Goal: Task Accomplishment & Management: Complete application form

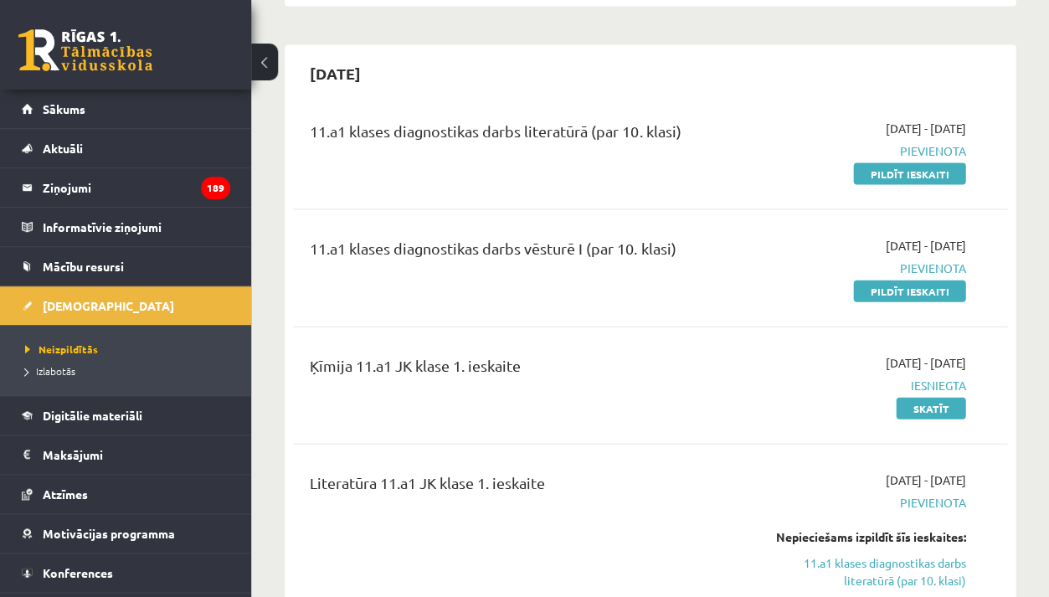
scroll to position [578, 0]
click at [884, 170] on link "Pildīt ieskaiti" at bounding box center [909, 173] width 112 height 22
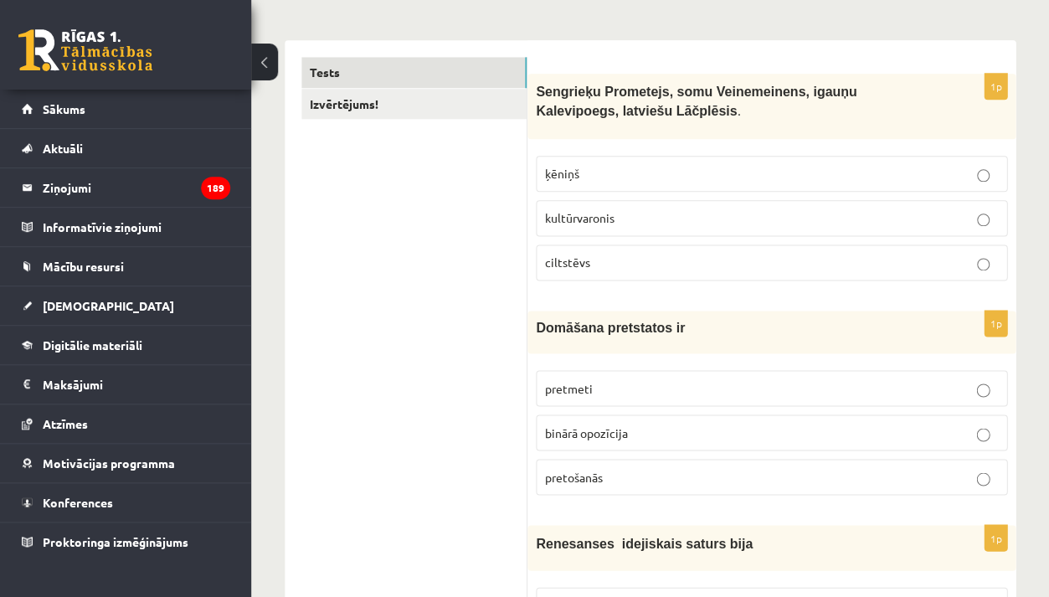
scroll to position [260, 0]
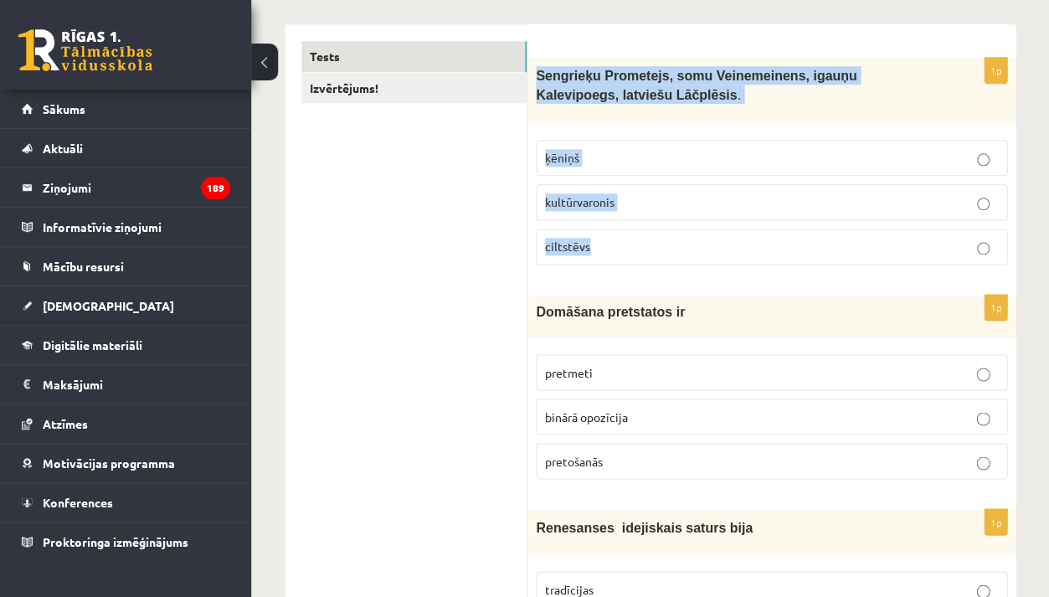
drag, startPoint x: 539, startPoint y: 75, endPoint x: 620, endPoint y: 250, distance: 193.0
click at [620, 250] on div "1p Sengrieķu Prometejs, somu Veinemeinens, igauņu Kalevipoegs, latviešu Lāčplēs…" at bounding box center [772, 168] width 488 height 220
copy div "Sengrieķu Prometejs, somu Veinemeinens, igauņu Kalevipoegs, latviešu Lāčplēsis …"
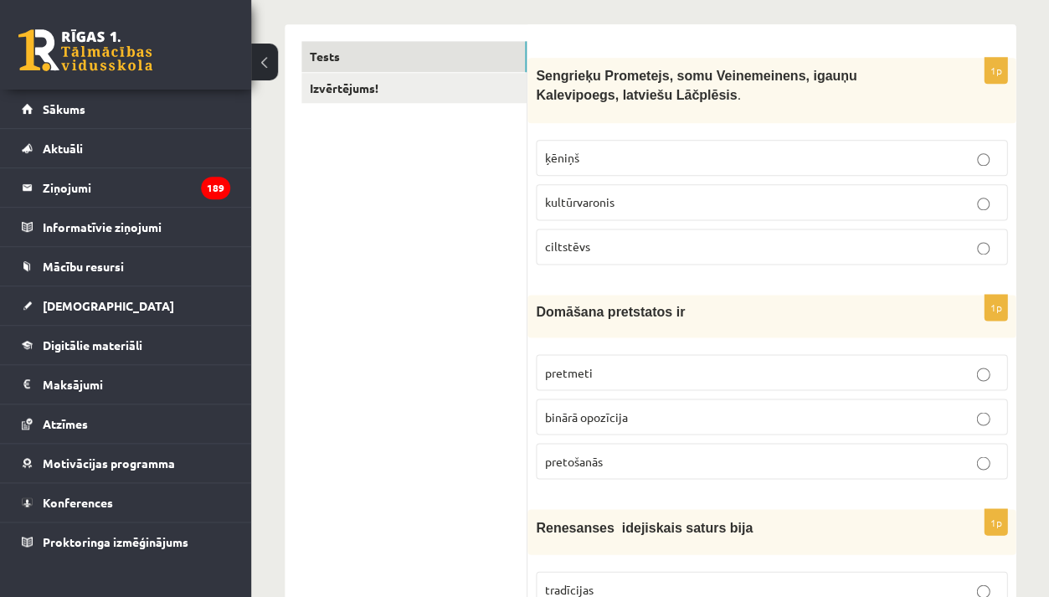
click at [590, 201] on span "kultūrvaronis" at bounding box center [580, 201] width 70 height 15
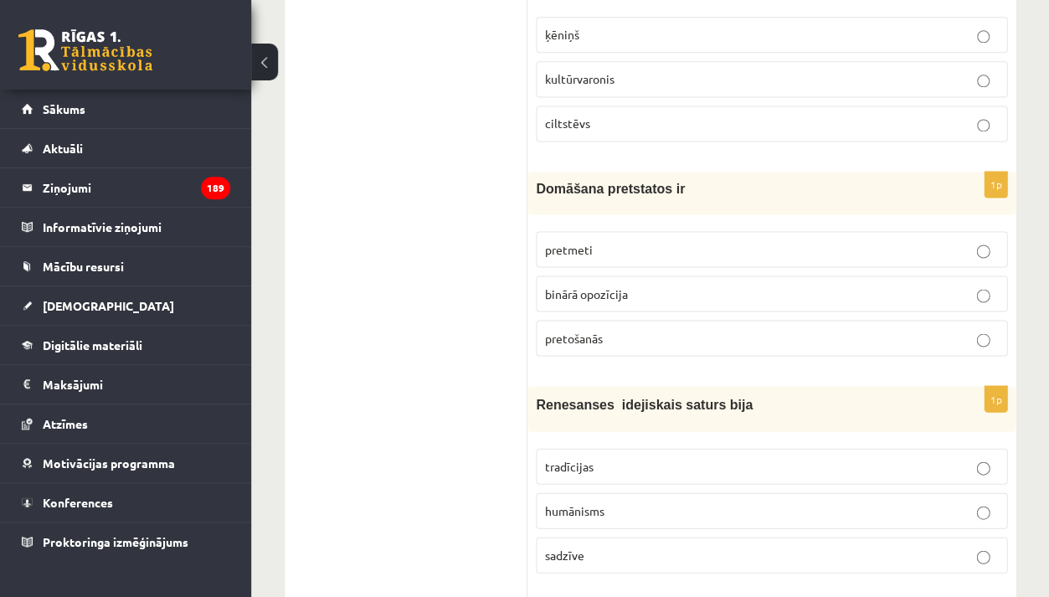
scroll to position [415, 0]
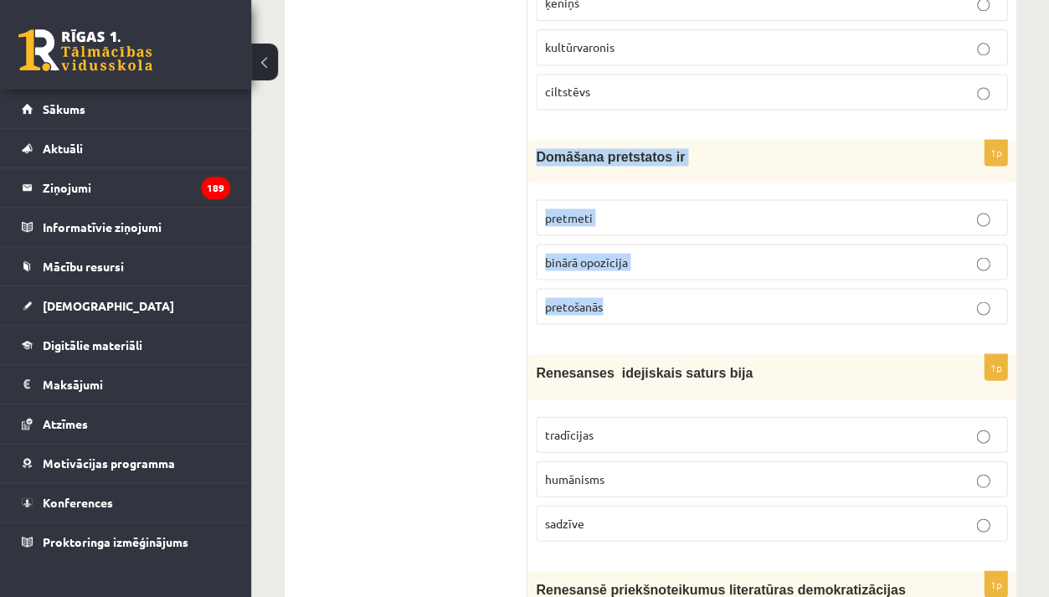
drag, startPoint x: 537, startPoint y: 150, endPoint x: 631, endPoint y: 307, distance: 183.3
click at [631, 307] on div "1p Domāšana pretstatos ir pretmeti binārā opozīcija pretošanās" at bounding box center [772, 239] width 488 height 198
copy div "Domāšana pretstatos ir pretmeti binārā opozīcija pretošanās"
click at [678, 260] on p "binārā opozīcija" at bounding box center [771, 262] width 453 height 18
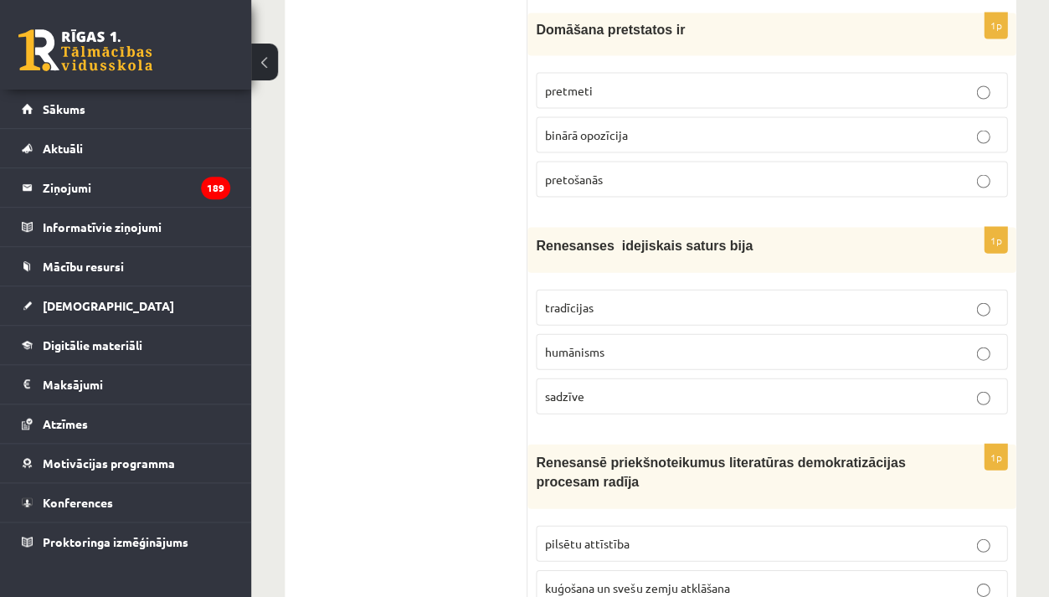
scroll to position [569, 0]
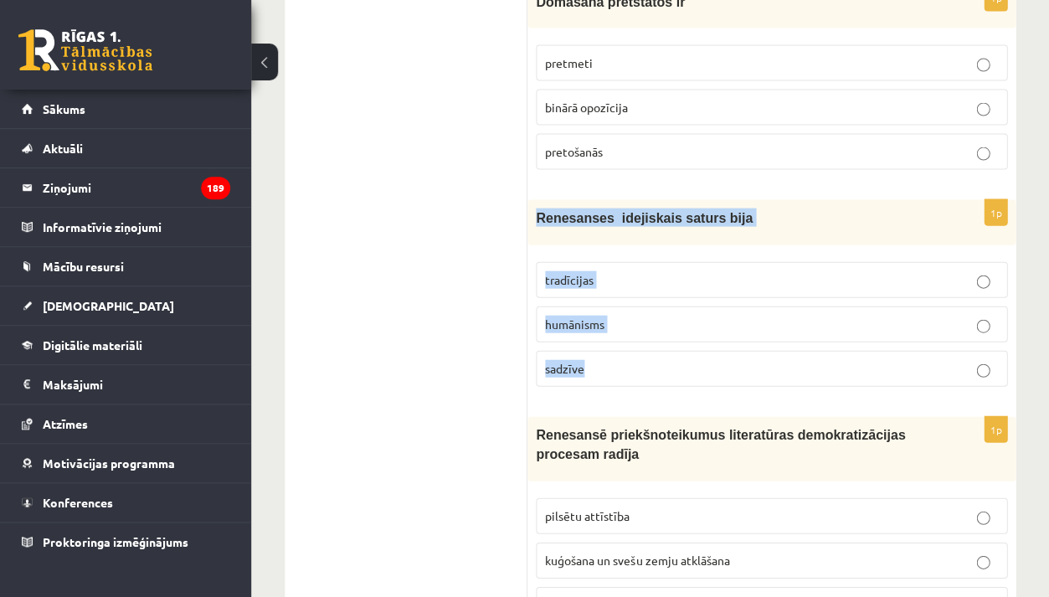
drag, startPoint x: 538, startPoint y: 212, endPoint x: 617, endPoint y: 374, distance: 180.2
click at [617, 374] on div "1p Renesanses idejiskais saturs bija tradīcijas humānisms sadzīve" at bounding box center [772, 299] width 488 height 200
copy div "Renesanses idejiskais saturs bija tradīcijas humānisms sadzīve"
click at [590, 318] on span "humānisms" at bounding box center [574, 323] width 59 height 15
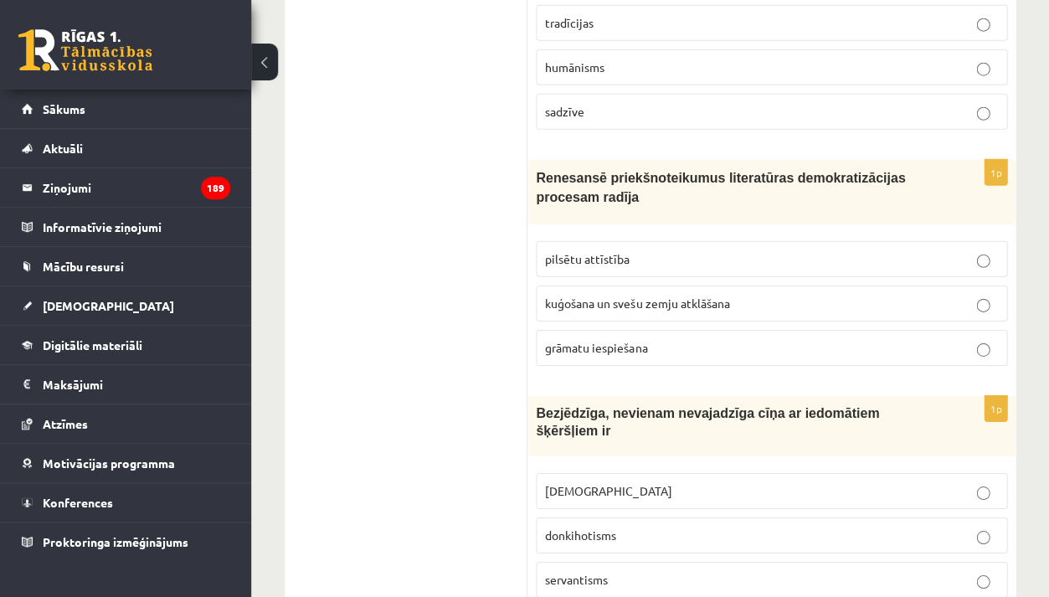
scroll to position [829, 0]
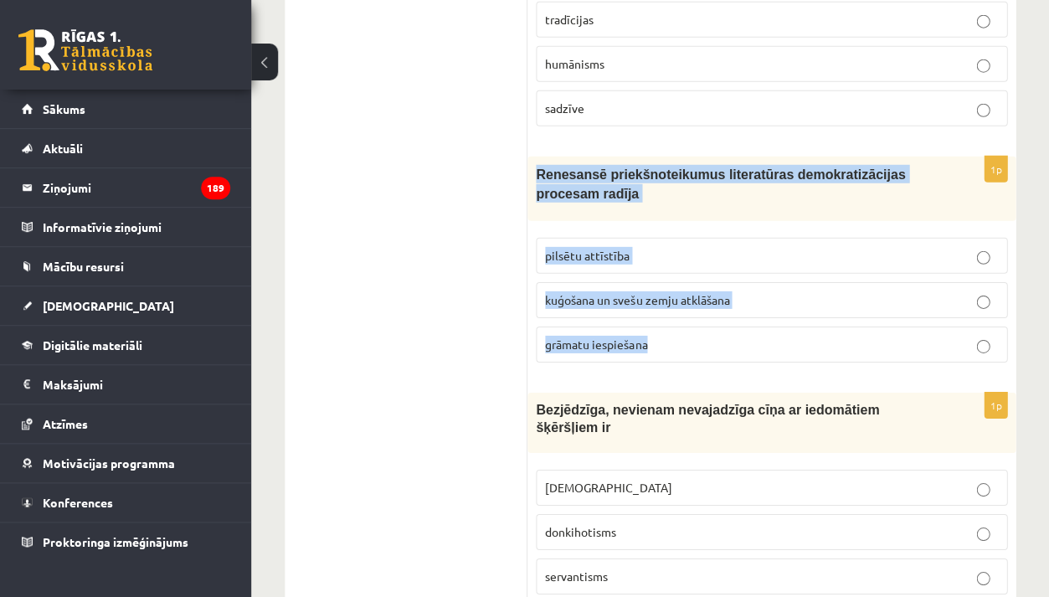
drag, startPoint x: 538, startPoint y: 171, endPoint x: 653, endPoint y: 338, distance: 202.8
click at [653, 338] on div "1p Renesansē priekšnoteikumus literatūras demokratizācijas procesam radīja pils…" at bounding box center [772, 266] width 488 height 219
copy div "Renesansē priekšnoteikumus literatūras demokratizācijas procesam radīja pilsētu…"
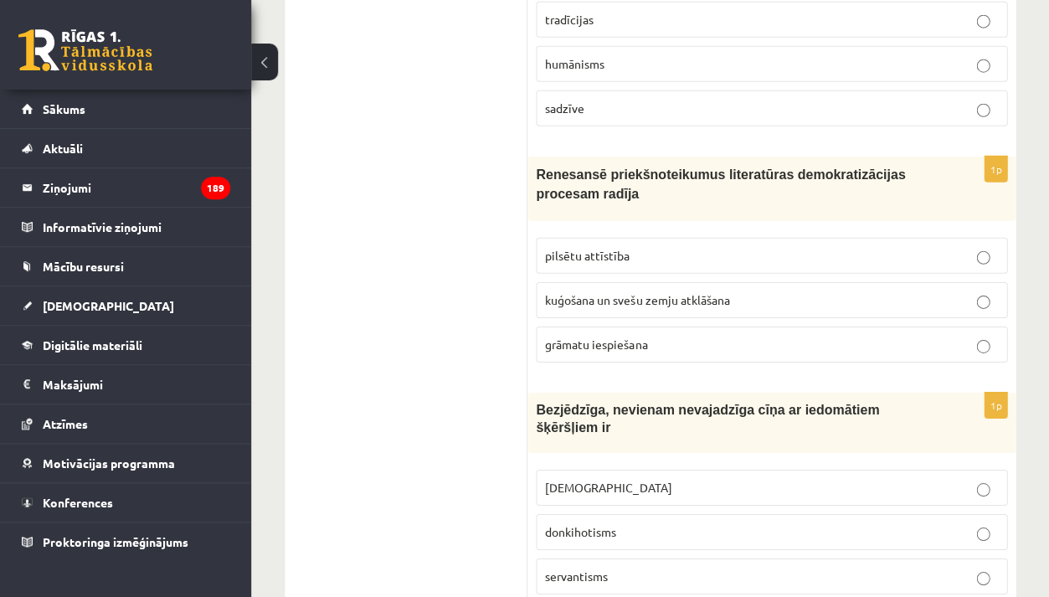
click at [623, 343] on span "grāmatu iespiešana" at bounding box center [596, 344] width 102 height 15
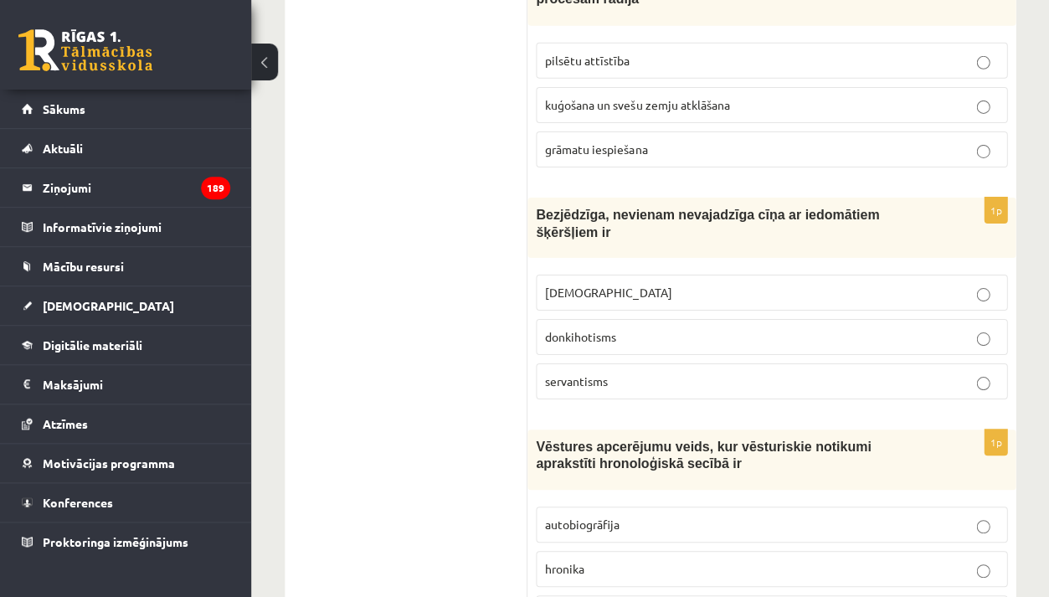
scroll to position [1029, 0]
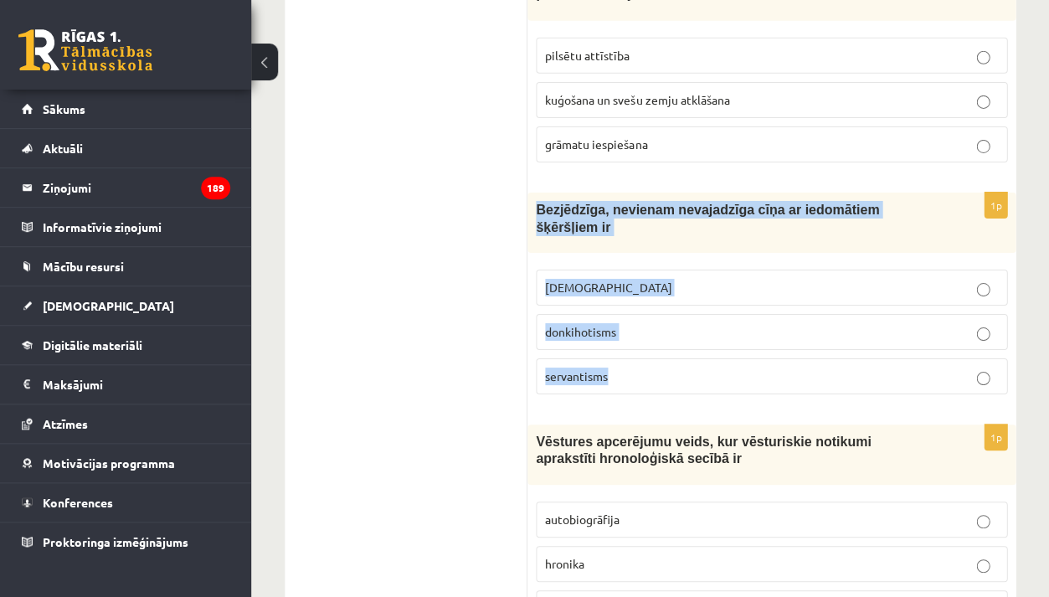
drag, startPoint x: 539, startPoint y: 200, endPoint x: 625, endPoint y: 383, distance: 201.9
click at [625, 383] on div "1p Bezjēdzīga, nevienam nevajadzīga cīņa ar iedomātiem šķēršļiem ir minhauzenis…" at bounding box center [772, 300] width 488 height 215
copy div "Bezjēdzīga, nevienam nevajadzīga cīņa ar iedomātiem šķēršļiem ir minhauzenisms …"
click at [575, 325] on span "donkihotisms" at bounding box center [580, 331] width 71 height 15
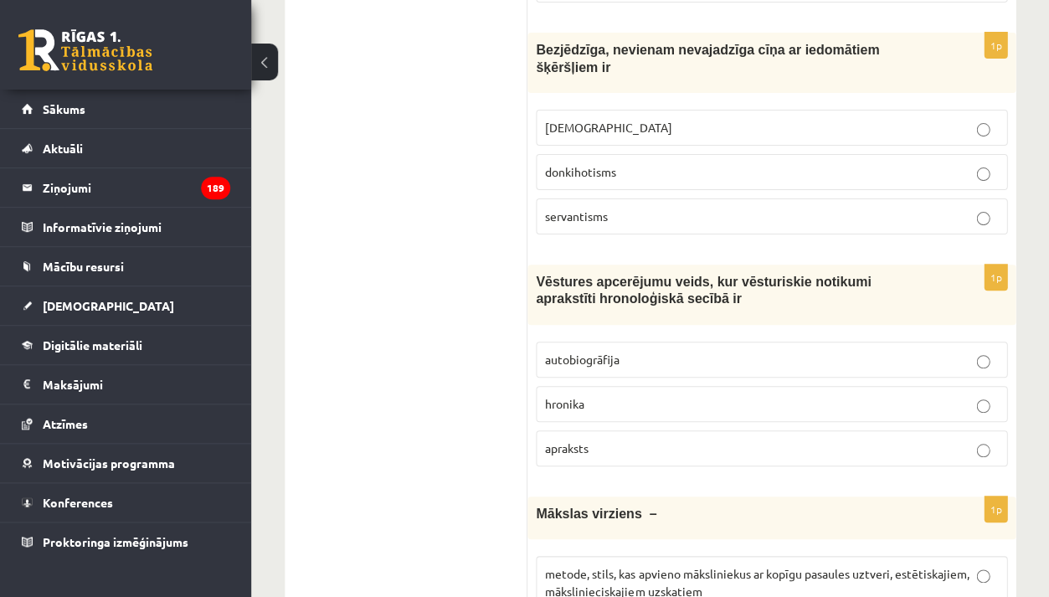
scroll to position [1196, 0]
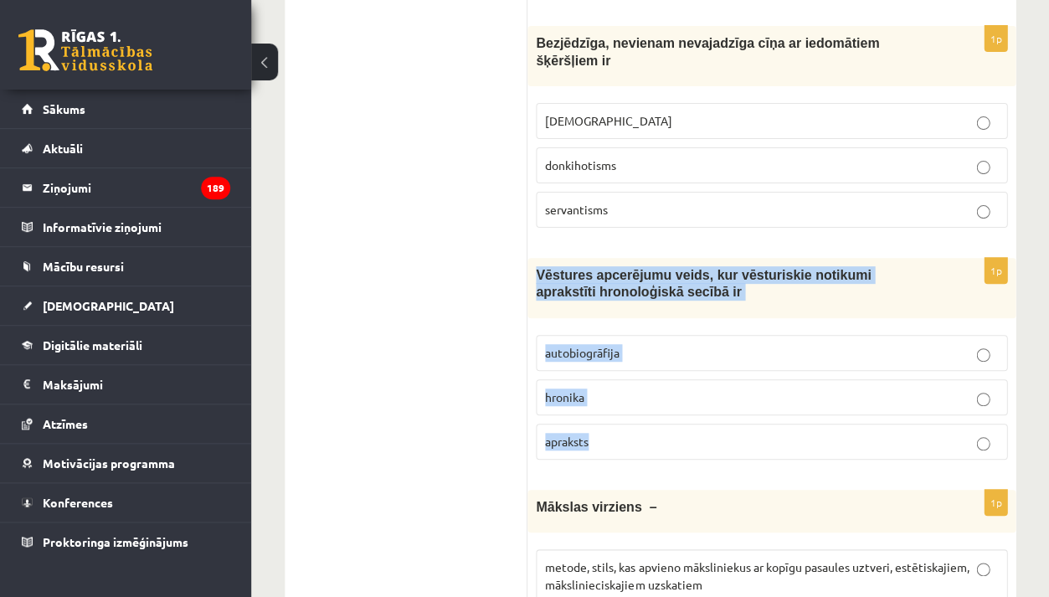
drag, startPoint x: 536, startPoint y: 266, endPoint x: 601, endPoint y: 440, distance: 185.3
click at [601, 440] on div "1p Vēstures apcerējumu veids, kur vēsturiskie notikumi aprakstīti hronoloģiskā …" at bounding box center [772, 365] width 488 height 215
copy div "Vēstures apcerējumu veids, kur vēsturiskie notikumi aprakstīti hronoloģiskā sec…"
click at [591, 389] on p "hronika" at bounding box center [771, 398] width 453 height 18
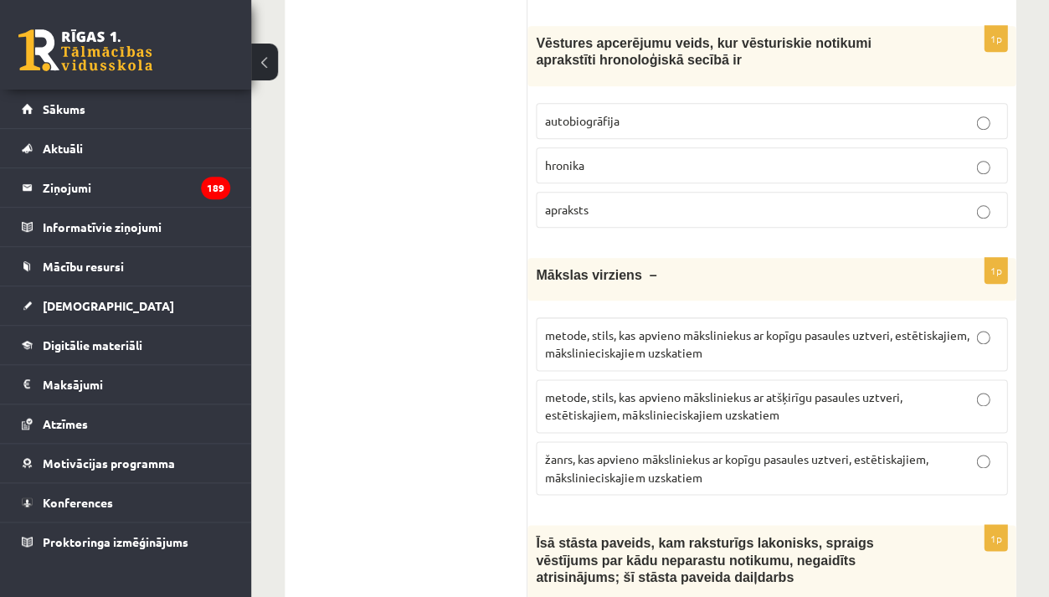
scroll to position [1437, 0]
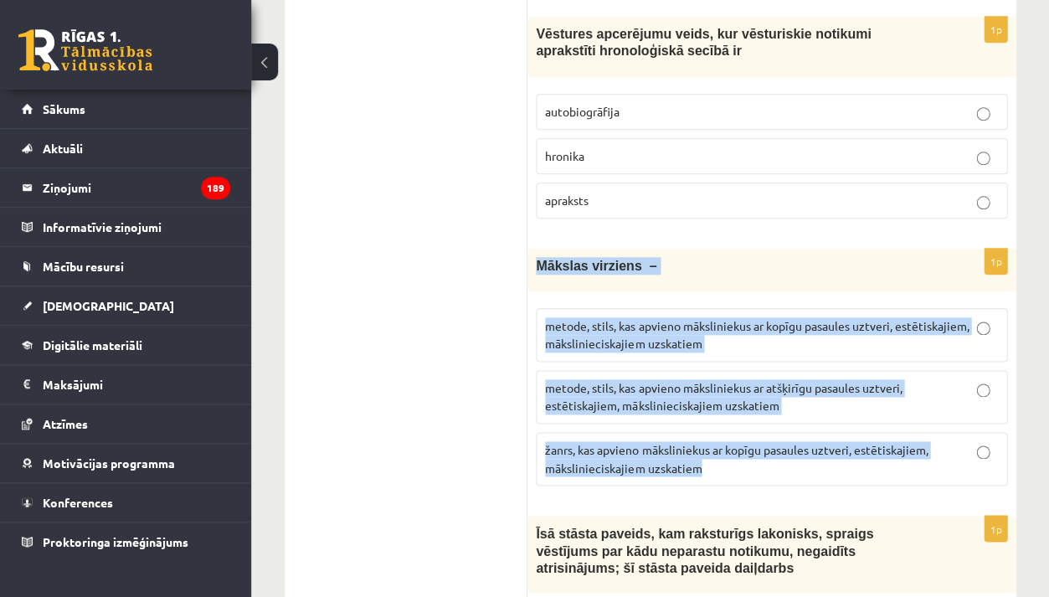
drag, startPoint x: 539, startPoint y: 251, endPoint x: 725, endPoint y: 459, distance: 279.3
click at [725, 459] on div "1p Mākslas virziens – metode, stils, kas apvieno māksliniekus ar kopīgu pasaule…" at bounding box center [772, 374] width 488 height 250
copy div "Mākslas virziens – metode, stils, kas apvieno māksliniekus ar kopīgu pasaules u…"
click at [570, 319] on span "metode, stils, kas apvieno māksliniekus ar kopīgu pasaules uztveri, estētiskaji…" at bounding box center [757, 334] width 424 height 33
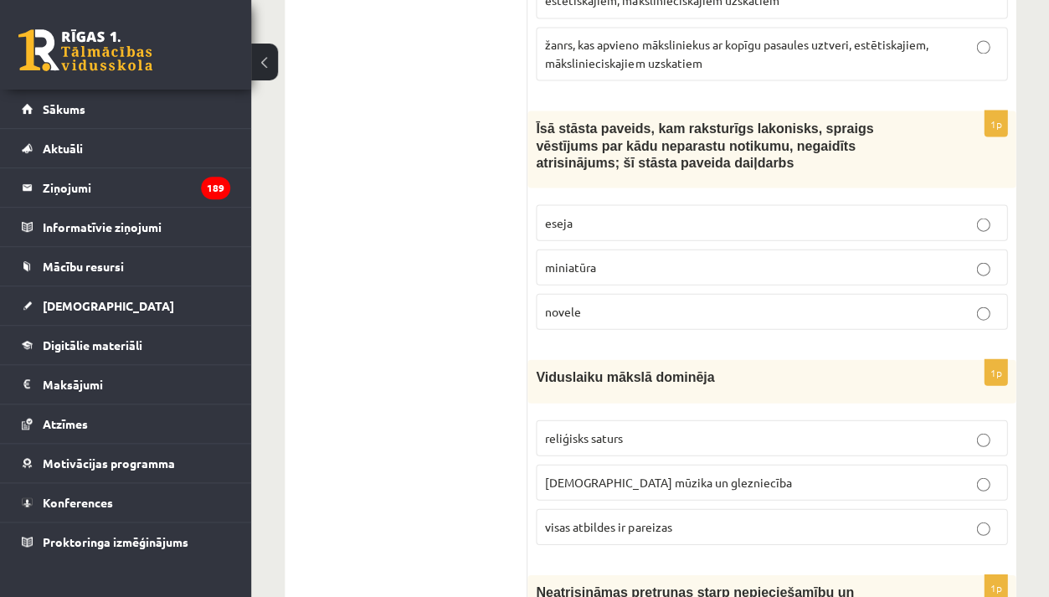
scroll to position [1858, 0]
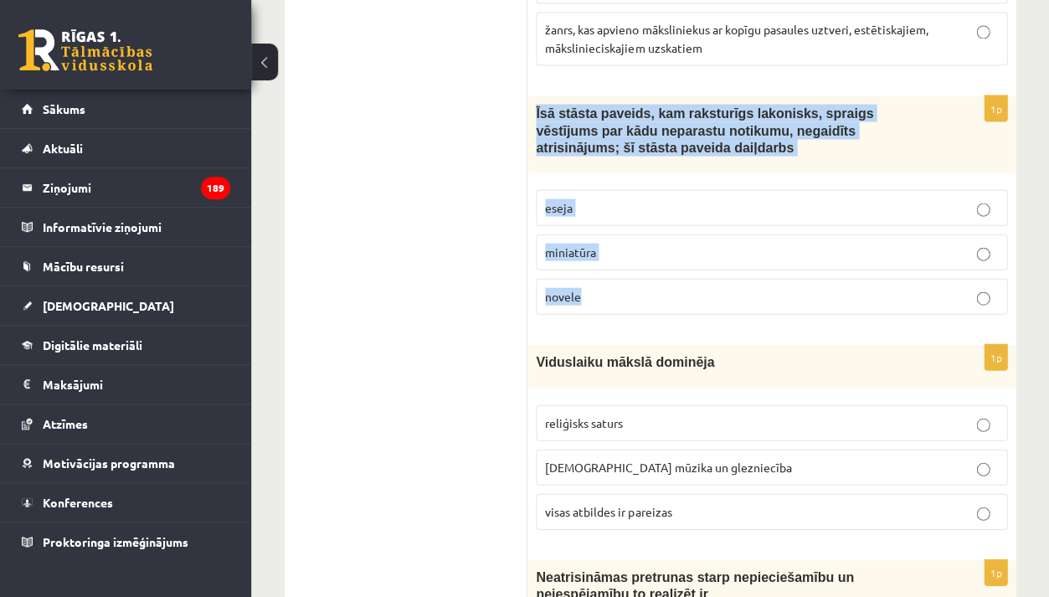
drag, startPoint x: 537, startPoint y: 96, endPoint x: 591, endPoint y: 284, distance: 195.3
click at [591, 284] on div "1p Īsā stāsta paveids, kam raksturīgs lakonisks, spraigs vēstījums par kādu nep…" at bounding box center [772, 211] width 488 height 232
copy div "Īsā stāsta paveids, kam raksturīgs lakonisks, spraigs vēstījums par kādu nepara…"
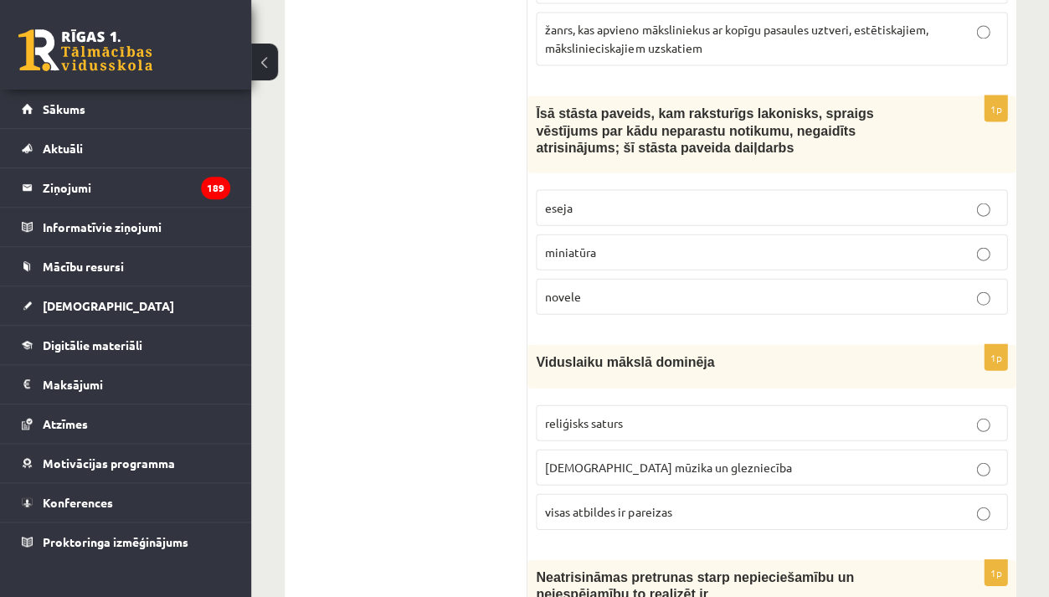
click at [584, 287] on p "novele" at bounding box center [771, 296] width 453 height 18
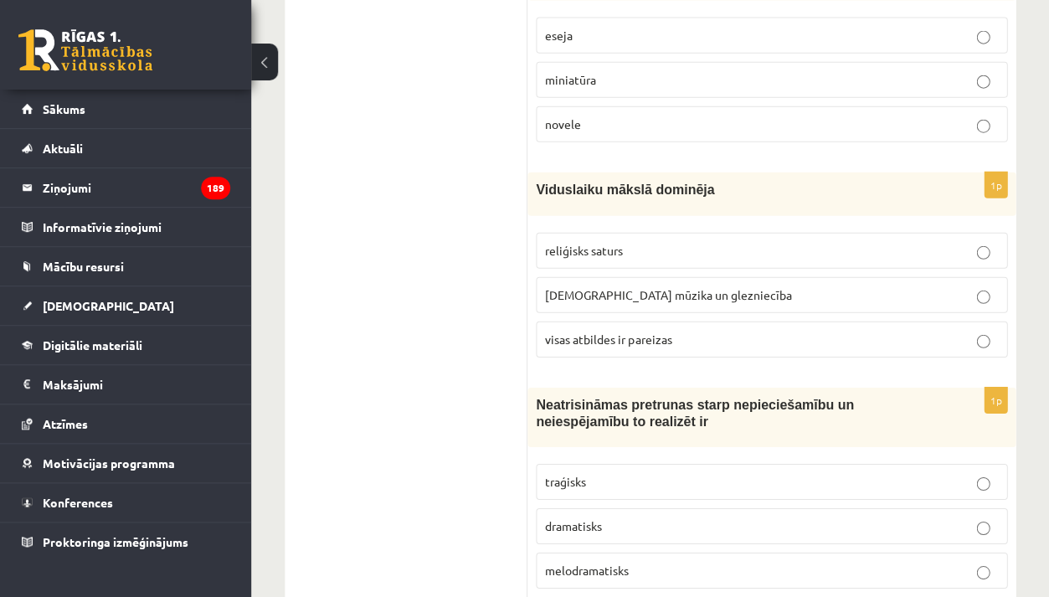
scroll to position [2043, 0]
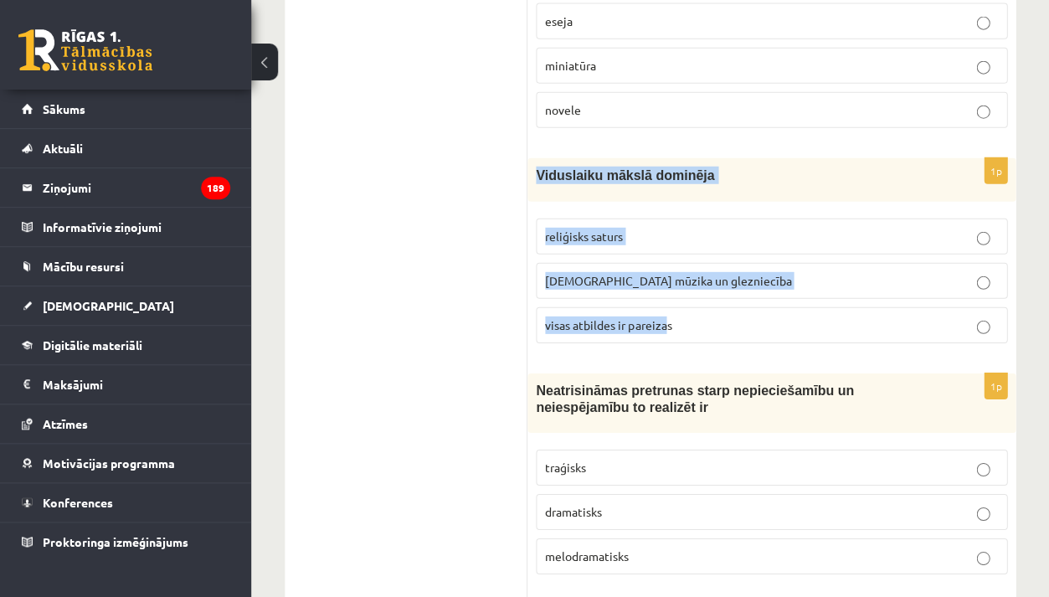
drag, startPoint x: 539, startPoint y: 157, endPoint x: 668, endPoint y: 314, distance: 203.4
click at [668, 313] on div "1p Viduslaiku mākslā dominēja reliģisks saturs baznīcas mūzika un glezniecība v…" at bounding box center [772, 257] width 488 height 198
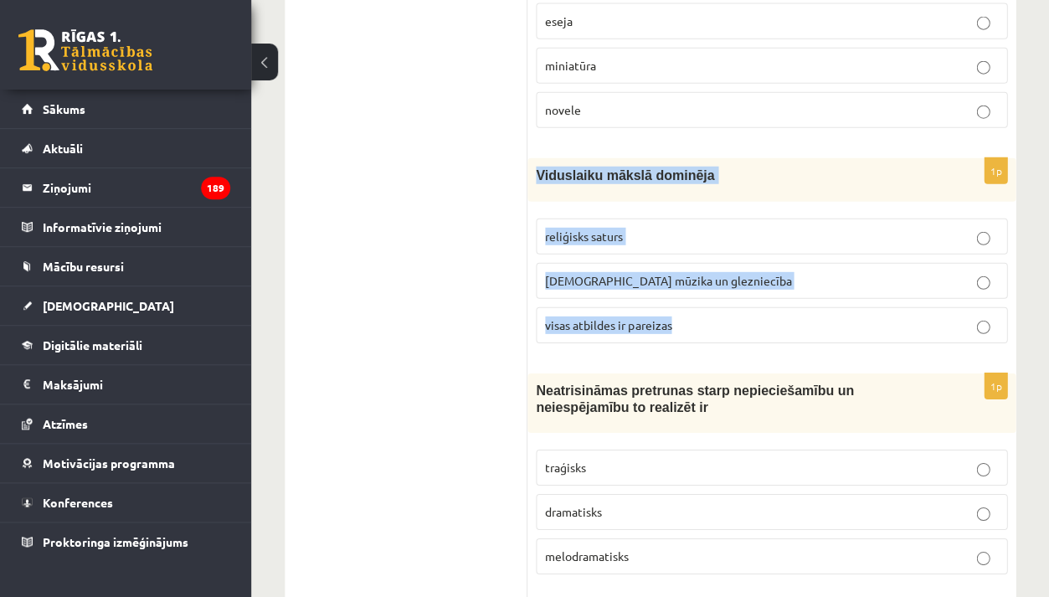
drag, startPoint x: 538, startPoint y: 158, endPoint x: 690, endPoint y: 321, distance: 222.8
click at [691, 321] on div "1p Viduslaiku mākslā dominēja reliģisks saturs baznīcas mūzika un glezniecība v…" at bounding box center [772, 257] width 488 height 198
copy div "Viduslaiku mākslā dominēja reliģisks saturs baznīcas mūzika un glezniecība visa…"
click at [621, 317] on span "visas atbildes ir pareizas" at bounding box center [608, 324] width 126 height 15
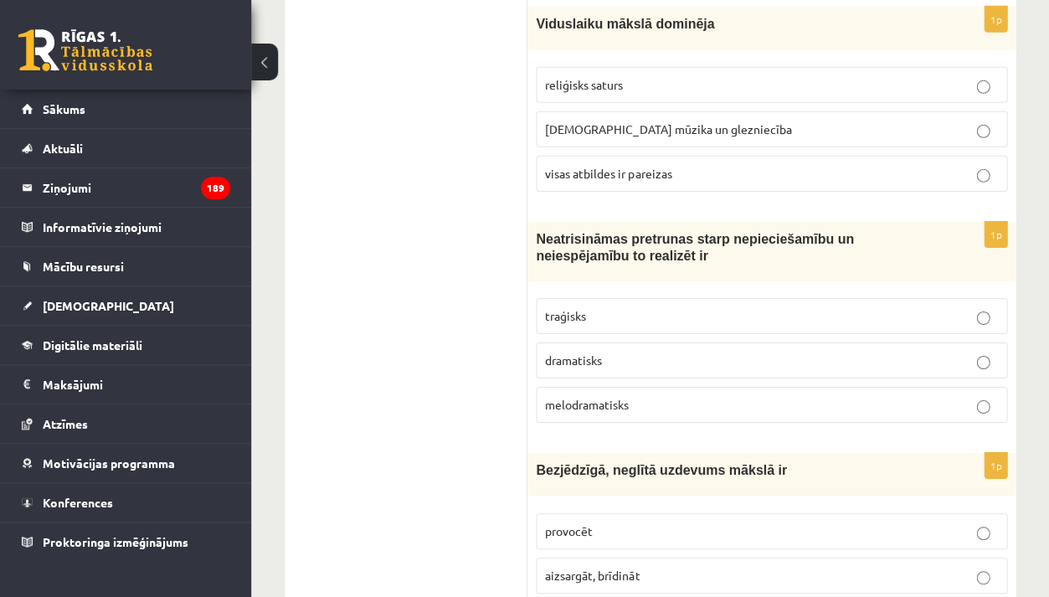
scroll to position [2203, 0]
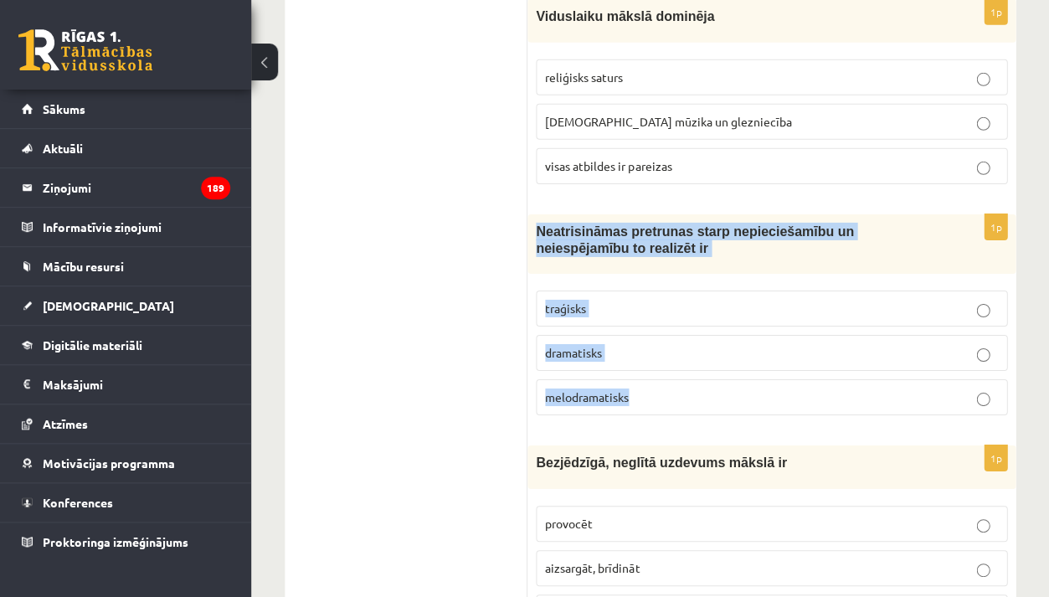
drag, startPoint x: 536, startPoint y: 212, endPoint x: 638, endPoint y: 386, distance: 202.0
click at [638, 386] on div "1p Neatrisināmas pretrunas starp nepieciešamību un neiespējamību to realizēt ir…" at bounding box center [772, 321] width 488 height 215
copy div "Neatrisināmas pretrunas starp nepieciešamību un neiespējamību to realizēt ir tr…"
click at [635, 300] on p "traģisks" at bounding box center [771, 309] width 453 height 18
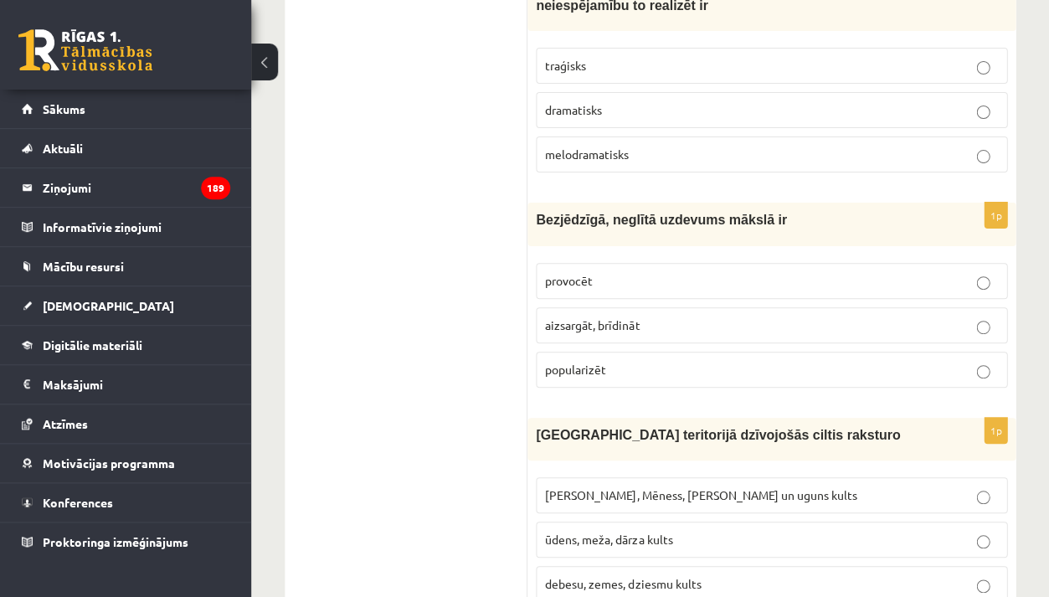
scroll to position [2448, 0]
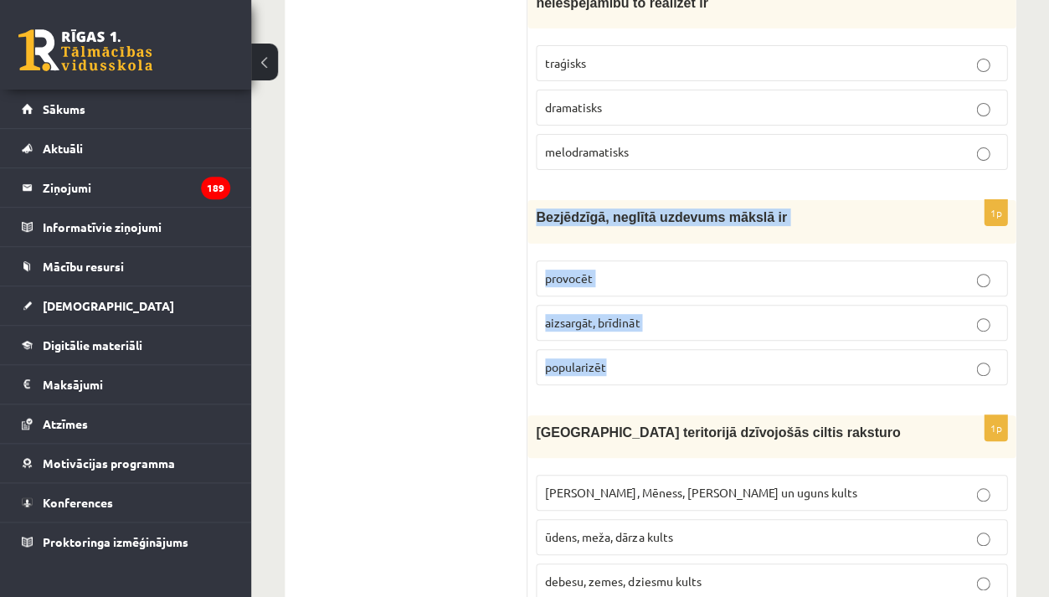
drag, startPoint x: 539, startPoint y: 198, endPoint x: 624, endPoint y: 363, distance: 186.2
click at [624, 363] on div "1p Bezjēdzīgā, neglītā uzdevums mākslā ir provocēt aizsargāt, brīdināt populari…" at bounding box center [772, 299] width 488 height 198
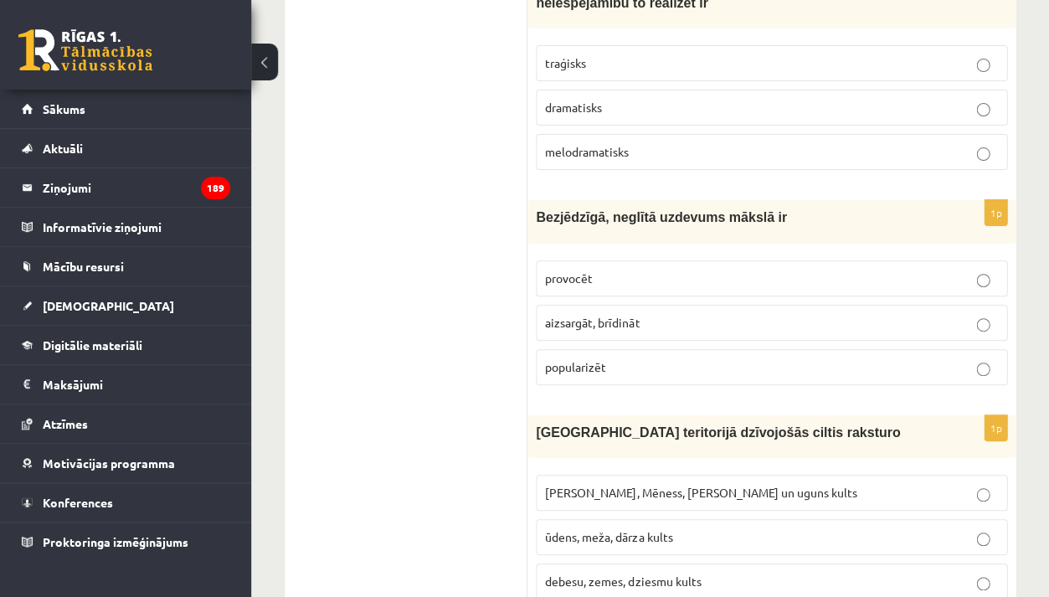
click at [596, 270] on p "provocēt" at bounding box center [771, 279] width 453 height 18
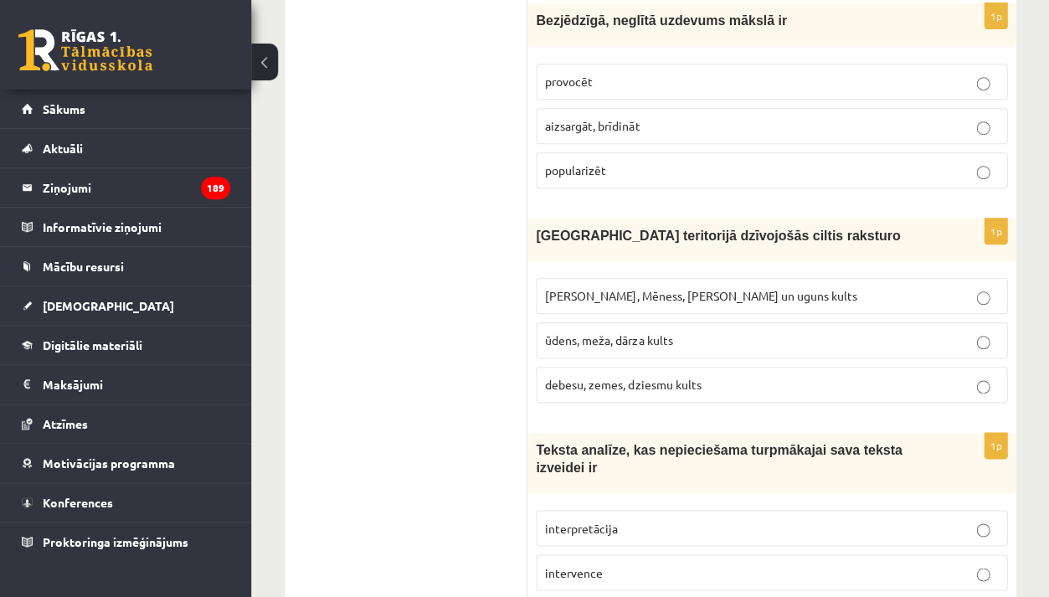
scroll to position [2670, 0]
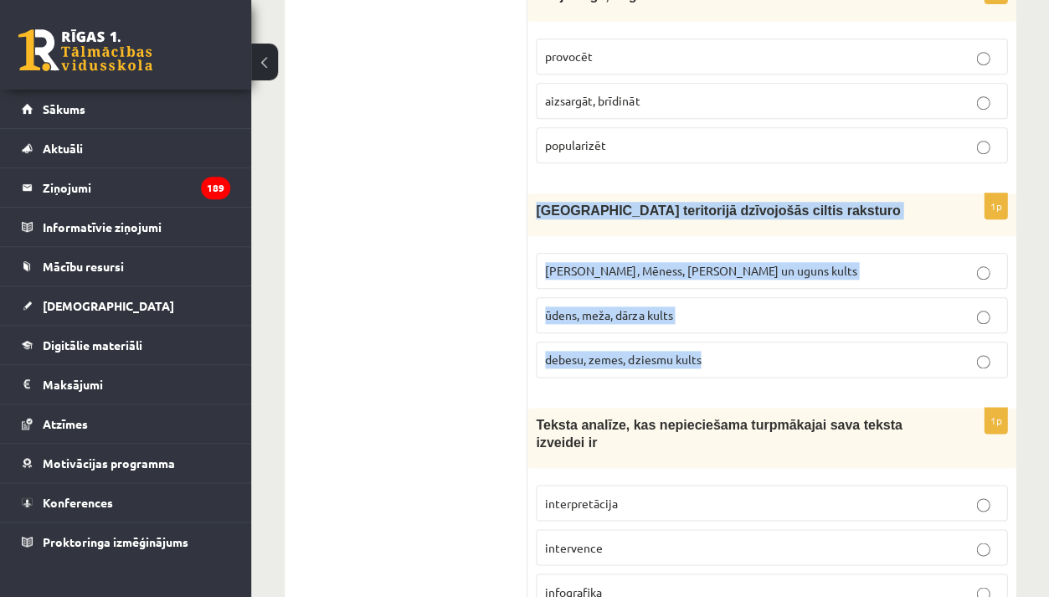
drag, startPoint x: 535, startPoint y: 188, endPoint x: 696, endPoint y: 363, distance: 238.3
click at [697, 363] on div "1p Latvijas teritorijā dzīvojošās ciltis raksturo Saules, Mēness, Pērkona un ug…" at bounding box center [772, 292] width 488 height 198
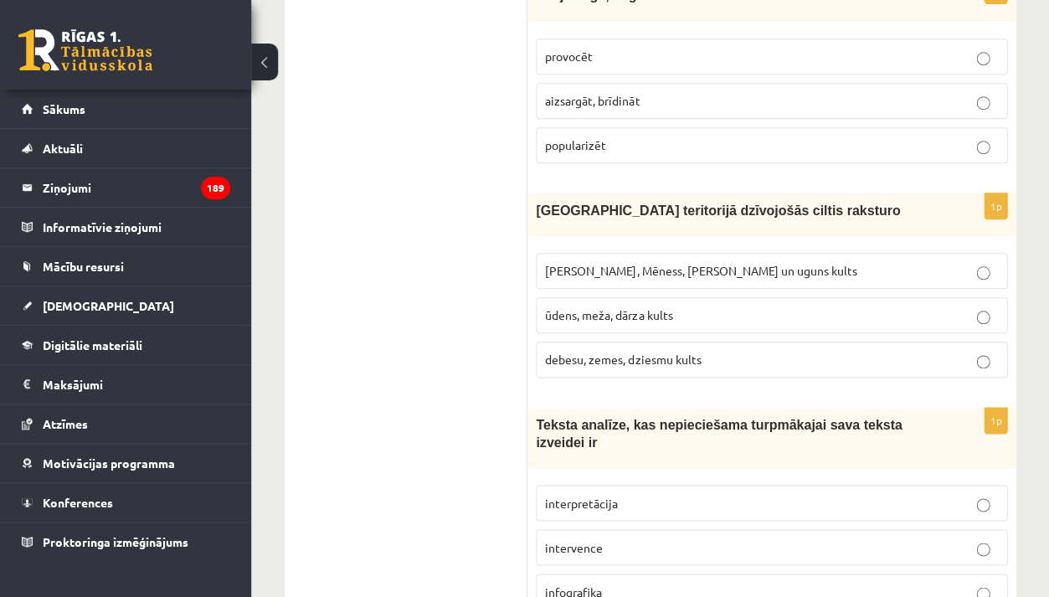
click at [608, 263] on span "Saules, Mēness, Pērkona un uguns kults" at bounding box center [701, 270] width 312 height 15
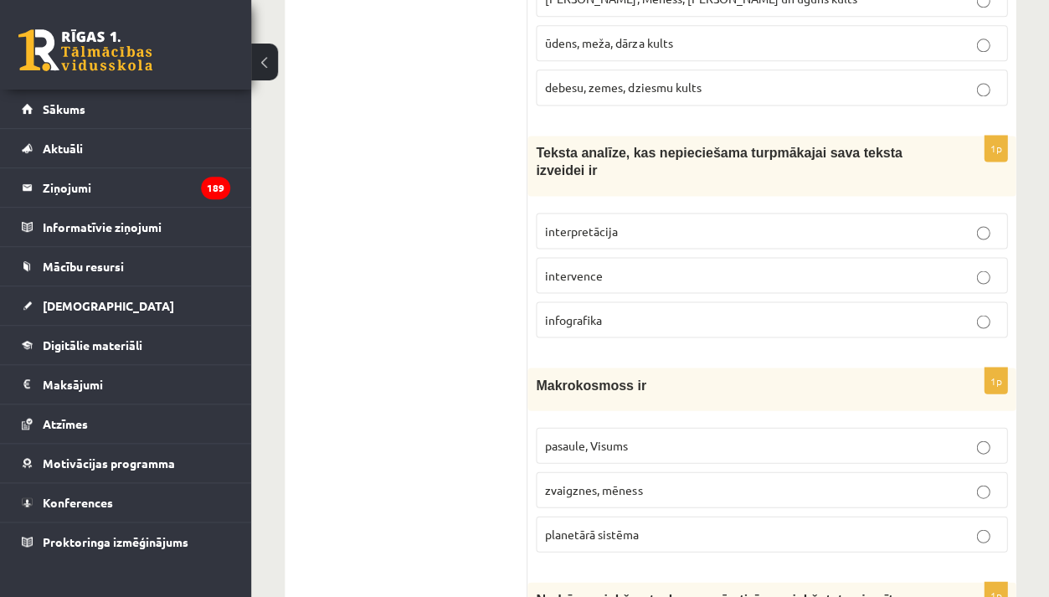
scroll to position [2950, 0]
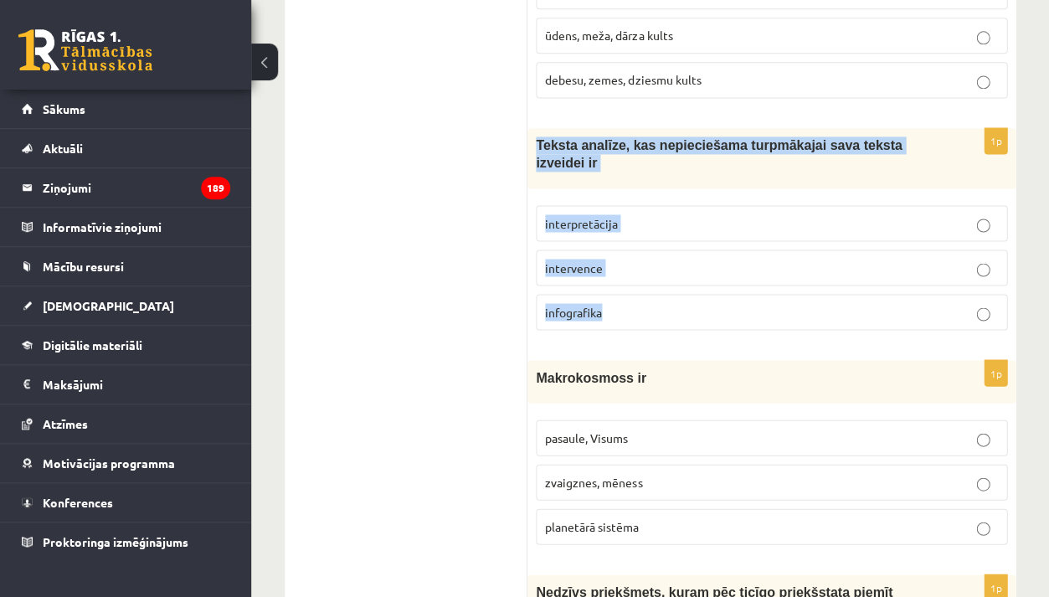
drag, startPoint x: 536, startPoint y: 121, endPoint x: 619, endPoint y: 301, distance: 197.5
click at [619, 300] on div "1p Teksta analīze, kas nepieciešama turpmākajai sava teksta izveidei ir interpr…" at bounding box center [772, 235] width 488 height 215
click at [575, 215] on span "interpretācija" at bounding box center [581, 222] width 73 height 15
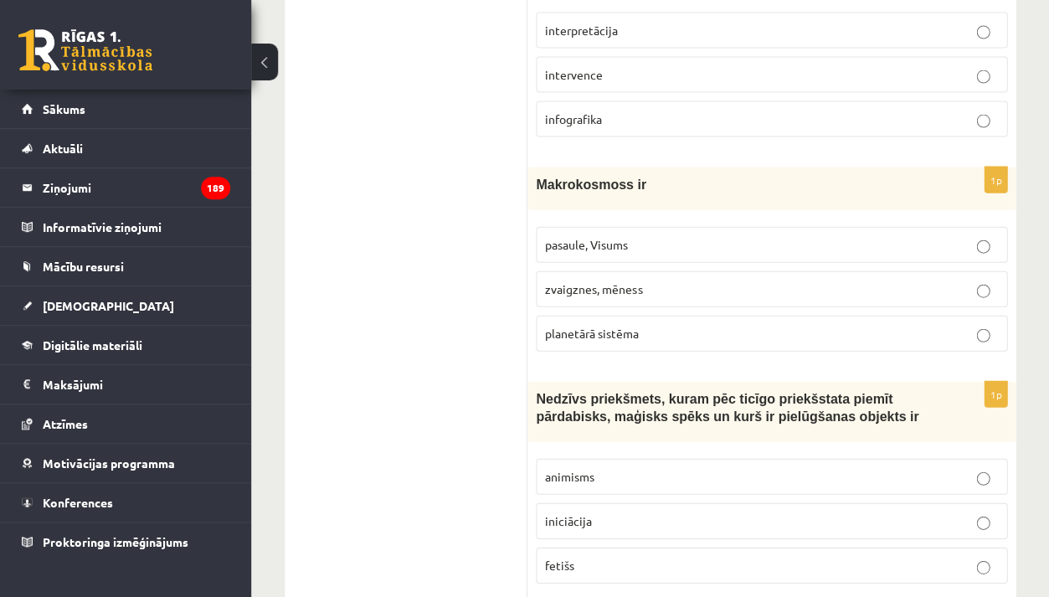
scroll to position [3148, 0]
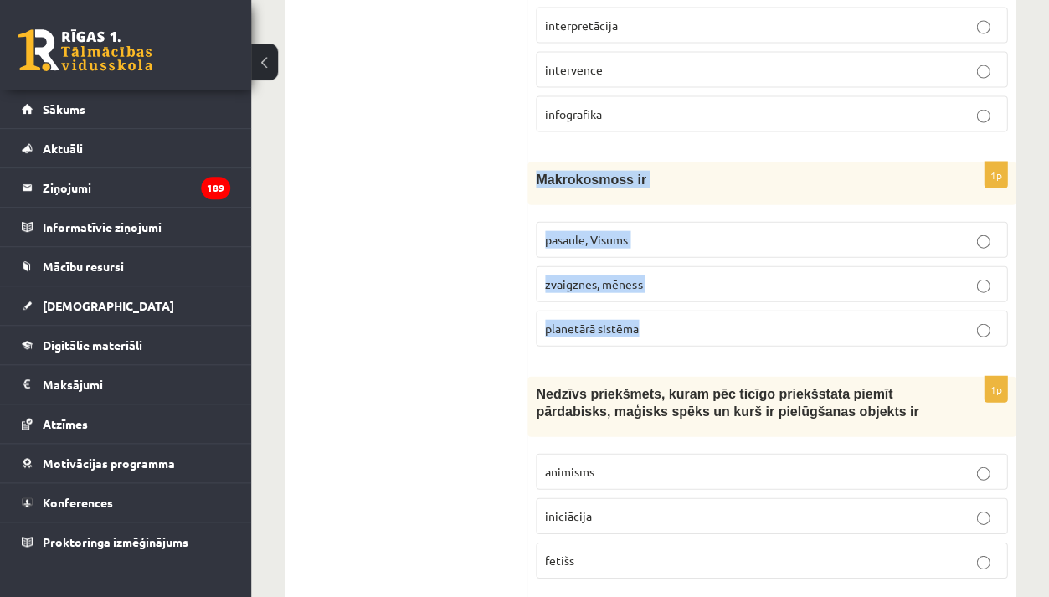
drag, startPoint x: 536, startPoint y: 152, endPoint x: 642, endPoint y: 317, distance: 196.6
click at [642, 317] on div "1p Makrokosmoss ir pasaule, Visums zvaigznes, mēness planetārā sistēma" at bounding box center [772, 261] width 488 height 198
click at [617, 231] on span "pasaule, Visums" at bounding box center [586, 238] width 83 height 15
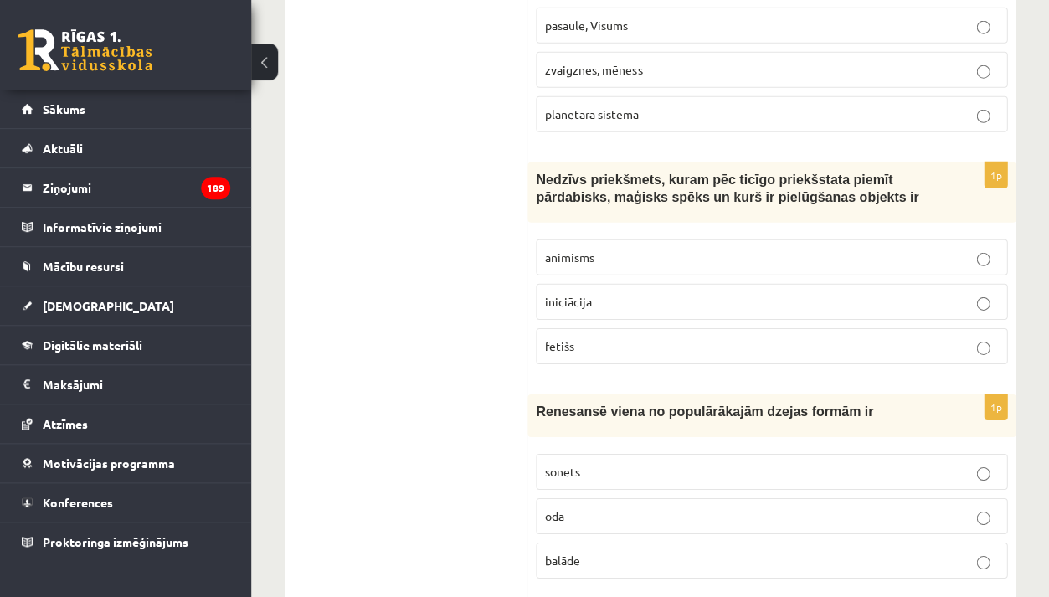
scroll to position [3365, 0]
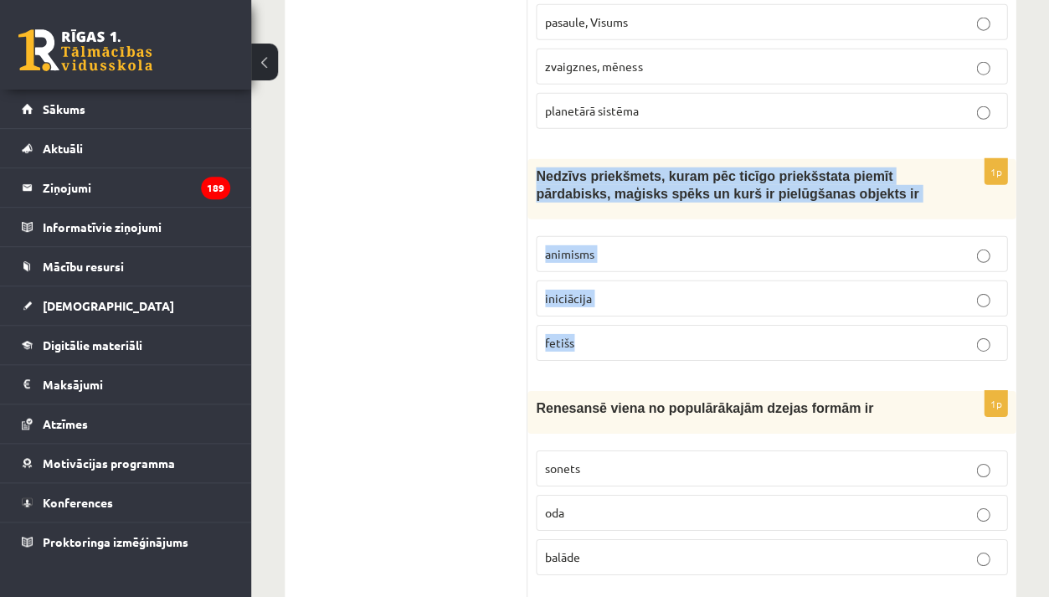
drag, startPoint x: 539, startPoint y: 152, endPoint x: 616, endPoint y: 332, distance: 196.3
click at [616, 333] on div "1p Nedzīvs priekšmets, kuram pēc ticīgo priekšstata piemīt pārdabisks, maģisks …" at bounding box center [772, 266] width 488 height 215
click at [587, 334] on p "fetišs" at bounding box center [771, 343] width 453 height 18
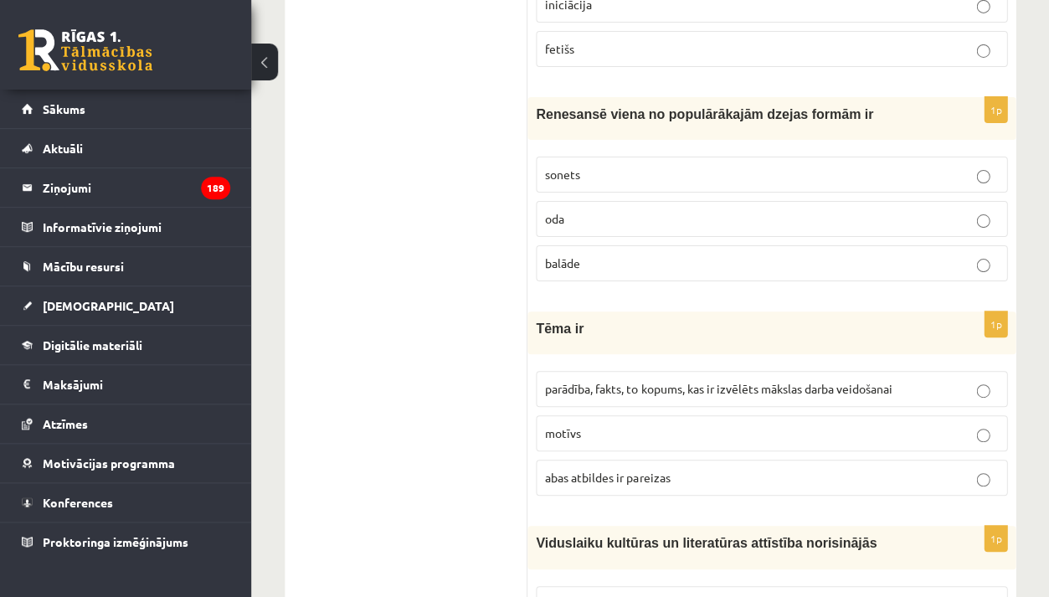
scroll to position [3665, 0]
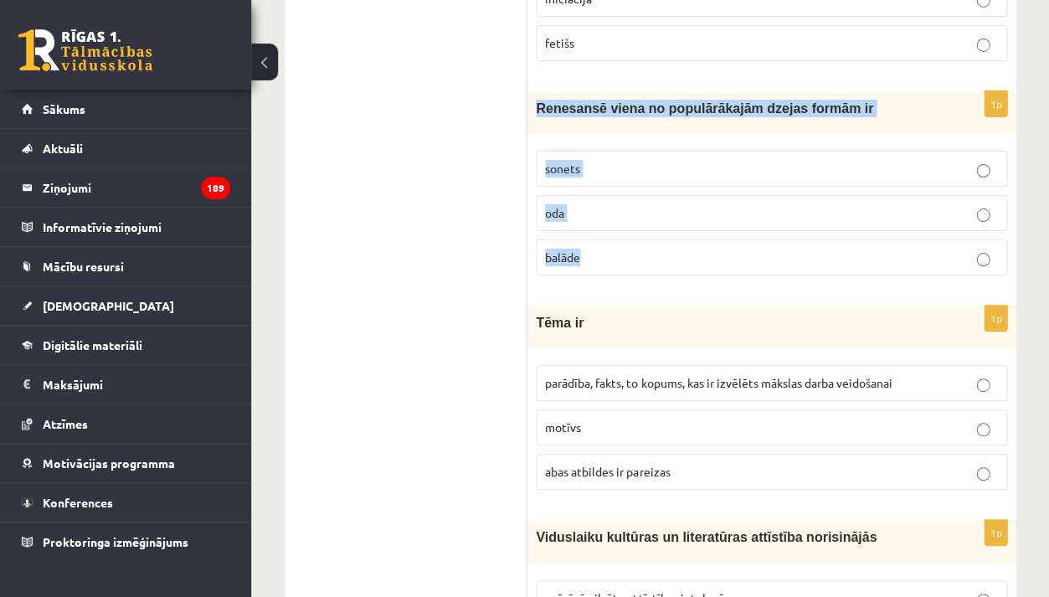
drag, startPoint x: 536, startPoint y: 80, endPoint x: 584, endPoint y: 229, distance: 157.3
click at [584, 229] on div "1p Renesansē viena no populārākajām dzejas formām ir sonets oda balāde" at bounding box center [772, 190] width 488 height 198
click at [597, 160] on p "sonets" at bounding box center [771, 169] width 453 height 18
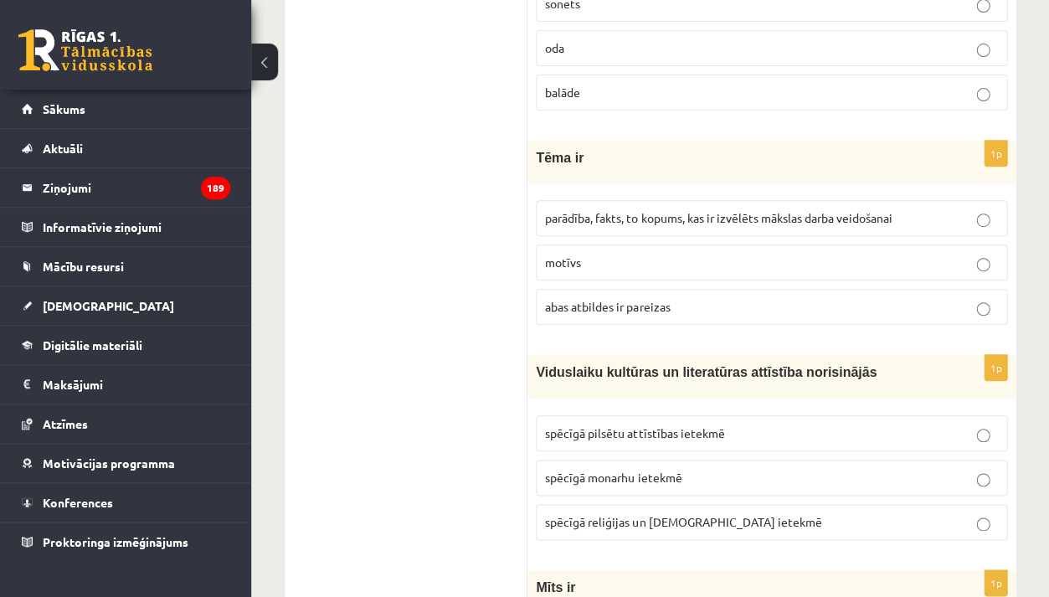
scroll to position [3837, 0]
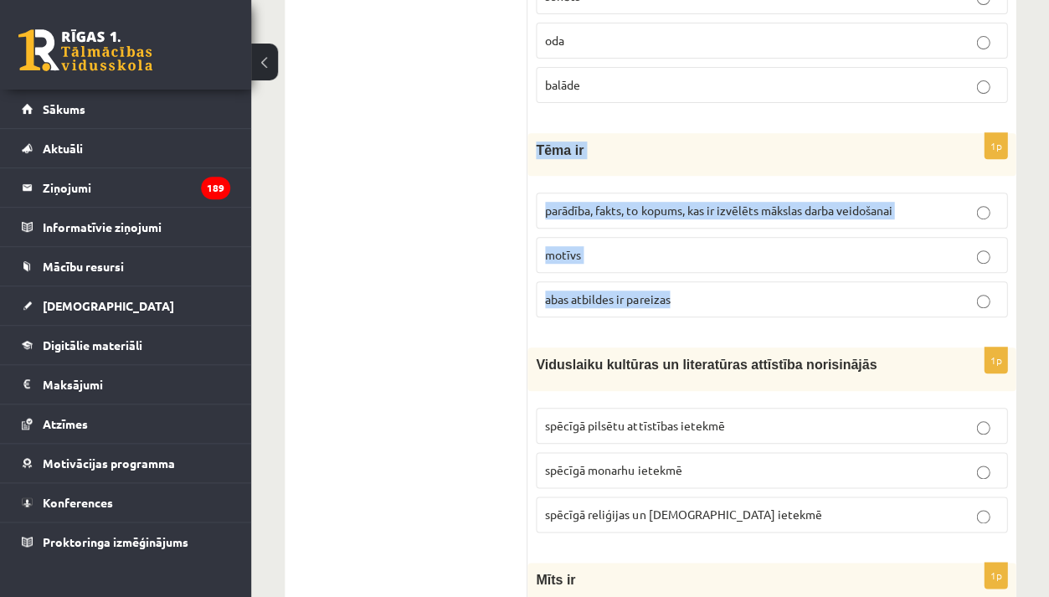
drag, startPoint x: 539, startPoint y: 122, endPoint x: 678, endPoint y: 267, distance: 201.4
click at [680, 266] on div "1p Tēma ir parādība, fakts, to kopums, kas ir izvēlēts mākslas darba veidošanai…" at bounding box center [772, 232] width 488 height 198
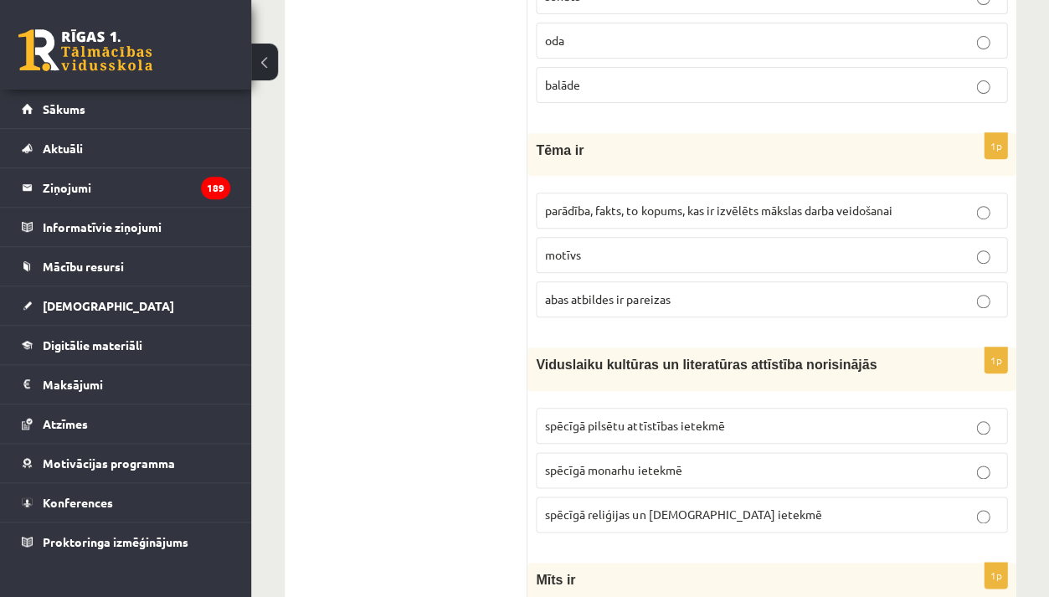
click at [580, 203] on span "parādība, fakts, to kopums, kas ir izvēlēts mākslas darba veidošanai" at bounding box center [718, 210] width 347 height 15
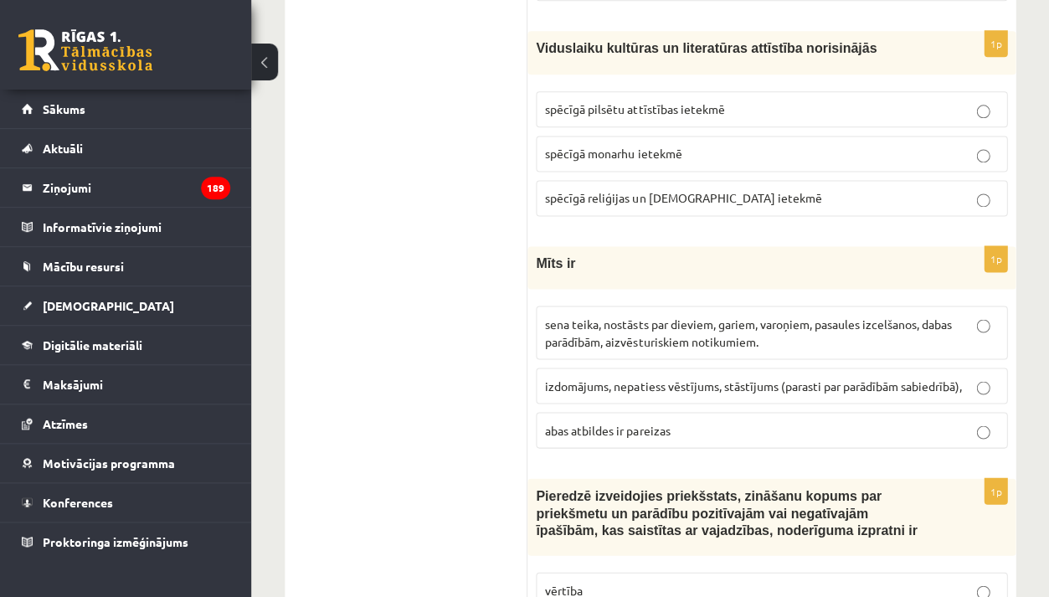
scroll to position [4130, 0]
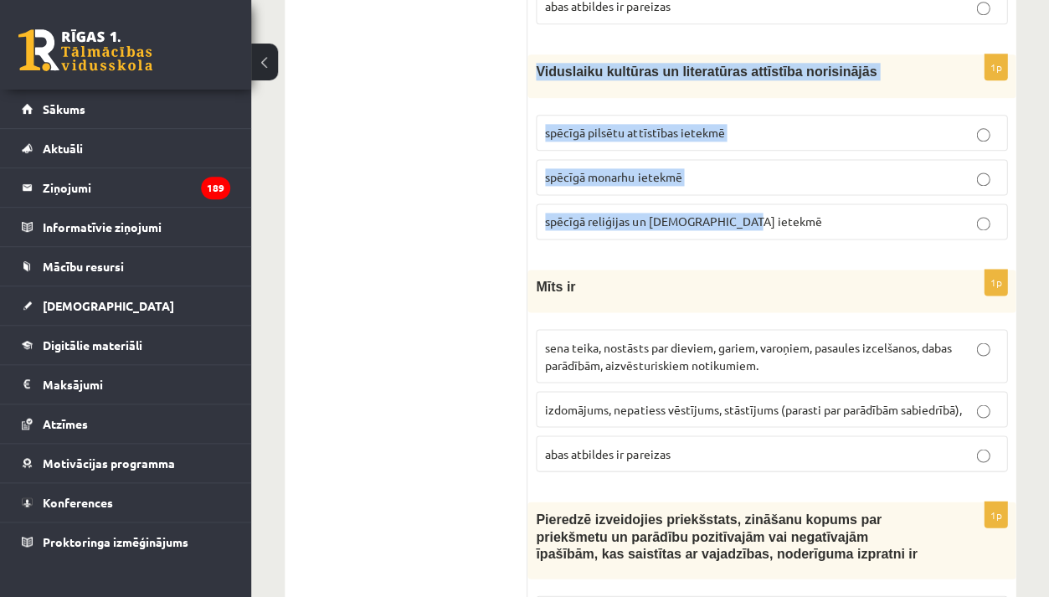
drag, startPoint x: 538, startPoint y: 41, endPoint x: 735, endPoint y: 217, distance: 264.6
click at [735, 217] on div "1p Viduslaiku kultūras un literatūras attīstība norisinājās spēcīgā pilsētu att…" at bounding box center [772, 153] width 488 height 198
click at [661, 214] on span "spēcīgā reliģijas un baznīcas ietekmē" at bounding box center [683, 221] width 276 height 15
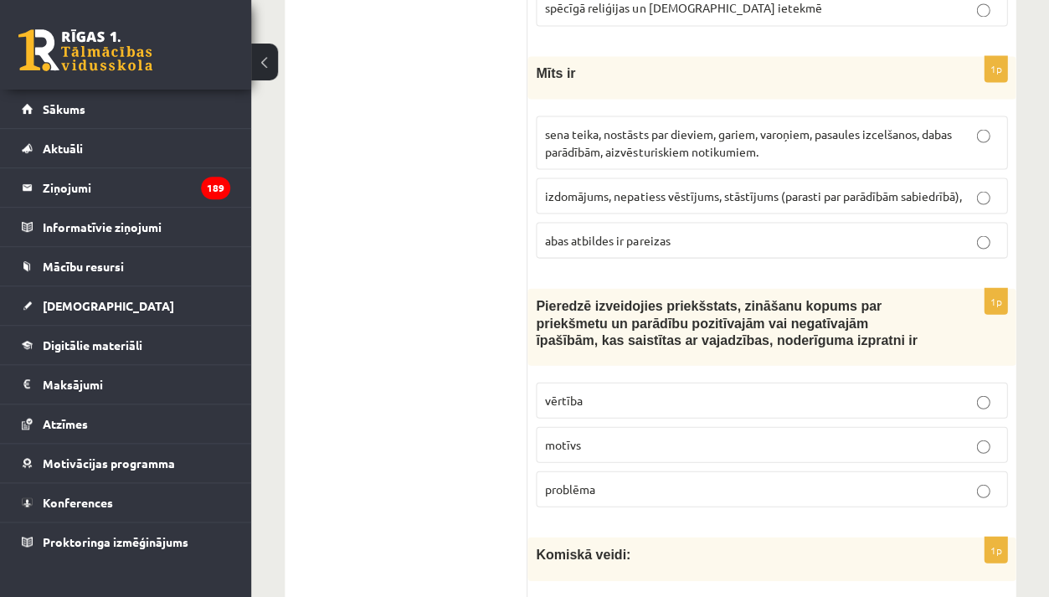
scroll to position [4347, 0]
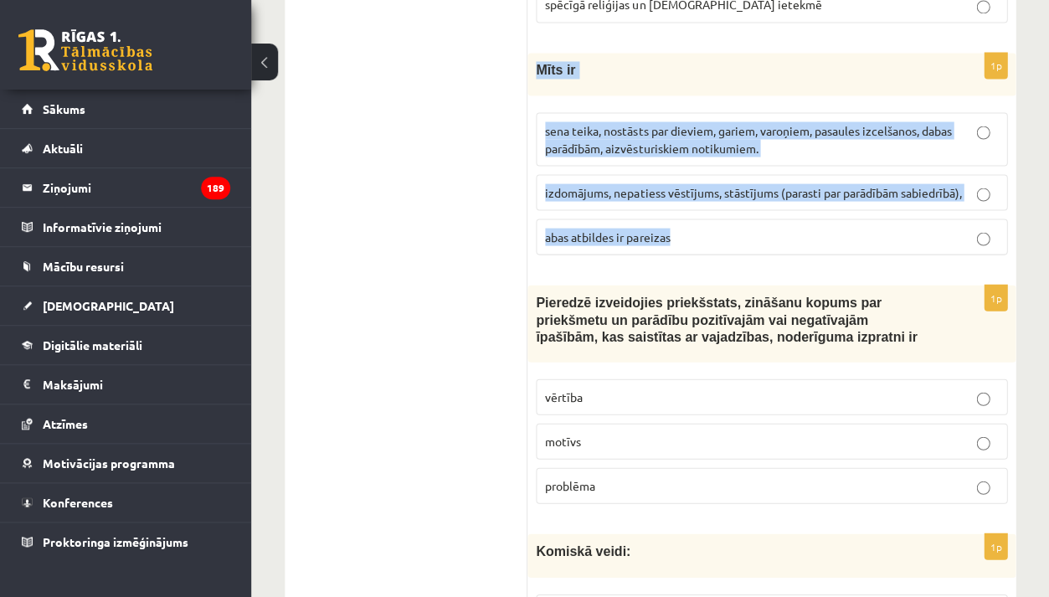
drag, startPoint x: 537, startPoint y: 39, endPoint x: 678, endPoint y: 212, distance: 223.3
click at [678, 211] on div "1p Mīts ir sena teika, nostāsts par dieviem, gariem, varoņiem, pasaules izcelša…" at bounding box center [772, 160] width 488 height 215
click at [602, 122] on span "sena teika, nostāsts par dieviem, gariem, varoņiem, pasaules izcelšanos, dabas …" at bounding box center [748, 138] width 406 height 33
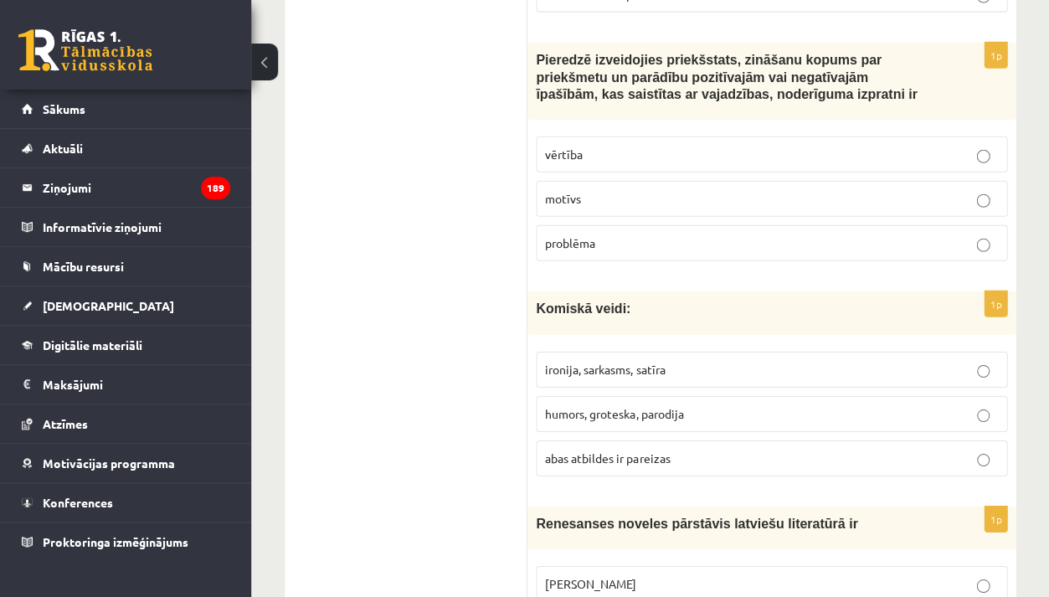
scroll to position [4589, 0]
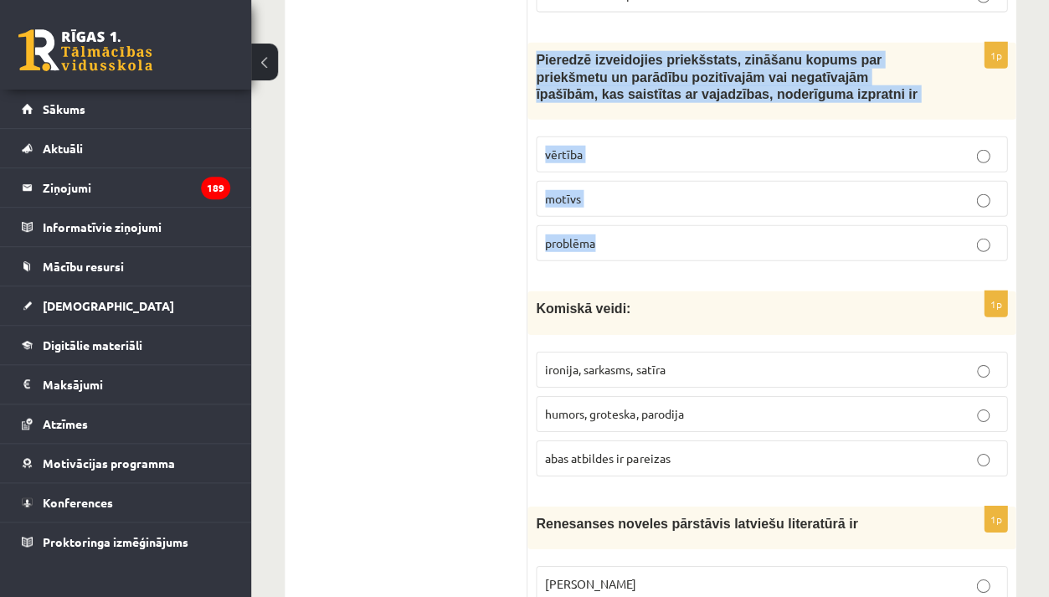
drag, startPoint x: 536, startPoint y: 25, endPoint x: 599, endPoint y: 215, distance: 200.2
click at [599, 214] on div "1p Pieredzē izveidojies priekšstats, zināšanu kopums par priekšmetu un parādību…" at bounding box center [772, 159] width 488 height 232
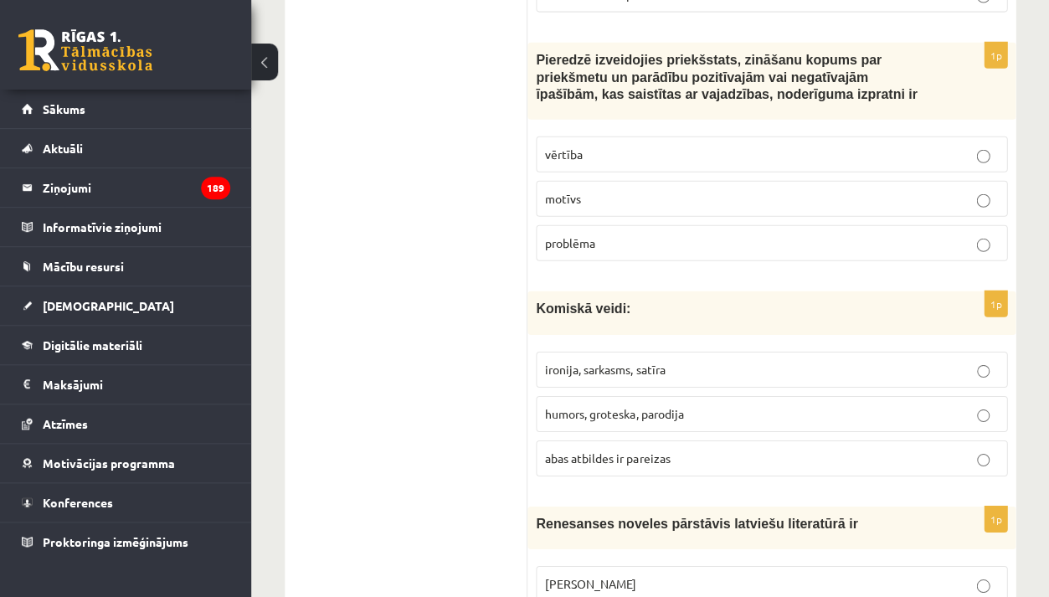
click at [569, 147] on span "vērtība" at bounding box center [564, 154] width 38 height 15
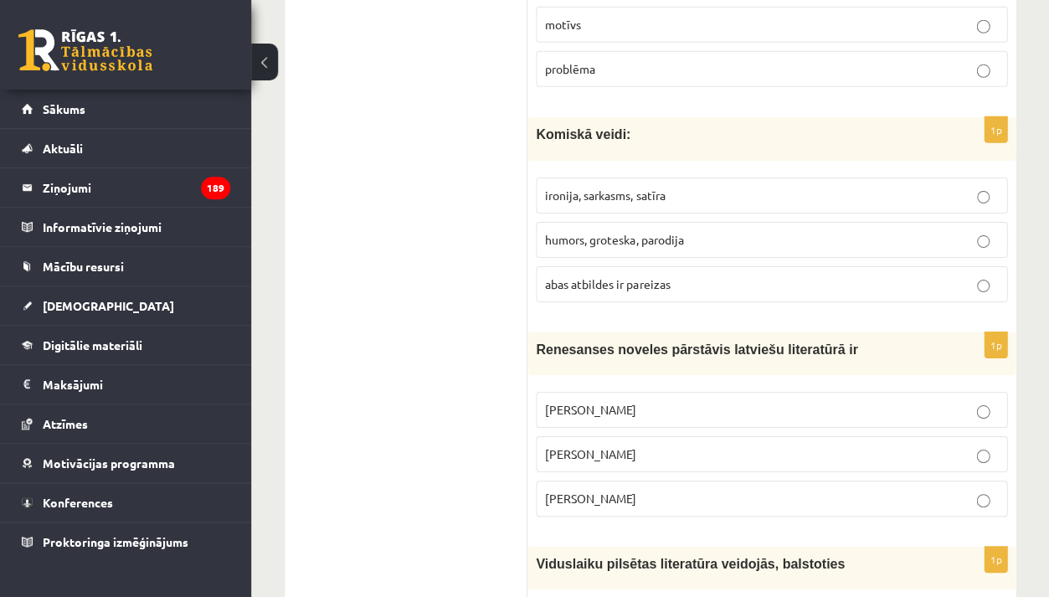
scroll to position [4764, 0]
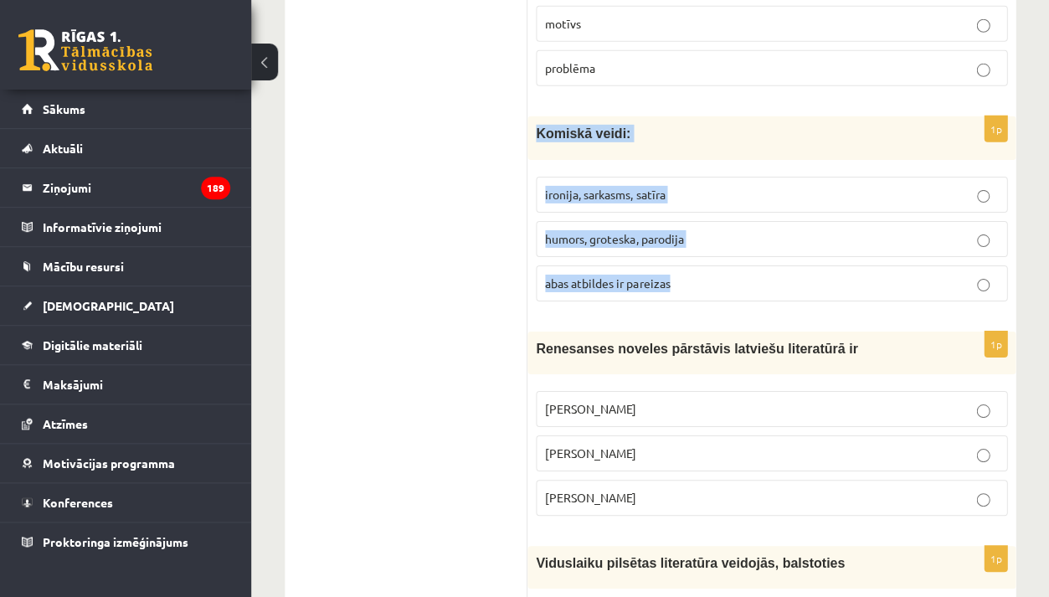
drag, startPoint x: 536, startPoint y: 100, endPoint x: 707, endPoint y: 260, distance: 234.0
click at [707, 258] on div "1p Komiskā veidi: ironija, sarkasms, satīra humors, groteska, parodija abas atb…" at bounding box center [772, 215] width 488 height 198
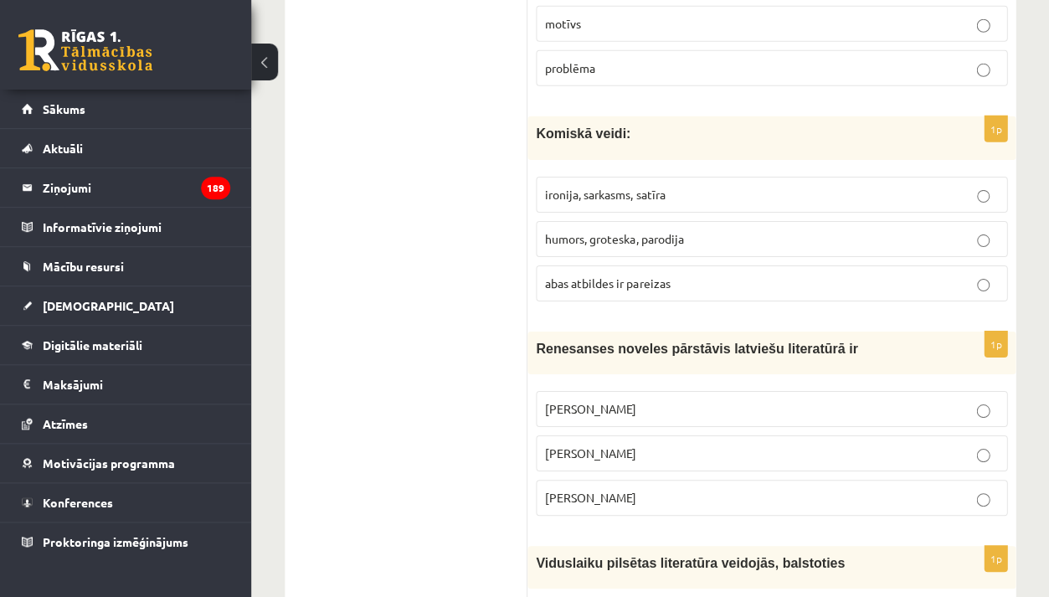
click at [612, 276] on span "abas atbildes ir pareizas" at bounding box center [607, 283] width 125 height 15
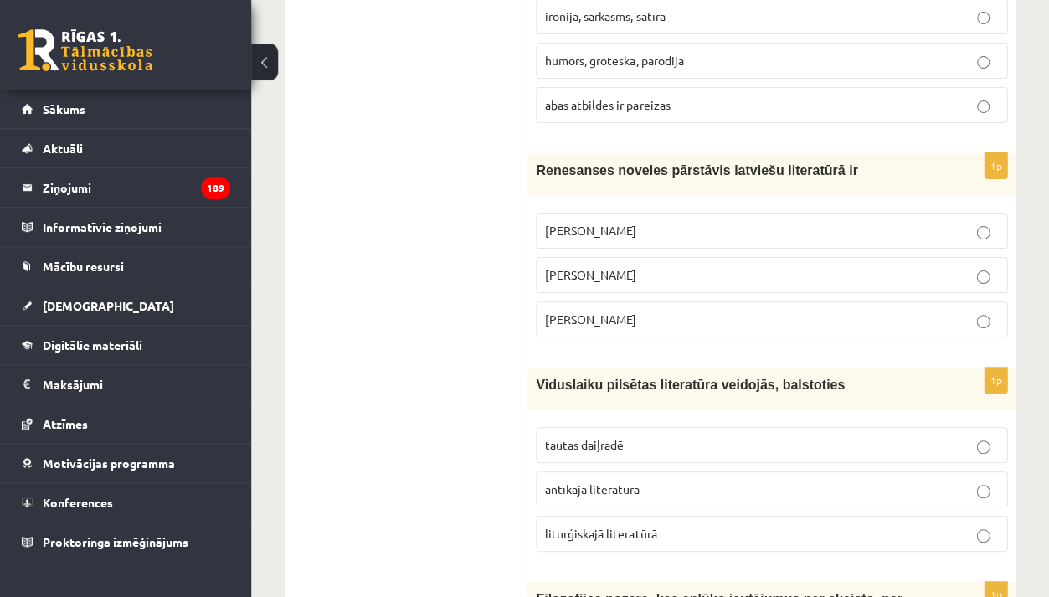
scroll to position [5015, 0]
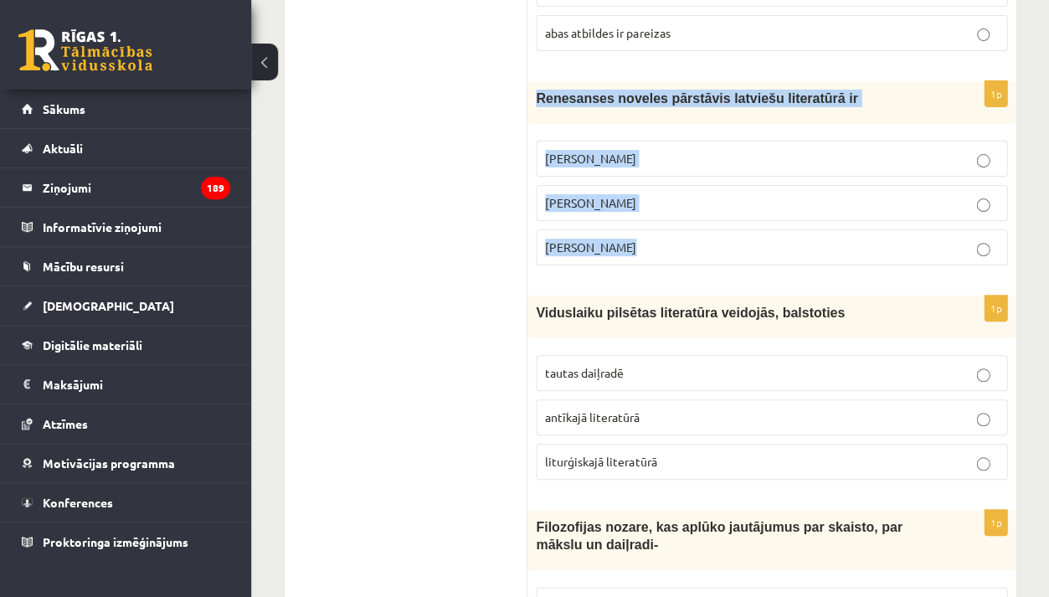
drag, startPoint x: 539, startPoint y: 61, endPoint x: 635, endPoint y: 217, distance: 183.1
click at [635, 217] on div "1p Renesanses noveles pārstāvis latviešu literatūrā ir Rūdolfs Blaumanis Kārlis…" at bounding box center [772, 180] width 488 height 198
click at [594, 240] on span "Jānis Ezeriņš" at bounding box center [590, 247] width 91 height 15
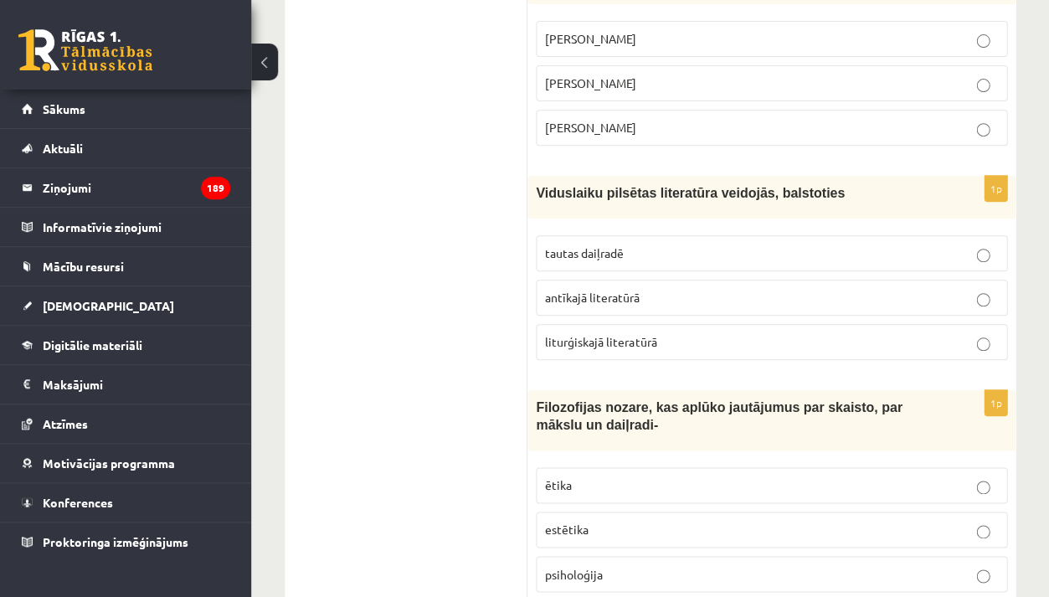
scroll to position [5155, 0]
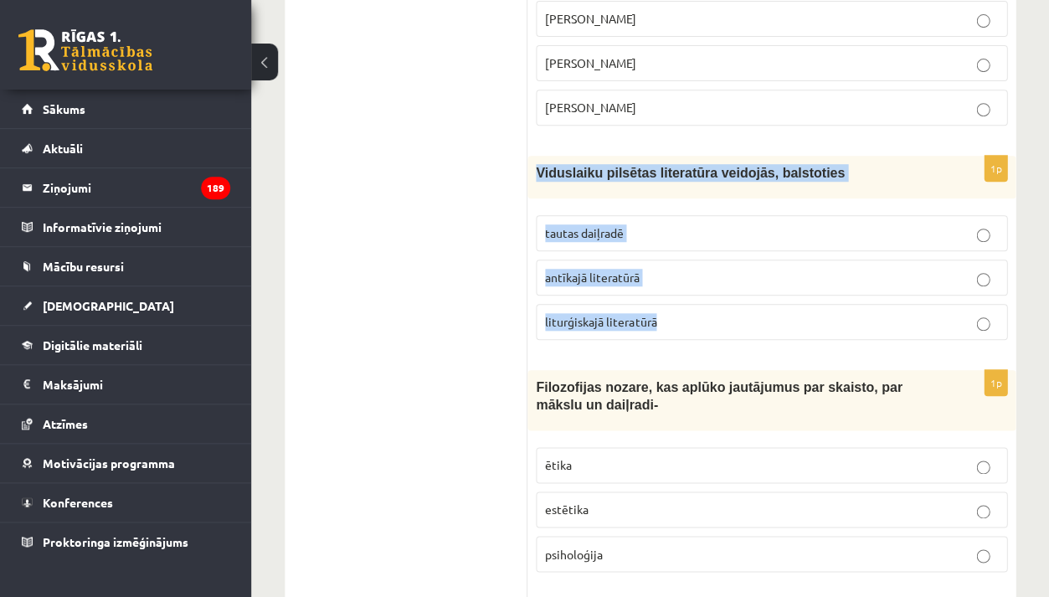
drag, startPoint x: 539, startPoint y: 137, endPoint x: 668, endPoint y: 291, distance: 201.5
click at [668, 291] on div "1p Viduslaiku pilsētas literatūra veidojās, balstoties tautas daiļradē antīkajā…" at bounding box center [772, 255] width 488 height 198
click at [623, 225] on span "tautas daiļradē" at bounding box center [584, 232] width 79 height 15
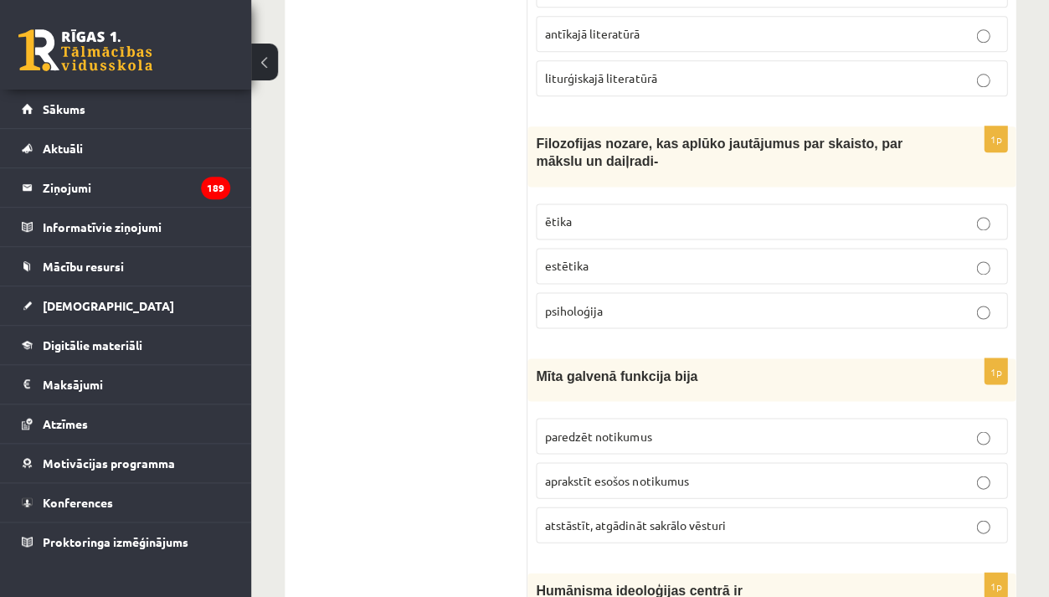
scroll to position [5404, 0]
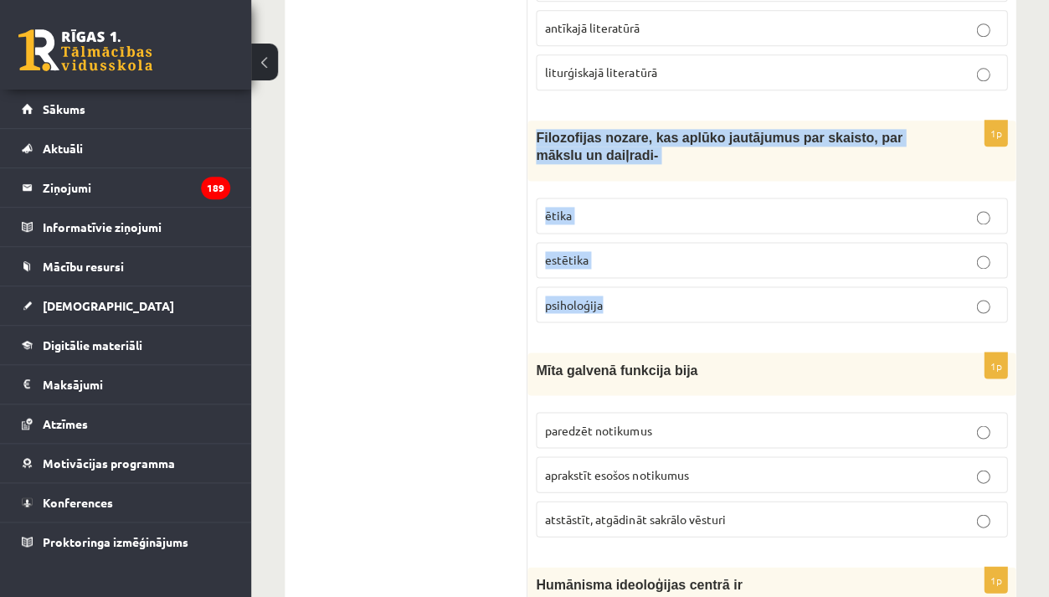
drag, startPoint x: 539, startPoint y: 100, endPoint x: 605, endPoint y: 274, distance: 186.0
click at [605, 274] on div "1p Filozofijas nozare, kas aplūko jautājumus par skaisto, par mākslu un daiļrad…" at bounding box center [772, 228] width 488 height 215
click at [562, 252] on span "estētika" at bounding box center [567, 259] width 44 height 15
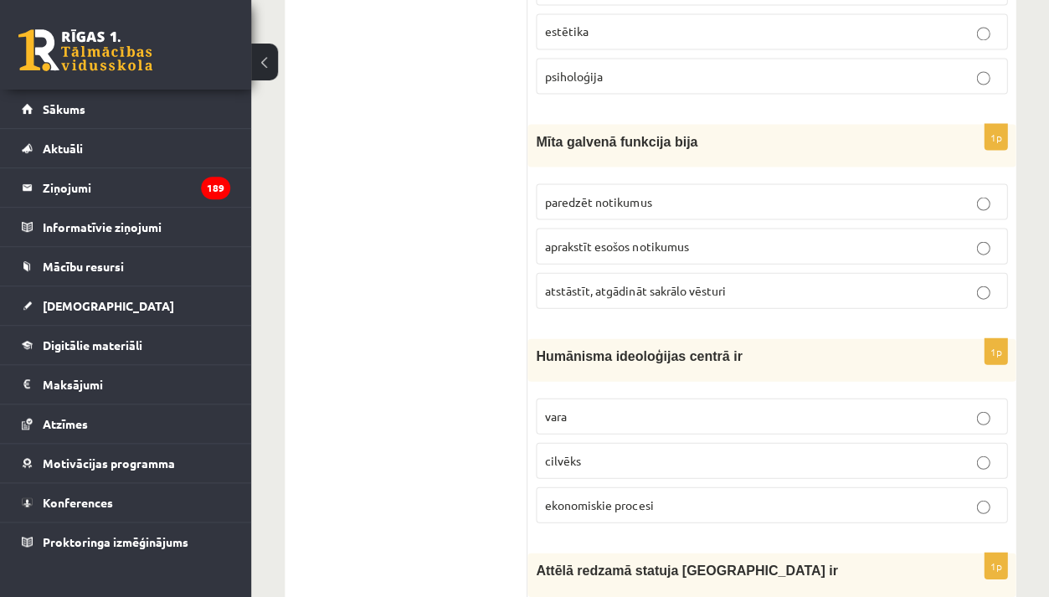
scroll to position [5635, 0]
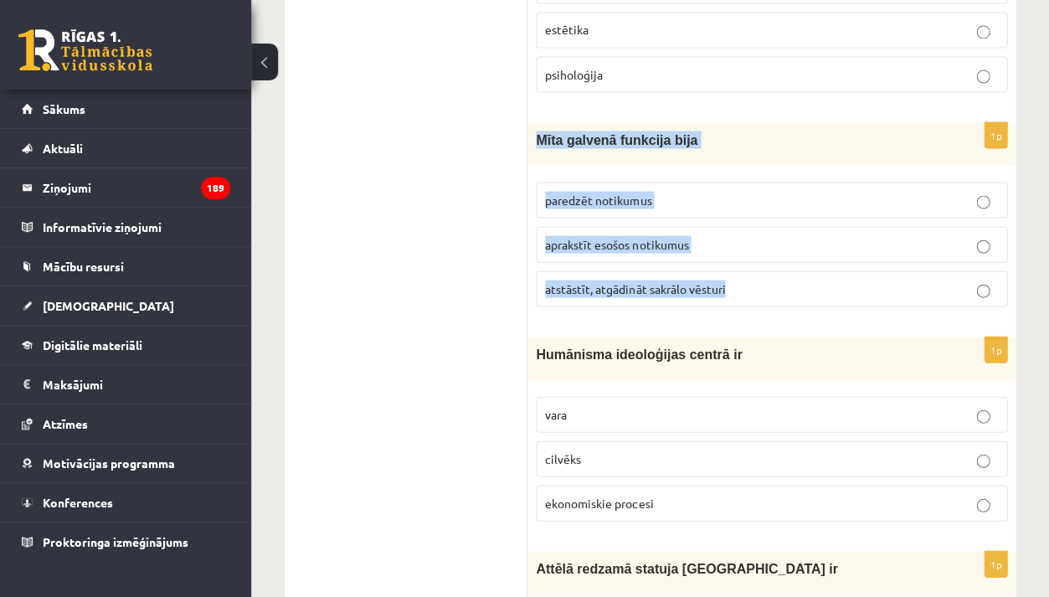
drag, startPoint x: 539, startPoint y: 100, endPoint x: 723, endPoint y: 258, distance: 242.3
click at [724, 258] on div "1p Mīta galvenā funkcija bija paredzēt notikumus aprakstīt esošos notikumus ats…" at bounding box center [772, 221] width 488 height 198
click at [617, 281] on span "atstāstīt, atgādināt sakrālo vēsturi" at bounding box center [635, 288] width 180 height 15
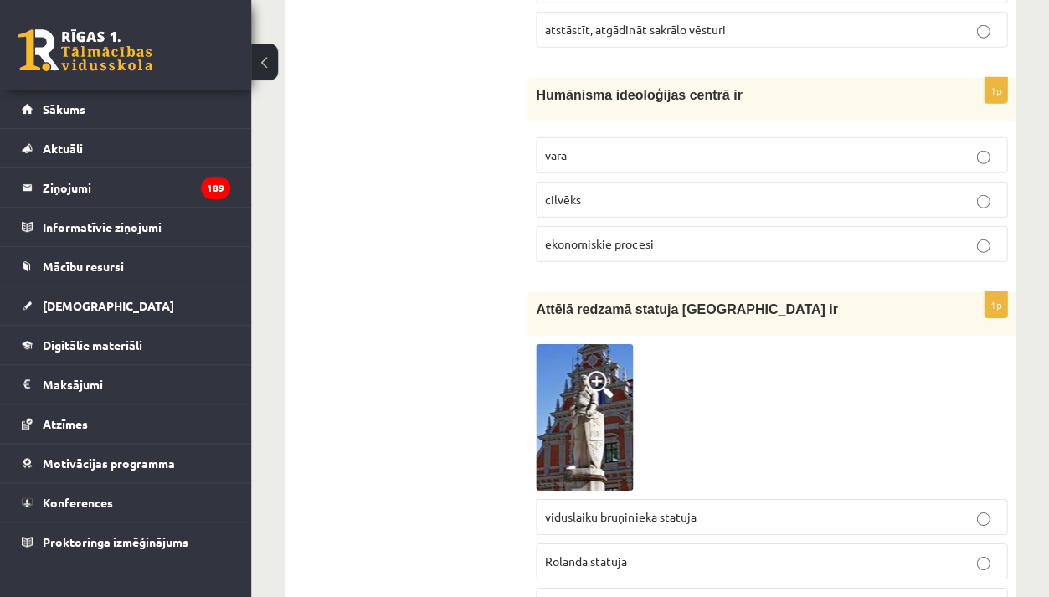
scroll to position [5901, 0]
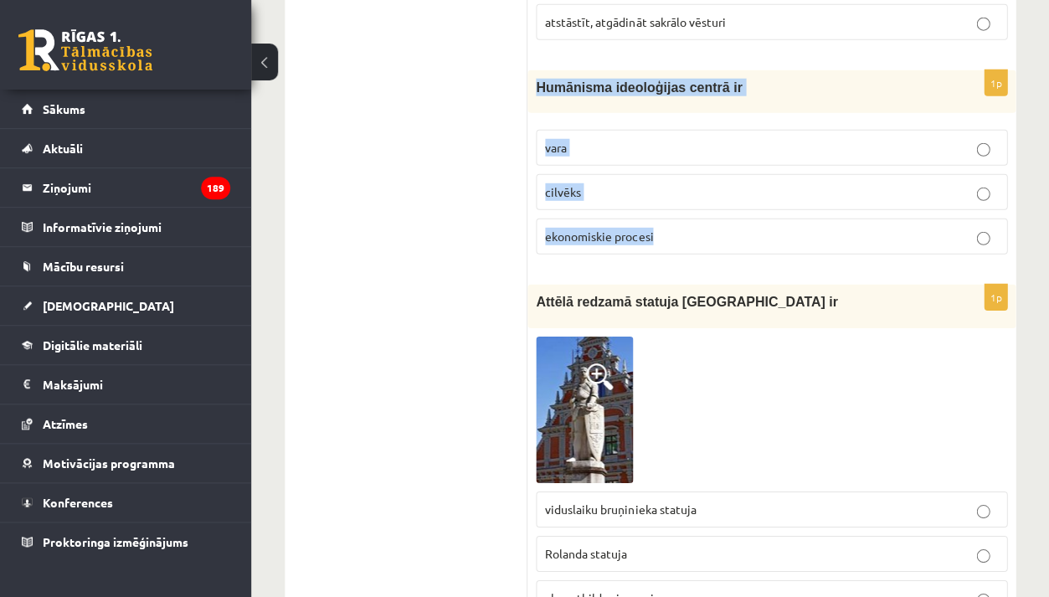
drag, startPoint x: 538, startPoint y: 48, endPoint x: 670, endPoint y: 207, distance: 207.0
click at [670, 207] on div "1p Humānisma ideoloģijas centrā ir vara cilvēks ekonomiskie procesi" at bounding box center [772, 169] width 488 height 198
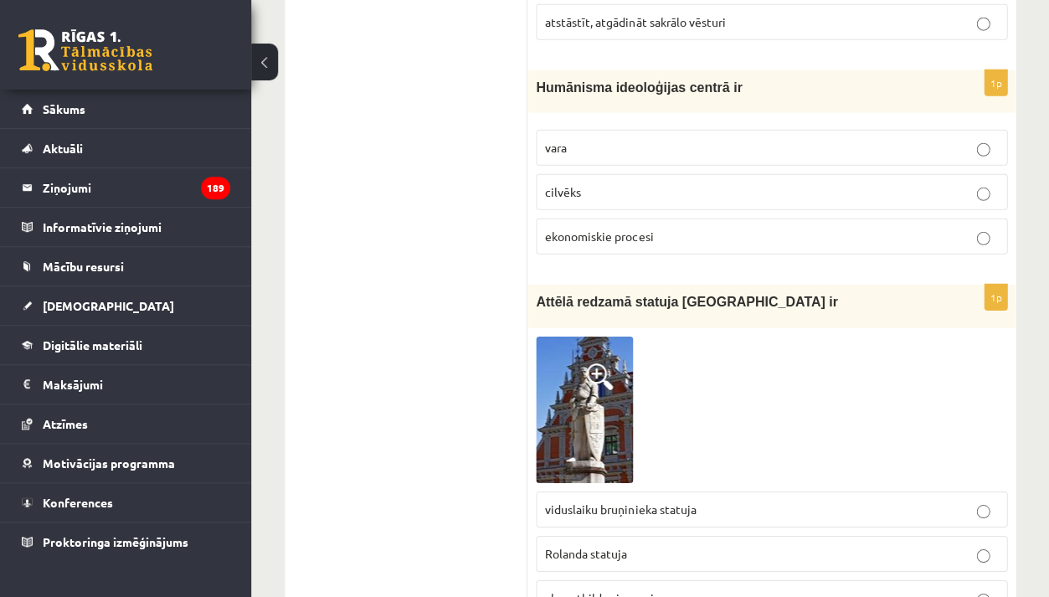
click at [571, 184] on span "cilvēks" at bounding box center [563, 191] width 36 height 15
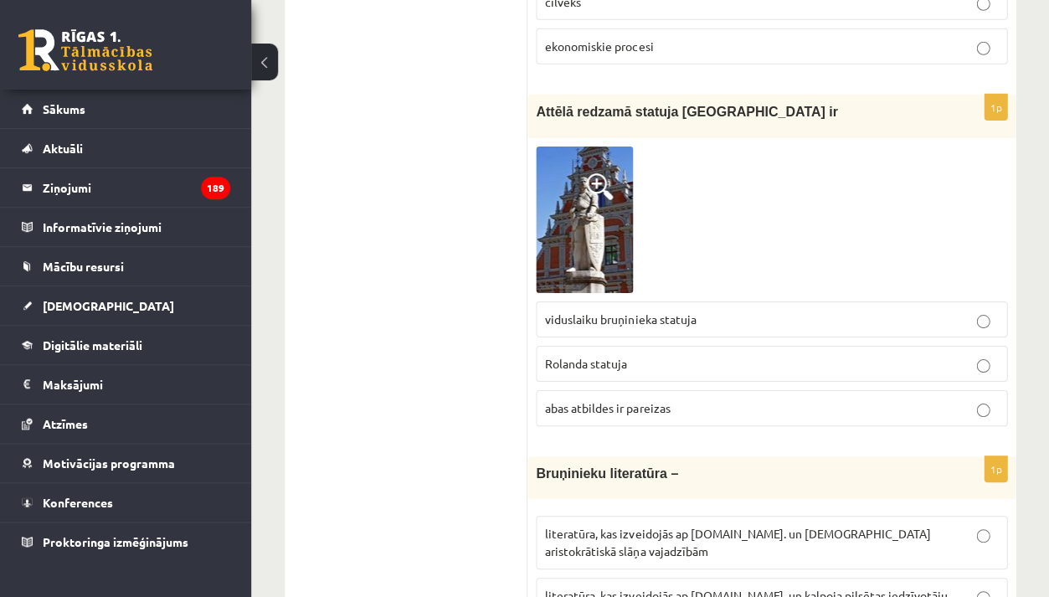
scroll to position [6113, 0]
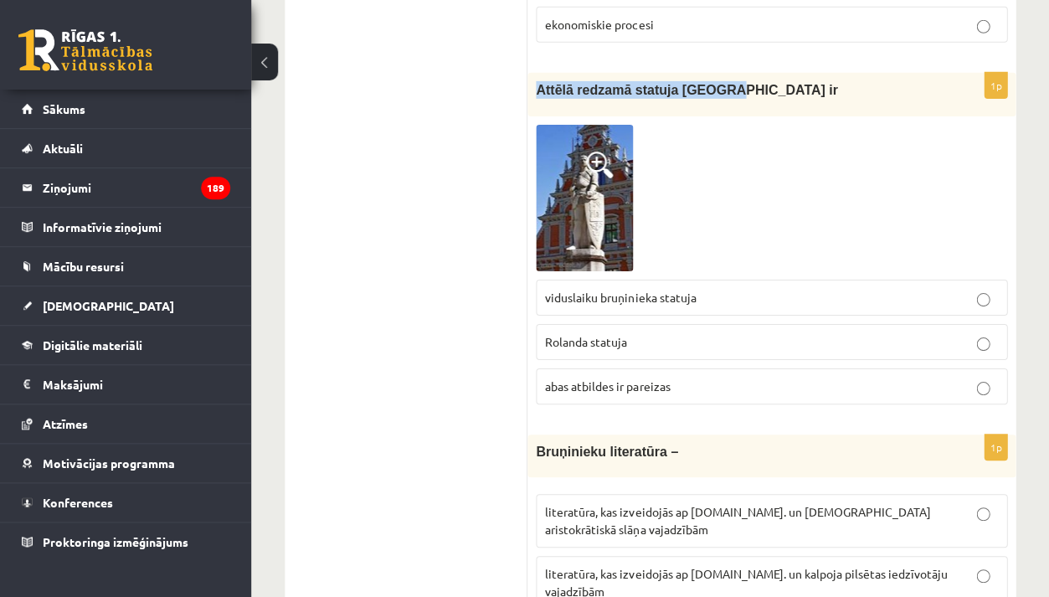
drag, startPoint x: 535, startPoint y: 49, endPoint x: 528, endPoint y: 62, distance: 14.2
click at [528, 73] on div "Attēlā redzamā statuja Rīgā ir" at bounding box center [772, 94] width 488 height 43
click at [688, 154] on div at bounding box center [772, 198] width 472 height 147
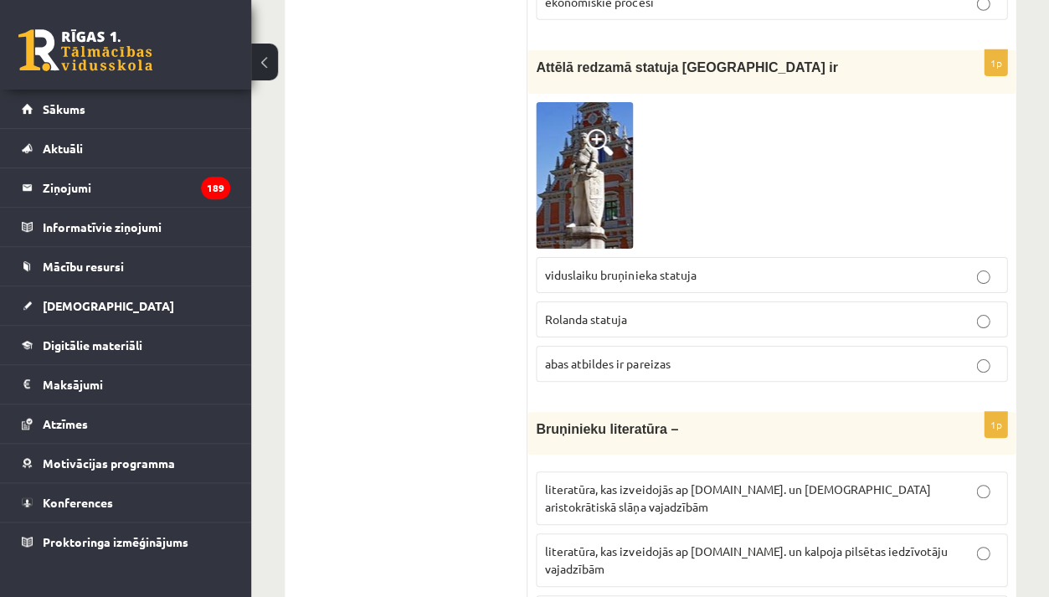
scroll to position [6130, 0]
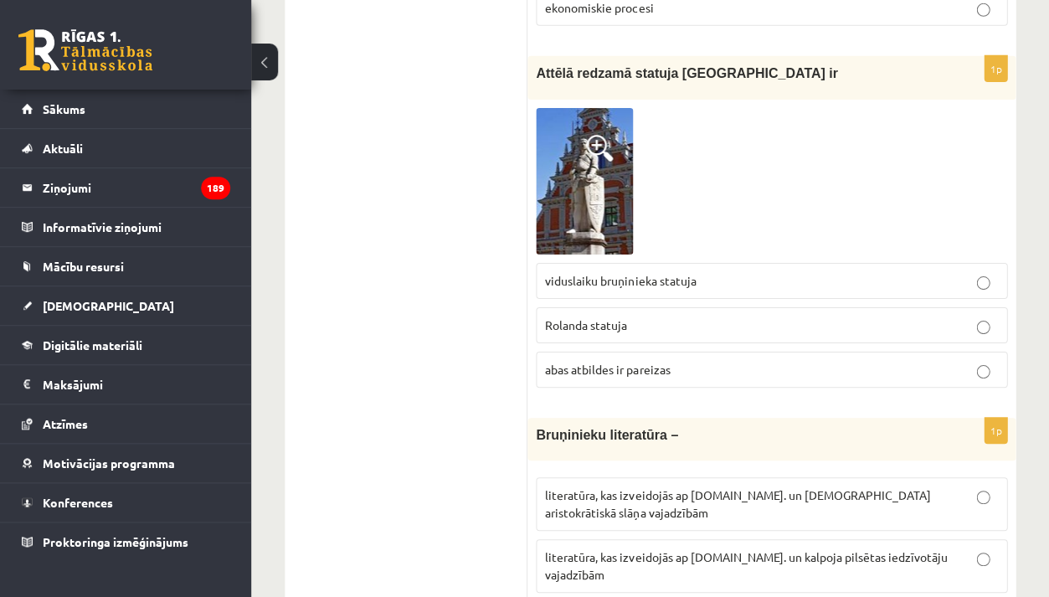
click at [620, 317] on span "Rolanda statuja" at bounding box center [586, 324] width 82 height 15
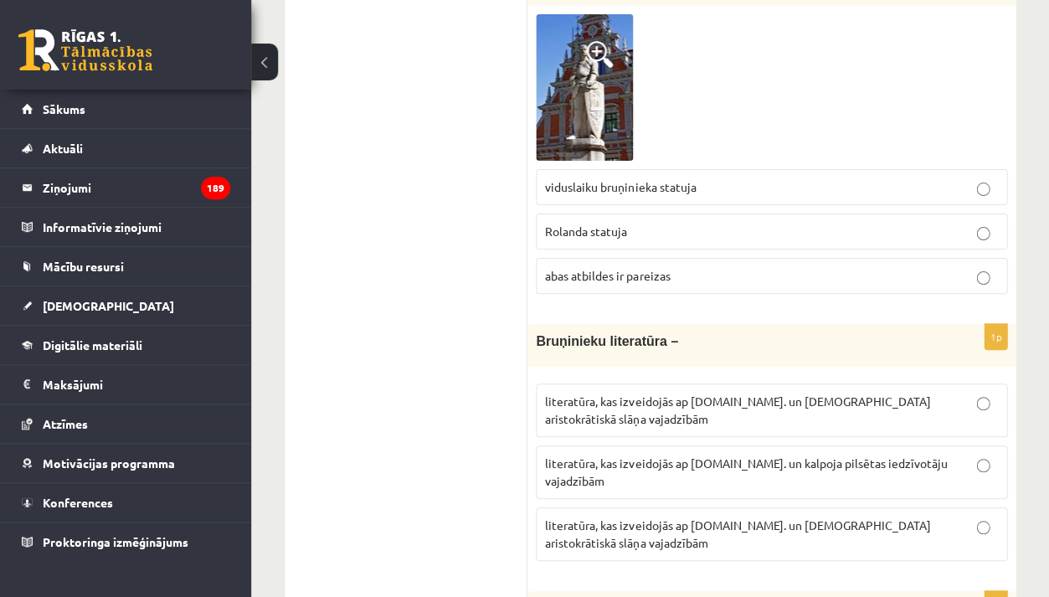
scroll to position [6231, 0]
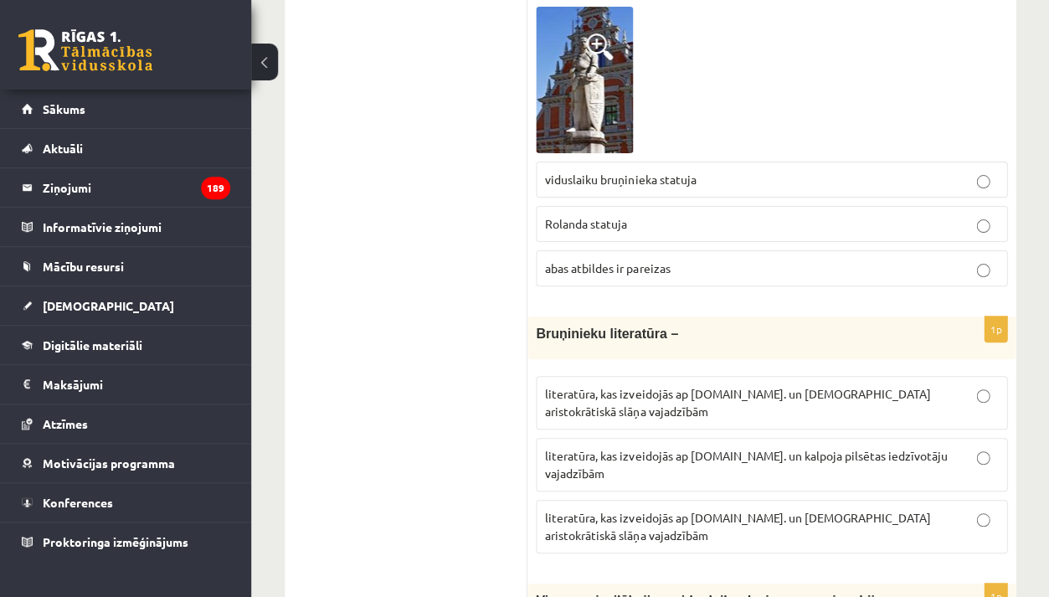
click at [659, 260] on span "abas atbildes ir pareizas" at bounding box center [607, 267] width 125 height 15
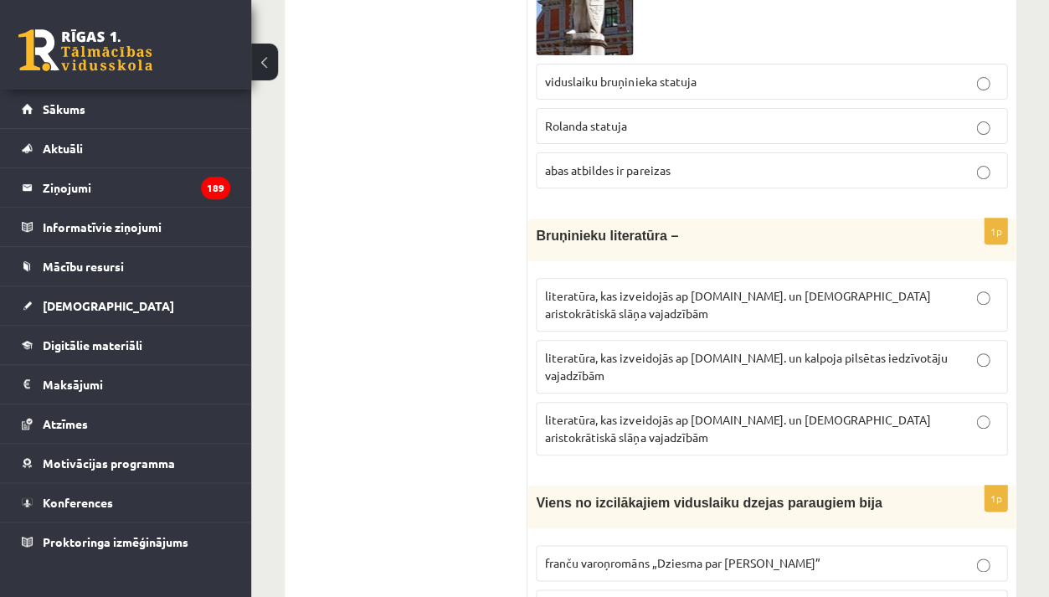
scroll to position [6338, 0]
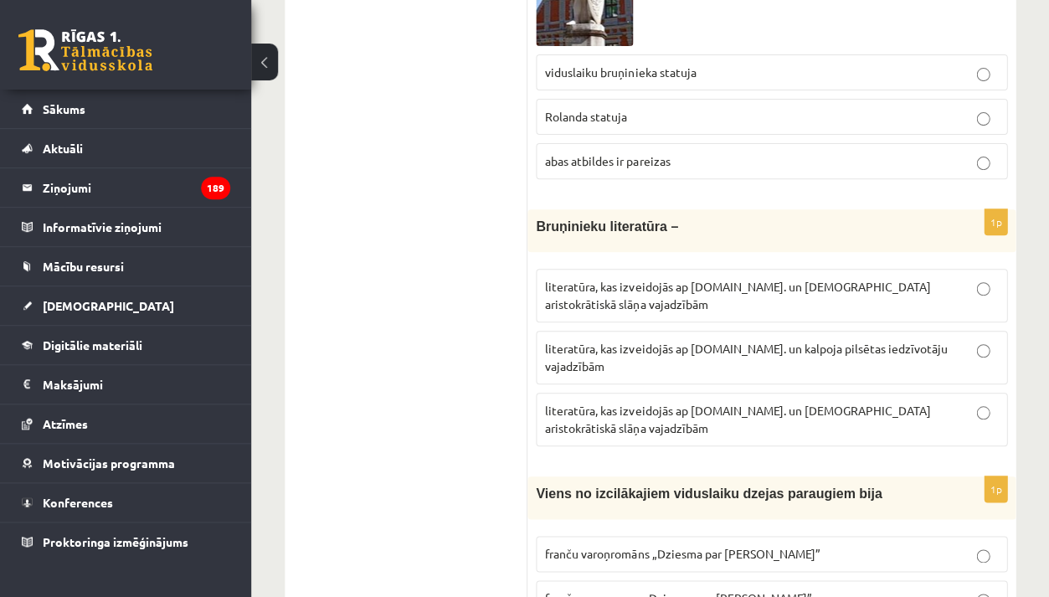
click at [617, 340] on p "literatūra, kas izveidojās ap 12.gs. un kalpoja pilsētas iedzīvotāju vajadzībām" at bounding box center [771, 357] width 453 height 35
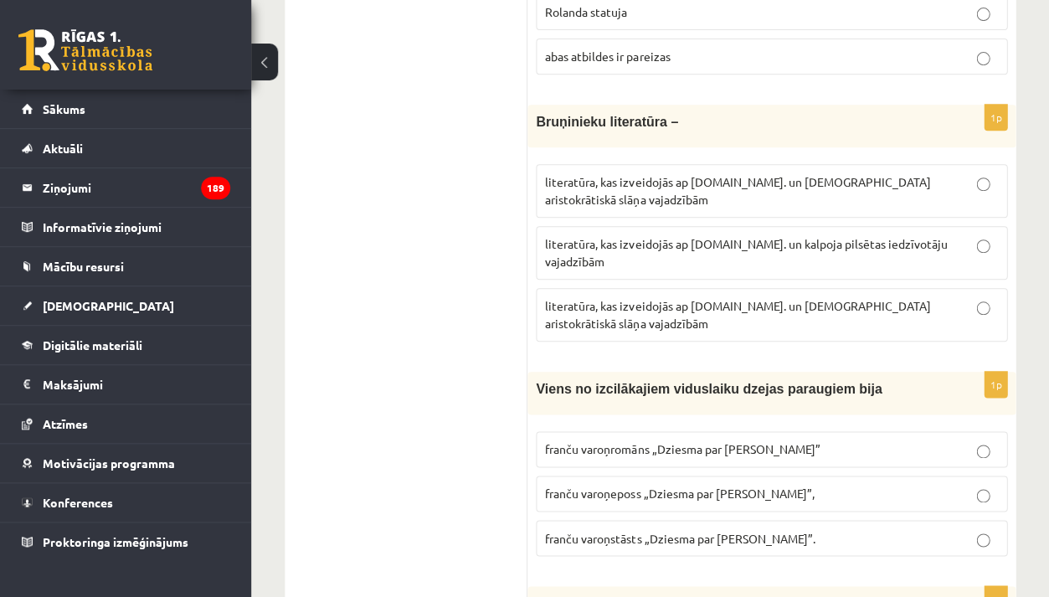
scroll to position [6450, 0]
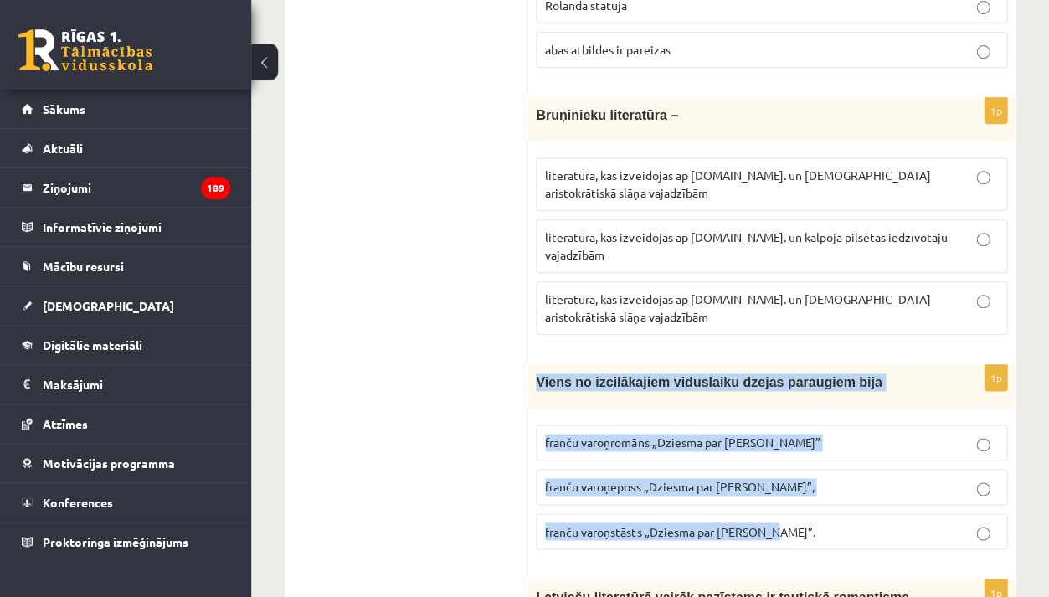
drag, startPoint x: 538, startPoint y: 284, endPoint x: 775, endPoint y: 446, distance: 287.4
click at [775, 446] on div "1p Viens no izcilākajiem viduslaiku dzejas paraugiem bija franču varoņromāns „D…" at bounding box center [772, 464] width 488 height 198
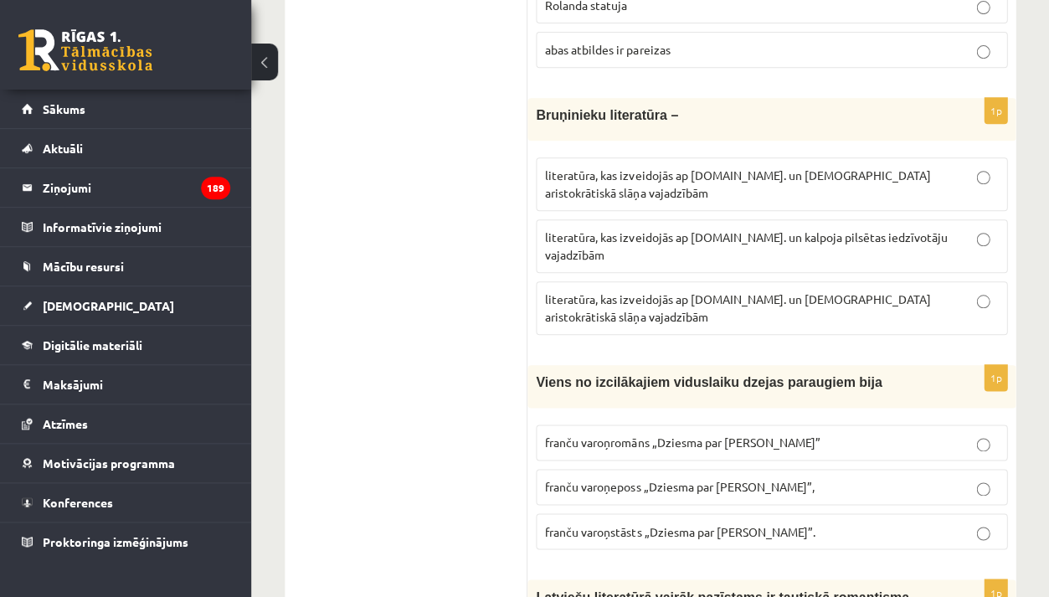
click at [762, 435] on span "franču varoņromāns „Dziesma par Rolandu”" at bounding box center [682, 442] width 275 height 15
click at [720, 479] on span "franču varoņeposs „Dziesma par Rolandu”," at bounding box center [679, 486] width 269 height 15
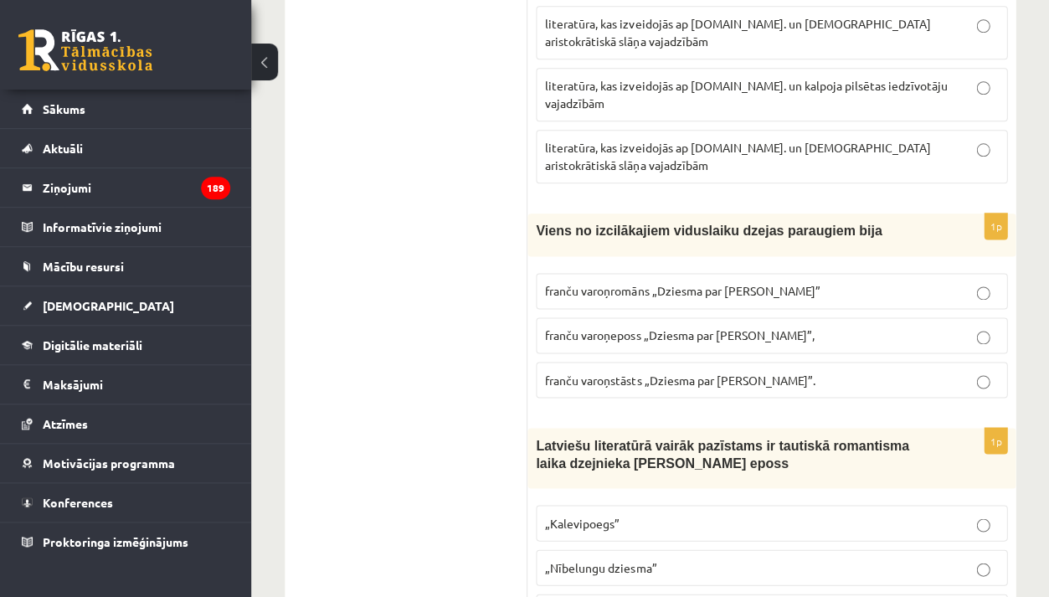
scroll to position [6600, 0]
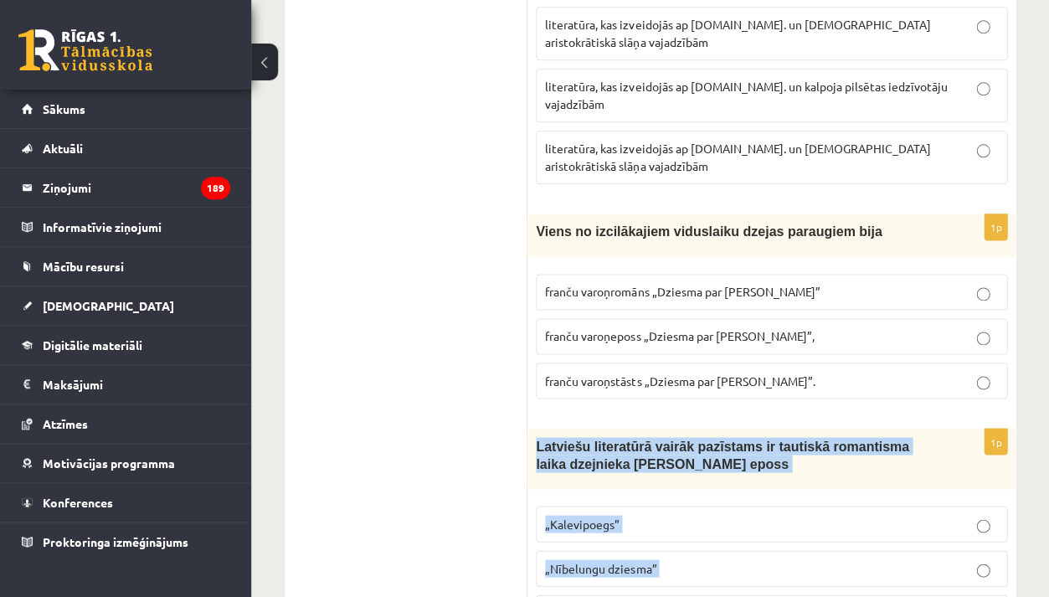
drag, startPoint x: 536, startPoint y: 346, endPoint x: 642, endPoint y: 519, distance: 203.0
click at [642, 519] on div "1p Latviešu literatūrā vairāk pazīstams ir tautiskā romantisma laika dzejnieka …" at bounding box center [772, 536] width 488 height 215
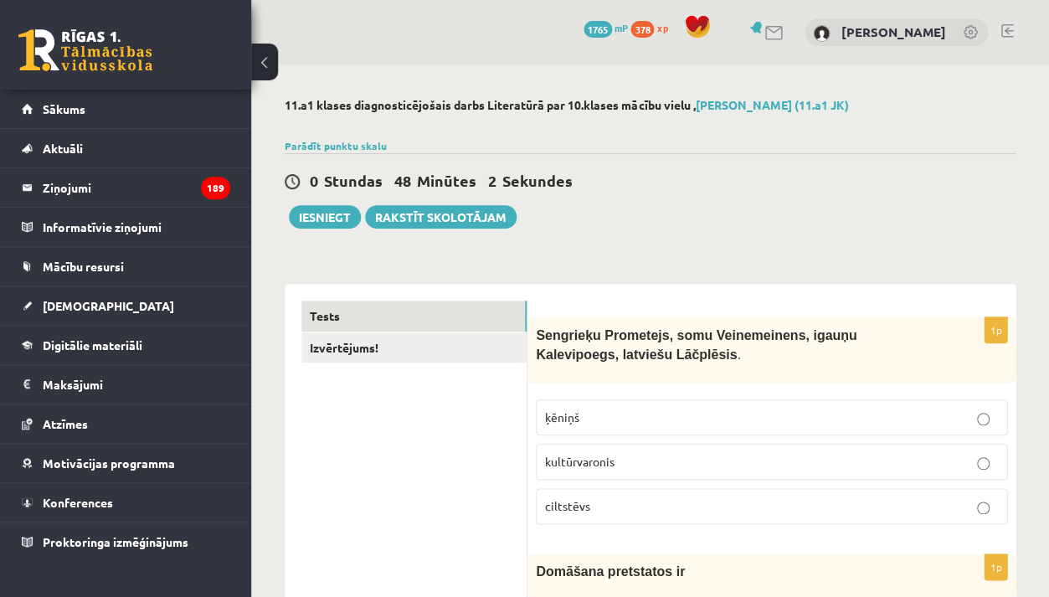
scroll to position [0, 0]
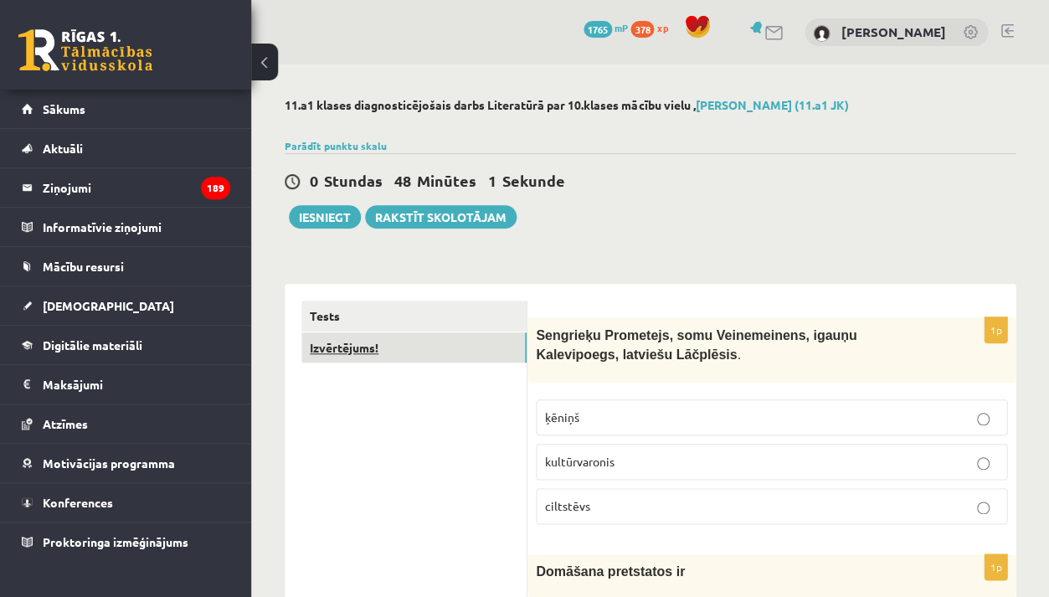
click at [455, 345] on link "Izvērtējums!" at bounding box center [413, 347] width 225 height 31
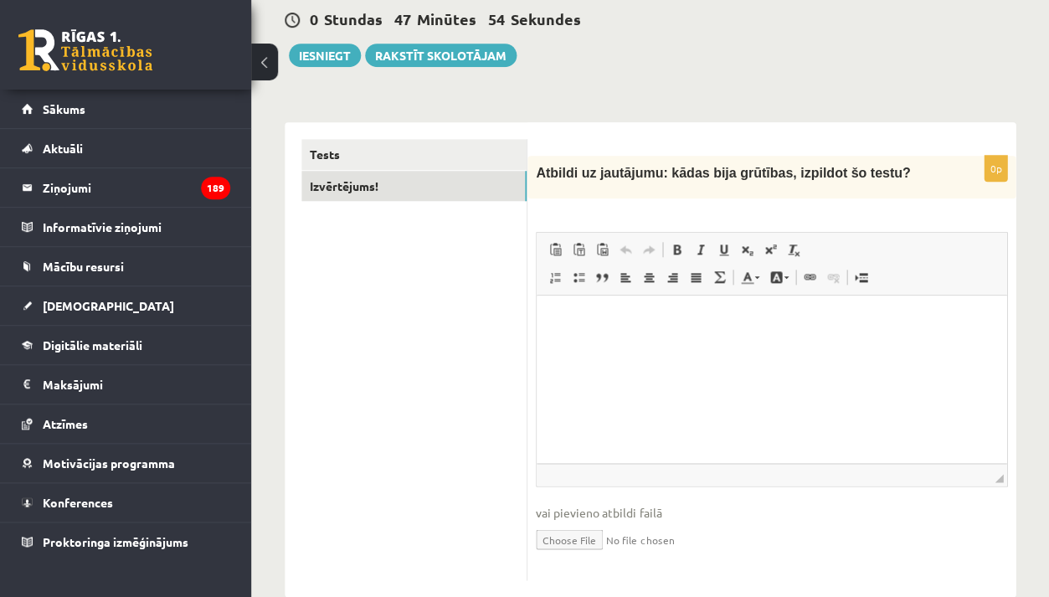
scroll to position [167, 0]
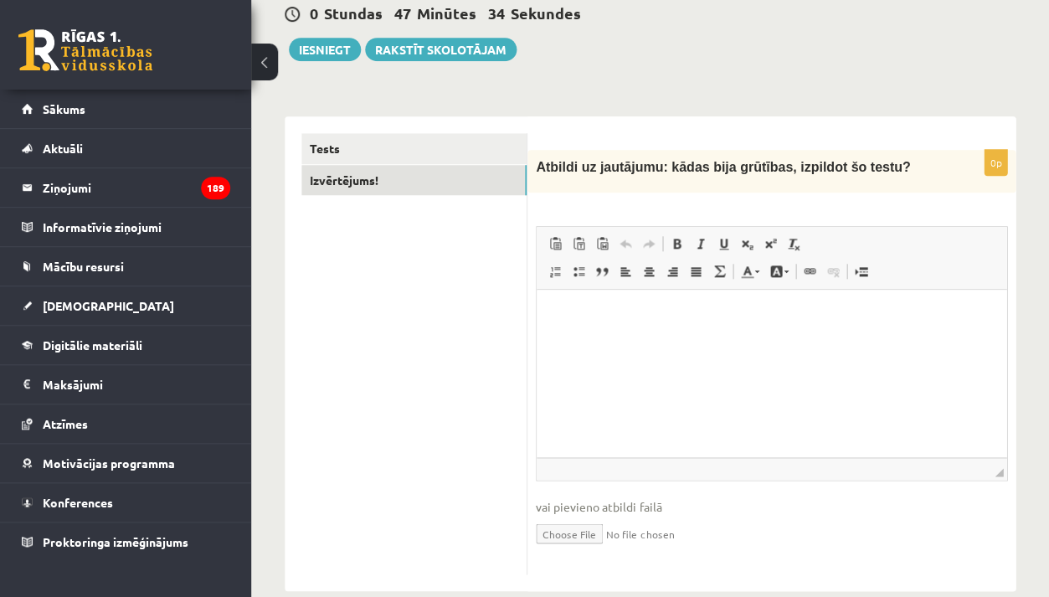
click at [619, 334] on html at bounding box center [772, 315] width 470 height 51
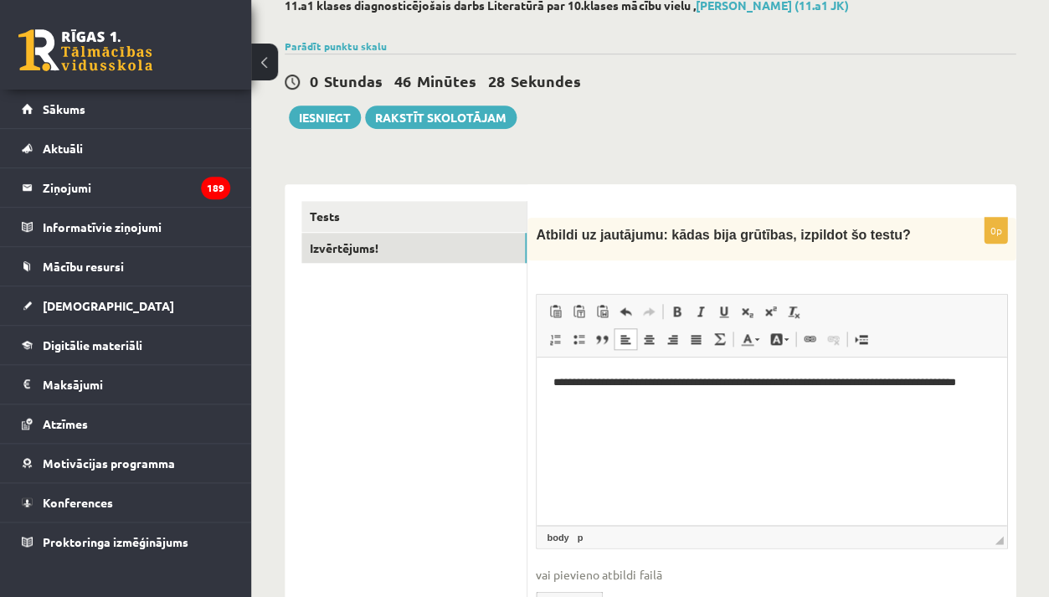
scroll to position [84, 0]
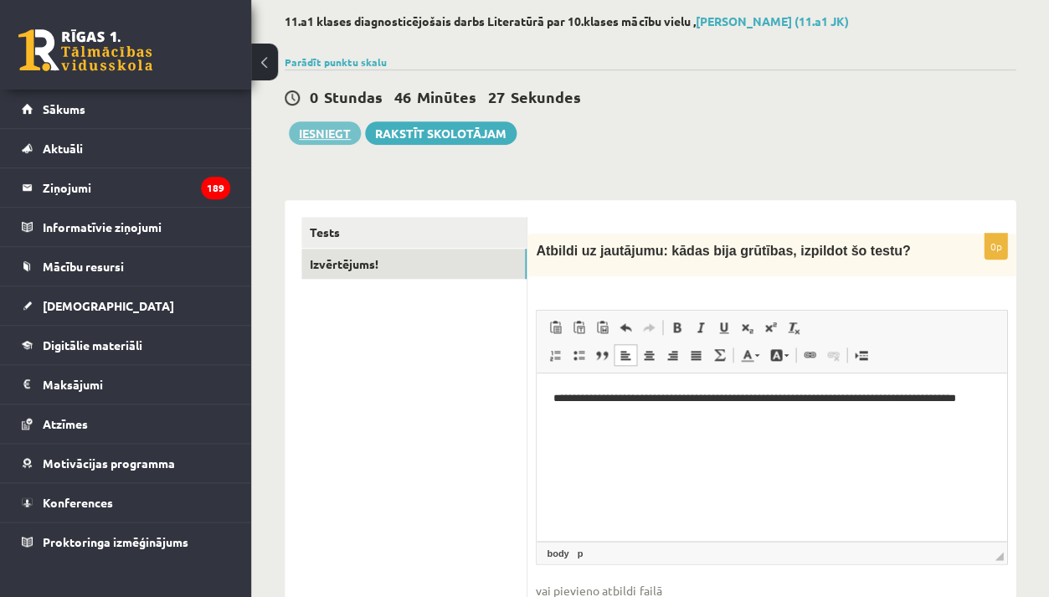
click at [340, 131] on button "Iesniegt" at bounding box center [325, 132] width 72 height 23
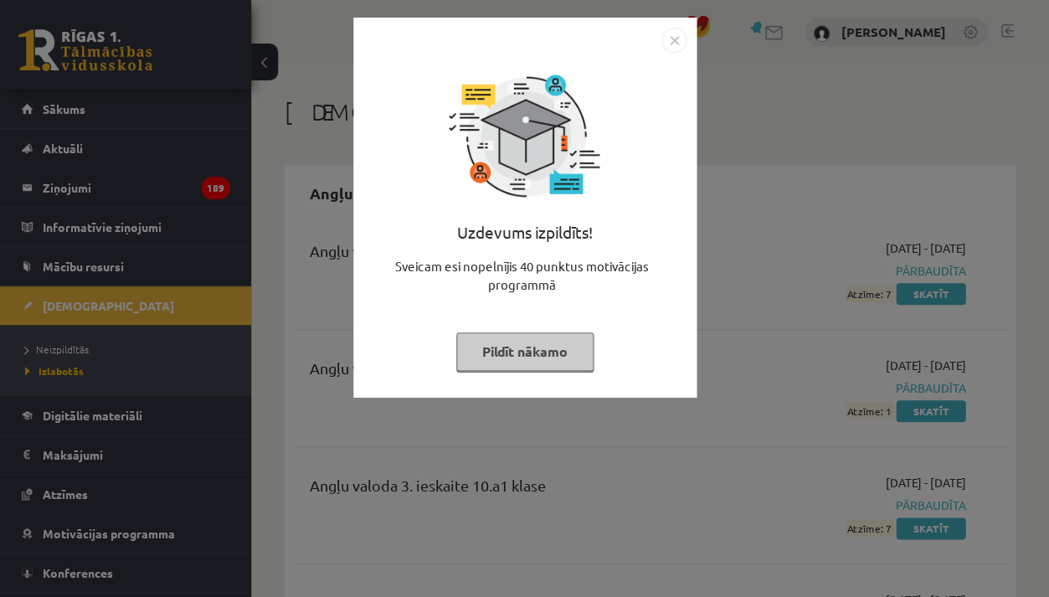
click at [555, 352] on button "Pildīt nākamo" at bounding box center [524, 351] width 137 height 39
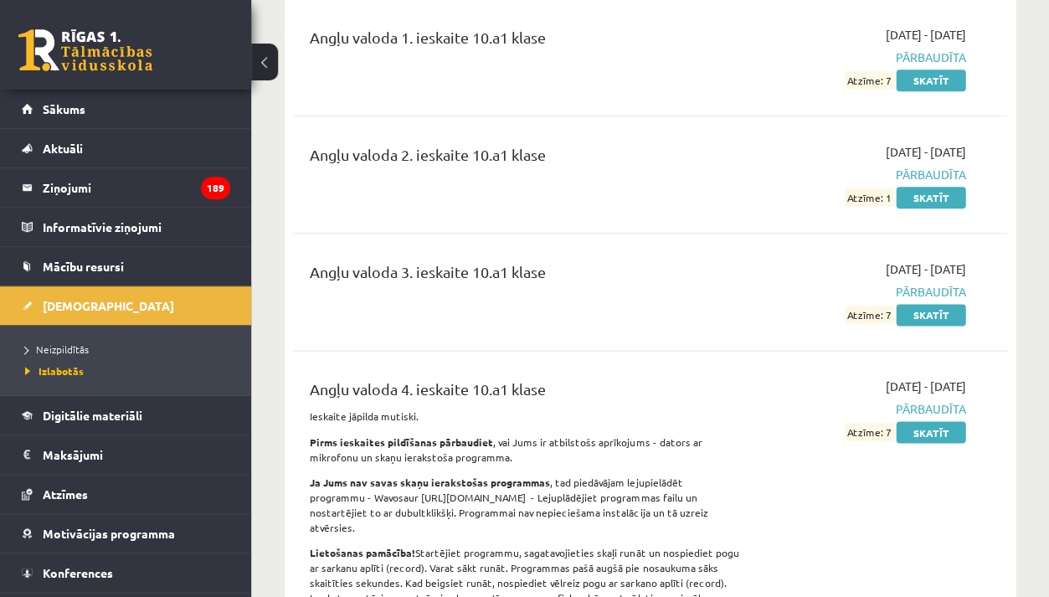
scroll to position [214, 0]
click at [202, 303] on link "[DEMOGRAPHIC_DATA]" at bounding box center [126, 305] width 209 height 39
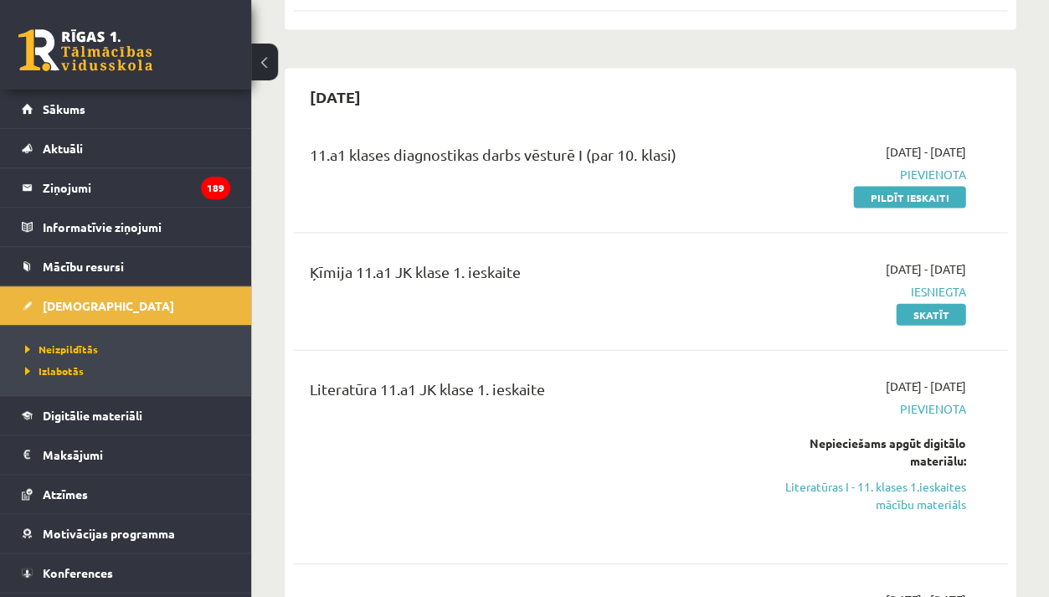
scroll to position [553, 0]
click at [865, 188] on link "Pildīt ieskaiti" at bounding box center [909, 198] width 112 height 22
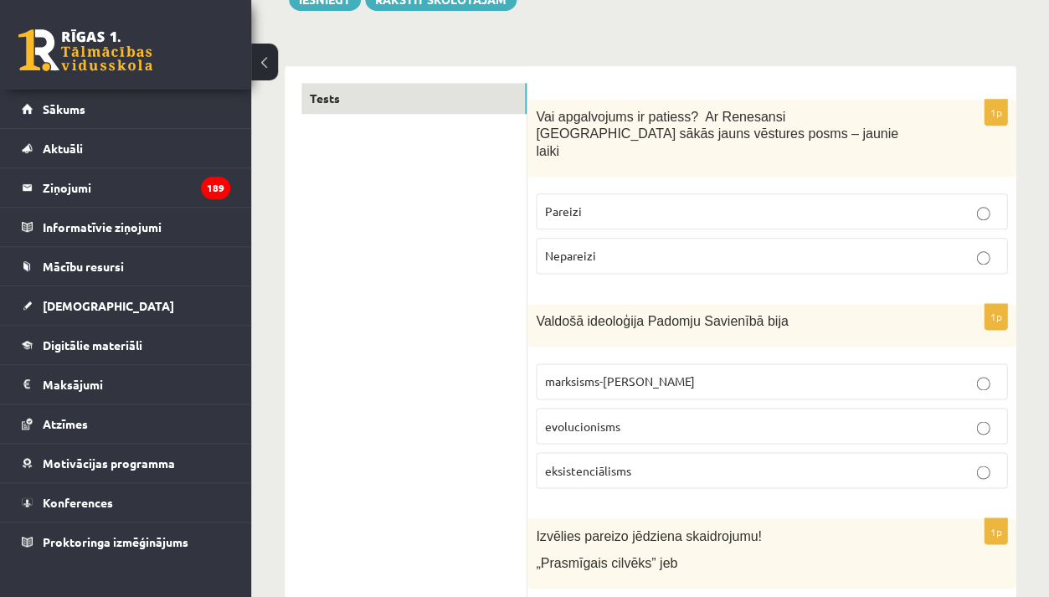
scroll to position [229, 0]
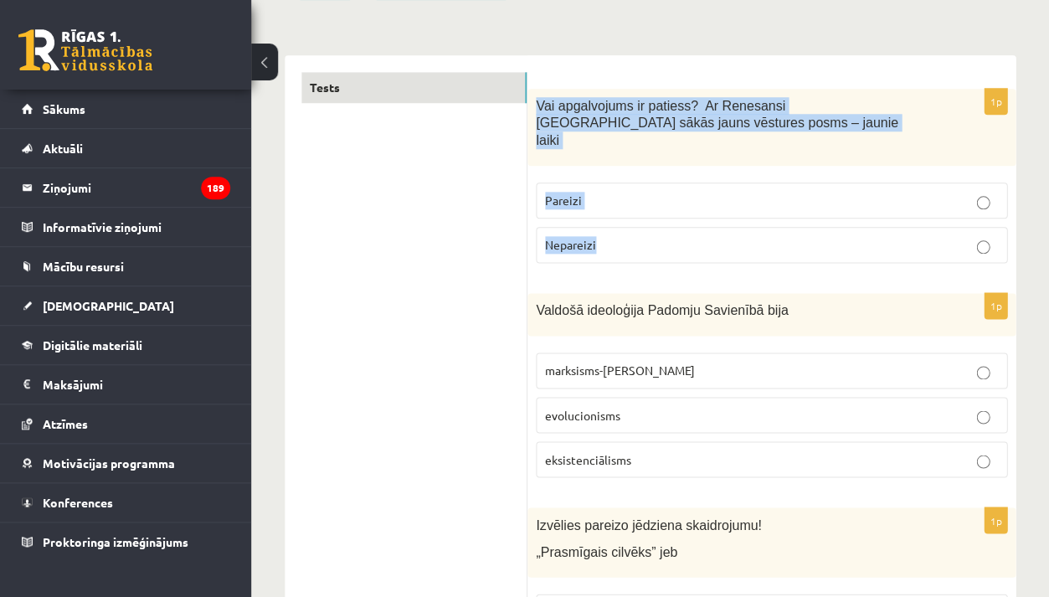
drag, startPoint x: 538, startPoint y: 100, endPoint x: 592, endPoint y: 238, distance: 147.7
click at [592, 239] on div "1p Vai apgalvojums ir patiess? Ar Renesansi Eiropā sākās jauns vēstures posms –…" at bounding box center [772, 183] width 488 height 188
copy div "Vai apgalvojums ir patiess? Ar Renesansi Eiropā sākās jauns vēstures posms – ja…"
click at [645, 193] on label "Pareizi" at bounding box center [772, 201] width 472 height 36
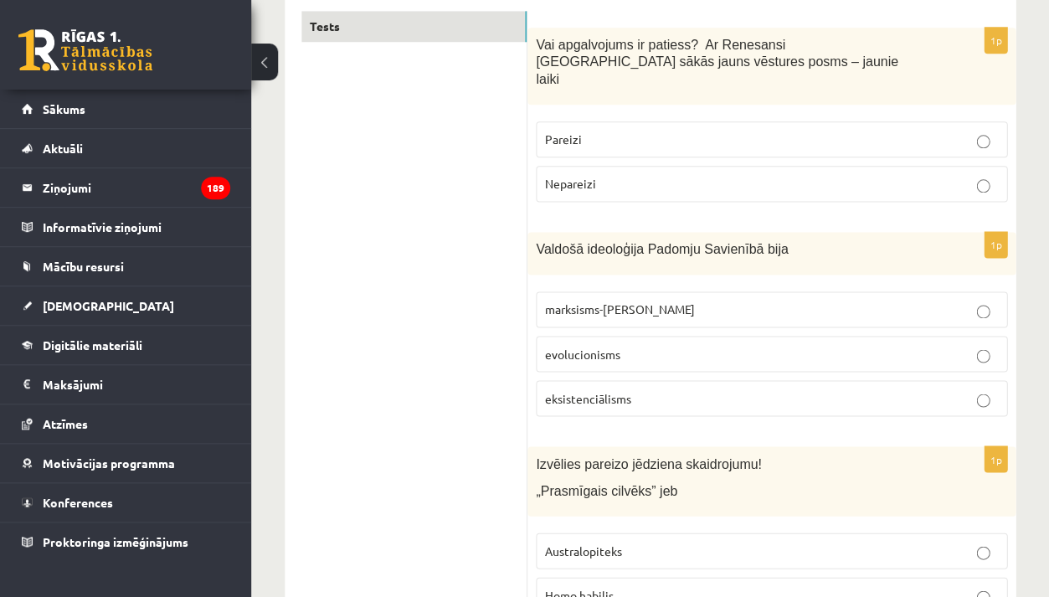
scroll to position [359, 0]
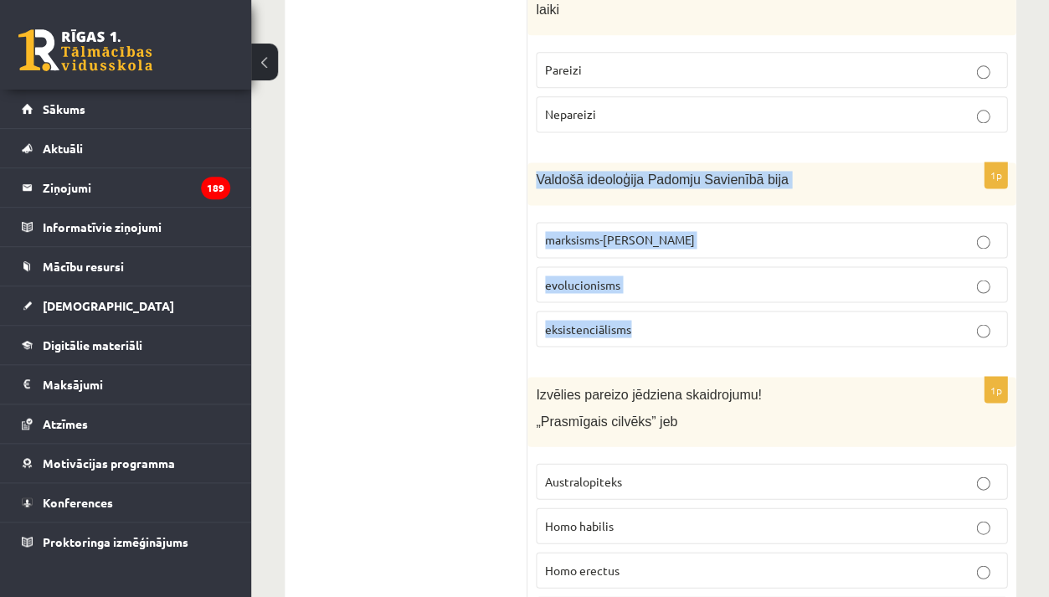
drag, startPoint x: 536, startPoint y: 158, endPoint x: 633, endPoint y: 315, distance: 184.3
click at [633, 314] on div "1p Valdošā ideoloģija Padomju Savienībā bija marksisms-ļeņinisms evolucionisms …" at bounding box center [772, 261] width 488 height 198
copy div "Valdošā ideoloģija Padomju Savienībā bija marksisms-ļeņinisms evolucionisms eks…"
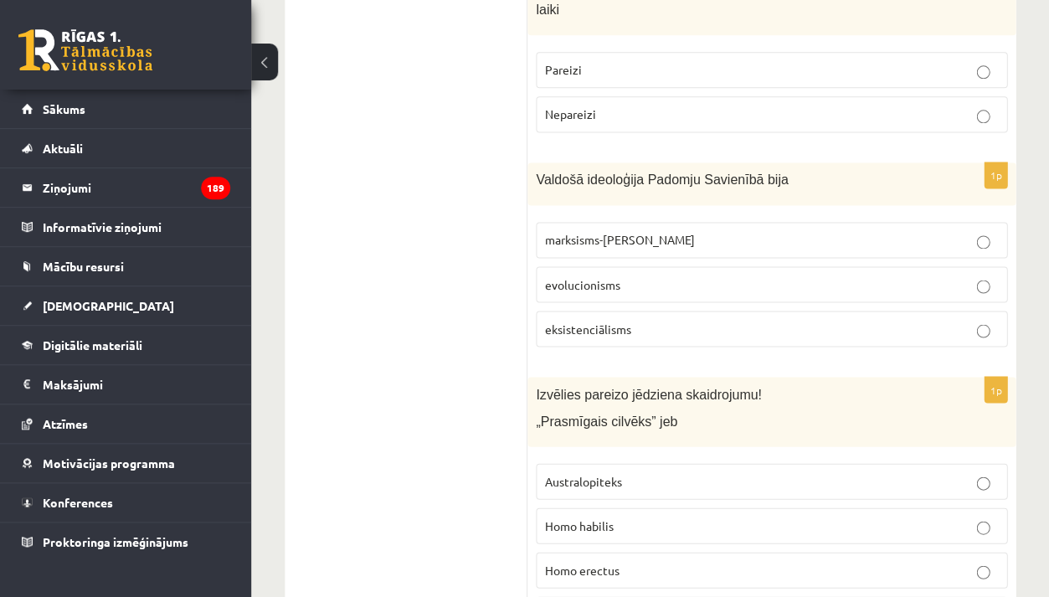
click at [591, 232] on span "marksisms-ļeņinisms" at bounding box center [619, 239] width 149 height 15
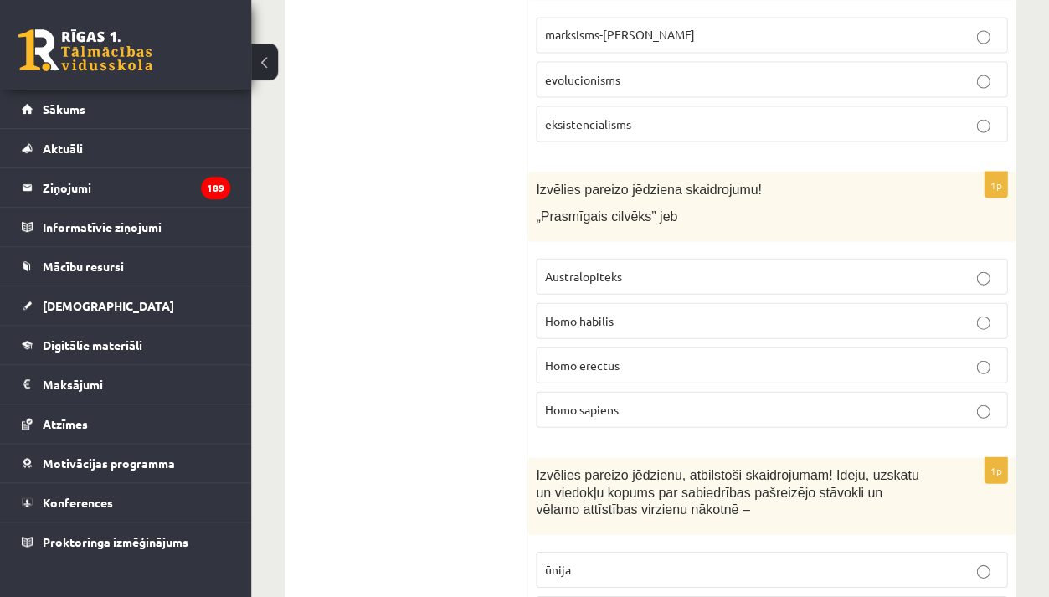
scroll to position [578, 0]
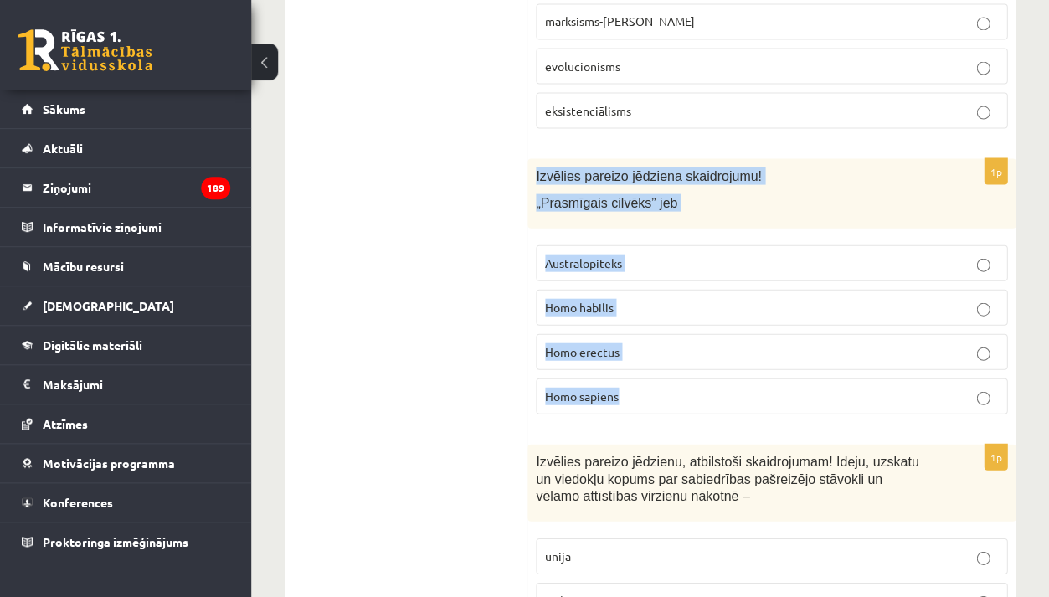
drag, startPoint x: 536, startPoint y: 154, endPoint x: 631, endPoint y: 384, distance: 248.2
click at [631, 384] on div "1p Izvēlies pareizo jēdziena skaidrojumu! „Prasmīgais cilvēks” jeb Australopite…" at bounding box center [772, 292] width 488 height 269
copy div "Izvēlies pareizo jēdziena skaidrojumu! „Prasmīgais cilvēks” jeb Australopiteks …"
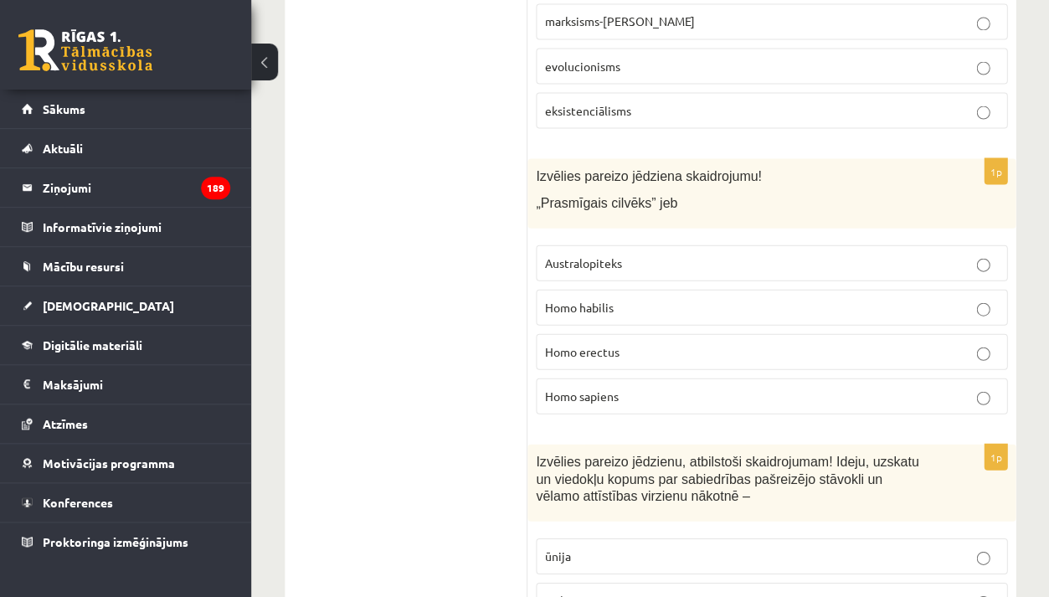
click at [632, 298] on p "Homo habilis" at bounding box center [771, 307] width 453 height 18
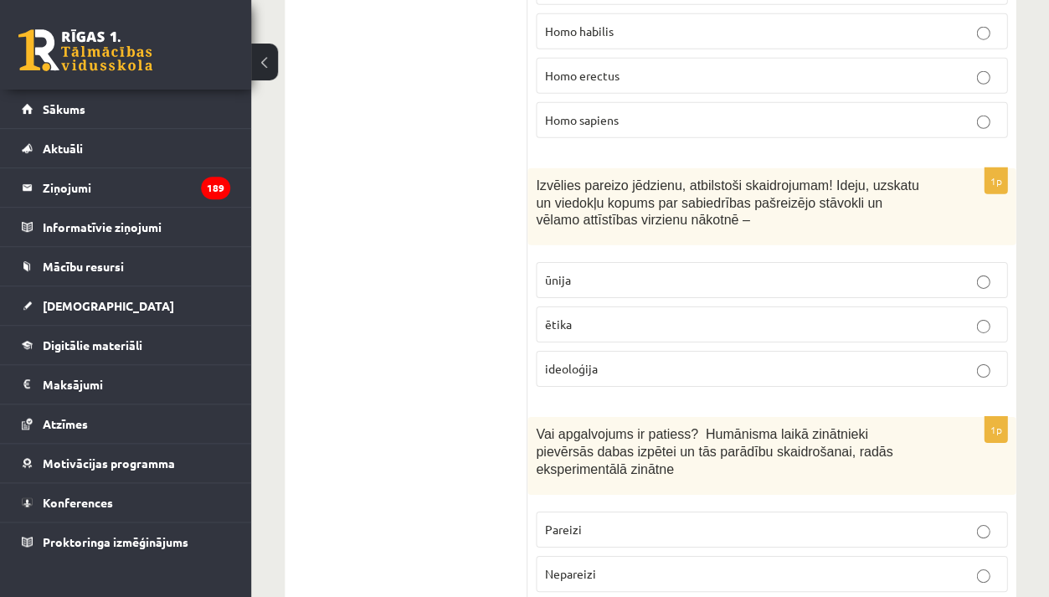
scroll to position [884, 0]
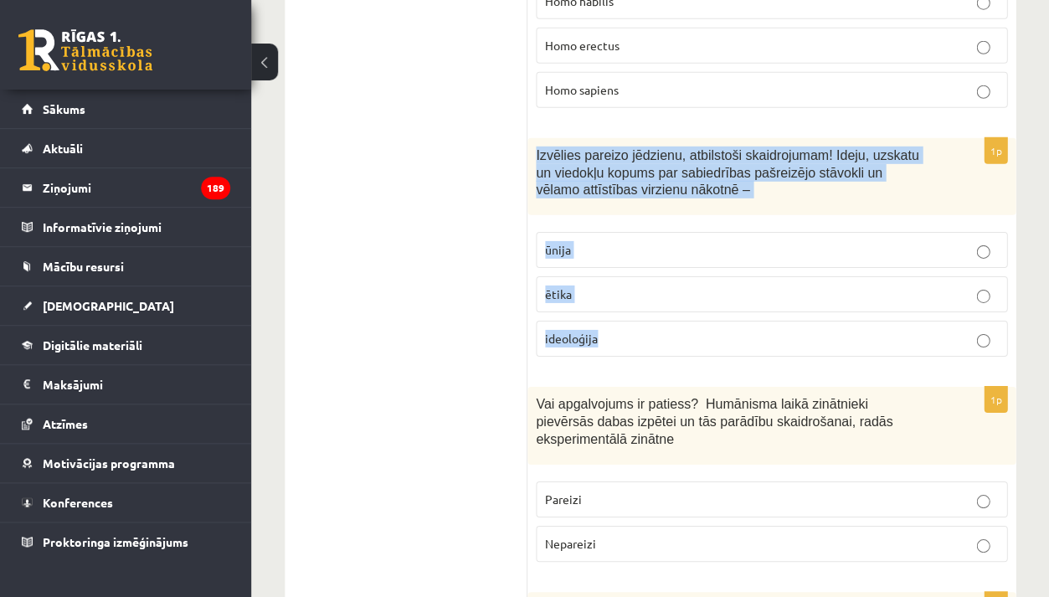
drag, startPoint x: 537, startPoint y: 135, endPoint x: 605, endPoint y: 320, distance: 197.1
click at [605, 321] on div "1p Izvēlies pareizo jēdzienu, atbilstoši skaidrojumam! Ideju, uzskatu un viedok…" at bounding box center [772, 254] width 488 height 232
copy div "Izvēlies pareizo jēdzienu, atbilstoši skaidrojumam! Ideju, uzskatu un viedokļu …"
click at [592, 331] on span "ideoloģija" at bounding box center [571, 338] width 53 height 15
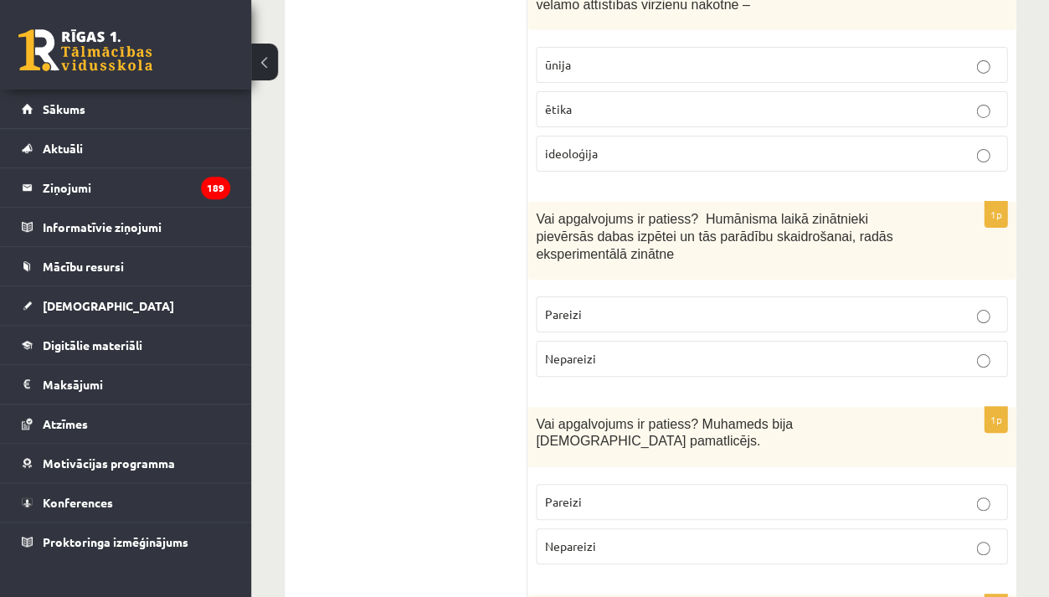
scroll to position [1070, 0]
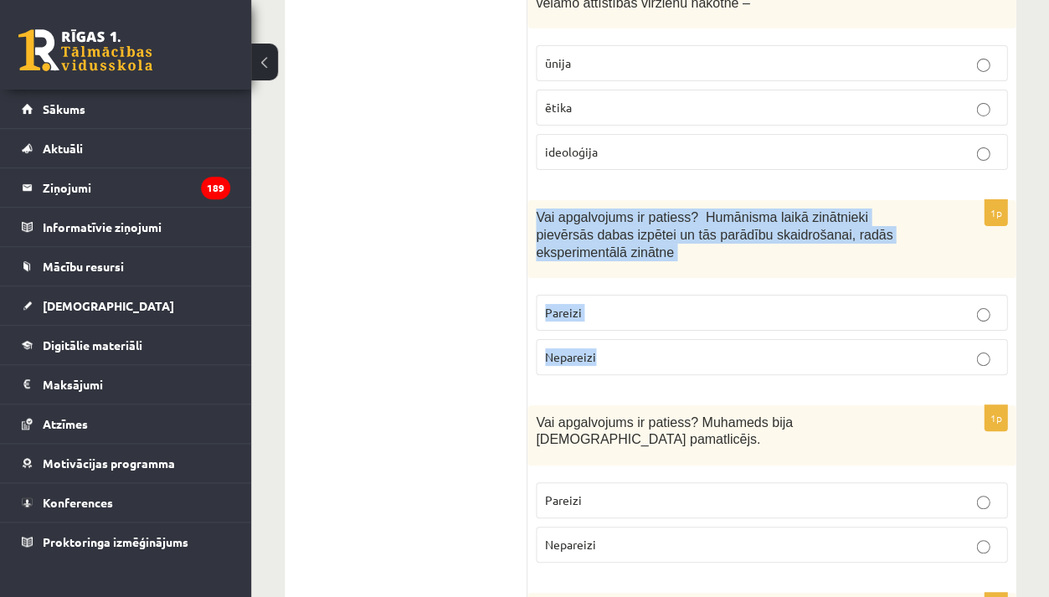
drag, startPoint x: 537, startPoint y: 191, endPoint x: 595, endPoint y: 345, distance: 164.9
click at [595, 345] on div "1p Vai apgalvojums ir patiess? Humānisma laikā zinātnieki pievērsās dabas izpēt…" at bounding box center [772, 294] width 488 height 188
copy div "Vai apgalvojums ir patiess? Humānisma laikā zinātnieki pievērsās dabas izpētei …"
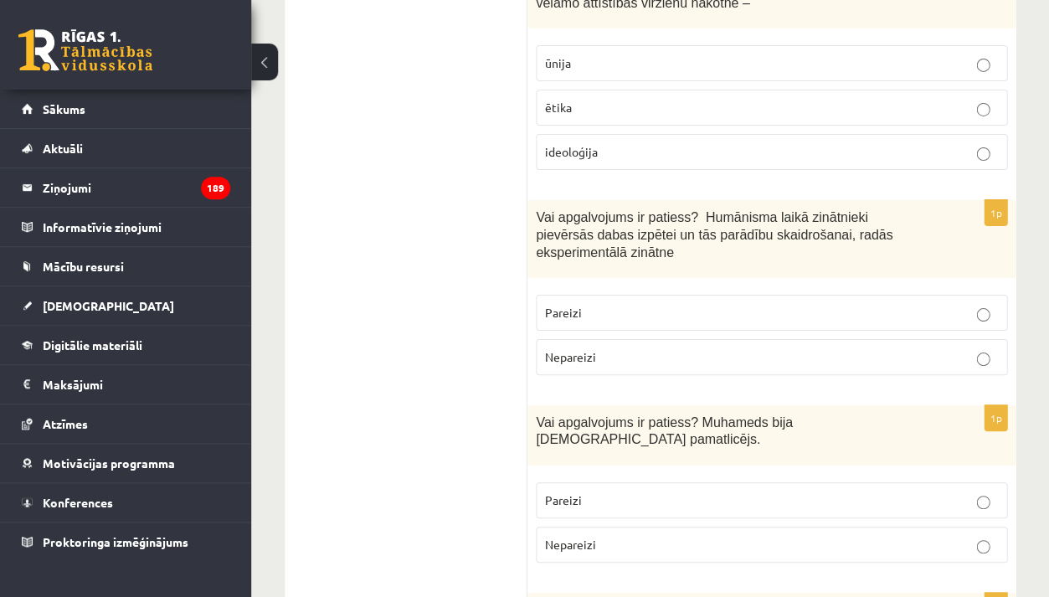
click at [584, 304] on p "Pareizi" at bounding box center [771, 313] width 453 height 18
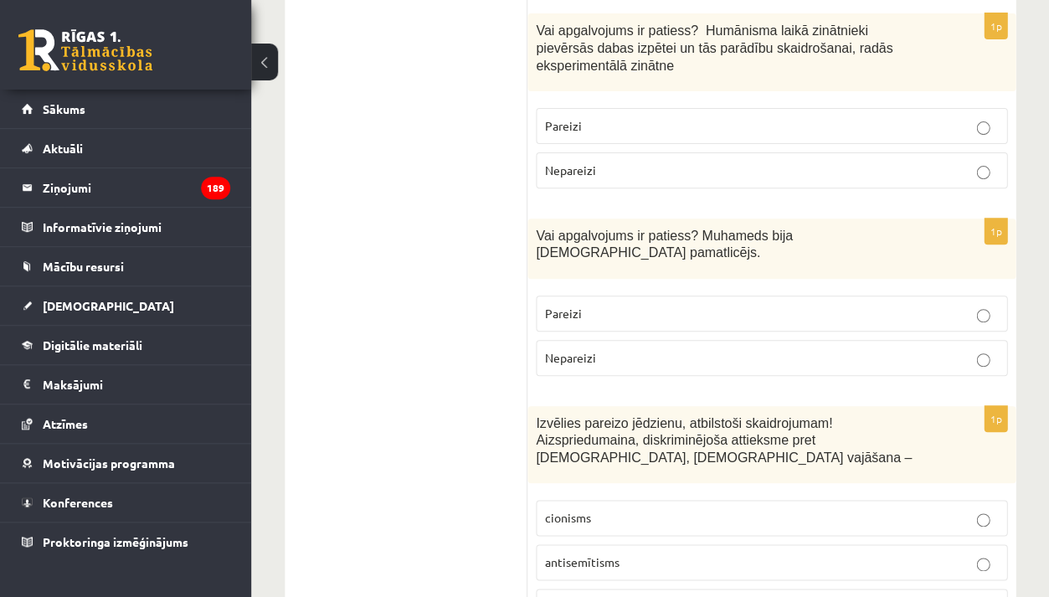
scroll to position [1267, 0]
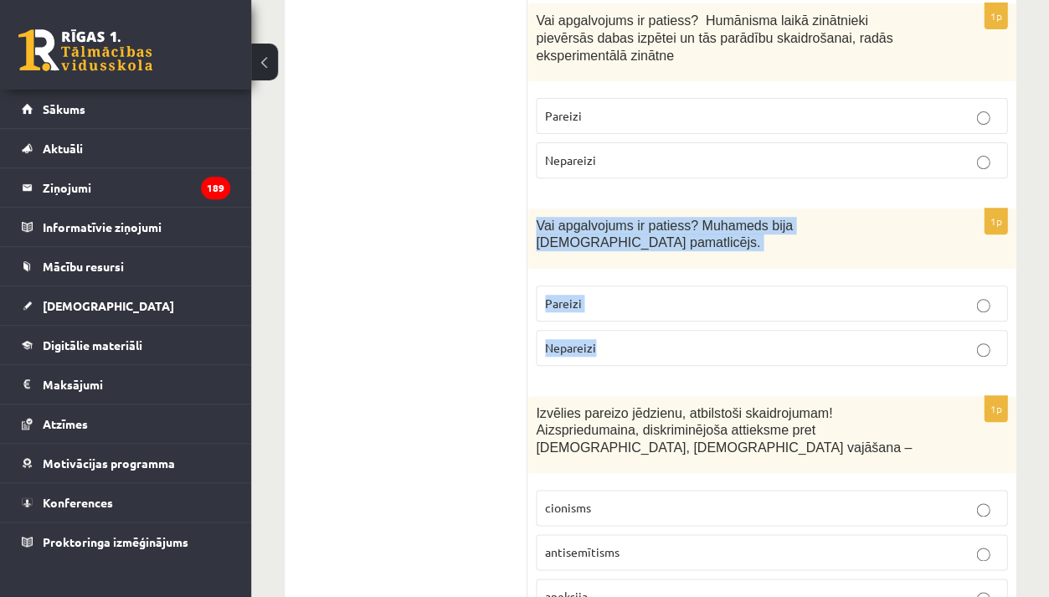
drag, startPoint x: 537, startPoint y: 198, endPoint x: 600, endPoint y: 302, distance: 121.4
click at [600, 302] on div "1p Vai apgalvojums ir patiess? Muhameds bija islāma pamatlicējs. Pareizi Nepare…" at bounding box center [772, 294] width 488 height 171
copy div "Vai apgalvojums ir patiess? Muhameds bija islāma pamatlicējs. Pareizi Nepareizi"
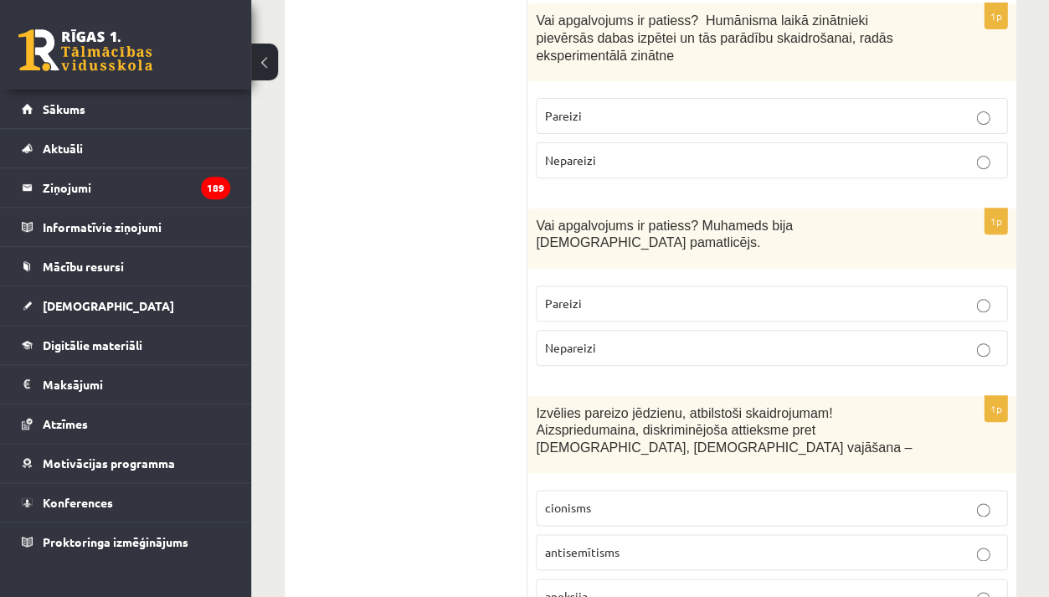
click at [570, 296] on span "Pareizi" at bounding box center [563, 303] width 37 height 15
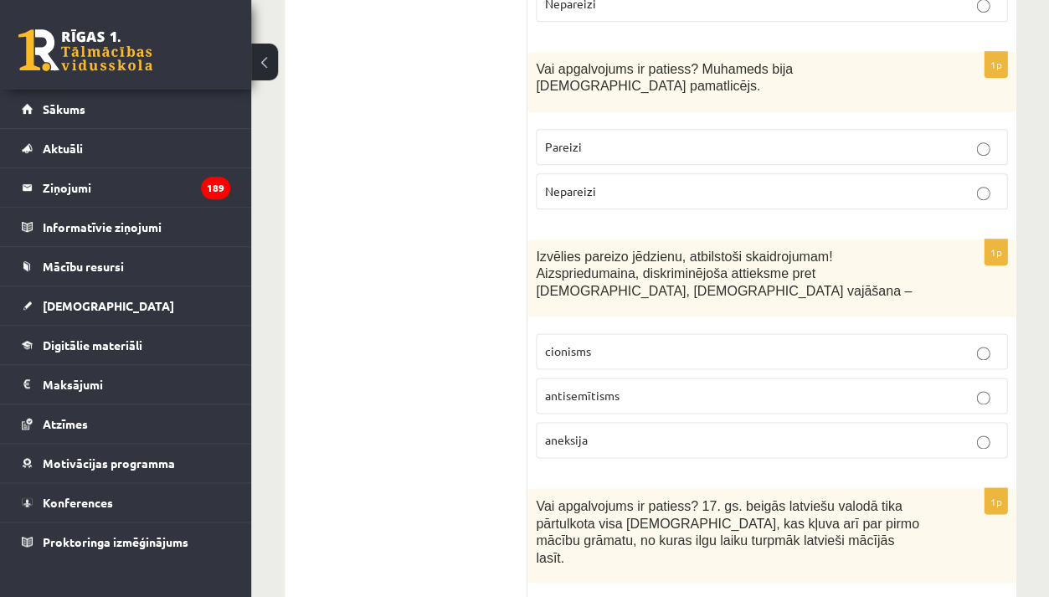
scroll to position [1446, 0]
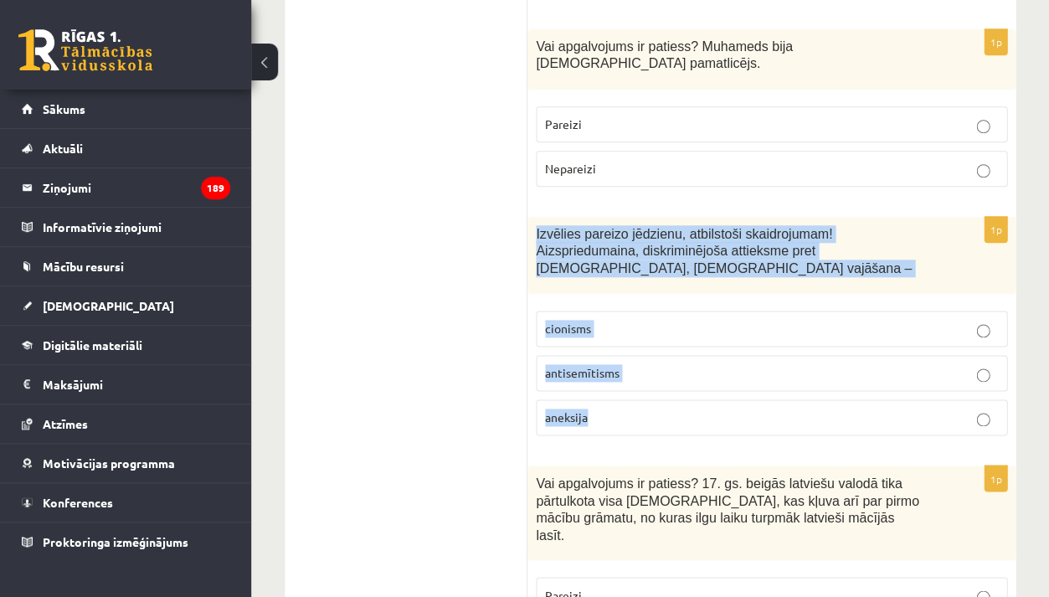
drag, startPoint x: 537, startPoint y: 188, endPoint x: 597, endPoint y: 394, distance: 214.7
click at [597, 394] on div "1p Izvēlies pareizo jēdzienu, atbilstoši skaidrojumam! Aizspriedumaina, diskrim…" at bounding box center [772, 333] width 488 height 232
copy div "Izvēlies pareizo jēdzienu, atbilstoši skaidrojumam! Aizspriedumaina, diskriminē…"
click at [586, 365] on span "antisemītisms" at bounding box center [582, 372] width 75 height 15
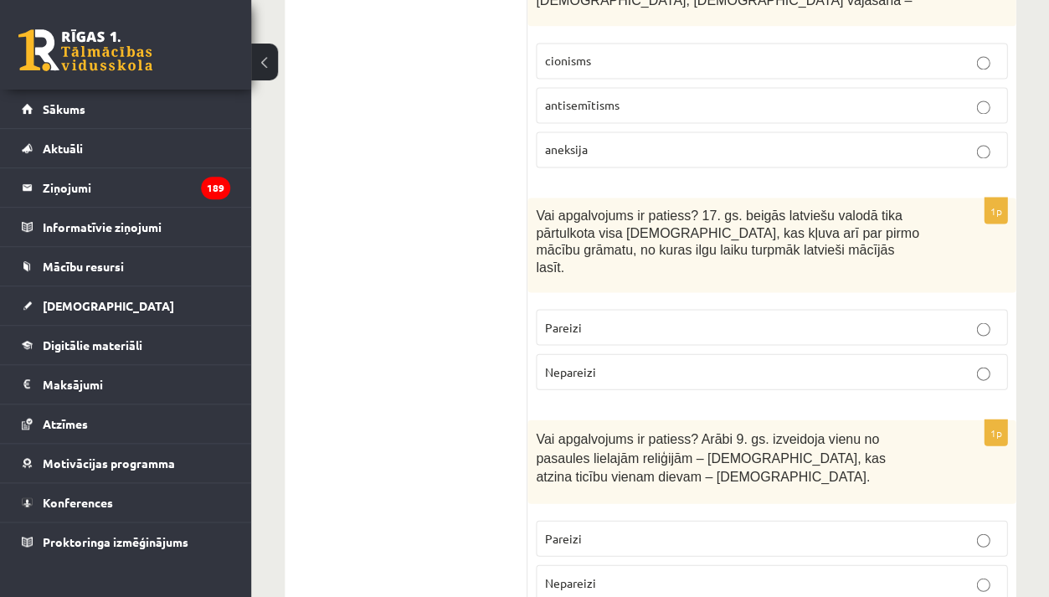
scroll to position [1718, 0]
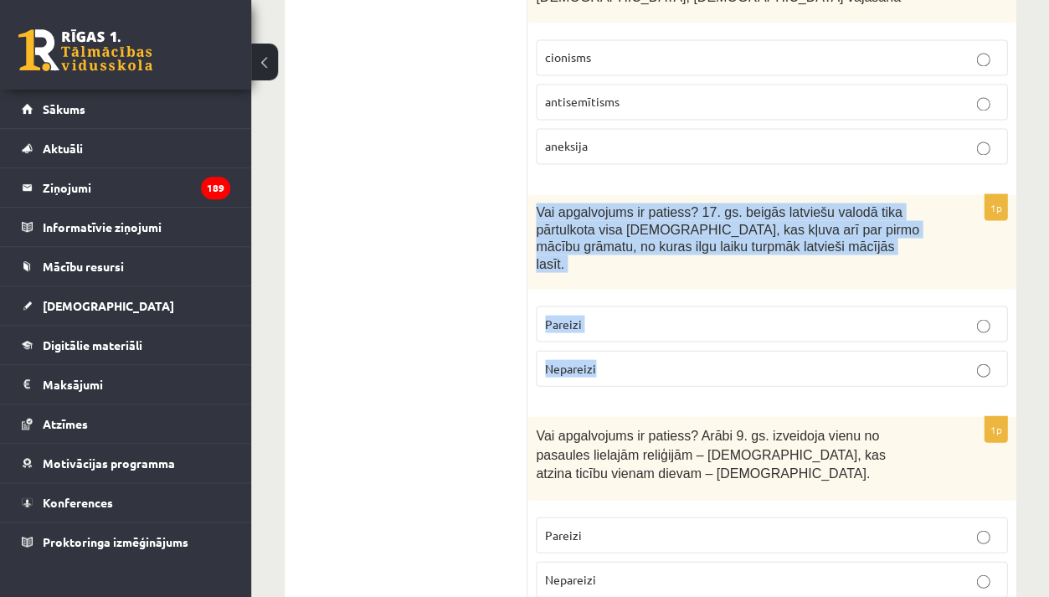
drag, startPoint x: 538, startPoint y: 161, endPoint x: 595, endPoint y: 316, distance: 165.1
click at [595, 316] on div "1p Vai apgalvojums ir patiess? 17. gs. beigās latviešu valodā tika pārtulkota v…" at bounding box center [772, 296] width 488 height 205
copy div "Vai apgalvojums ir patiess? 17. gs. beigās latviešu valodā tika pārtulkota visa…"
click at [614, 315] on p "Pareizi" at bounding box center [771, 324] width 453 height 18
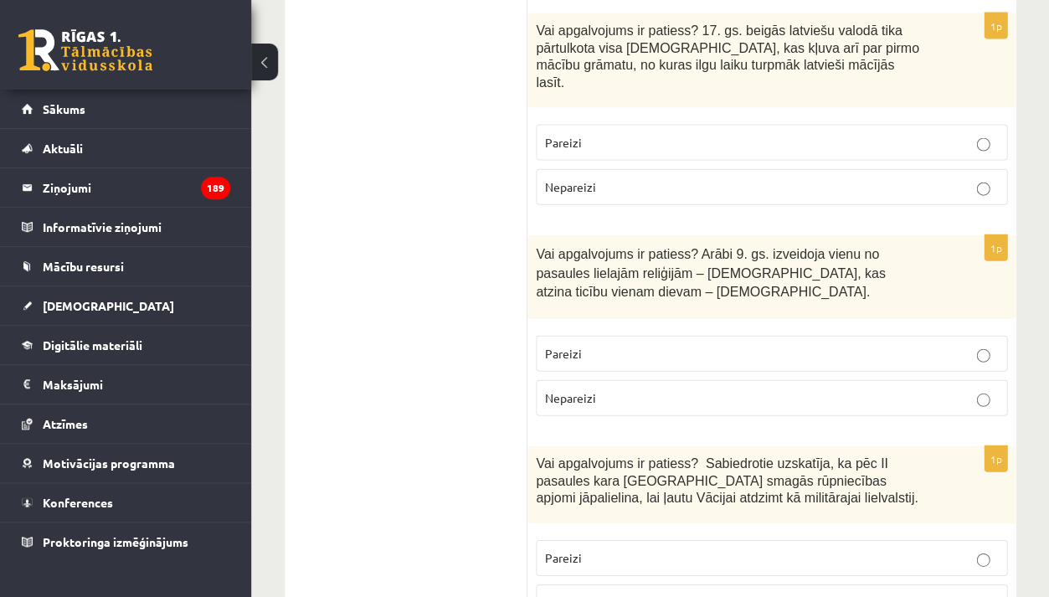
scroll to position [1903, 0]
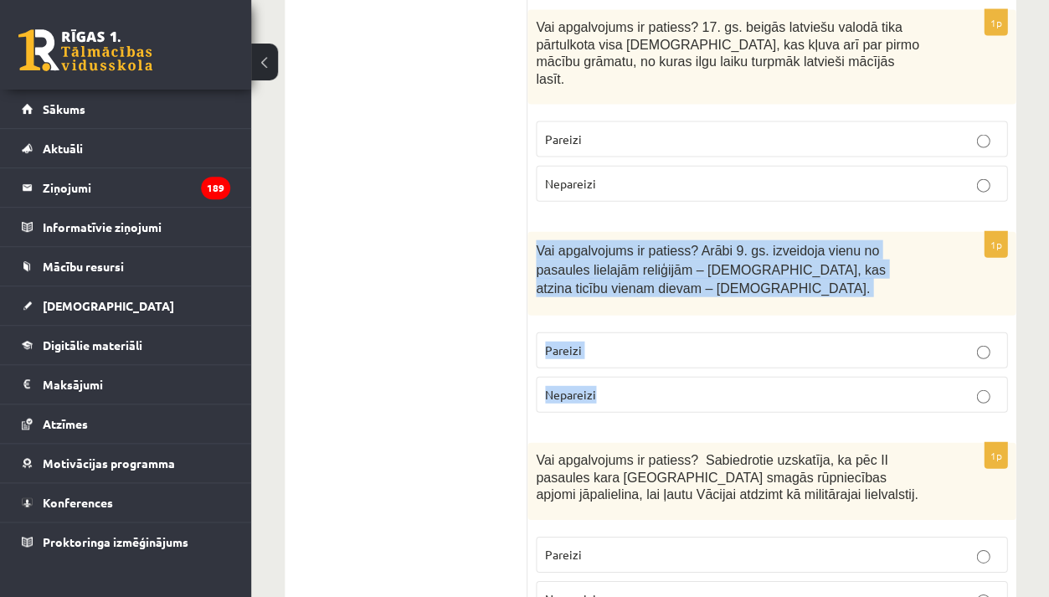
drag, startPoint x: 537, startPoint y: 179, endPoint x: 616, endPoint y: 327, distance: 167.5
click at [616, 327] on div "1p Vai apgalvojums ir patiess? Arābi 9. gs. izveidoja vienu no pasaules lielajā…" at bounding box center [772, 328] width 488 height 194
copy div "Vai apgalvojums ir patiess? Arābi 9. gs. izveidoja vienu no pasaules lielajām r…"
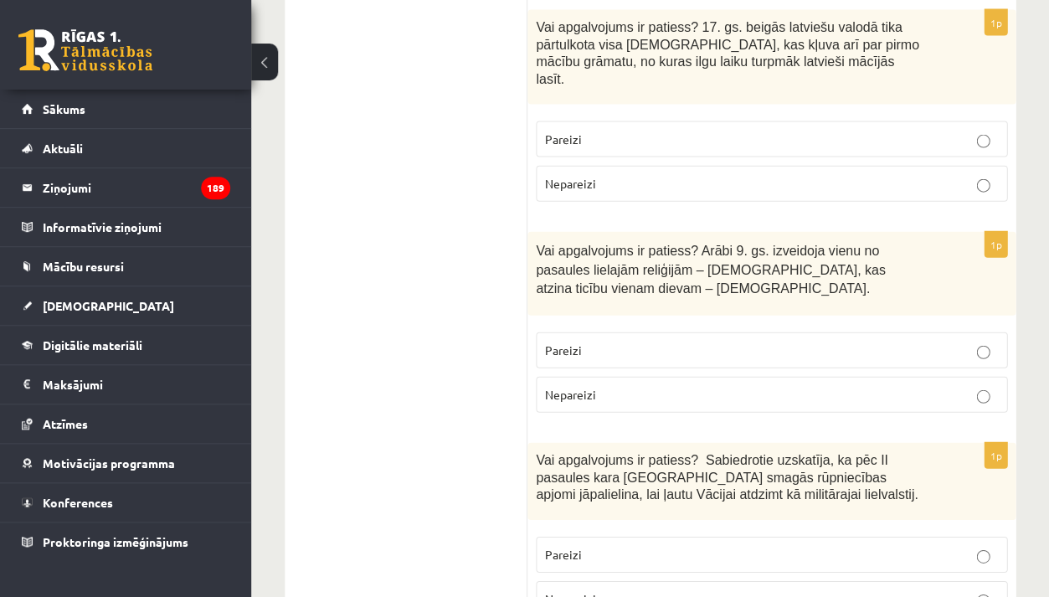
click at [585, 341] on p "Pareizi" at bounding box center [771, 350] width 453 height 18
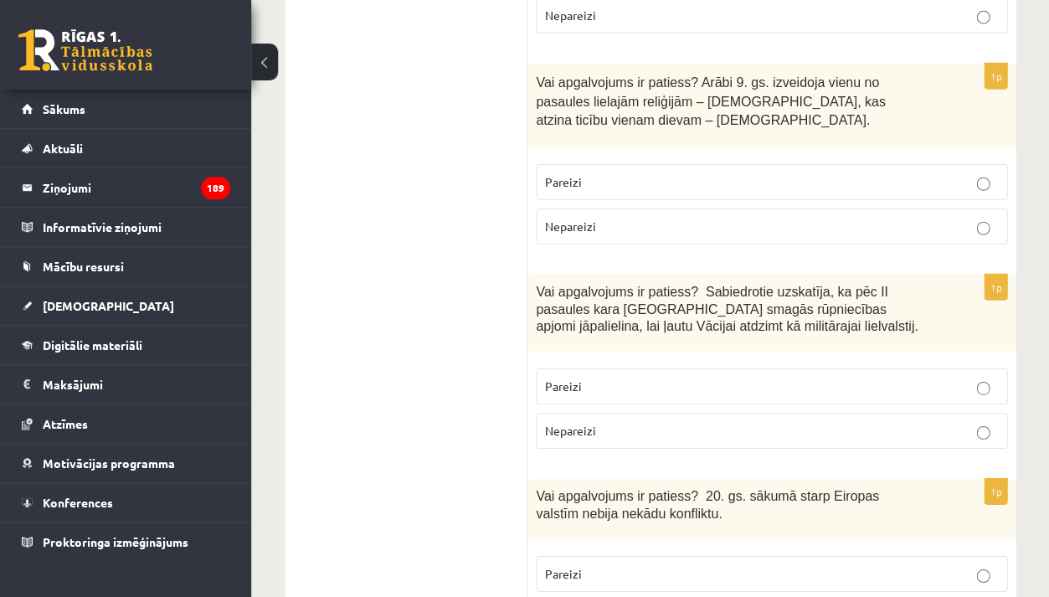
scroll to position [2087, 0]
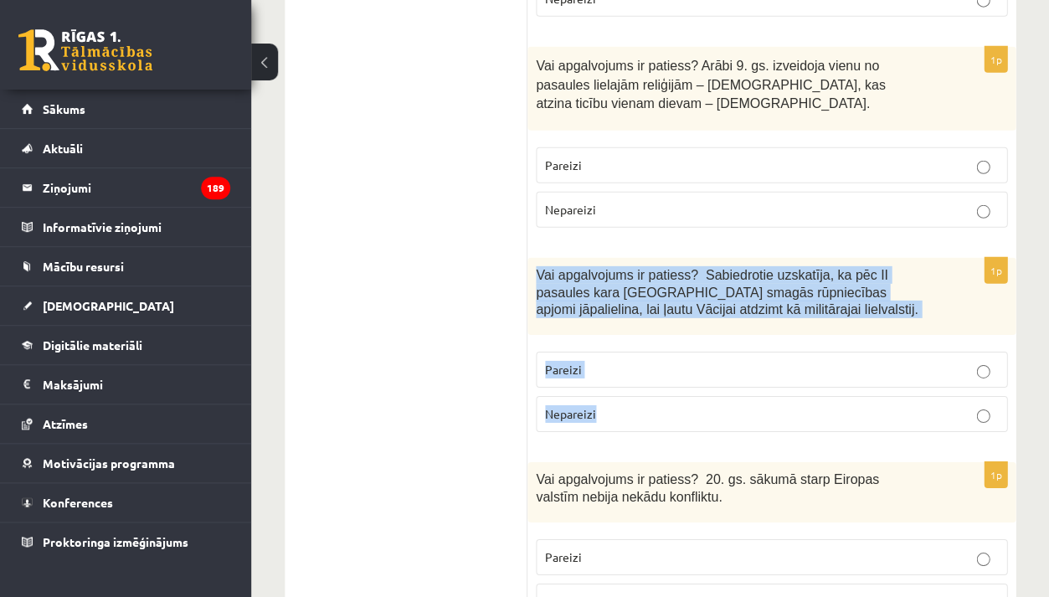
drag, startPoint x: 539, startPoint y: 206, endPoint x: 610, endPoint y: 362, distance: 171.3
click at [610, 362] on div "1p Vai apgalvojums ir patiess? Sabiedrotie uzskatīja, ka pēc II pasaules kara V…" at bounding box center [772, 352] width 488 height 188
copy div "Vai apgalvojums ir patiess? Sabiedrotie uzskatīja, ka pēc II pasaules kara Vāci…"
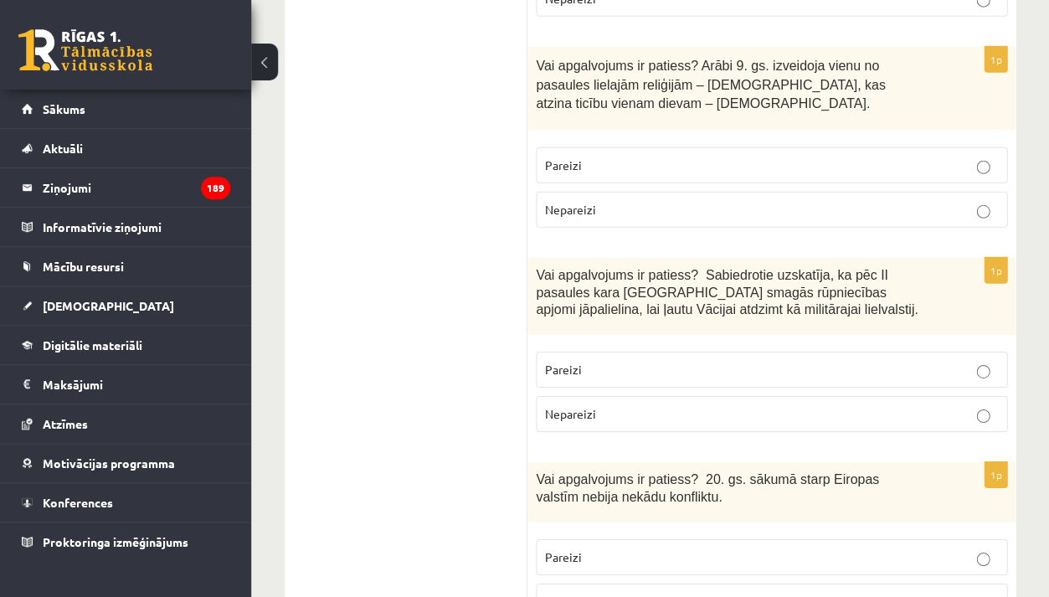
click at [587, 406] on span "Nepareizi" at bounding box center [570, 413] width 51 height 15
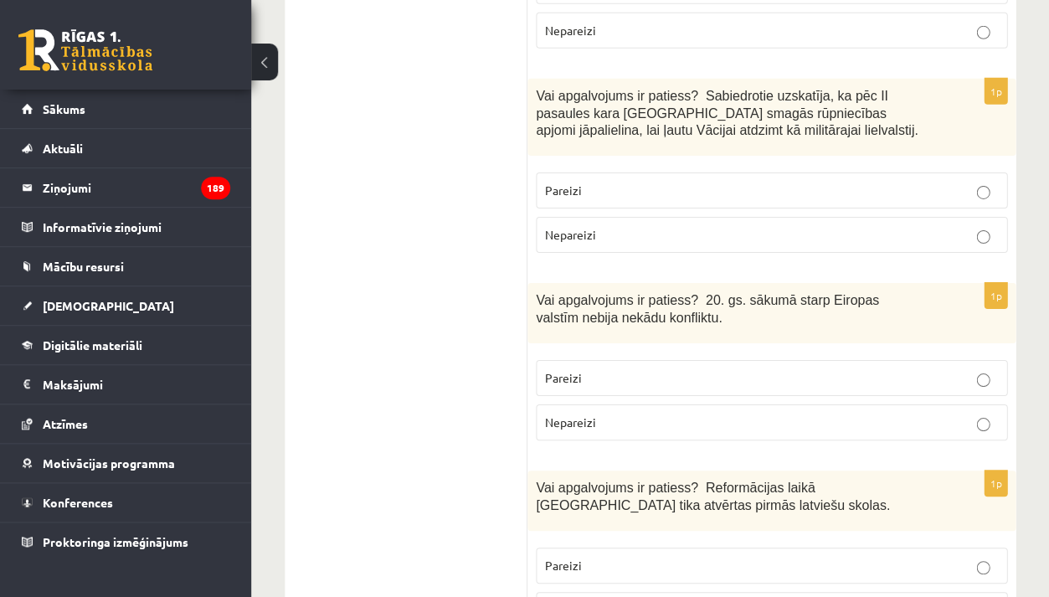
scroll to position [2290, 0]
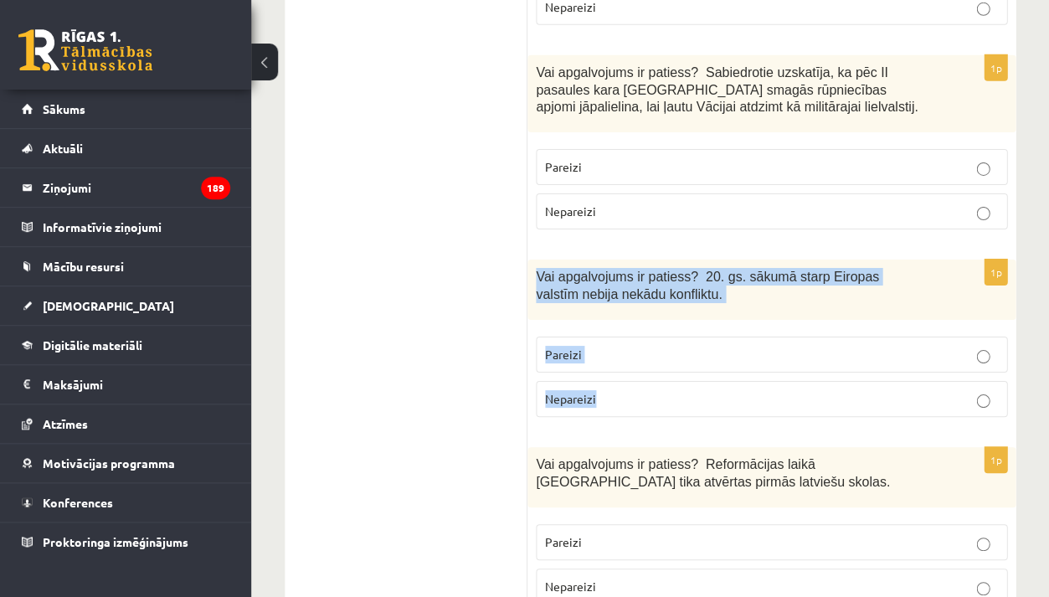
drag, startPoint x: 537, startPoint y: 206, endPoint x: 609, endPoint y: 326, distance: 139.8
click at [610, 327] on div "1p Vai apgalvojums ir patiess? 20. gs. sākumā starp Eiropas valstīm nebija nekā…" at bounding box center [772, 345] width 488 height 171
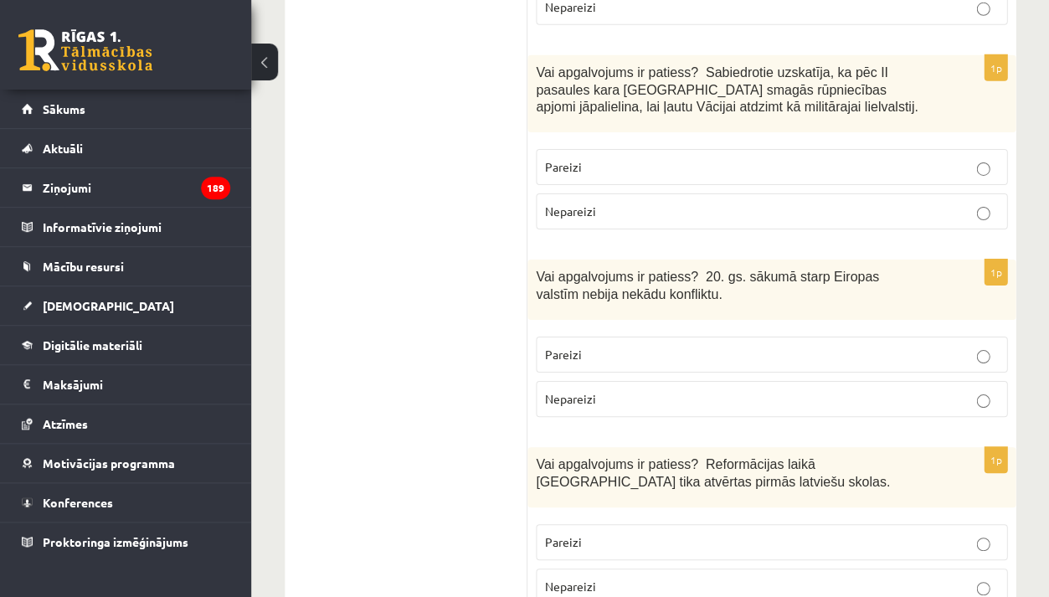
click at [575, 391] on span "Nepareizi" at bounding box center [570, 398] width 51 height 15
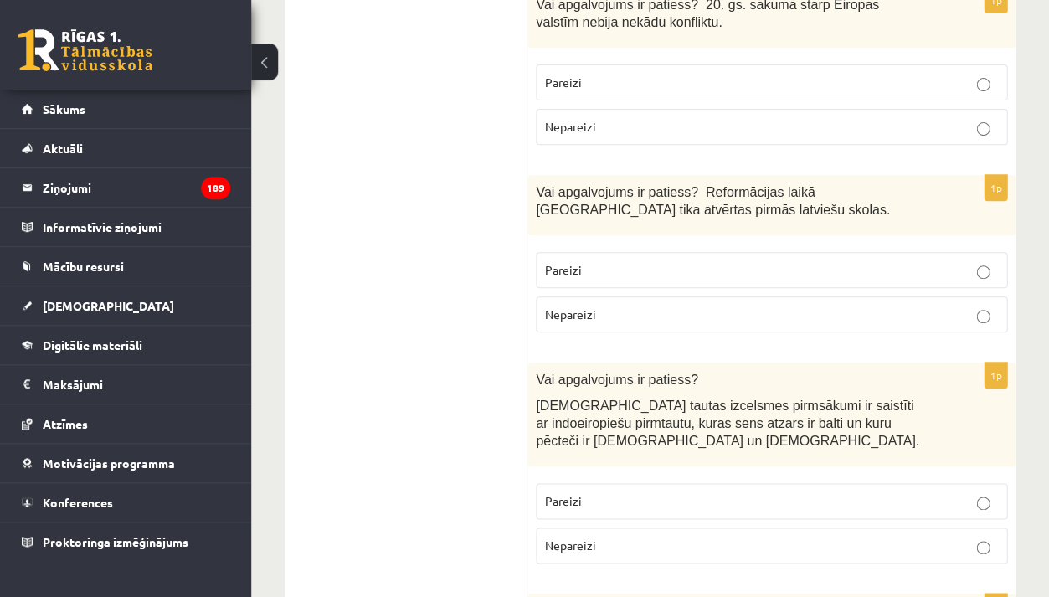
scroll to position [2580, 0]
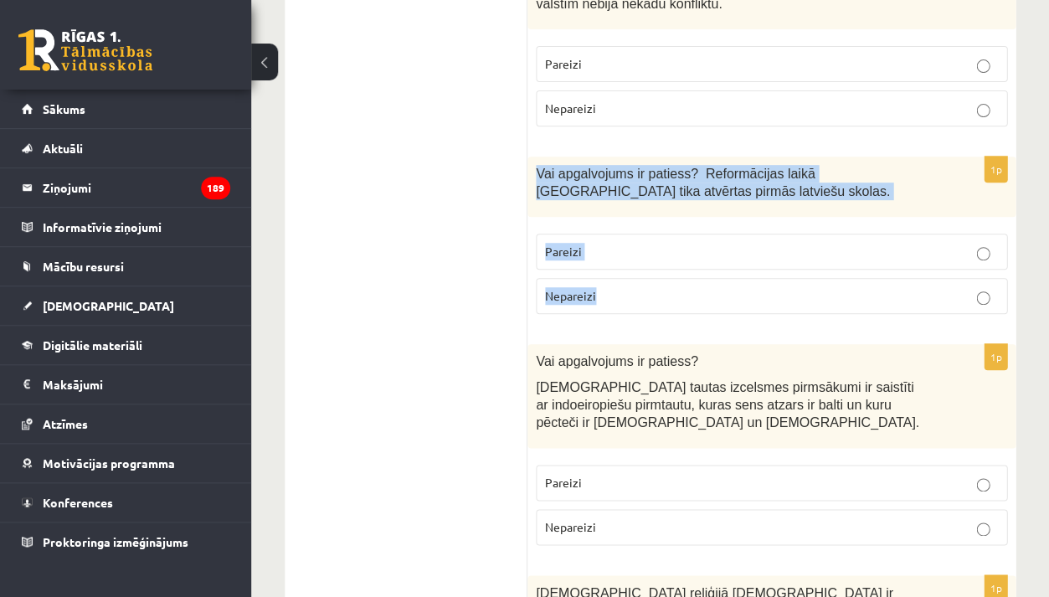
drag, startPoint x: 539, startPoint y: 95, endPoint x: 603, endPoint y: 221, distance: 142.0
click at [603, 221] on div "1p Vai apgalvojums ir patiess? Reformācijas laikā Livonijā tika atvērtas pirmās…" at bounding box center [772, 242] width 488 height 171
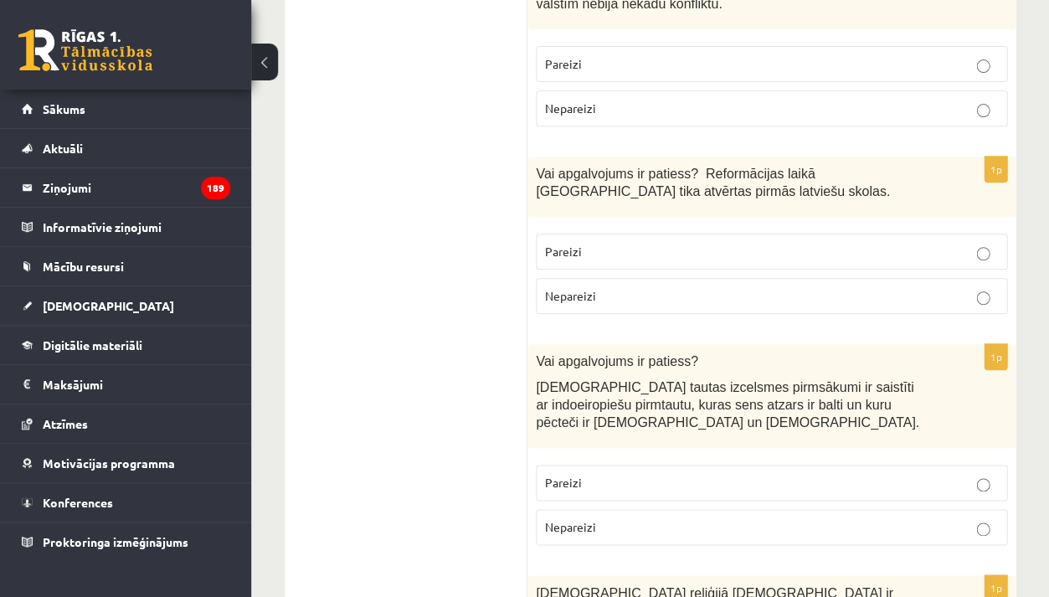
click at [634, 243] on p "Pareizi" at bounding box center [771, 252] width 453 height 18
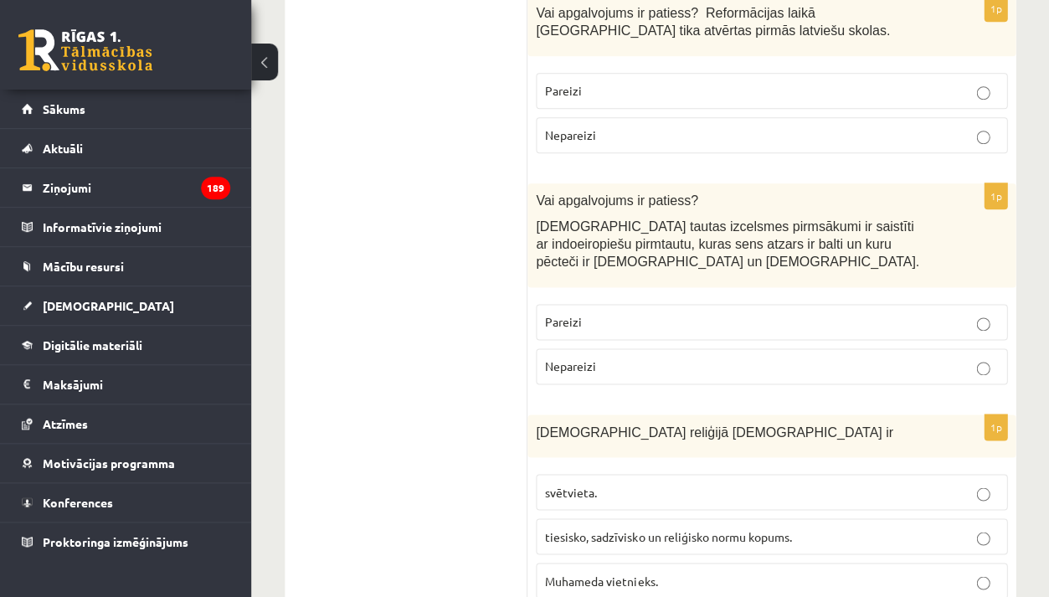
scroll to position [2748, 0]
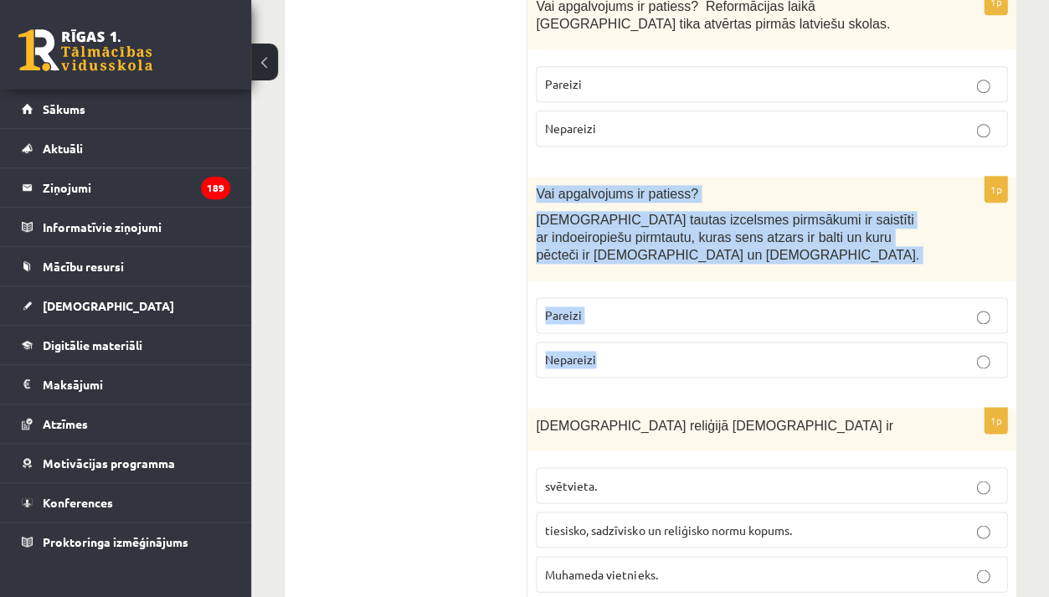
drag, startPoint x: 537, startPoint y: 118, endPoint x: 616, endPoint y: 276, distance: 177.2
click at [616, 277] on div "1p Vai apgalvojums ir patiess? Latviešu tautas izcelsmes pirmsākumi ir saistīti…" at bounding box center [772, 284] width 488 height 214
click at [575, 307] on span "Pareizi" at bounding box center [563, 314] width 37 height 15
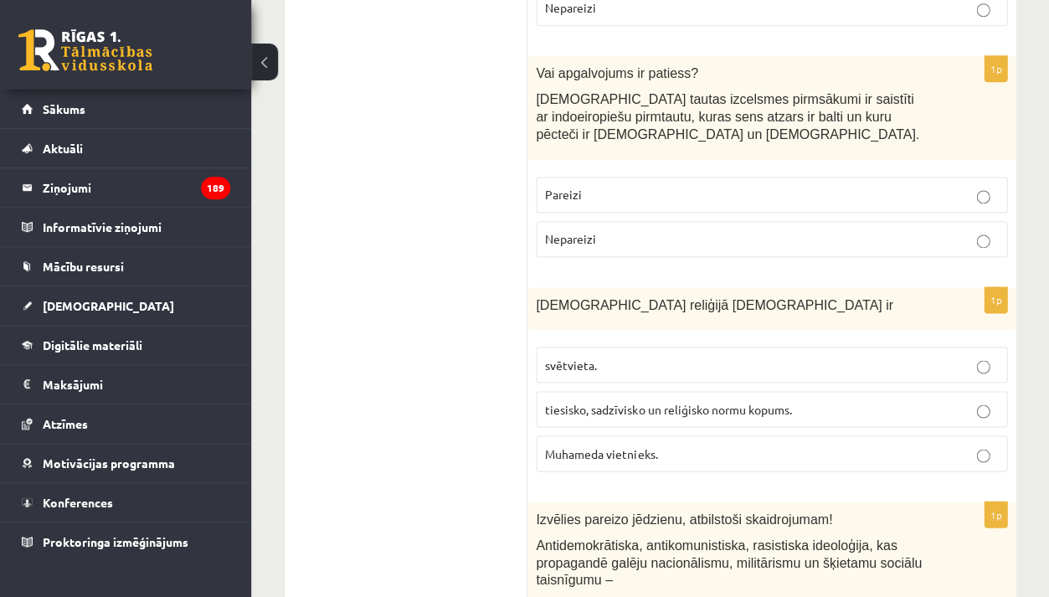
scroll to position [2889, 0]
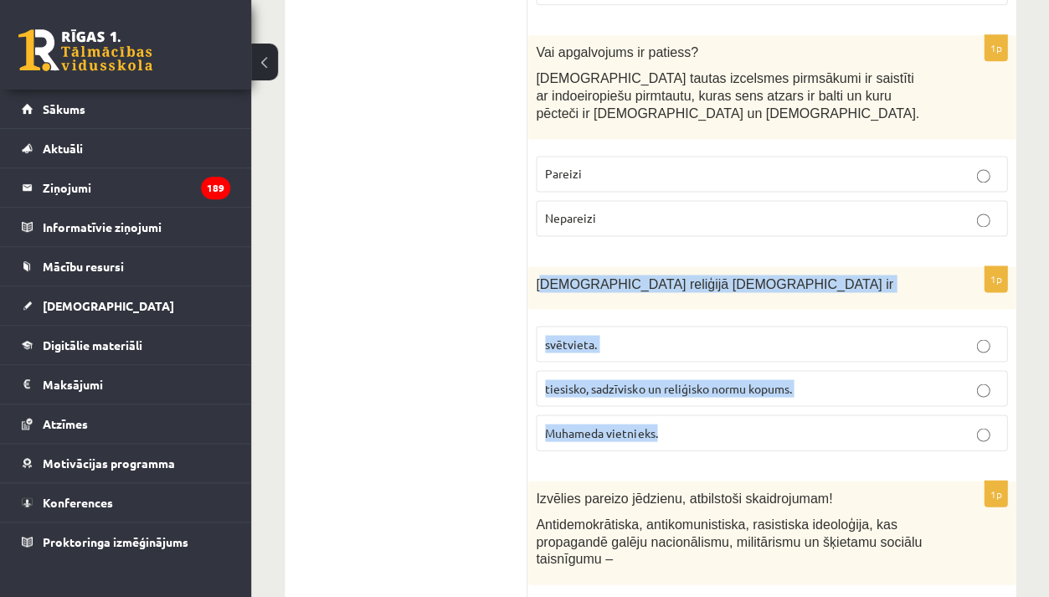
drag, startPoint x: 539, startPoint y: 206, endPoint x: 667, endPoint y: 358, distance: 199.7
click at [667, 358] on div "1p Islāma reliģijā Šariata ir svētvieta. tiesisko, sadzīvisko un reliģisko norm…" at bounding box center [772, 365] width 488 height 198
click at [603, 380] on span "tiesisko, sadzīvisko un reliģisko normu kopums." at bounding box center [668, 387] width 246 height 15
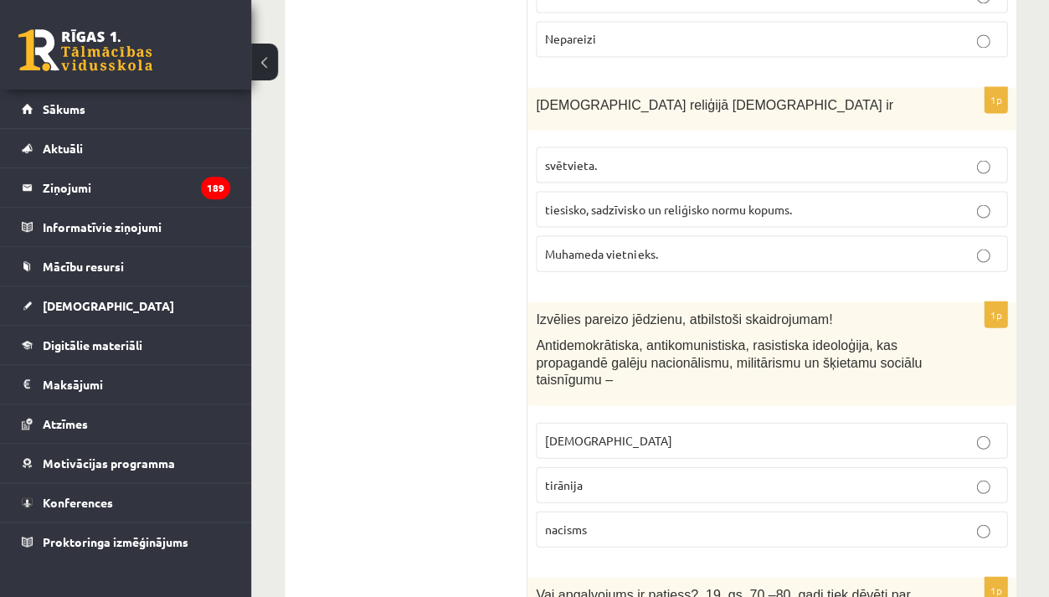
scroll to position [3101, 0]
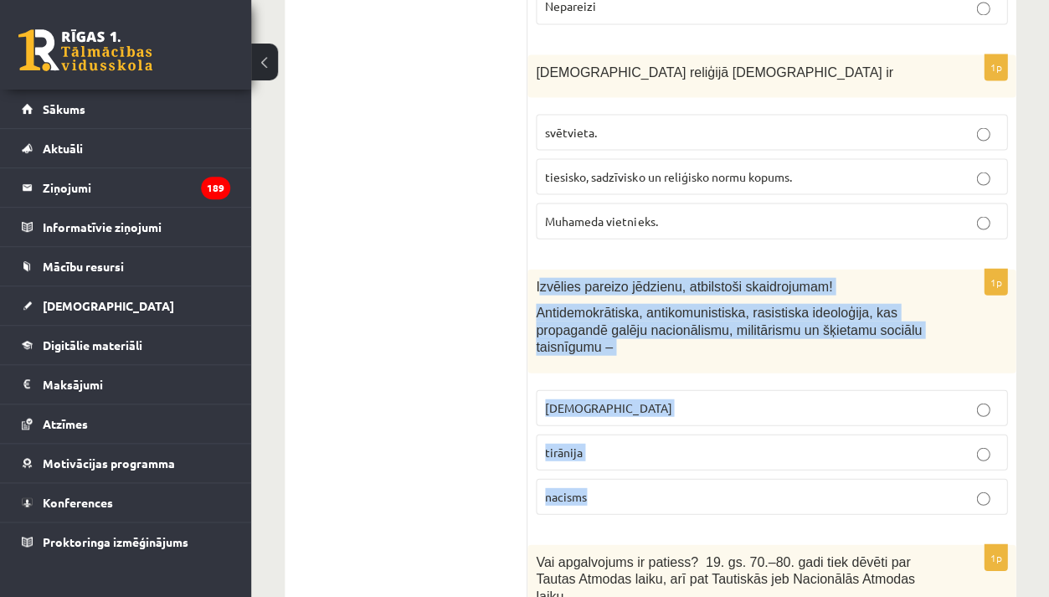
drag, startPoint x: 538, startPoint y: 202, endPoint x: 609, endPoint y: 440, distance: 248.3
click at [610, 441] on div "1p Izvēlies pareizo jēdzienu, atbilstoši skaidrojumam! Antidemokrātiska, antiko…" at bounding box center [772, 398] width 488 height 259
click at [587, 487] on p "nacisms" at bounding box center [771, 496] width 453 height 18
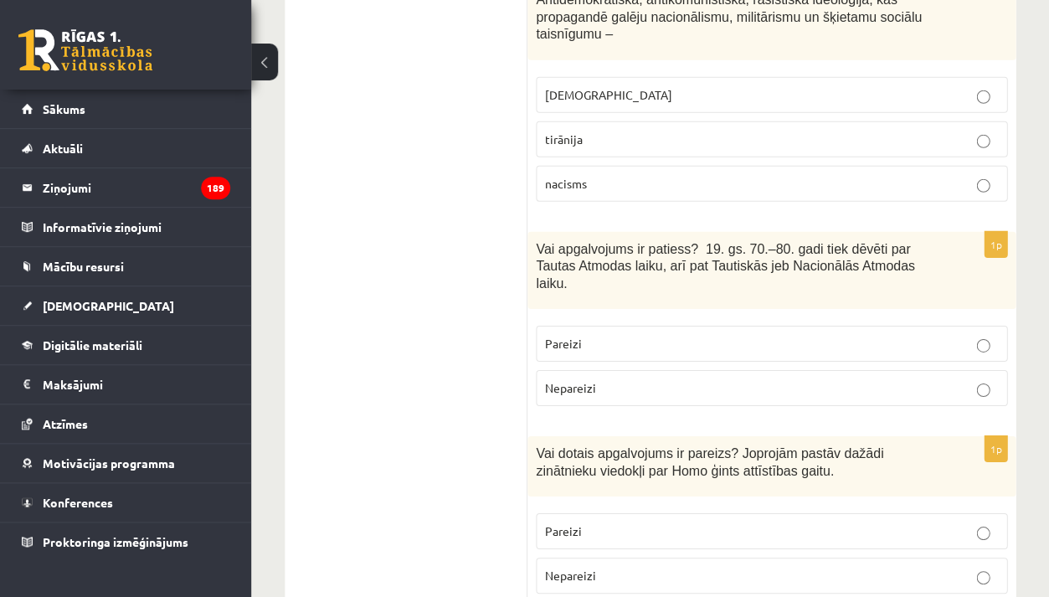
scroll to position [3426, 0]
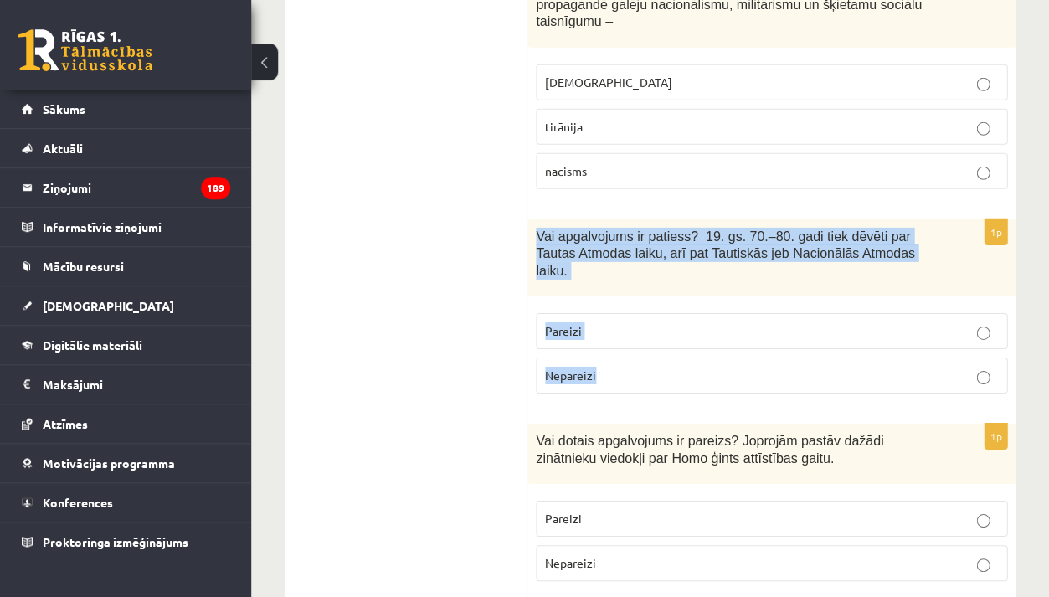
drag, startPoint x: 539, startPoint y: 155, endPoint x: 604, endPoint y: 296, distance: 155.1
click at [604, 296] on div "1p Vai apgalvojums ir patiess? 19. gs. 70.–80. gadi tiek dēvēti par Tautas Atmo…" at bounding box center [772, 313] width 488 height 188
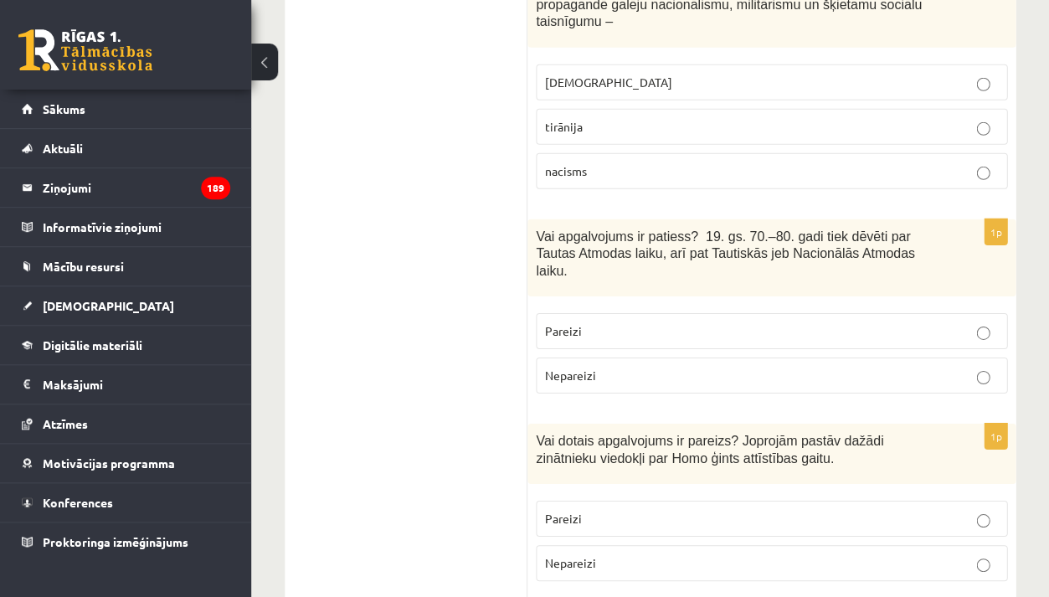
click at [588, 322] on p "Pareizi" at bounding box center [771, 331] width 453 height 18
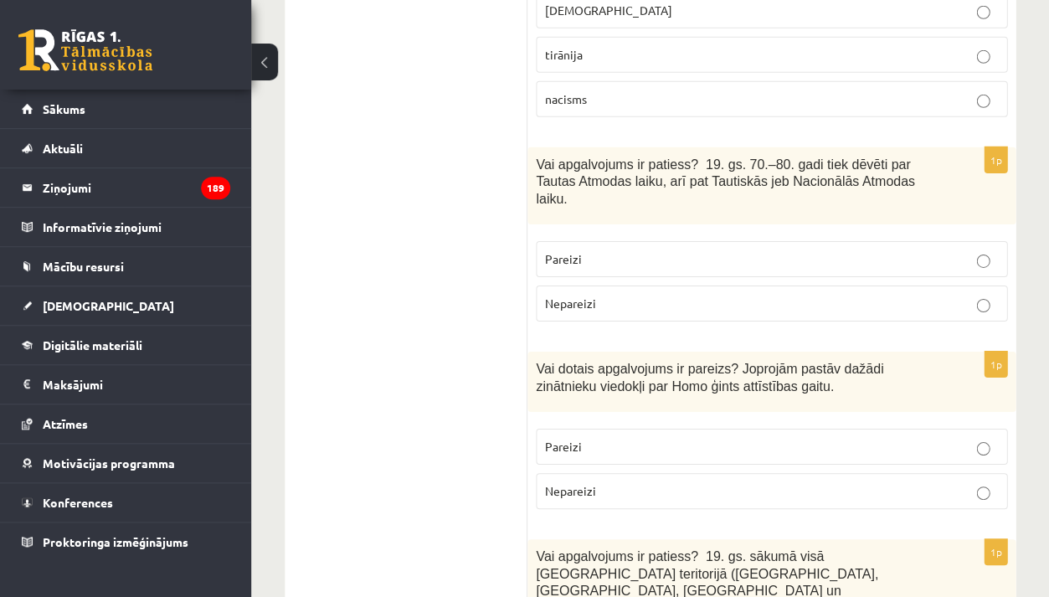
scroll to position [3602, 0]
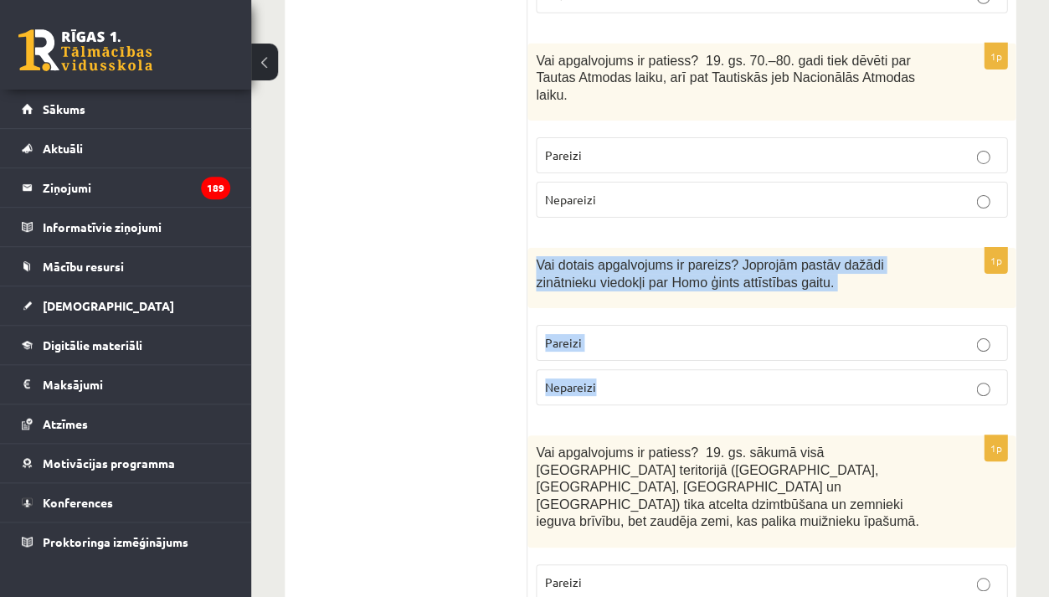
drag, startPoint x: 538, startPoint y: 182, endPoint x: 603, endPoint y: 313, distance: 146.8
click at [603, 313] on div "1p Vai dotais apgalvojums ir pareizs? Joprojām pastāv dažādi zinātnieku viedokļ…" at bounding box center [772, 333] width 488 height 171
click at [566, 335] on span "Pareizi" at bounding box center [563, 342] width 37 height 15
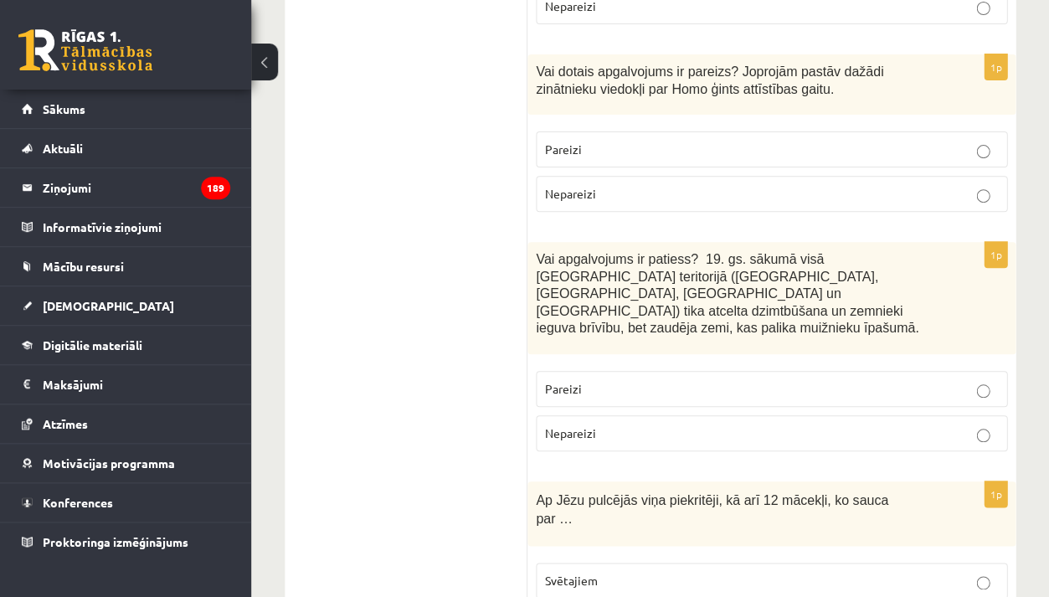
scroll to position [3796, 0]
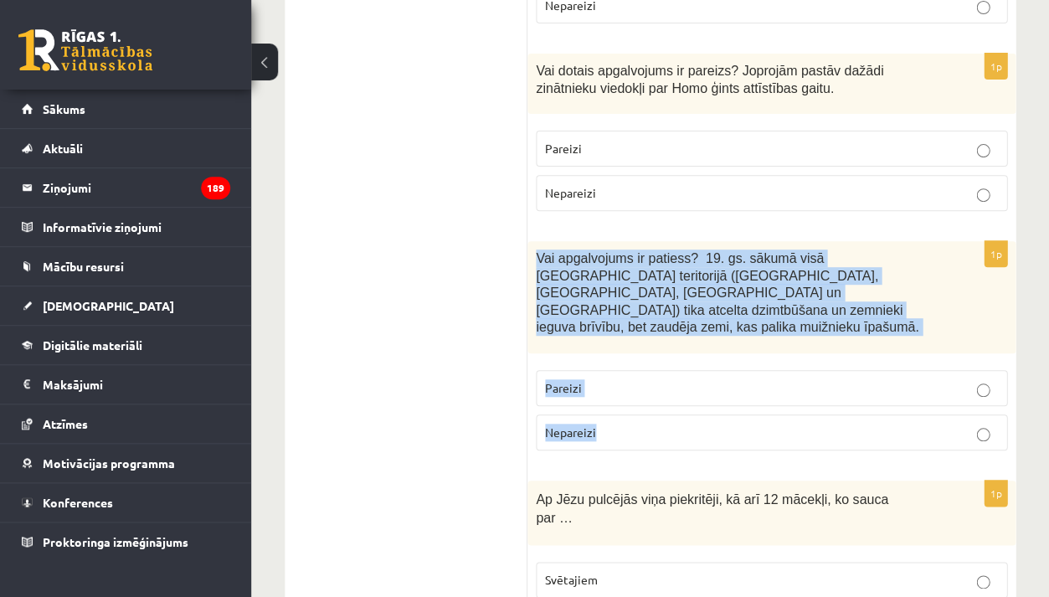
drag, startPoint x: 537, startPoint y: 170, endPoint x: 606, endPoint y: 328, distance: 172.9
click at [606, 328] on div "1p Vai apgalvojums ir patiess? 19. gs. sākumā visā Latvijas teritorijā (Kurzemē…" at bounding box center [772, 352] width 488 height 223
click at [591, 379] on p "Pareizi" at bounding box center [771, 388] width 453 height 18
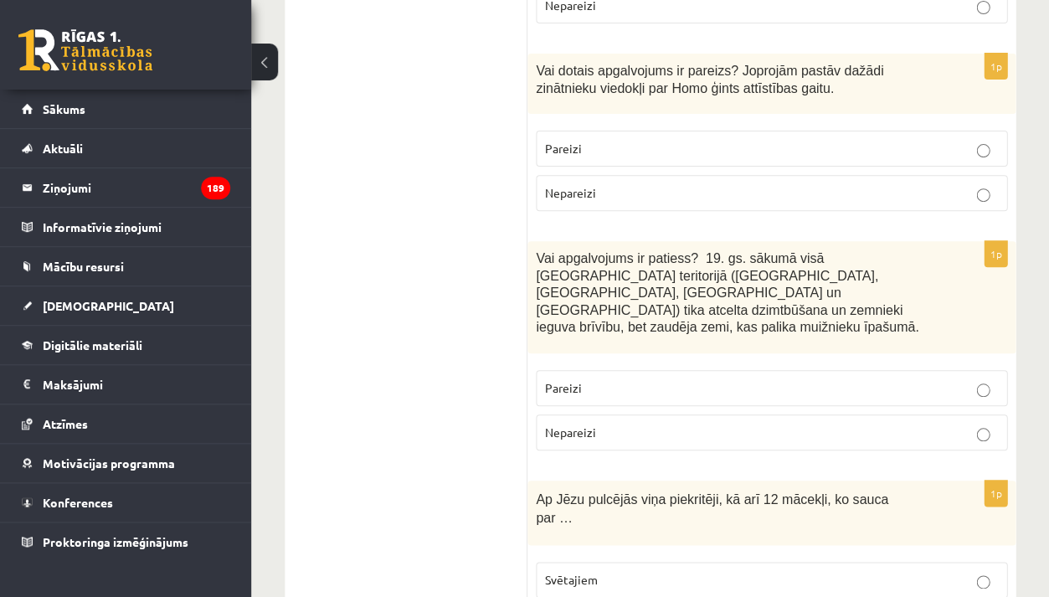
scroll to position [3871, 0]
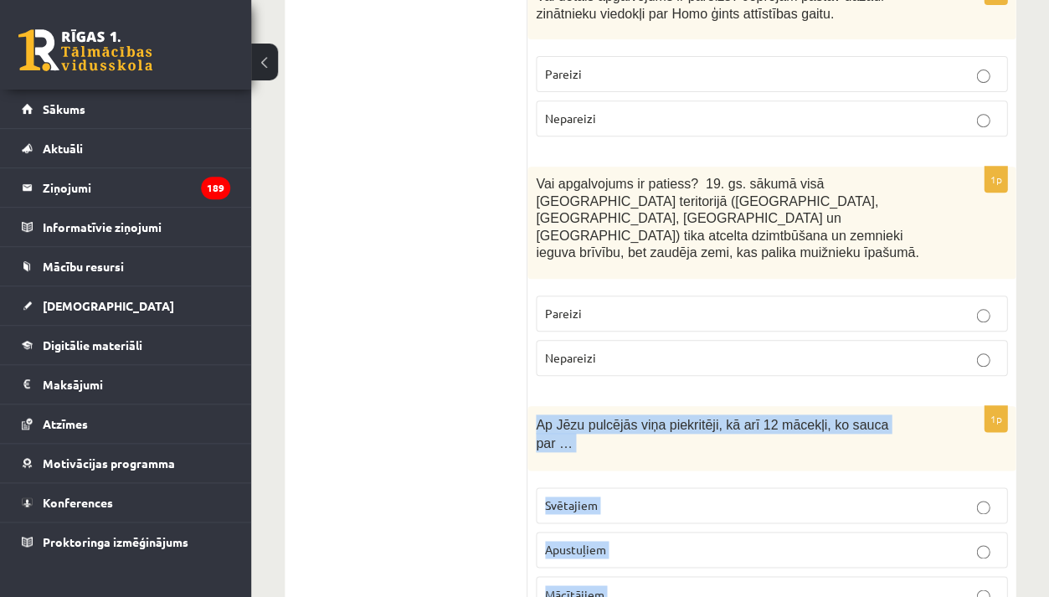
drag, startPoint x: 536, startPoint y: 321, endPoint x: 598, endPoint y: 513, distance: 202.3
click at [598, 514] on div "1p Ap Jēzu pulcējās viņa piekritēji, kā arī 12 mācekļi, ko sauca par … Svētajie…" at bounding box center [772, 538] width 488 height 264
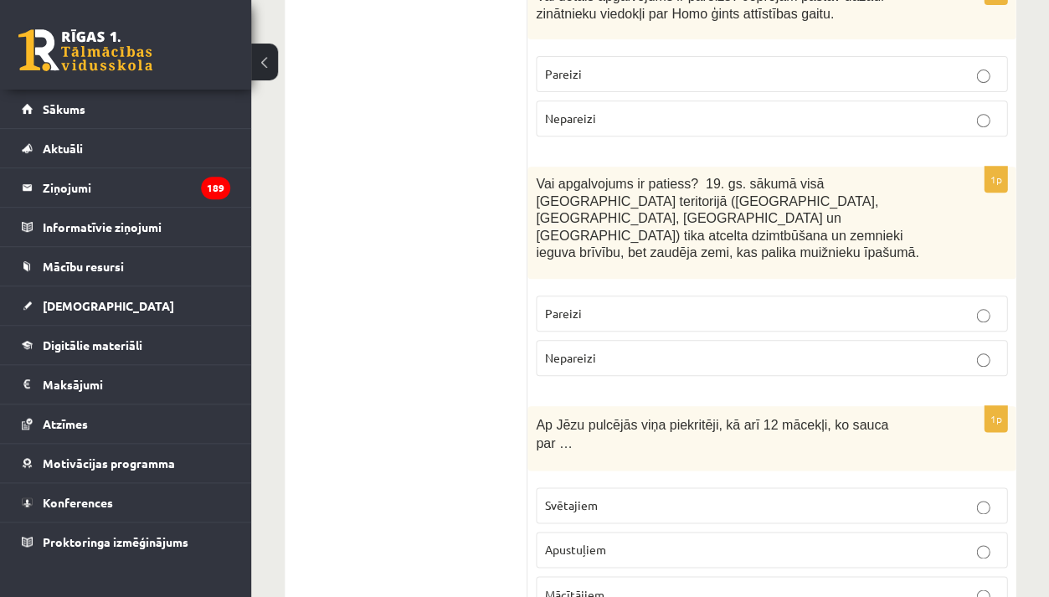
click at [636, 541] on p "Apustuļiem" at bounding box center [771, 550] width 453 height 18
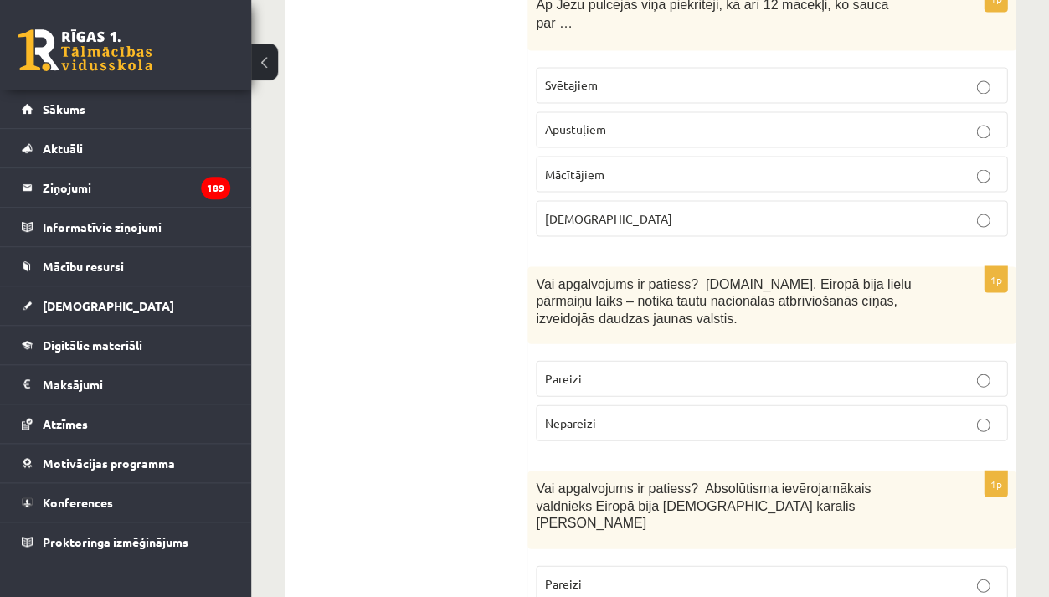
scroll to position [4293, 0]
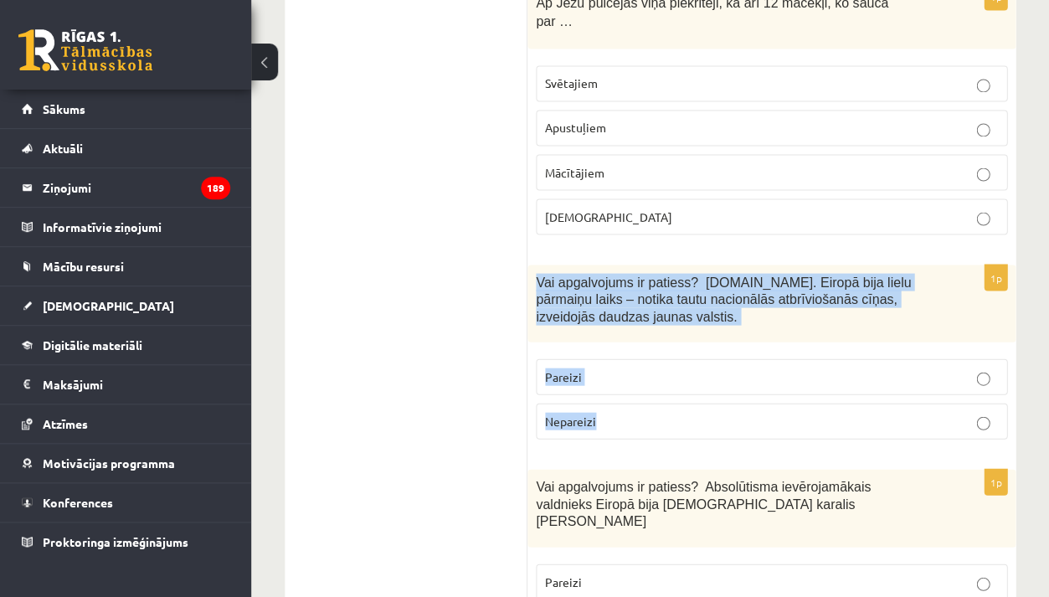
drag, startPoint x: 537, startPoint y: 157, endPoint x: 616, endPoint y: 296, distance: 160.2
click at [616, 296] on div "1p Vai apgalvojums ir patiess? 19.gs. Eiropā bija lielu pārmaiņu laiks – notika…" at bounding box center [772, 359] width 488 height 188
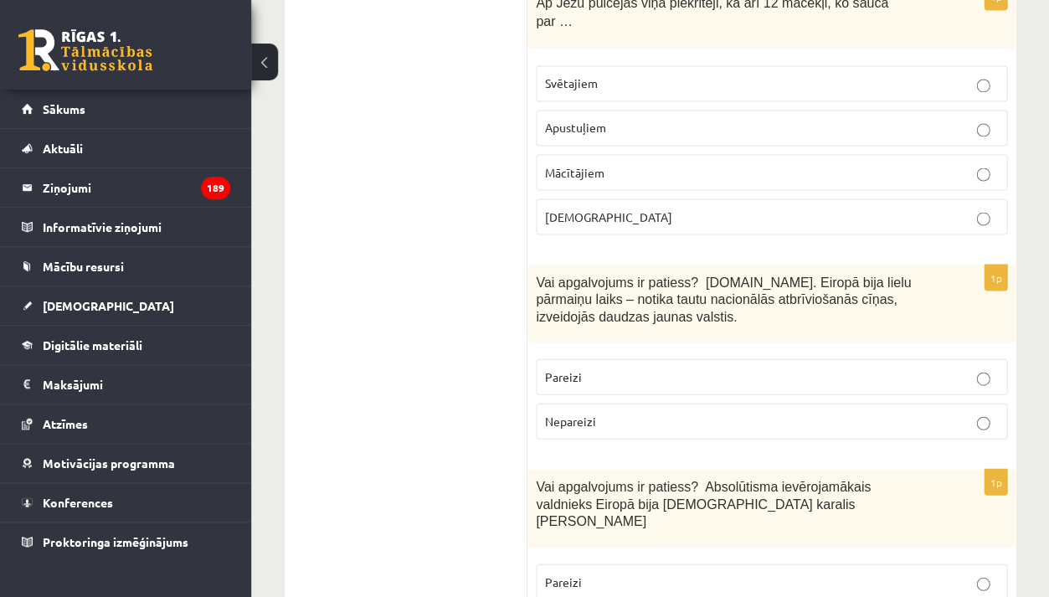
click at [587, 358] on label "Pareizi" at bounding box center [772, 376] width 472 height 36
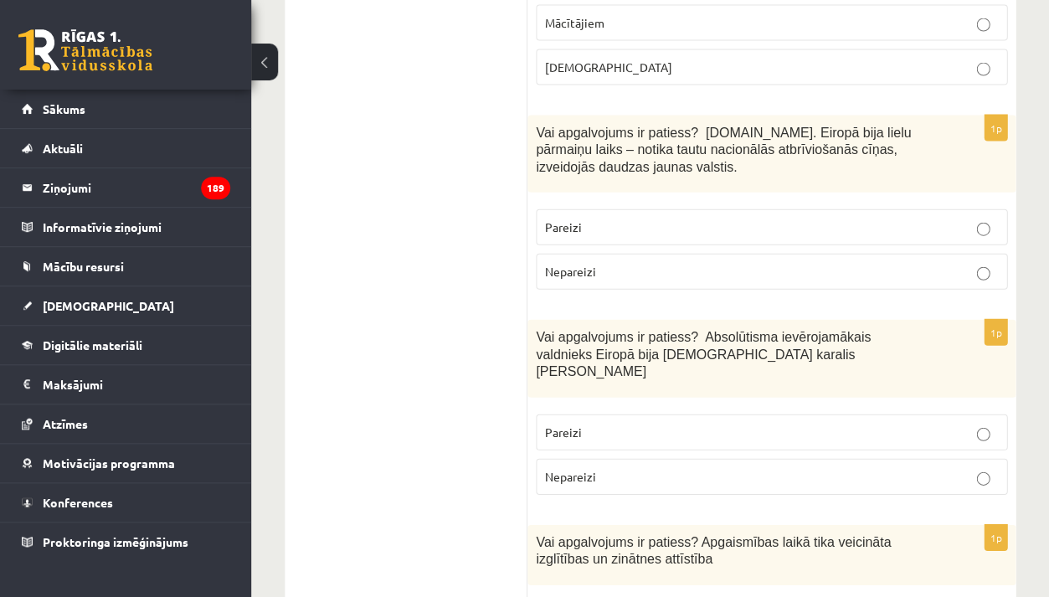
scroll to position [4444, 0]
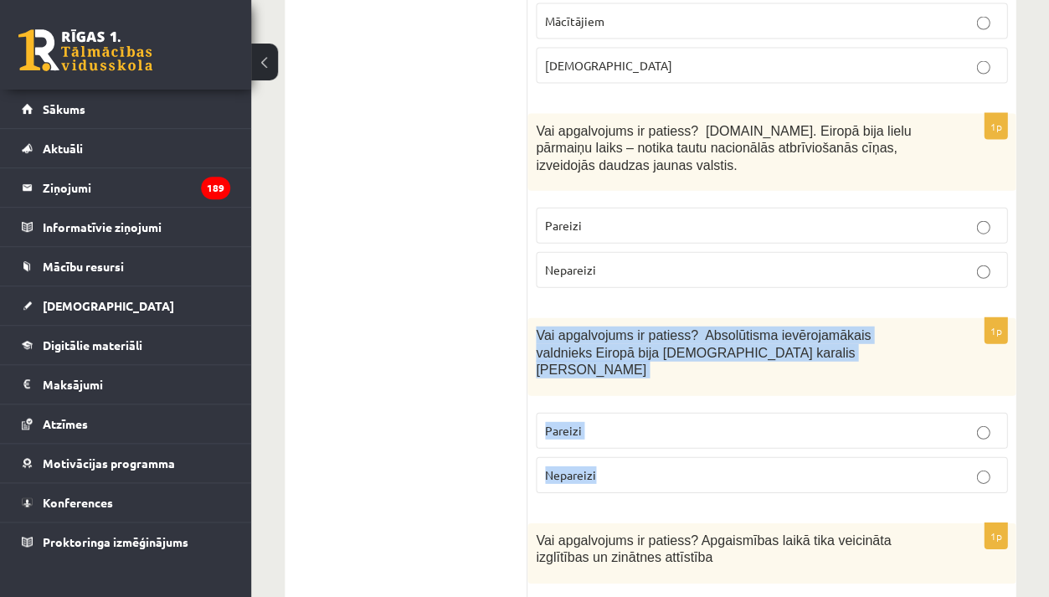
drag, startPoint x: 539, startPoint y: 209, endPoint x: 611, endPoint y: 334, distance: 144.8
click at [611, 334] on div "1p Vai apgalvojums ir patiess? Absolūtisma ievērojamākais valdnieks Eiropā bija…" at bounding box center [772, 412] width 488 height 188
click at [573, 413] on label "Pareizi" at bounding box center [772, 431] width 472 height 36
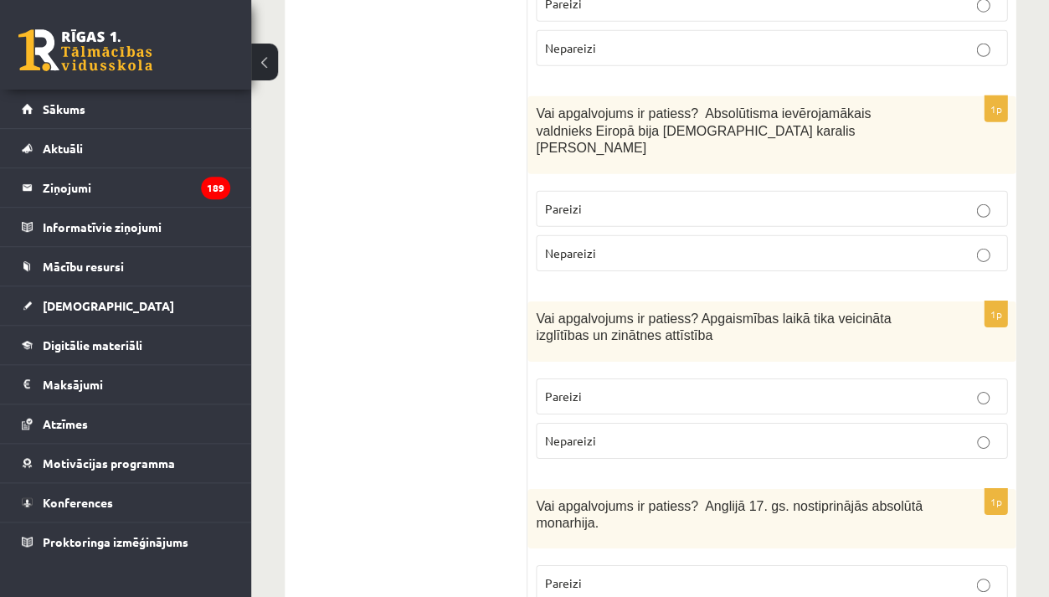
scroll to position [4693, 0]
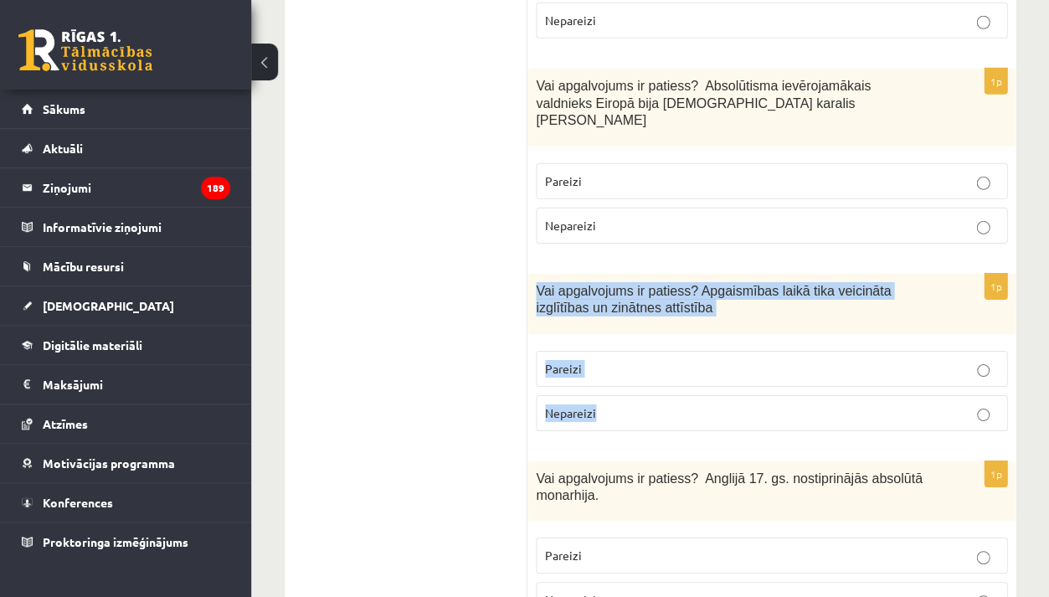
drag, startPoint x: 537, startPoint y: 142, endPoint x: 597, endPoint y: 271, distance: 142.4
click at [597, 274] on div "1p Vai apgalvojums ir patiess? Apgaismības laikā tika veicināta izglītības un z…" at bounding box center [772, 359] width 488 height 171
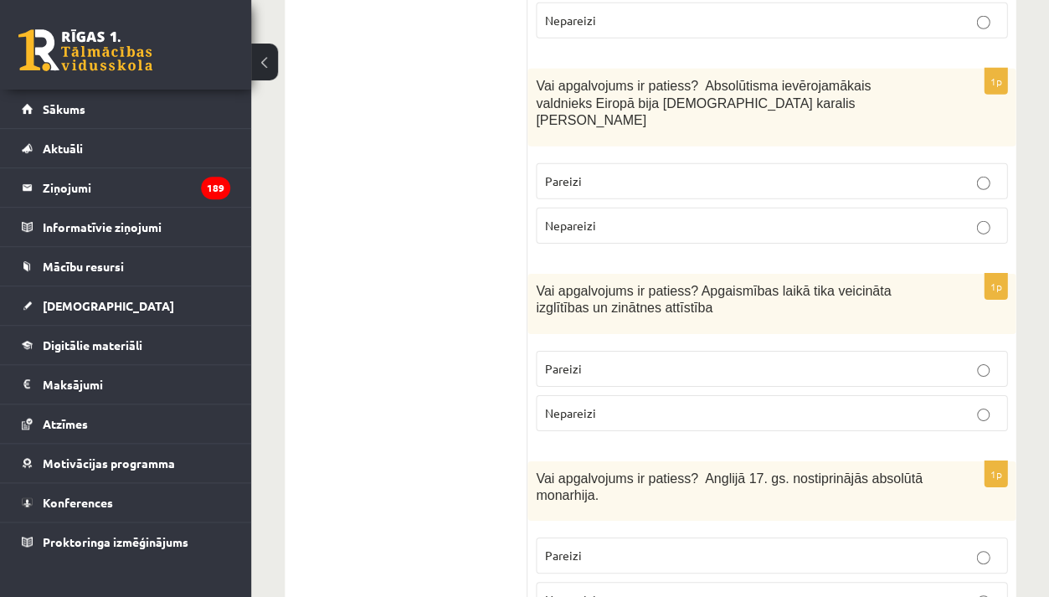
click at [619, 360] on p "Pareizi" at bounding box center [771, 369] width 453 height 18
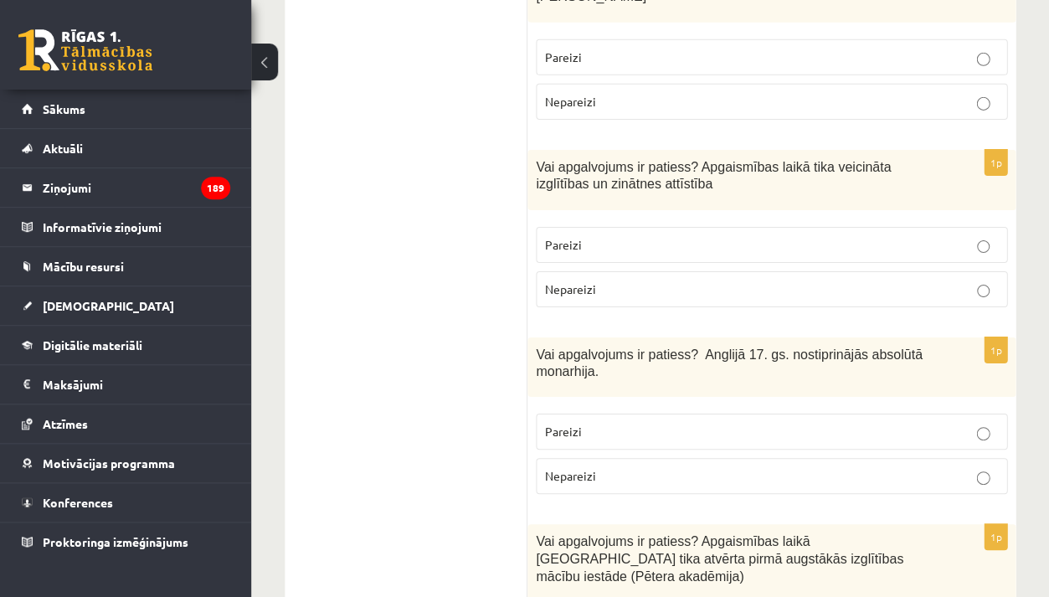
scroll to position [4821, 0]
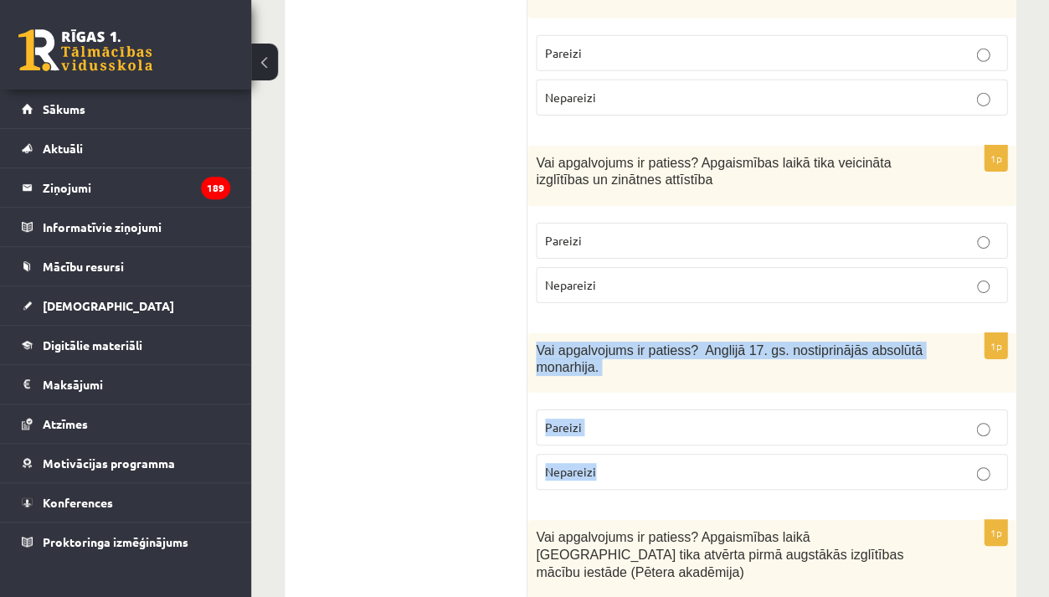
drag, startPoint x: 538, startPoint y: 202, endPoint x: 615, endPoint y: 330, distance: 149.5
click at [615, 333] on div "1p Vai apgalvojums ir patiess? Anglijā 17. gs. nostiprinājās absolūtā monarhija…" at bounding box center [772, 418] width 488 height 171
click at [594, 419] on p "Pareizi" at bounding box center [771, 428] width 453 height 18
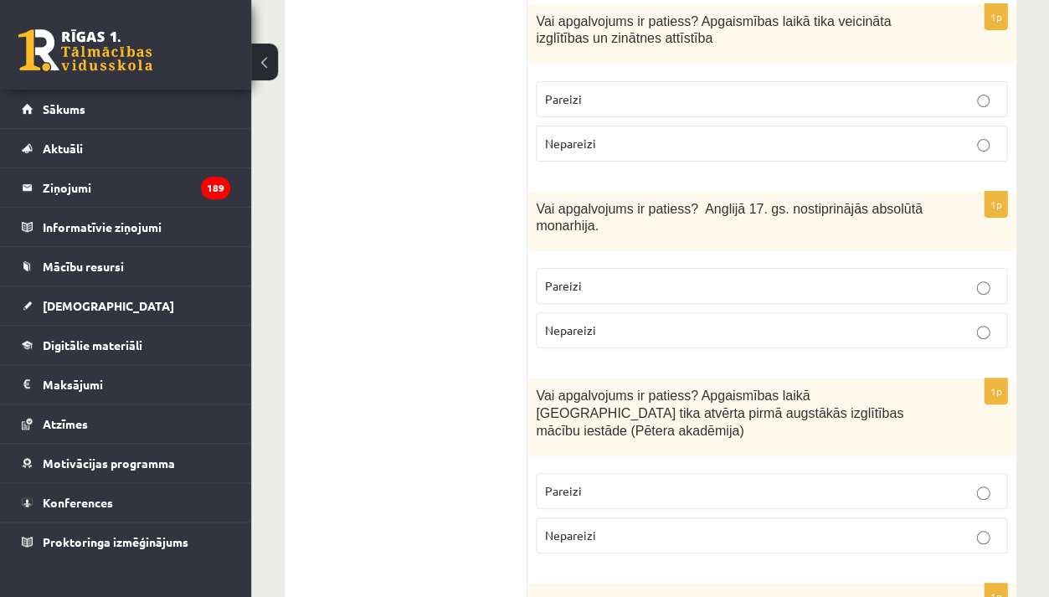
scroll to position [4970, 0]
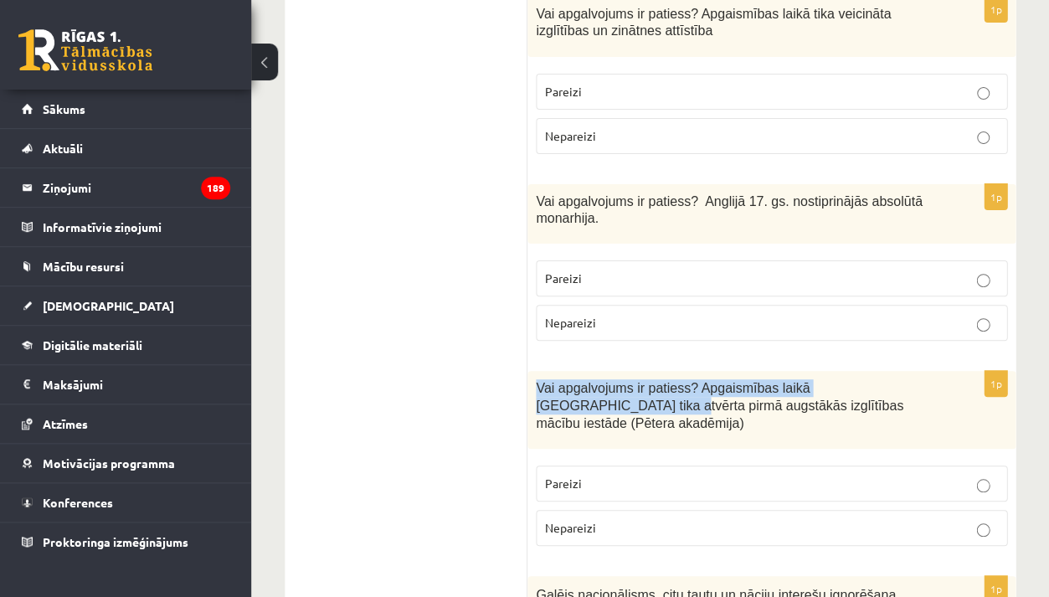
drag, startPoint x: 538, startPoint y: 231, endPoint x: 552, endPoint y: 260, distance: 32.6
click at [552, 371] on div "Vai apgalvojums ir patiess? Apgaismības laikā Jelgavā tika atvērta pirmā augstā…" at bounding box center [772, 409] width 488 height 77
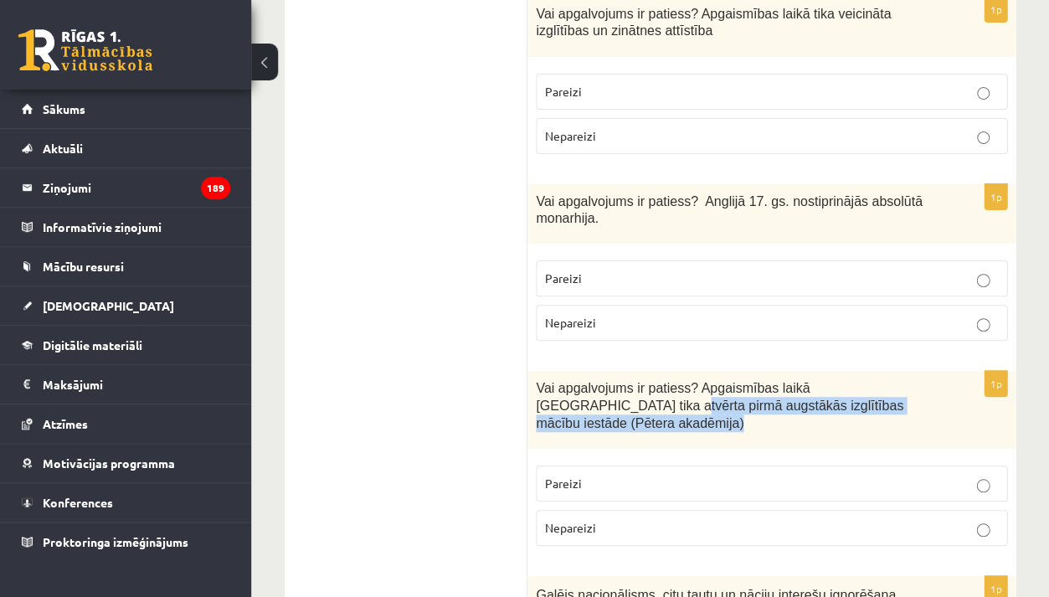
drag, startPoint x: 552, startPoint y: 260, endPoint x: 558, endPoint y: 274, distance: 14.6
click at [558, 371] on div "Vai apgalvojums ir patiess? Apgaismības laikā Jelgavā tika atvērta pirmā augstā…" at bounding box center [772, 409] width 488 height 77
click at [553, 381] on span "Vai apgalvojums ir patiess? Apgaismības laikā Jelgavā tika atvērta pirmā augstā…" at bounding box center [720, 405] width 368 height 49
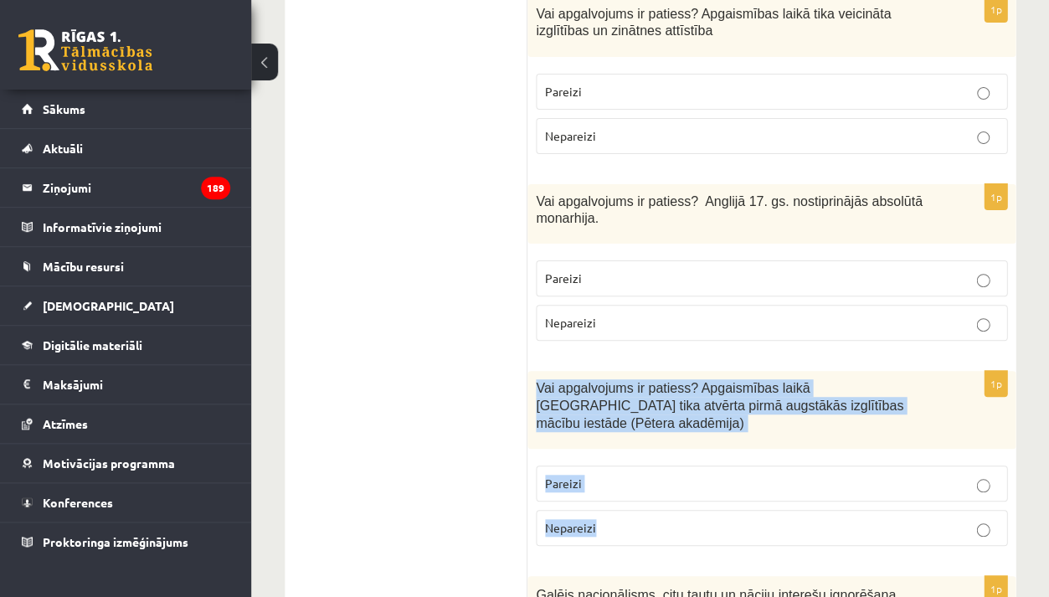
drag, startPoint x: 539, startPoint y: 240, endPoint x: 617, endPoint y: 366, distance: 148.5
click at [618, 371] on div "1p Vai apgalvojums ir patiess? Apgaismības laikā Jelgavā tika atvērta pirmā aug…" at bounding box center [772, 465] width 488 height 188
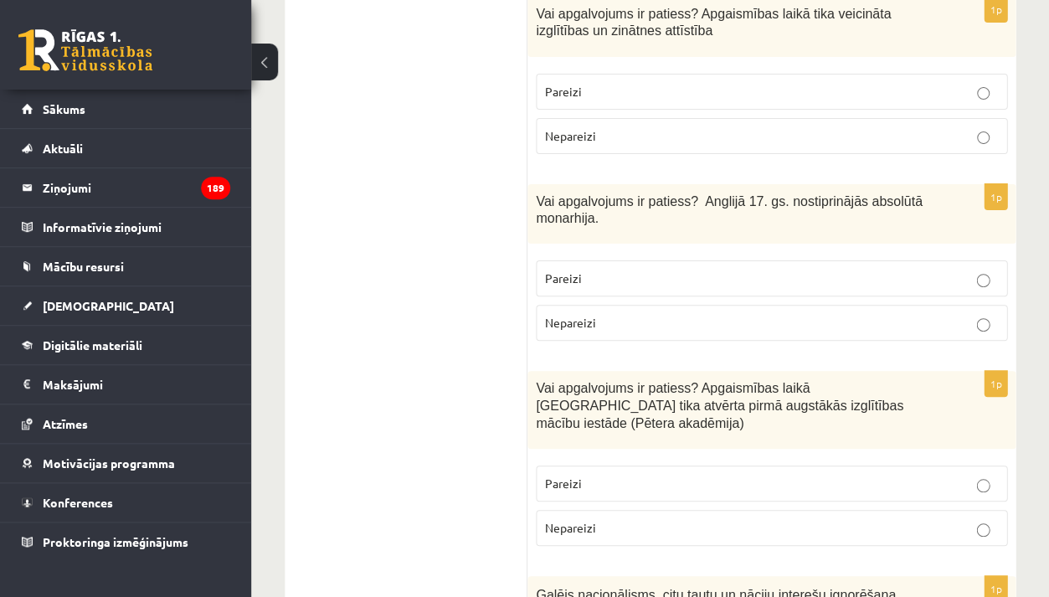
click at [573, 476] on span "Pareizi" at bounding box center [563, 483] width 37 height 15
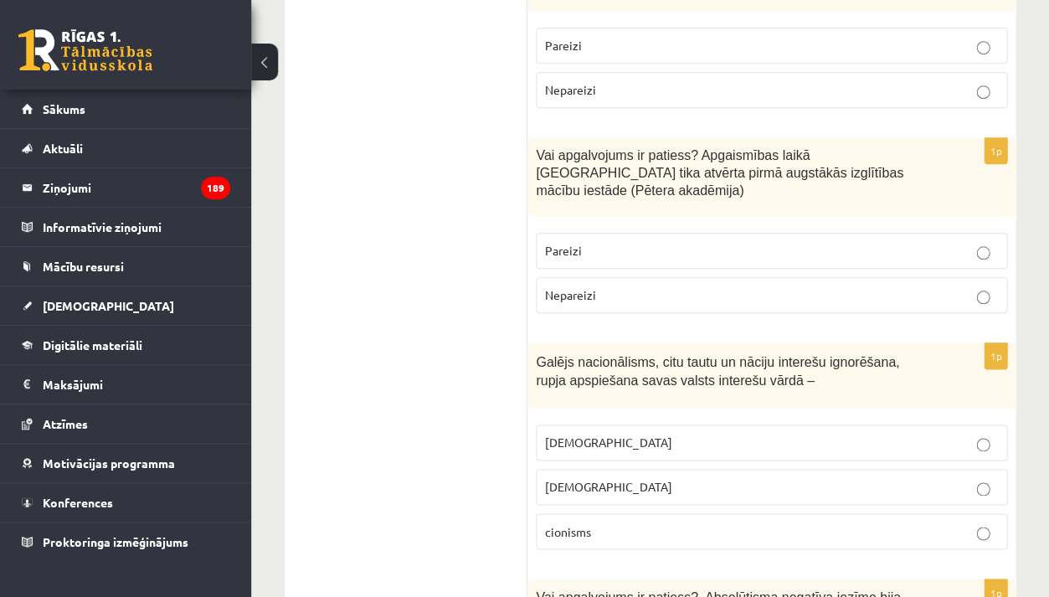
scroll to position [5207, 0]
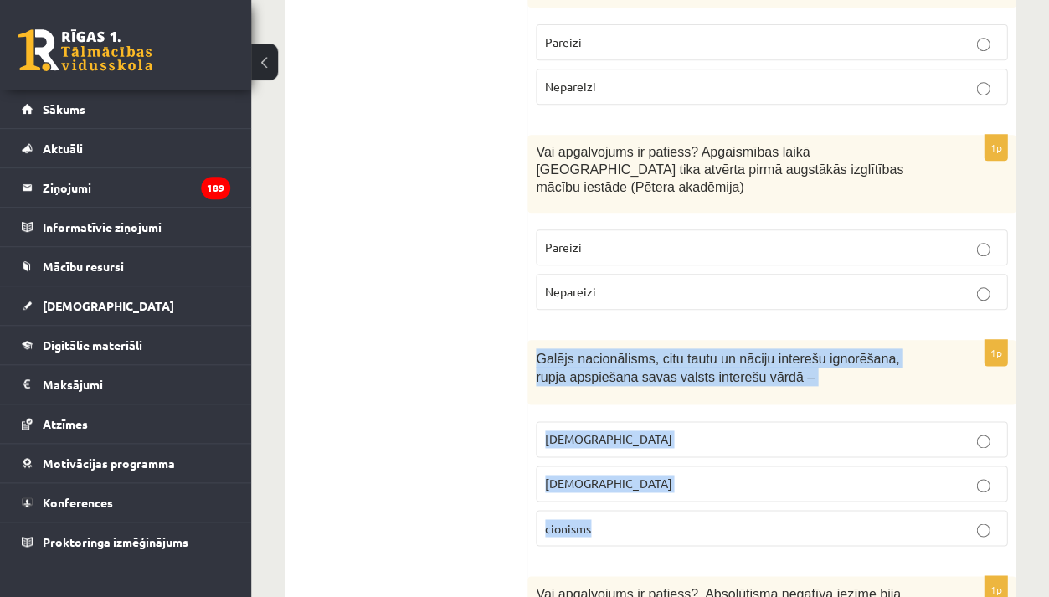
drag, startPoint x: 539, startPoint y: 188, endPoint x: 615, endPoint y: 365, distance: 192.9
click at [616, 366] on div "1p Galējs nacionālisms, citu tautu un nāciju interešu ignorēšana, rupja apspieš…" at bounding box center [772, 449] width 488 height 219
click at [618, 421] on label "šovinisms" at bounding box center [772, 439] width 472 height 36
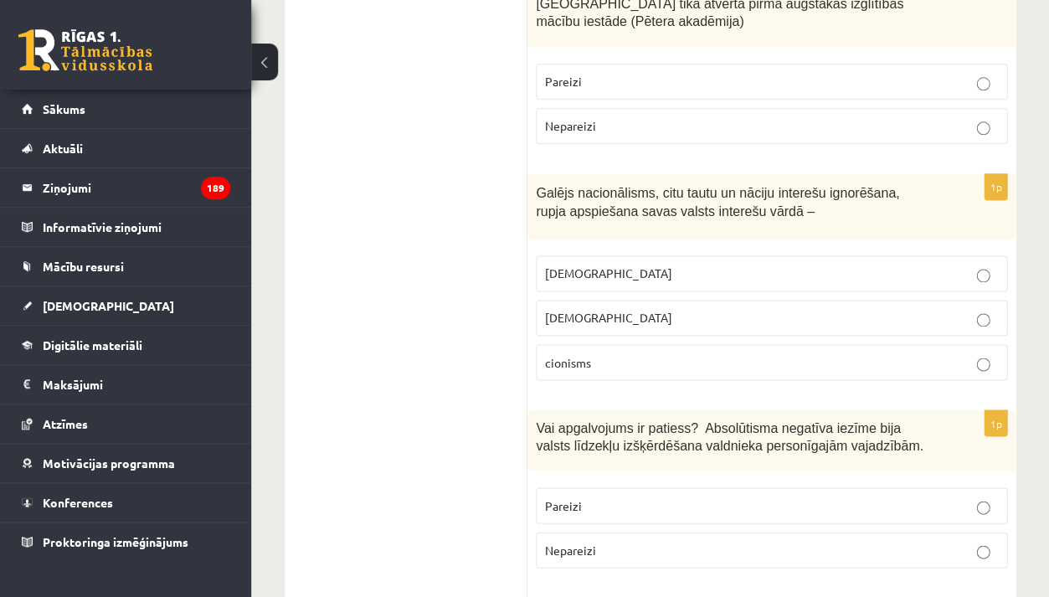
scroll to position [5403, 0]
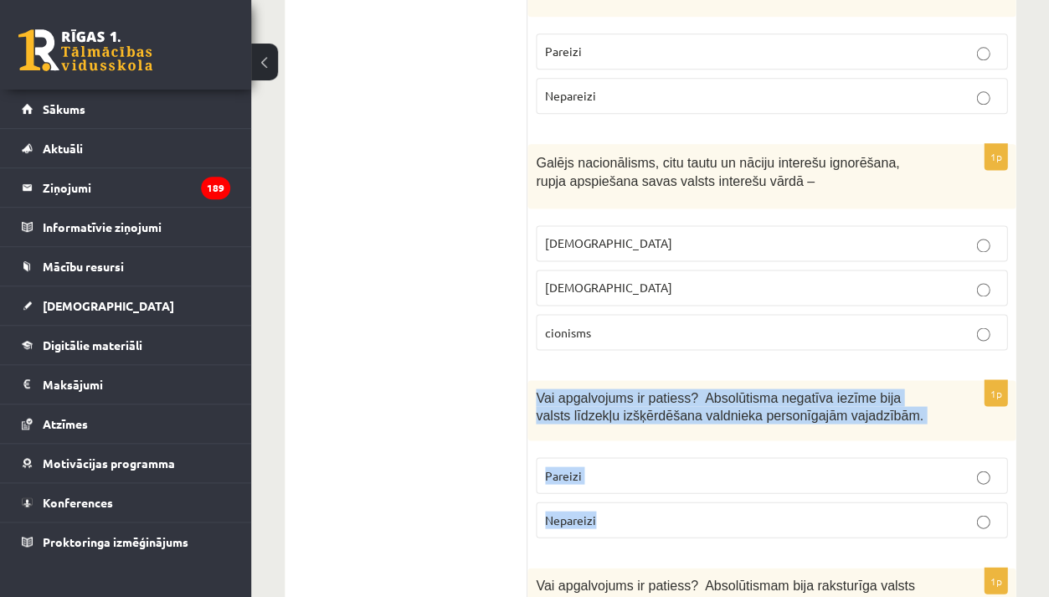
drag, startPoint x: 537, startPoint y: 223, endPoint x: 607, endPoint y: 358, distance: 152.8
click at [607, 380] on div "1p Vai apgalvojums ir patiess? Absolūtisma negatīva iezīme bija valsts līdzekļu…" at bounding box center [772, 465] width 488 height 171
click at [580, 457] on label "Pareizi" at bounding box center [772, 475] width 472 height 36
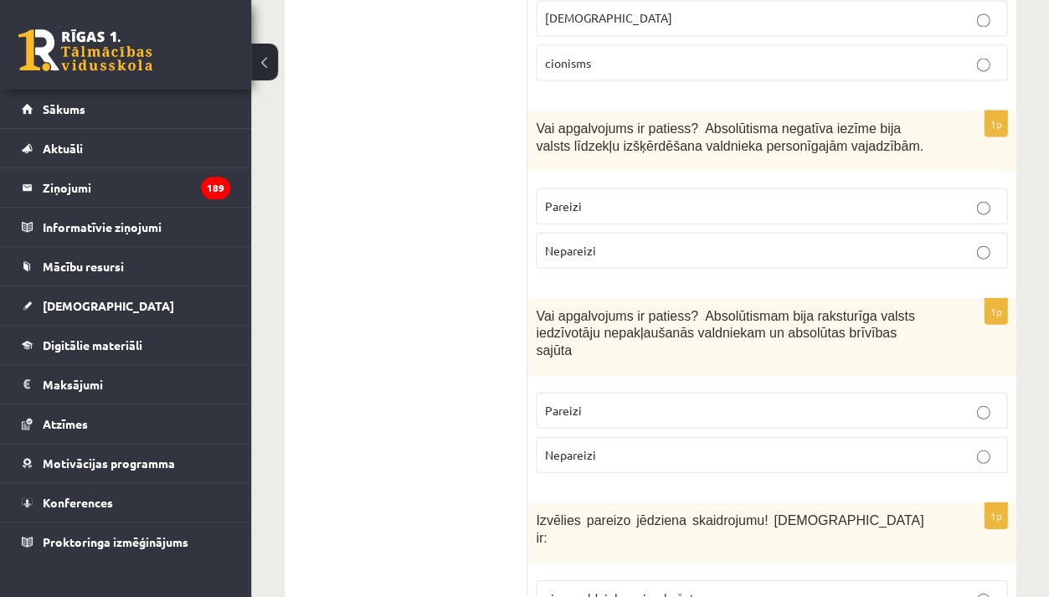
scroll to position [5736, 0]
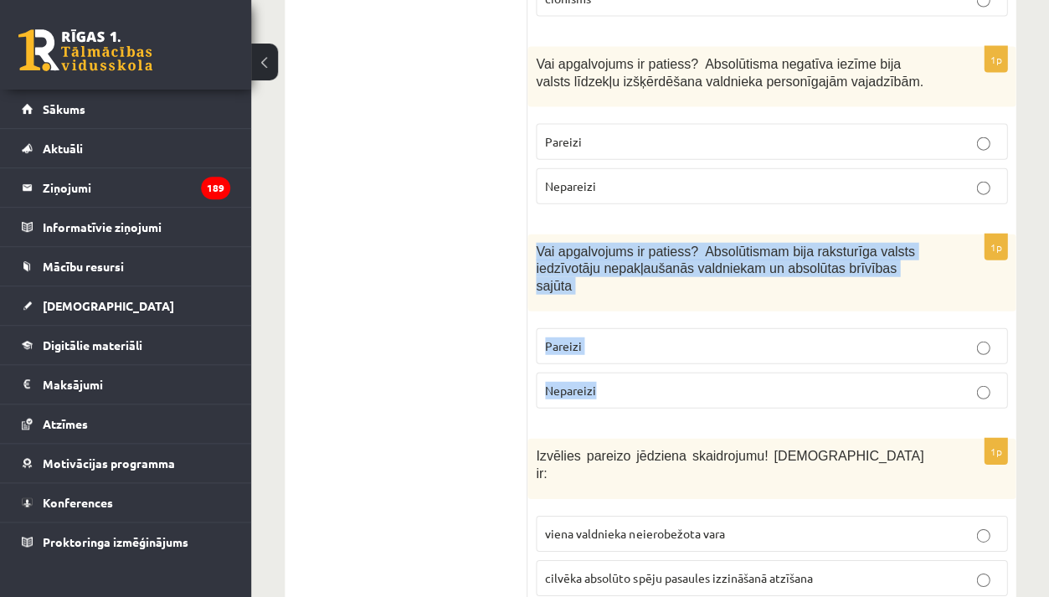
drag, startPoint x: 537, startPoint y: 80, endPoint x: 602, endPoint y: 227, distance: 161.2
click at [602, 234] on div "1p Vai apgalvojums ir patiess? Absolūtismam bija raksturīga valsts iedzīvotāju …" at bounding box center [772, 328] width 488 height 188
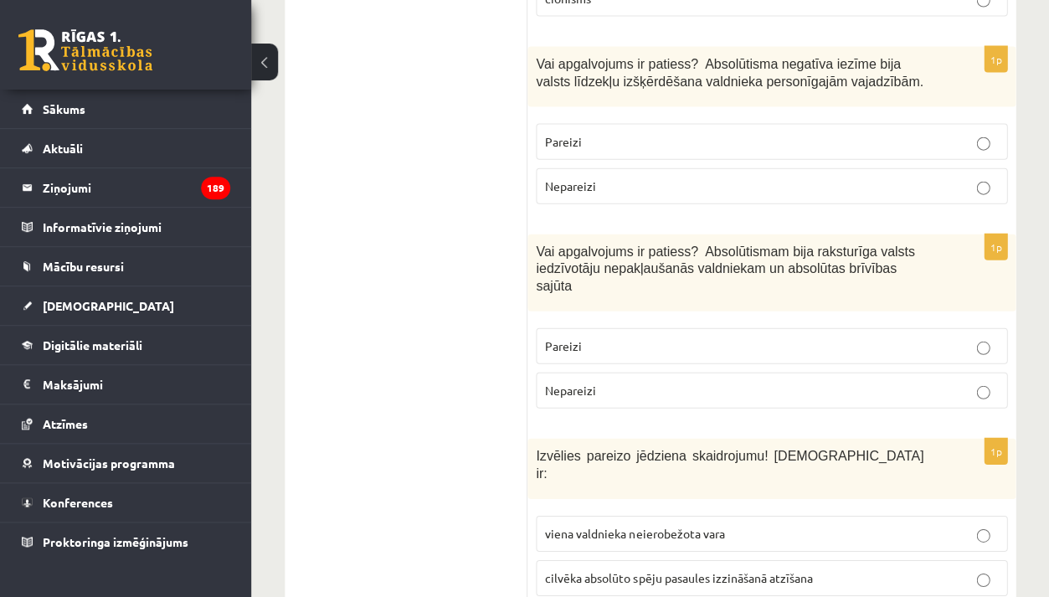
click at [595, 383] on span "Nepareizi" at bounding box center [570, 390] width 51 height 15
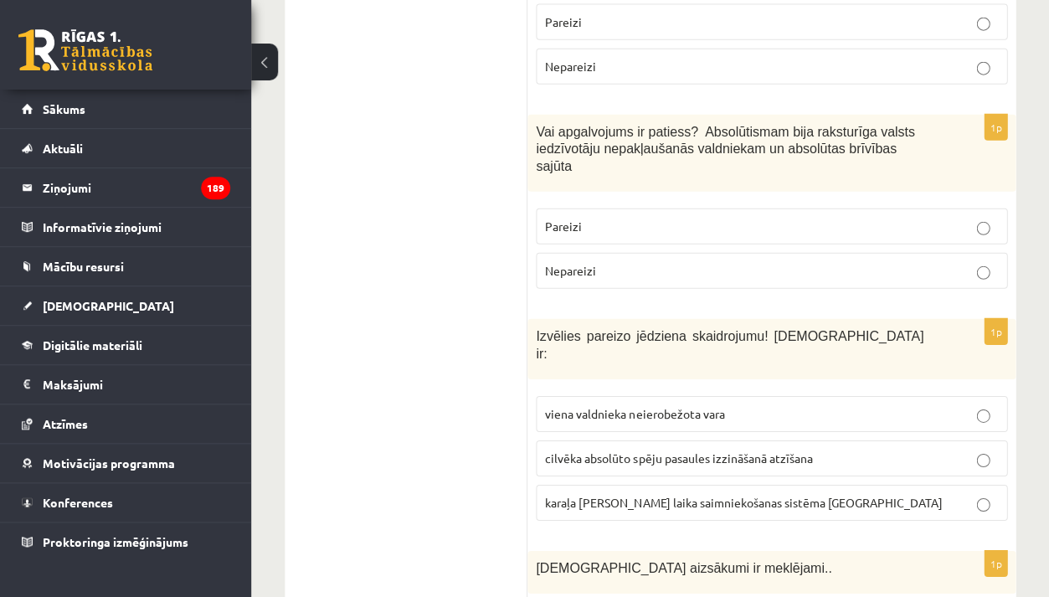
scroll to position [5877, 0]
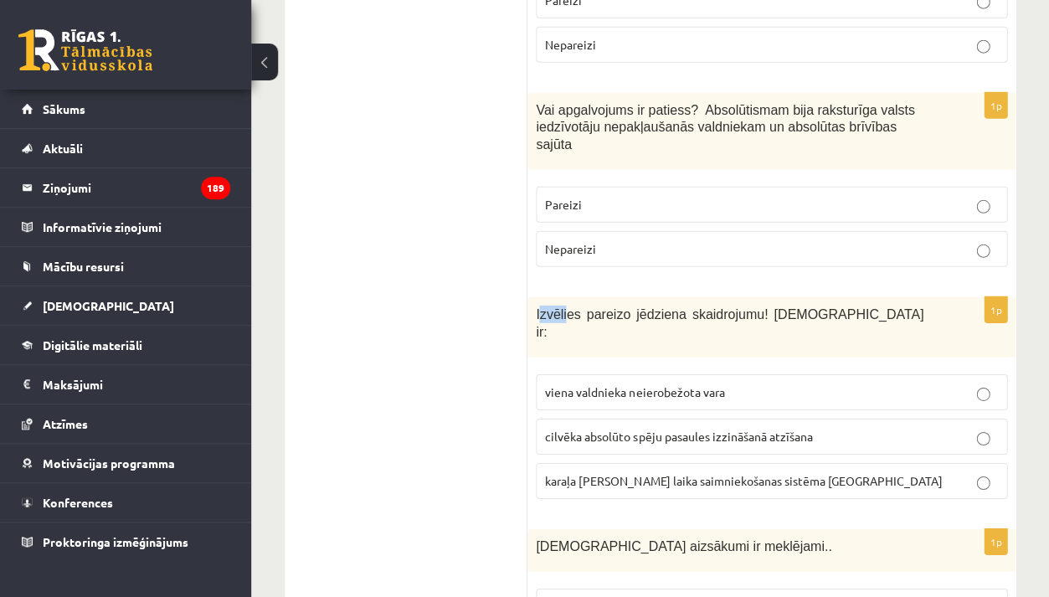
drag, startPoint x: 540, startPoint y: 142, endPoint x: 566, endPoint y: 149, distance: 27.0
click at [566, 307] on span "Izvēlies pareizo jēdziena skaidrojumu! Absolūtisms ir:" at bounding box center [730, 323] width 388 height 32
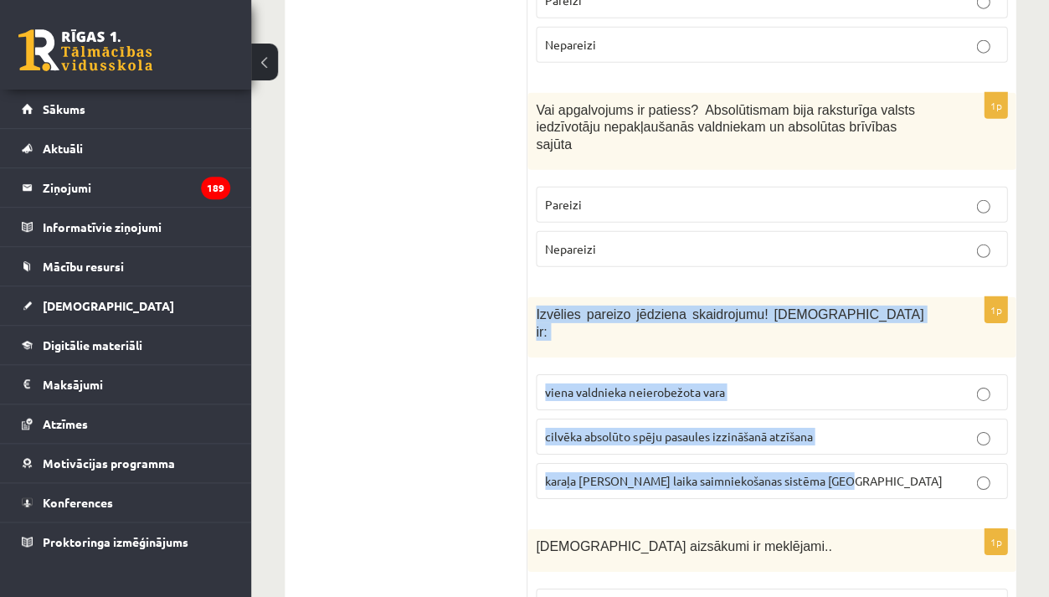
drag, startPoint x: 536, startPoint y: 142, endPoint x: 827, endPoint y: 296, distance: 329.7
click at [829, 297] on div "1p Izvēlies pareizo jēdziena skaidrojumu! Absolūtisms ir: viena valdnieka neier…" at bounding box center [772, 404] width 488 height 215
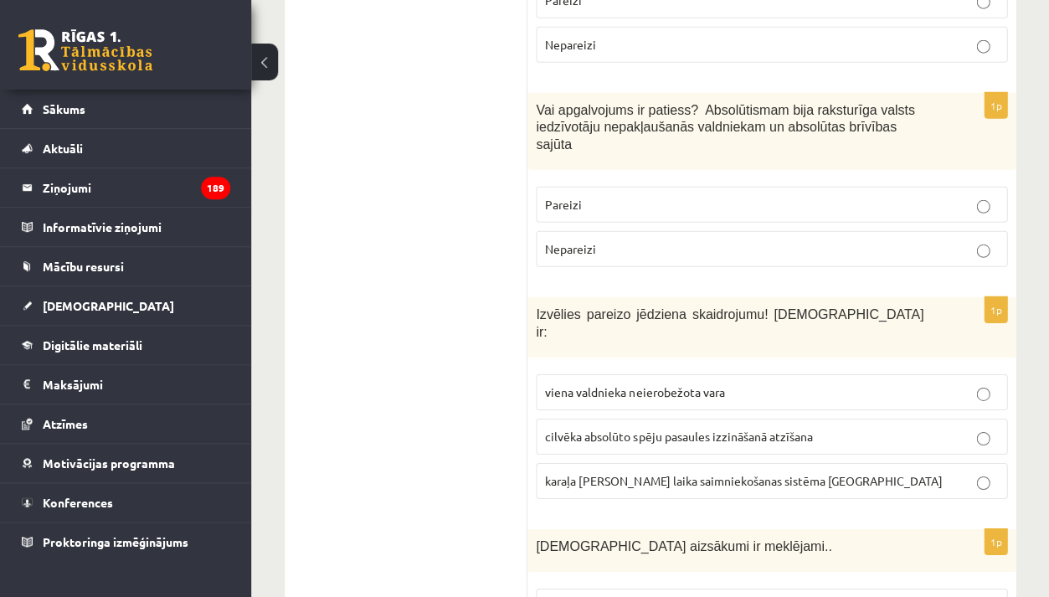
click at [658, 384] on span "viena valdnieka neierobežota vara" at bounding box center [634, 391] width 179 height 15
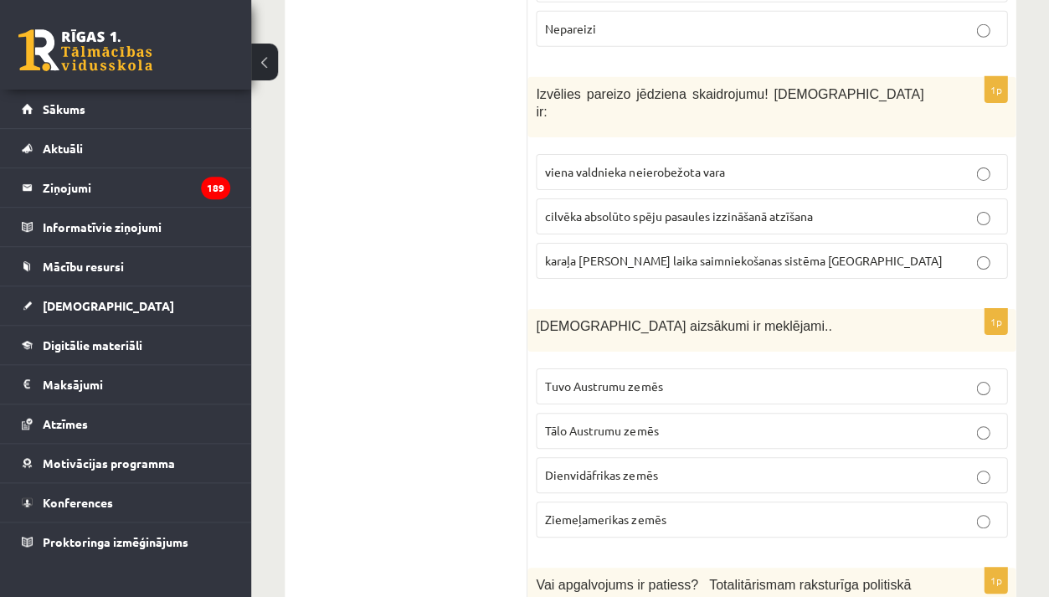
scroll to position [6097, 0]
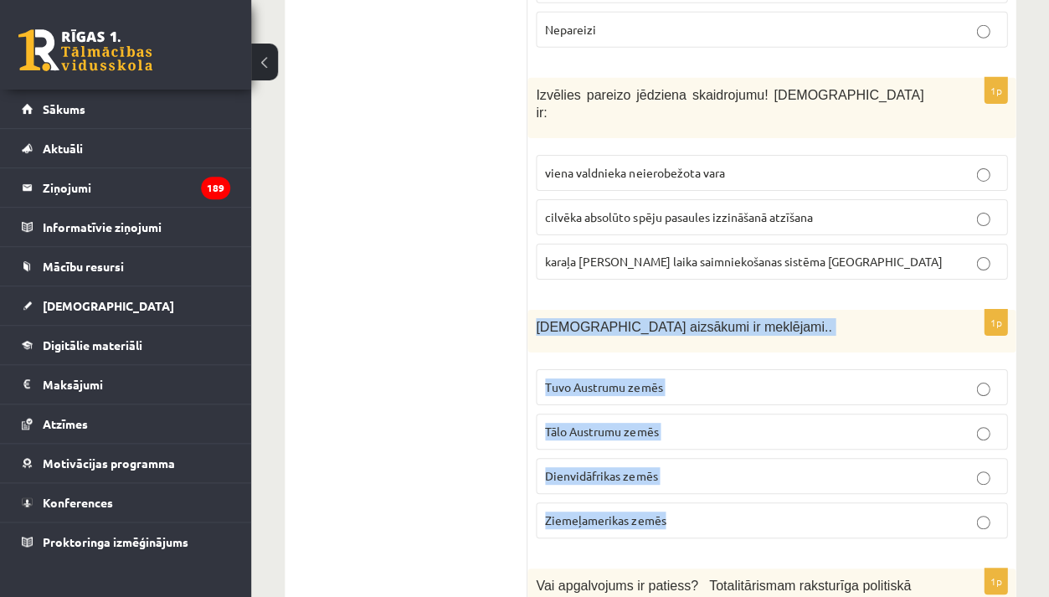
drag, startPoint x: 539, startPoint y: 134, endPoint x: 675, endPoint y: 347, distance: 252.3
click at [675, 347] on div "1p Kristietības aizsākumi ir meklējami.. Tuvo Austrumu zemēs Tālo Austrumu zemē…" at bounding box center [772, 431] width 488 height 242
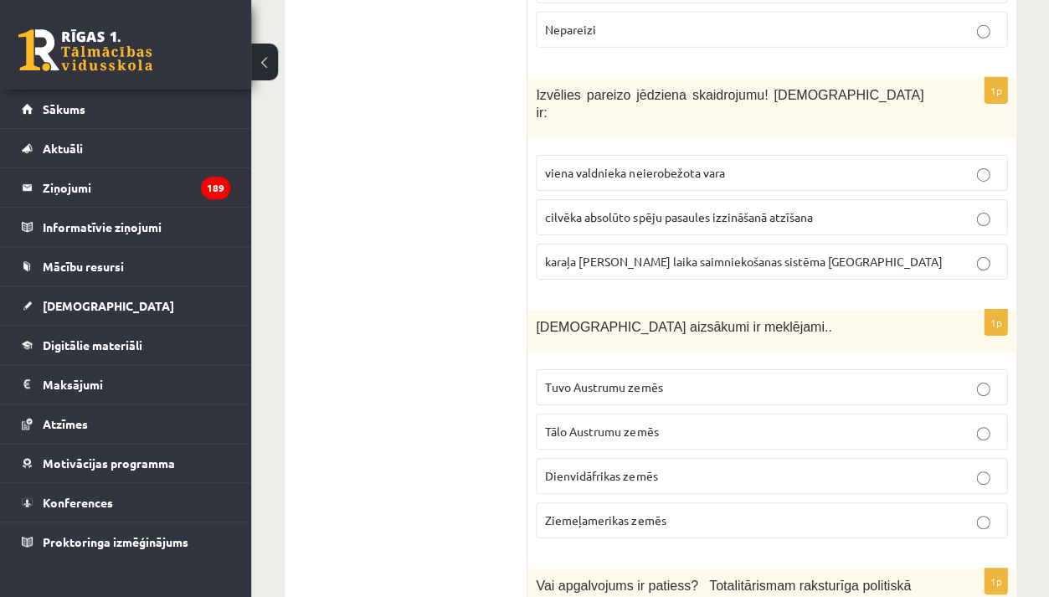
click at [684, 379] on p "Tuvo Austrumu zemēs" at bounding box center [771, 388] width 453 height 18
drag, startPoint x: 535, startPoint y: 392, endPoint x: 595, endPoint y: 535, distance: 155.1
click at [670, 147] on fieldset "viena valdnieka neierobežota vara cilvēka absolūto spēju pasaules izzināšanā at…" at bounding box center [772, 216] width 472 height 138
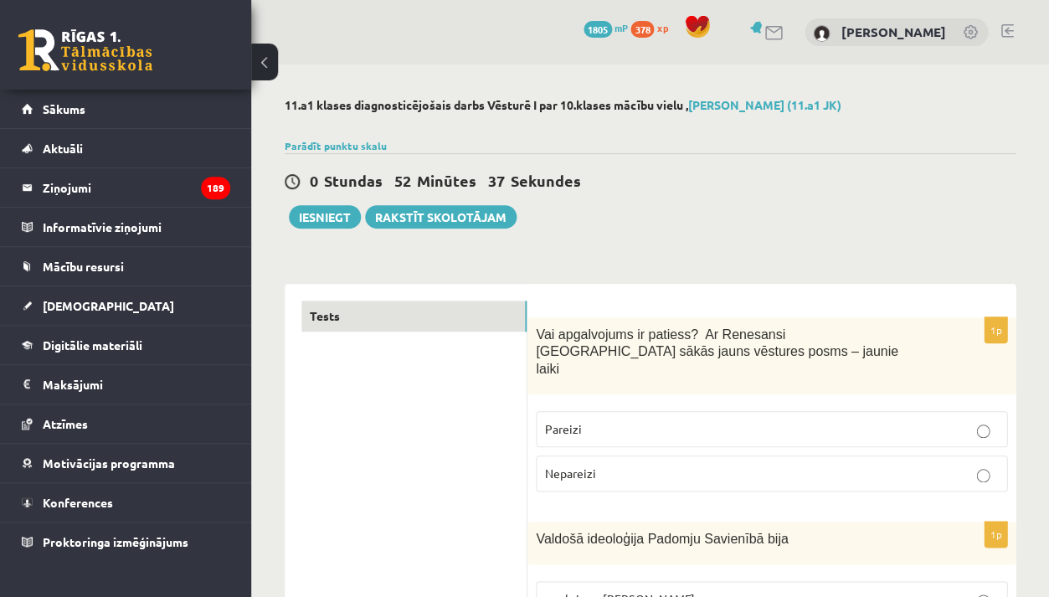
scroll to position [0, 0]
click at [345, 219] on button "Iesniegt" at bounding box center [325, 216] width 72 height 23
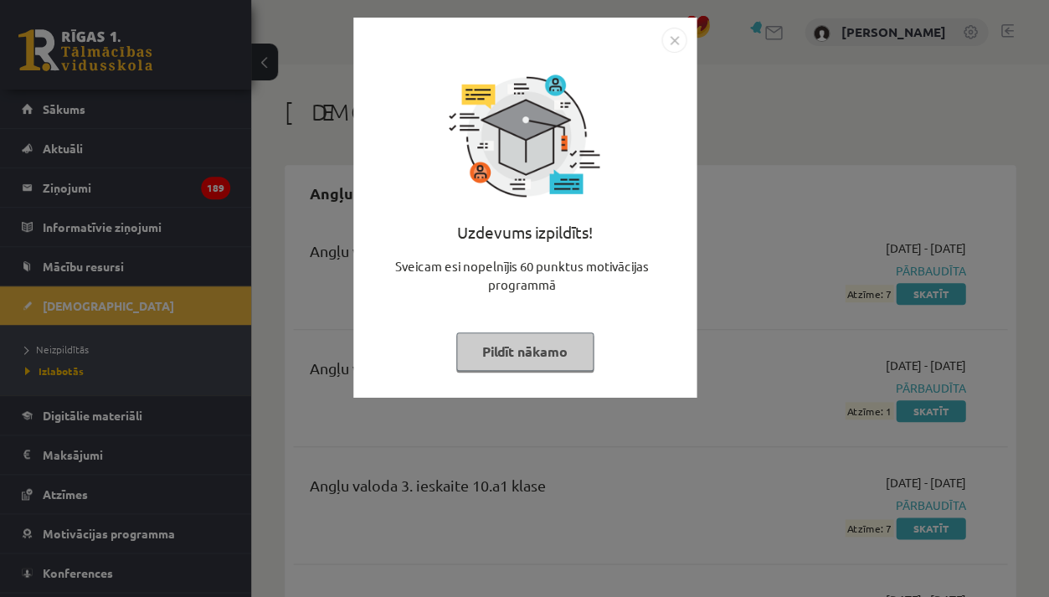
click at [568, 350] on button "Pildīt nākamo" at bounding box center [524, 351] width 137 height 39
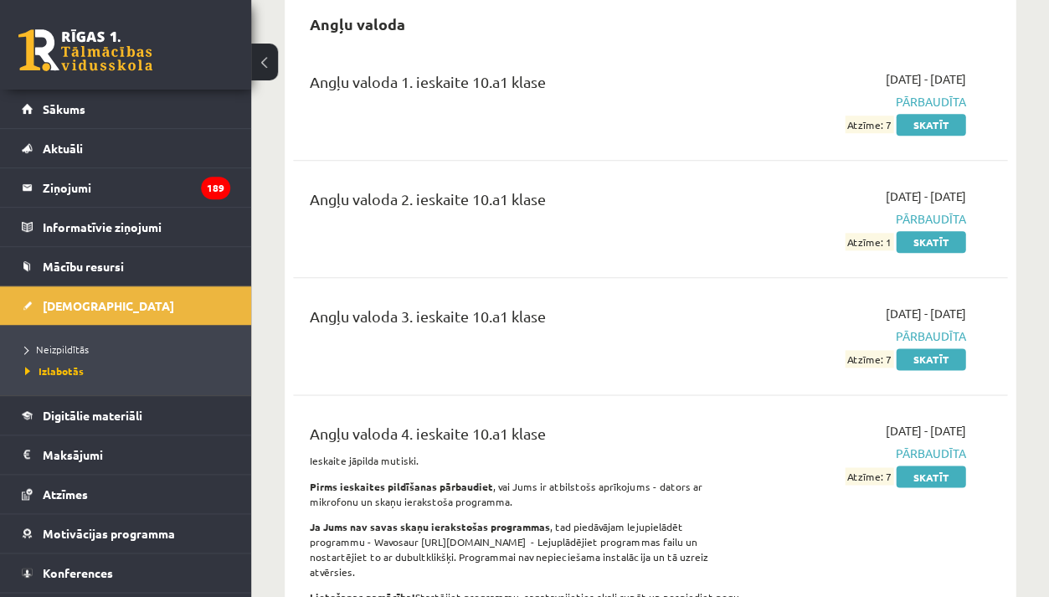
scroll to position [166, 0]
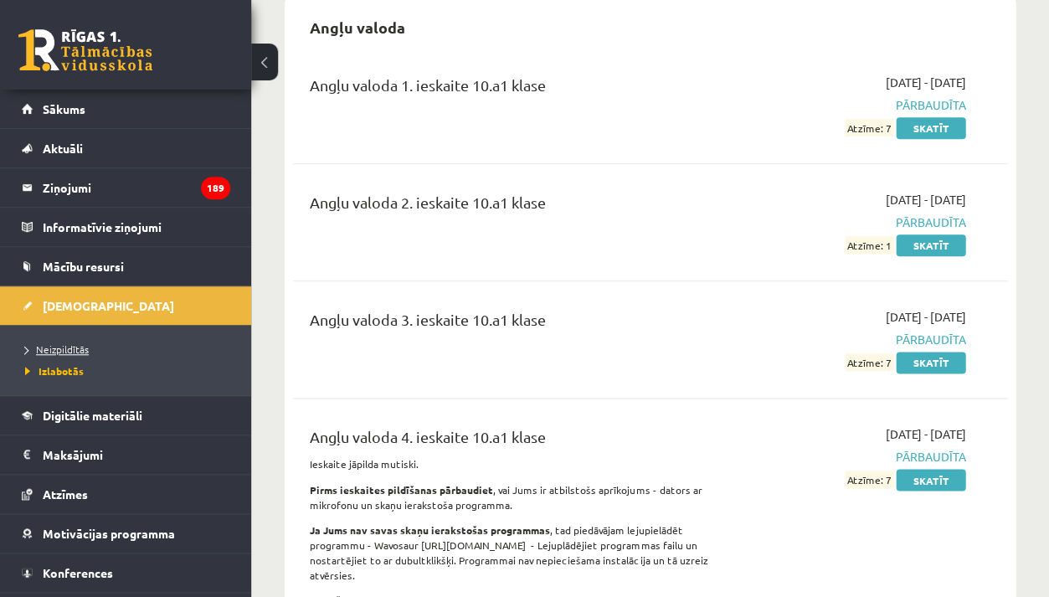
click at [64, 350] on span "Neizpildītās" at bounding box center [57, 349] width 64 height 13
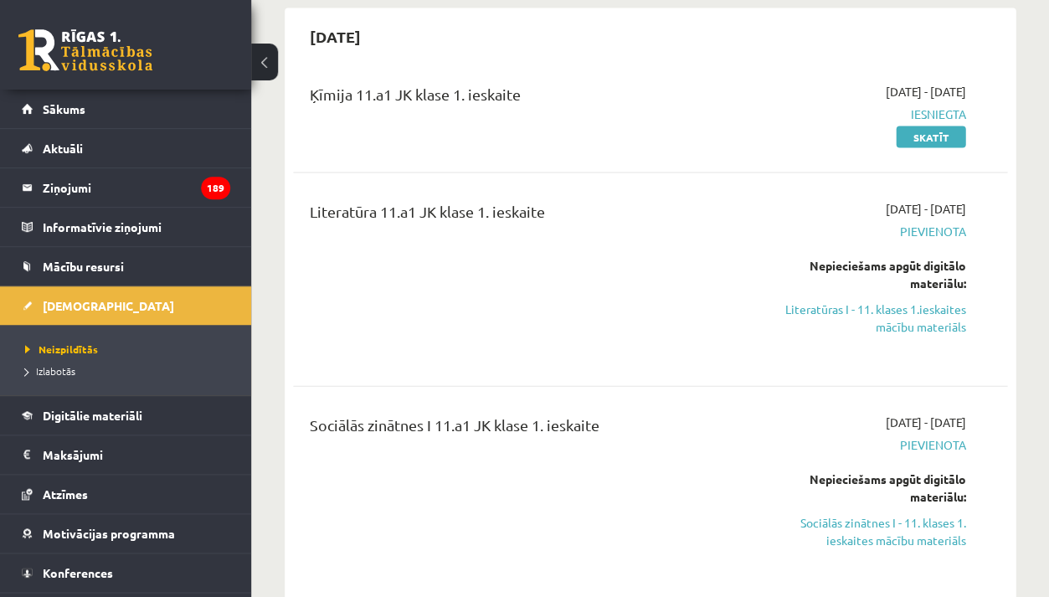
scroll to position [615, 0]
click at [852, 518] on link "Sociālās zinātnes I - 11. klases 1. ieskaites mācību materiāls" at bounding box center [865, 530] width 202 height 35
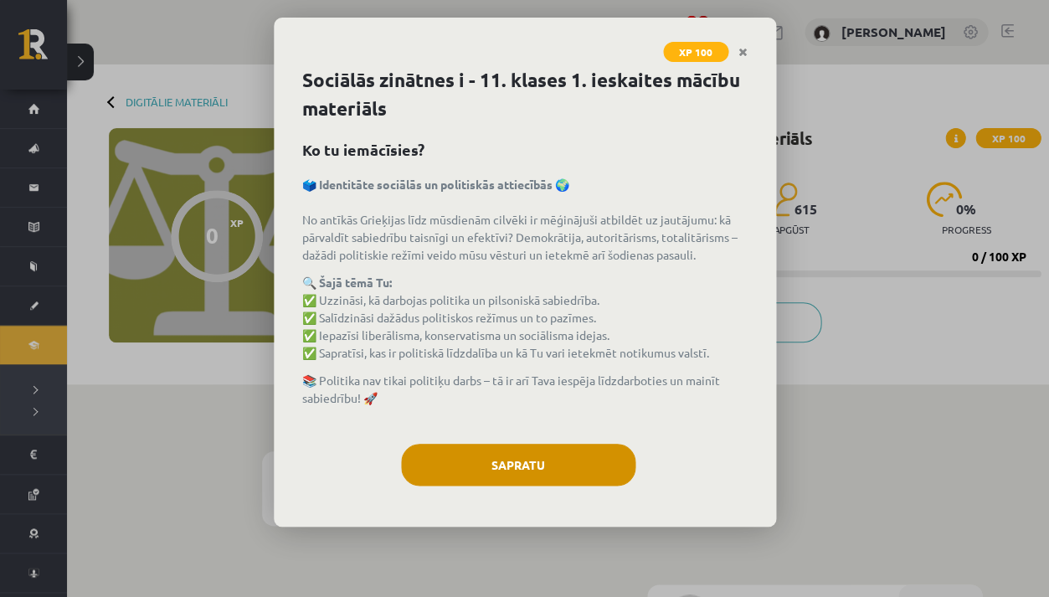
click at [559, 461] on button "Sapratu" at bounding box center [518, 465] width 234 height 42
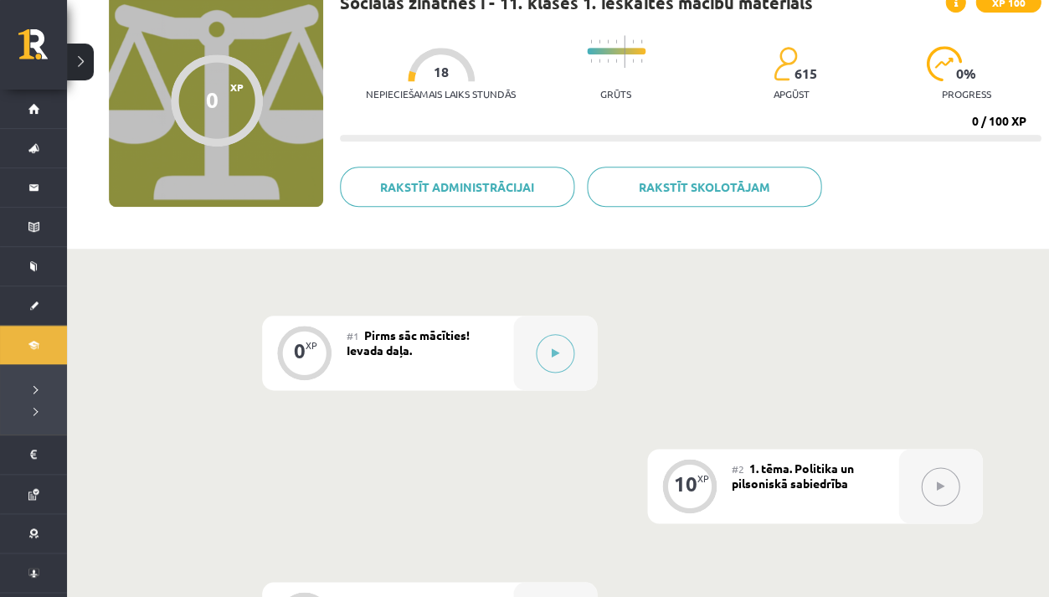
scroll to position [142, 0]
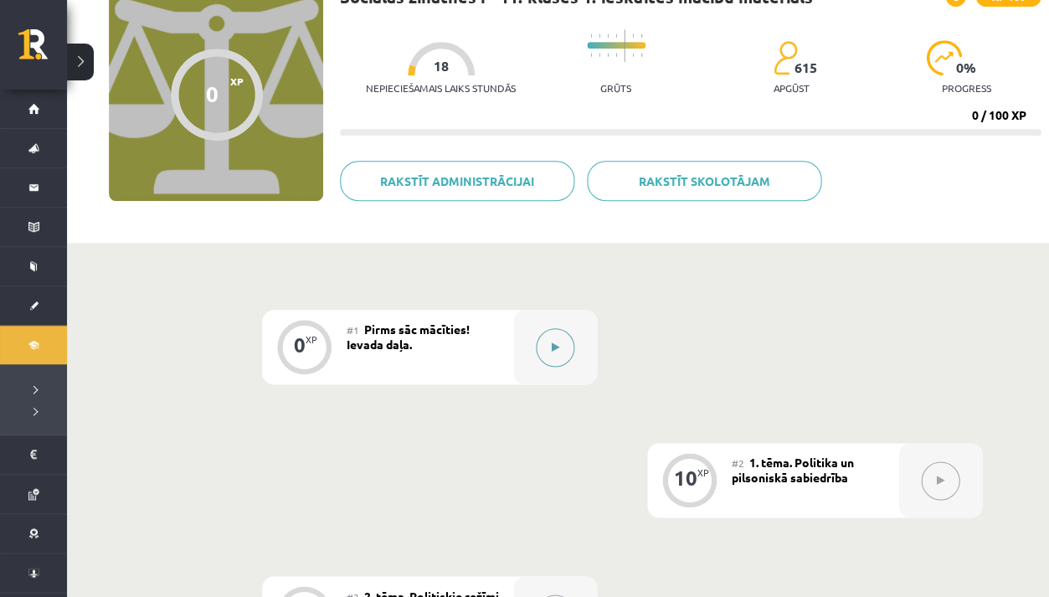
click at [548, 348] on button at bounding box center [555, 347] width 39 height 39
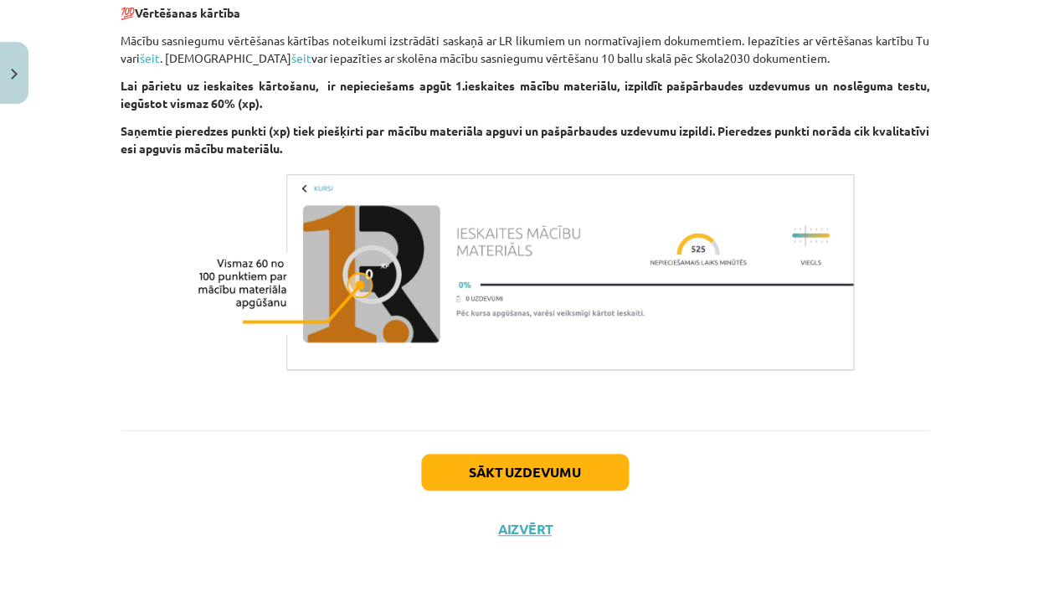
click at [529, 461] on button "Sākt uzdevumu" at bounding box center [525, 472] width 208 height 37
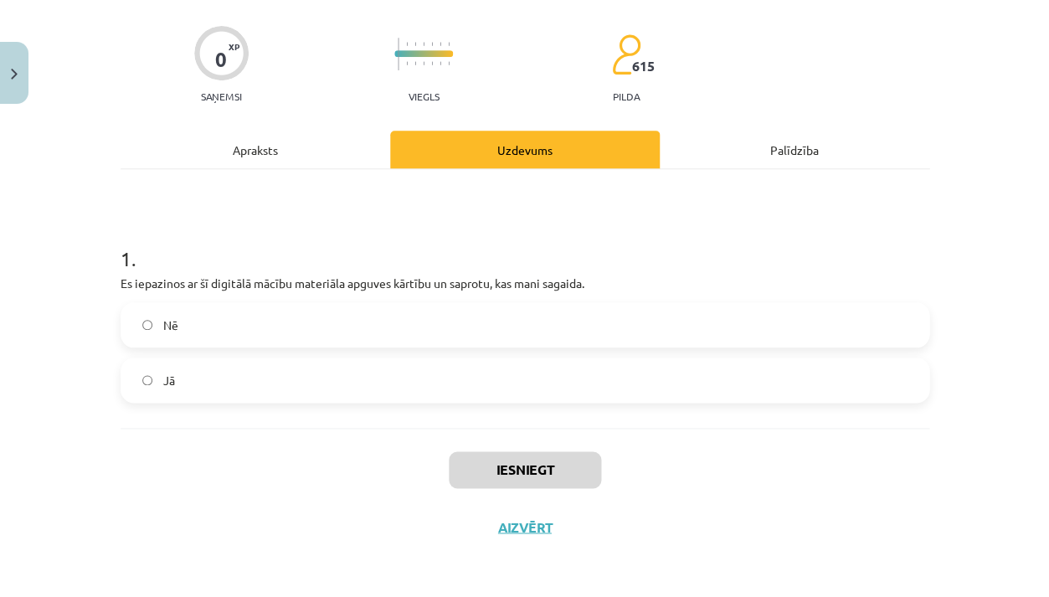
scroll to position [116, 0]
click at [180, 374] on label "Jā" at bounding box center [525, 380] width 806 height 42
click at [541, 470] on button "Iesniegt" at bounding box center [525, 469] width 152 height 37
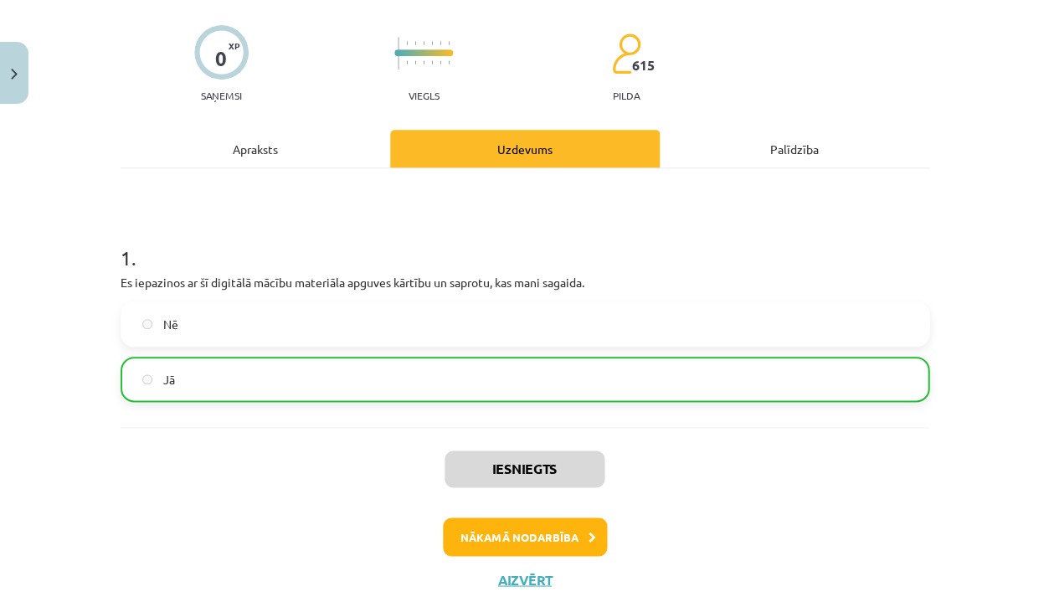
click at [492, 535] on button "Nākamā nodarbība" at bounding box center [525, 537] width 164 height 39
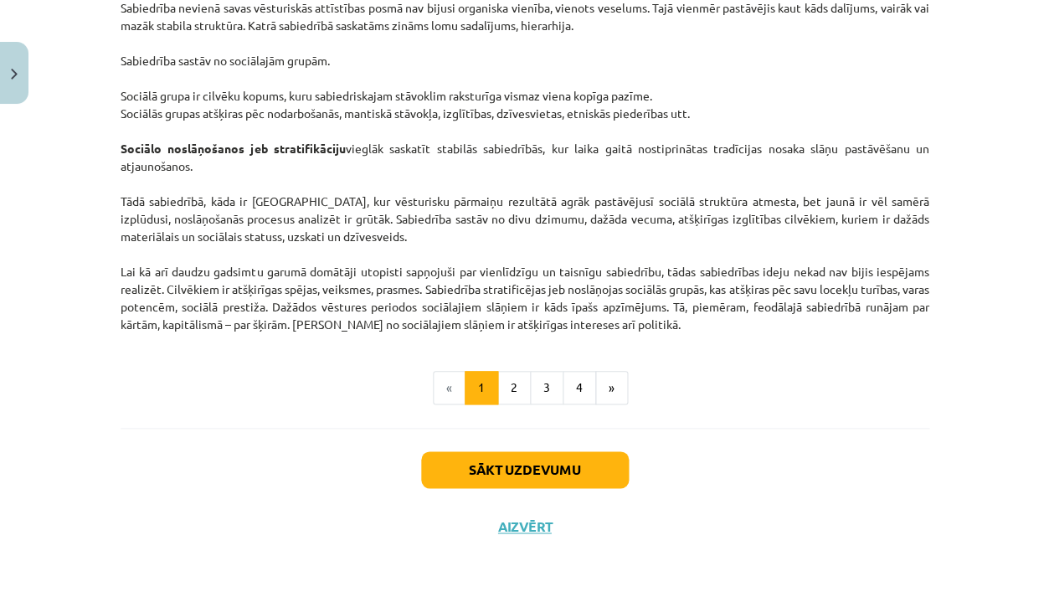
click at [495, 470] on button "Sākt uzdevumu" at bounding box center [525, 469] width 208 height 37
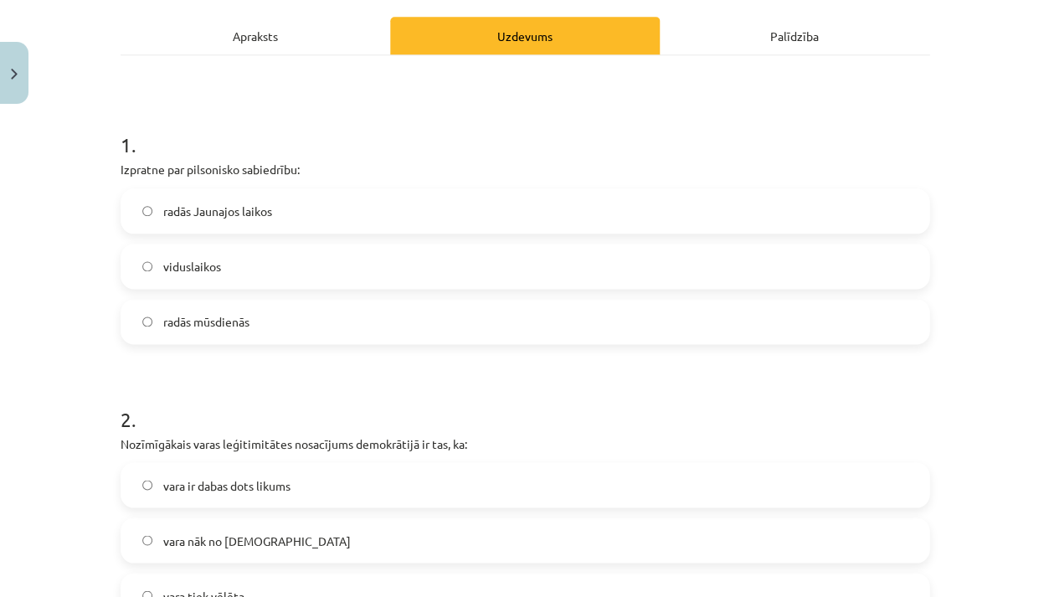
scroll to position [240, 0]
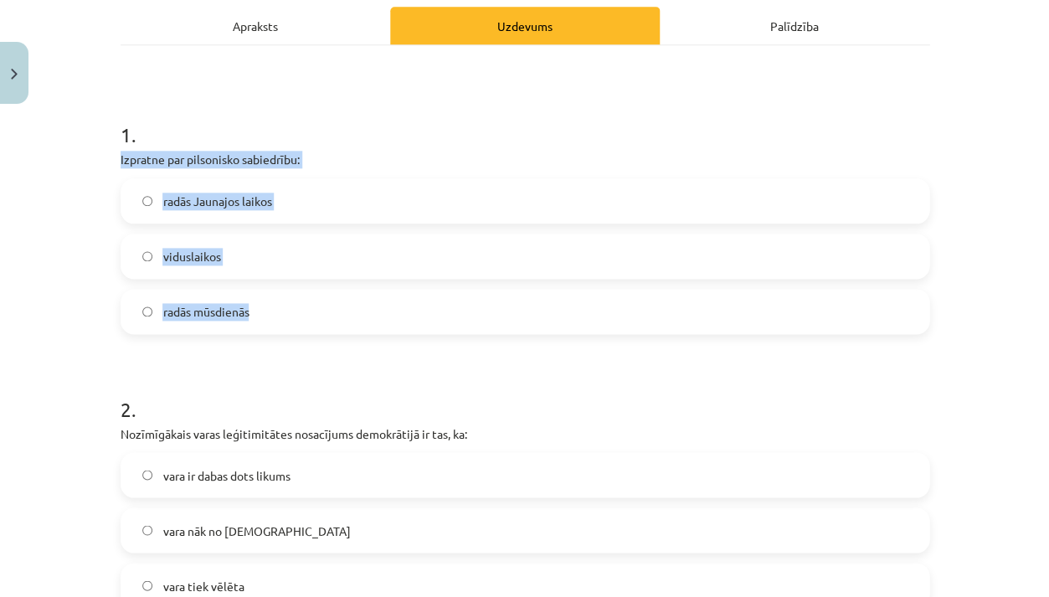
drag, startPoint x: 121, startPoint y: 162, endPoint x: 251, endPoint y: 325, distance: 209.1
click at [252, 325] on div "1 . Izpratne par pilsonisko sabiedrību: radās Jaunajos laikos viduslaikos radās…" at bounding box center [525, 214] width 809 height 240
copy div "Izpratne par pilsonisko sabiedrību: radās Jaunajos laikos viduslaikos radās mūs…"
click at [321, 194] on label "radās Jaunajos laikos" at bounding box center [525, 201] width 806 height 42
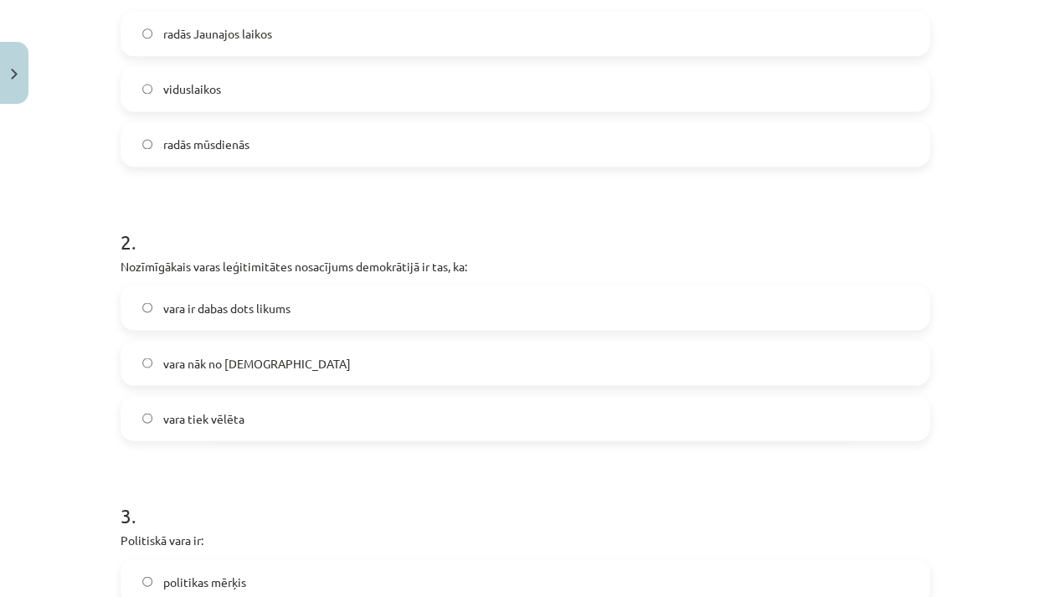
scroll to position [419, 0]
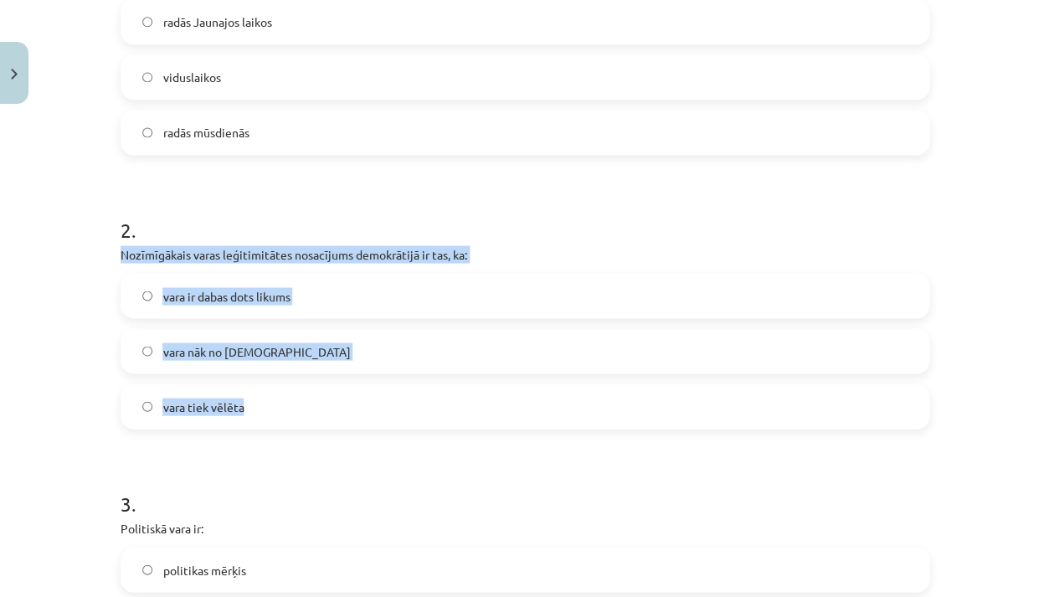
drag, startPoint x: 118, startPoint y: 250, endPoint x: 248, endPoint y: 407, distance: 203.4
click at [248, 407] on div "10 XP Saņemsi Sarežģīts 615 pilda Apraksts Uzdevums Palīdzība 1 . Izpratne par …" at bounding box center [525, 548] width 829 height 1710
copy div "Nozīmīgākais varas leģitimitātes nosacījums demokrātijā ir tas, ka: vara ir dab…"
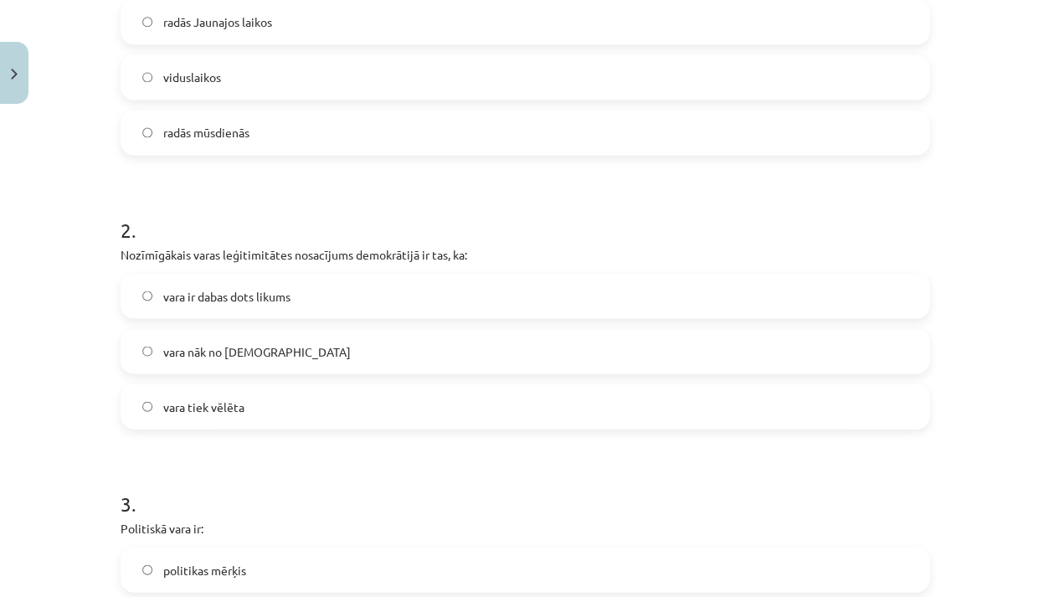
click at [286, 397] on label "vara tiek vēlēta" at bounding box center [525, 406] width 806 height 42
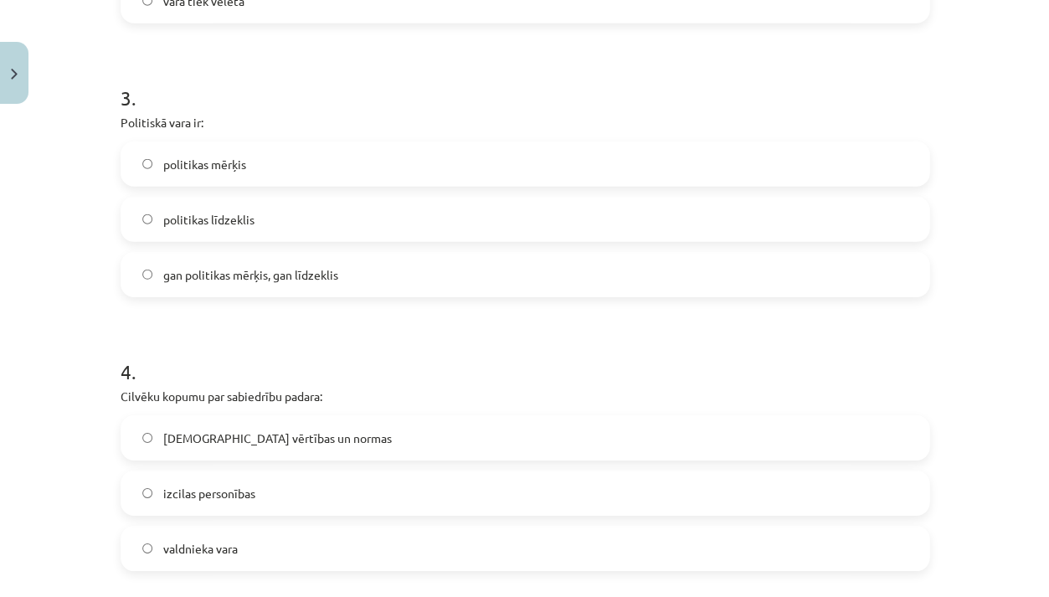
scroll to position [832, 0]
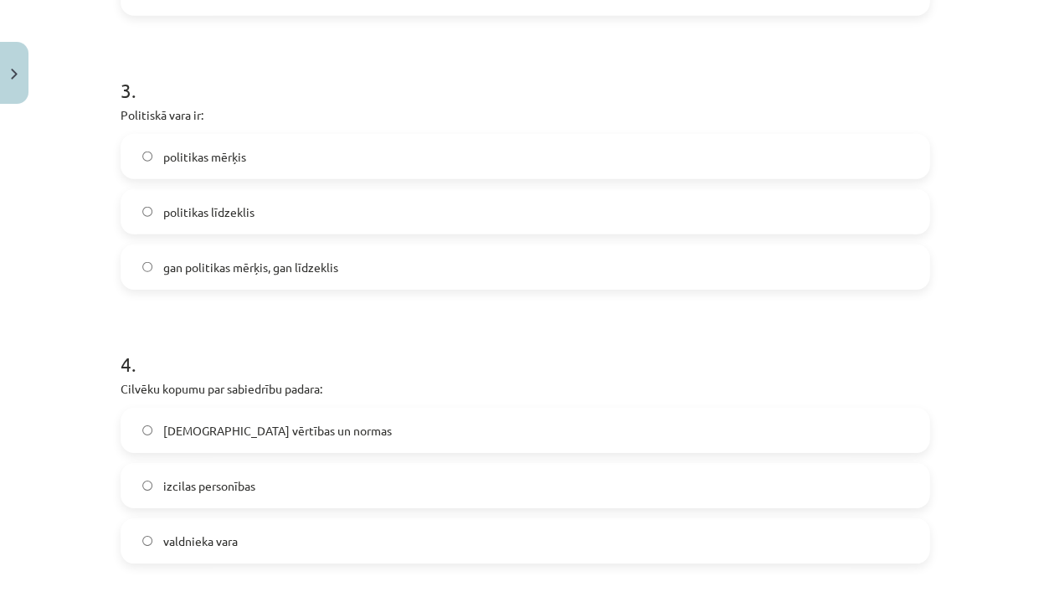
click at [296, 117] on p "Politiskā vara ir:" at bounding box center [525, 115] width 809 height 18
click at [152, 83] on h1 "3 ." at bounding box center [525, 75] width 809 height 52
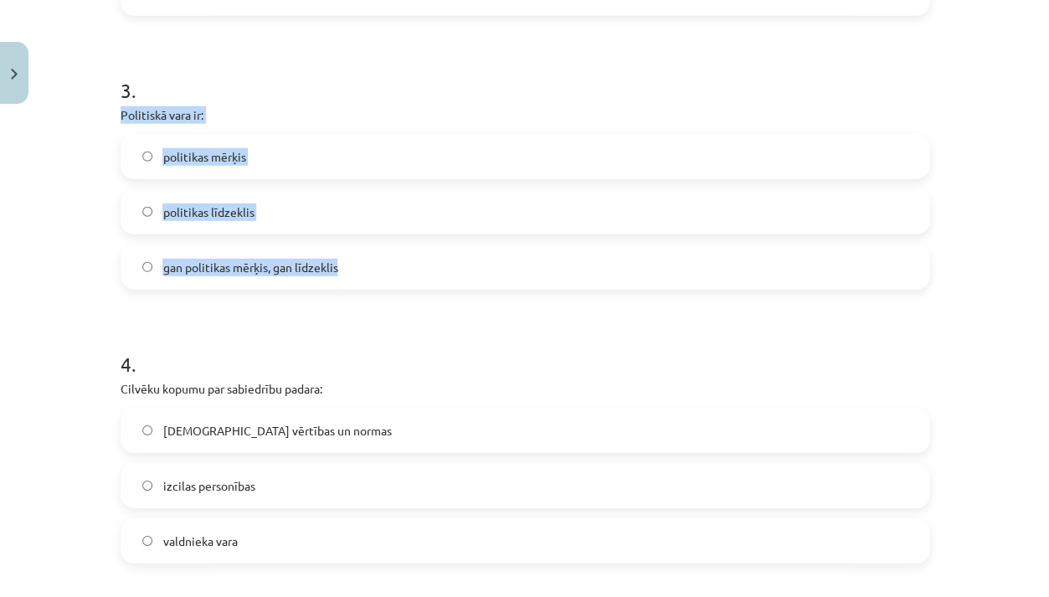
drag, startPoint x: 119, startPoint y: 114, endPoint x: 312, endPoint y: 288, distance: 259.7
click at [312, 288] on div "3 . Politiskā vara ir: politikas mērķis politikas līdzeklis gan politikas mērķi…" at bounding box center [525, 169] width 809 height 240
copy div "Politiskā vara ir: politikas mērķis politikas līdzeklis gan politikas mērķis, g…"
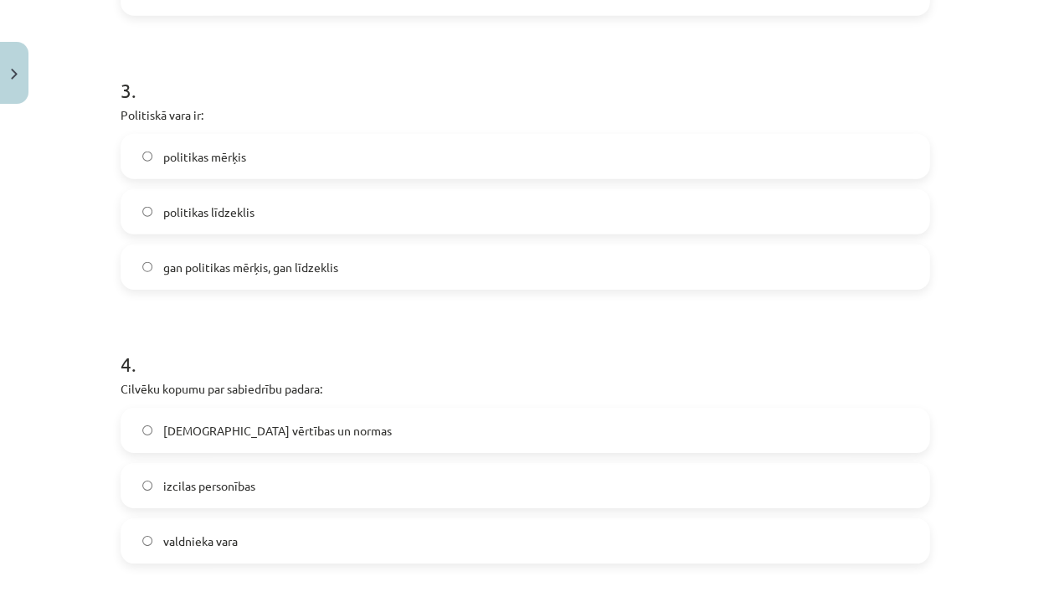
click at [420, 255] on label "gan politikas mērķis, gan līdzeklis" at bounding box center [525, 267] width 806 height 42
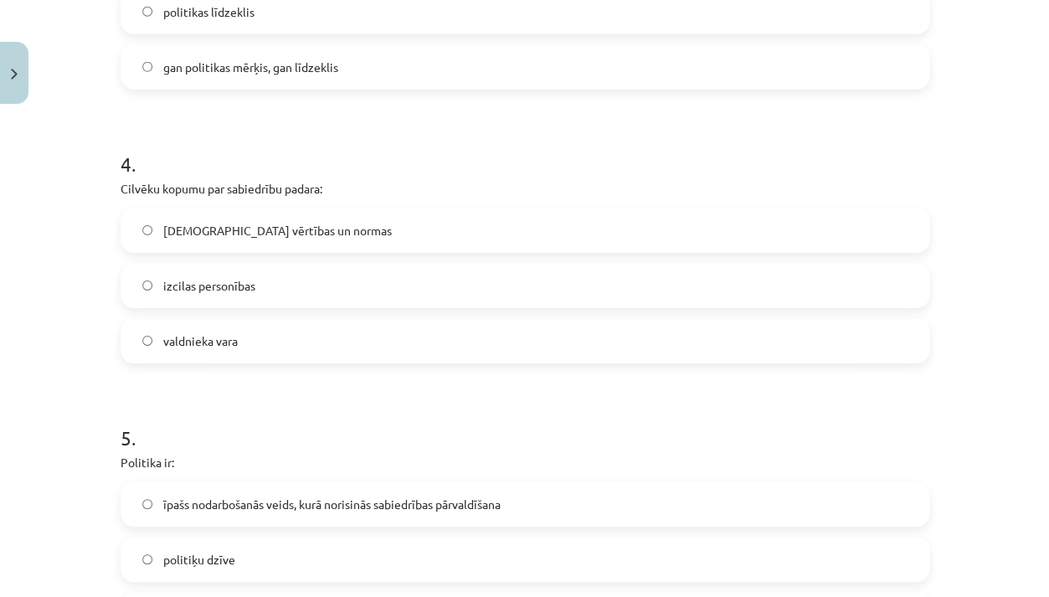
scroll to position [1037, 0]
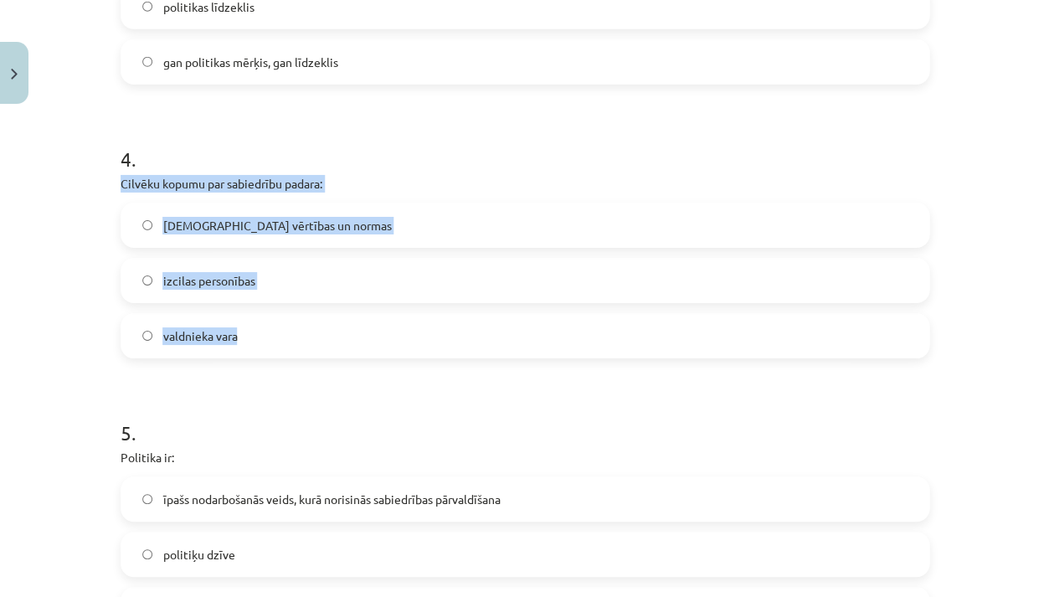
drag, startPoint x: 121, startPoint y: 185, endPoint x: 262, endPoint y: 343, distance: 211.8
click at [262, 345] on div "4 . Cilvēku kopumu par sabiedrību padara: kopīgās vērtības un normas izcilas pe…" at bounding box center [525, 238] width 809 height 240
copy div "Cilvēku kopumu par sabiedrību padara: kopīgās vērtības un normas izcilas person…"
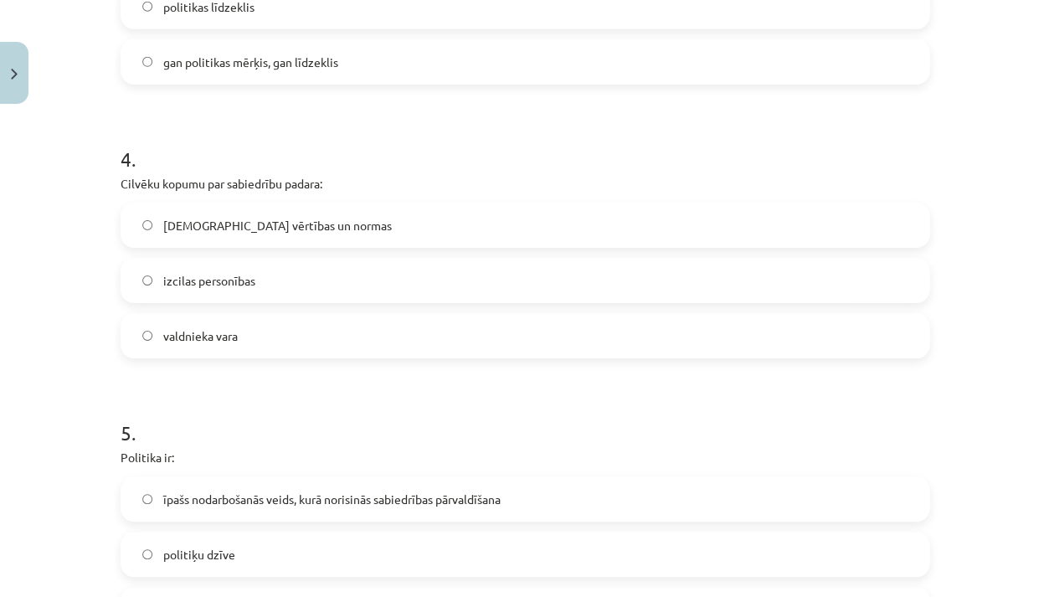
click at [357, 238] on label "kopīgās vērtības un normas" at bounding box center [525, 225] width 806 height 42
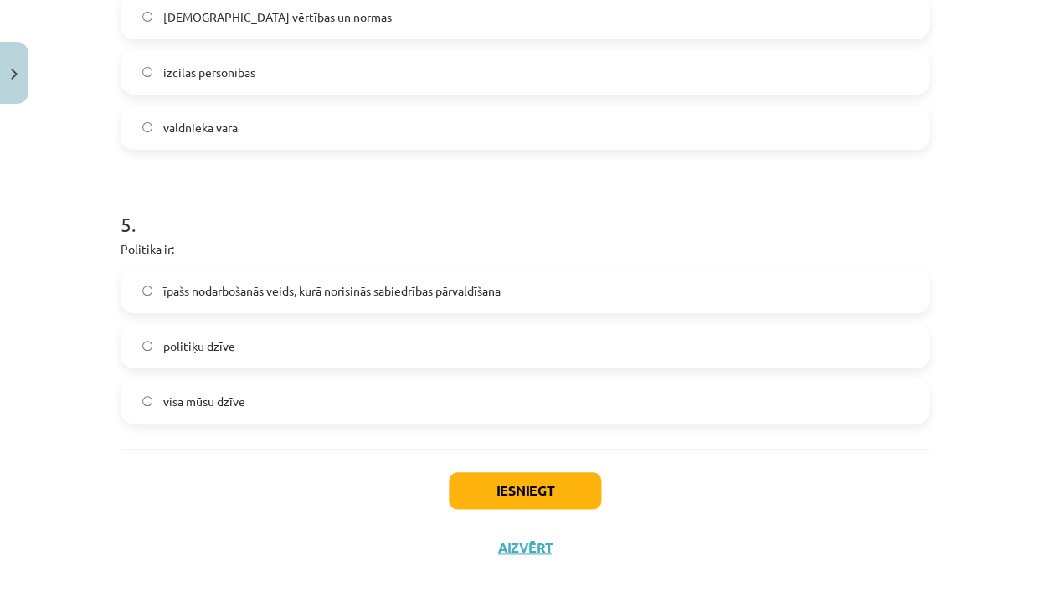
scroll to position [1250, 0]
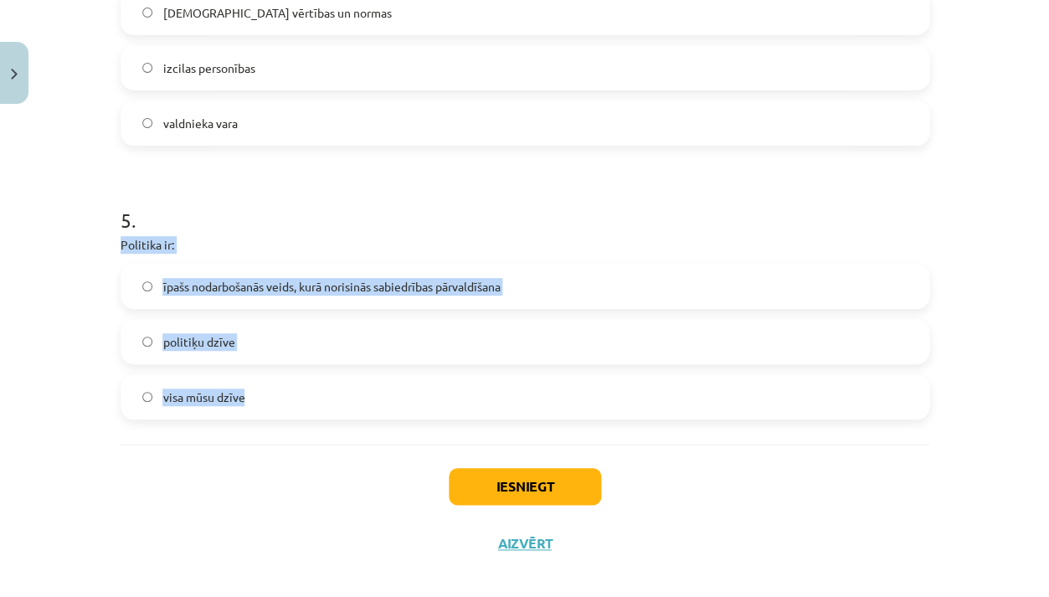
drag, startPoint x: 120, startPoint y: 240, endPoint x: 245, endPoint y: 402, distance: 204.7
click at [245, 402] on div "5 . Politika ir: īpašs nodarbošanās veids, kurā norisinās sabiedrības pārvaldīš…" at bounding box center [525, 299] width 809 height 240
copy div "Politika ir: īpašs nodarbošanās veids, kurā norisinās sabiedrības pārvaldīšana …"
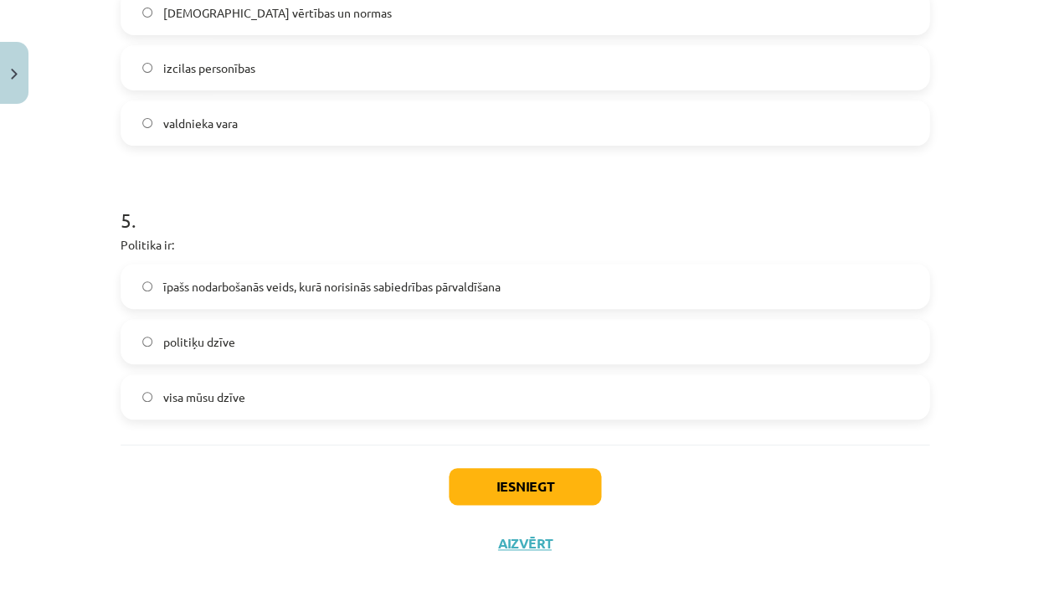
click at [426, 272] on label "īpašs nodarbošanās veids, kurā norisinās sabiedrības pārvaldīšana" at bounding box center [525, 286] width 806 height 42
click at [486, 477] on button "Iesniegt" at bounding box center [525, 486] width 152 height 37
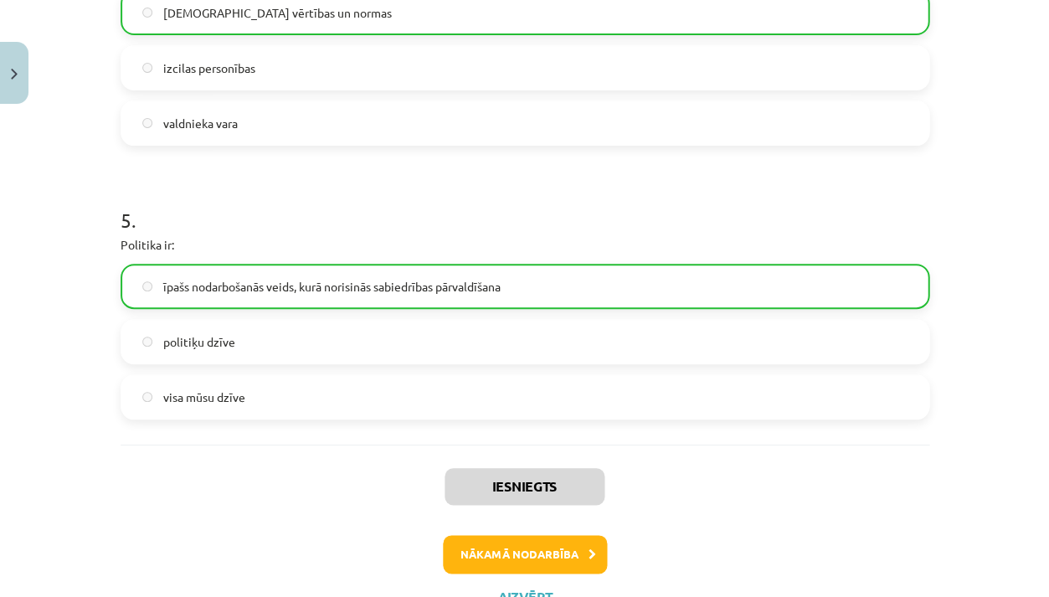
click at [515, 546] on button "Nākamā nodarbība" at bounding box center [525, 554] width 164 height 39
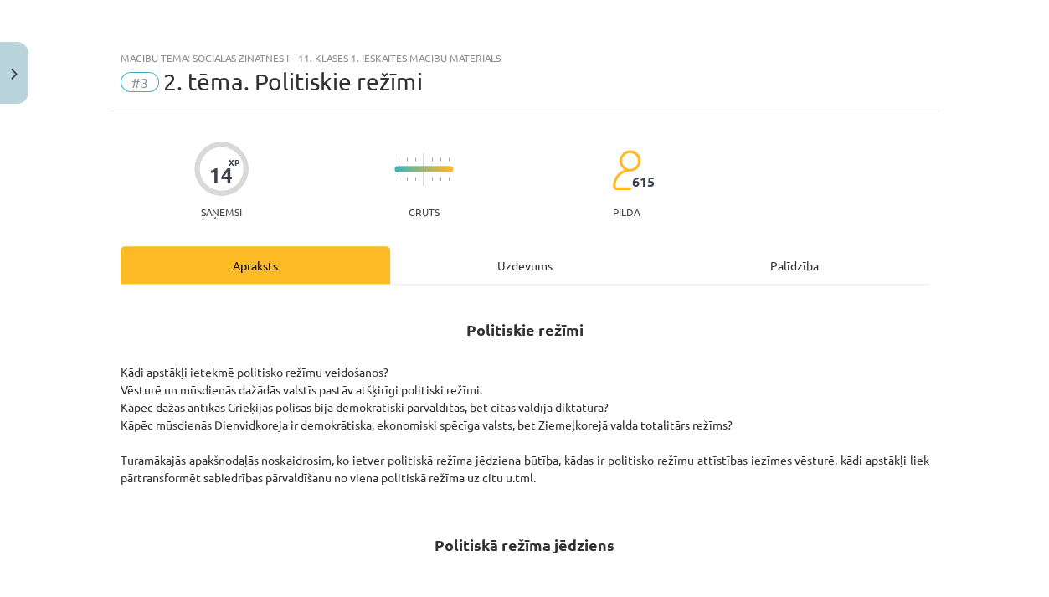
scroll to position [0, 0]
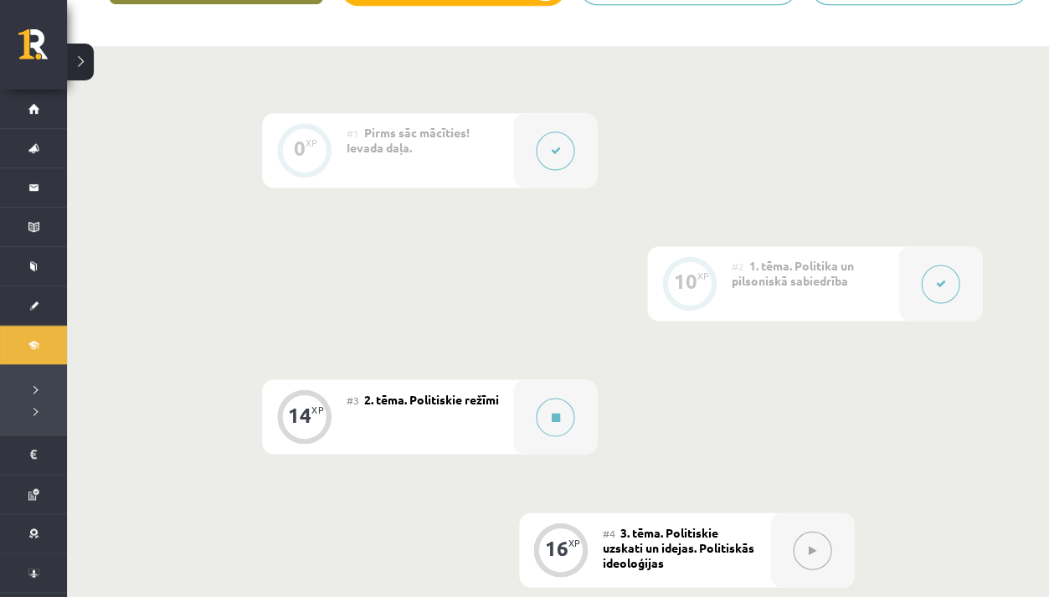
scroll to position [374, 0]
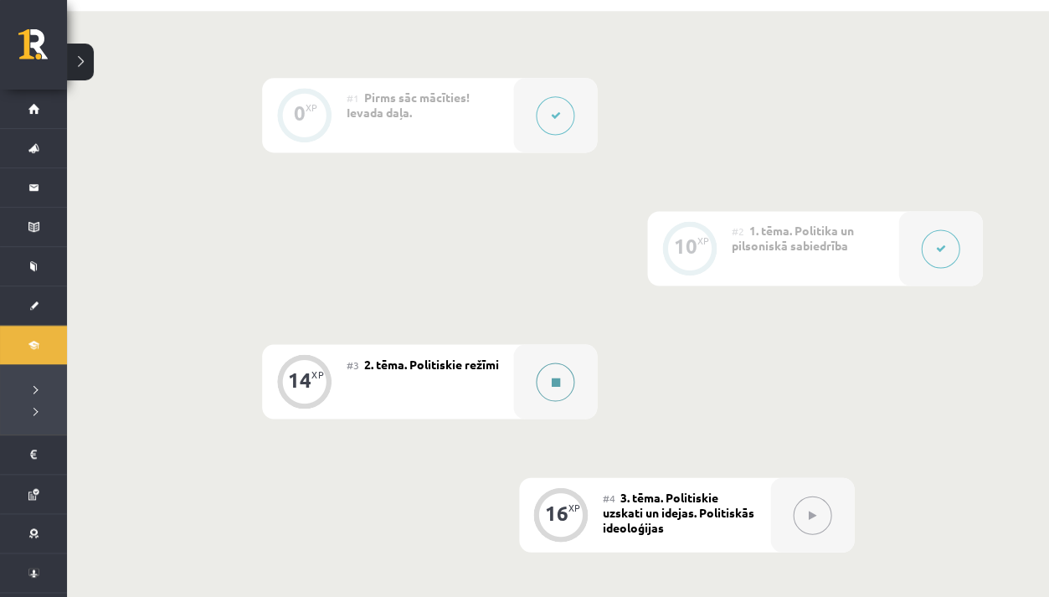
click at [557, 379] on icon at bounding box center [555, 382] width 8 height 10
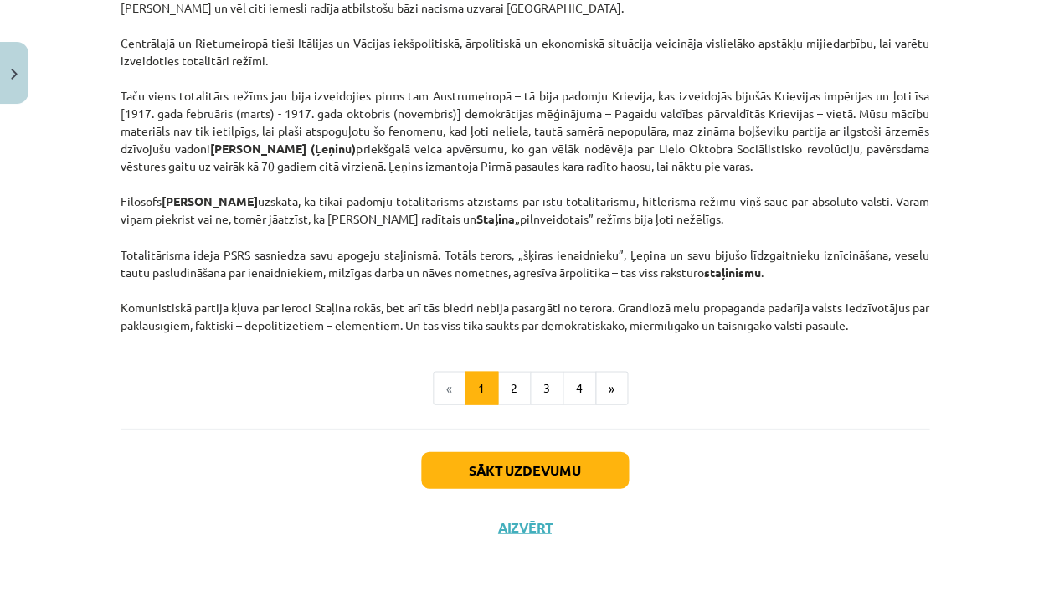
click at [530, 461] on button "Sākt uzdevumu" at bounding box center [525, 469] width 208 height 37
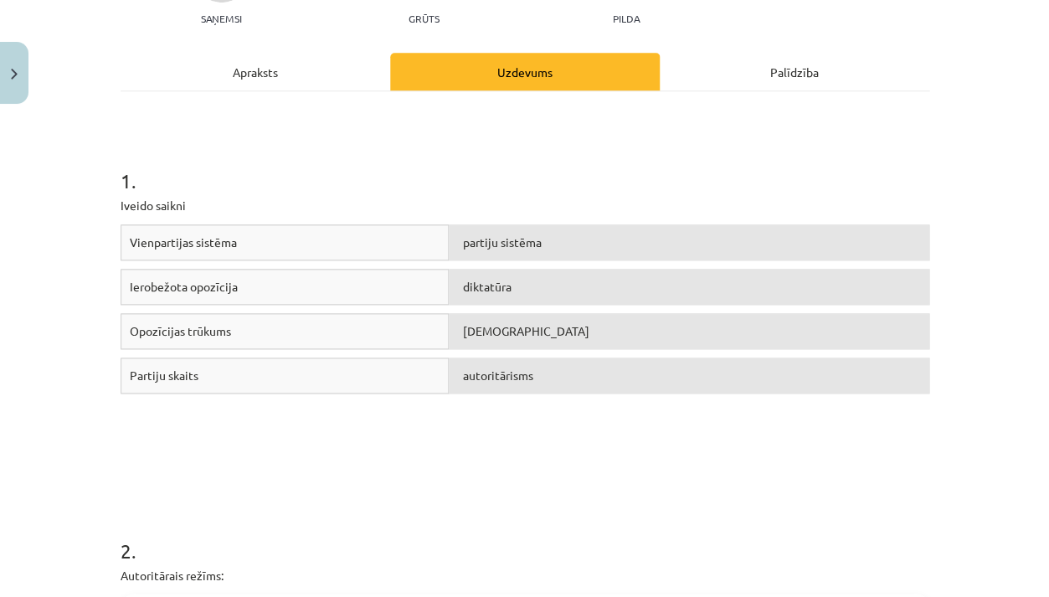
scroll to position [201, 0]
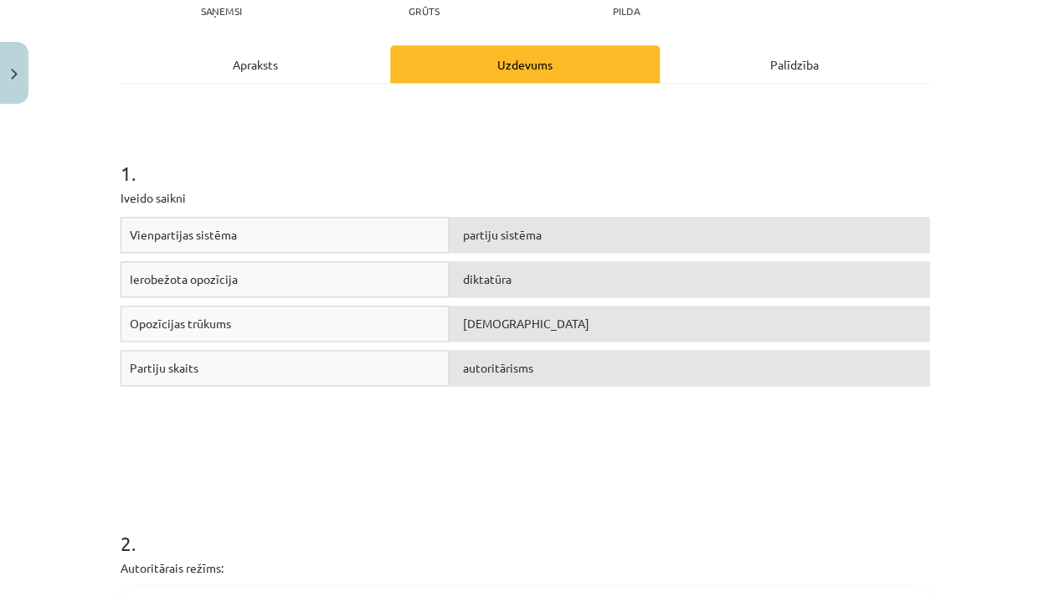
click at [478, 233] on span "partiju sistēma" at bounding box center [501, 234] width 79 height 15
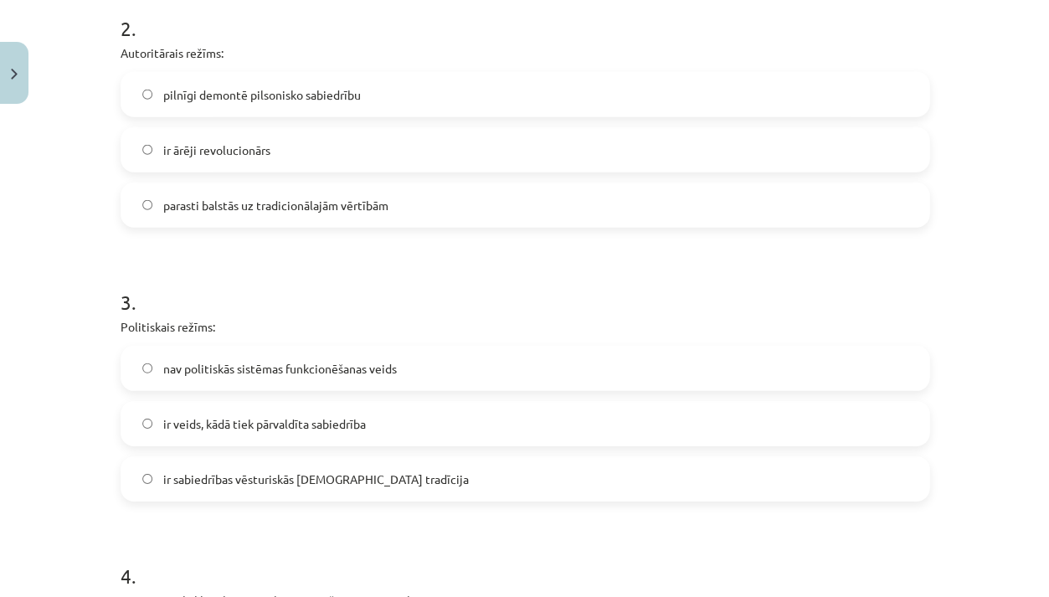
scroll to position [714, 0]
click at [199, 204] on span "parasti balstās uz tradicionālajām vērtībām" at bounding box center [274, 207] width 225 height 18
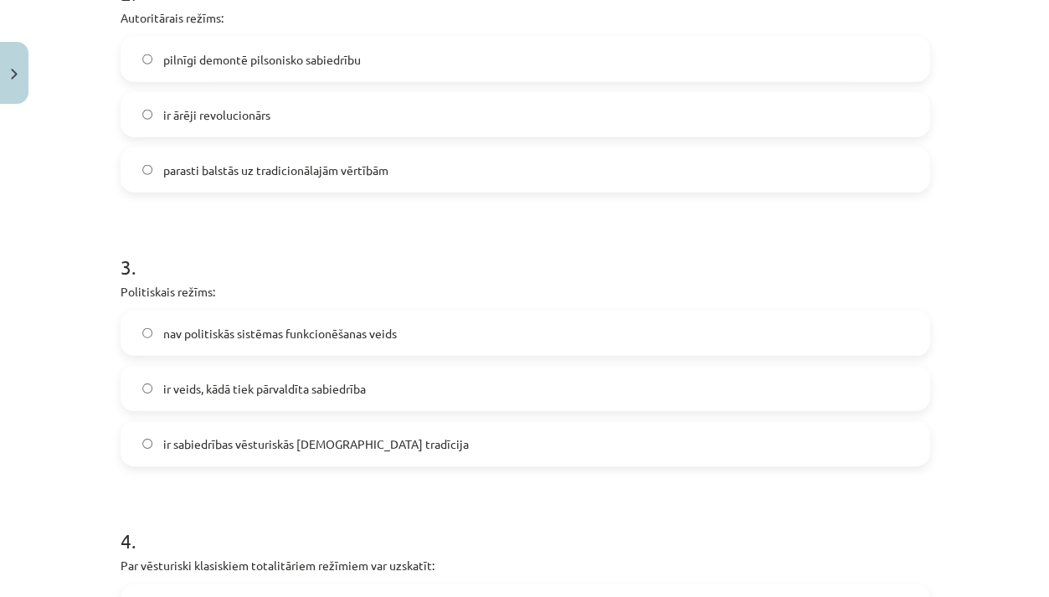
click at [212, 384] on span "ir veids, kādā tiek pārvaldīta sabiedrība" at bounding box center [263, 389] width 203 height 18
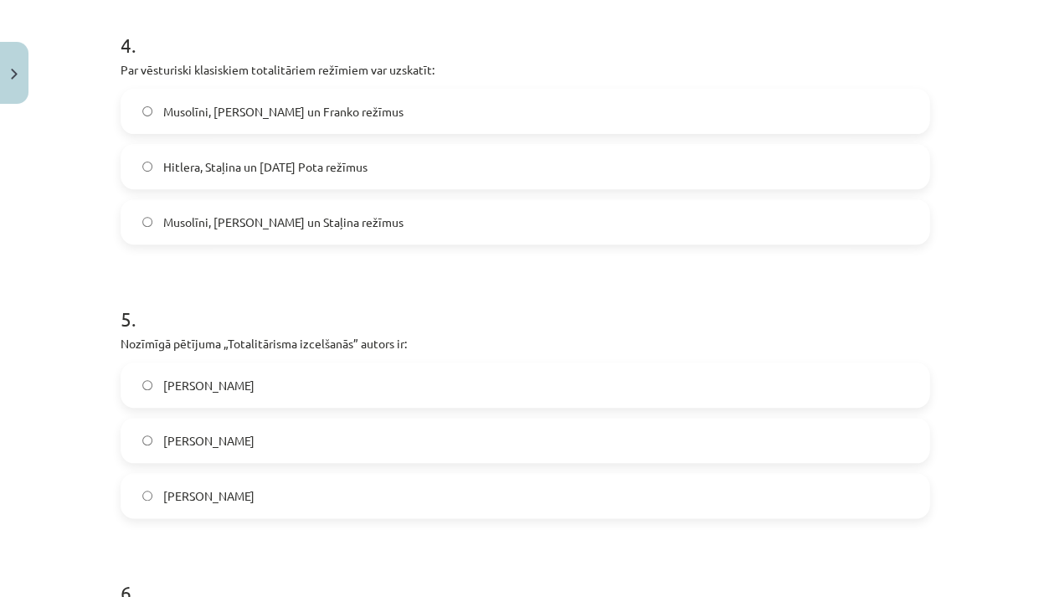
scroll to position [1253, 0]
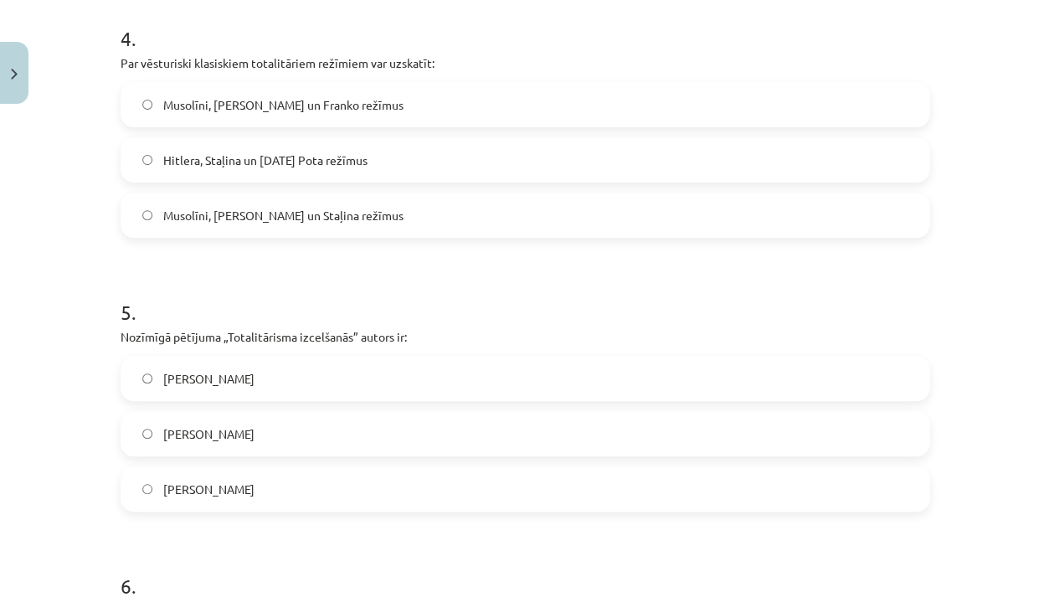
click at [221, 156] on span "Hitlera, Staļina un Pola Pota režīmus" at bounding box center [264, 161] width 204 height 18
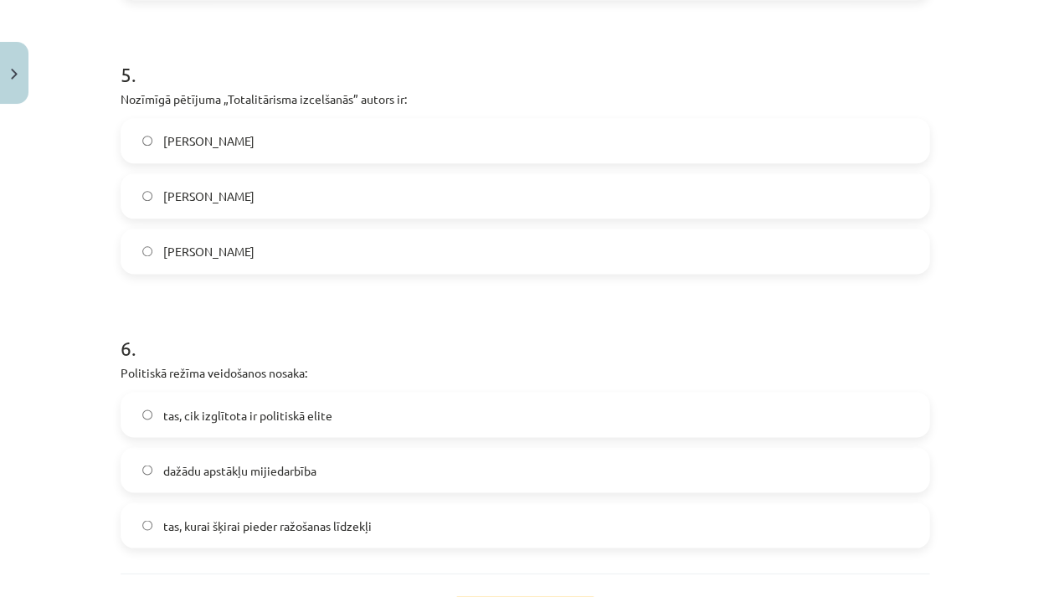
scroll to position [1492, 0]
click at [210, 251] on span "Hanna Ārendte" at bounding box center [207, 250] width 91 height 18
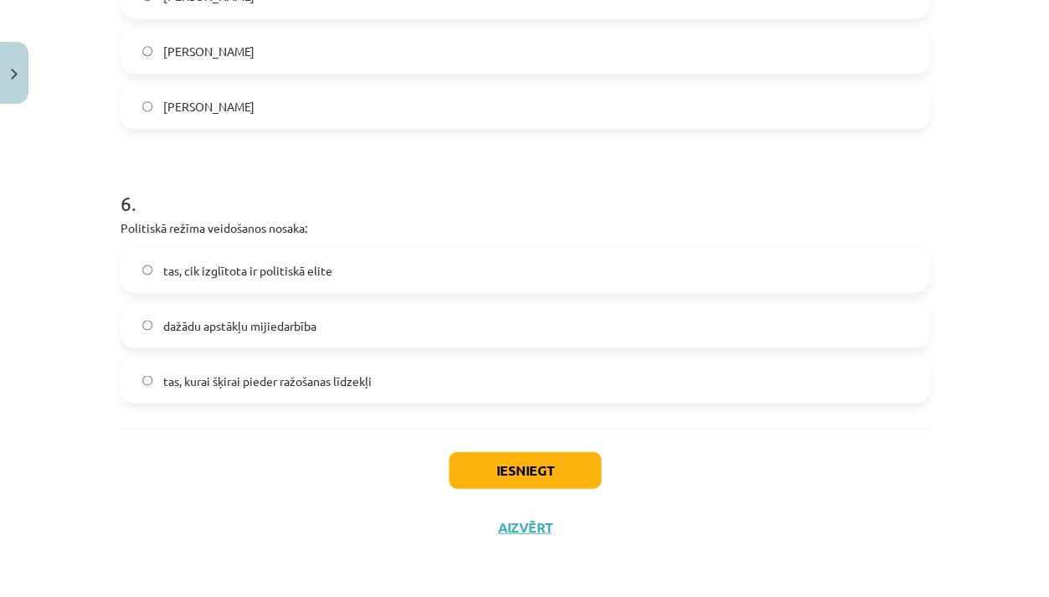
scroll to position [1636, 0]
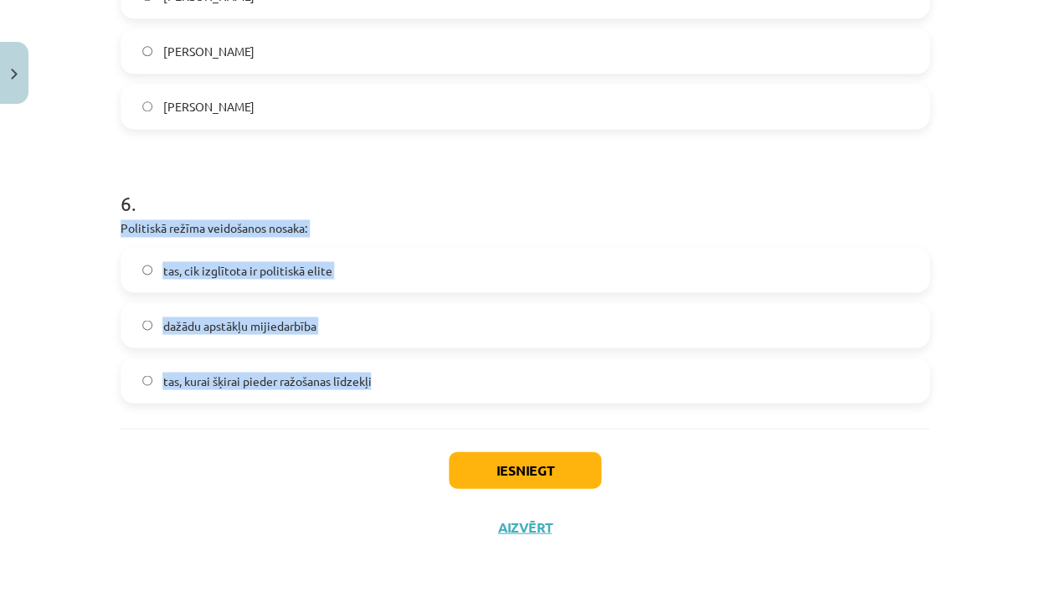
drag, startPoint x: 122, startPoint y: 224, endPoint x: 357, endPoint y: 415, distance: 302.4
copy div "Politiskā režīma veidošanos nosaka: tas, cik izglītota ir politiskā elite dažād…"
click at [317, 323] on label "dažādu apstākļu mijiedarbība" at bounding box center [525, 325] width 806 height 42
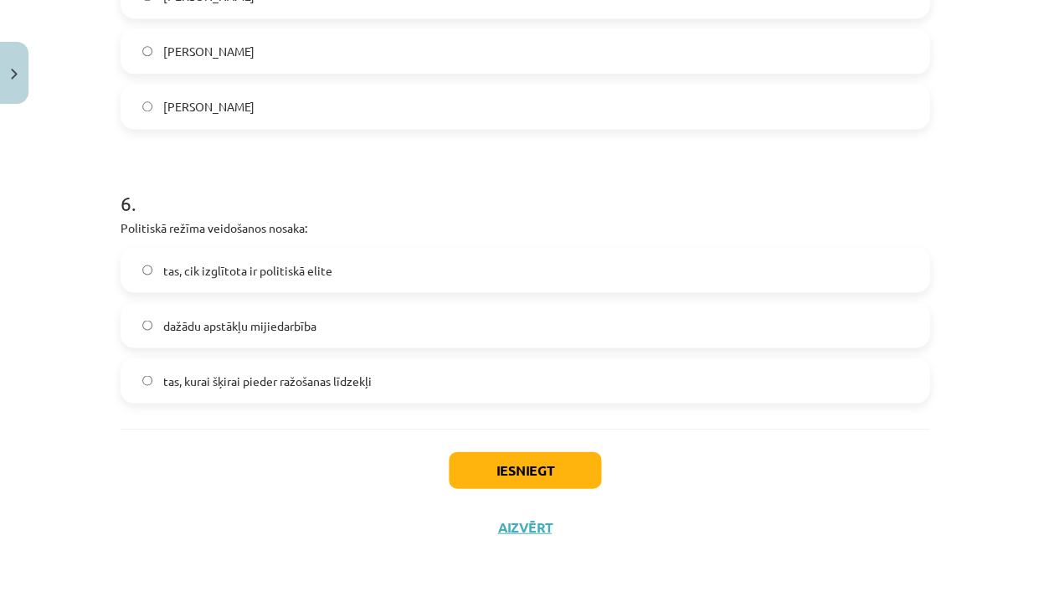
click at [503, 469] on button "Iesniegt" at bounding box center [525, 469] width 152 height 37
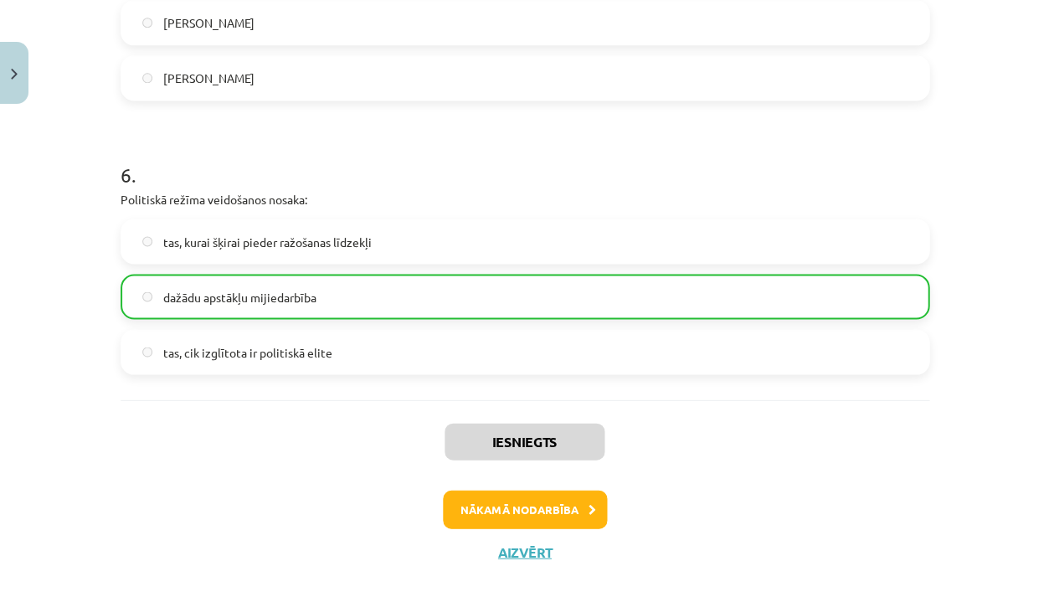
click at [530, 505] on button "Nākamā nodarbība" at bounding box center [525, 509] width 164 height 39
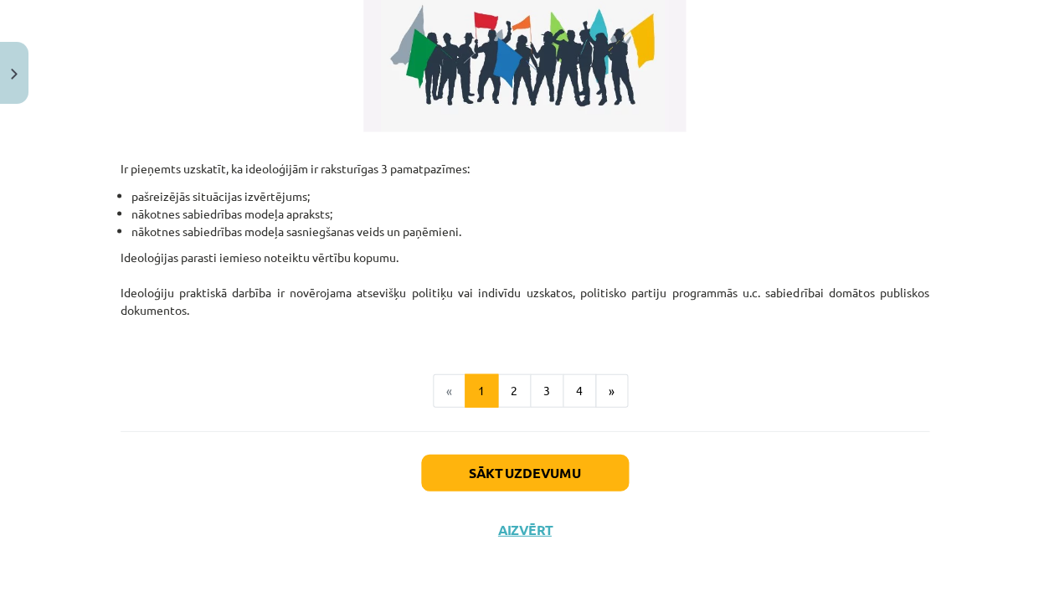
click at [529, 461] on button "Sākt uzdevumu" at bounding box center [525, 472] width 208 height 37
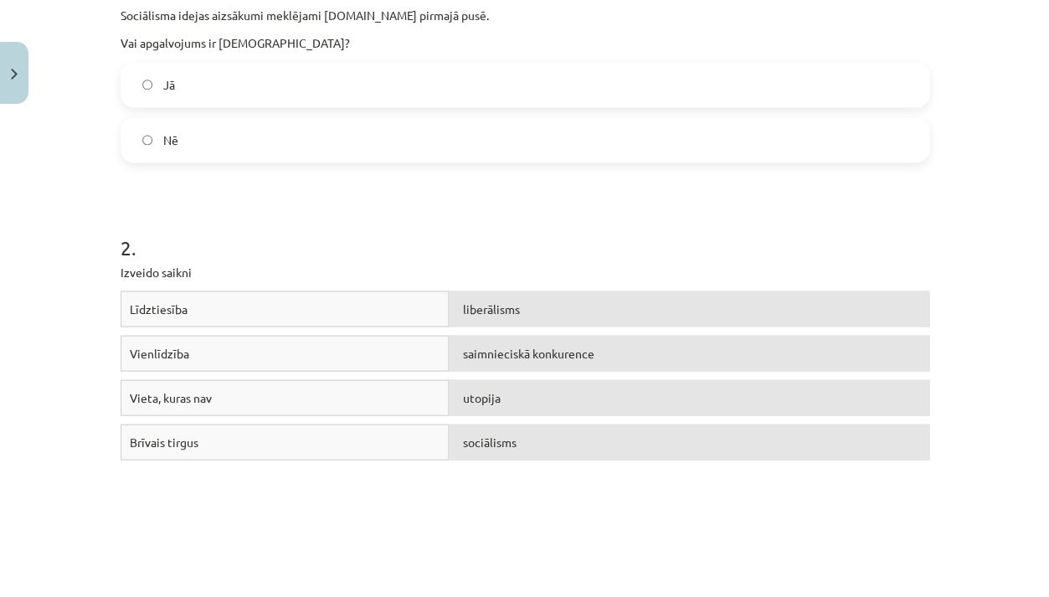
scroll to position [383, 0]
click at [162, 85] on span "Jā" at bounding box center [168, 86] width 12 height 18
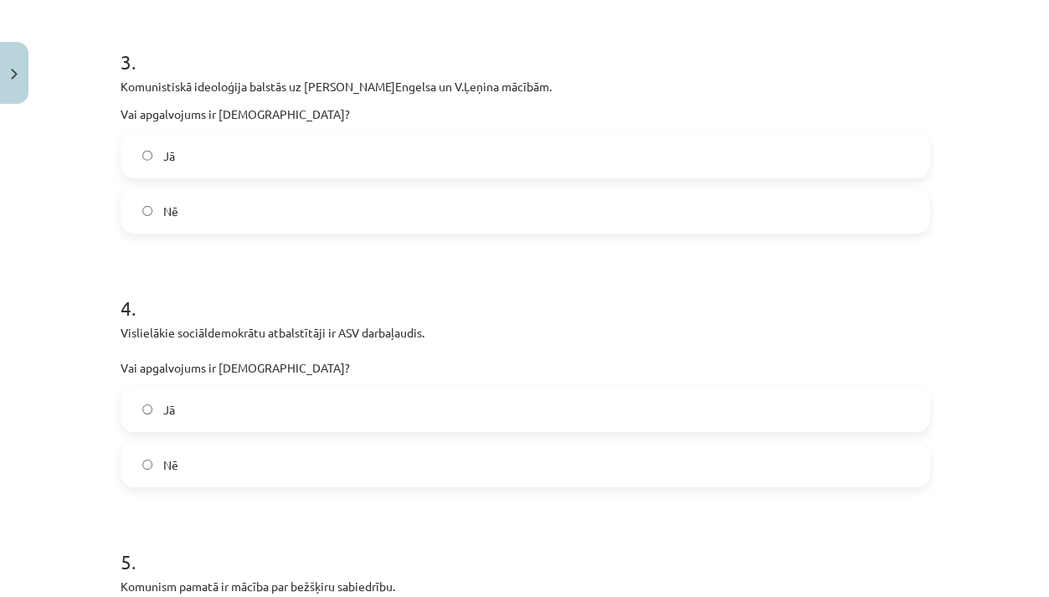
scroll to position [942, 0]
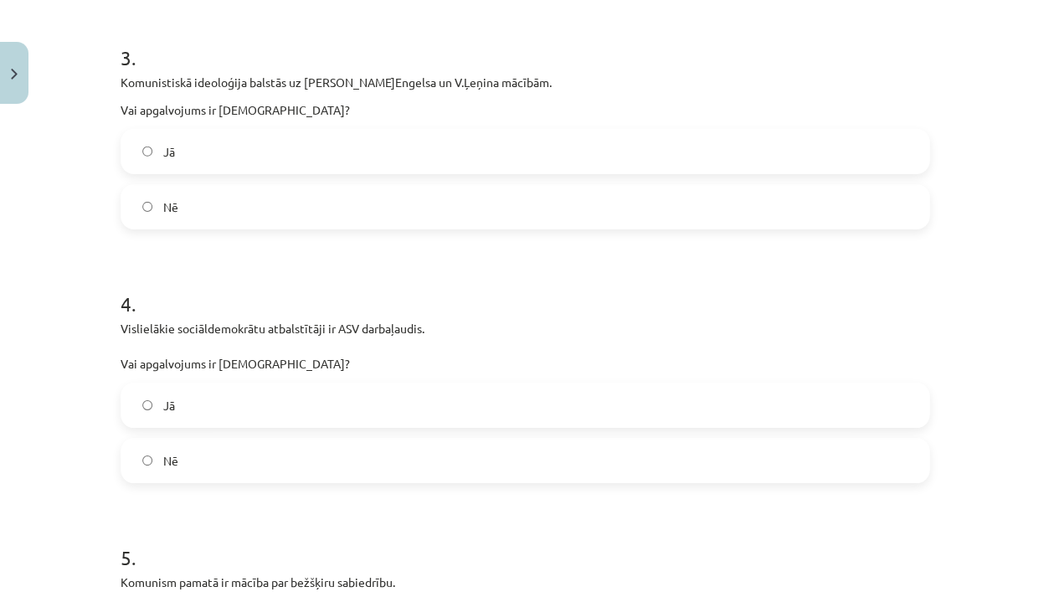
click at [259, 162] on label "Jā" at bounding box center [525, 152] width 806 height 42
click at [234, 451] on label "Nē" at bounding box center [525, 461] width 806 height 42
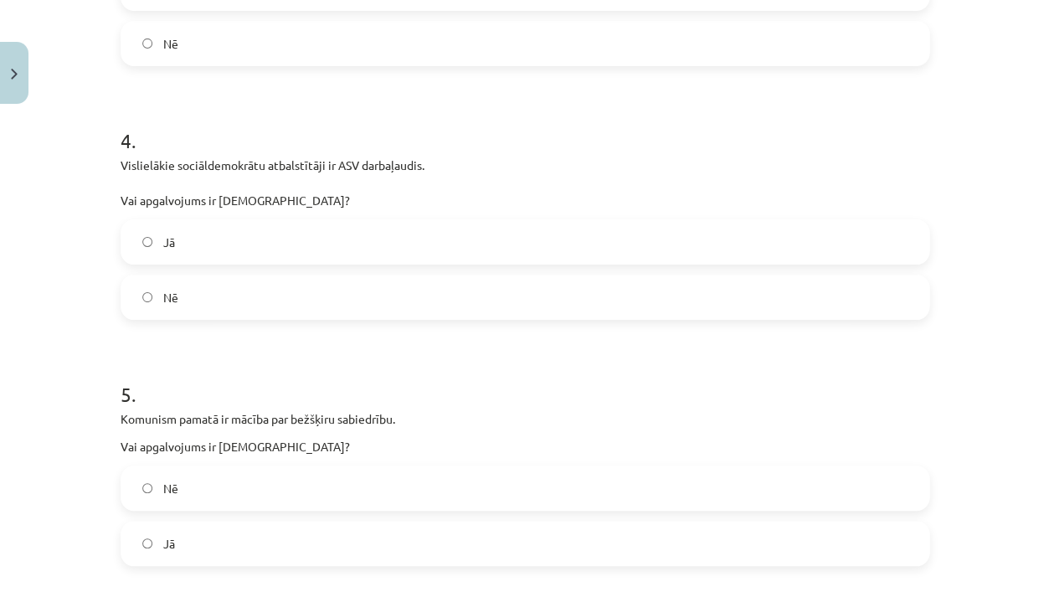
scroll to position [1111, 0]
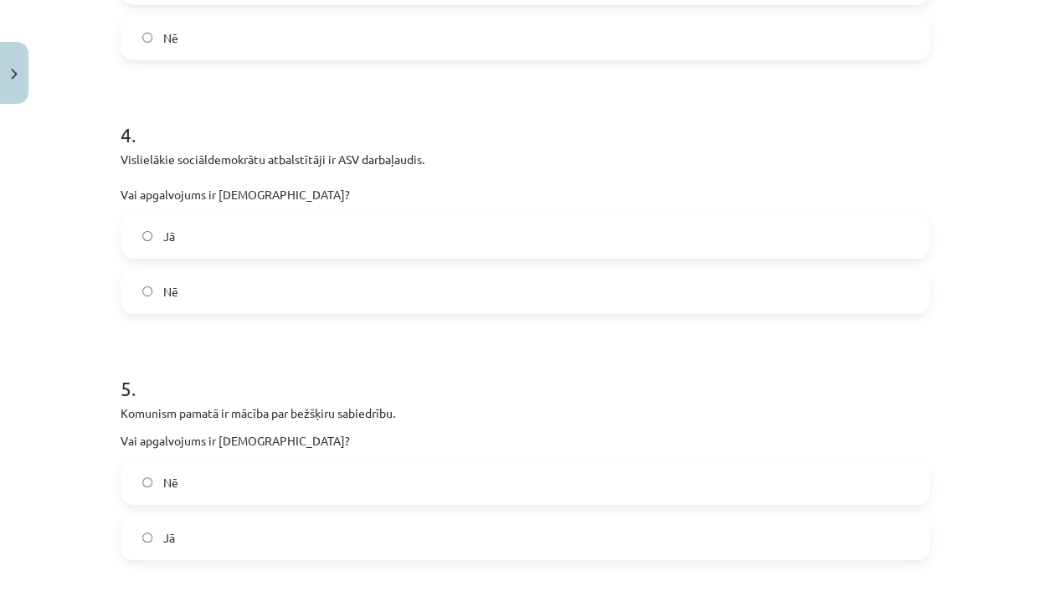
click at [190, 537] on label "Jā" at bounding box center [525, 538] width 806 height 42
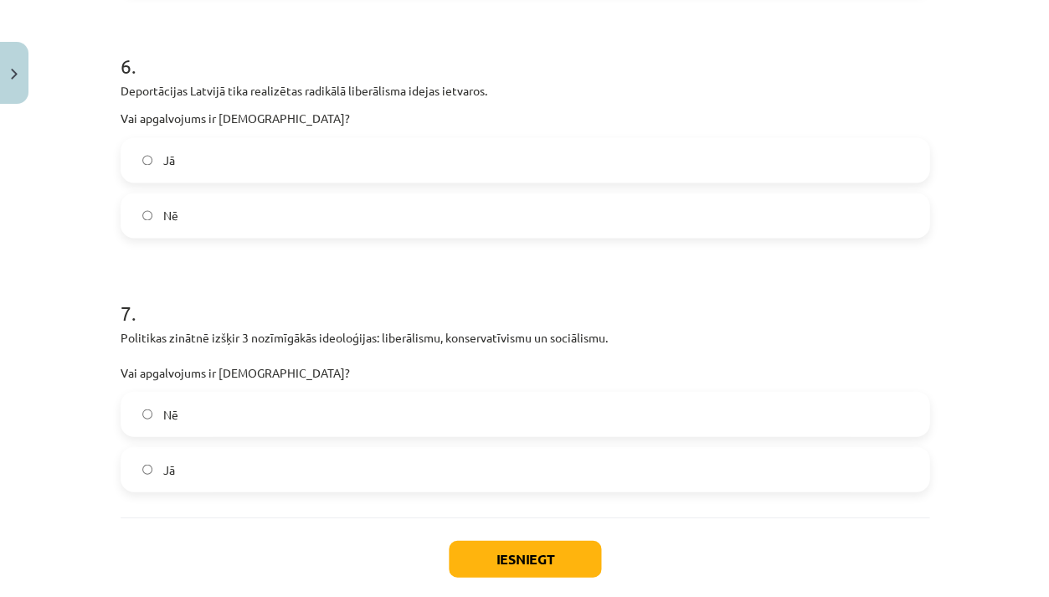
scroll to position [1697, 0]
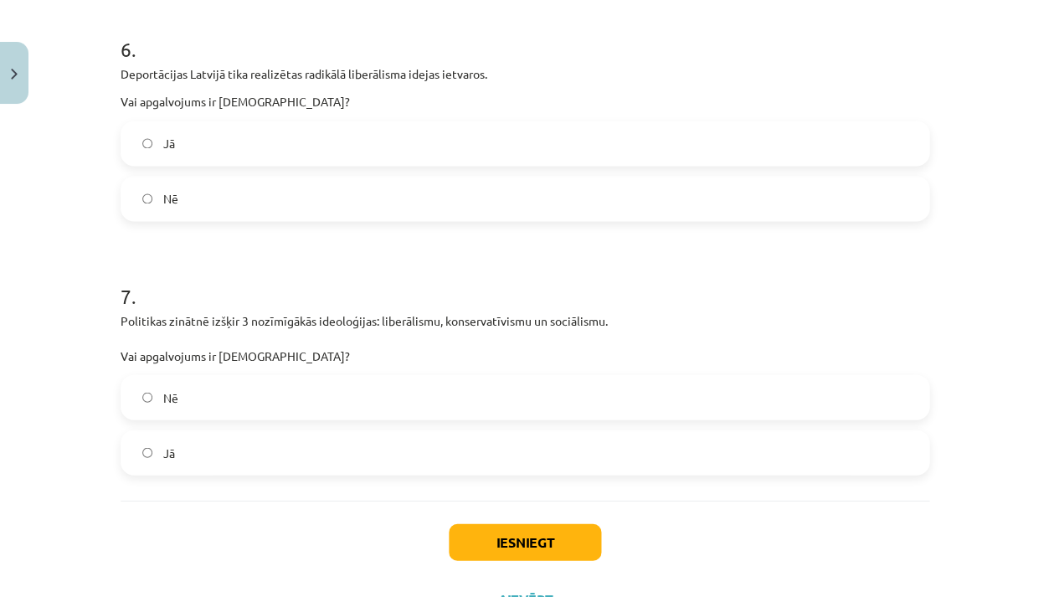
click at [193, 195] on label "Nē" at bounding box center [525, 199] width 806 height 42
click at [177, 450] on label "Jā" at bounding box center [525, 452] width 806 height 42
click at [535, 539] on button "Iesniegt" at bounding box center [525, 541] width 152 height 37
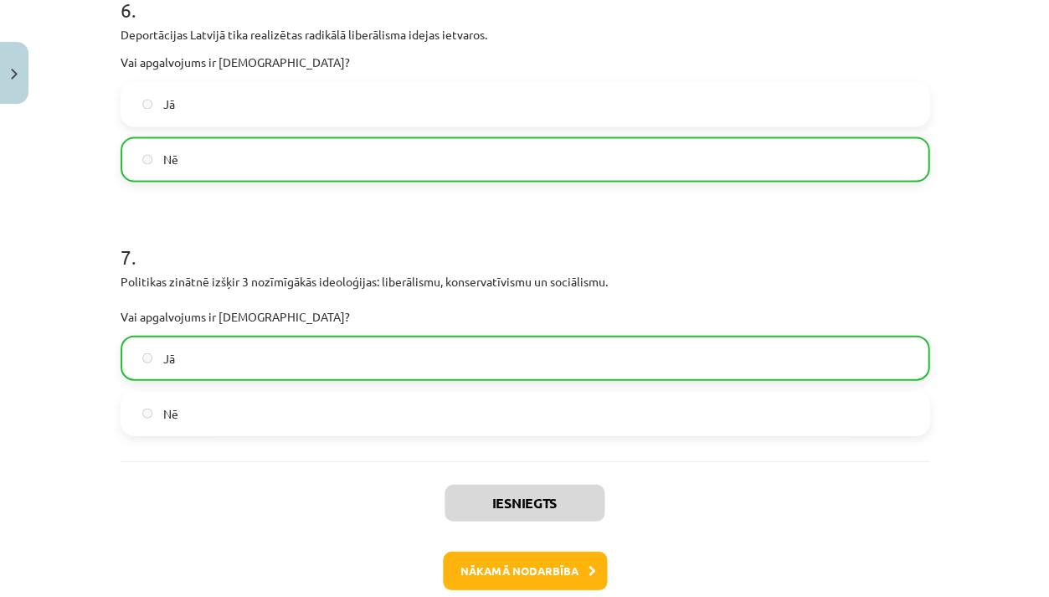
scroll to position [1747, 0]
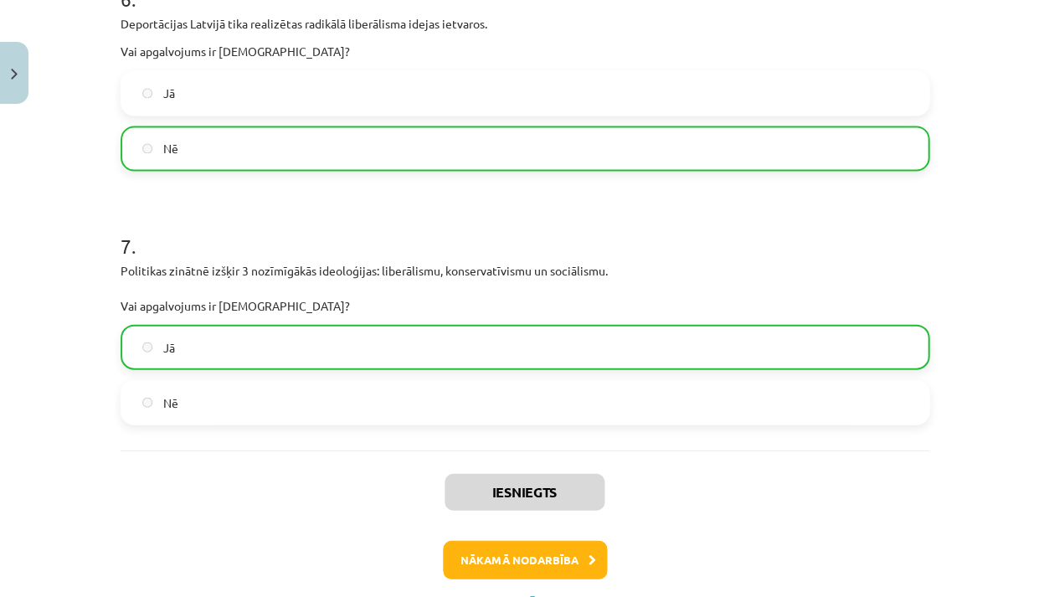
click at [530, 563] on button "Nākamā nodarbība" at bounding box center [525, 559] width 164 height 39
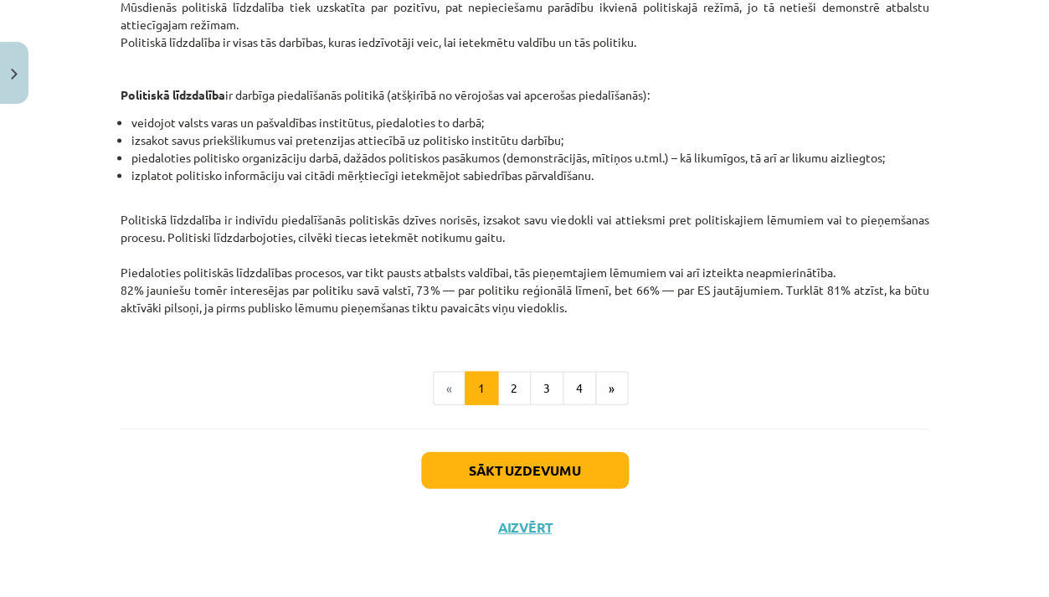
scroll to position [409, 0]
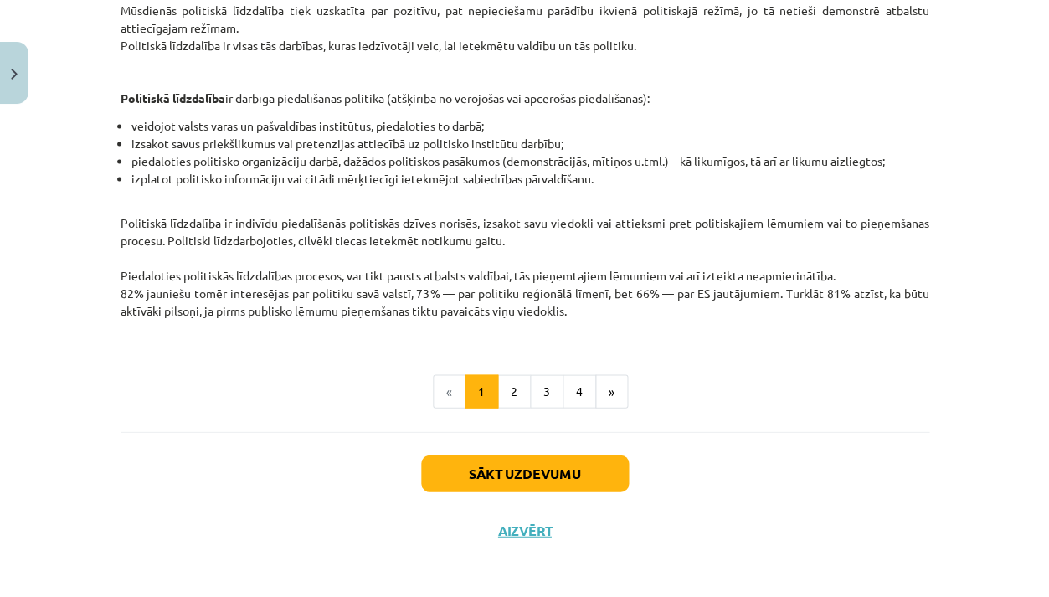
click at [544, 466] on button "Sākt uzdevumu" at bounding box center [525, 473] width 208 height 37
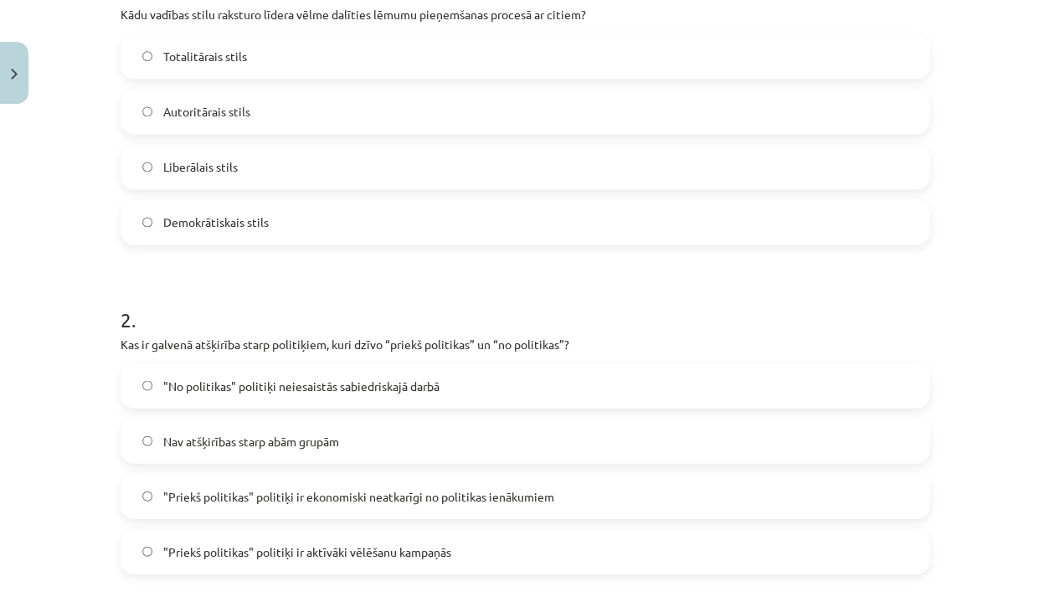
scroll to position [385, 0]
click at [219, 204] on label "Demokrātiskais stils" at bounding box center [525, 221] width 806 height 42
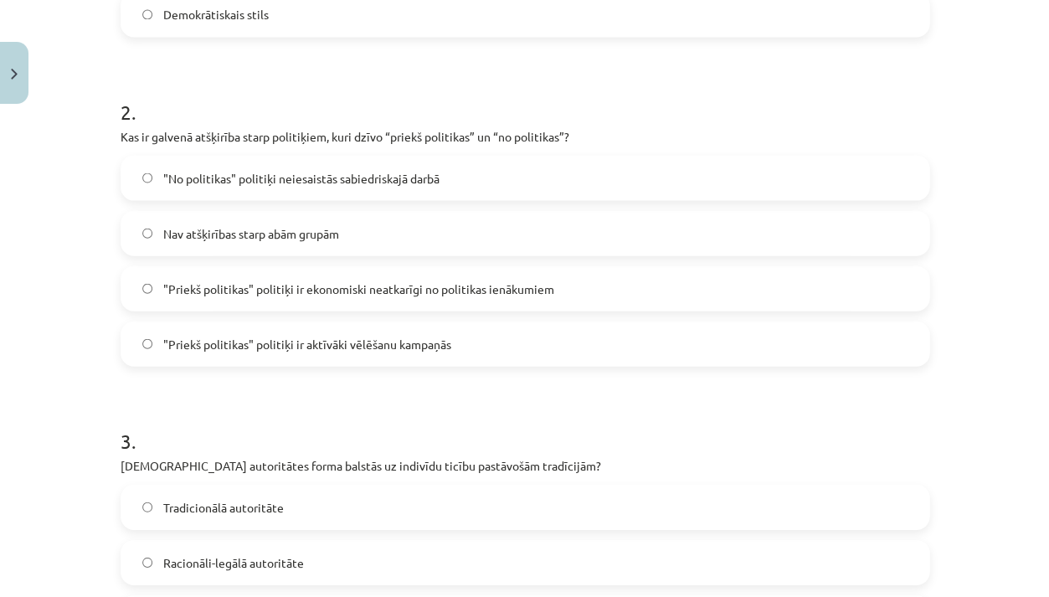
scroll to position [593, 0]
click at [232, 178] on span ""No politikas" politiķi neiesaistās sabiedriskajā darbā" at bounding box center [300, 177] width 276 height 18
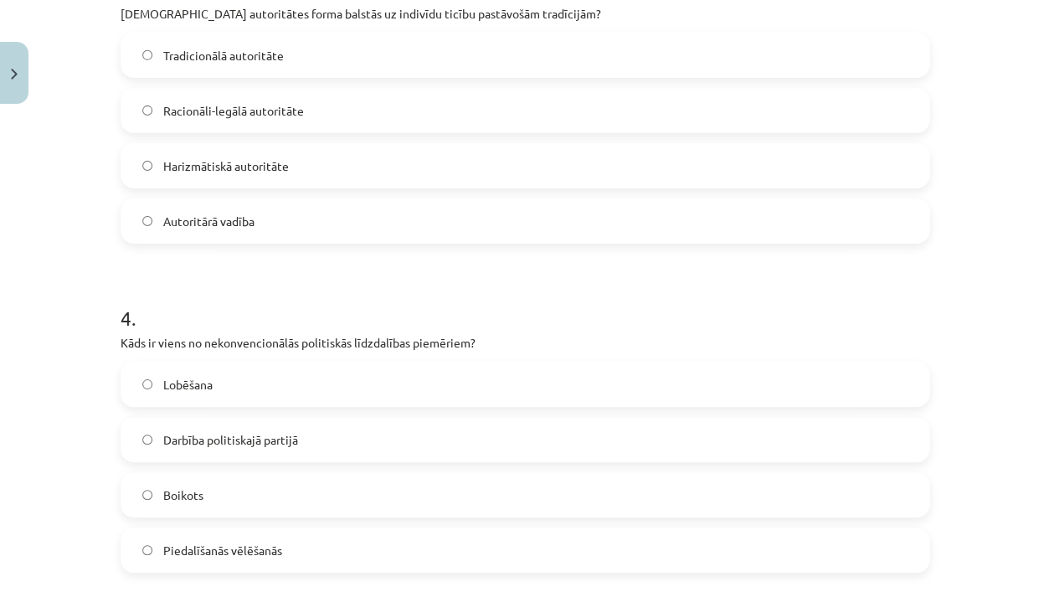
scroll to position [1044, 0]
click at [250, 64] on label "Tradicionālā autoritāte" at bounding box center [525, 54] width 806 height 42
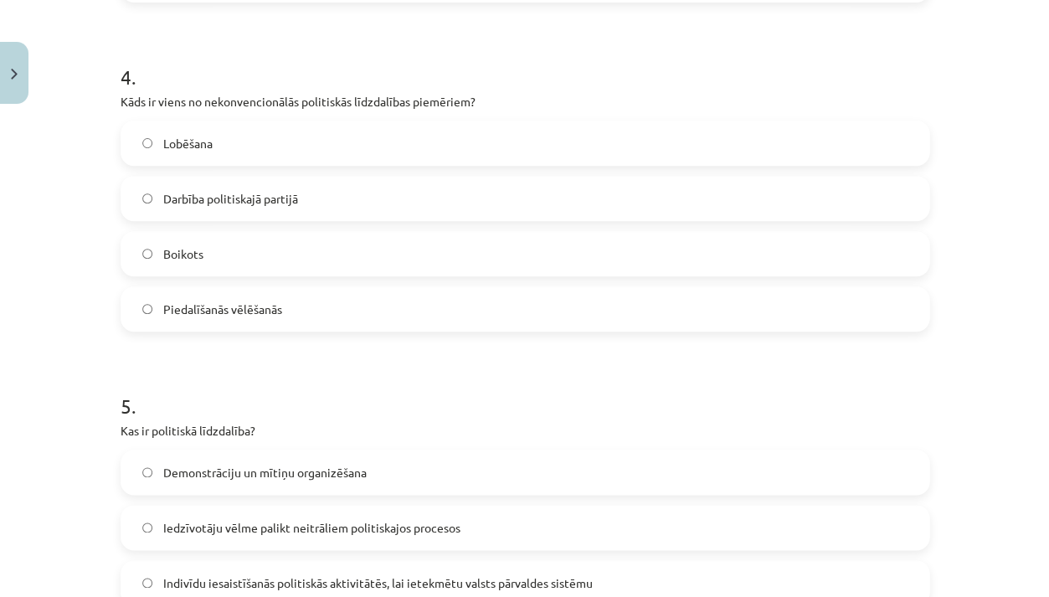
scroll to position [1286, 0]
click at [237, 251] on label "Boikots" at bounding box center [525, 252] width 806 height 42
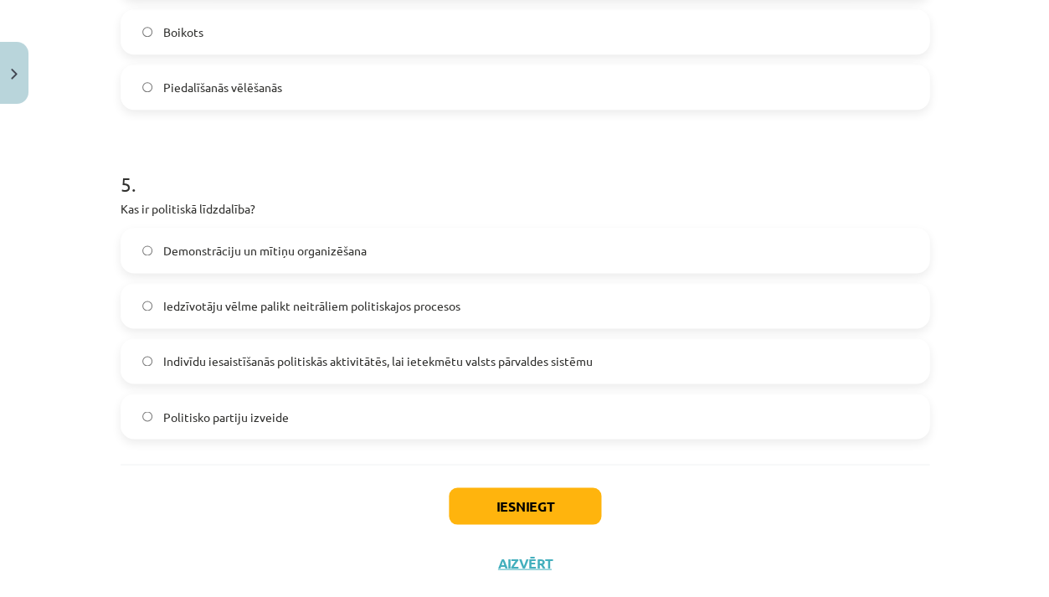
scroll to position [1513, 0]
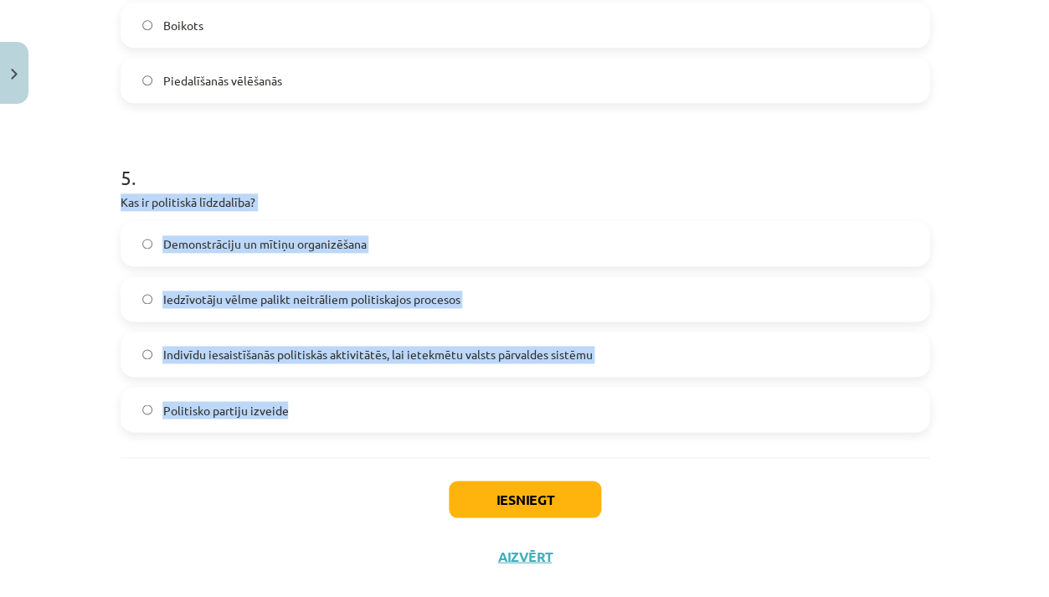
drag, startPoint x: 121, startPoint y: 203, endPoint x: 287, endPoint y: 414, distance: 268.9
click at [287, 414] on div "5 . Kas ir politiskā līdzdalība? Demonstrāciju un mītiņu organizēšana Iedzīvotā…" at bounding box center [525, 285] width 809 height 296
copy div "Kas ir politiskā līdzdalība? Demonstrāciju un mītiņu organizēšana Iedzīvotāju v…"
click at [314, 352] on span "Indivīdu iesaistīšanās politiskās aktivitātēs, lai ietekmētu valsts pārvaldes s…" at bounding box center [377, 355] width 430 height 18
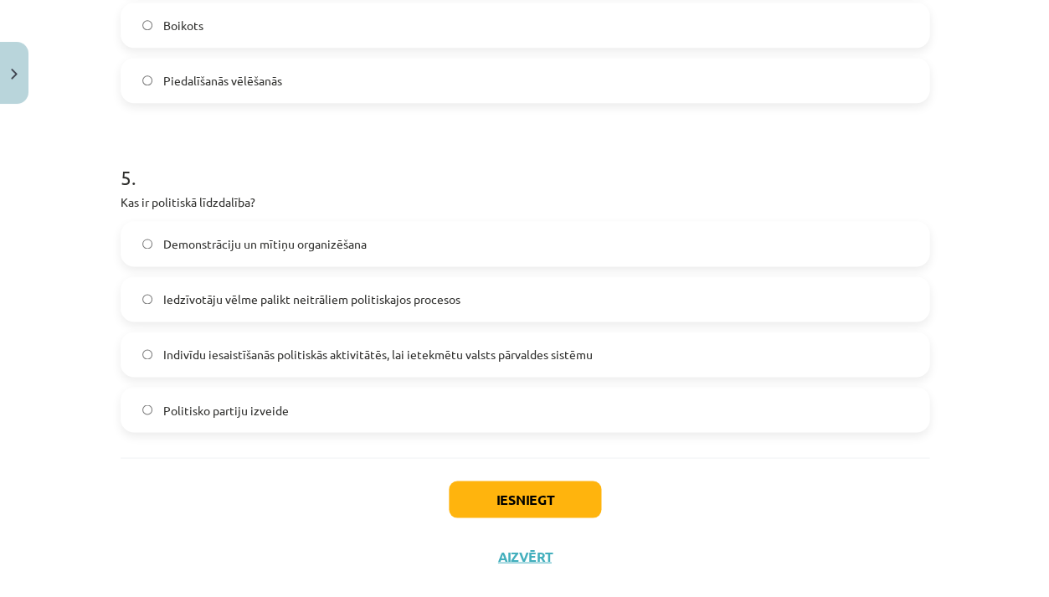
click at [487, 497] on button "Iesniegt" at bounding box center [525, 499] width 152 height 37
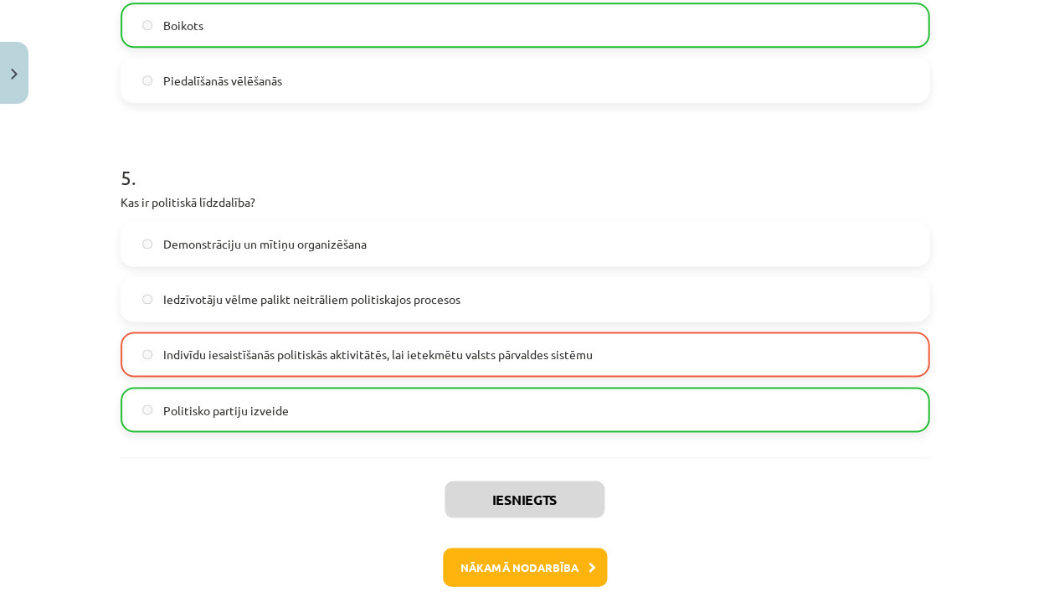
click at [518, 558] on button "Nākamā nodarbība" at bounding box center [525, 567] width 164 height 39
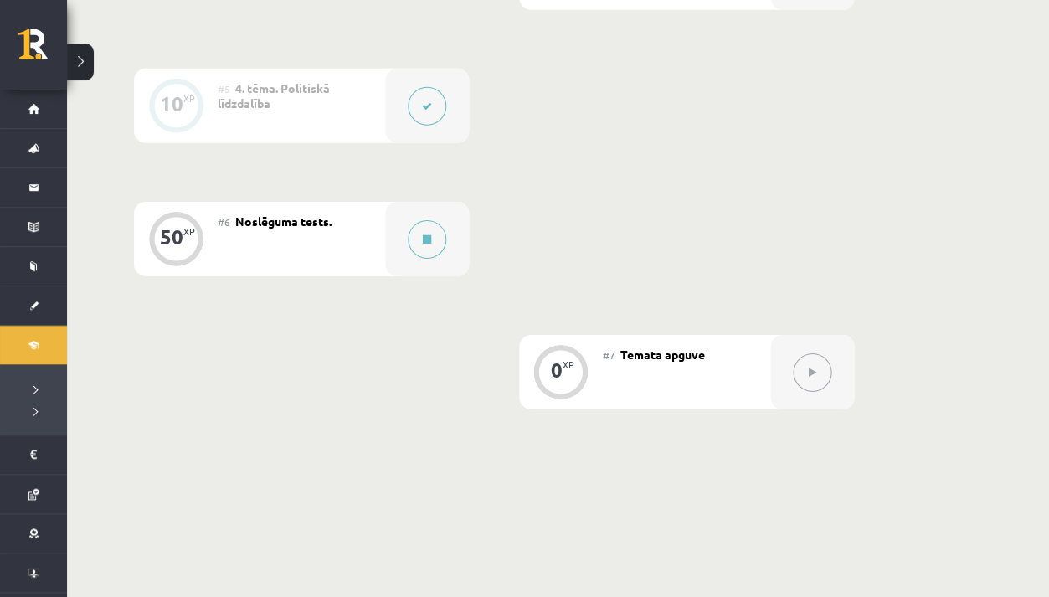
scroll to position [914, 0]
click at [425, 240] on icon at bounding box center [427, 241] width 8 height 10
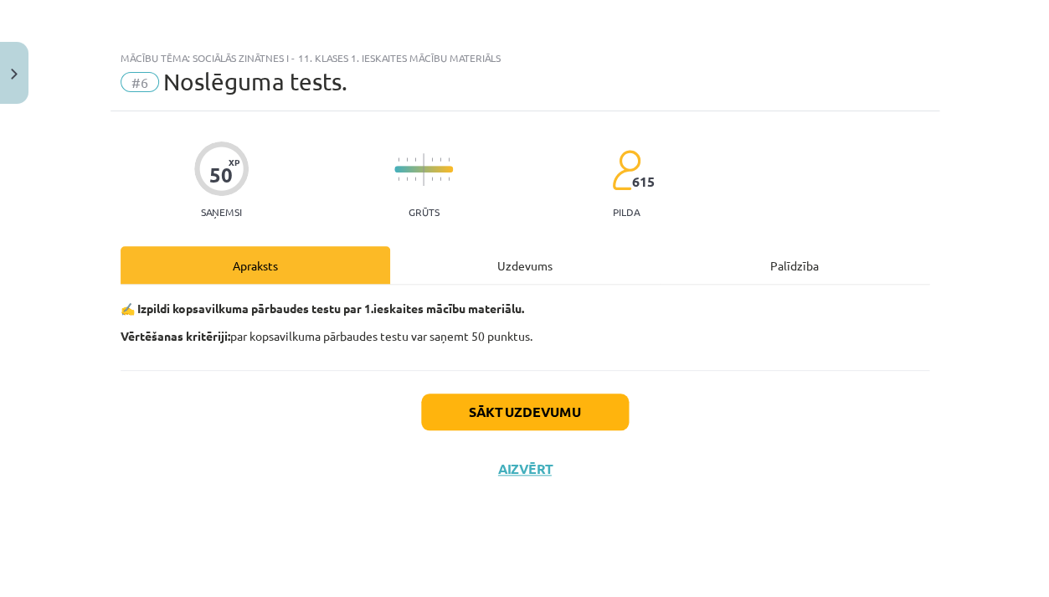
click at [463, 394] on button "Sākt uzdevumu" at bounding box center [525, 412] width 208 height 37
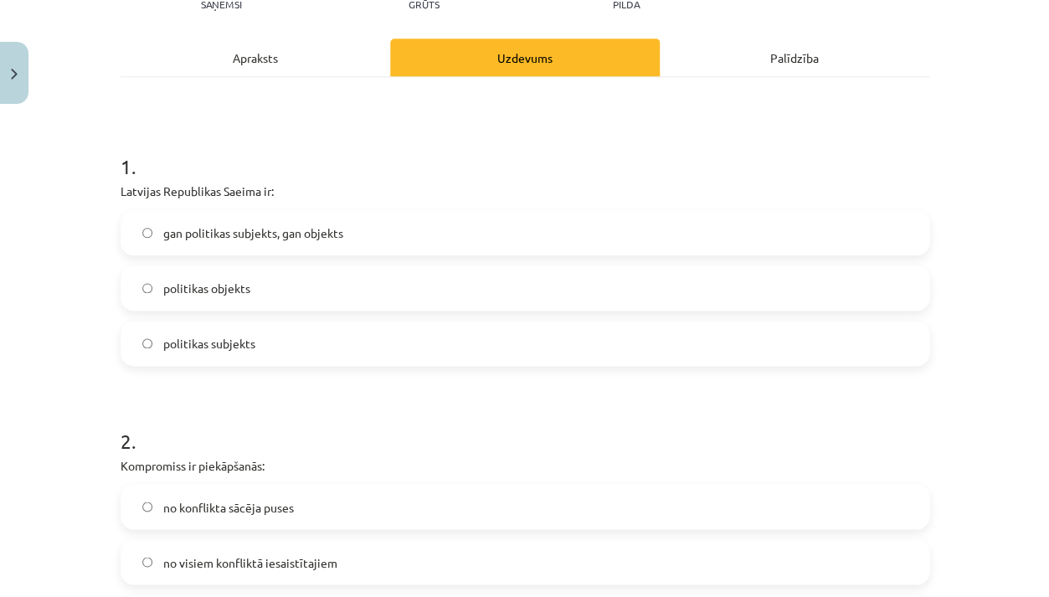
scroll to position [212, 0]
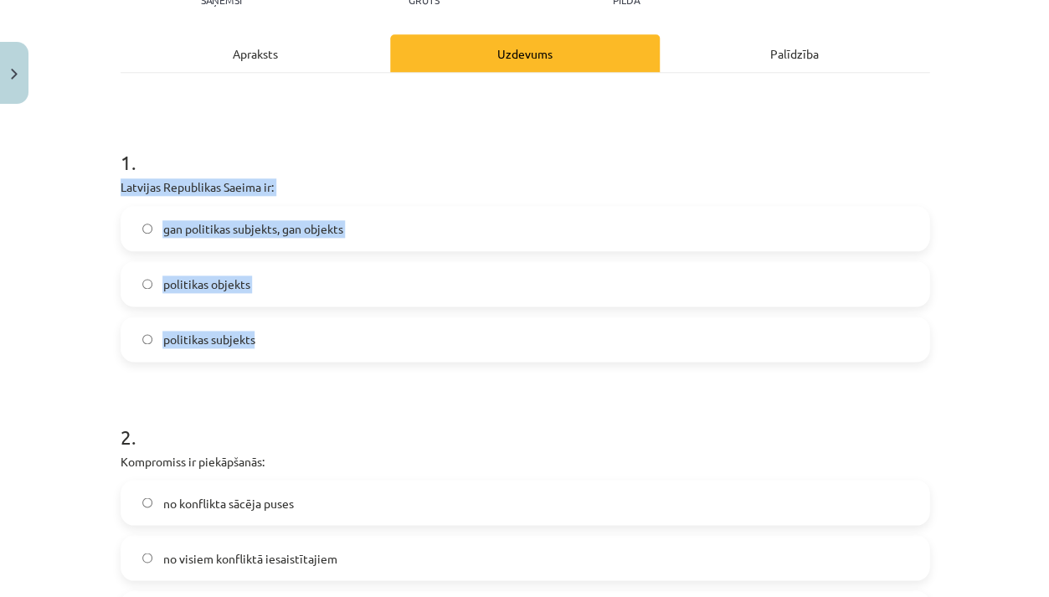
drag, startPoint x: 121, startPoint y: 185, endPoint x: 252, endPoint y: 344, distance: 206.4
click at [253, 344] on div "1 . Latvijas Republikas Saeima ir: gan politikas subjekts, gan objekts politika…" at bounding box center [525, 241] width 809 height 240
copy div "Latvijas Republikas Saeima ir: gan politikas subjekts, gan objekts politikas ob…"
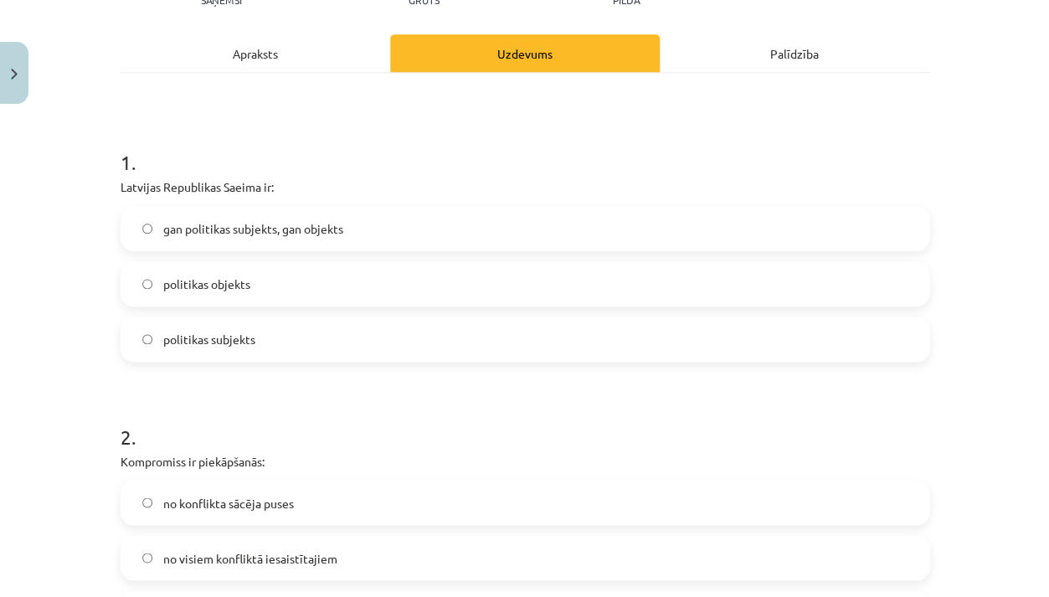
click at [307, 221] on span "gan politikas subjekts, gan objekts" at bounding box center [252, 229] width 180 height 18
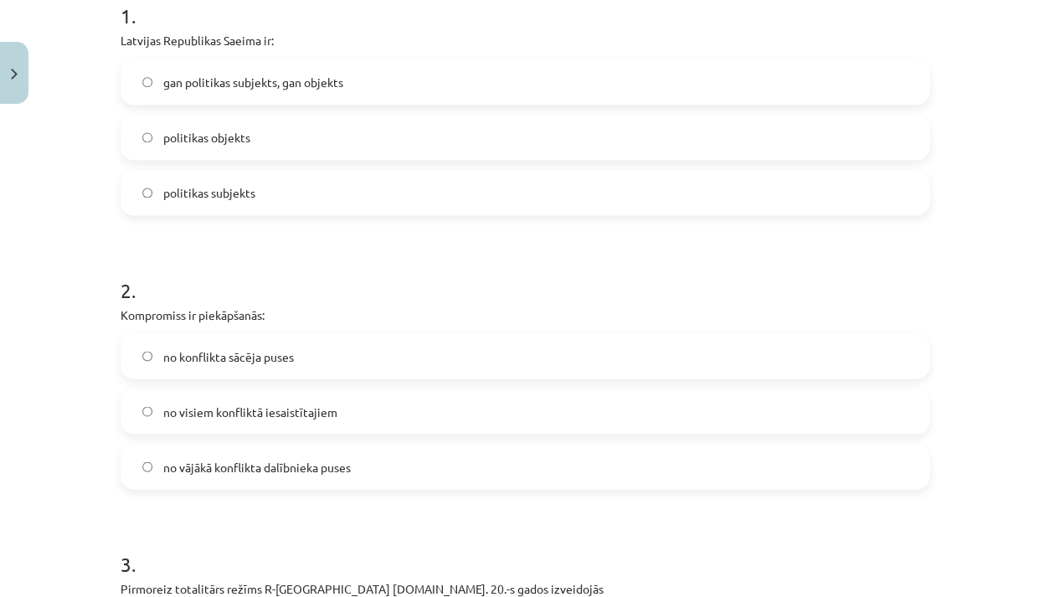
scroll to position [363, 0]
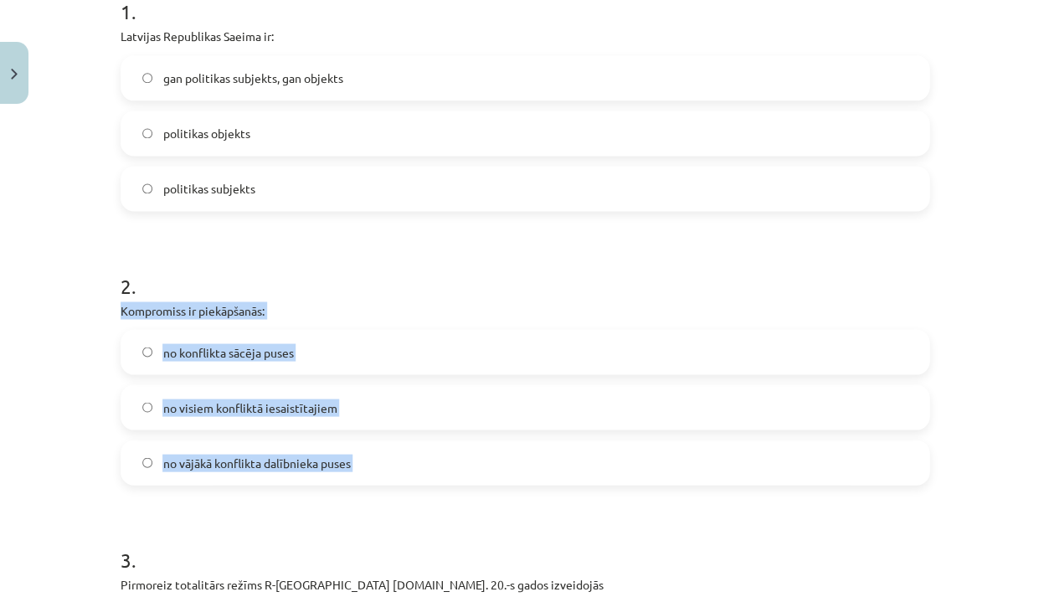
drag, startPoint x: 121, startPoint y: 308, endPoint x: 340, endPoint y: 491, distance: 285.4
copy div "Kompromiss ir piekāpšanās: no konflikta sācēja puses no visiem konfliktā iesais…"
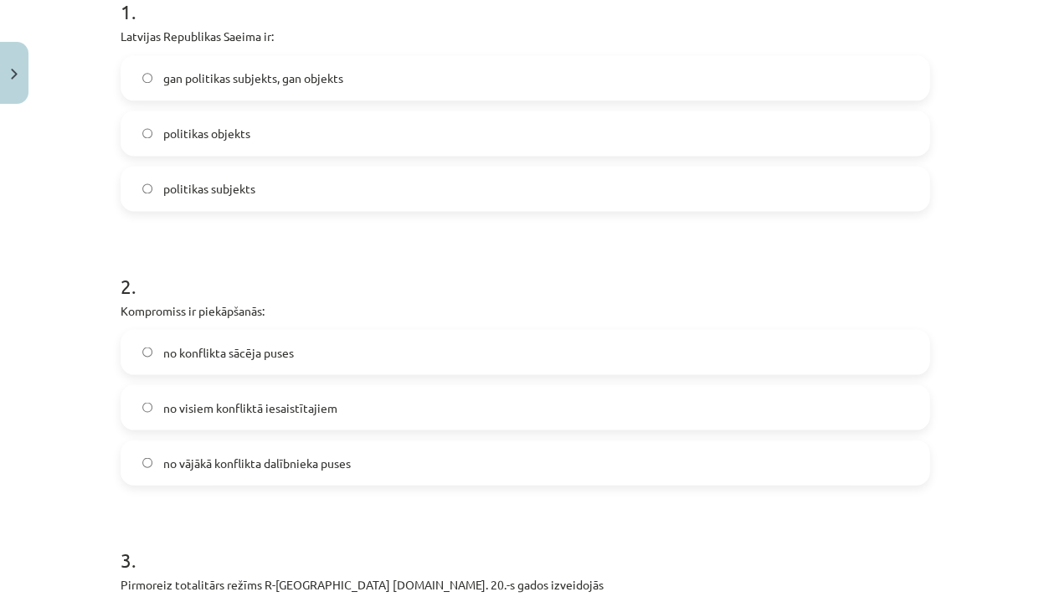
click at [218, 414] on span "no visiem konfliktā iesaistītajiem" at bounding box center [249, 408] width 174 height 18
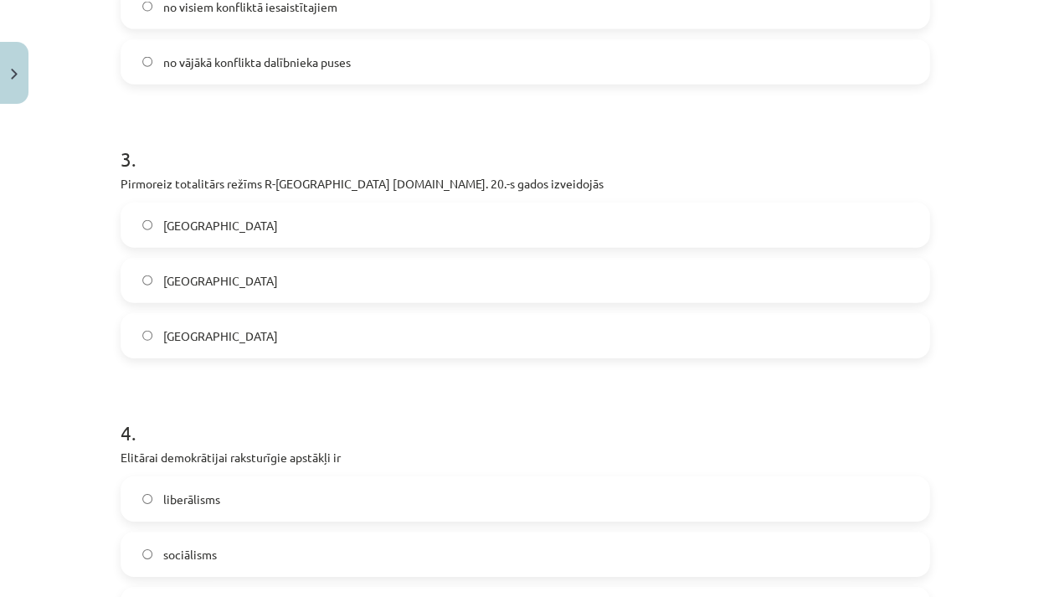
scroll to position [780, 0]
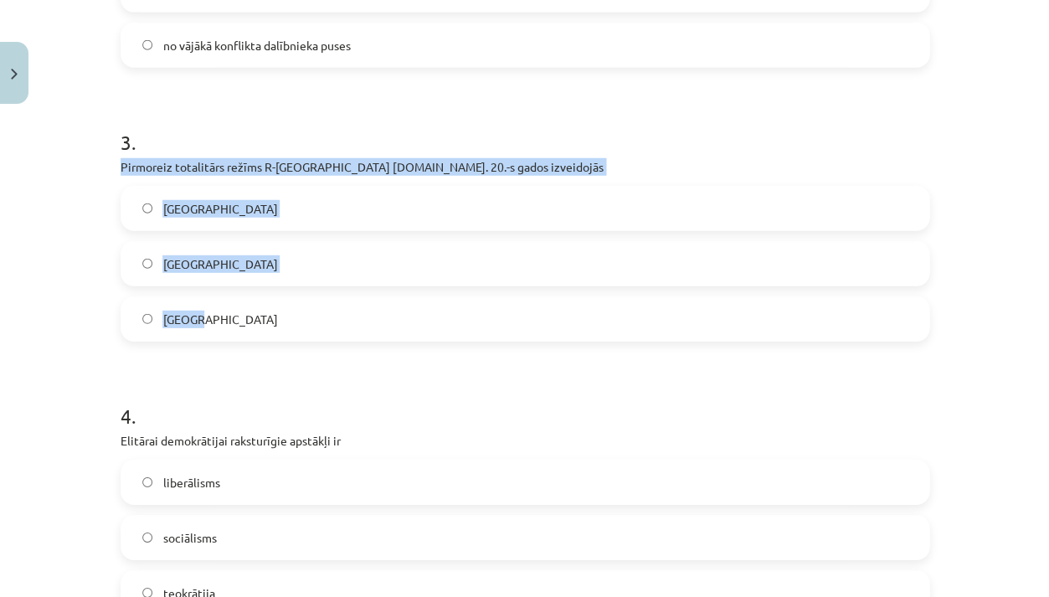
drag, startPoint x: 122, startPoint y: 164, endPoint x: 196, endPoint y: 326, distance: 177.6
click at [197, 326] on div "3 . Pirmoreiz totalitārs režīms R-[GEOGRAPHIC_DATA] [DOMAIN_NAME]. 20.-s gados …" at bounding box center [525, 221] width 809 height 240
copy div "Pirmoreiz totalitārs režīms R-[GEOGRAPHIC_DATA] [DOMAIN_NAME]. 20.-s gados izve…"
click at [270, 212] on label "[GEOGRAPHIC_DATA]" at bounding box center [525, 209] width 806 height 42
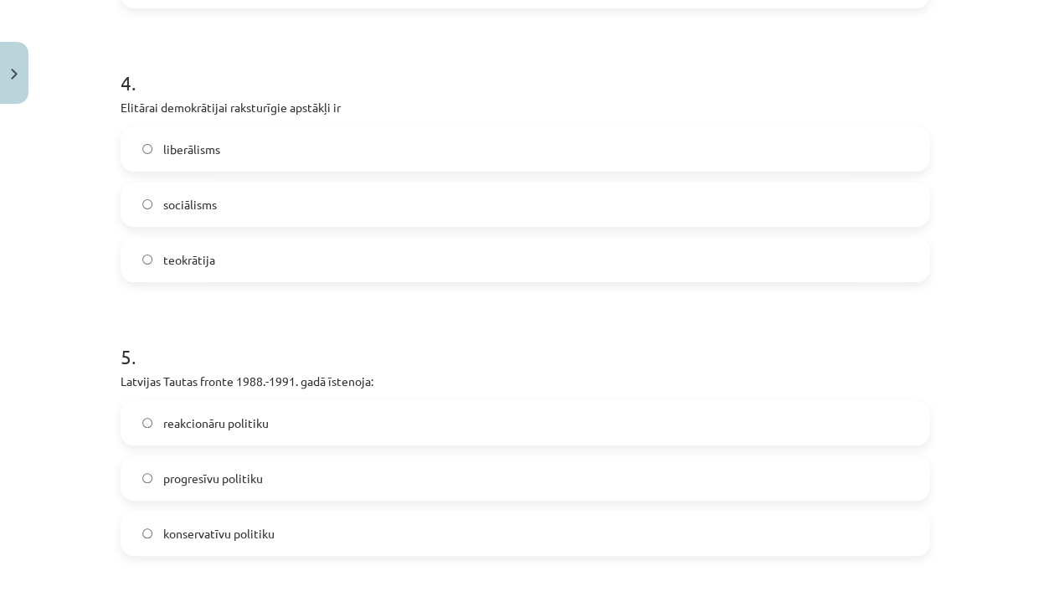
scroll to position [1118, 0]
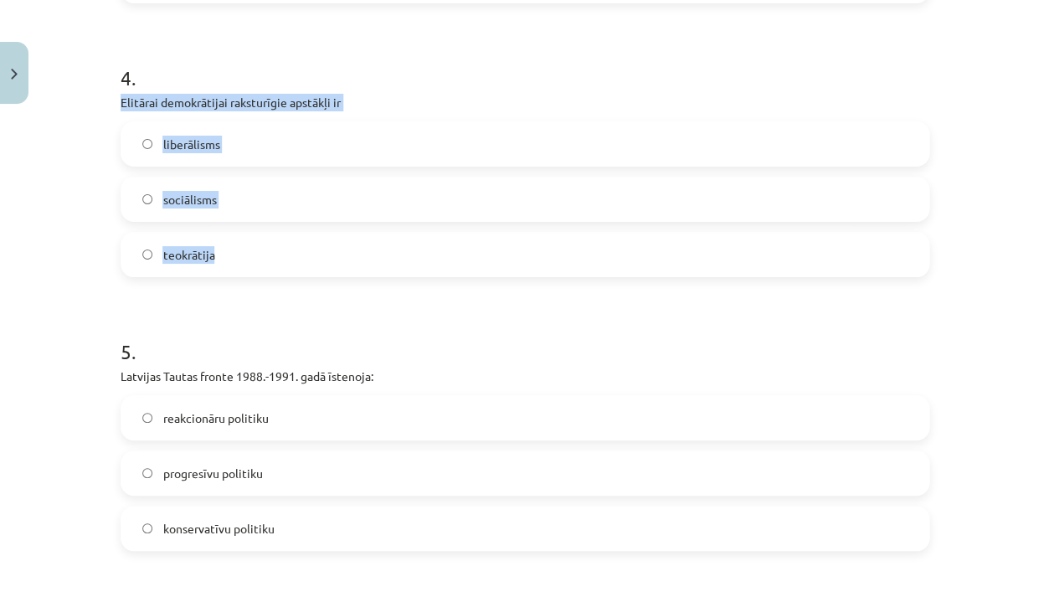
drag, startPoint x: 121, startPoint y: 100, endPoint x: 214, endPoint y: 257, distance: 182.4
click at [214, 257] on div "4 . Elitārai demokrātijai raksturīgie apstākļi ir liberālisms sociālisms teokrā…" at bounding box center [525, 157] width 809 height 240
copy div "Elitārai demokrātijai raksturīgie apstākļi ir liberālisms sociālisms teokrātija"
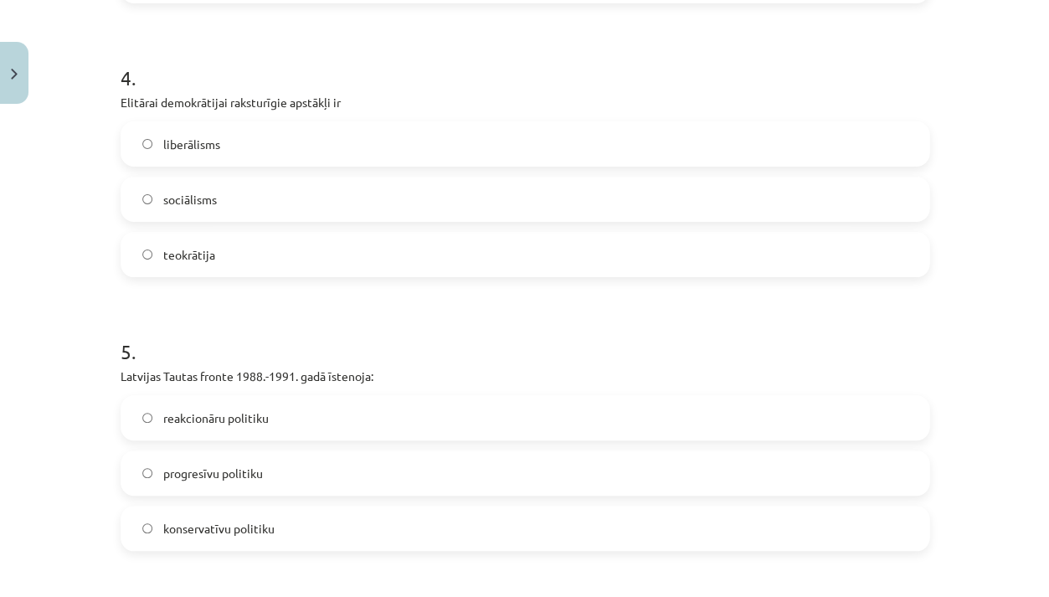
click at [302, 150] on label "liberālisms" at bounding box center [525, 144] width 806 height 42
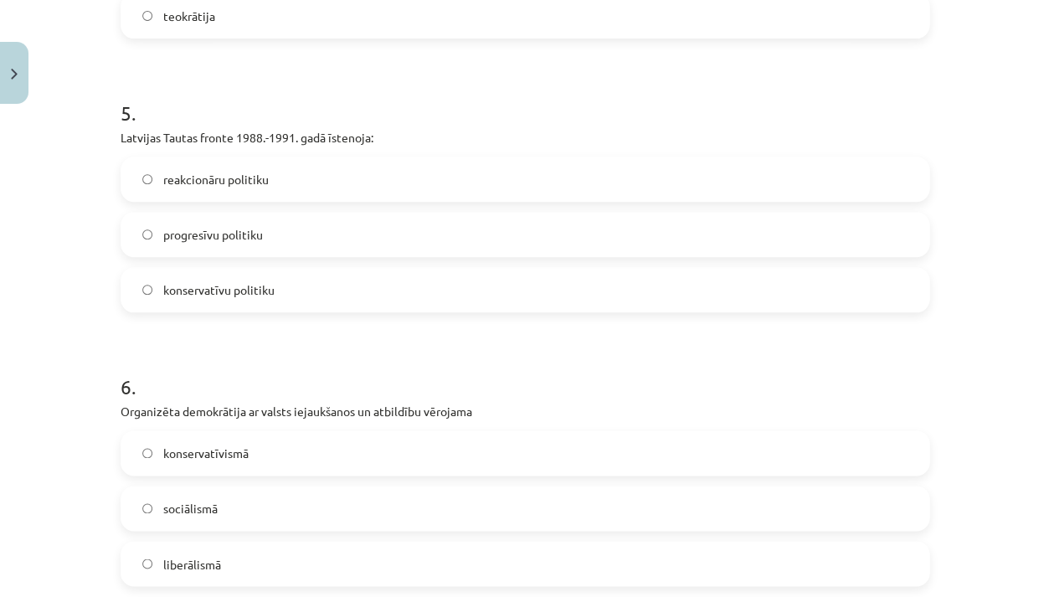
scroll to position [1361, 0]
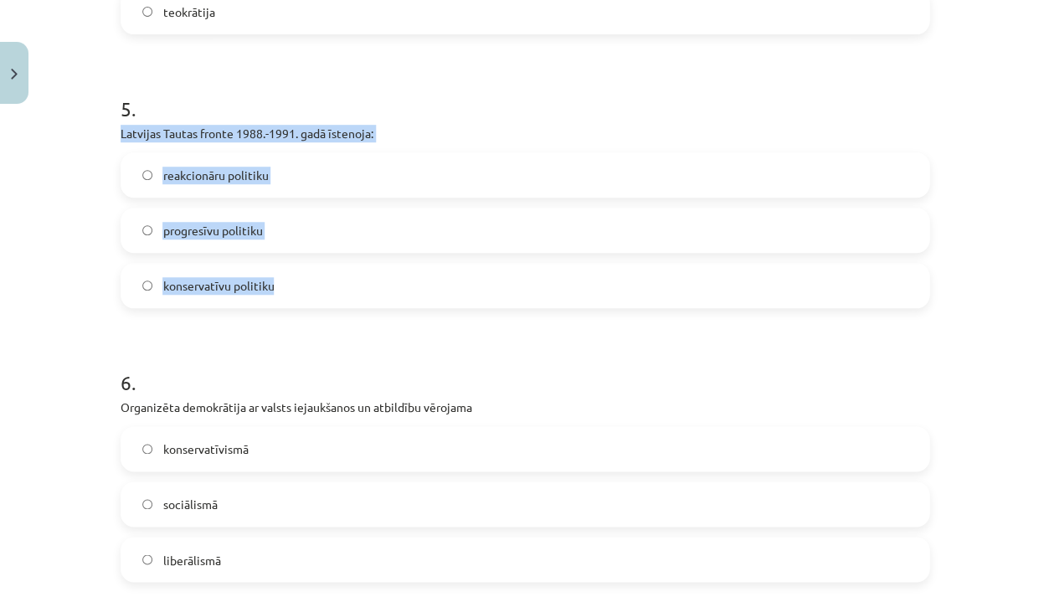
drag, startPoint x: 121, startPoint y: 130, endPoint x: 270, endPoint y: 284, distance: 213.8
click at [271, 286] on div "5 . Latvijas Tautas fronte 1988.-1991. gadā īstenoja: reakcionāru politiku prog…" at bounding box center [525, 188] width 809 height 240
copy div "Latvijas Tautas fronte 1988.-1991. gadā īstenoja: reakcionāru politiku progresī…"
click at [325, 232] on label "progresīvu politiku" at bounding box center [525, 230] width 806 height 42
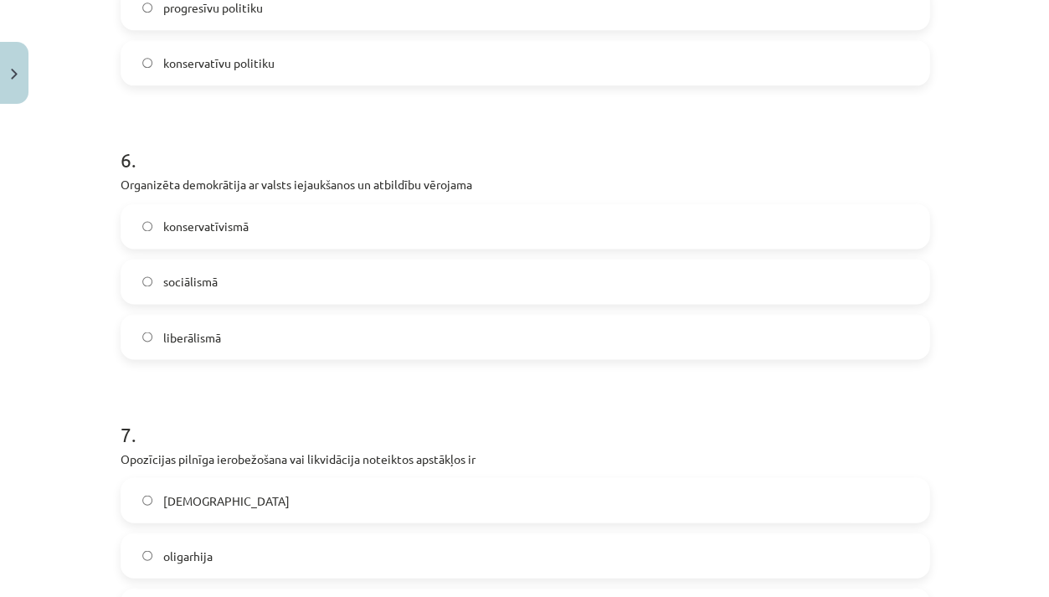
scroll to position [1589, 0]
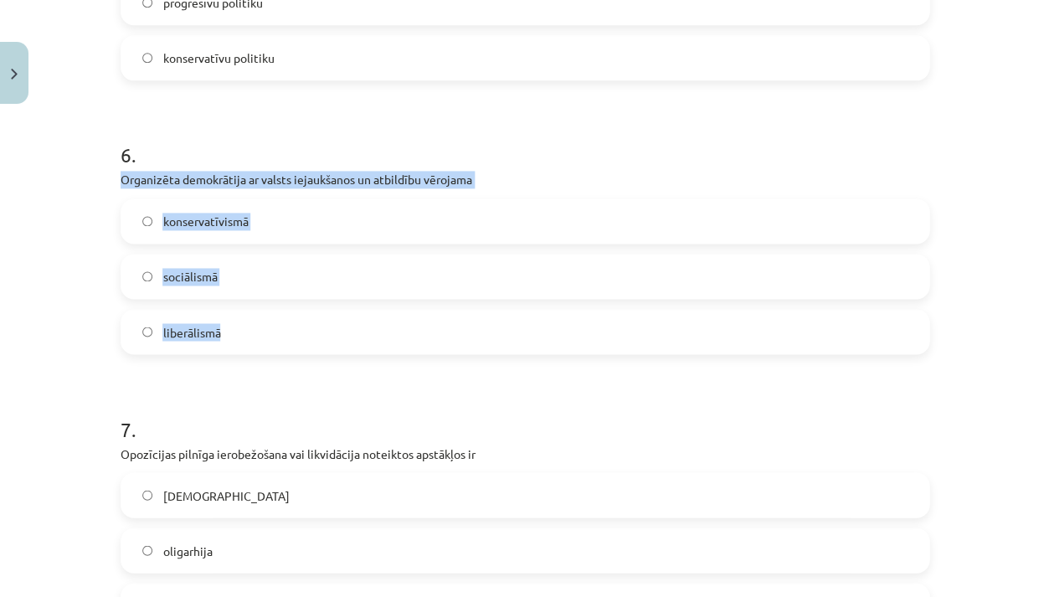
drag, startPoint x: 122, startPoint y: 175, endPoint x: 240, endPoint y: 343, distance: 205.1
click at [240, 344] on div "6 . Organizēta demokrātija ar valsts iejaukšanos un atbildību vērojama konserva…" at bounding box center [525, 234] width 809 height 240
copy div "Organizēta demokrātija ar valsts iejaukšanos un atbildību vērojama konservatīvi…"
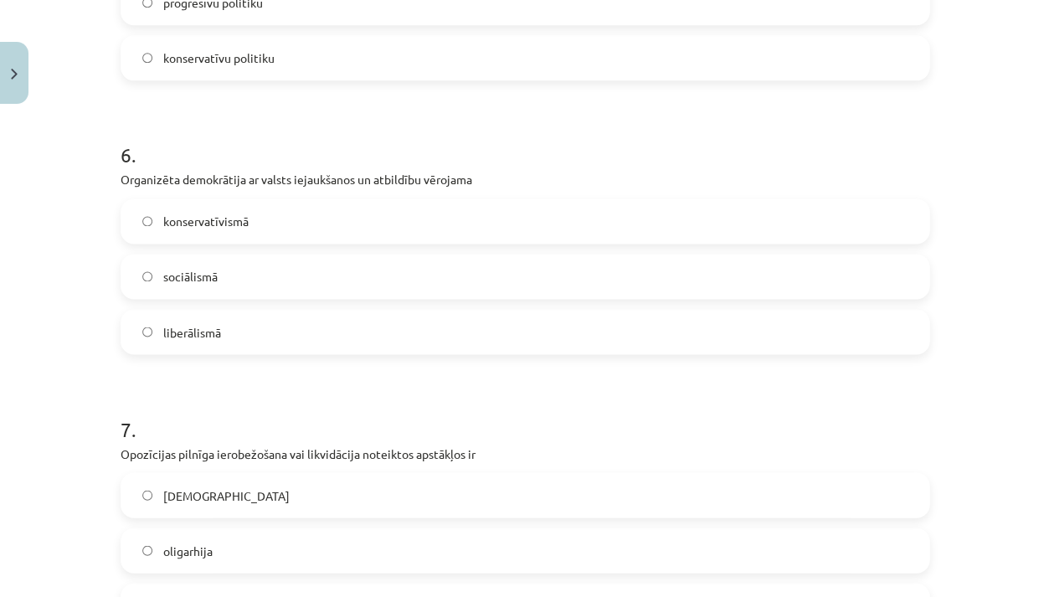
click at [261, 271] on label "sociālismā" at bounding box center [525, 276] width 806 height 42
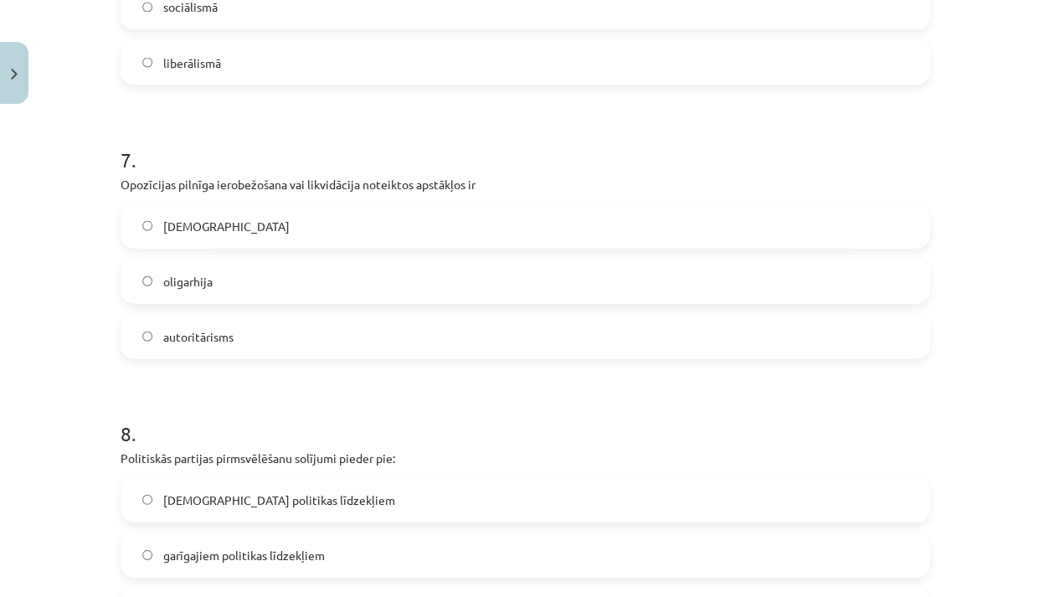
scroll to position [1892, 0]
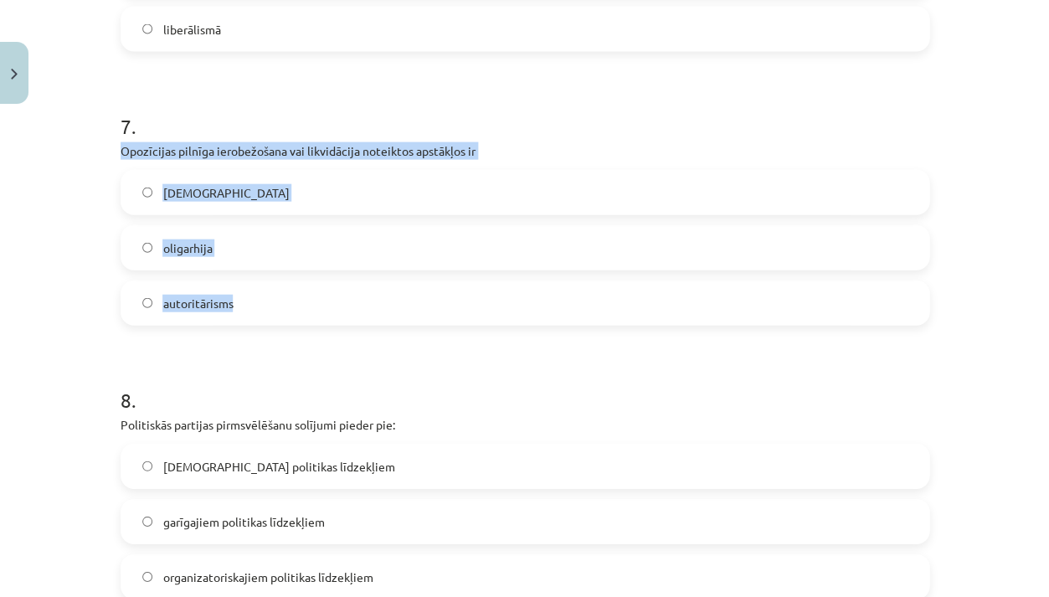
drag, startPoint x: 121, startPoint y: 152, endPoint x: 229, endPoint y: 305, distance: 187.5
click at [229, 305] on div "7 . Opozīcijas pilnīga ierobežošana vai likvidācija noteiktos apstākļos ir tota…" at bounding box center [525, 205] width 809 height 240
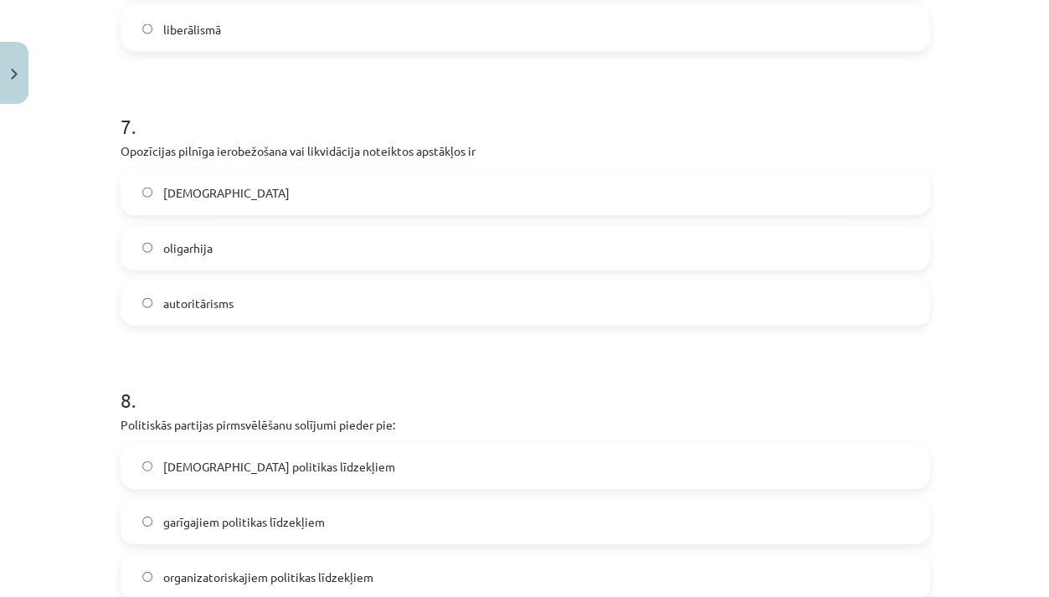
click at [66, 164] on div "Mācību tēma: Sociālās zinātnes i - 11. klases 1. ieskaites mācību materiāls #6 …" at bounding box center [524, 298] width 1049 height 597
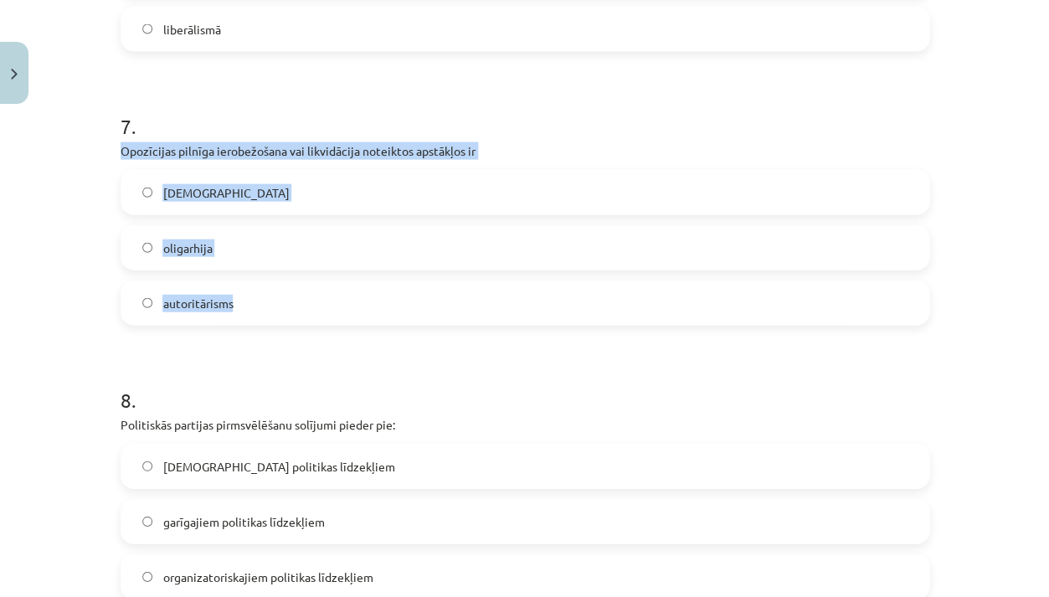
drag, startPoint x: 121, startPoint y: 147, endPoint x: 240, endPoint y: 301, distance: 194.5
click at [240, 301] on div "7 . Opozīcijas pilnīga ierobežošana vai likvidācija noteiktos apstākļos ir tota…" at bounding box center [525, 205] width 809 height 240
copy div "Opozīcijas pilnīga ierobežošana vai likvidācija noteiktos apstākļos ir totalitā…"
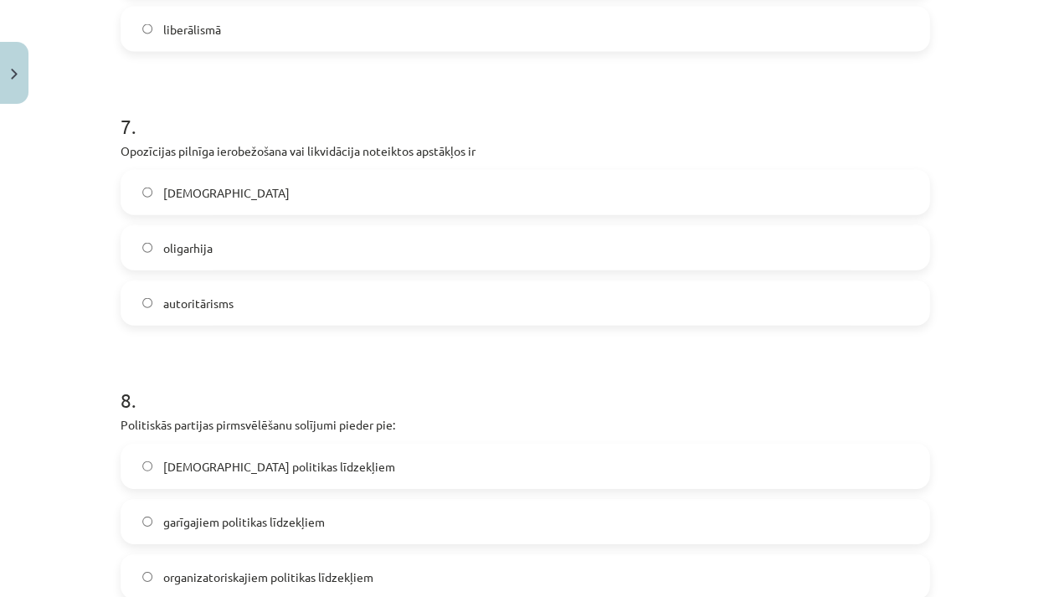
click at [271, 202] on label "totalitārisms" at bounding box center [525, 192] width 806 height 42
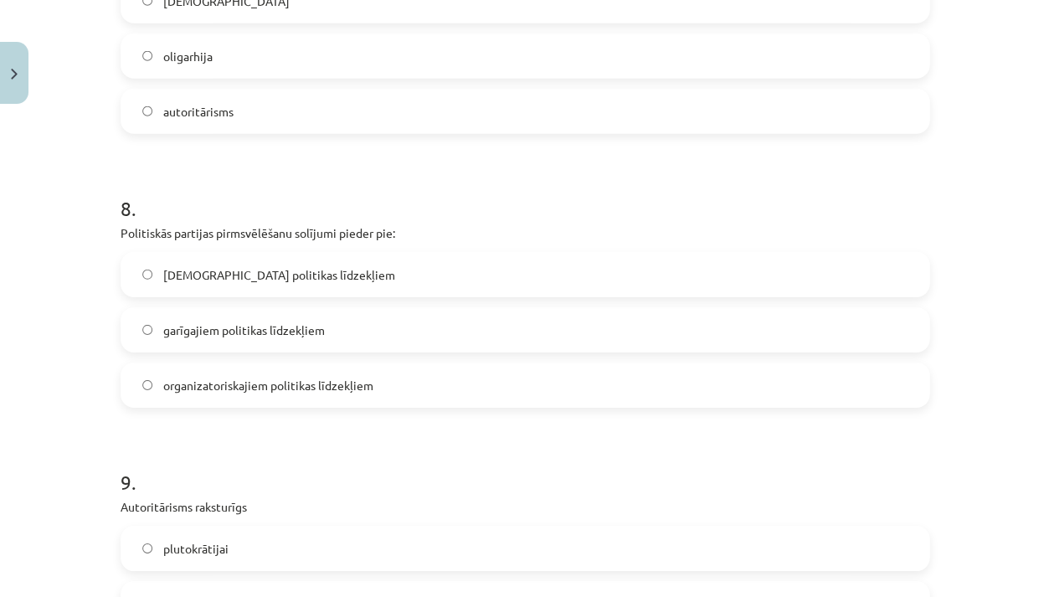
scroll to position [2099, 0]
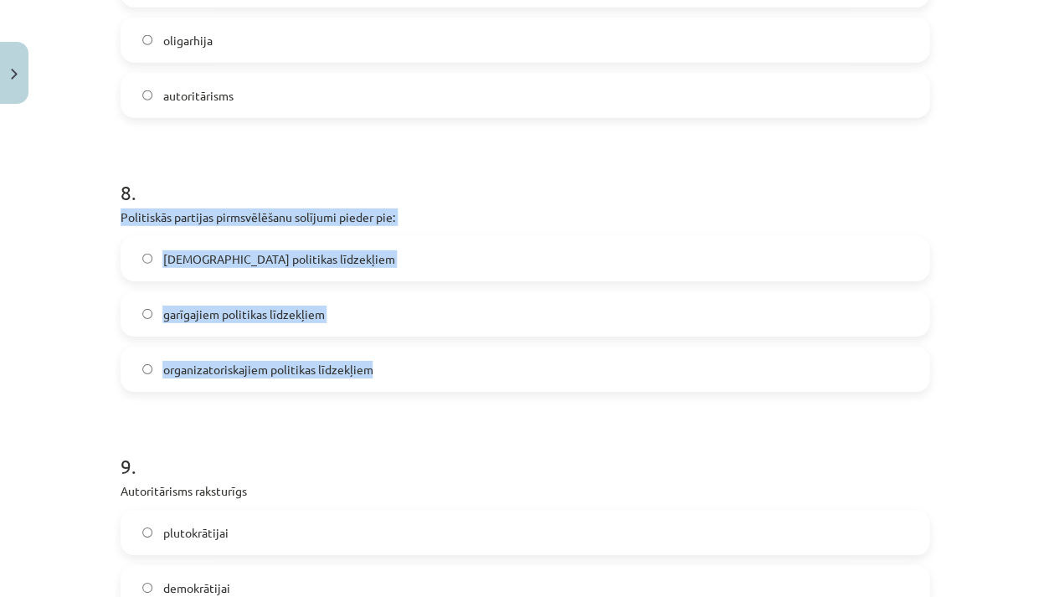
drag, startPoint x: 120, startPoint y: 212, endPoint x: 370, endPoint y: 374, distance: 298.0
click at [370, 374] on div "8 . Politiskās partijas pirmsvēlēšanu solījumi pieder pie: lietiskajiem politik…" at bounding box center [525, 272] width 809 height 240
click at [351, 363] on span "organizatoriskajiem politikas līdzekļiem" at bounding box center [267, 370] width 210 height 18
drag, startPoint x: 121, startPoint y: 212, endPoint x: 374, endPoint y: 377, distance: 302.0
click at [374, 377] on div "8 . Politiskās partijas pirmsvēlēšanu solījumi pieder pie: lietiskajiem politik…" at bounding box center [525, 272] width 809 height 240
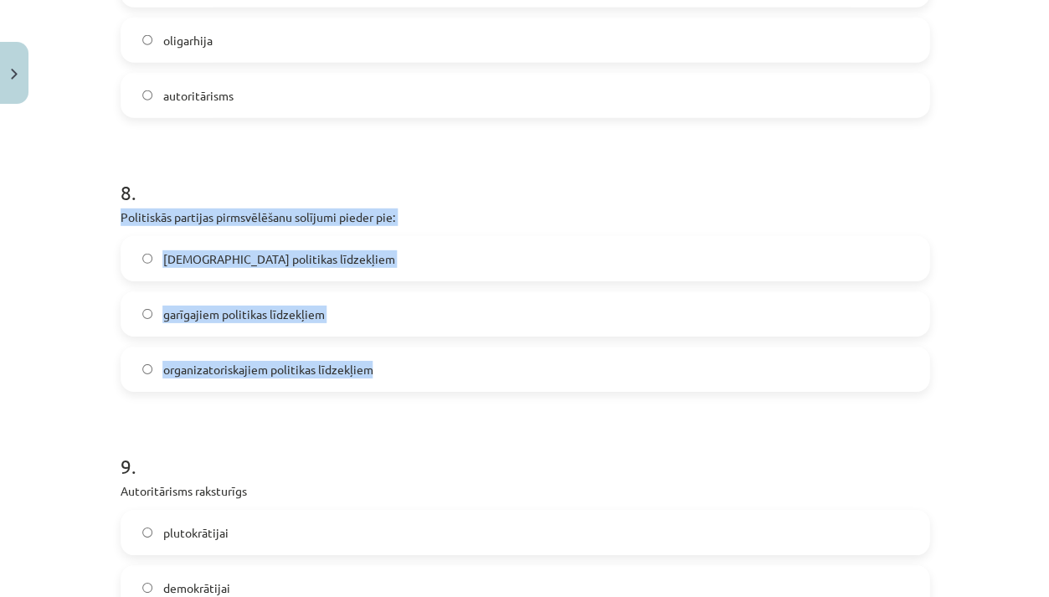
copy div "Politiskās partijas pirmsvēlēšanu solījumi pieder pie: lietiskajiem politikas l…"
click at [291, 308] on span "garīgajiem politikas līdzekļiem" at bounding box center [243, 315] width 162 height 18
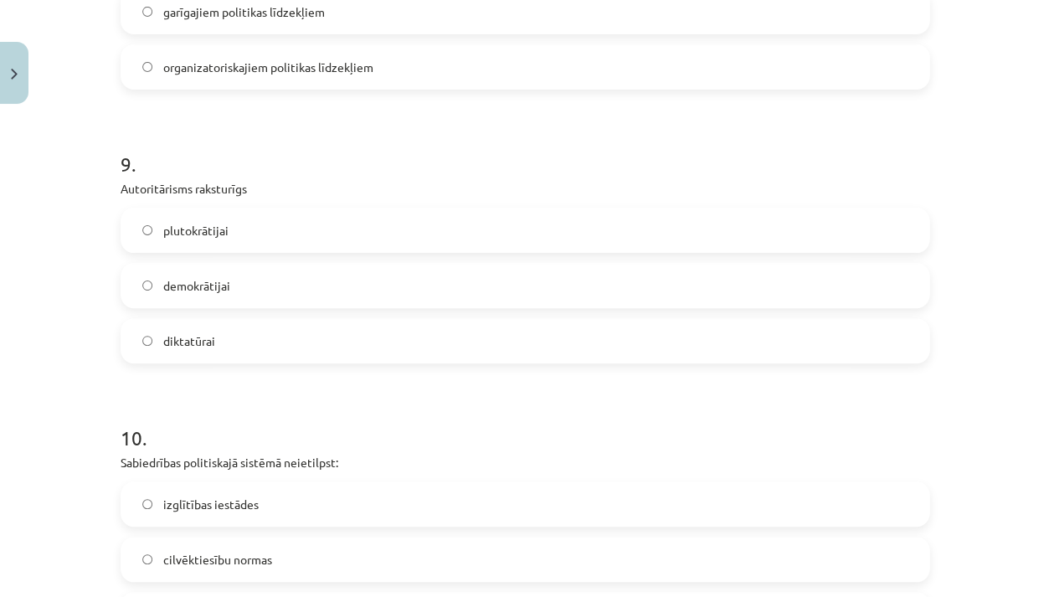
scroll to position [2413, 0]
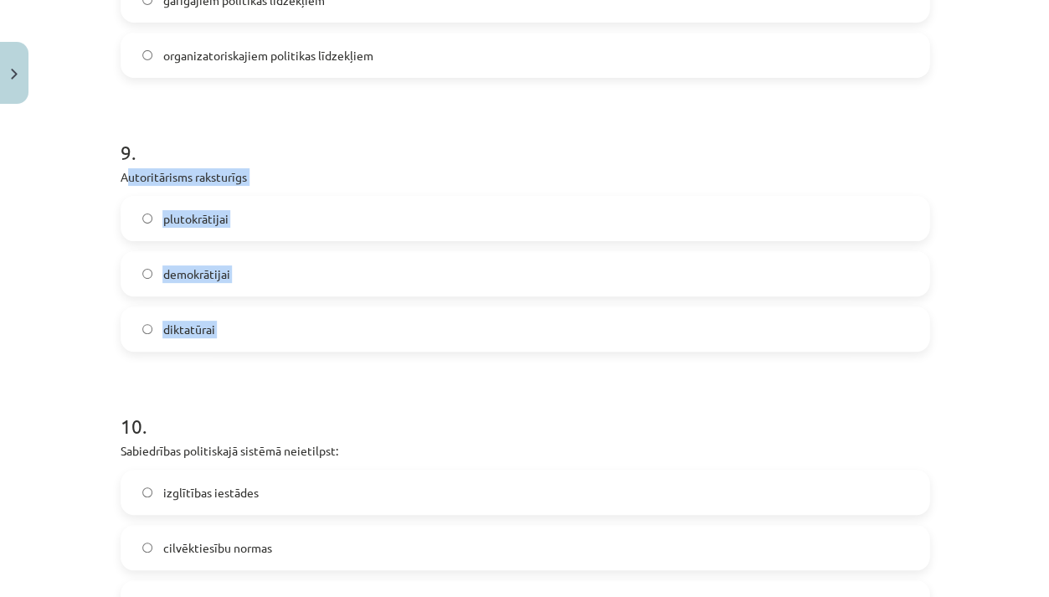
drag, startPoint x: 123, startPoint y: 175, endPoint x: 236, endPoint y: 356, distance: 213.3
copy div "Autoritārisms raksturīgs plutokrātijai demokrātijai diktatūrai"
click at [245, 327] on label "diktatūrai" at bounding box center [525, 329] width 806 height 42
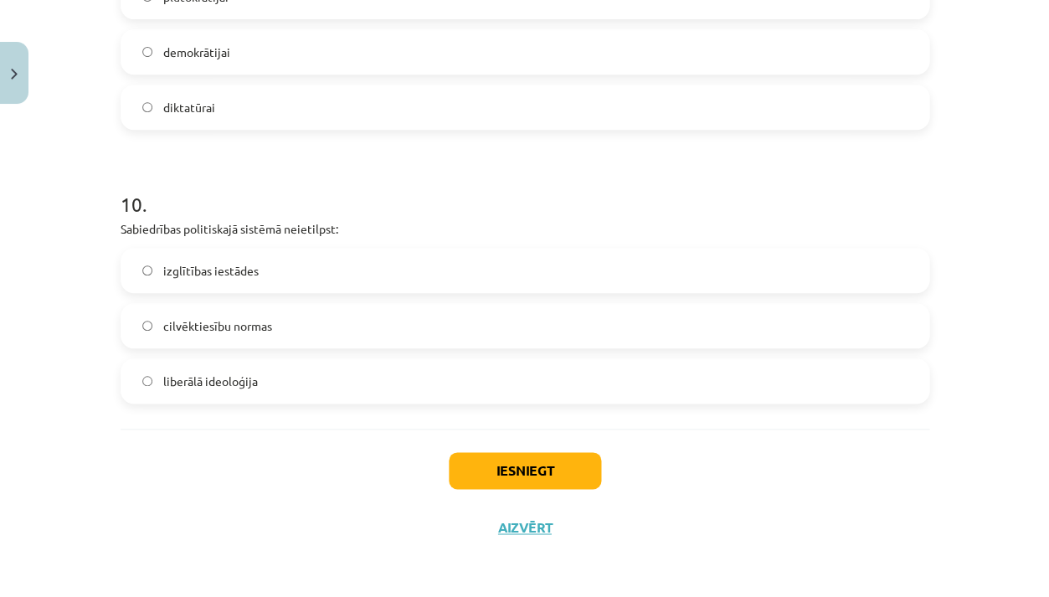
scroll to position [2635, 0]
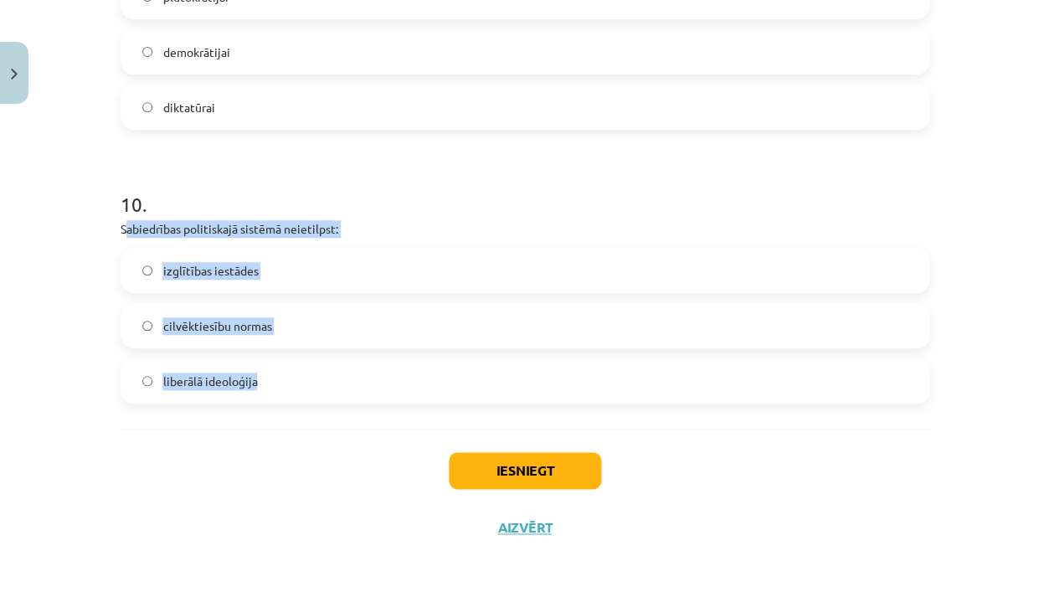
drag, startPoint x: 122, startPoint y: 227, endPoint x: 229, endPoint y: 392, distance: 196.3
click at [230, 393] on div "10 . Sabiedrības politiskajā sistēmā neietilpst: izglītības iestādes cilvēkties…" at bounding box center [525, 283] width 809 height 240
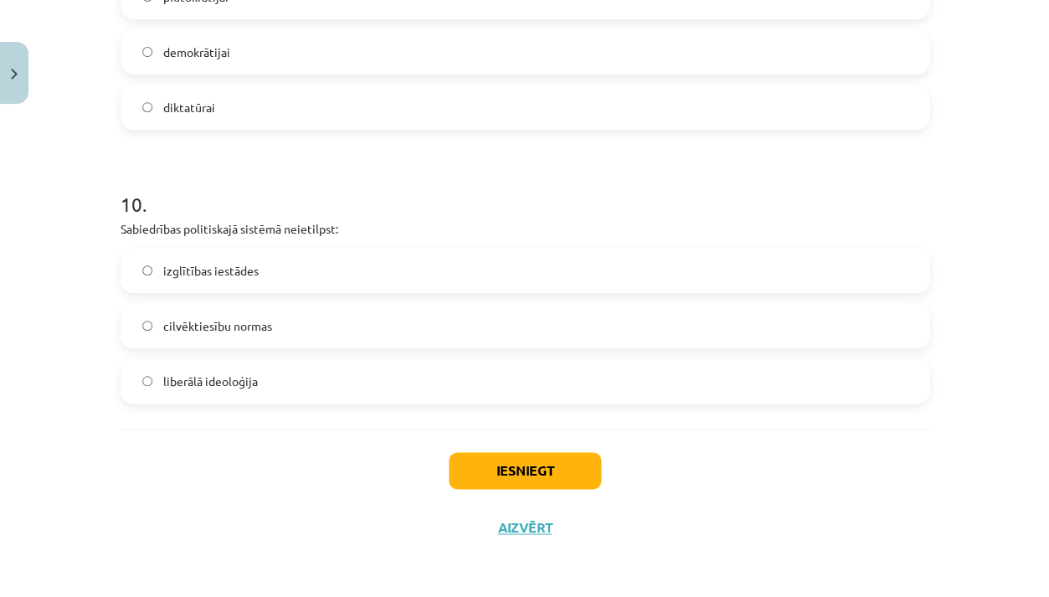
click at [73, 363] on div "Mācību tēma: Sociālās zinātnes i - 11. klases 1. ieskaites mācību materiāls #6 …" at bounding box center [524, 298] width 1049 height 597
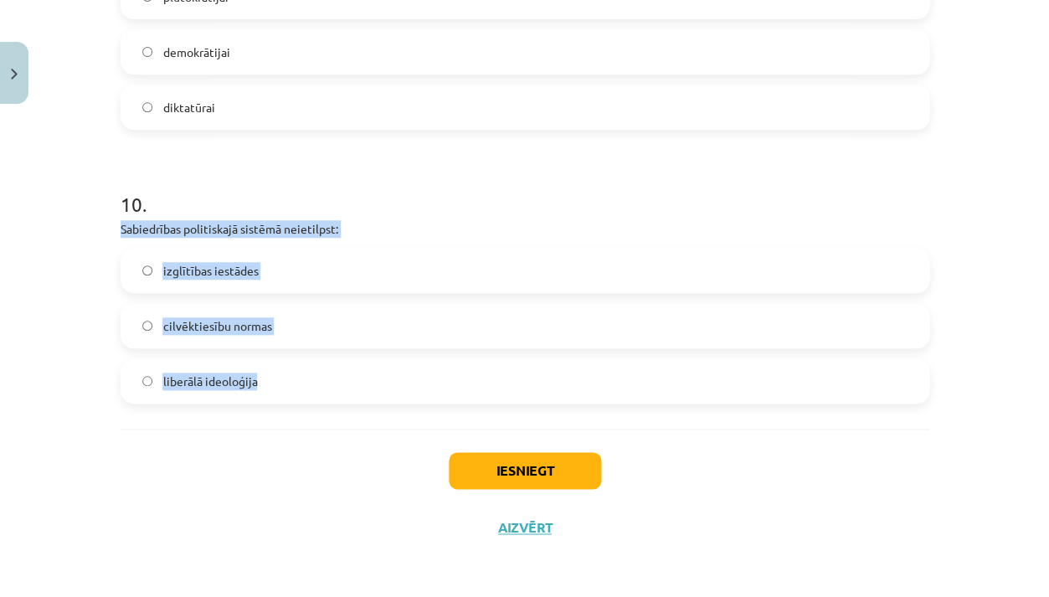
drag, startPoint x: 121, startPoint y: 224, endPoint x: 251, endPoint y: 404, distance: 221.8
copy div "Sabiedrības politiskajā sistēmā neietilpst: izglītības iestādes cilvēktiesību n…"
click at [318, 277] on label "izglītības iestādes" at bounding box center [525, 271] width 806 height 42
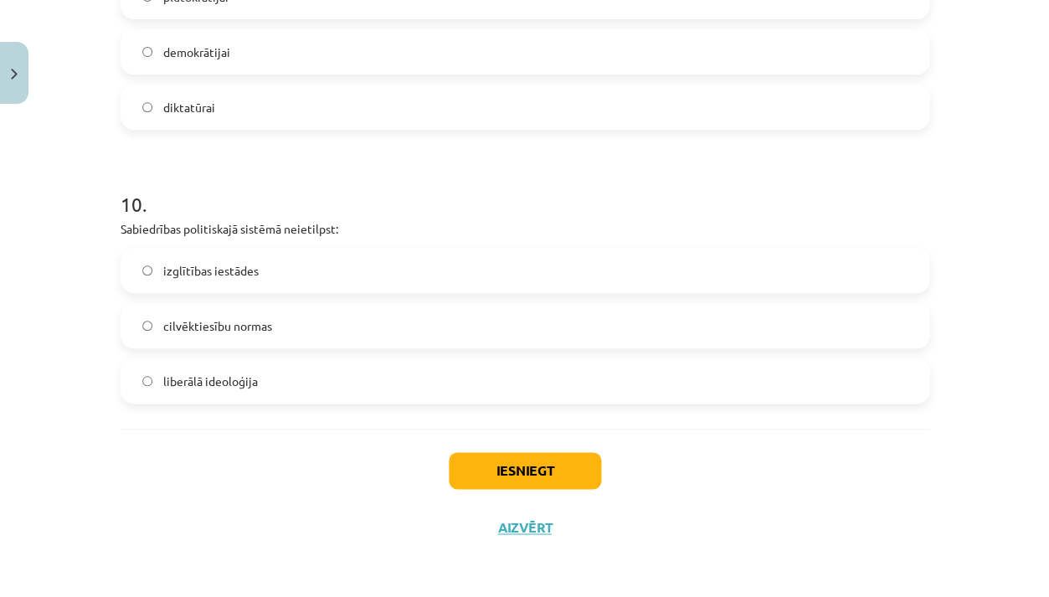
click at [491, 463] on button "Iesniegt" at bounding box center [525, 470] width 152 height 37
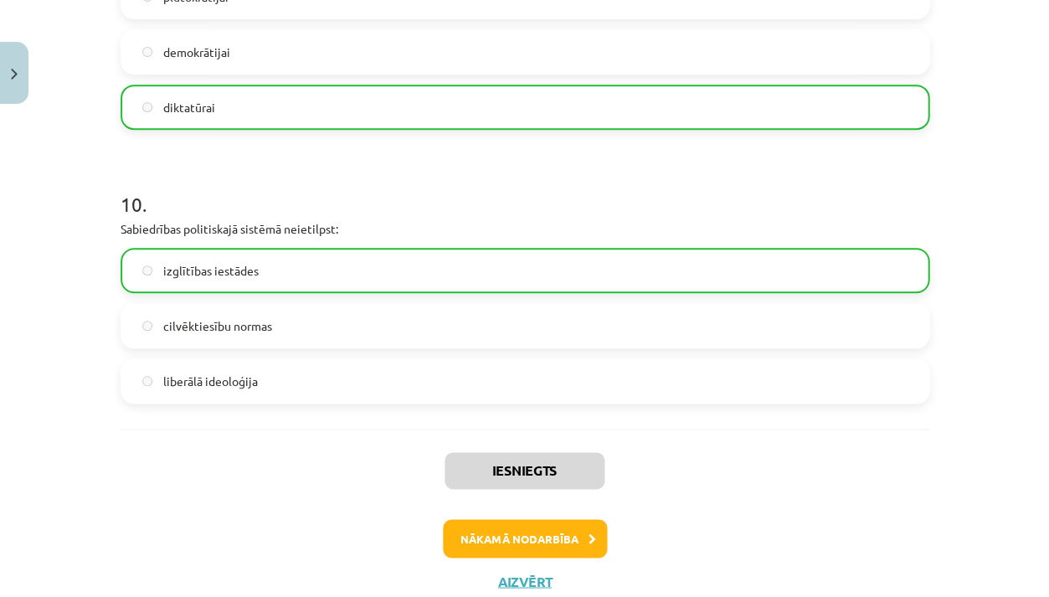
click at [520, 544] on button "Nākamā nodarbība" at bounding box center [525, 538] width 164 height 39
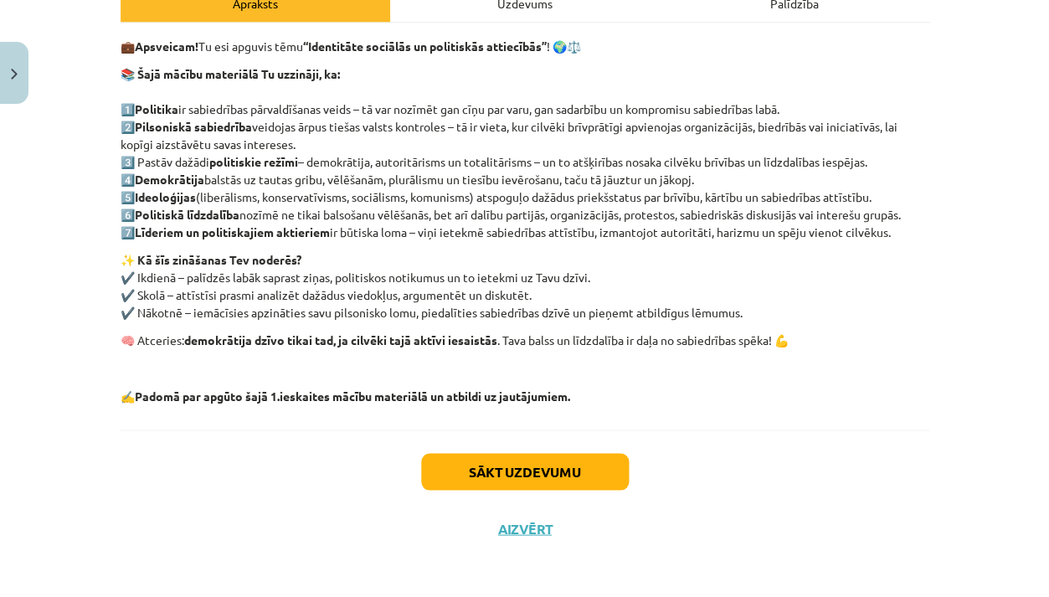
scroll to position [42, 0]
click at [533, 467] on button "Sākt uzdevumu" at bounding box center [525, 471] width 208 height 37
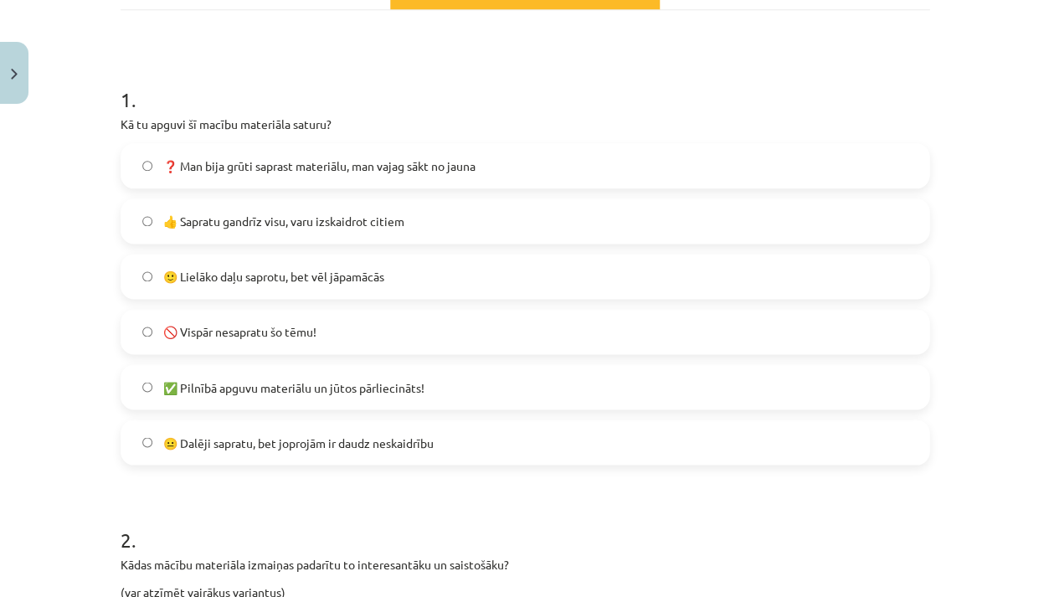
scroll to position [290, 0]
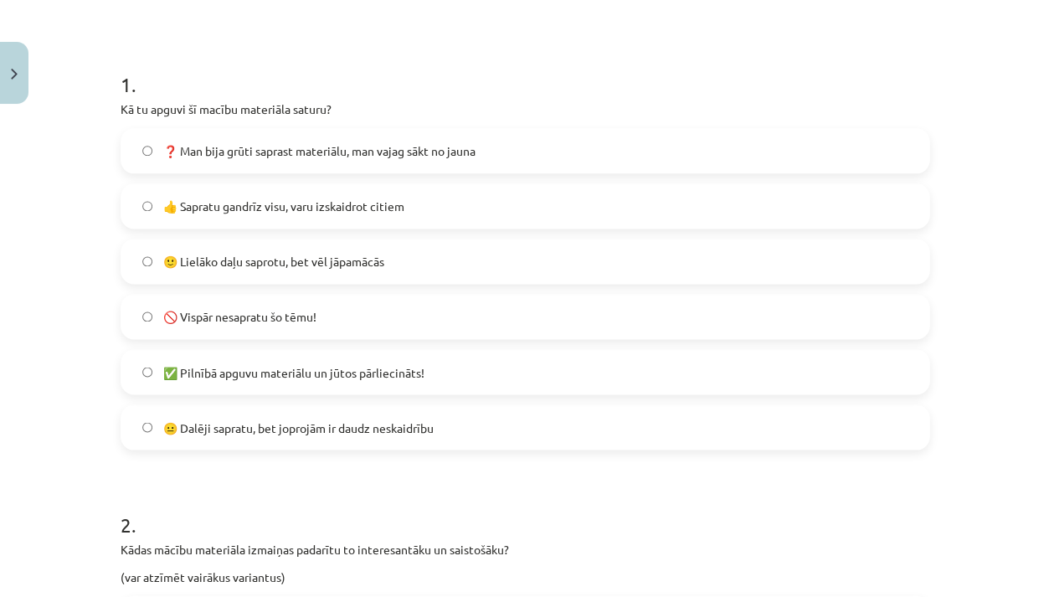
click at [329, 271] on label "🙂 Lielāko daļu saprotu, bet vēl jāpamācās" at bounding box center [525, 261] width 806 height 42
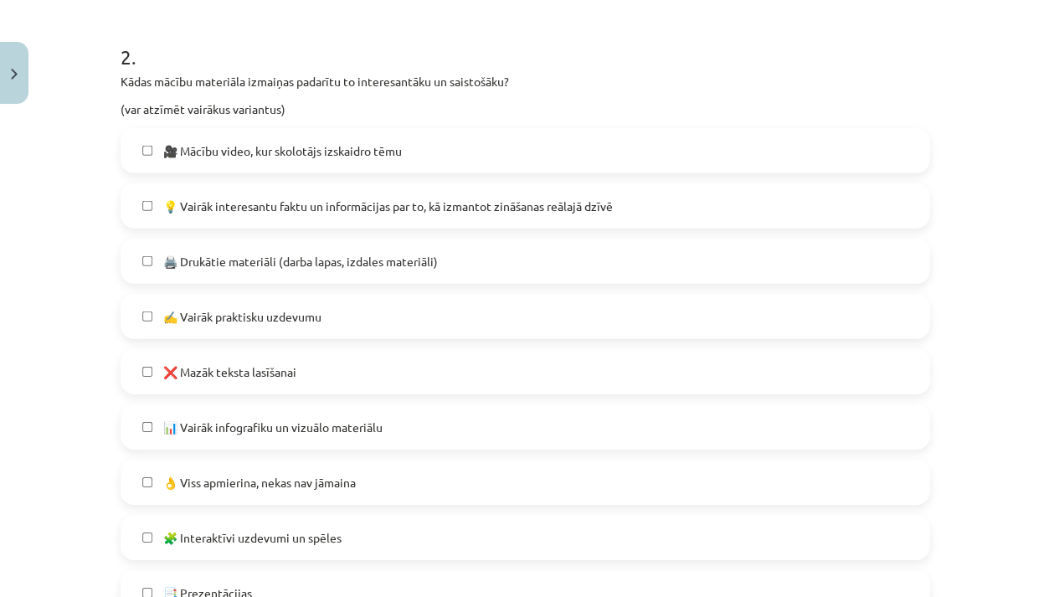
scroll to position [758, 0]
click at [222, 212] on span "💡 Vairāk interesantu faktu un informācijas par to, kā izmantot zināšanas reālaj…" at bounding box center [387, 206] width 450 height 18
click at [317, 361] on label "❌ Mazāk teksta lasīšanai" at bounding box center [525, 371] width 806 height 42
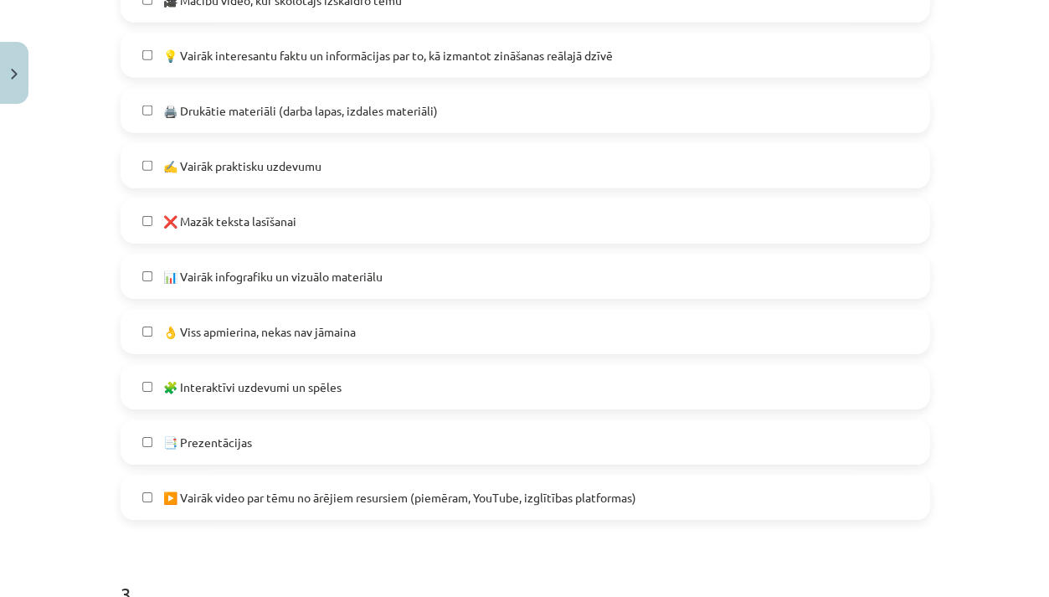
scroll to position [910, 0]
click at [294, 286] on label "📊 Vairāk infografiku un vizuālo materiālu" at bounding box center [525, 275] width 806 height 42
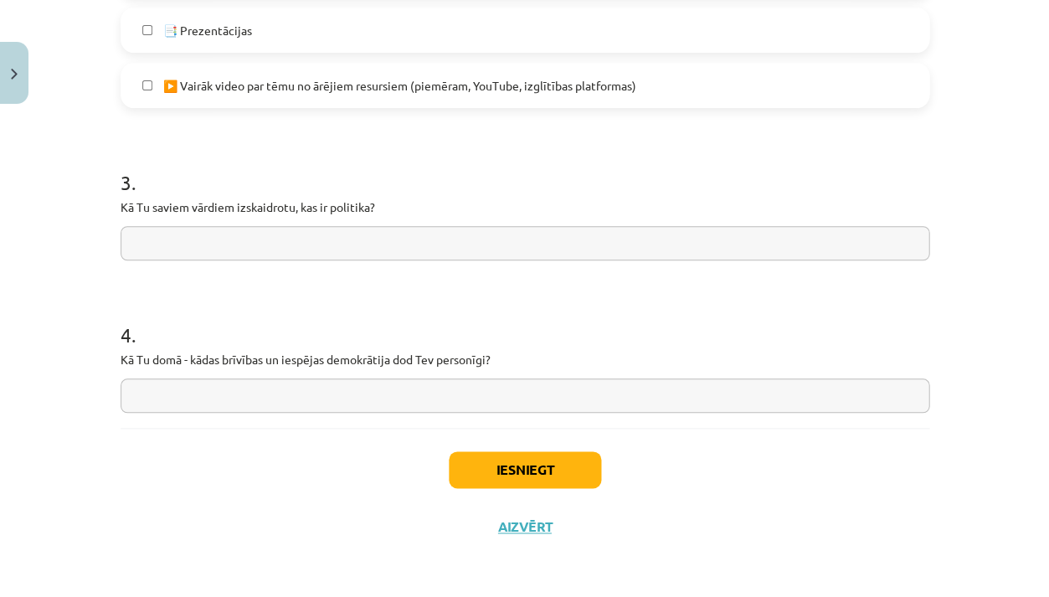
scroll to position [1319, 0]
click at [265, 245] on input "text" at bounding box center [525, 244] width 809 height 34
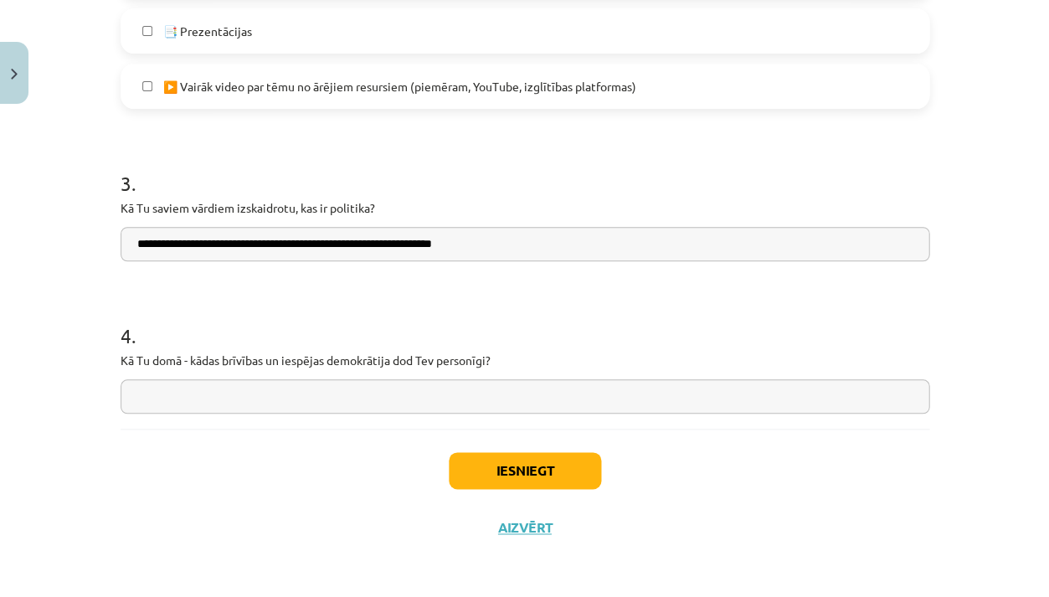
type input "**********"
click at [157, 393] on input "text" at bounding box center [525, 396] width 809 height 34
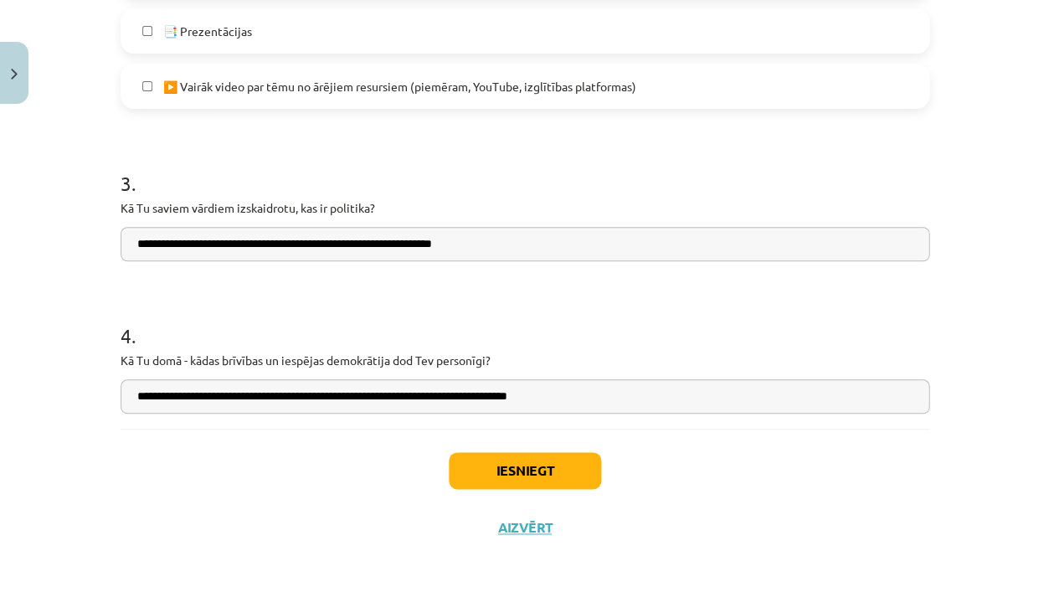
type input "**********"
click at [482, 473] on button "Iesniegt" at bounding box center [525, 470] width 152 height 37
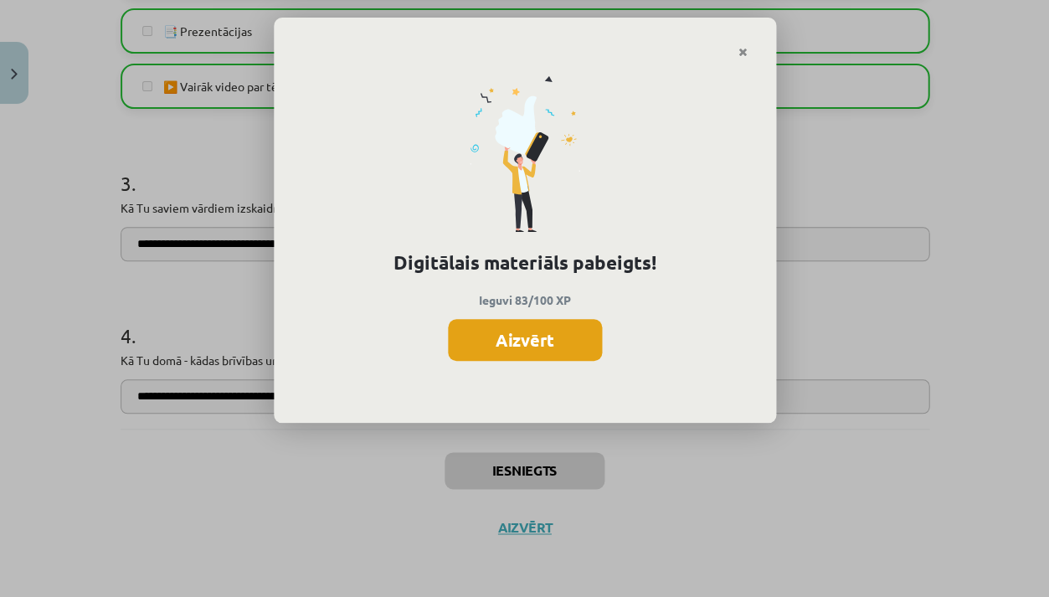
click at [568, 330] on button "Aizvērt" at bounding box center [525, 340] width 154 height 42
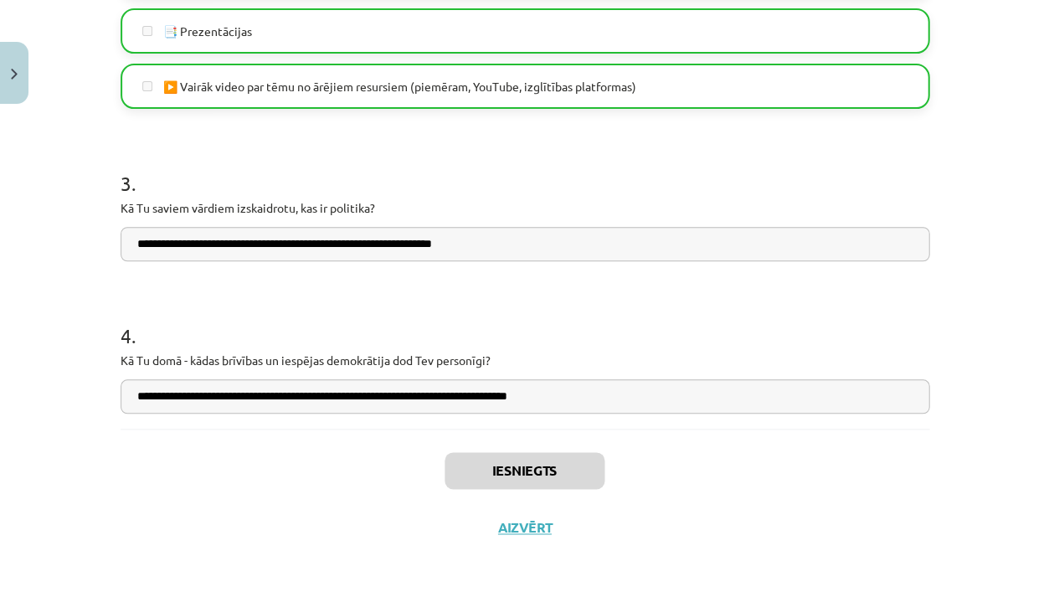
click at [530, 525] on button "Aizvērt" at bounding box center [525, 527] width 64 height 17
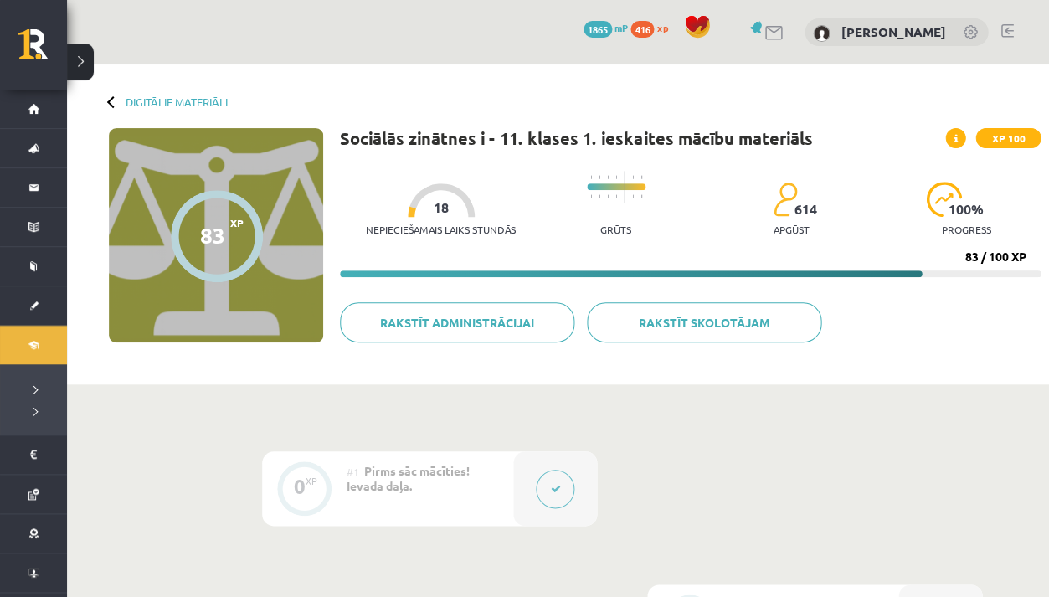
scroll to position [0, 0]
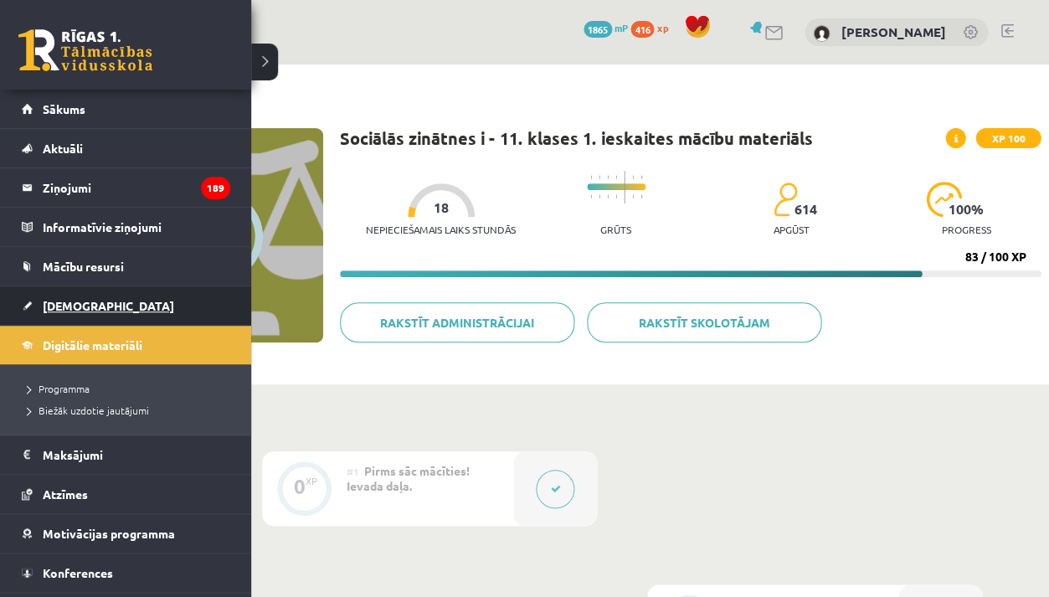
click at [156, 309] on link "[DEMOGRAPHIC_DATA]" at bounding box center [126, 305] width 209 height 39
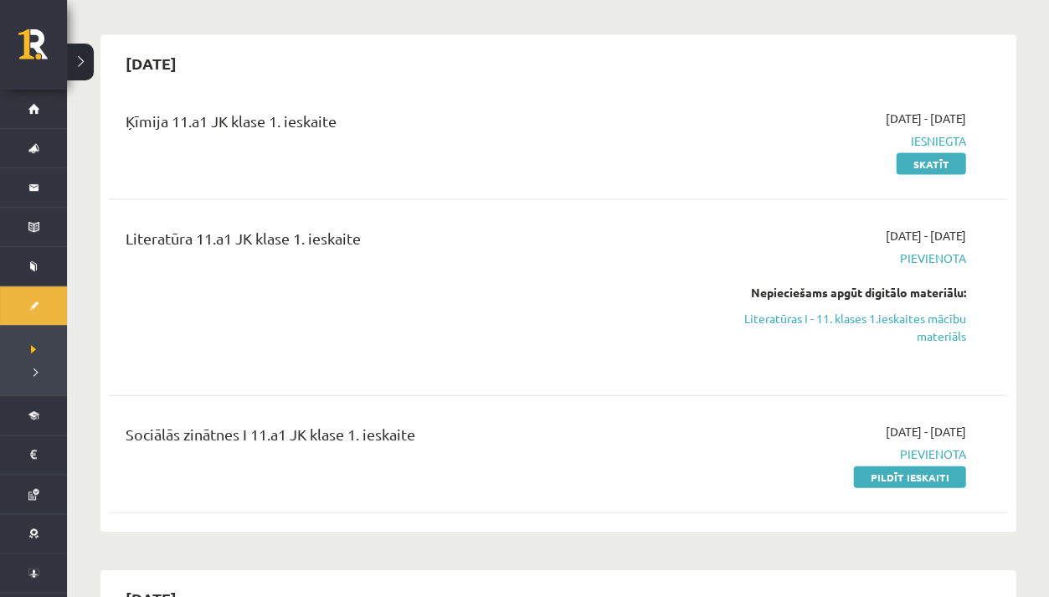
scroll to position [603, 0]
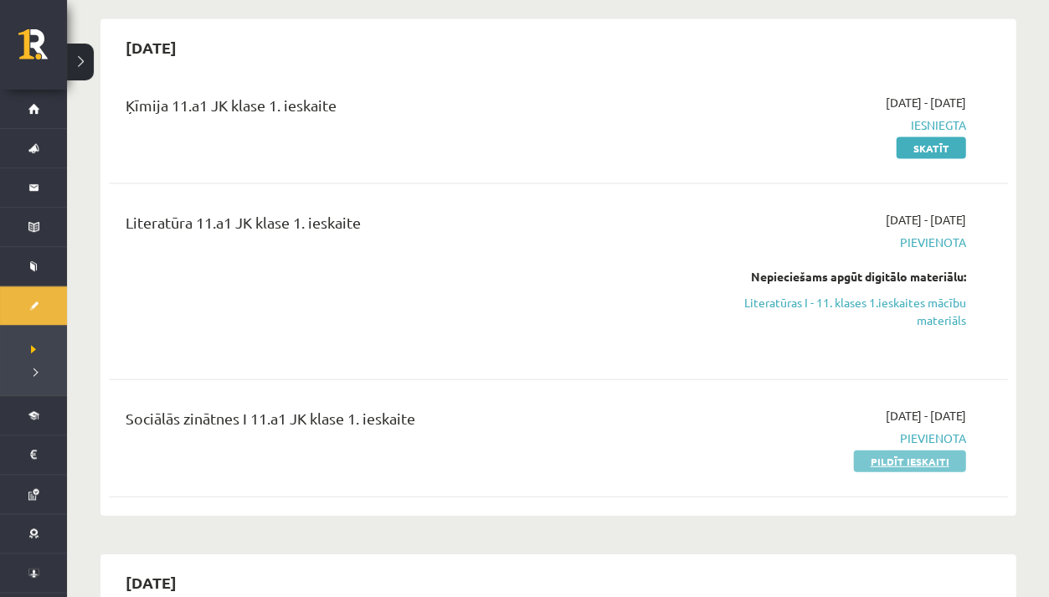
click at [863, 458] on link "Pildīt ieskaiti" at bounding box center [909, 461] width 112 height 22
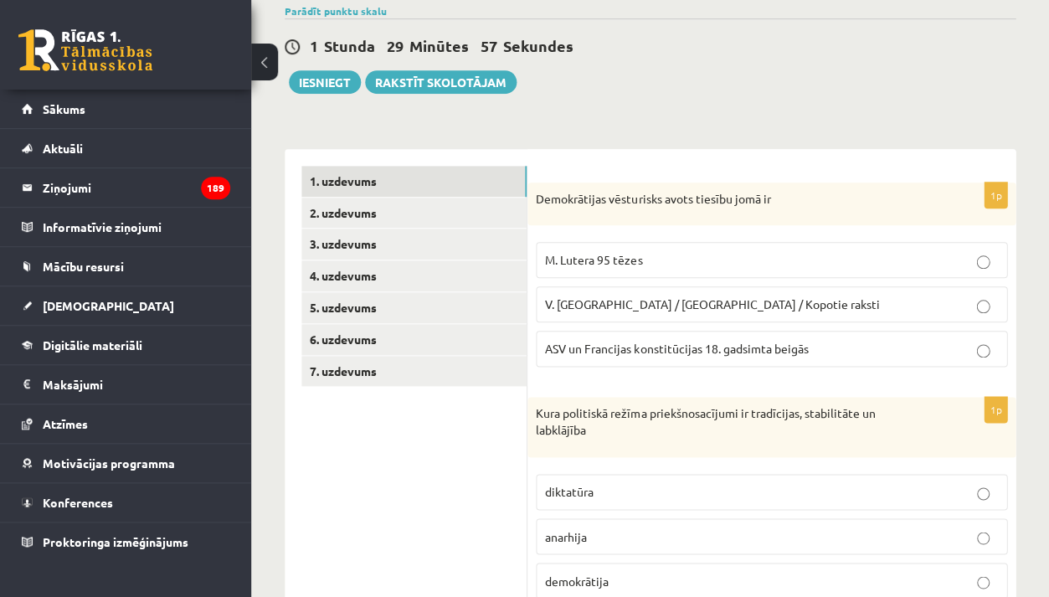
scroll to position [154, 0]
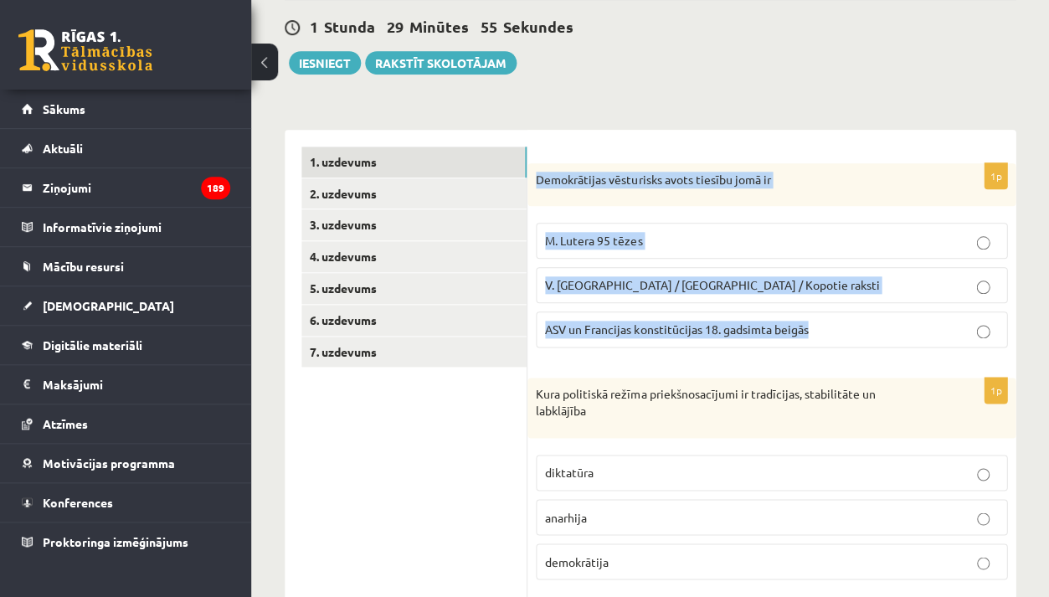
drag, startPoint x: 536, startPoint y: 178, endPoint x: 809, endPoint y: 327, distance: 311.5
click at [809, 327] on div "1p Demokrātijas vēsturisks avots tiesību jomā ir M. Lutera 95 tēzes V. [GEOGRAP…" at bounding box center [772, 262] width 488 height 198
copy div "Demokrātijas vēsturisks avots tiesību jomā ir M. Lutera 95 tēzes V. [GEOGRAPHIC…"
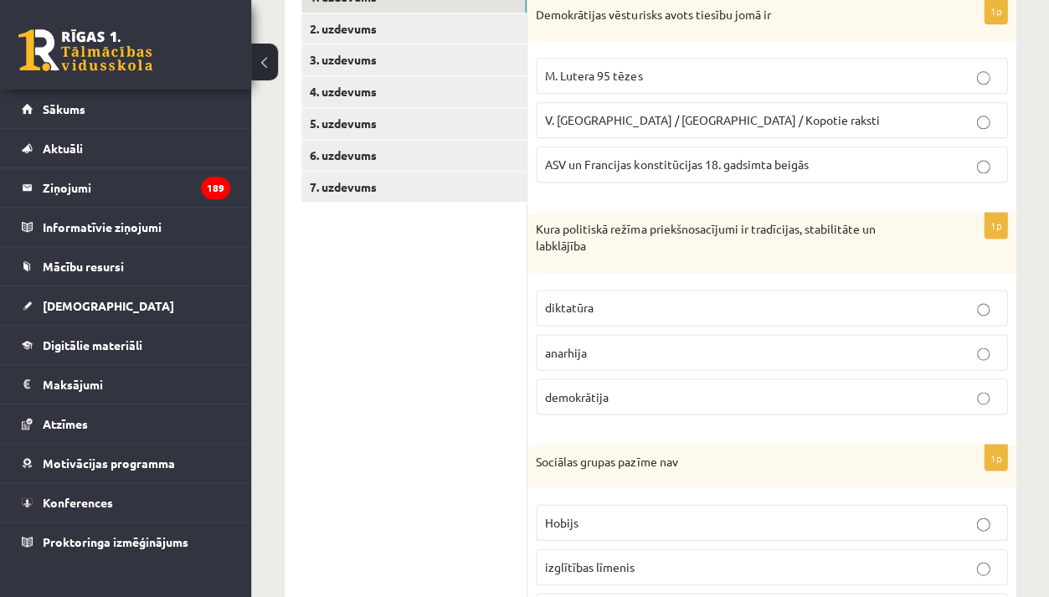
scroll to position [319, 0]
click at [618, 171] on p "ASV un Francijas konstitūcijas 18. gadsimta beigās" at bounding box center [771, 165] width 453 height 18
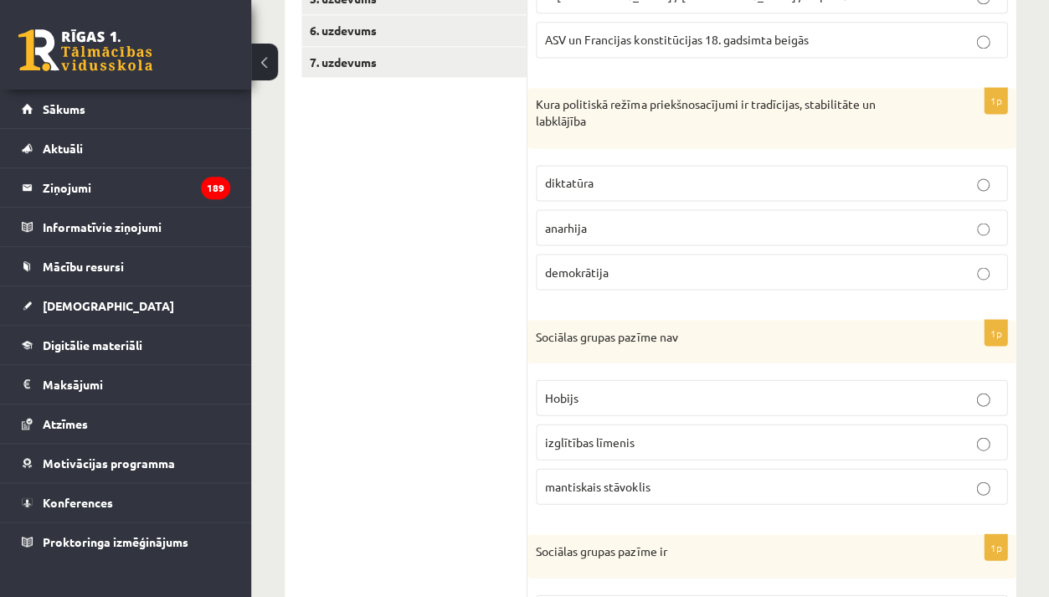
scroll to position [463, 0]
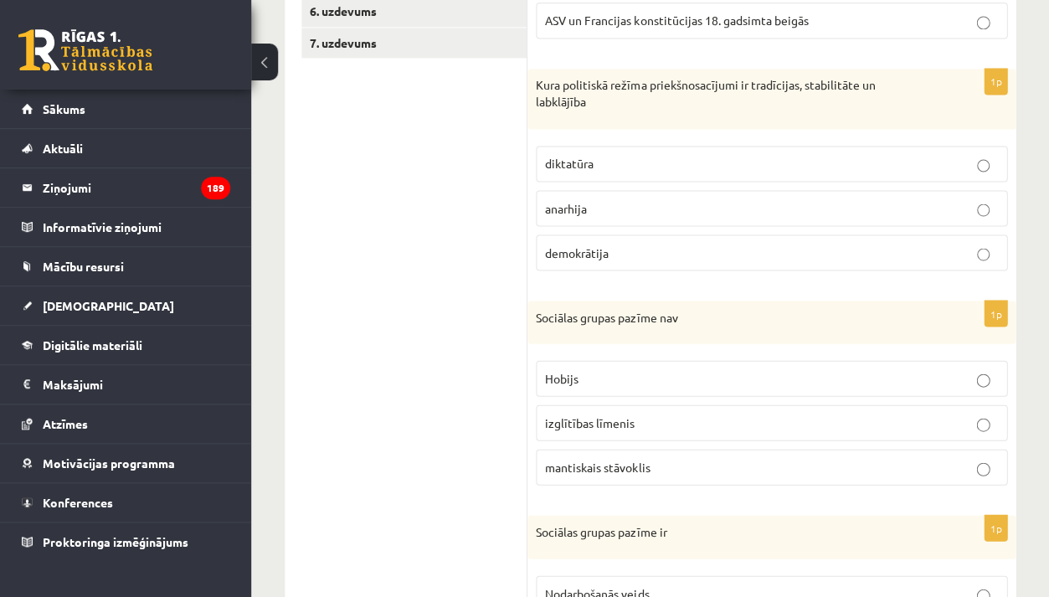
click at [575, 251] on span "demokrātija" at bounding box center [577, 252] width 64 height 15
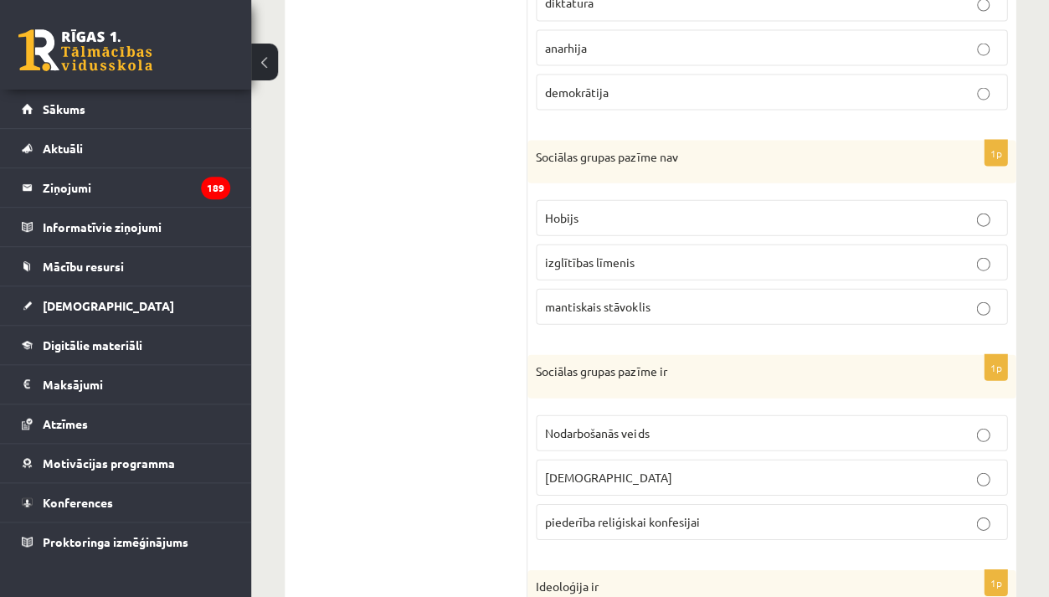
scroll to position [626, 0]
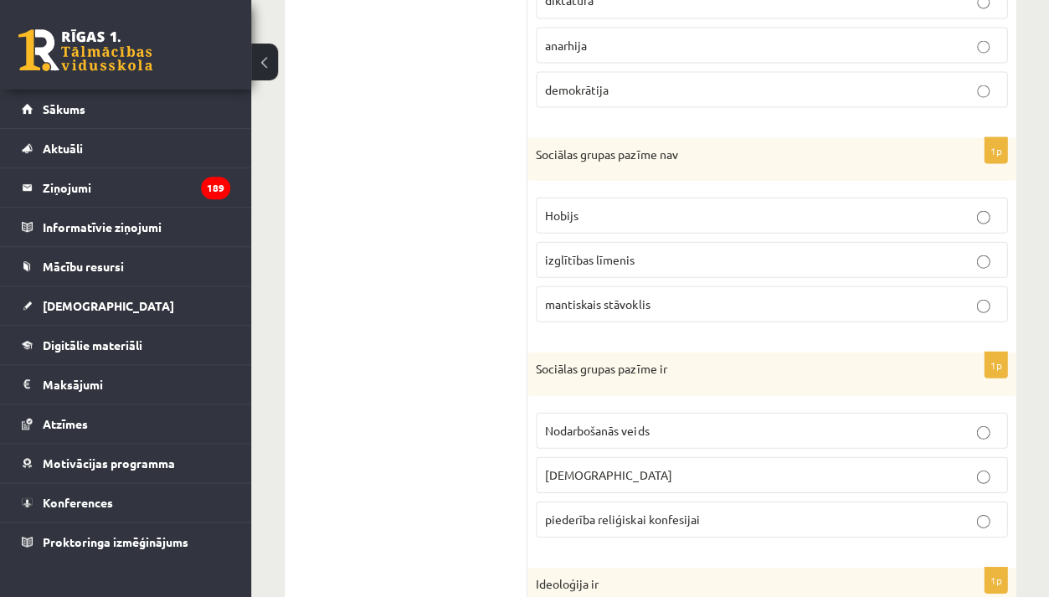
click at [588, 210] on p "Hobijs" at bounding box center [771, 215] width 453 height 18
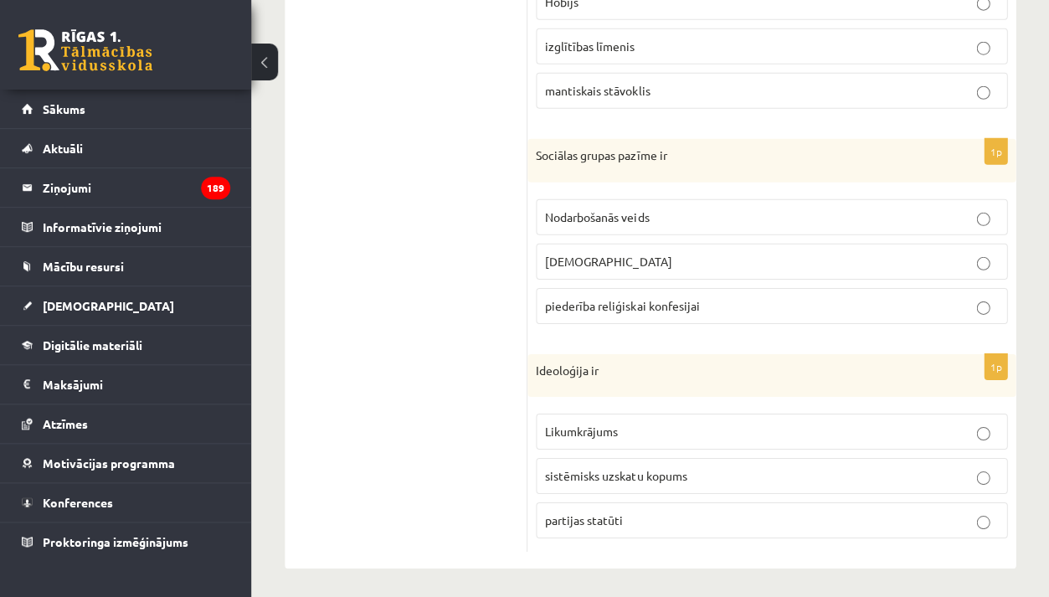
scroll to position [838, 0]
click at [575, 217] on span "Nodarbošanās veids" at bounding box center [597, 217] width 104 height 15
click at [571, 299] on span "piederība reliģiskai konfesijai" at bounding box center [622, 306] width 154 height 15
click at [586, 220] on p "Nodarbošanās veids" at bounding box center [771, 218] width 453 height 18
click at [585, 475] on span "sistēmisks uzskatu kopums" at bounding box center [616, 476] width 142 height 15
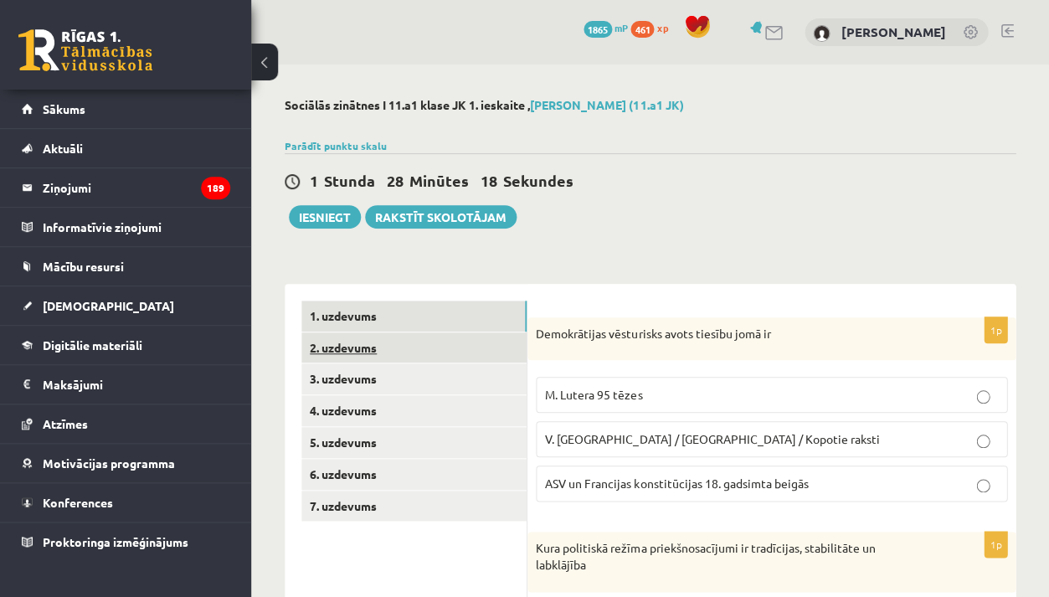
scroll to position [0, 0]
click at [478, 353] on link "2. uzdevums" at bounding box center [413, 347] width 225 height 31
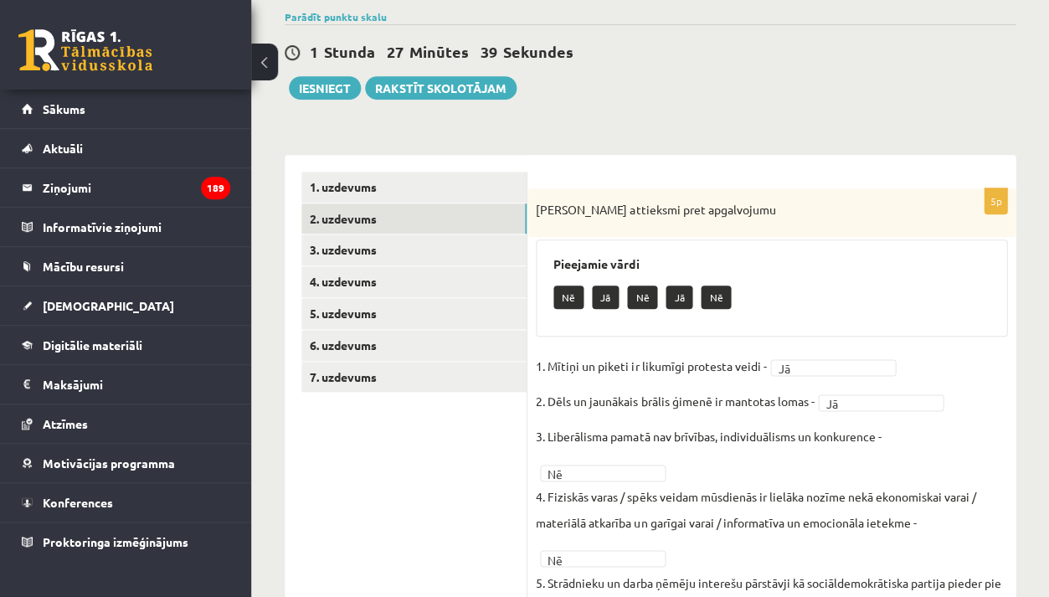
scroll to position [240, 0]
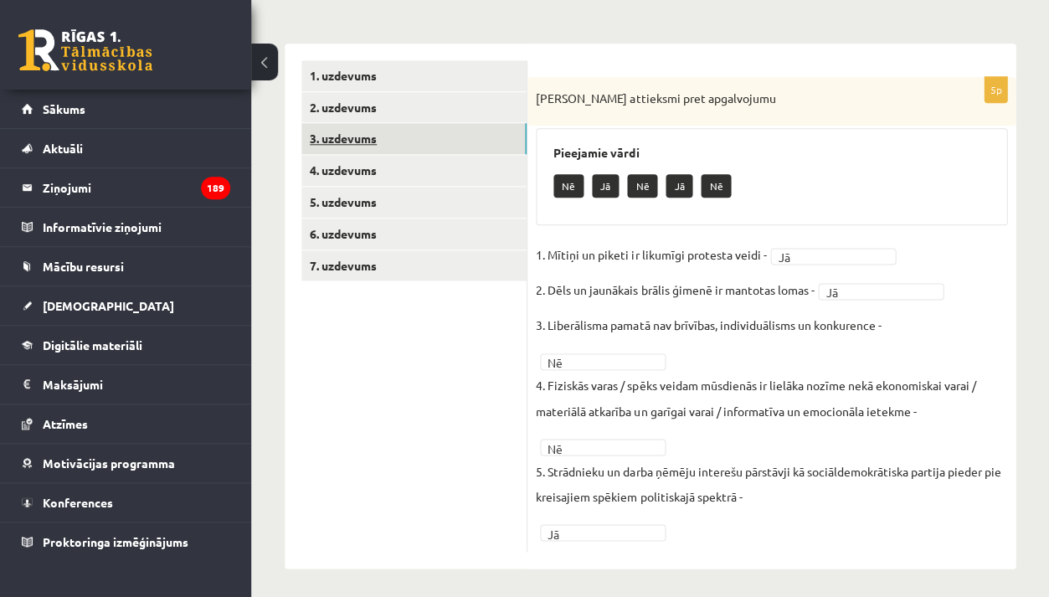
click at [446, 137] on link "3. uzdevums" at bounding box center [413, 138] width 225 height 31
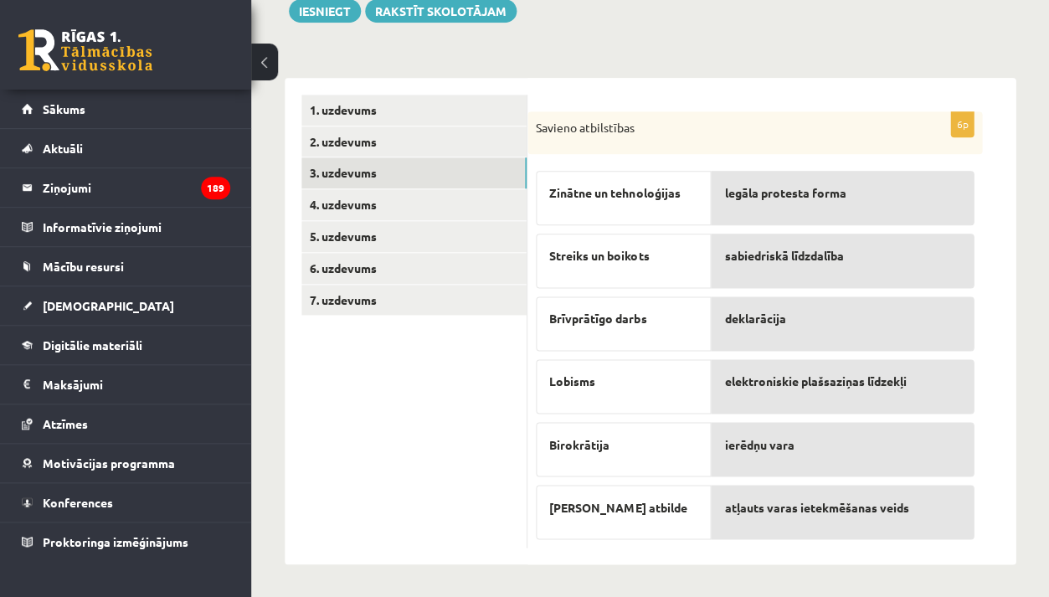
scroll to position [206, 0]
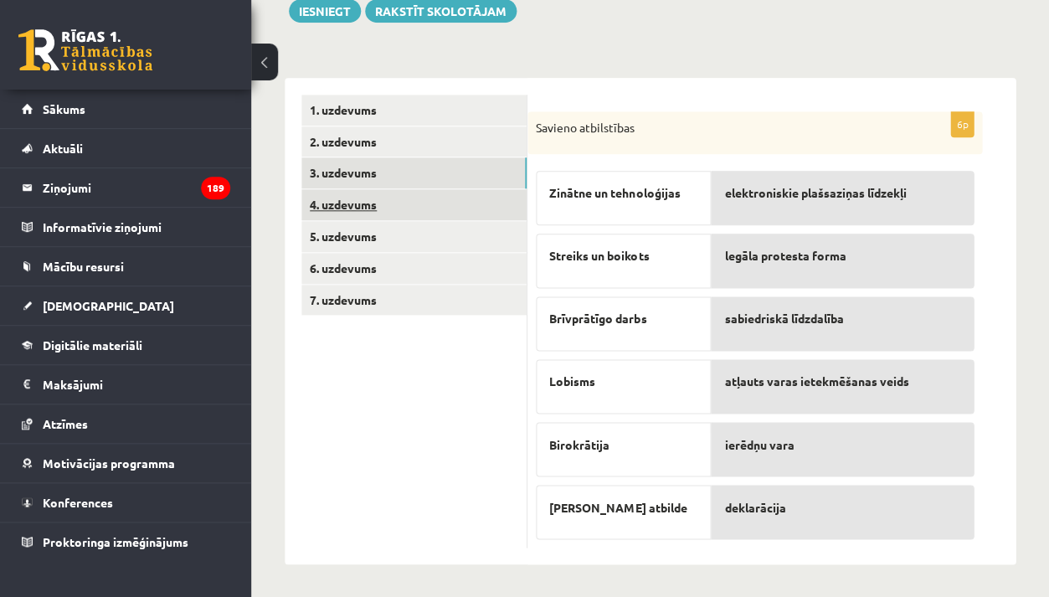
click at [423, 212] on link "4. uzdevums" at bounding box center [413, 204] width 225 height 31
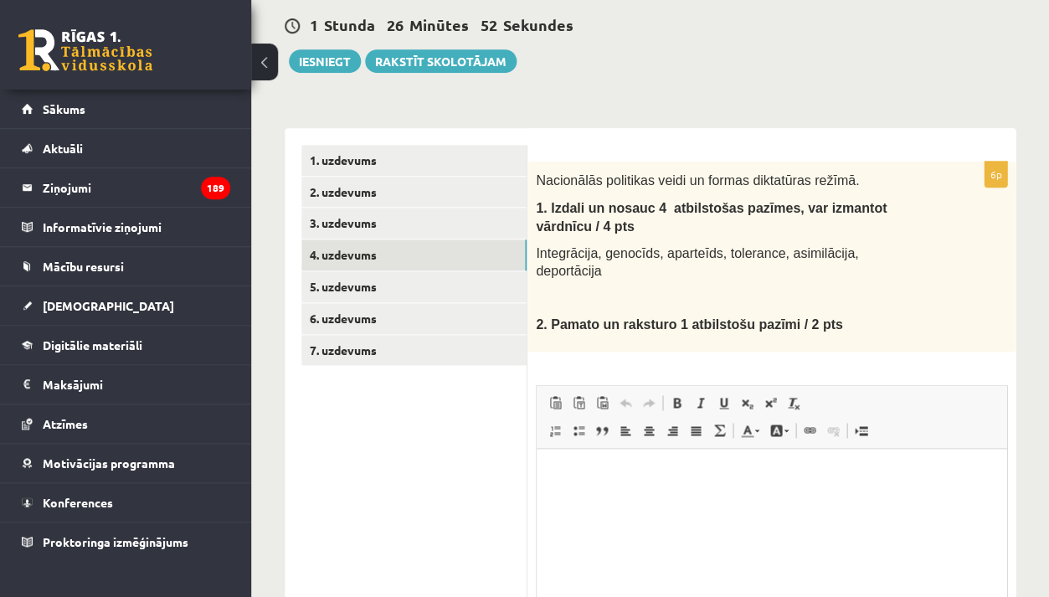
scroll to position [155, 0]
click at [611, 485] on html at bounding box center [772, 475] width 470 height 51
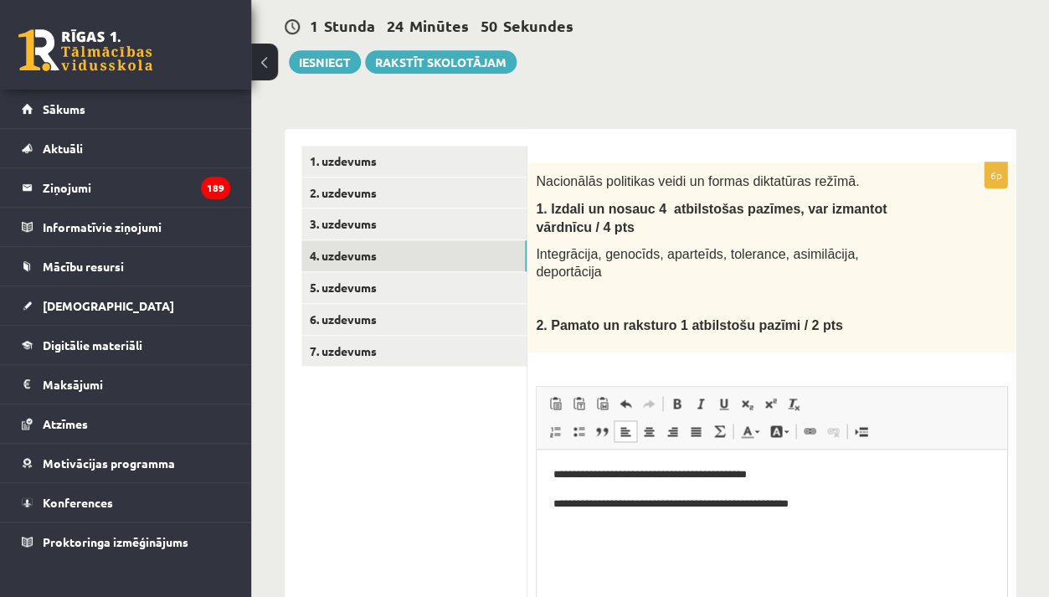
click at [765, 508] on p "**********" at bounding box center [772, 504] width 436 height 18
click at [843, 505] on p "**********" at bounding box center [772, 504] width 436 height 18
click at [759, 502] on p "**********" at bounding box center [772, 504] width 436 height 18
click at [847, 511] on p "**********" at bounding box center [772, 504] width 436 height 18
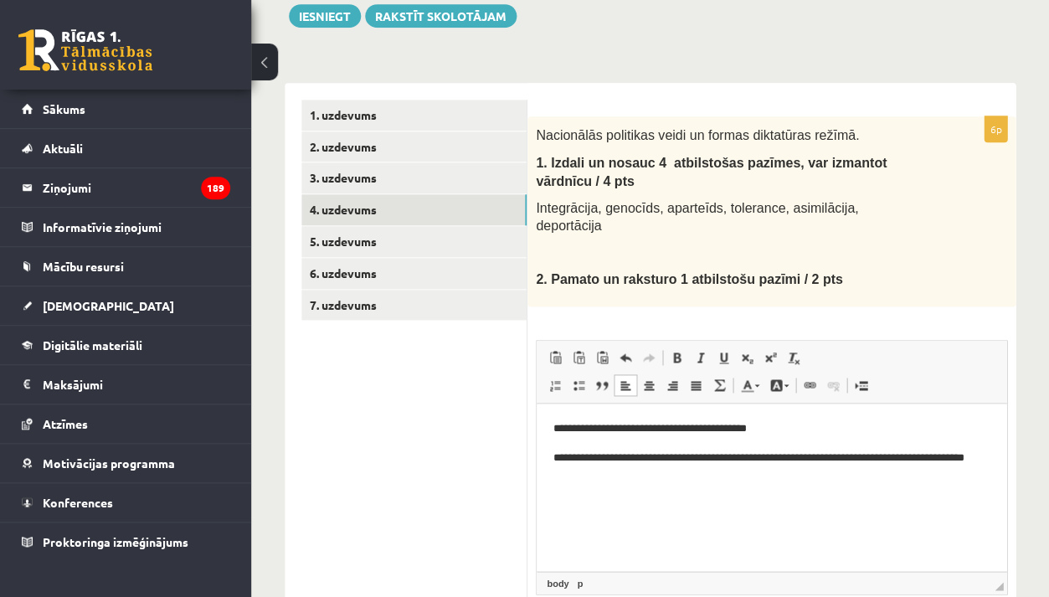
scroll to position [204, 0]
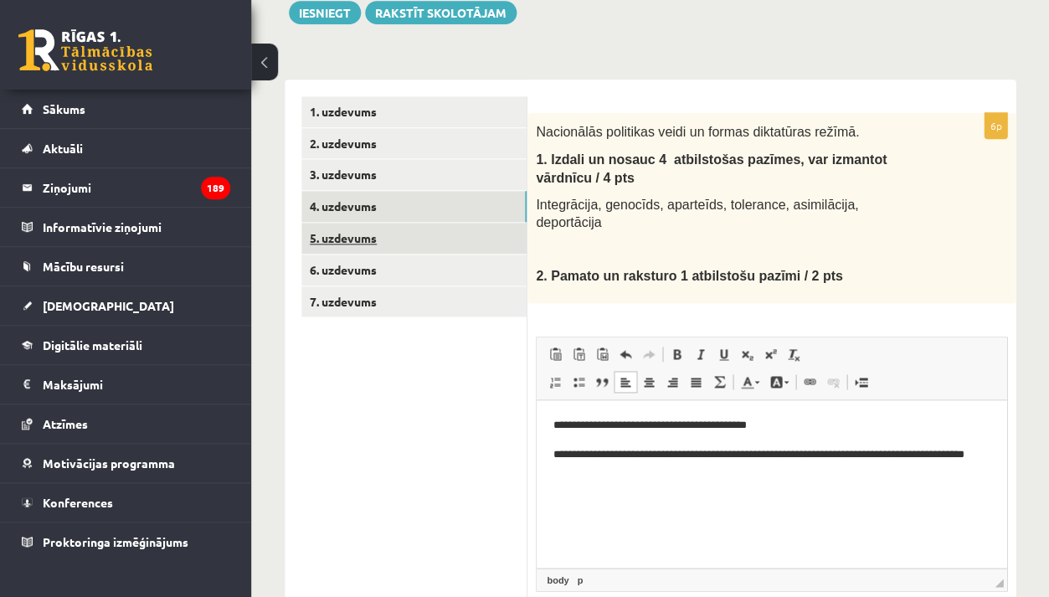
click at [503, 234] on link "5. uzdevums" at bounding box center [413, 238] width 225 height 31
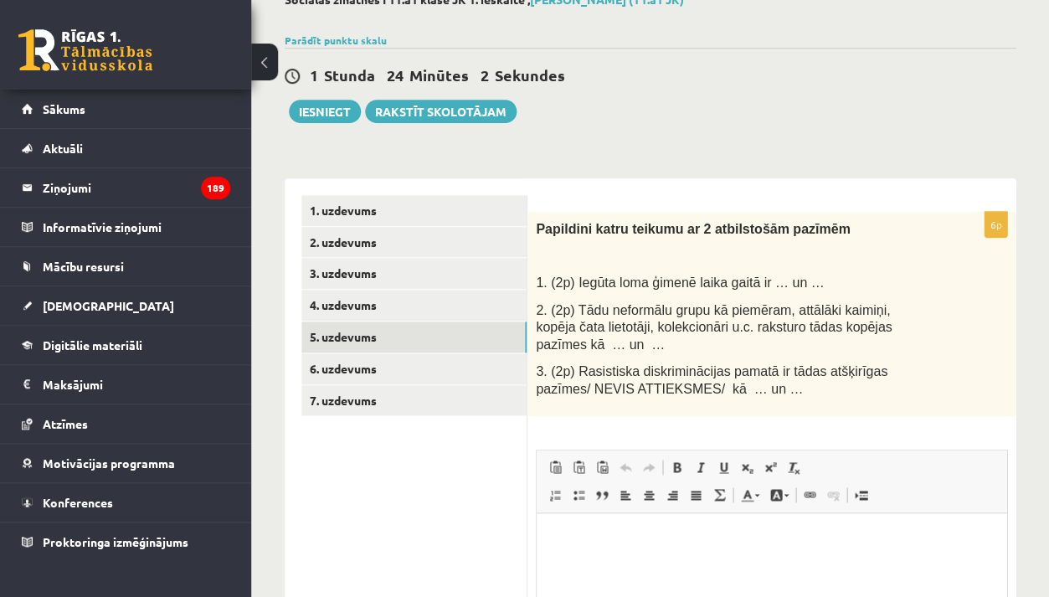
scroll to position [106, 0]
click at [680, 531] on p "Визуальный текстовый редактор, wiswyg-editor-user-answer-47024776570660" at bounding box center [772, 537] width 436 height 18
click at [632, 532] on p "Визуальный текстовый редактор, wiswyg-editor-user-answer-47024776570660" at bounding box center [772, 537] width 436 height 18
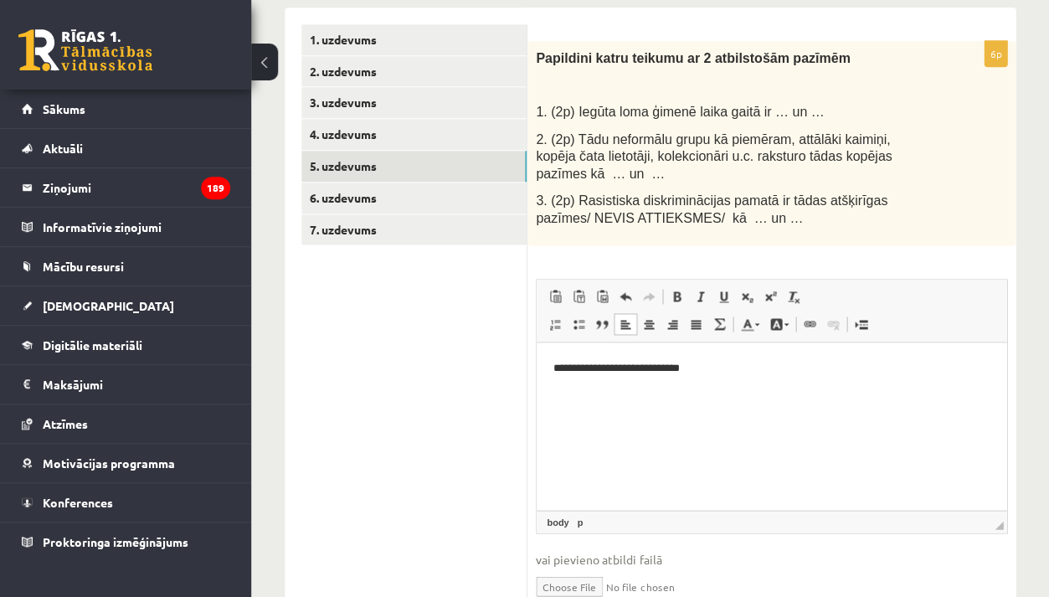
scroll to position [279, 0]
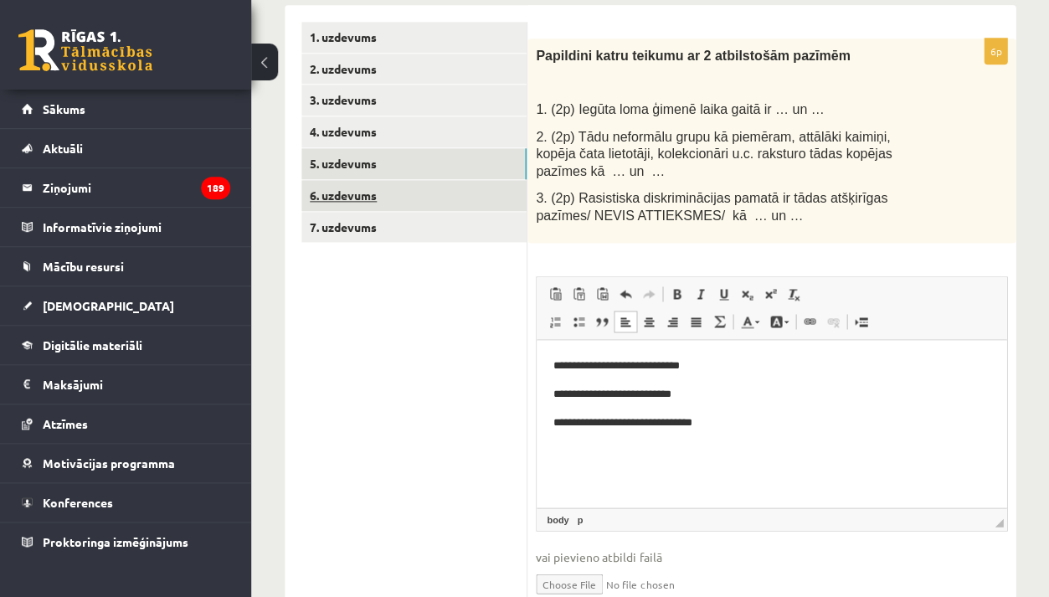
click at [418, 198] on link "6. uzdevums" at bounding box center [413, 195] width 225 height 31
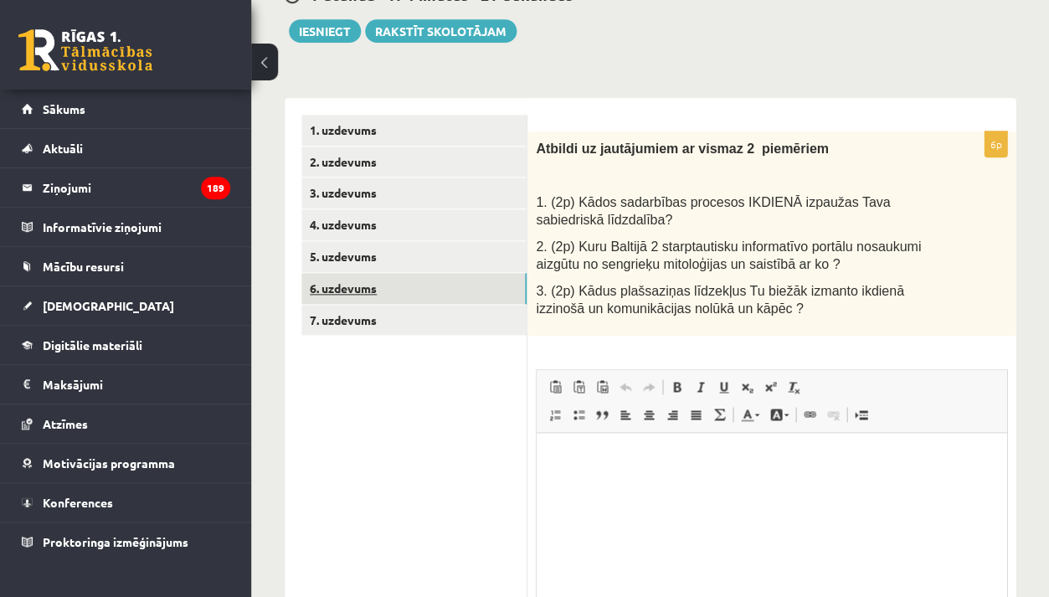
scroll to position [0, 0]
click at [575, 456] on p "Визуальный текстовый редактор, wiswyg-editor-user-answer-47024917064160" at bounding box center [772, 458] width 436 height 18
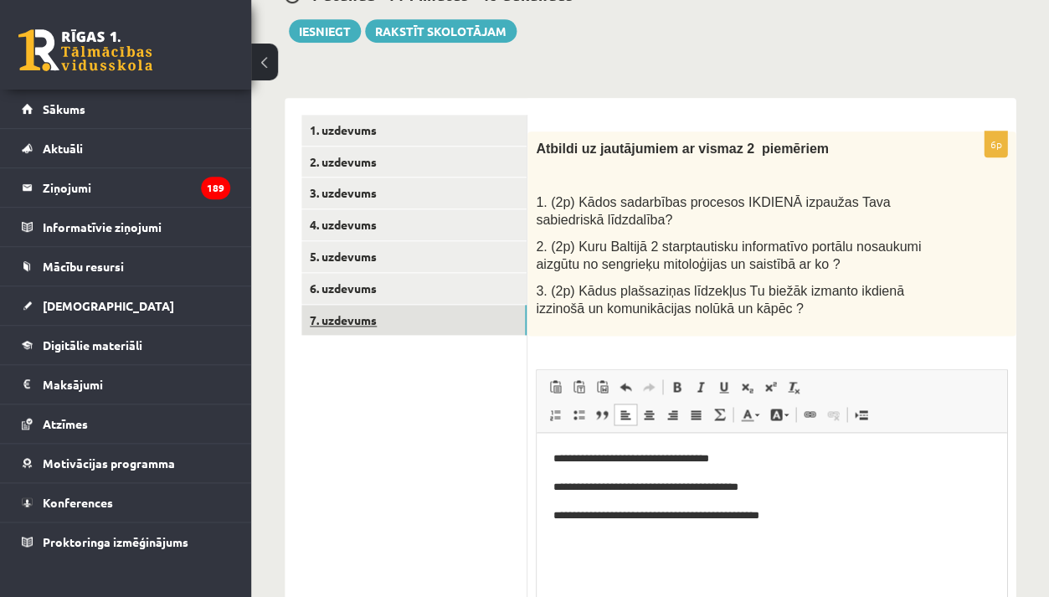
click at [412, 323] on link "7. uzdevums" at bounding box center [413, 320] width 225 height 31
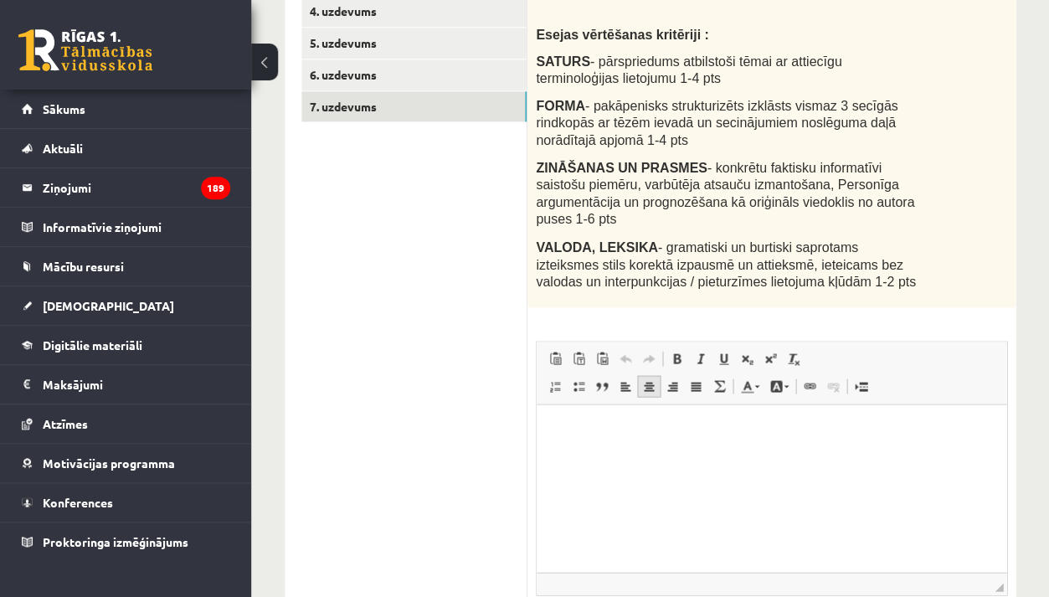
scroll to position [405, 0]
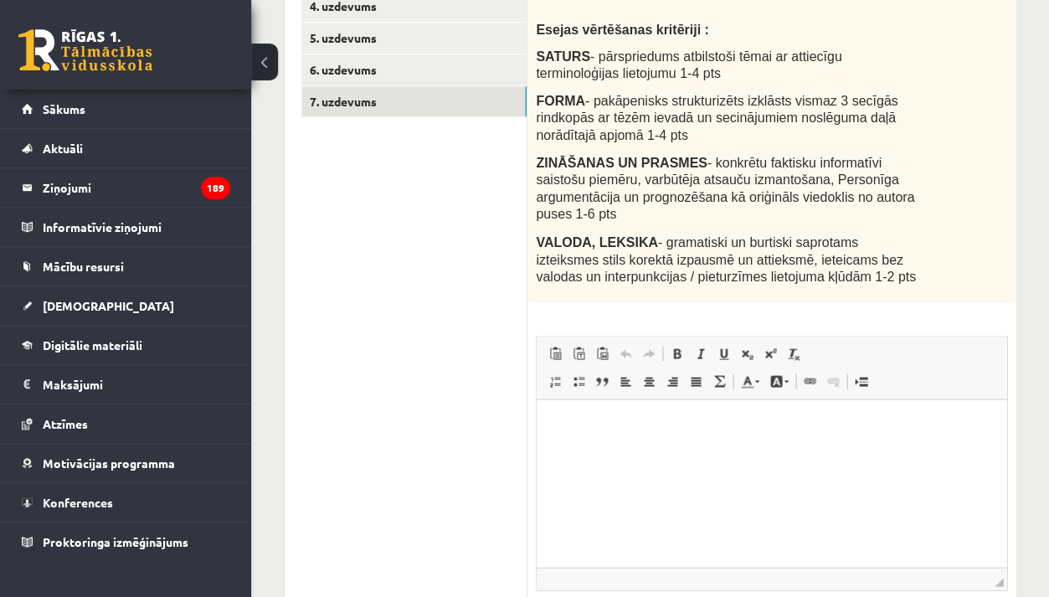
click at [621, 428] on p "Визуальный текстовый редактор, wiswyg-editor-user-answer-47025044348340" at bounding box center [772, 425] width 436 height 18
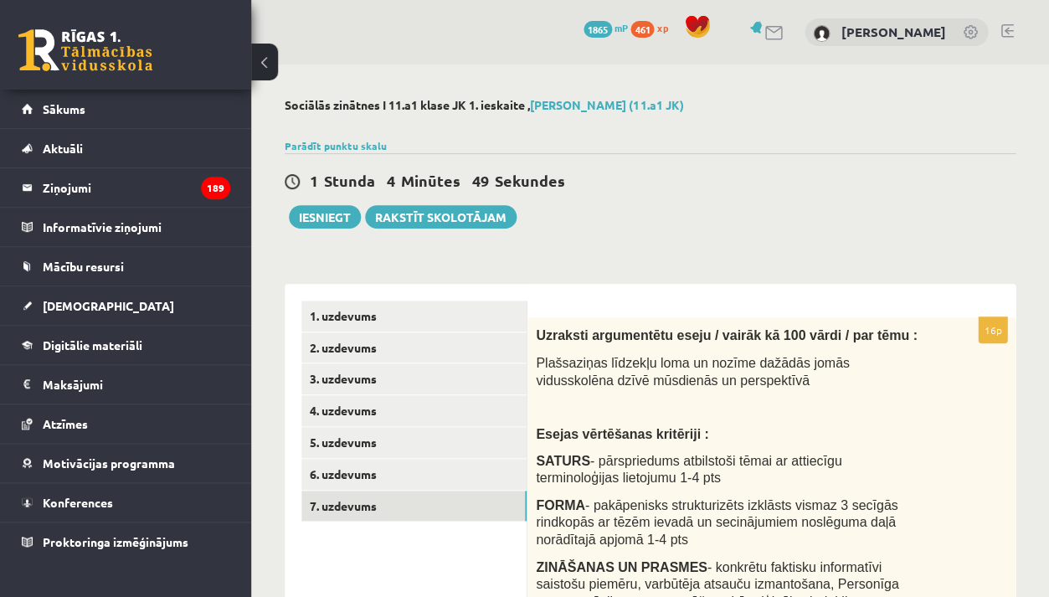
scroll to position [0, 0]
click at [328, 215] on button "Iesniegt" at bounding box center [325, 216] width 72 height 23
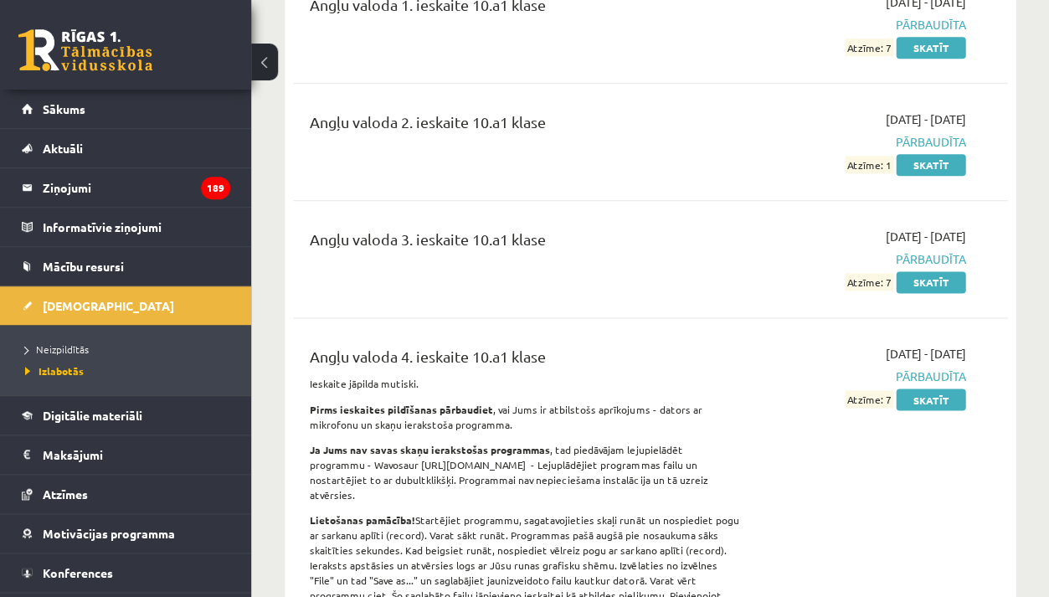
scroll to position [268, 0]
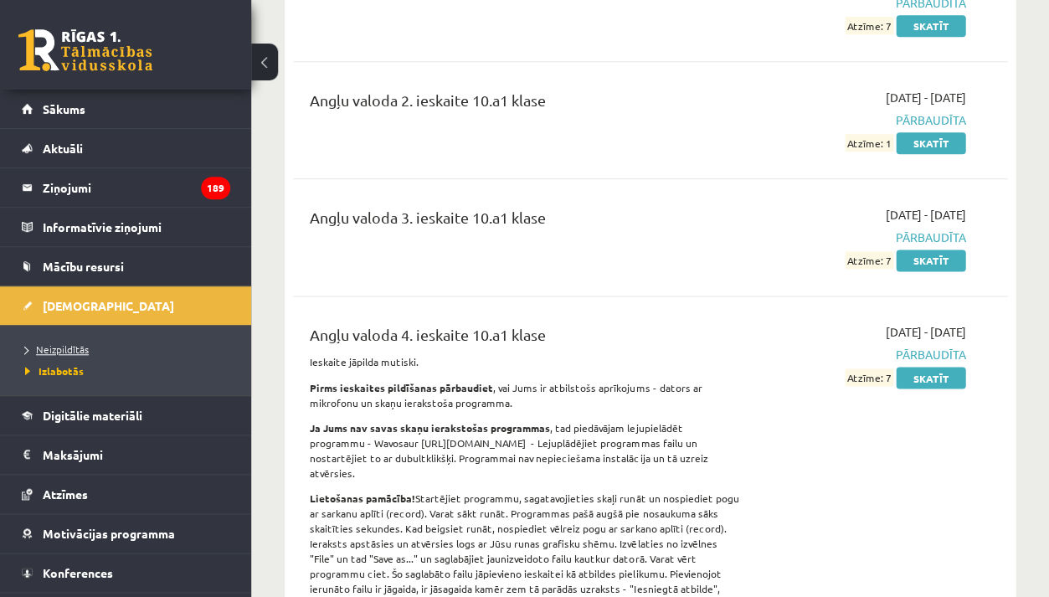
click at [85, 346] on span "Neizpildītās" at bounding box center [57, 349] width 64 height 13
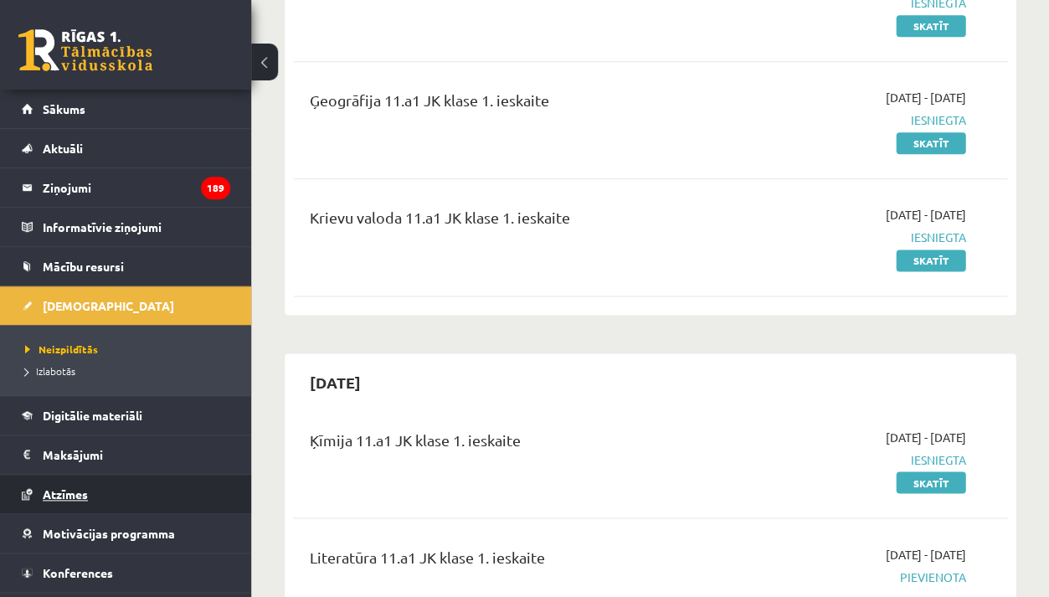
click at [94, 477] on link "Atzīmes" at bounding box center [126, 494] width 209 height 39
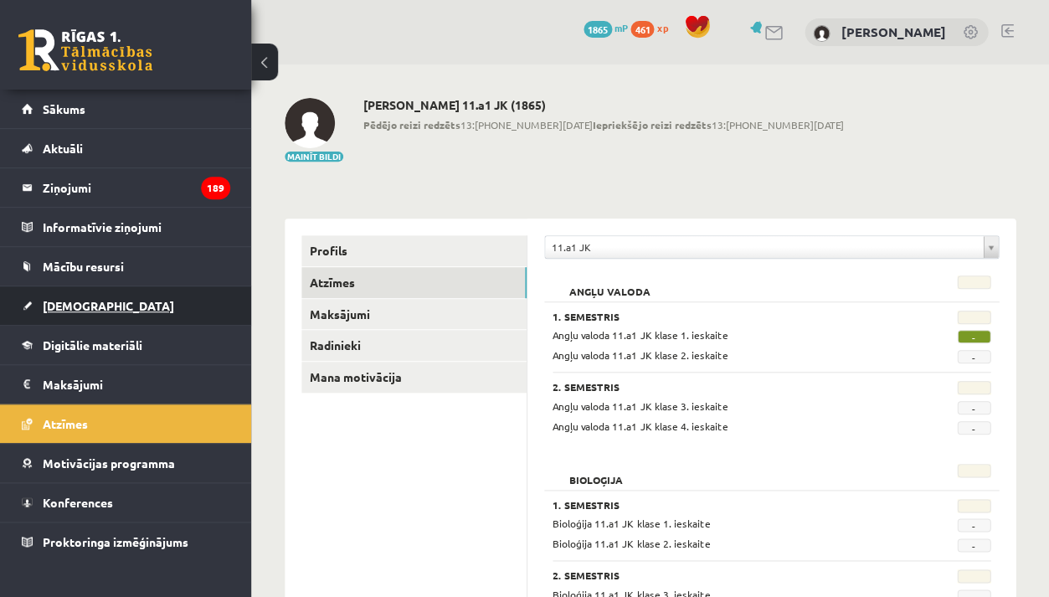
click at [153, 307] on link "[DEMOGRAPHIC_DATA]" at bounding box center [126, 305] width 209 height 39
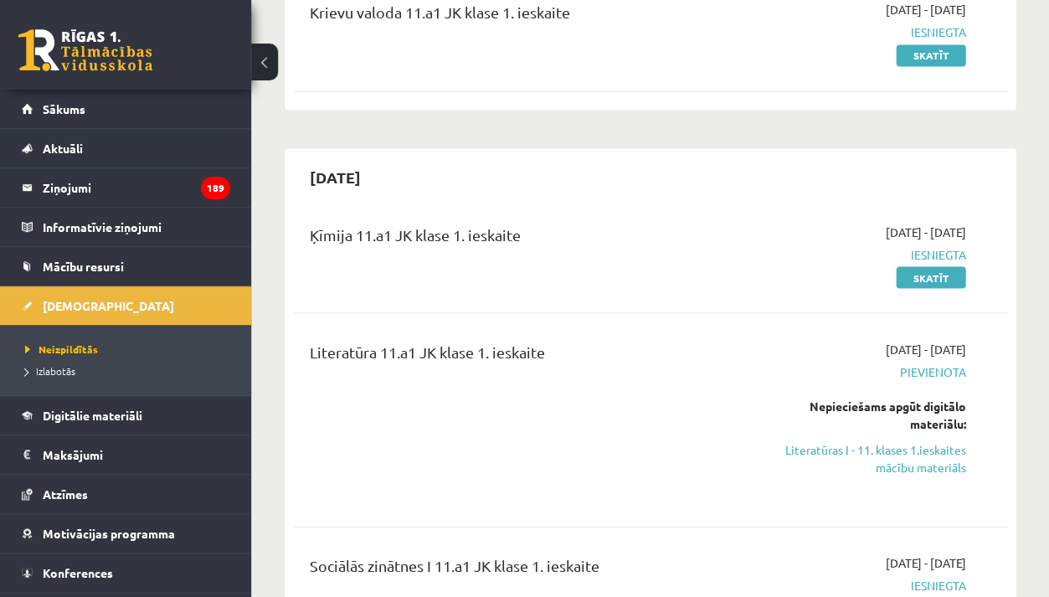
scroll to position [454, 0]
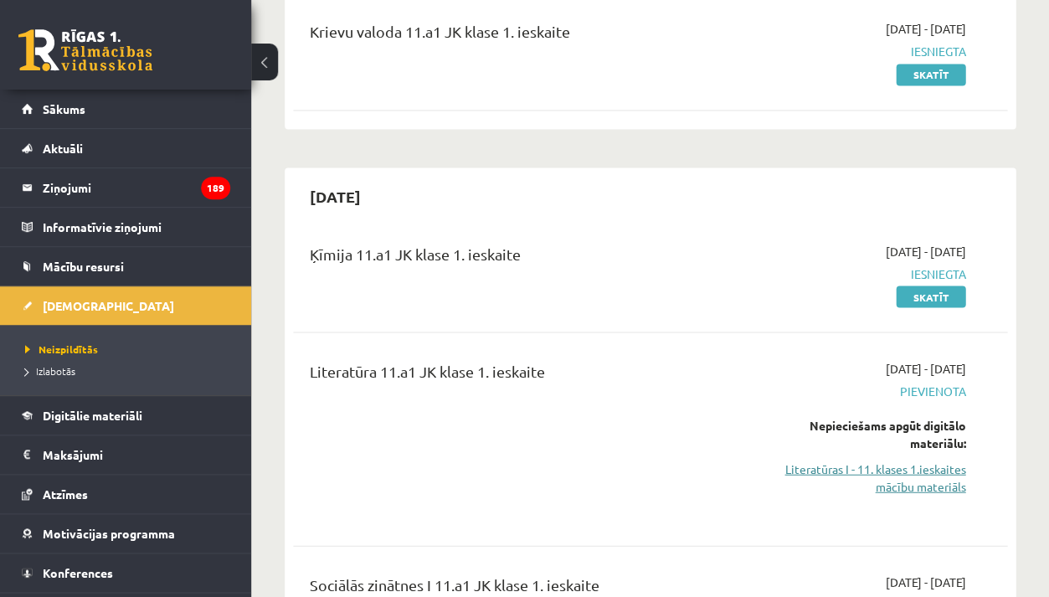
click at [811, 466] on link "Literatūras I - 11. klases 1.ieskaites mācību materiāls" at bounding box center [865, 477] width 202 height 35
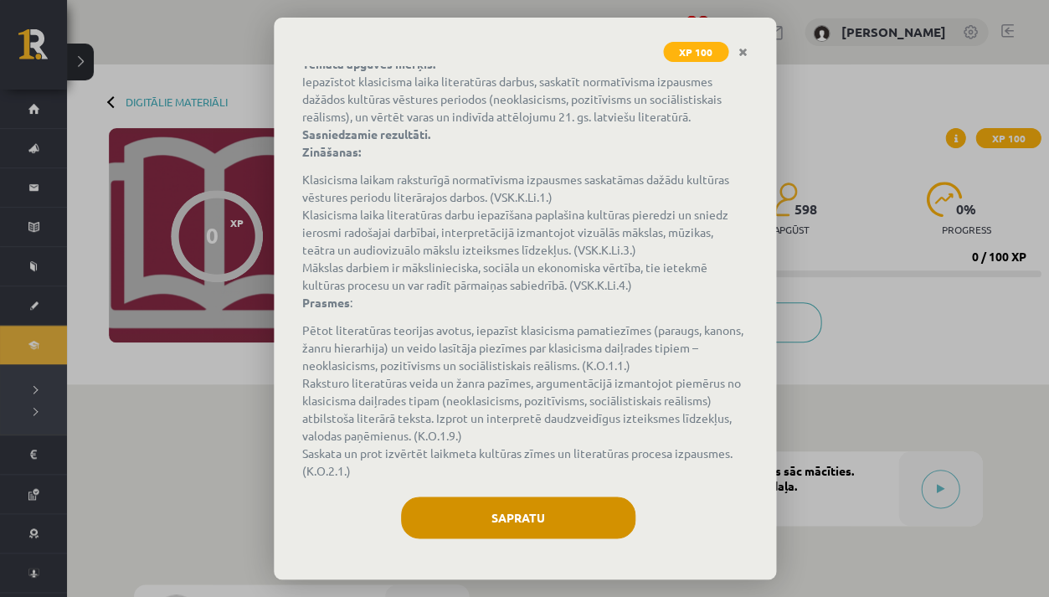
scroll to position [120, 0]
click at [531, 508] on button "Sapratu" at bounding box center [518, 518] width 234 height 42
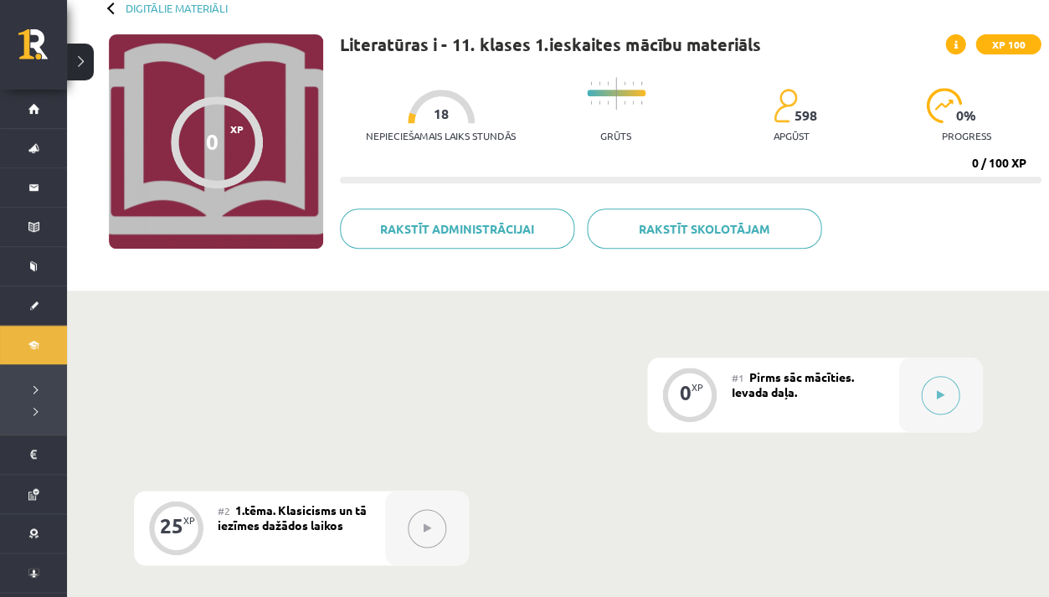
scroll to position [95, 0]
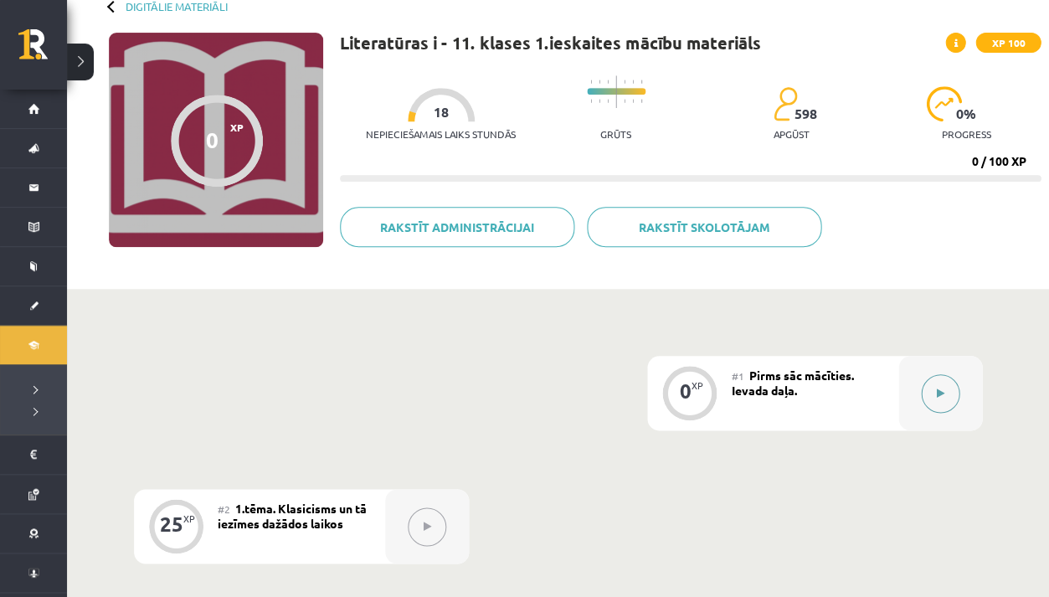
click at [925, 390] on button at bounding box center [940, 393] width 39 height 39
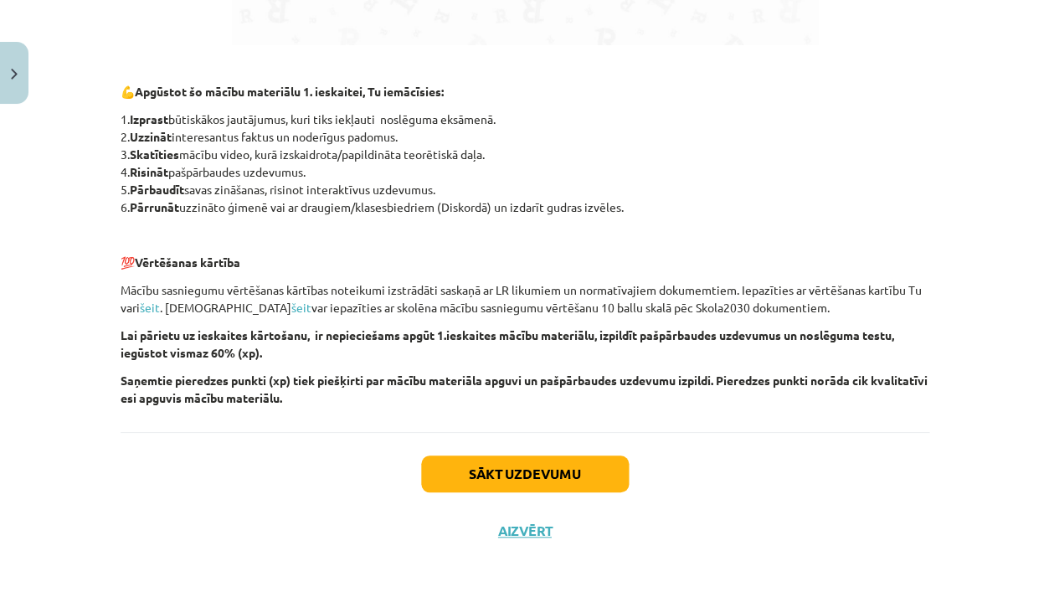
click at [558, 465] on button "Sākt uzdevumu" at bounding box center [525, 474] width 208 height 37
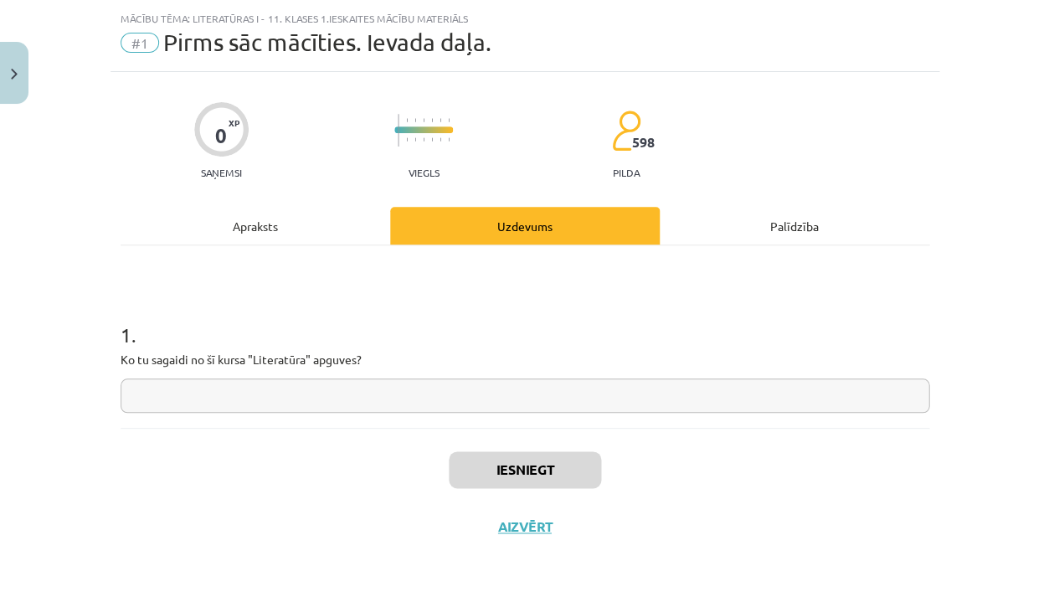
click at [317, 403] on input "text" at bounding box center [525, 396] width 809 height 34
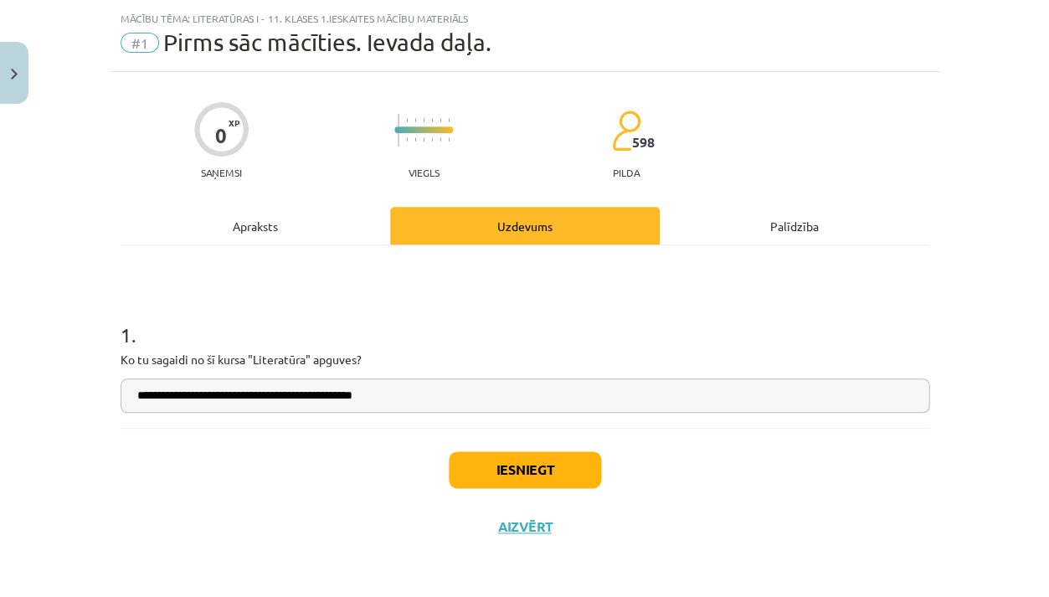
type input "**********"
click at [487, 458] on button "Iesniegt" at bounding box center [525, 469] width 152 height 37
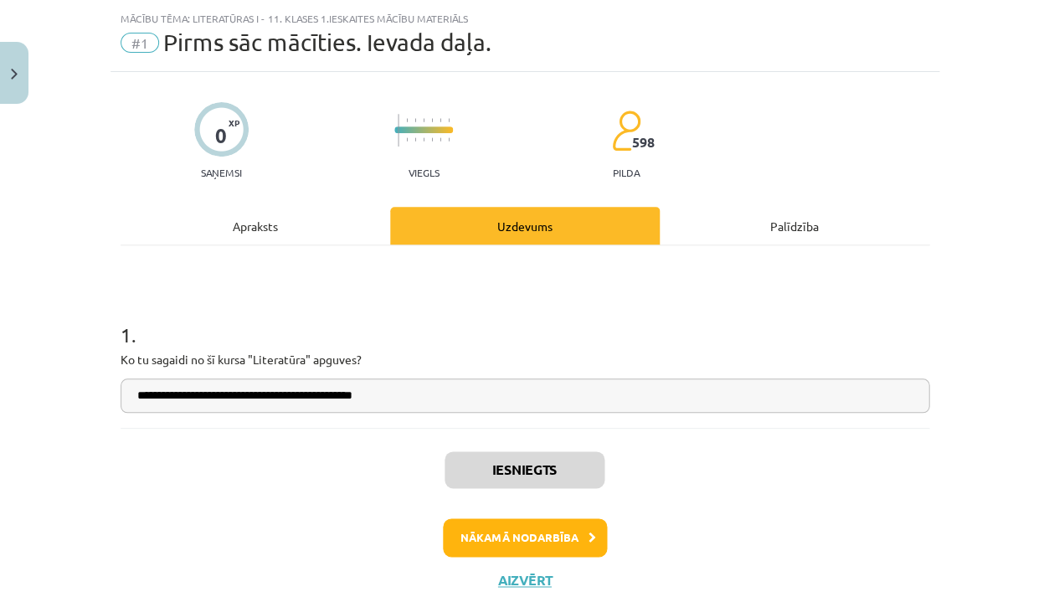
click at [474, 534] on button "Nākamā nodarbība" at bounding box center [525, 537] width 164 height 39
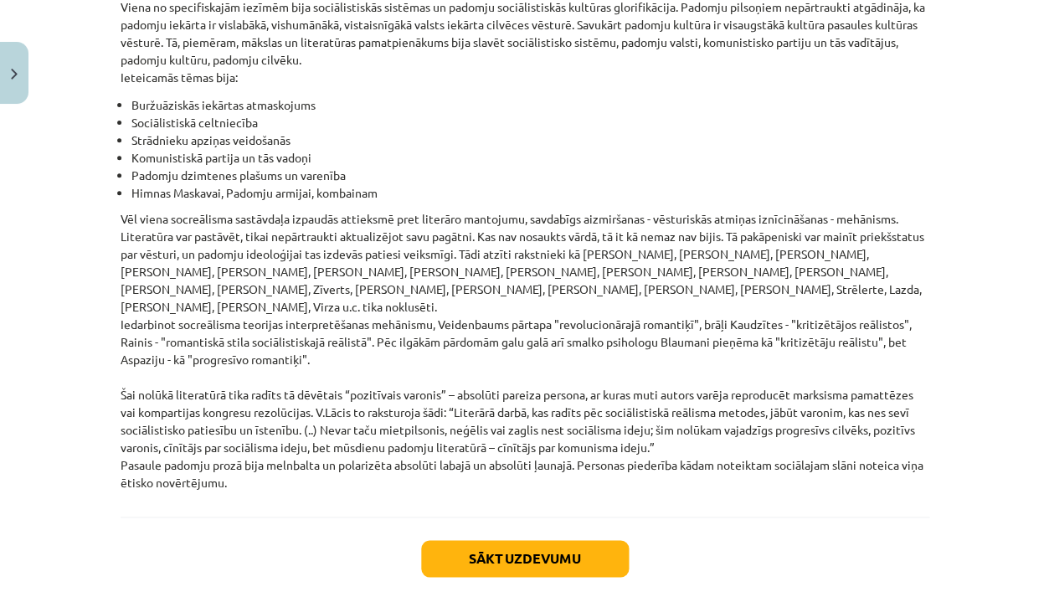
scroll to position [3839, 0]
click at [477, 540] on button "Sākt uzdevumu" at bounding box center [525, 558] width 208 height 37
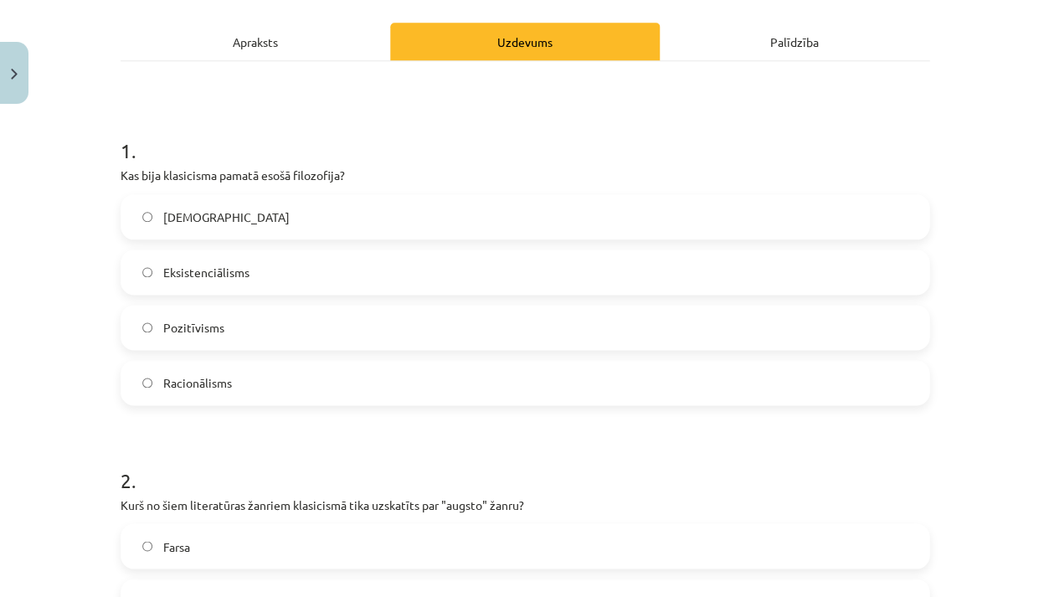
scroll to position [215, 0]
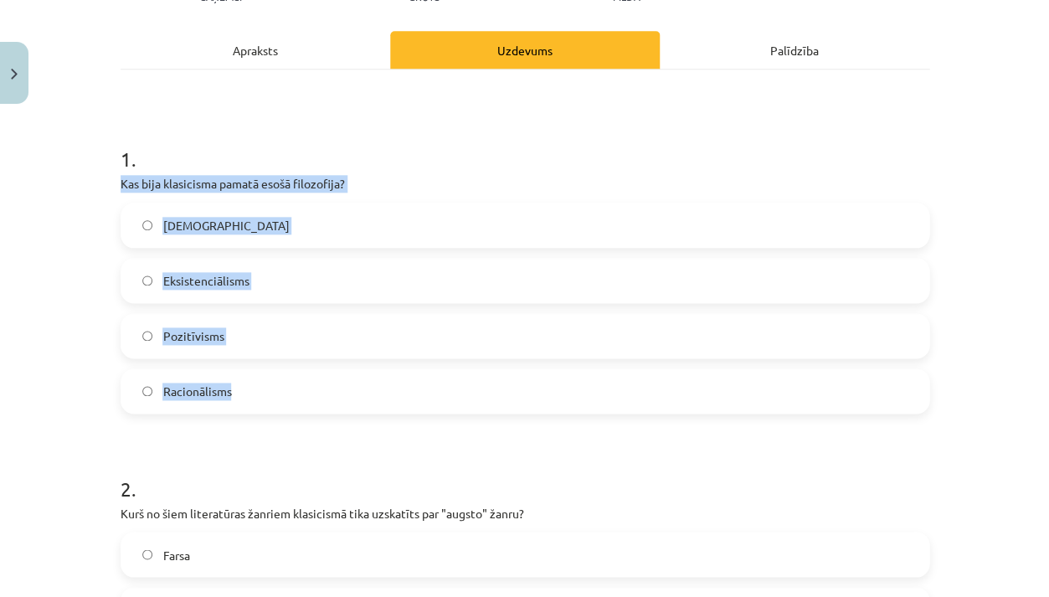
drag, startPoint x: 121, startPoint y: 183, endPoint x: 240, endPoint y: 397, distance: 244.4
click at [240, 397] on div "1 . Kas bija klasicisma pamatā esošā filozofija? Empīrisms Eksistenciālisms Poz…" at bounding box center [525, 266] width 809 height 296
copy div "Kas bija klasicisma pamatā esošā filozofija? Empīrisms Eksistenciālisms Pozitīv…"
click at [271, 386] on label "Racionālisms" at bounding box center [525, 391] width 806 height 42
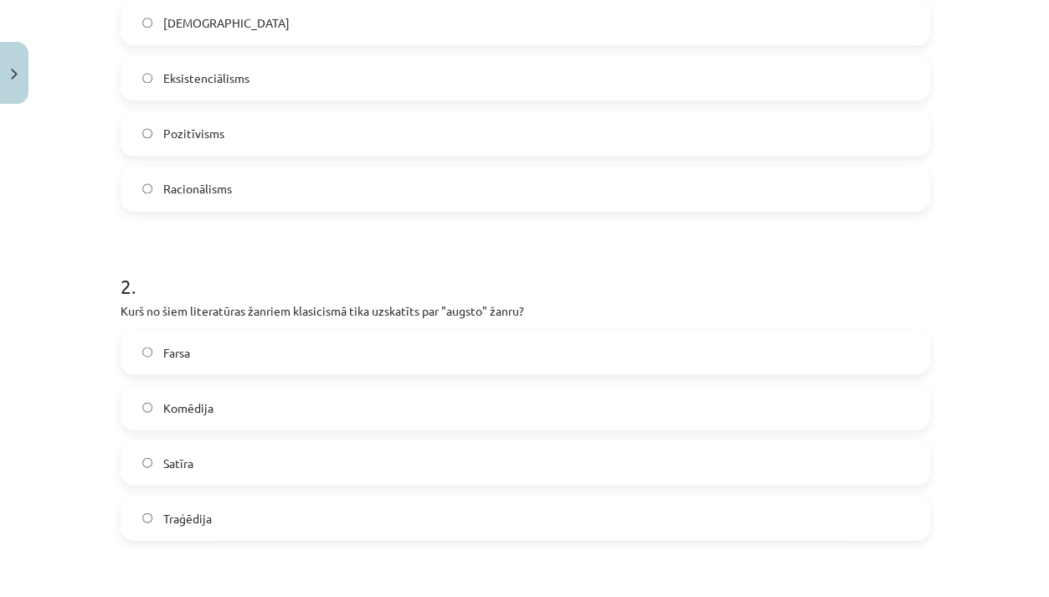
scroll to position [492, 0]
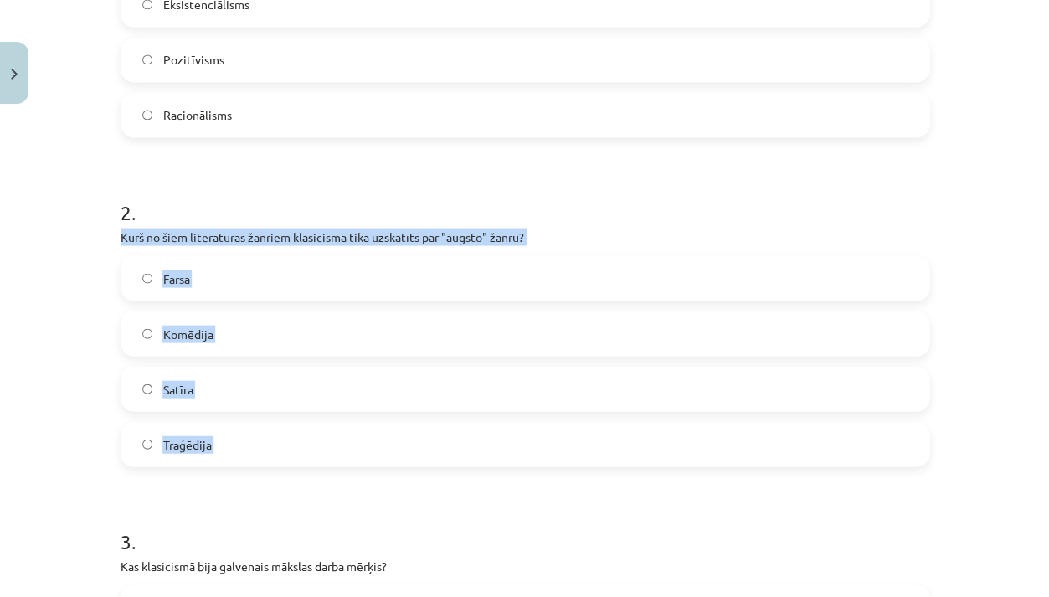
drag, startPoint x: 122, startPoint y: 231, endPoint x: 227, endPoint y: 479, distance: 269.1
copy div "Kurš no šiem literatūras žanriem klasicismā tika uzskatīts par "augsto" žanru? …"
click at [251, 435] on label "Traģēdija" at bounding box center [525, 444] width 806 height 42
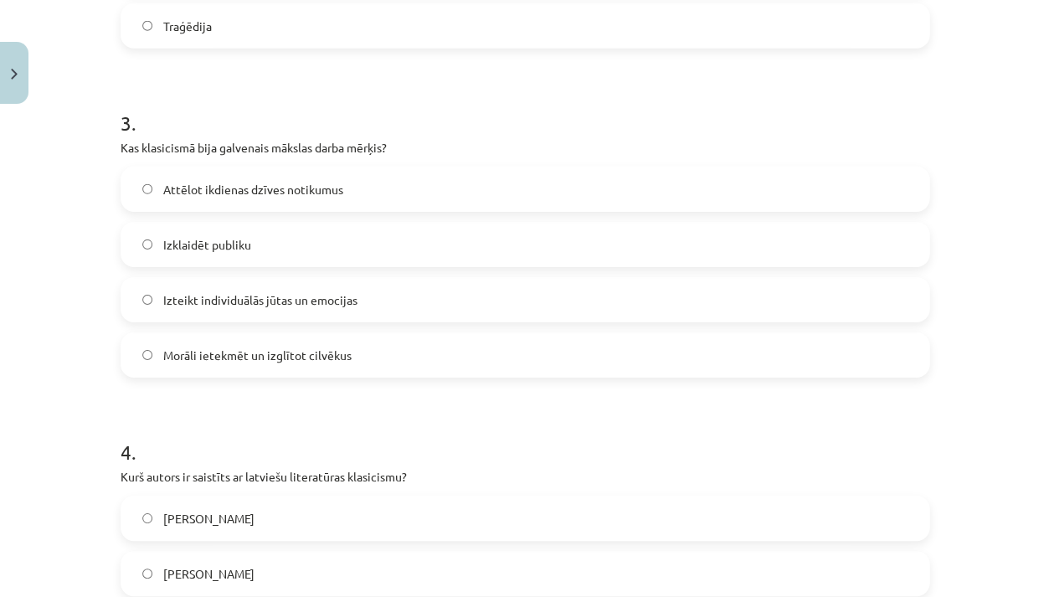
scroll to position [967, 0]
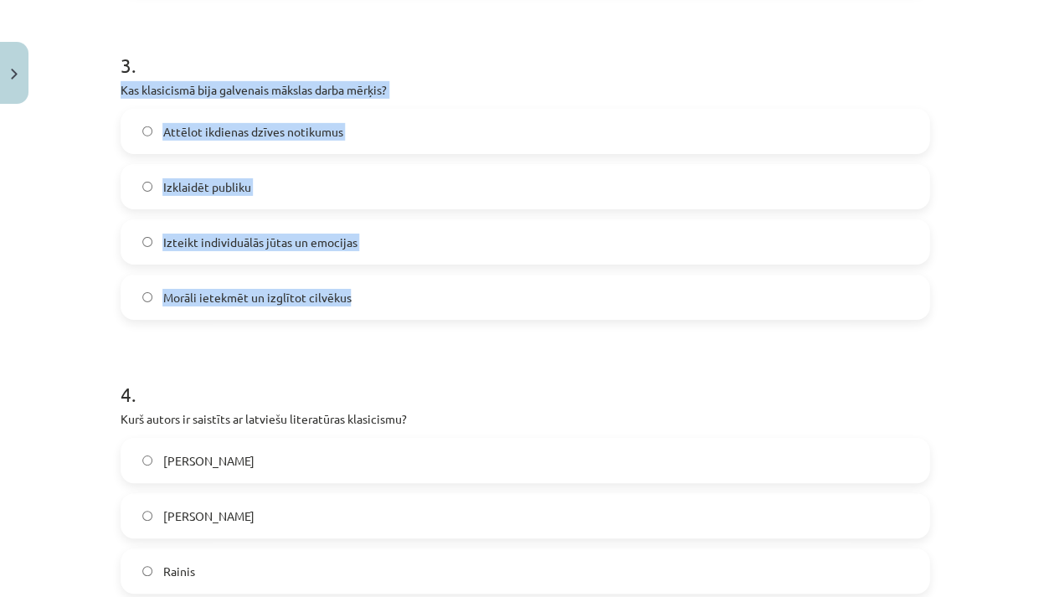
drag, startPoint x: 121, startPoint y: 89, endPoint x: 351, endPoint y: 303, distance: 314.7
click at [351, 303] on div "3 . Kas klasicismā bija galvenais mākslas darba mērķis? Attēlot ikdienas dzīves…" at bounding box center [525, 172] width 809 height 296
copy div "Kas klasicismā bija galvenais mākslas darba mērķis? Attēlot ikdienas dzīves not…"
click at [317, 289] on span "Morāli ietekmēt un izglītot cilvēkus" at bounding box center [256, 298] width 188 height 18
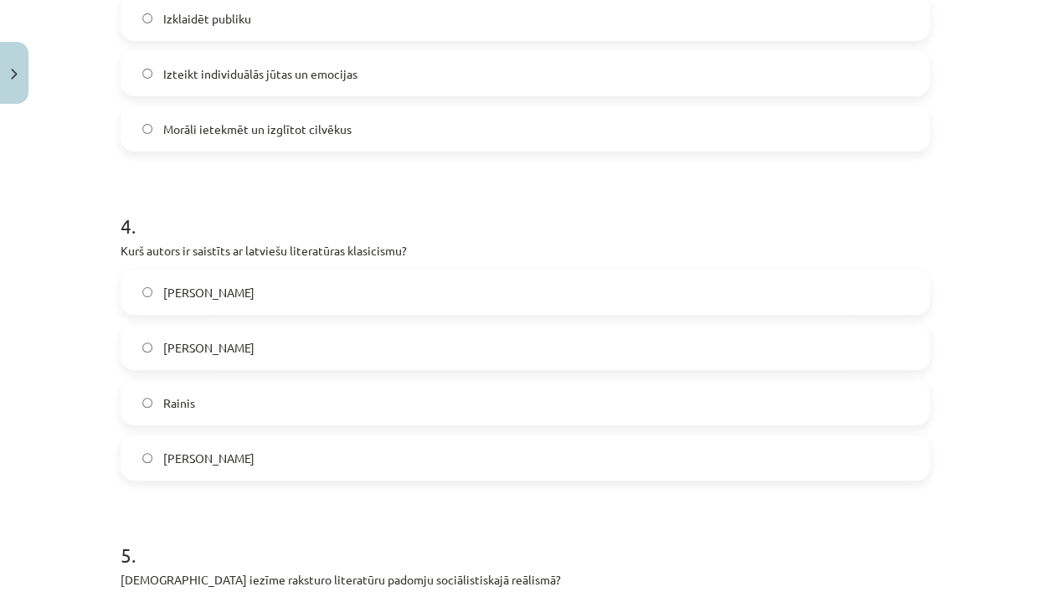
scroll to position [1142, 0]
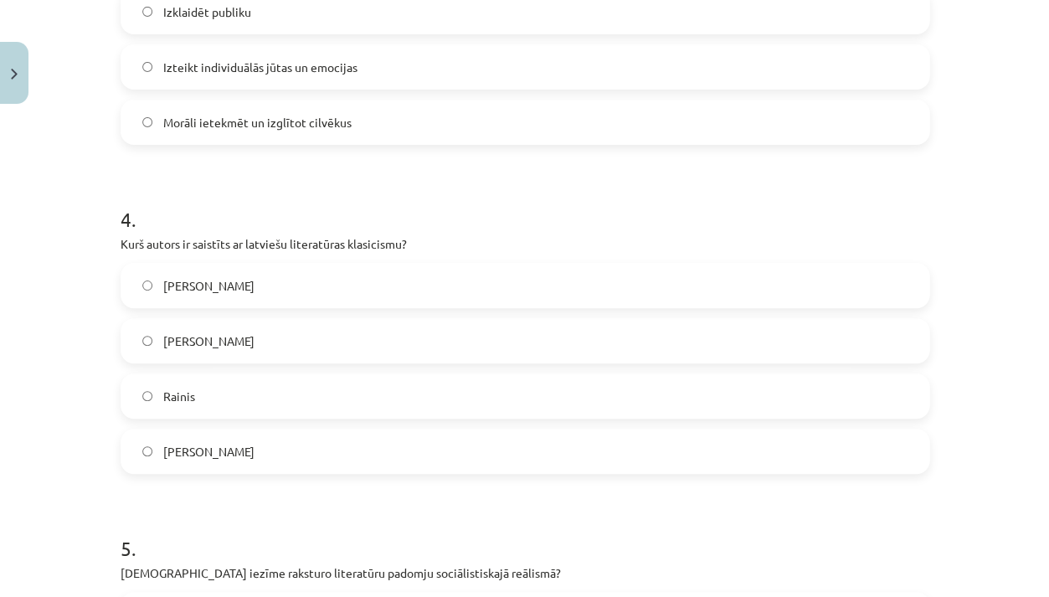
drag, startPoint x: 119, startPoint y: 245, endPoint x: 240, endPoint y: 456, distance: 243.1
click at [240, 457] on div "4 . Kurš autors ir saistīts ar latviešu literatūras klasicismu? Vilis Lācis Kri…" at bounding box center [525, 326] width 809 height 296
copy div "Kurš autors ir saistīts ar latviešu literatūras klasicismu? Vilis Lācis Kristof…"
click at [233, 328] on label "Kristofers Fīrekers" at bounding box center [525, 341] width 806 height 42
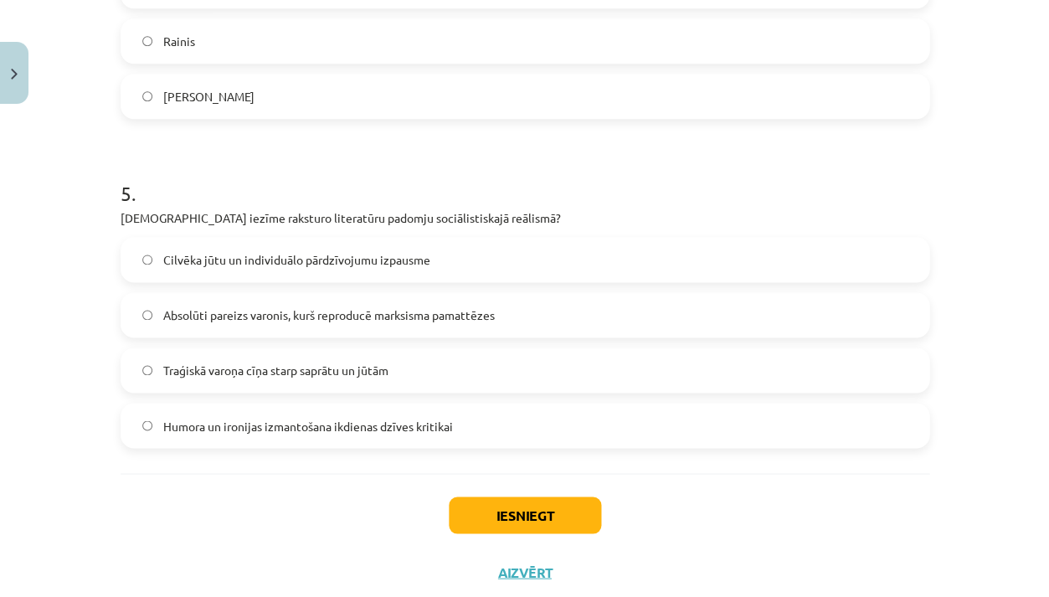
scroll to position [1503, 0]
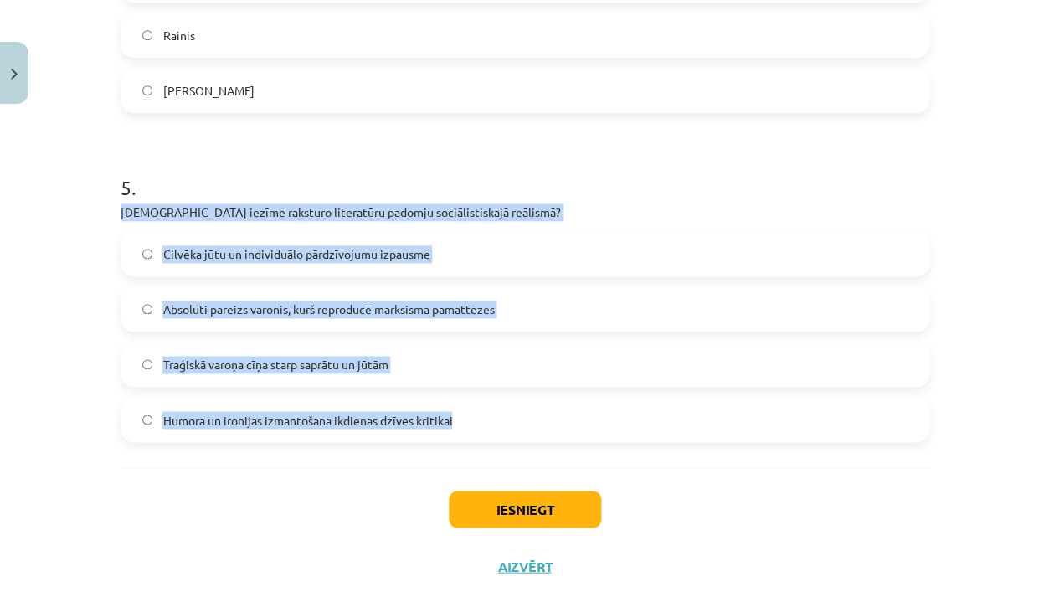
drag, startPoint x: 121, startPoint y: 210, endPoint x: 446, endPoint y: 459, distance: 409.9
copy div "Kura iezīme raksturo literatūru padomju sociālistiskajā reālismā? Cilvēka jūtu …"
click at [326, 313] on span "Absolūti pareizs varonis, kurš reproducē marksisma pamattēzes" at bounding box center [328, 310] width 332 height 18
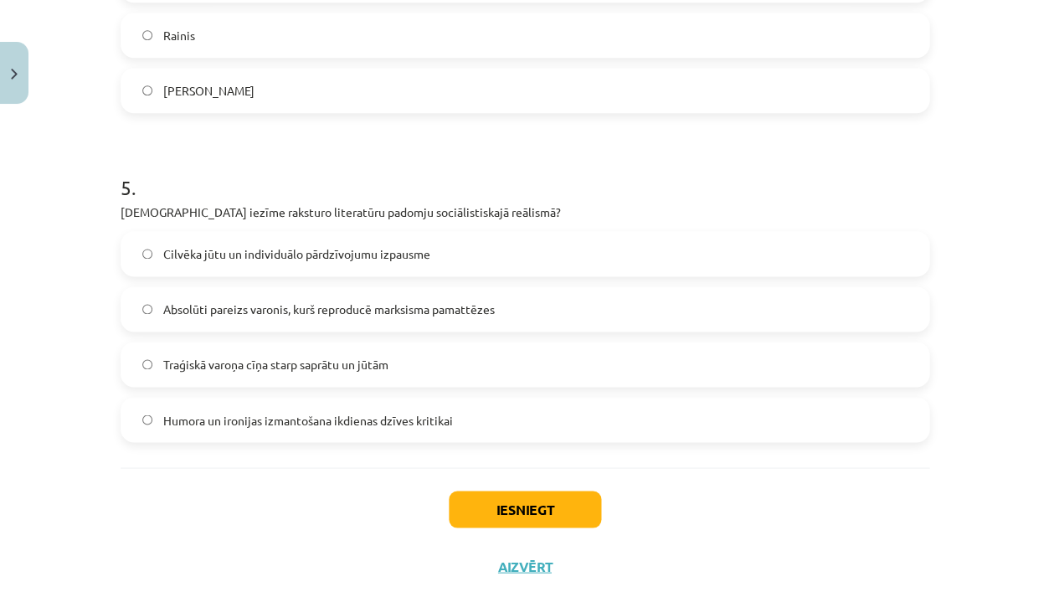
click at [518, 507] on button "Iesniegt" at bounding box center [525, 509] width 152 height 37
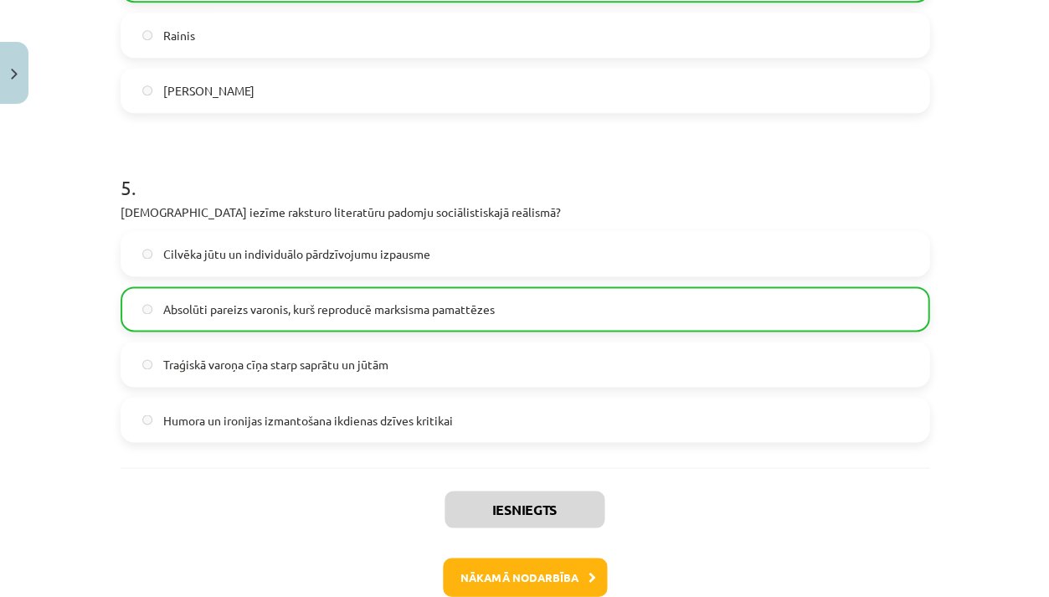
click at [513, 573] on button "Nākamā nodarbība" at bounding box center [525, 577] width 164 height 39
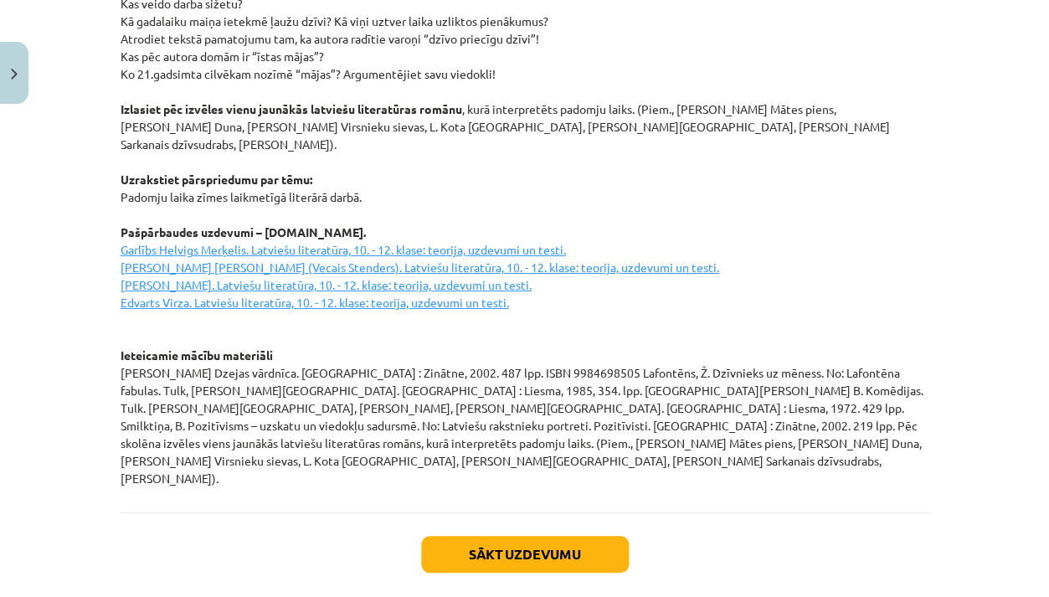
click at [518, 536] on button "Sākt uzdevumu" at bounding box center [525, 554] width 208 height 37
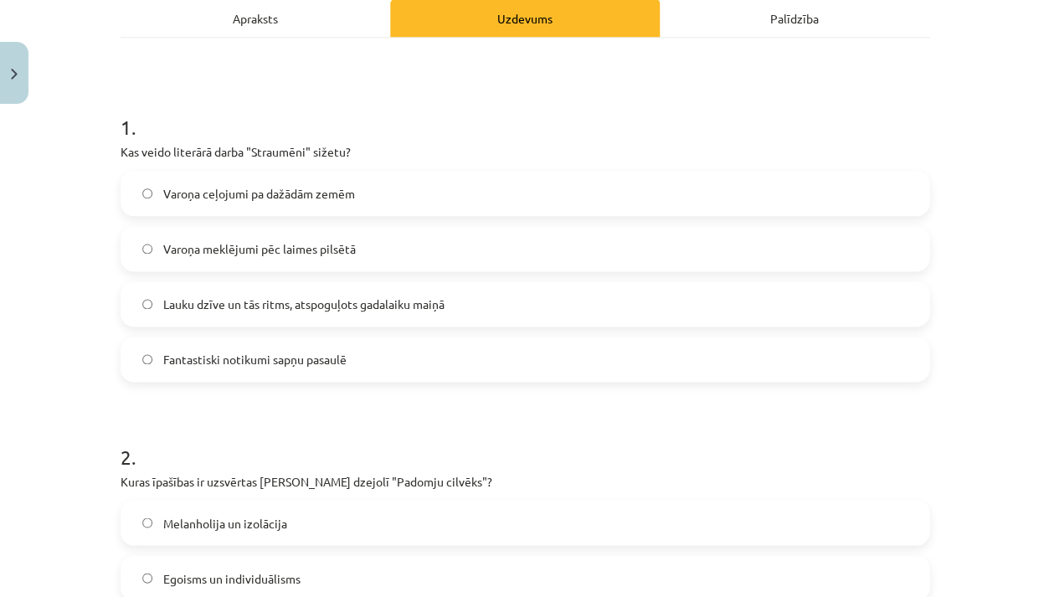
scroll to position [269, 0]
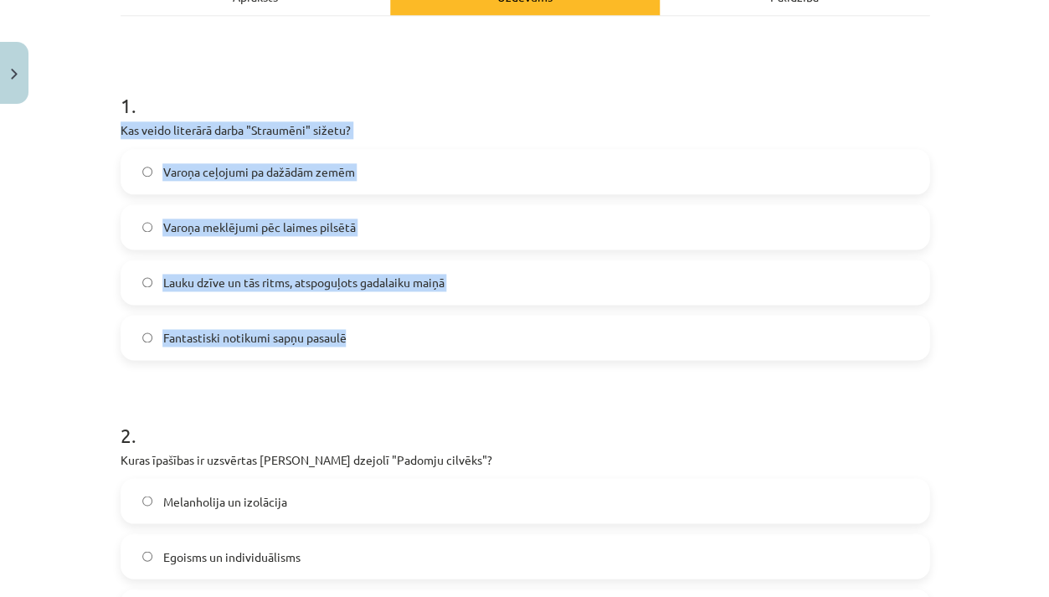
drag, startPoint x: 121, startPoint y: 128, endPoint x: 348, endPoint y: 348, distance: 316.3
click at [348, 348] on div "1 . Kas veido literārā darba "Straumēni" sižetu? Varoņa ceļojumi pa dažādām zem…" at bounding box center [525, 212] width 809 height 296
copy div "Kas veido literārā darba "Straumēni" sižetu? Varoņa ceļojumi pa dažādām zemēm V…"
click at [316, 284] on span "Lauku dzīve un tās ritms, atspoguļots gadalaiku maiņā" at bounding box center [302, 283] width 281 height 18
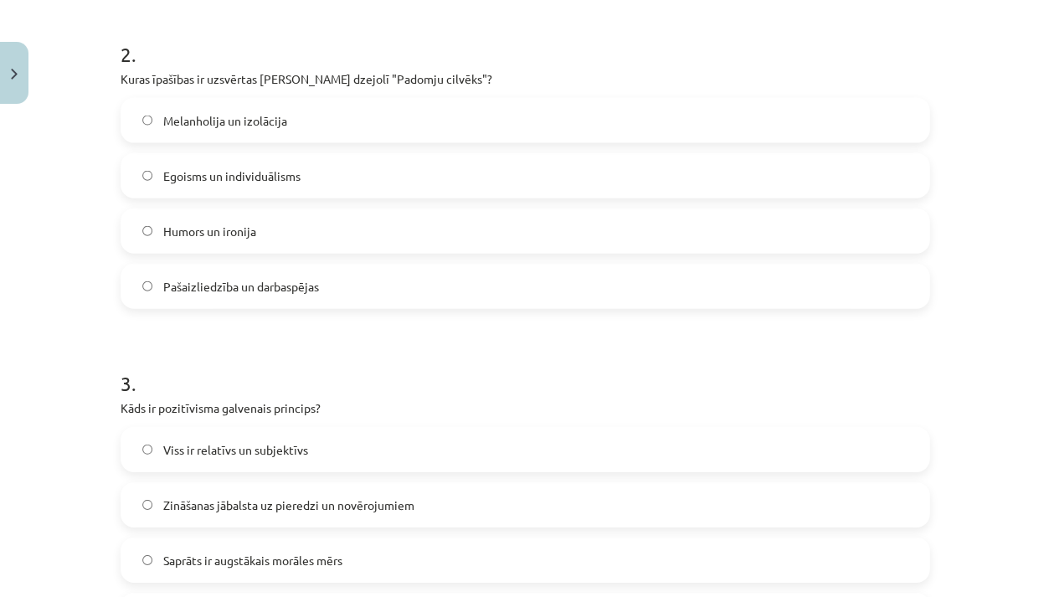
scroll to position [652, 0]
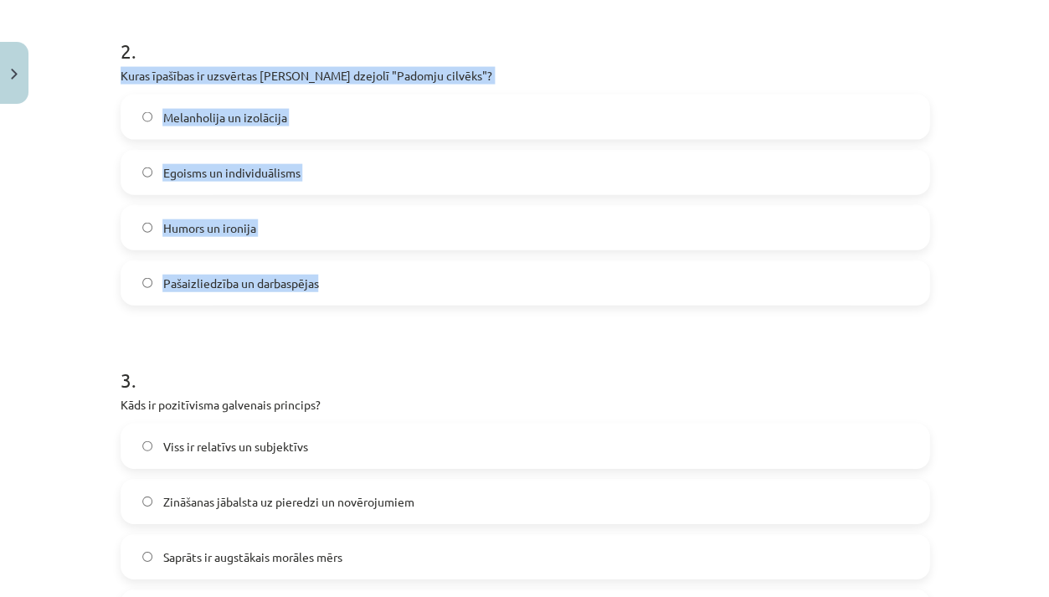
drag, startPoint x: 120, startPoint y: 76, endPoint x: 321, endPoint y: 286, distance: 290.8
click at [321, 286] on div "2 . Kuras īpašības ir uzsvērtas Jāņa Sudrabkalna dzejolī "Padomju cilvēks"? Mel…" at bounding box center [525, 158] width 809 height 296
copy div "Kuras īpašības ir uzsvērtas Jāņa Sudrabkalna dzejolī "Padomju cilvēks"? Melanho…"
click at [296, 282] on span "Pašaizliedzība un darbaspējas" at bounding box center [240, 284] width 156 height 18
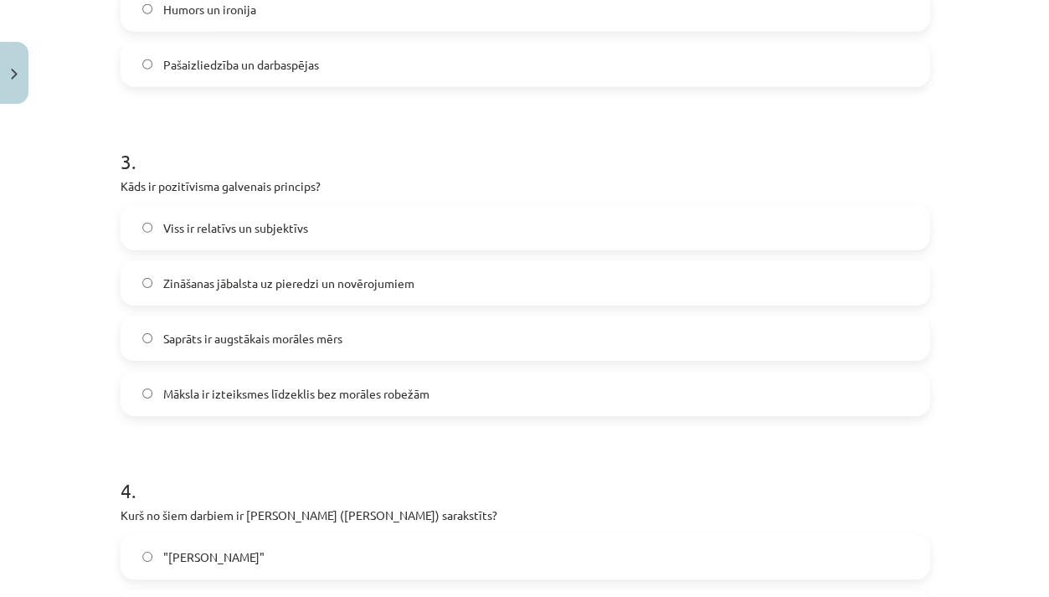
scroll to position [874, 0]
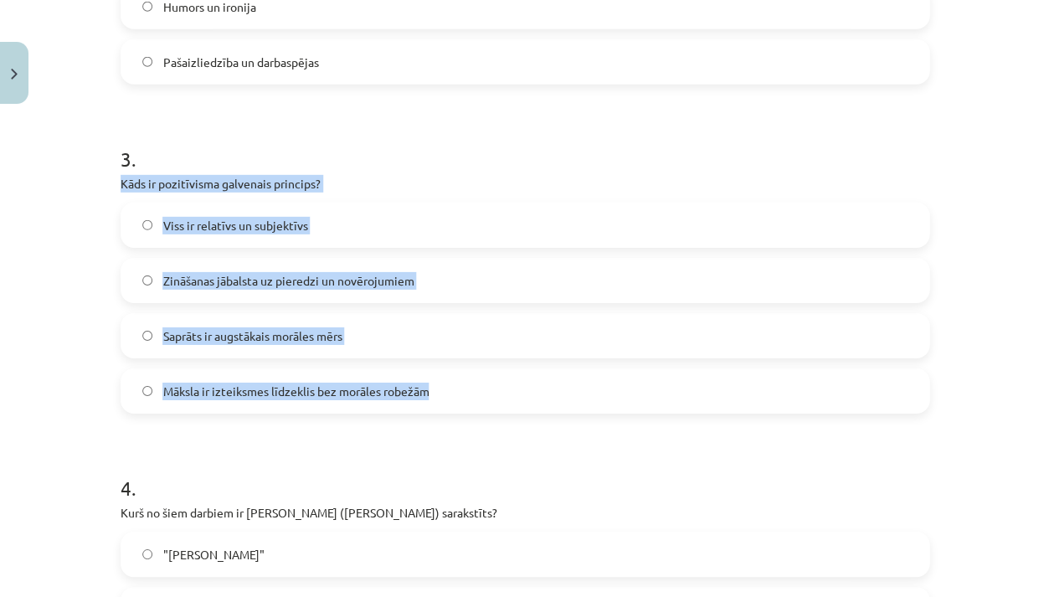
drag, startPoint x: 120, startPoint y: 181, endPoint x: 429, endPoint y: 403, distance: 380.5
click at [429, 403] on div "3 . Kāds ir pozitīvisma galvenais princips? Viss ir relatīvs un subjektīvs Zinā…" at bounding box center [525, 266] width 809 height 296
copy div "Kāds ir pozitīvisma galvenais princips? Viss ir relatīvs un subjektīvs Zināšana…"
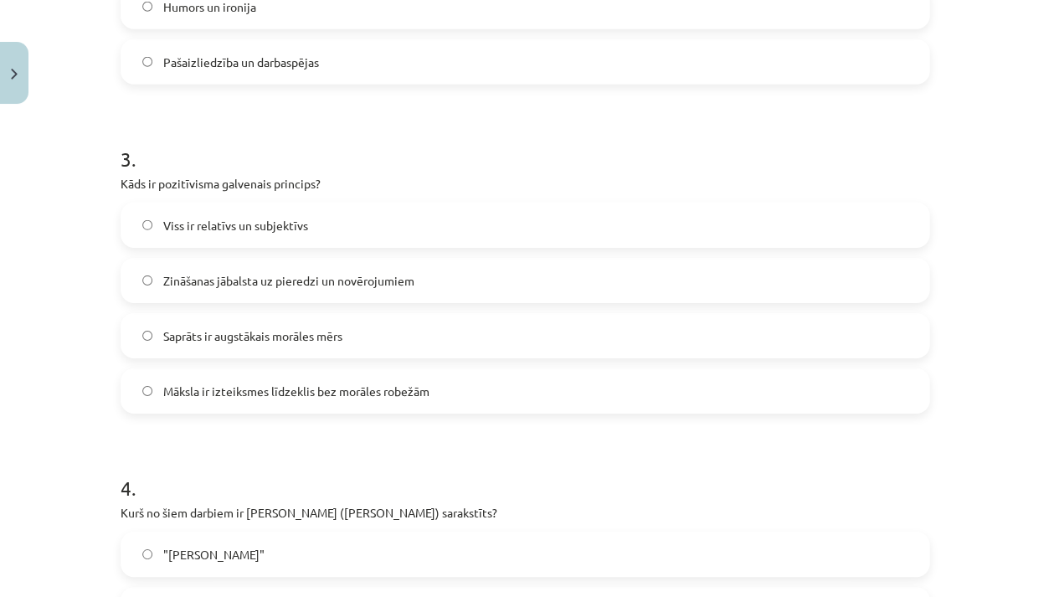
click at [250, 287] on span "Zināšanas jābalsta uz pieredzi un novērojumiem" at bounding box center [287, 281] width 251 height 18
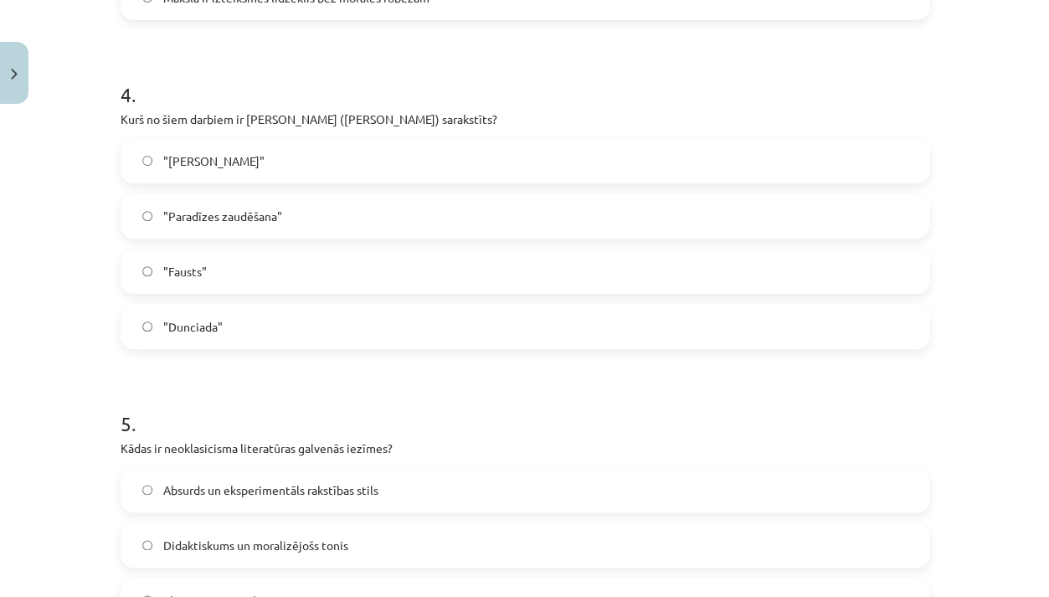
scroll to position [1283, 0]
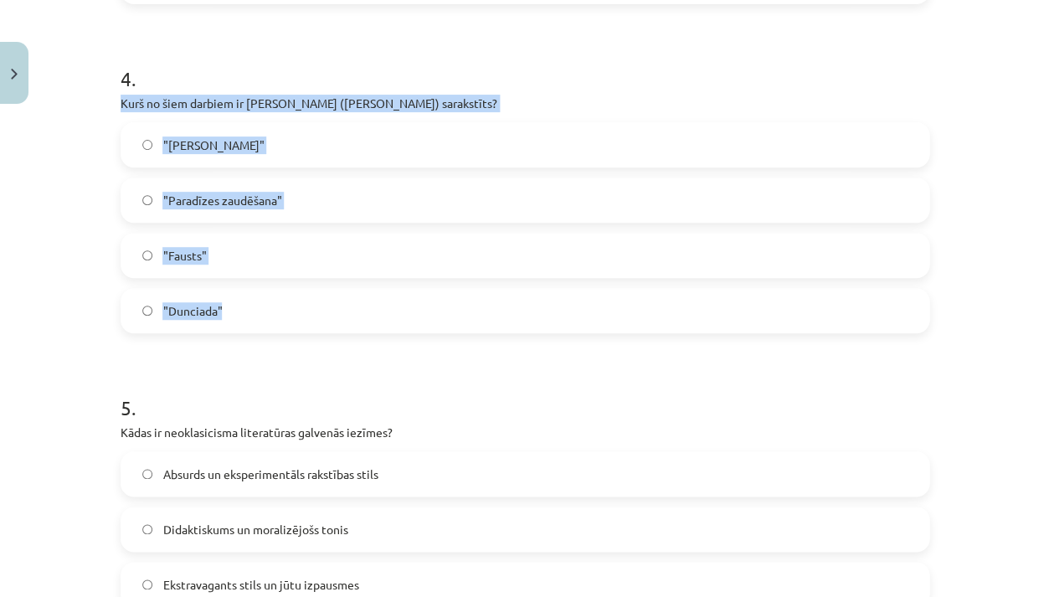
drag, startPoint x: 122, startPoint y: 105, endPoint x: 212, endPoint y: 317, distance: 230.8
click at [212, 317] on div "4 . Kurš no šiem darbiem ir Aleksandra Pāvesta (Alexander Pope) sarakstīts? "Do…" at bounding box center [525, 186] width 809 height 296
copy div "Kurš no šiem darbiem ir Aleksandra Pāvesta (Alexander Pope) sarakstīts? "Don Ki…"
click at [279, 299] on label ""Dunciada"" at bounding box center [525, 311] width 806 height 42
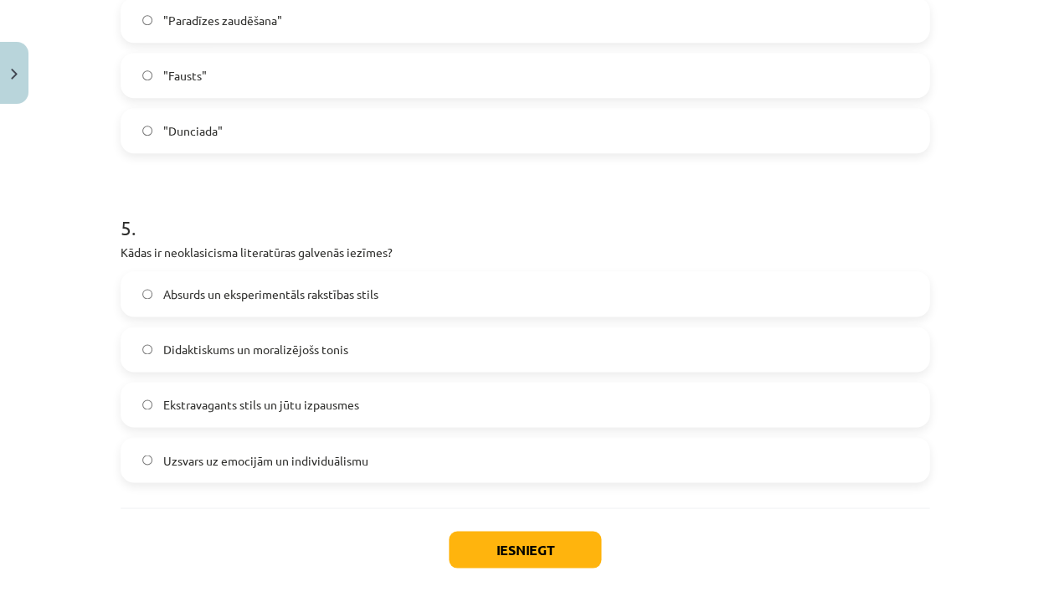
scroll to position [1476, 0]
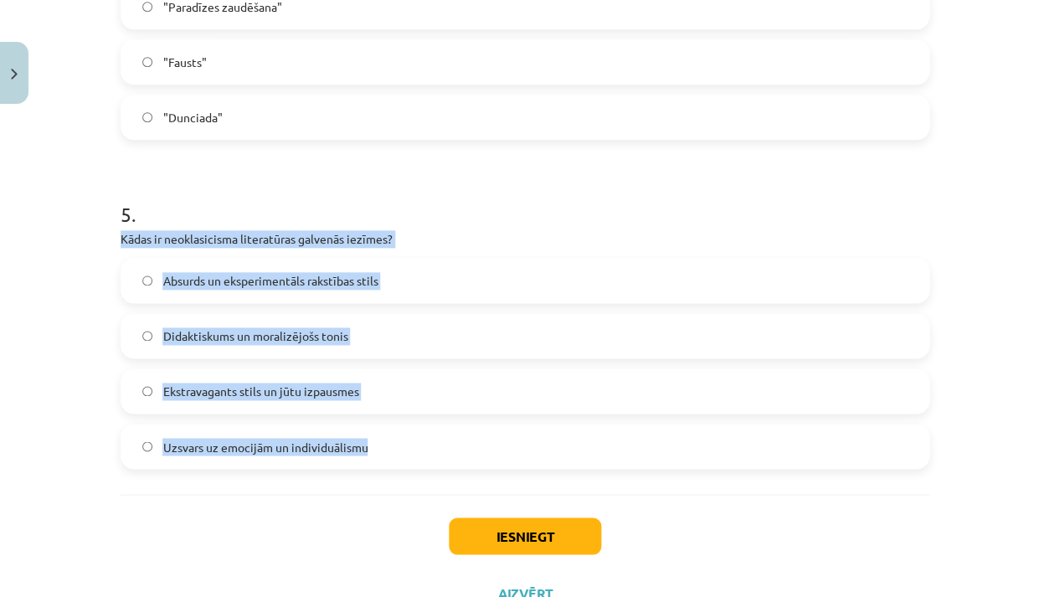
drag, startPoint x: 121, startPoint y: 234, endPoint x: 342, endPoint y: 460, distance: 316.3
click at [343, 460] on div "5 . Kādas ir neoklasicisma literatūras galvenās iezīmes? Absurds un eksperiment…" at bounding box center [525, 321] width 809 height 296
copy div "Kādas ir neoklasicisma literatūras galvenās iezīmes? Absurds un eksperimentāls …"
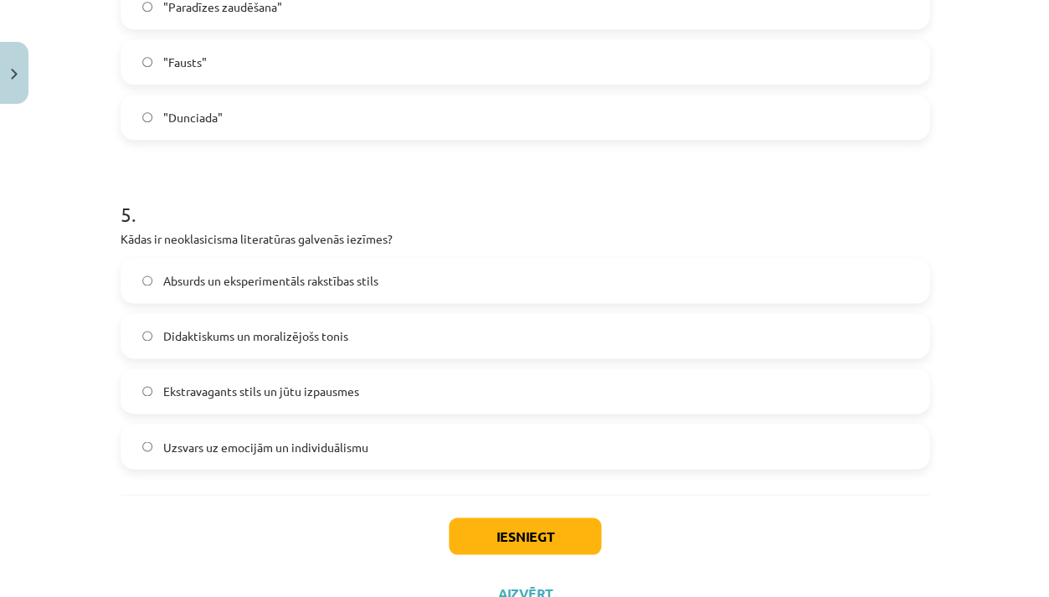
click at [337, 319] on label "Didaktiskums un moralizējošs tonis" at bounding box center [525, 336] width 806 height 42
click at [490, 523] on button "Iesniegt" at bounding box center [525, 536] width 152 height 37
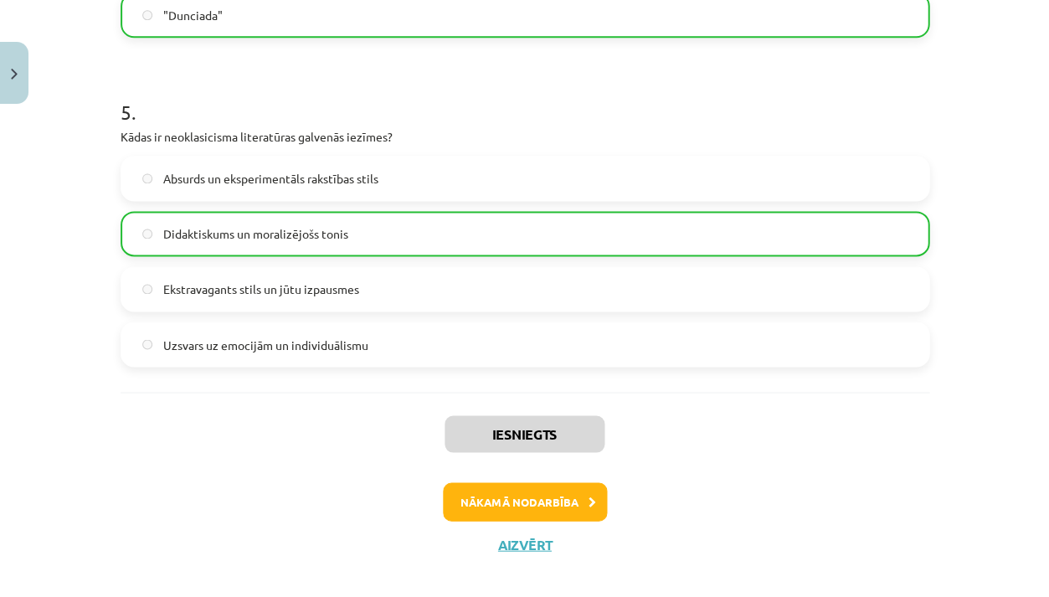
scroll to position [1587, 0]
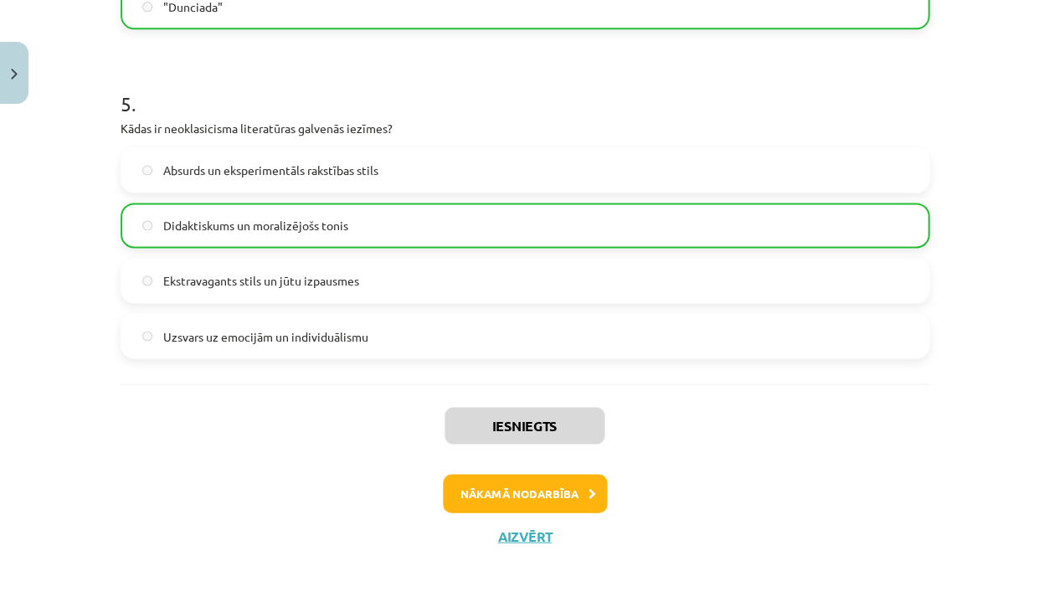
click at [583, 497] on button "Nākamā nodarbība" at bounding box center [525, 493] width 164 height 39
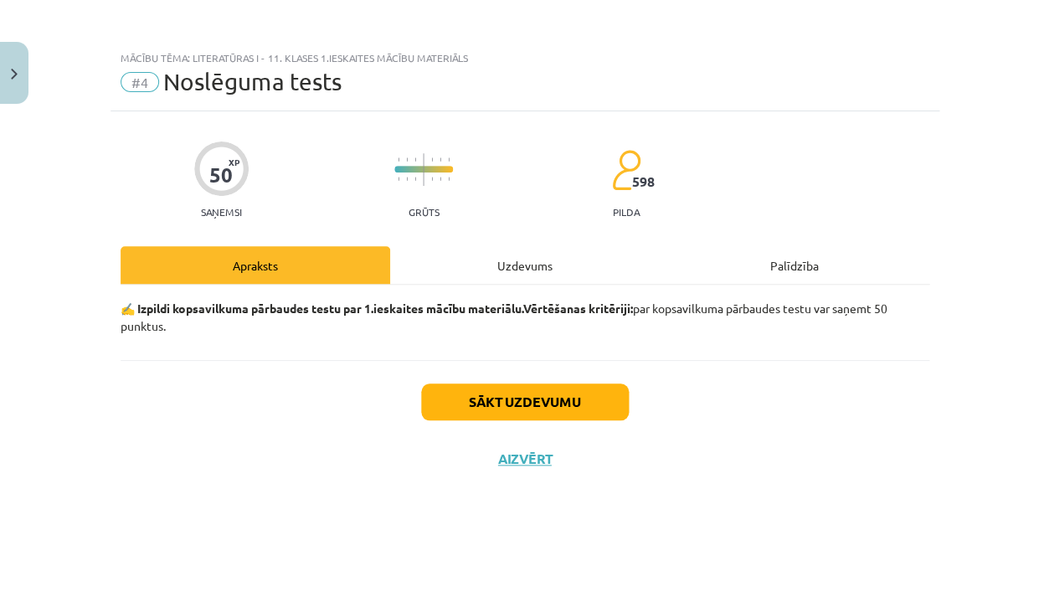
scroll to position [0, 0]
click at [554, 393] on button "Sākt uzdevumu" at bounding box center [525, 402] width 208 height 37
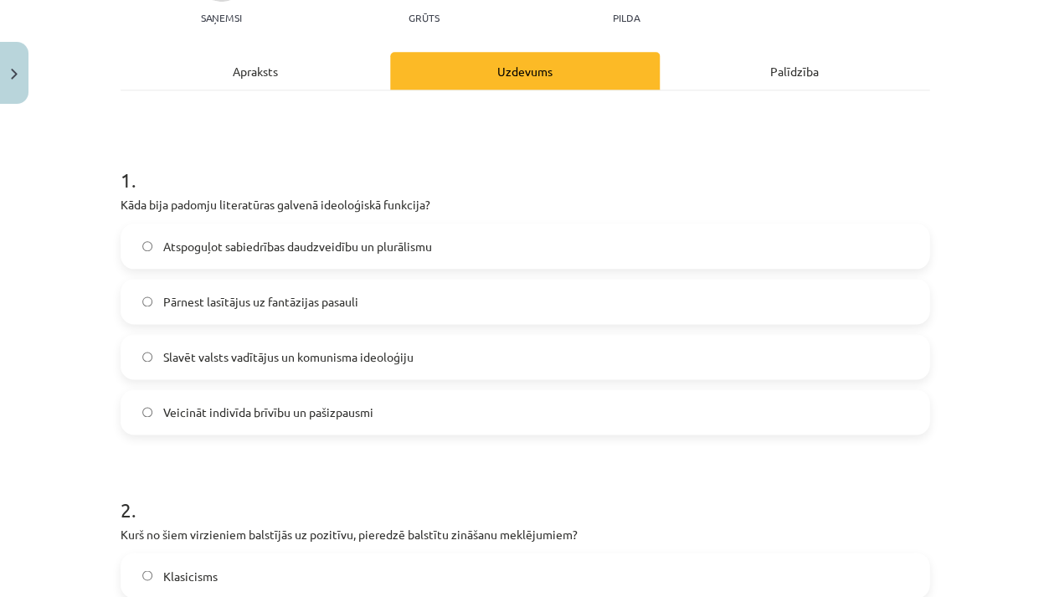
scroll to position [206, 0]
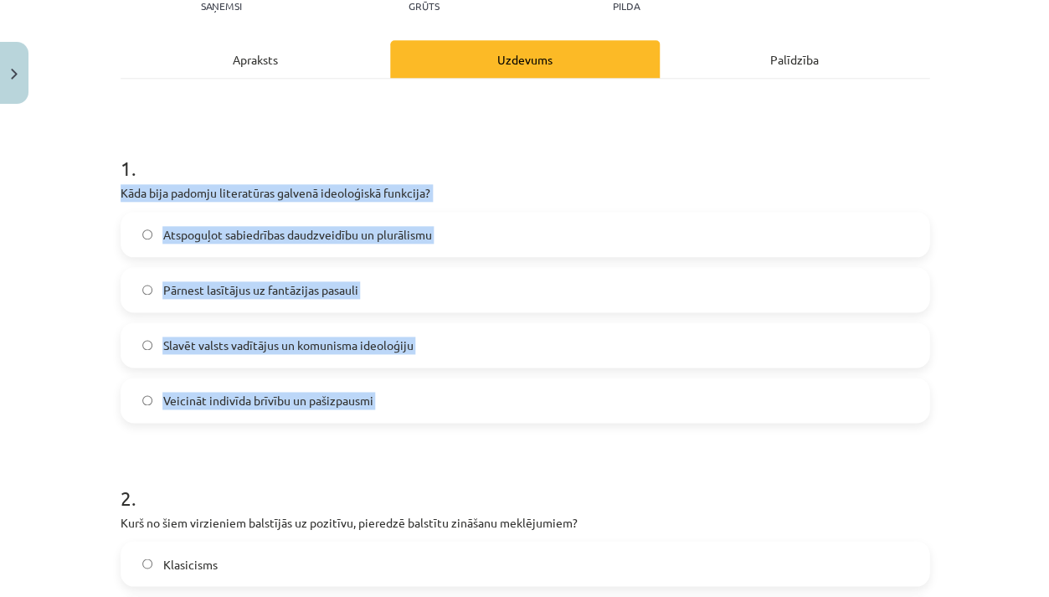
drag, startPoint x: 121, startPoint y: 191, endPoint x: 383, endPoint y: 426, distance: 352.3
click at [335, 340] on span "Slavēt valsts vadītājus un komunisma ideoloģiju" at bounding box center [287, 346] width 250 height 18
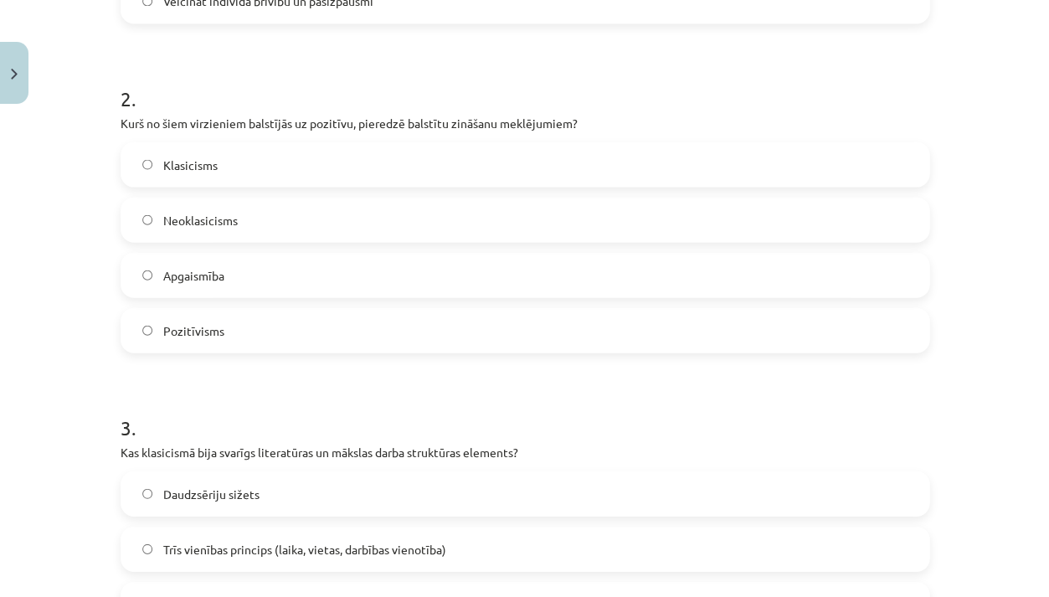
scroll to position [618, 0]
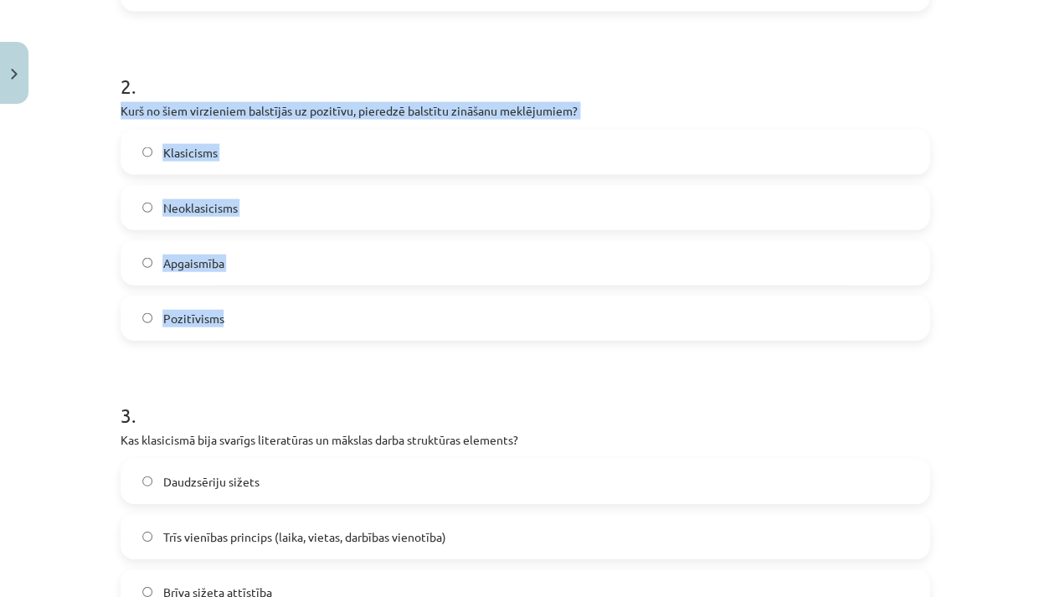
drag, startPoint x: 121, startPoint y: 106, endPoint x: 223, endPoint y: 317, distance: 234.9
click at [223, 317] on div "2 . Kurš no šiem virzieniem balstījās uz pozitīvu, pieredzē balstītu zināšanu m…" at bounding box center [525, 192] width 809 height 296
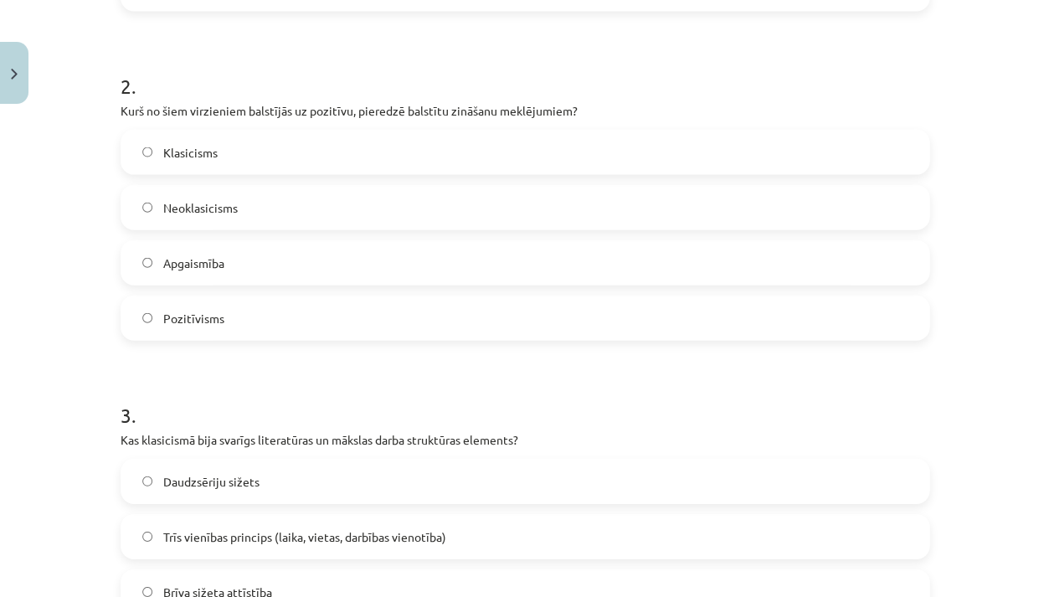
click at [272, 311] on label "Pozitīvisms" at bounding box center [525, 317] width 806 height 42
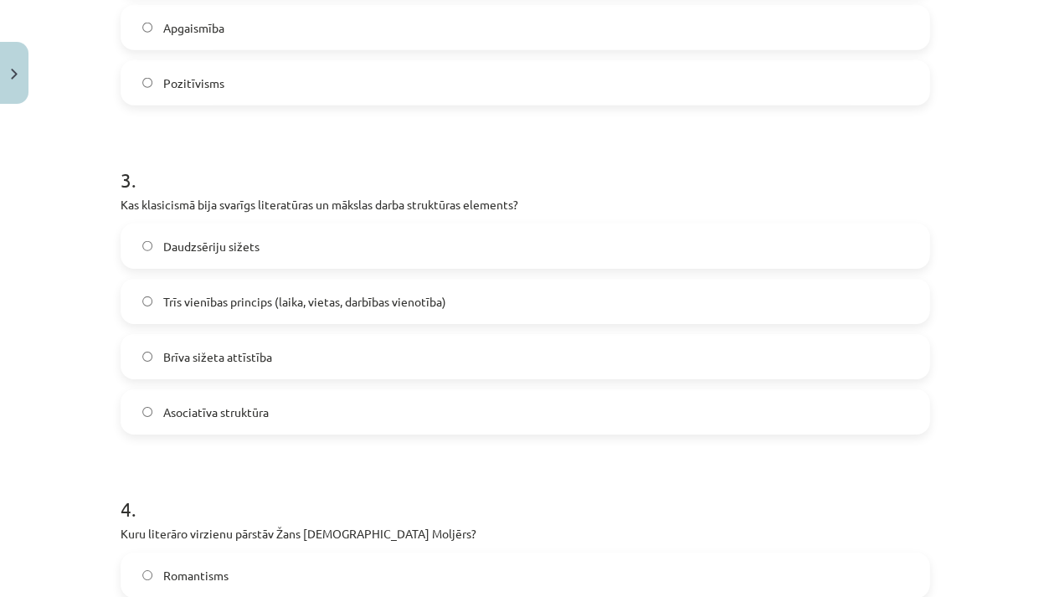
scroll to position [859, 0]
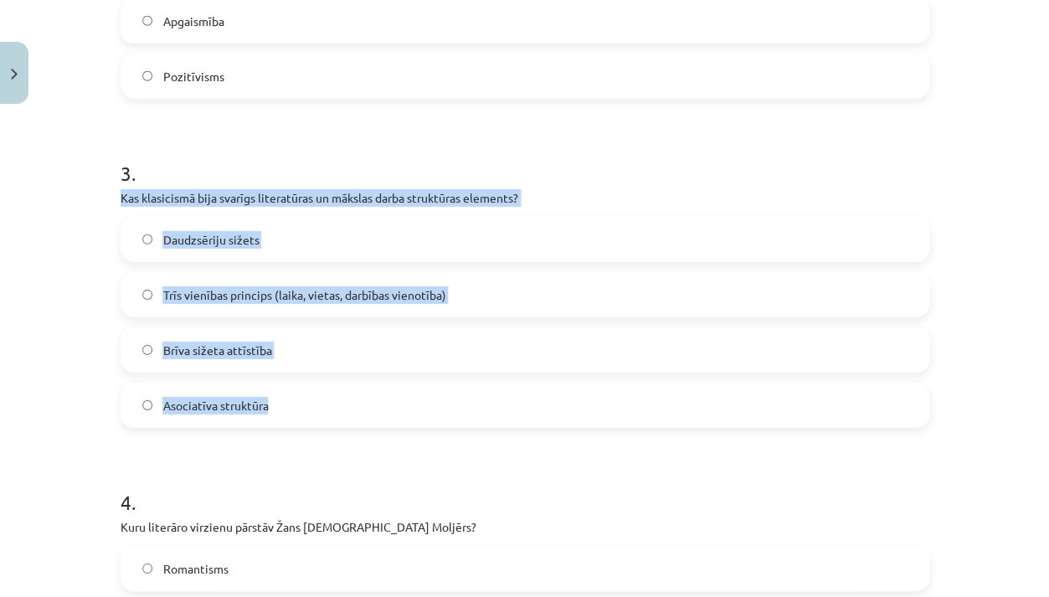
drag, startPoint x: 122, startPoint y: 197, endPoint x: 268, endPoint y: 402, distance: 251.7
click at [269, 402] on div "3 . Kas klasicismā bija svarīgs literatūras un mākslas darba struktūras element…" at bounding box center [525, 280] width 809 height 296
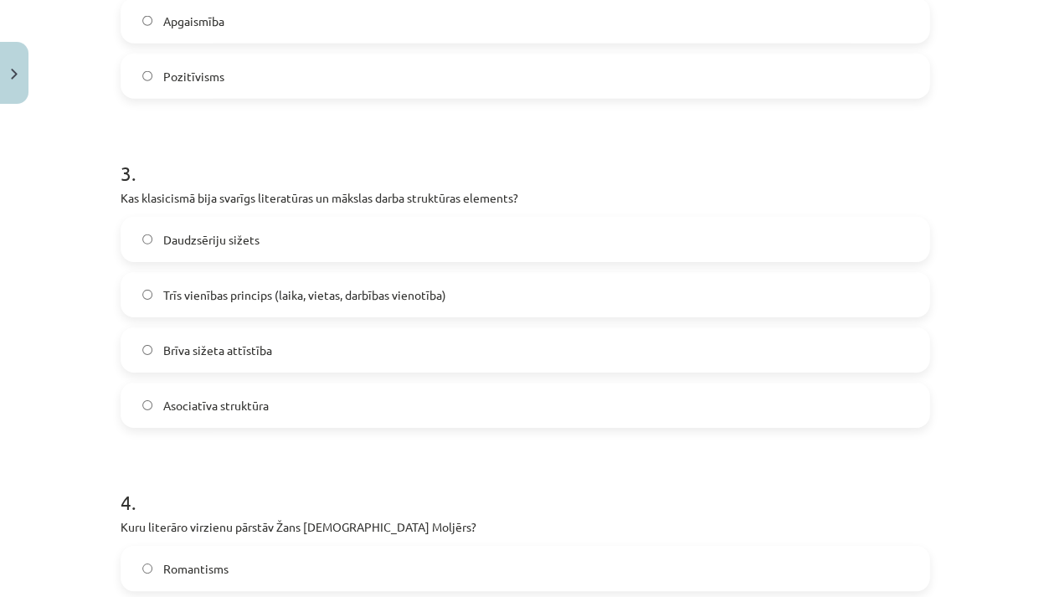
click at [261, 286] on span "Trīs vienības princips (laika, vietas, darbības vienotība)" at bounding box center [303, 295] width 283 height 18
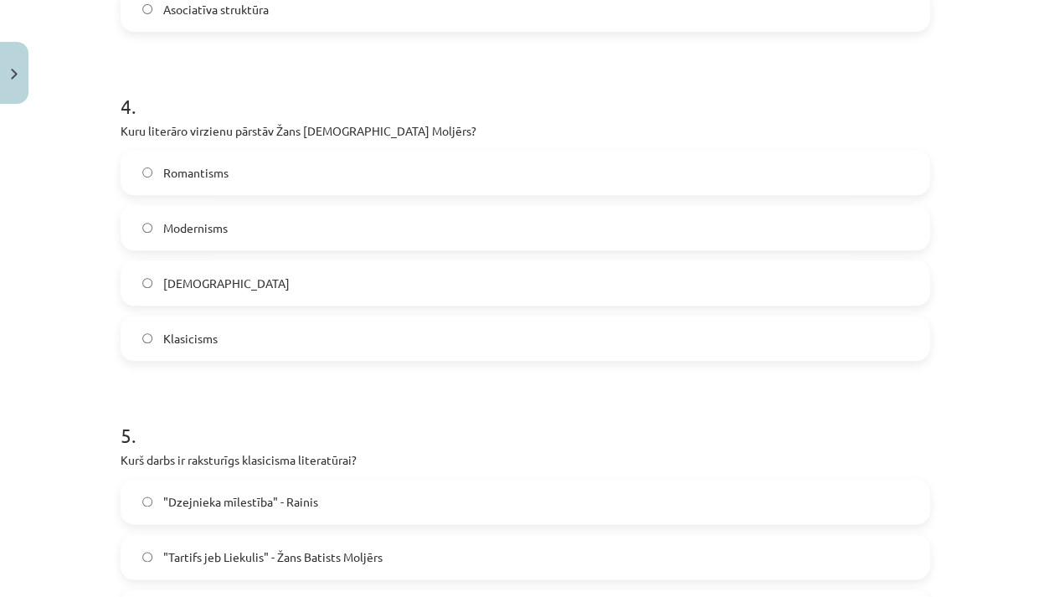
scroll to position [1268, 0]
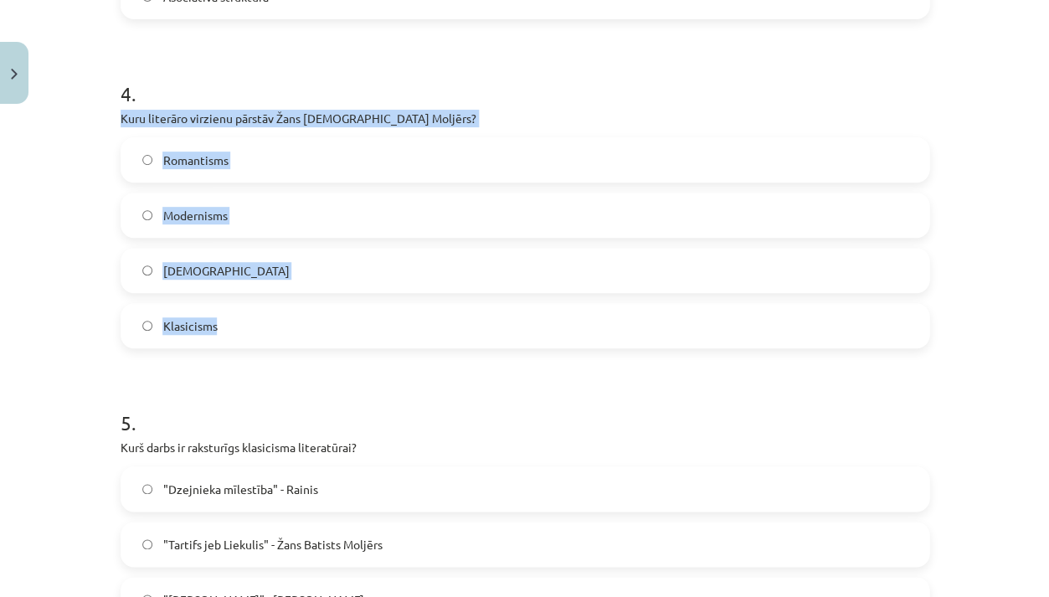
drag, startPoint x: 122, startPoint y: 121, endPoint x: 219, endPoint y: 329, distance: 229.7
click at [219, 329] on div "4 . Kuru literāro virzienu pārstāv Žans Baptists Moljērs? Romantisms Modernisms…" at bounding box center [525, 201] width 809 height 296
click at [260, 332] on label "Klasicisms" at bounding box center [525, 326] width 806 height 42
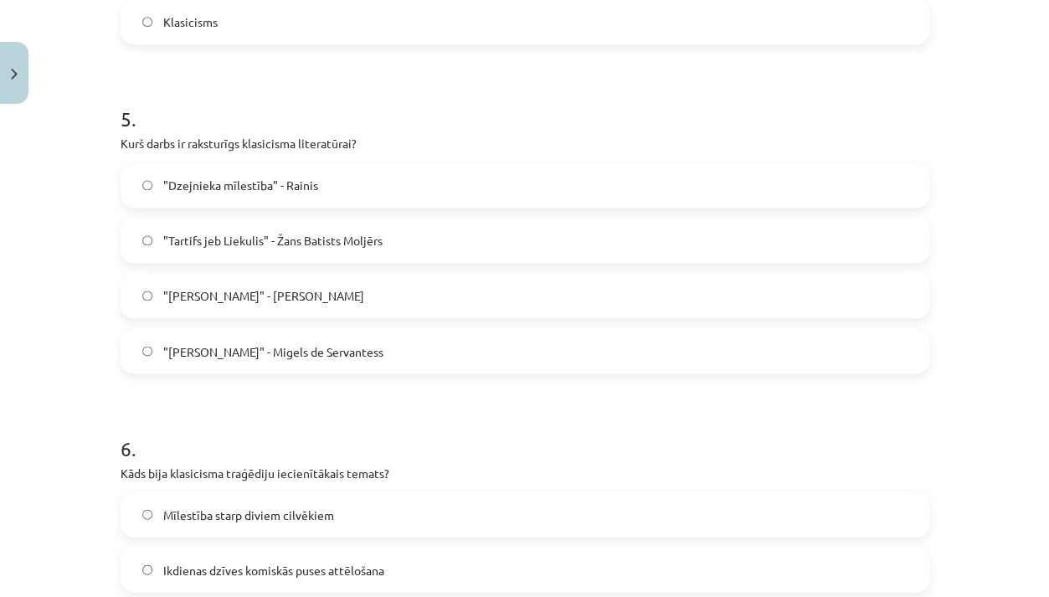
scroll to position [1574, 0]
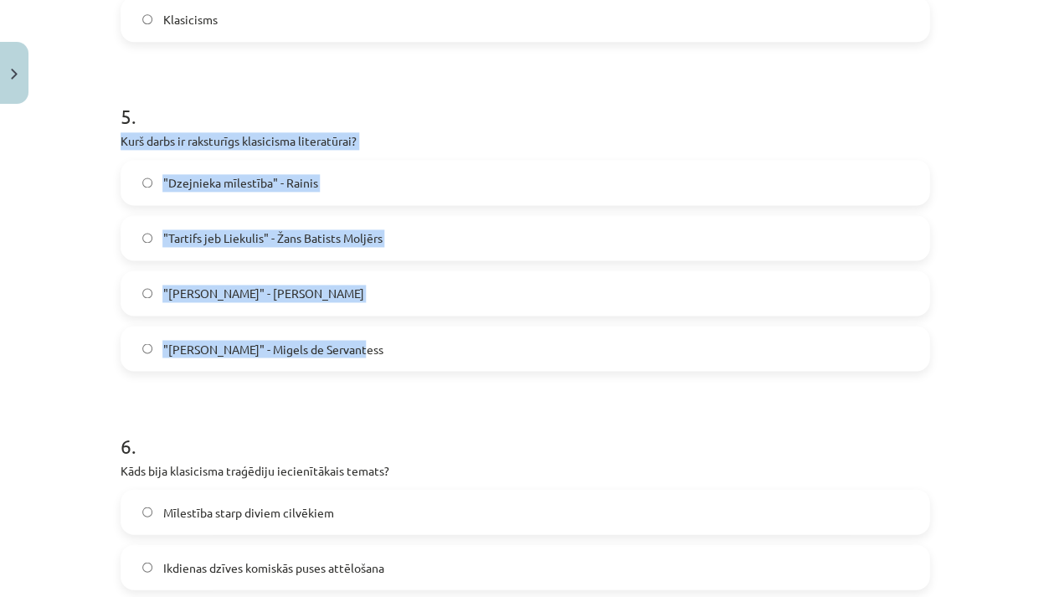
drag, startPoint x: 122, startPoint y: 143, endPoint x: 355, endPoint y: 361, distance: 318.8
click at [355, 361] on div "5 . Kurš darbs ir raksturīgs klasicisma literatūrai? "Dzejnieka mīlestība" - Ra…" at bounding box center [525, 223] width 809 height 296
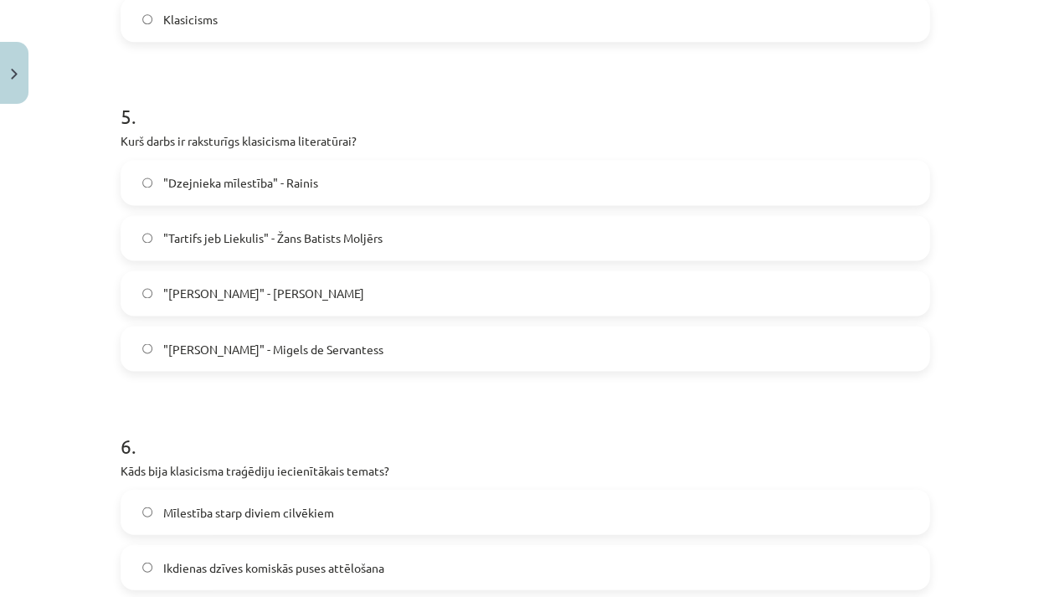
click at [304, 225] on label ""Tartifs jeb Liekulis" - Žans Batists Moljērs" at bounding box center [525, 238] width 806 height 42
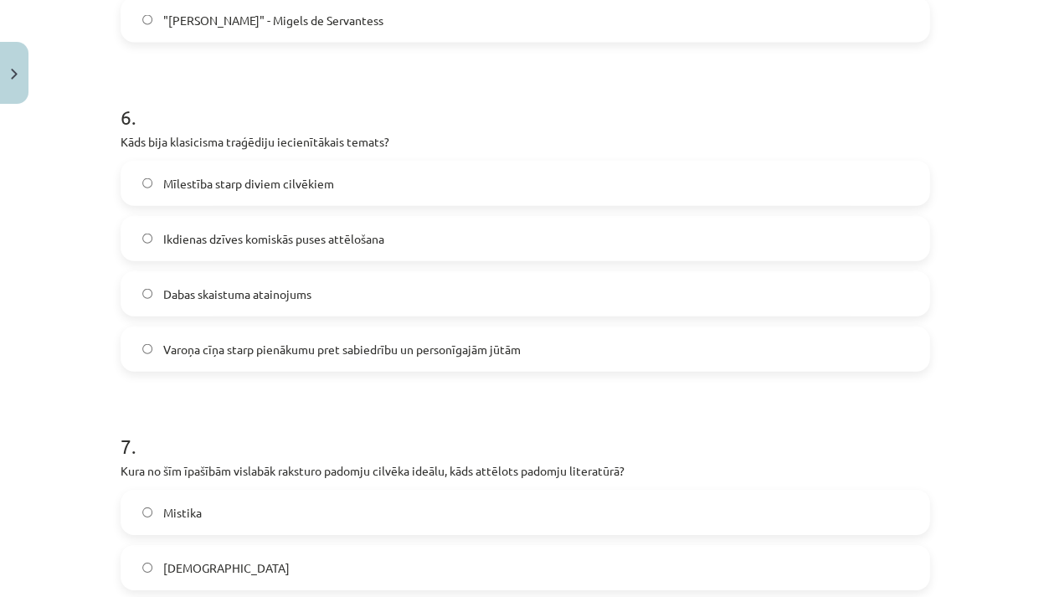
scroll to position [1952, 0]
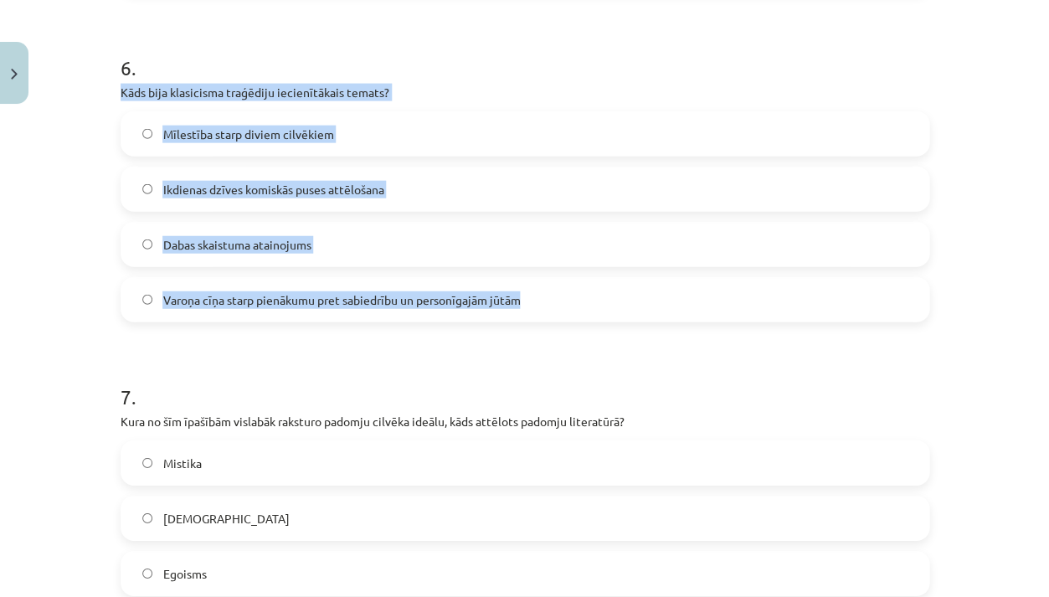
drag, startPoint x: 121, startPoint y: 90, endPoint x: 540, endPoint y: 304, distance: 470.8
click at [540, 304] on div "6 . Kāds bija klasicisma traģēdiju iecienītākais temats? Mīlestība starp diviem…" at bounding box center [525, 175] width 809 height 296
click at [256, 291] on span "Varoņa cīņa starp pienākumu pret sabiedrību un personīgajām jūtām" at bounding box center [341, 300] width 358 height 18
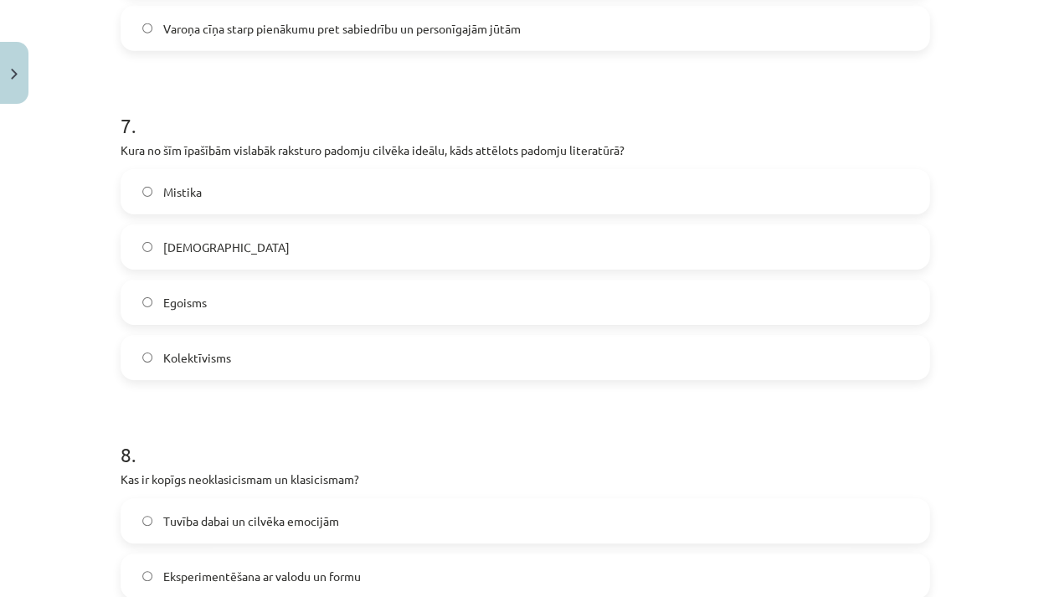
scroll to position [2226, 0]
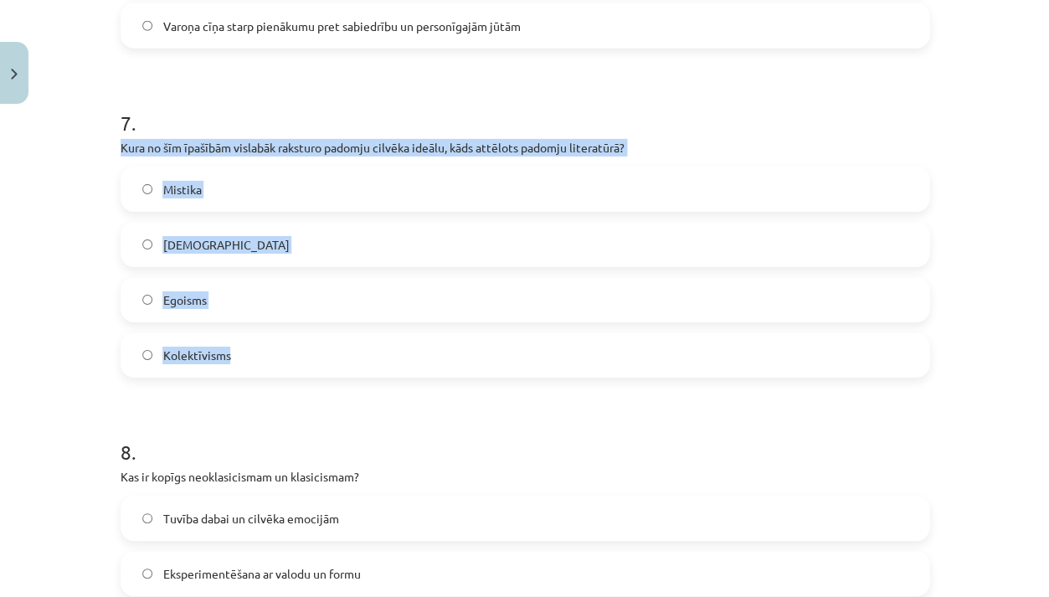
drag, startPoint x: 121, startPoint y: 146, endPoint x: 234, endPoint y: 363, distance: 244.6
click at [234, 363] on div "7 . Kura no šīm īpašībām vislabāk raksturo padomju cilvēka ideālu, kāds attēlot…" at bounding box center [525, 230] width 809 height 296
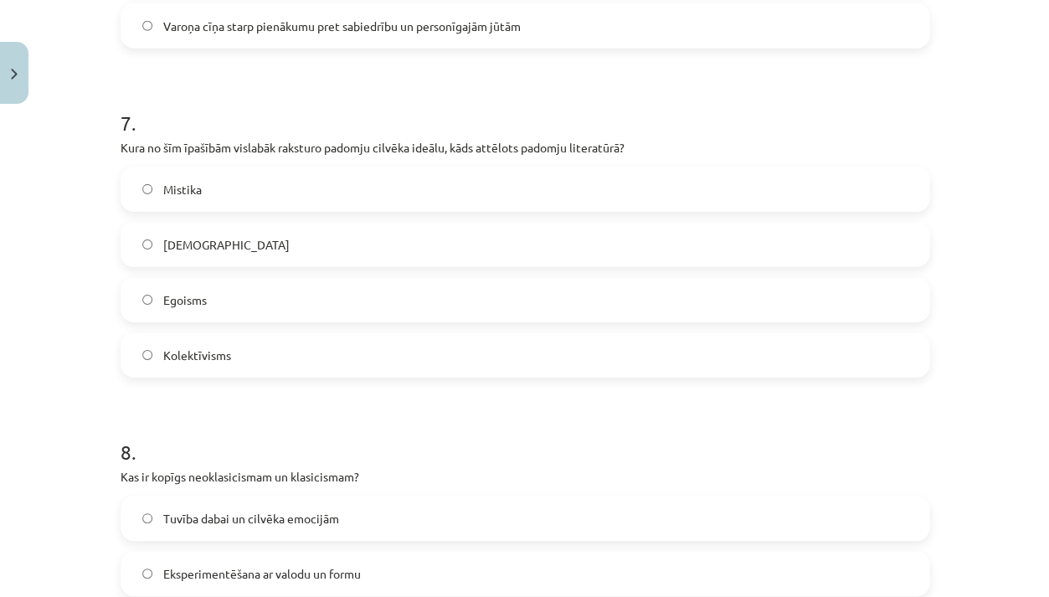
click at [256, 351] on label "Kolektīvisms" at bounding box center [525, 355] width 806 height 42
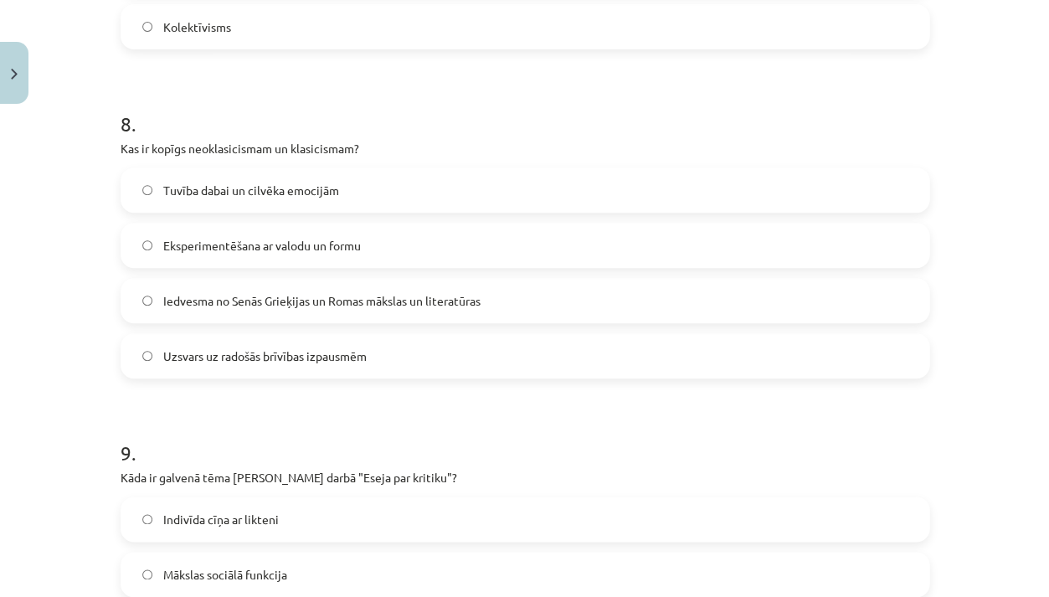
scroll to position [2563, 0]
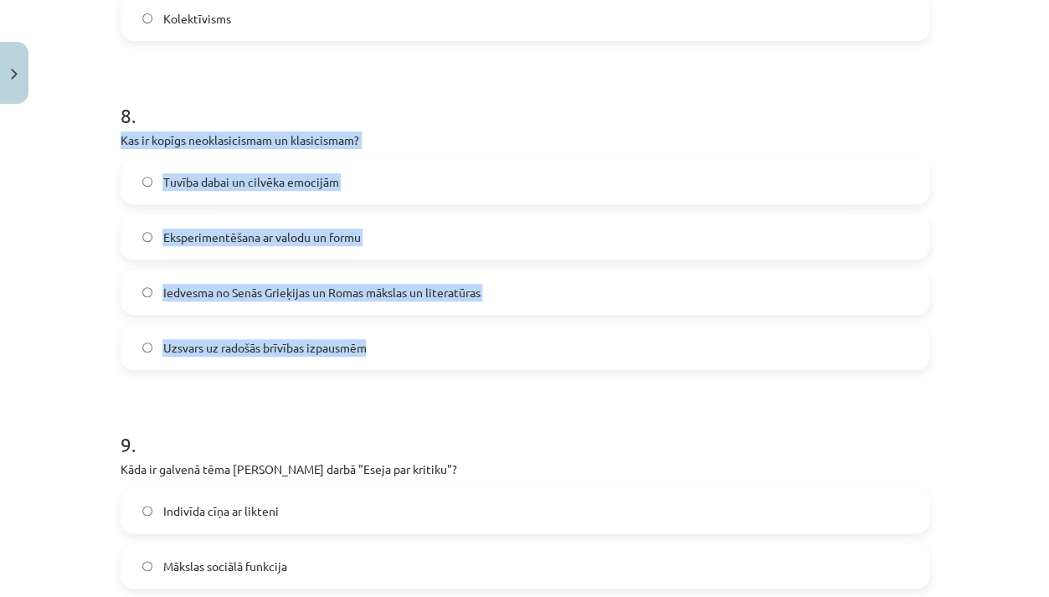
drag, startPoint x: 121, startPoint y: 139, endPoint x: 377, endPoint y: 357, distance: 336.3
click at [378, 357] on div "8 . Kas ir kopīgs neoklasicismam un klasicismam? Tuvība dabai un cilvēka emocij…" at bounding box center [525, 223] width 809 height 296
click at [254, 288] on span "Iedvesma no Senās Grieķijas un Romas mākslas un literatūras" at bounding box center [320, 293] width 317 height 18
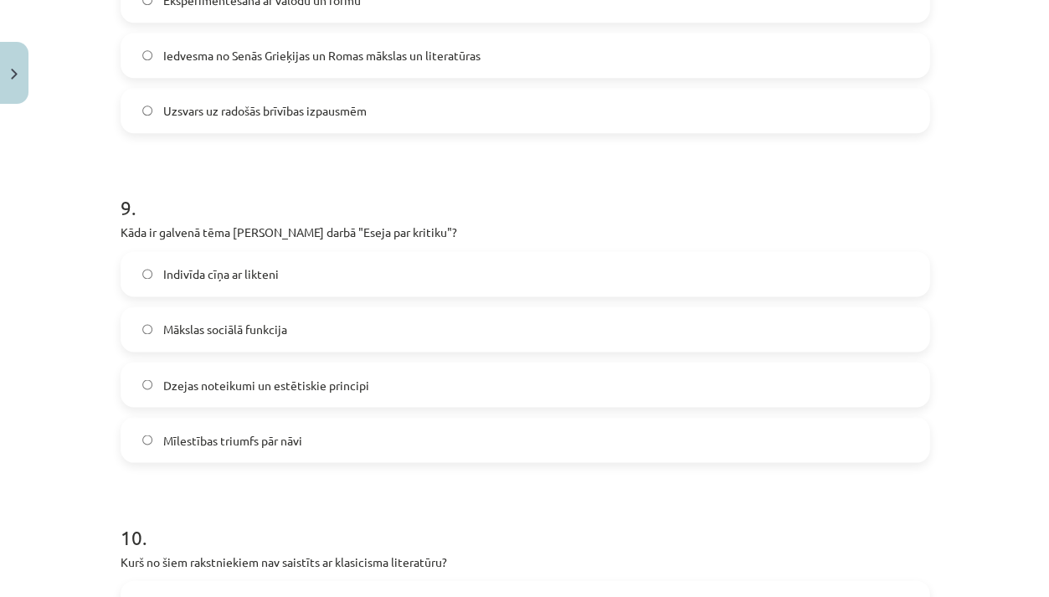
scroll to position [2804, 0]
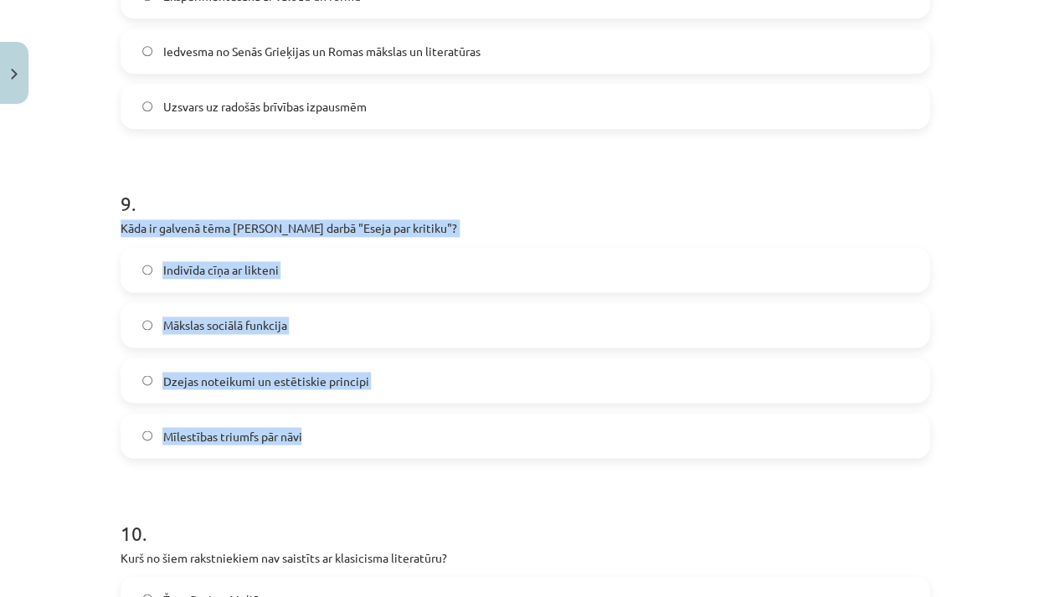
drag, startPoint x: 120, startPoint y: 222, endPoint x: 315, endPoint y: 442, distance: 294.3
click at [317, 444] on div "9 . Kāda ir galvenā tēma Aleksandra Pāvesta darbā "Eseja par kritiku"? Indivīda…" at bounding box center [525, 310] width 809 height 296
click at [334, 379] on span "Dzejas noteikumi un estētiskie principi" at bounding box center [265, 381] width 206 height 18
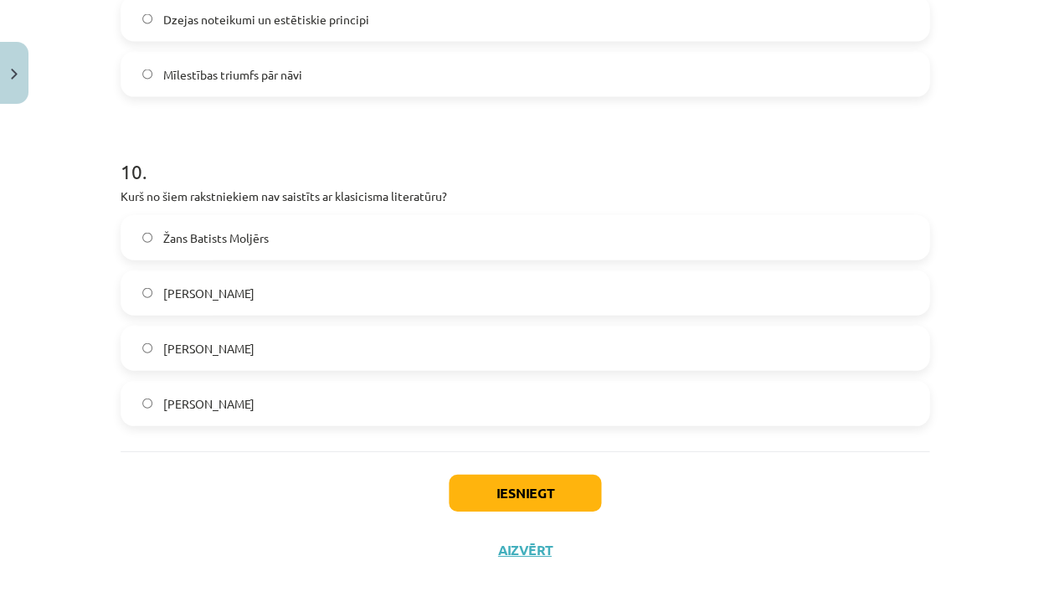
scroll to position [3167, 0]
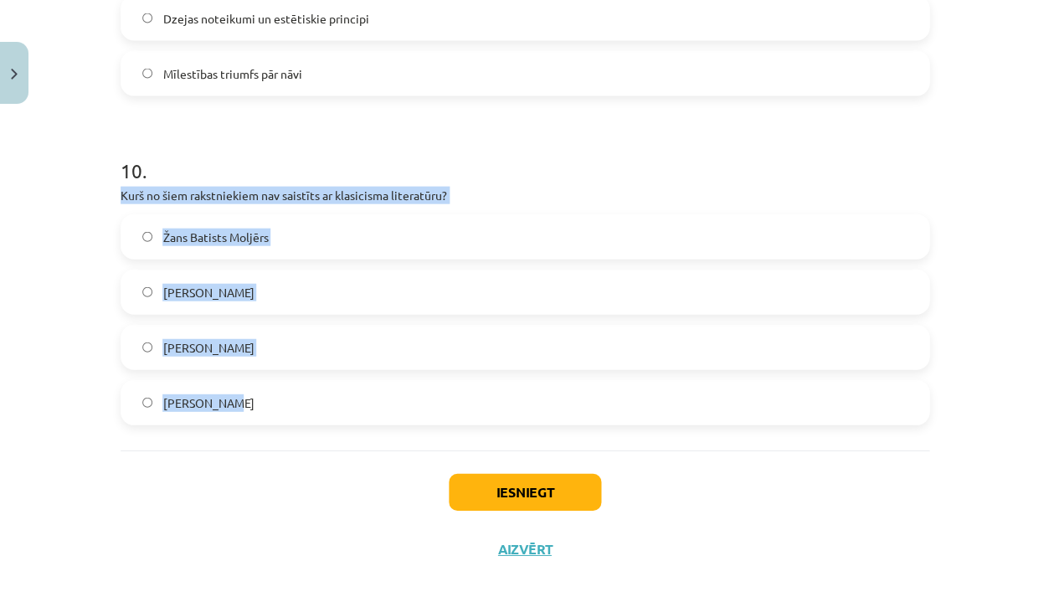
drag, startPoint x: 122, startPoint y: 193, endPoint x: 207, endPoint y: 405, distance: 227.4
click at [207, 405] on div "10 . Kurš no šiem rakstniekiem nav saistīts ar klasicisma literatūru? Žans Bati…" at bounding box center [525, 277] width 809 height 296
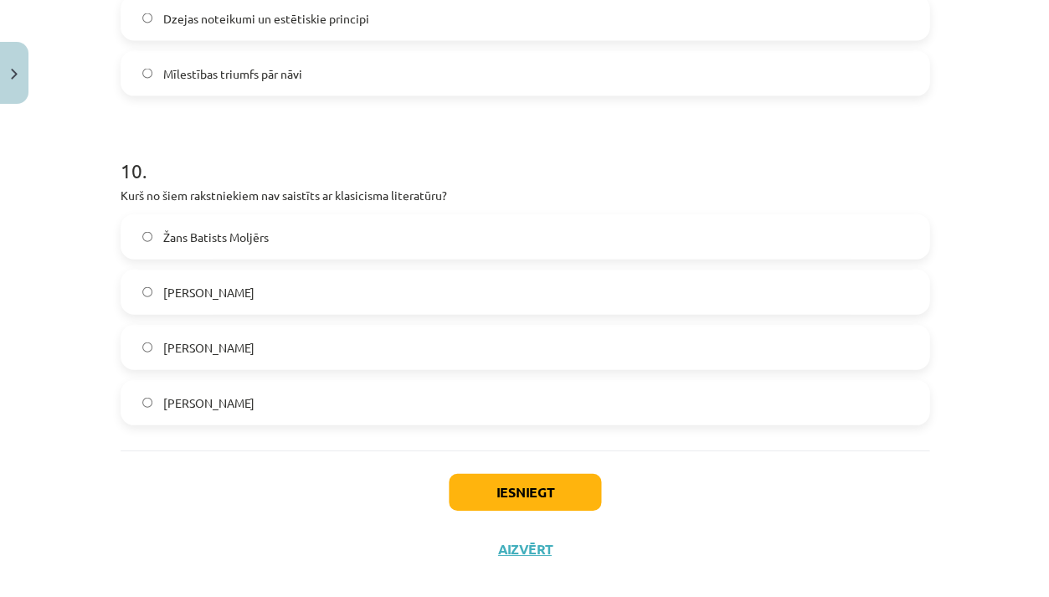
click at [227, 399] on label "Vilis Lācis" at bounding box center [525, 402] width 806 height 42
click at [486, 495] on button "Iesniegt" at bounding box center [525, 491] width 152 height 37
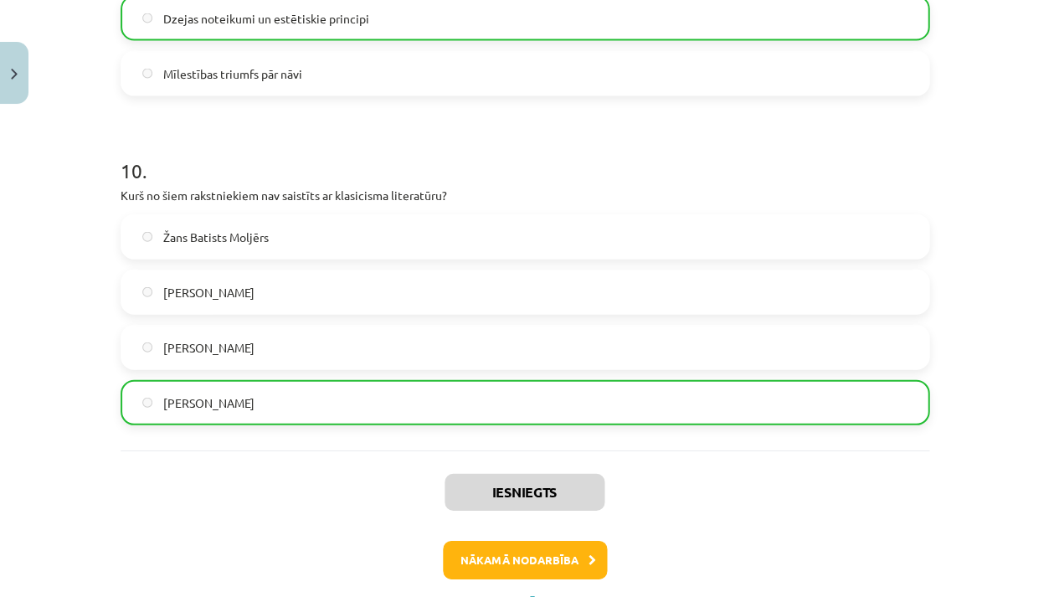
click at [508, 554] on button "Nākamā nodarbība" at bounding box center [525, 559] width 164 height 39
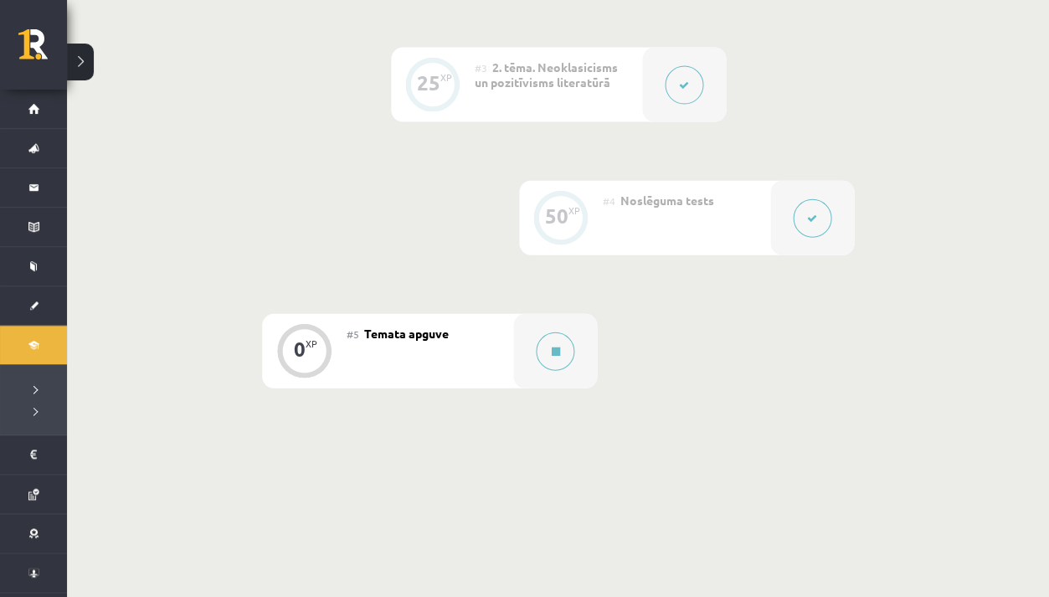
scroll to position [673, 0]
click at [572, 339] on div at bounding box center [555, 349] width 84 height 75
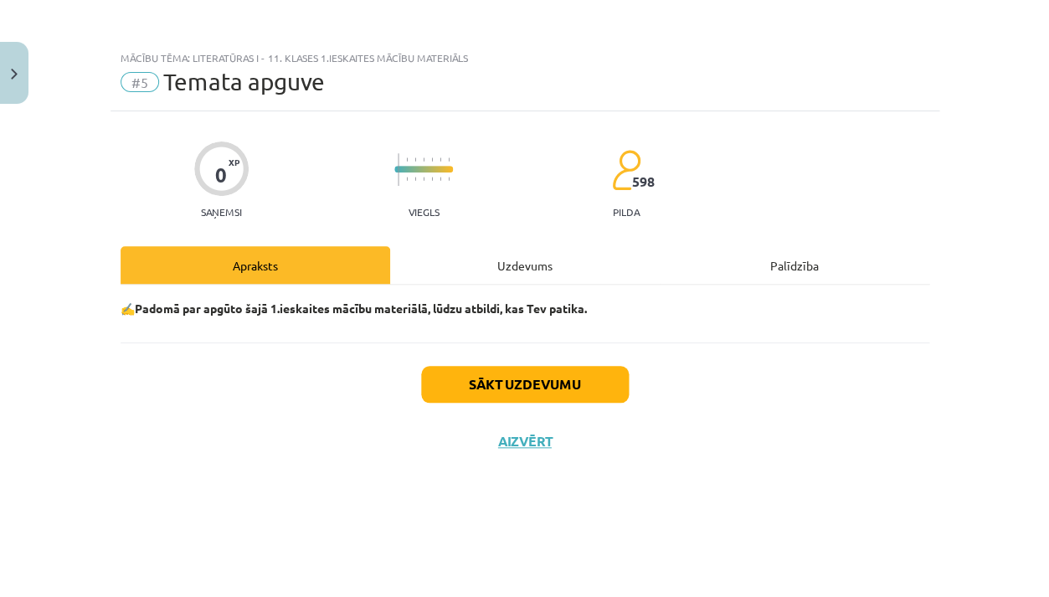
click at [555, 386] on button "Sākt uzdevumu" at bounding box center [525, 384] width 208 height 37
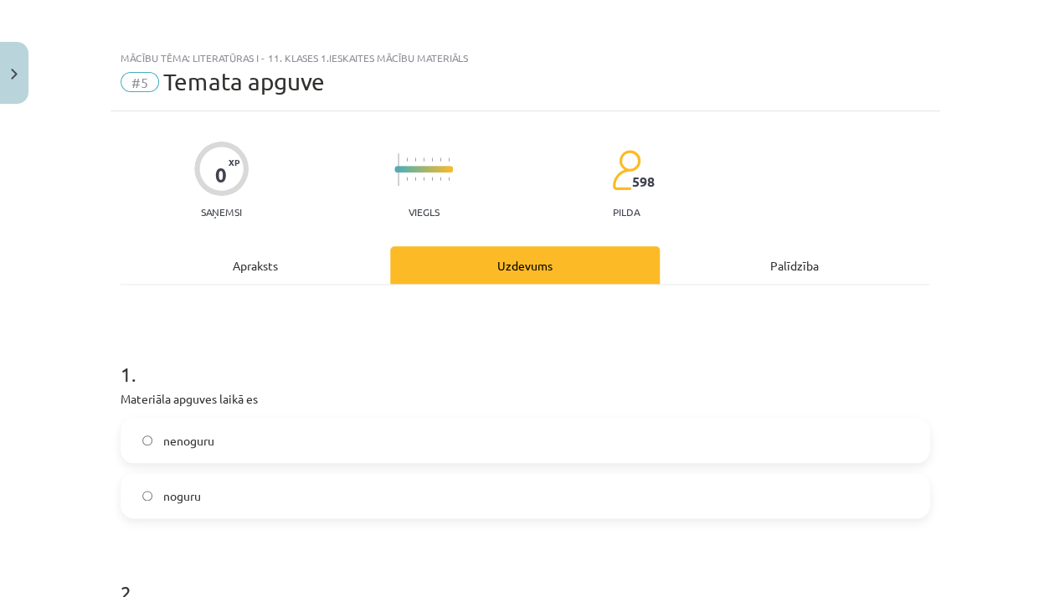
click at [241, 440] on label "nenoguru" at bounding box center [525, 441] width 806 height 42
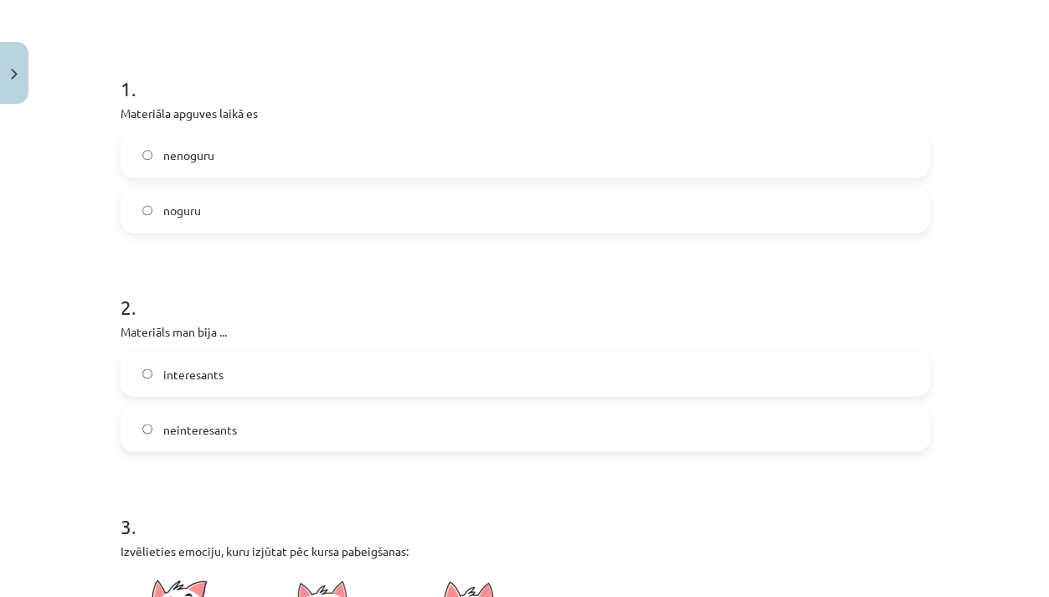
scroll to position [290, 0]
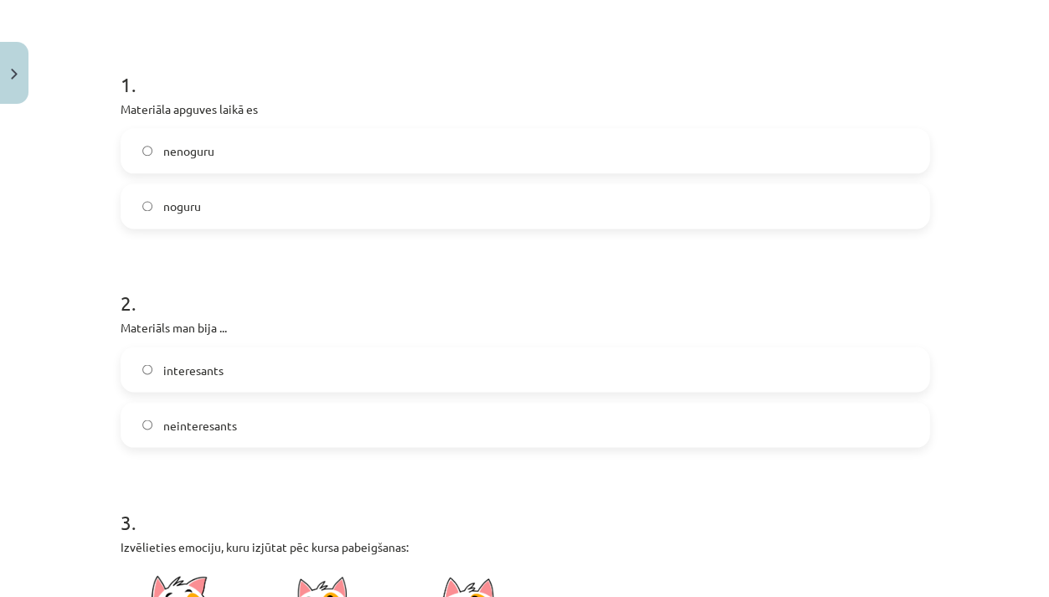
click at [260, 363] on label "interesants" at bounding box center [525, 369] width 806 height 42
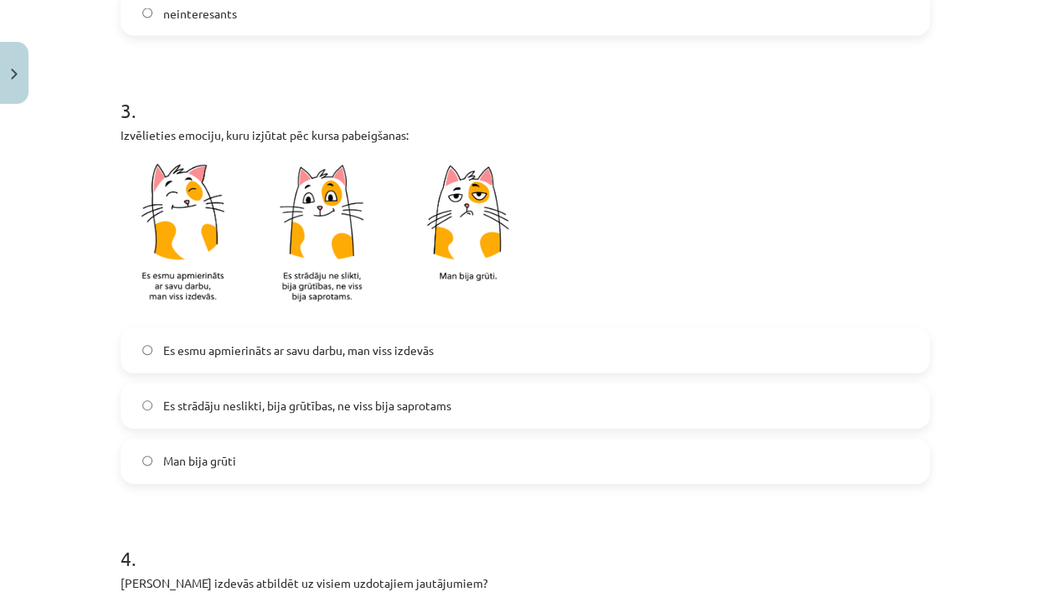
scroll to position [720, 0]
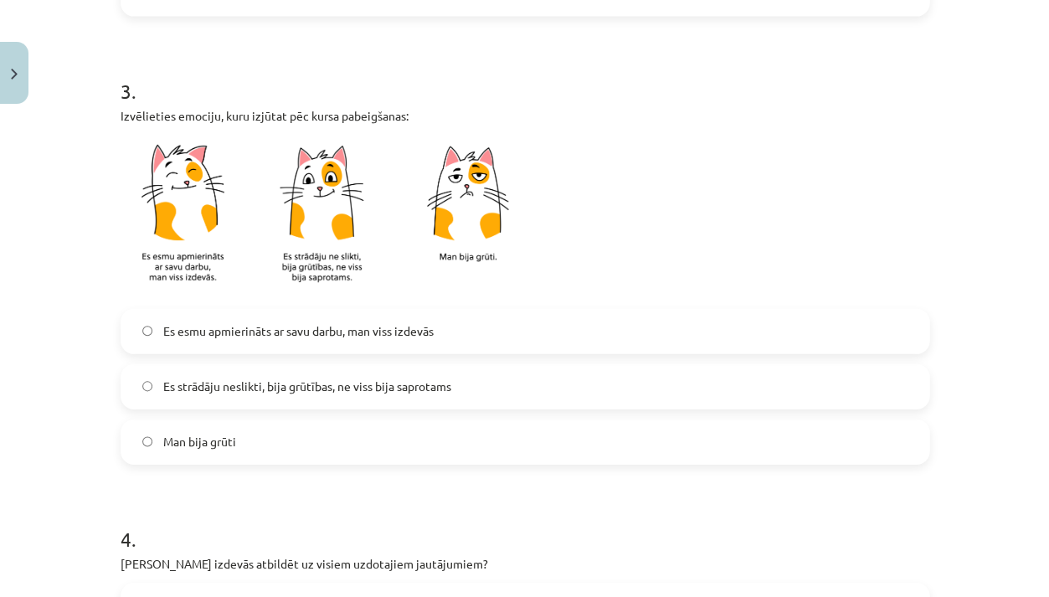
click at [261, 393] on span "Es strādāju neslikti, bija grūtības, ne viss bija saprotams" at bounding box center [306, 387] width 288 height 18
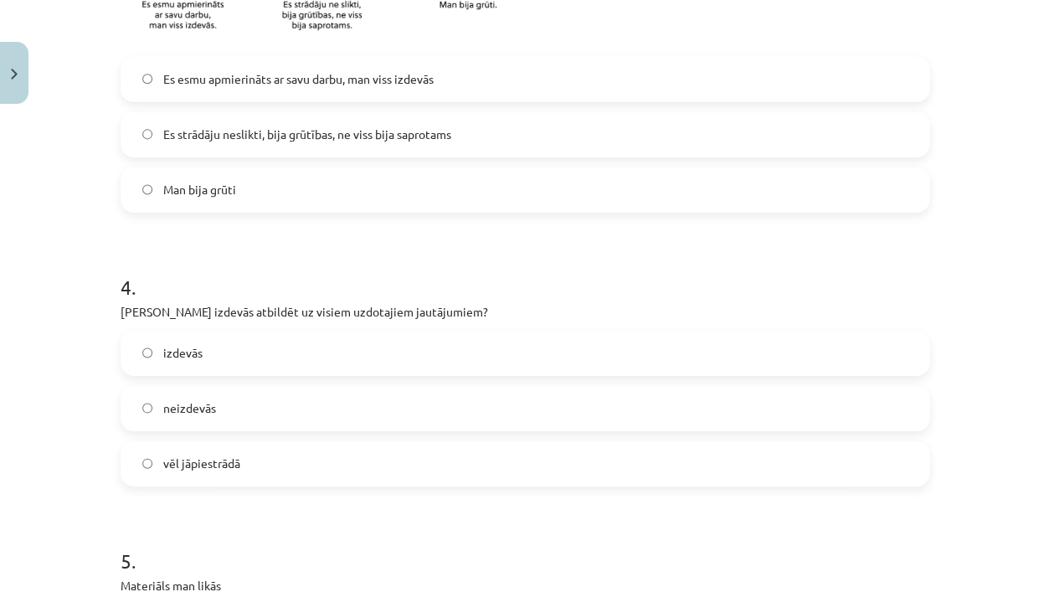
scroll to position [977, 0]
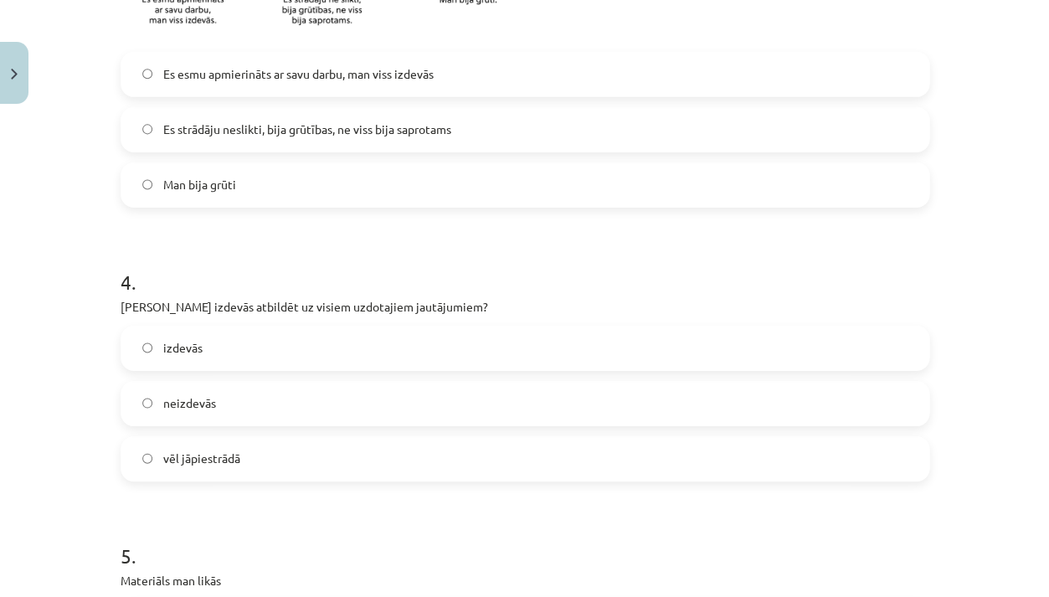
click at [261, 346] on label "izdevās" at bounding box center [525, 348] width 806 height 42
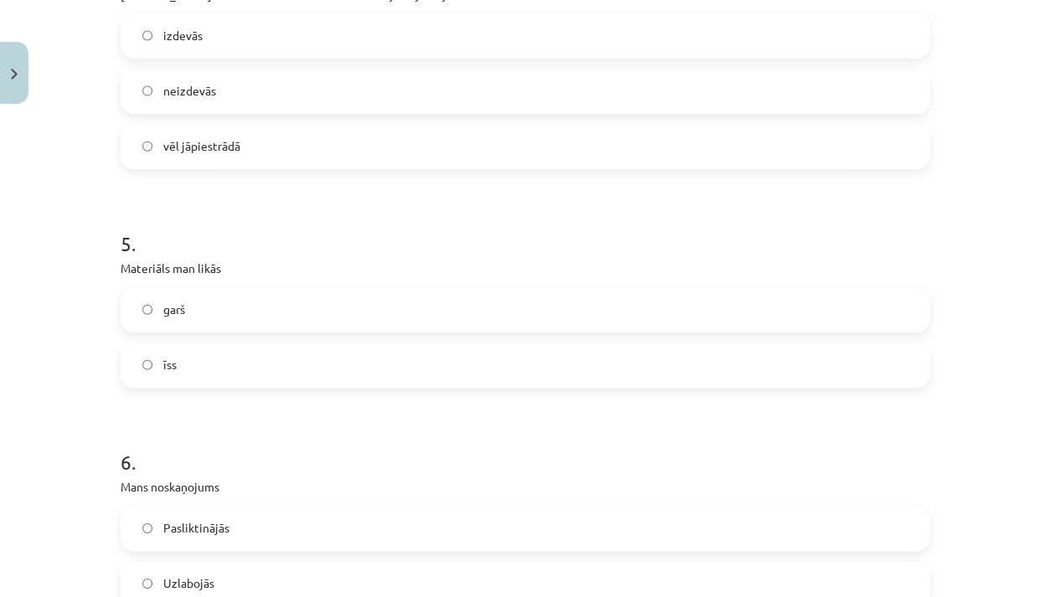
scroll to position [1290, 0]
click at [240, 362] on label "īss" at bounding box center [525, 365] width 806 height 42
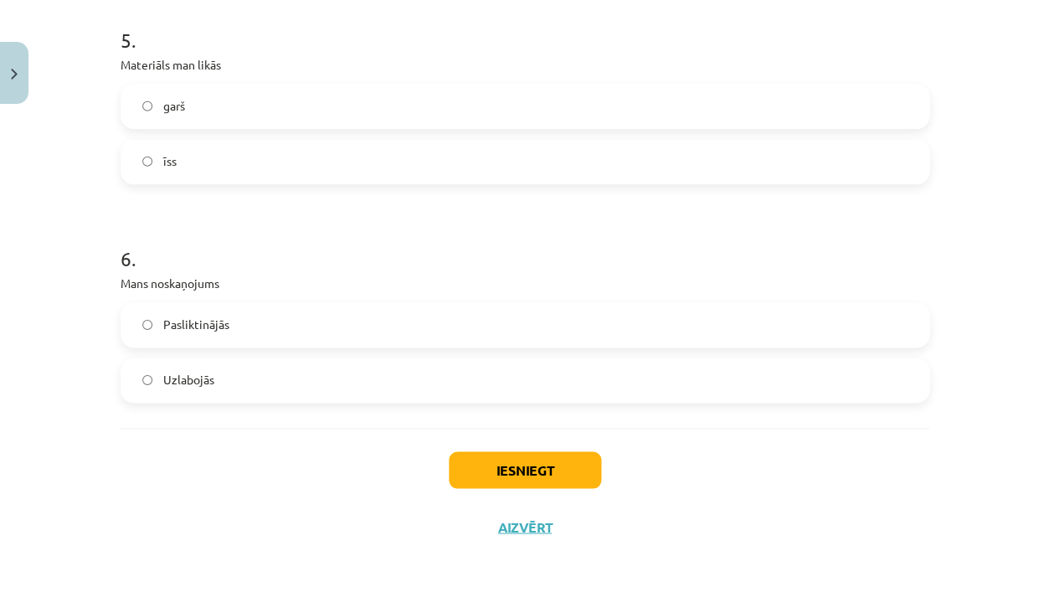
scroll to position [1492, 0]
click at [240, 374] on label "Uzlabojās" at bounding box center [525, 381] width 806 height 42
click at [465, 465] on button "Iesniegt" at bounding box center [525, 470] width 152 height 37
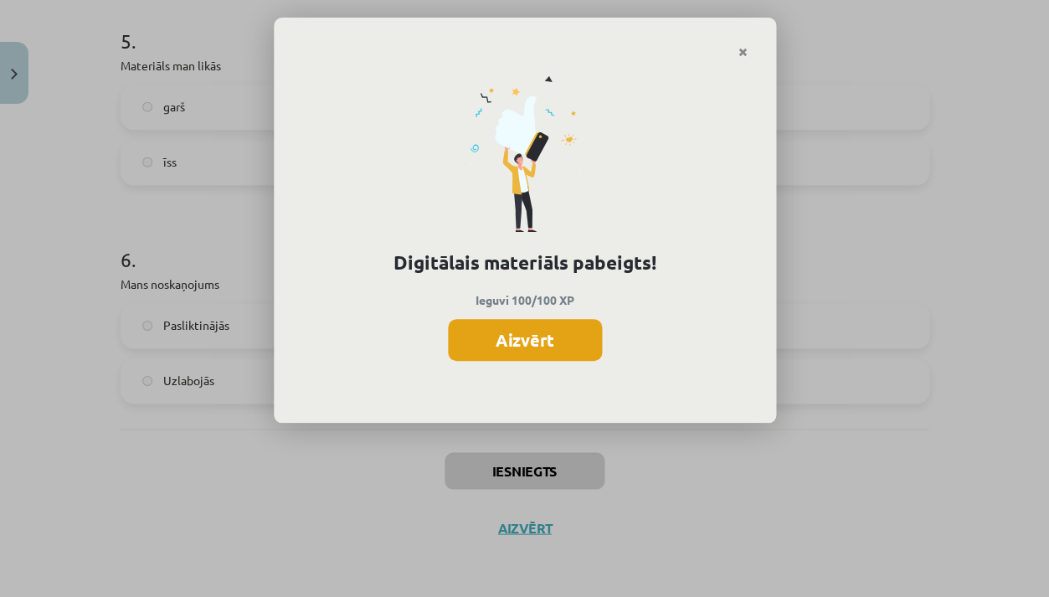
click at [569, 336] on button "Aizvērt" at bounding box center [525, 340] width 154 height 42
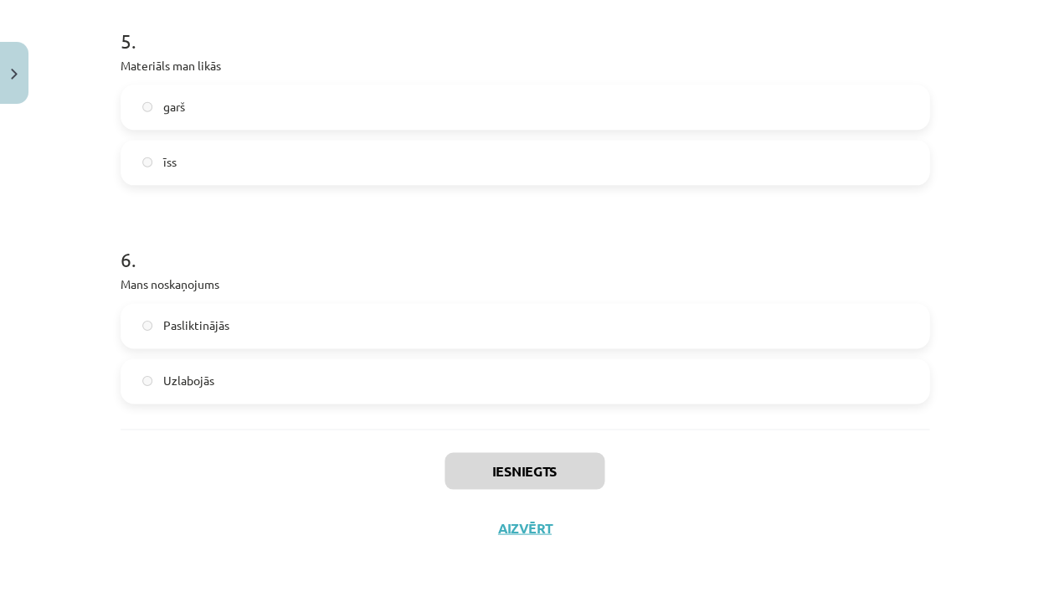
click at [516, 527] on button "Aizvērt" at bounding box center [525, 527] width 64 height 17
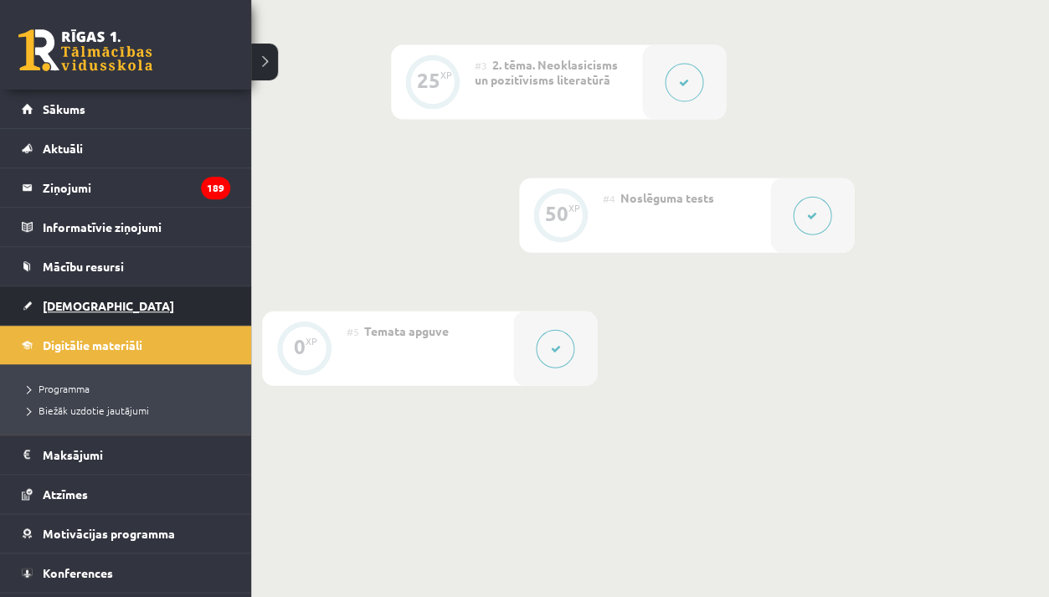
click at [59, 304] on span "[DEMOGRAPHIC_DATA]" at bounding box center [108, 305] width 131 height 15
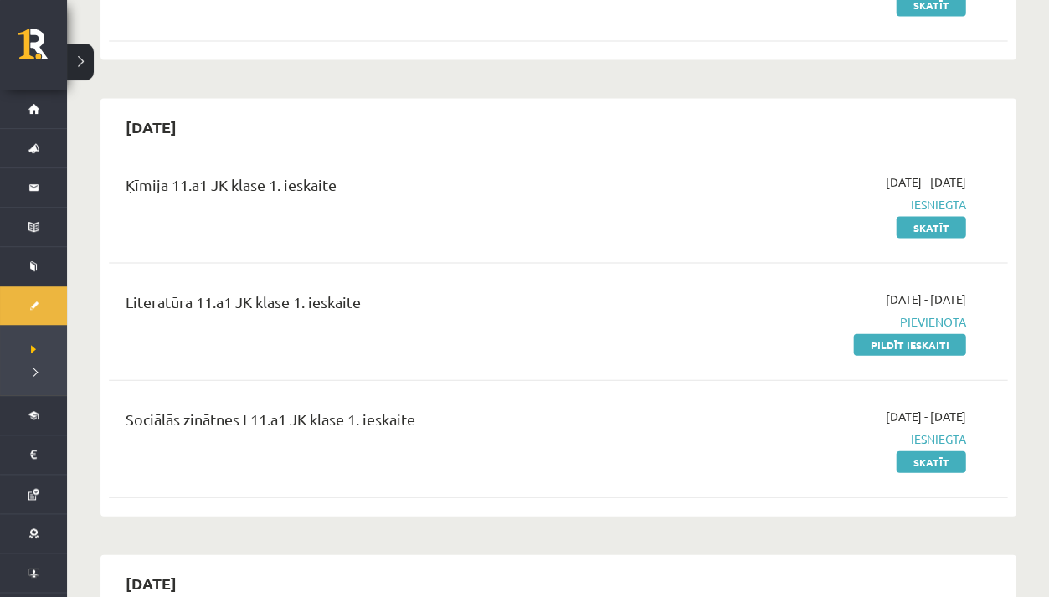
scroll to position [519, 0]
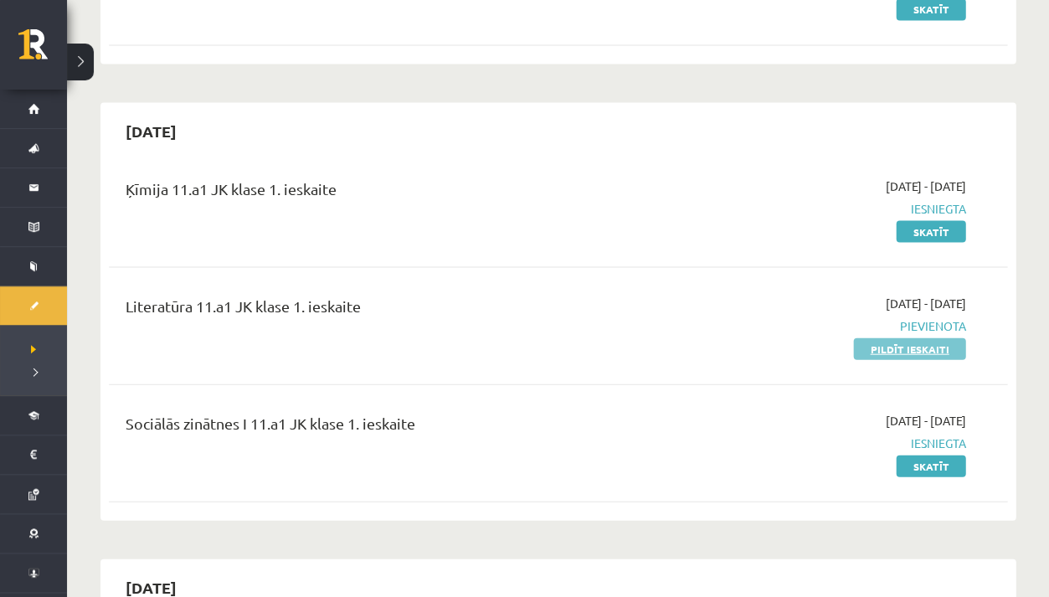
click at [884, 348] on link "Pildīt ieskaiti" at bounding box center [909, 349] width 112 height 22
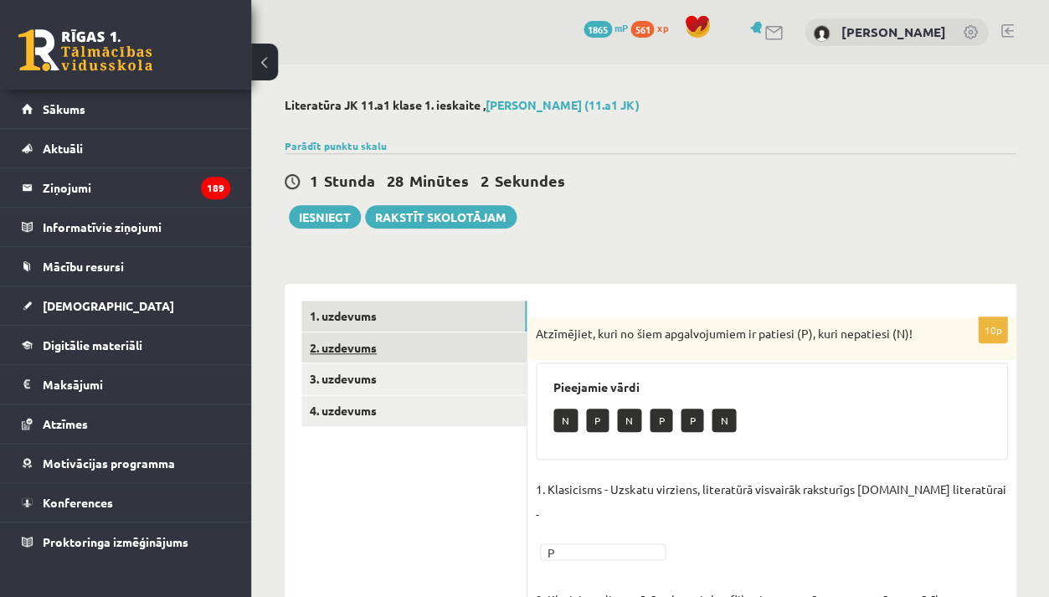
click at [446, 339] on link "2. uzdevums" at bounding box center [413, 347] width 225 height 31
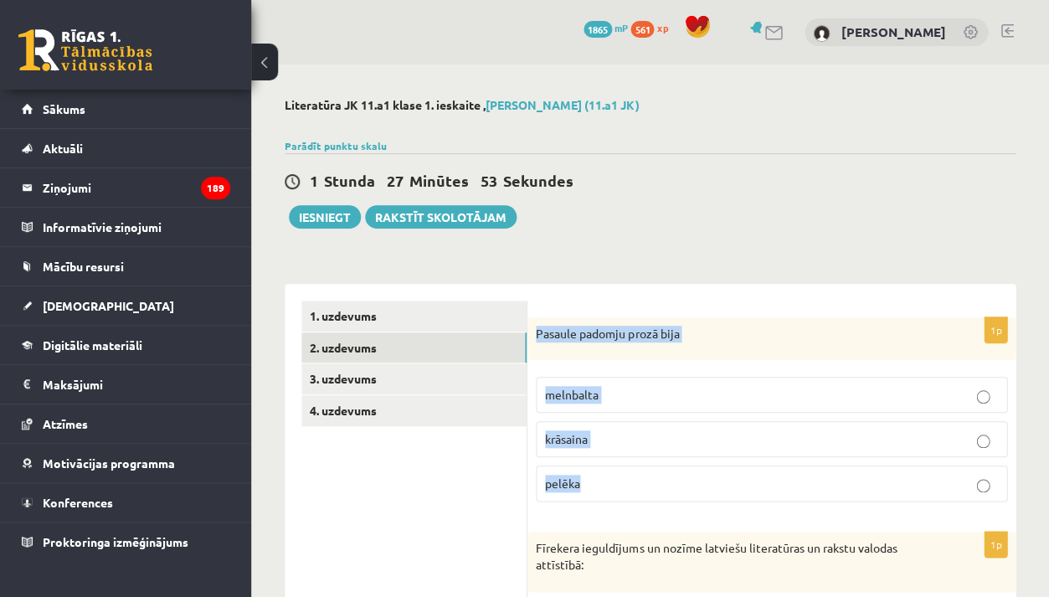
drag, startPoint x: 536, startPoint y: 331, endPoint x: 590, endPoint y: 485, distance: 163.2
click at [590, 486] on div "1p Pasaule padomju prozā bija [GEOGRAPHIC_DATA] krāsaina [GEOGRAPHIC_DATA]" at bounding box center [772, 416] width 488 height 198
copy div "Pasaule padomju prozā bija melnbalta krāsaina pelēka"
click at [570, 395] on span "melnbalta" at bounding box center [572, 394] width 54 height 15
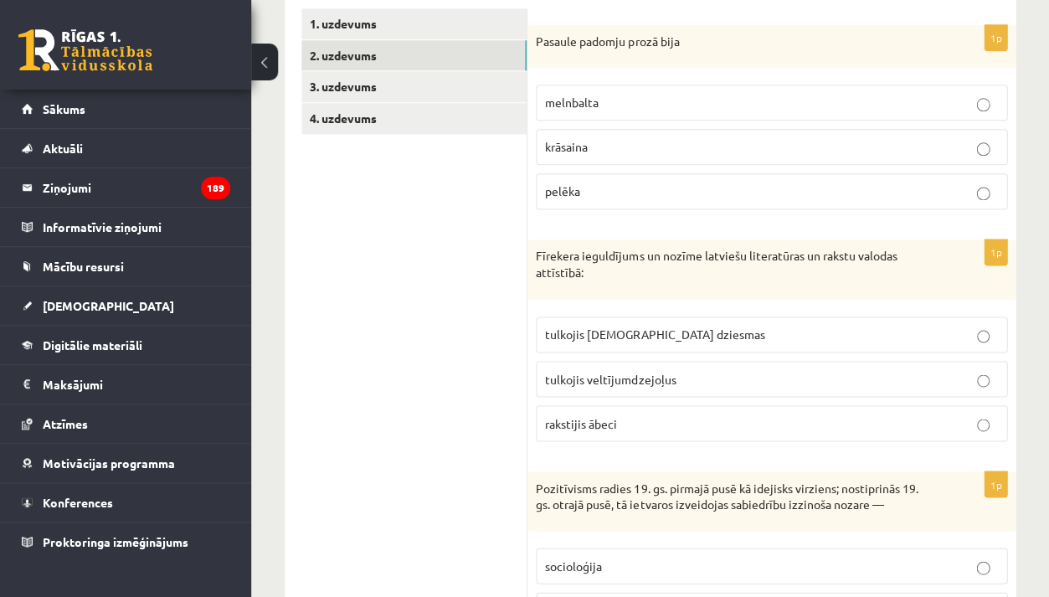
scroll to position [297, 0]
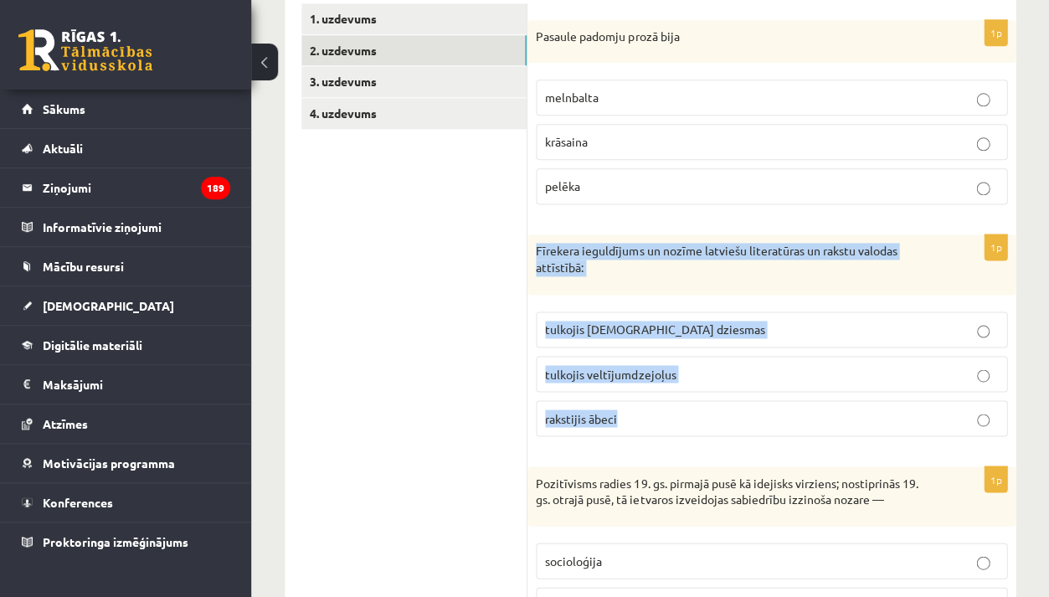
drag, startPoint x: 536, startPoint y: 250, endPoint x: 640, endPoint y: 419, distance: 197.8
click at [640, 419] on div "1p Fīrekera ieguldījums un nozīme latviešu literatūras un rakstu valodas attīst…" at bounding box center [772, 341] width 488 height 214
copy div "Fīrekera ieguldījums un nozīme latviešu literatūras un rakstu valodas attīstībā…"
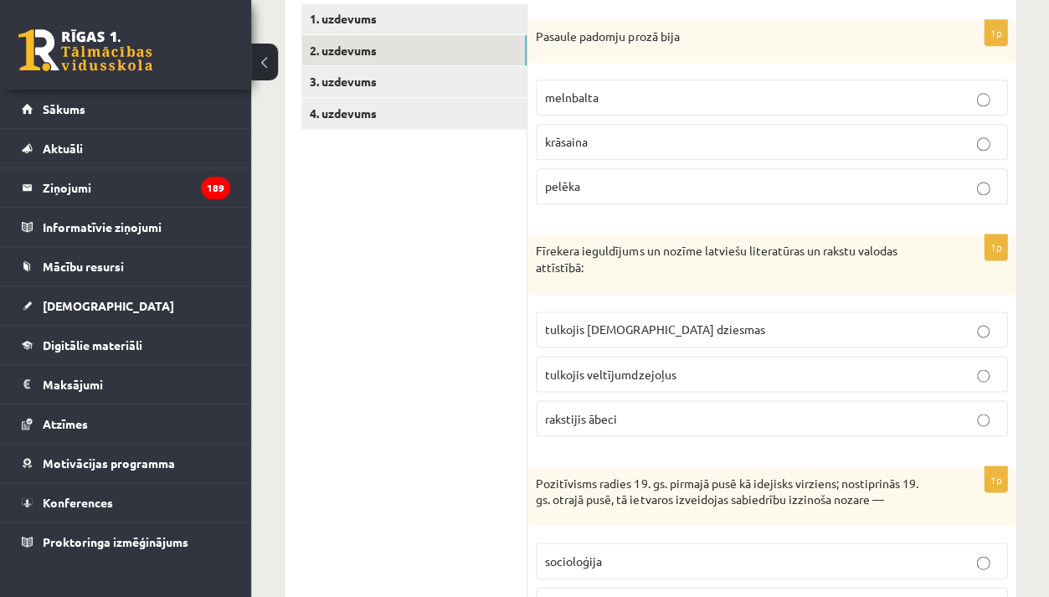
click at [626, 326] on span "tulkojis [DEMOGRAPHIC_DATA] dziesmas" at bounding box center [654, 329] width 219 height 15
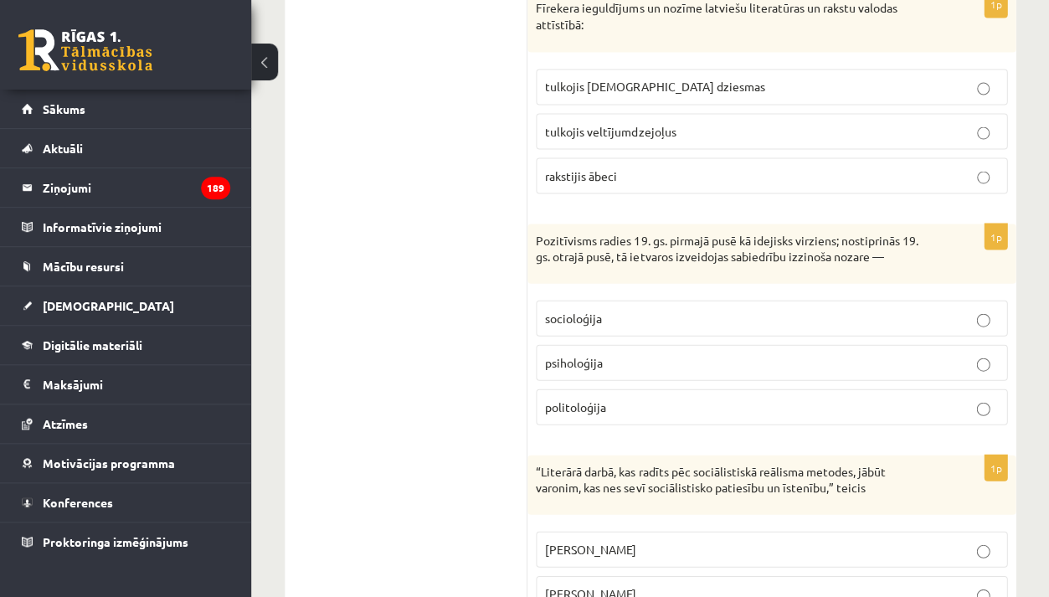
scroll to position [548, 0]
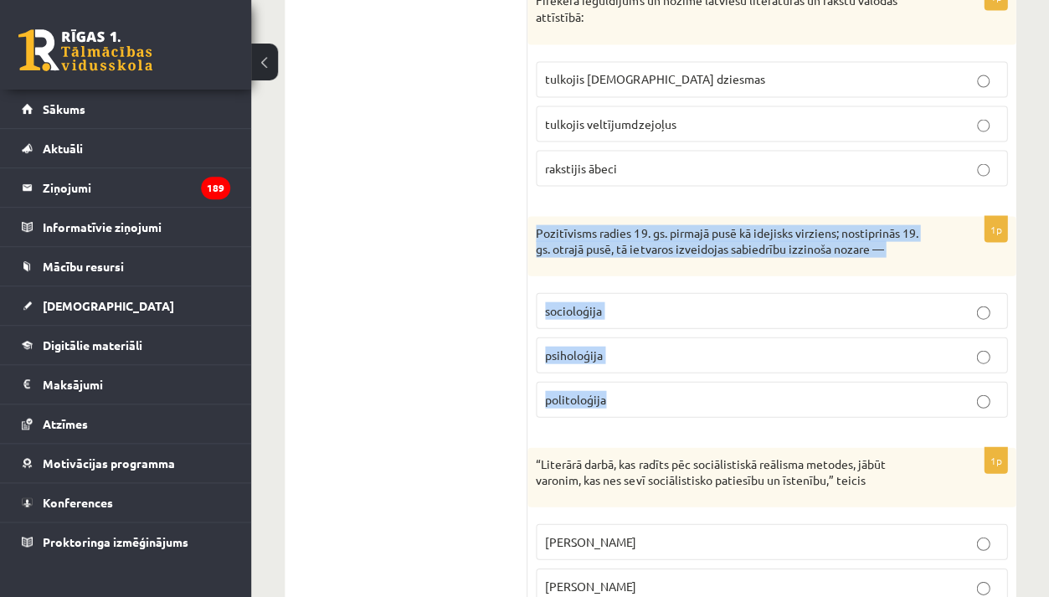
drag, startPoint x: 539, startPoint y: 227, endPoint x: 621, endPoint y: 396, distance: 188.4
click at [623, 396] on div "1p Pozitīvisms radies 19. gs. pirmajā pusē kā idejisks virziens; nostiprinās 19…" at bounding box center [772, 323] width 488 height 214
copy div "Pozitīvisms radies 19. gs. pirmajā pusē kā idejisks virziens; nostiprinās 19. g…"
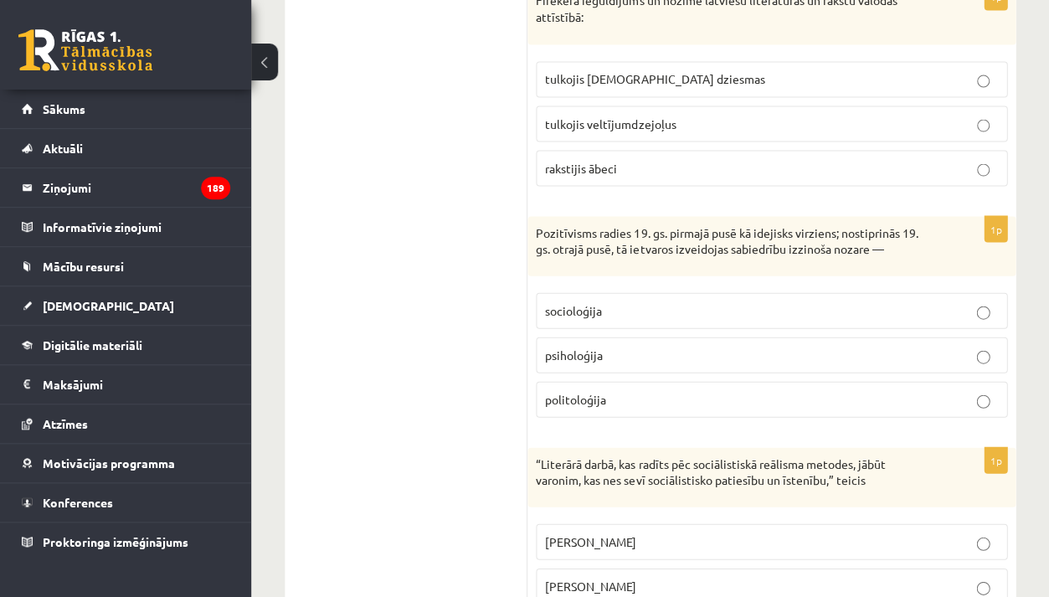
click at [645, 302] on p "socioloģija" at bounding box center [771, 310] width 453 height 18
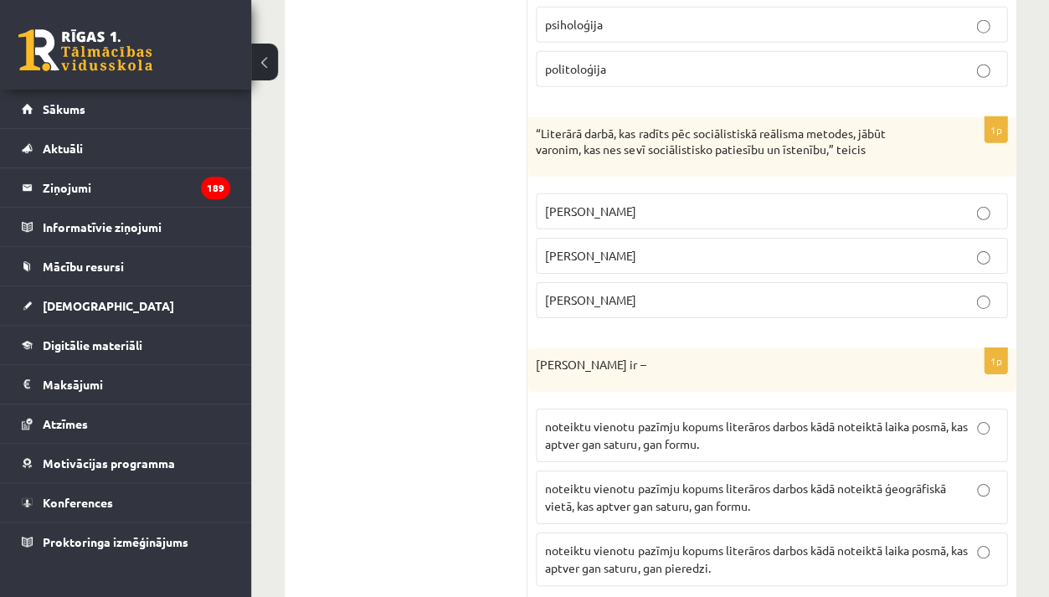
scroll to position [879, 0]
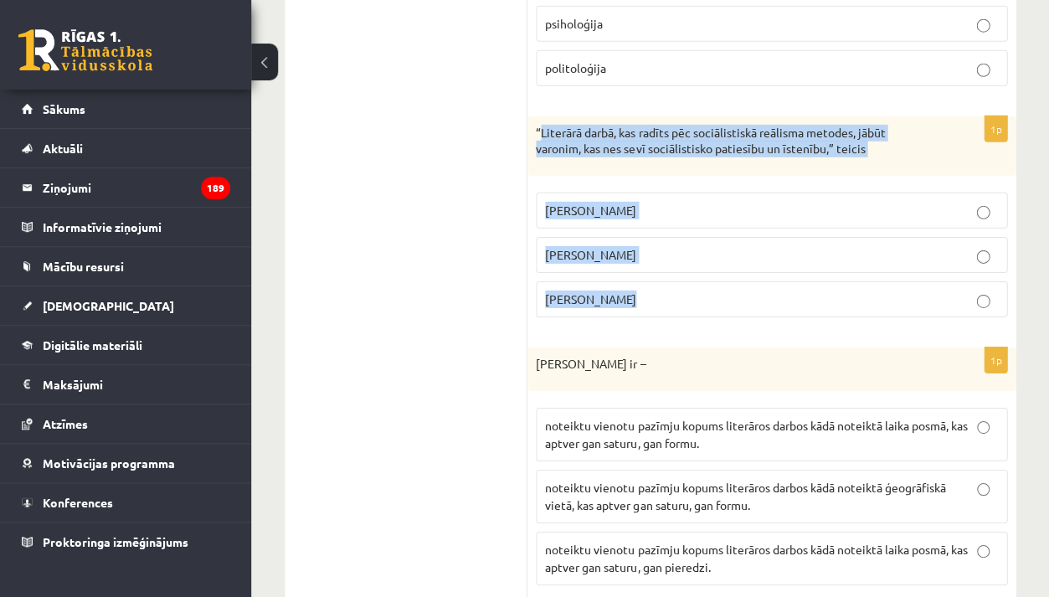
drag, startPoint x: 539, startPoint y: 124, endPoint x: 614, endPoint y: 300, distance: 191.3
click at [614, 300] on div "1p “Literārā darbā, kas radīts pēc sociālistiskā reālisma metodes, jābūt varoni…" at bounding box center [772, 223] width 488 height 214
copy div "“Literārā darbā, kas radīts pēc sociālistiskā reālisma metodes, jābūt varonim, …"
click at [598, 291] on span "Andrejs Upīts" at bounding box center [590, 298] width 91 height 15
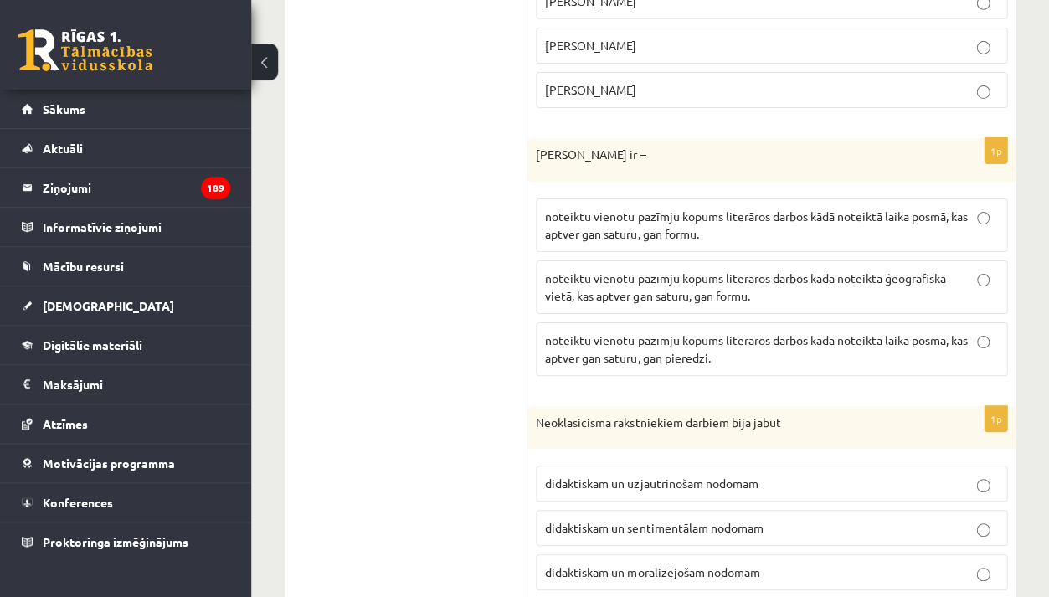
scroll to position [1089, 0]
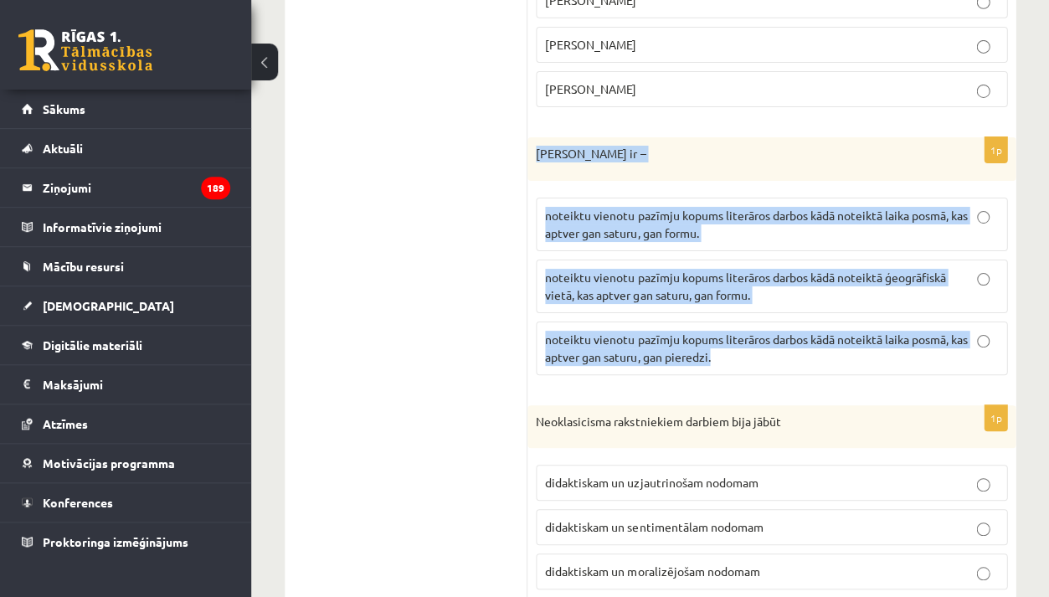
drag, startPoint x: 537, startPoint y: 148, endPoint x: 719, endPoint y: 358, distance: 277.8
click at [719, 358] on div "1p Literārs virziens ir – noteiktu vienotu pazīmju kopums literāros darbos kādā…" at bounding box center [772, 262] width 488 height 251
copy div "Literārs virziens ir – noteiktu vienotu pazīmju kopums literāros darbos kādā no…"
click at [710, 277] on p "noteiktu vienotu pazīmju kopums literāros darbos kādā noteiktā ģeogrāfiskā viet…" at bounding box center [771, 286] width 453 height 35
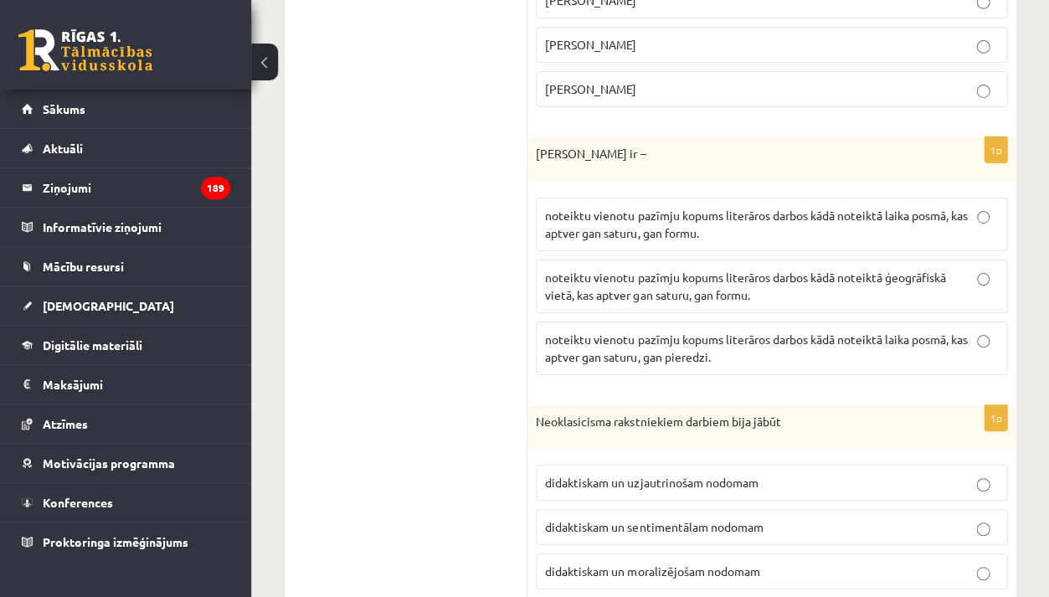
click at [765, 227] on p "noteiktu vienotu pazīmju kopums literāros darbos kādā noteiktā laika posmā, kas…" at bounding box center [771, 224] width 453 height 35
click at [675, 1] on p "Imants Ziedonis" at bounding box center [771, 1] width 453 height 18
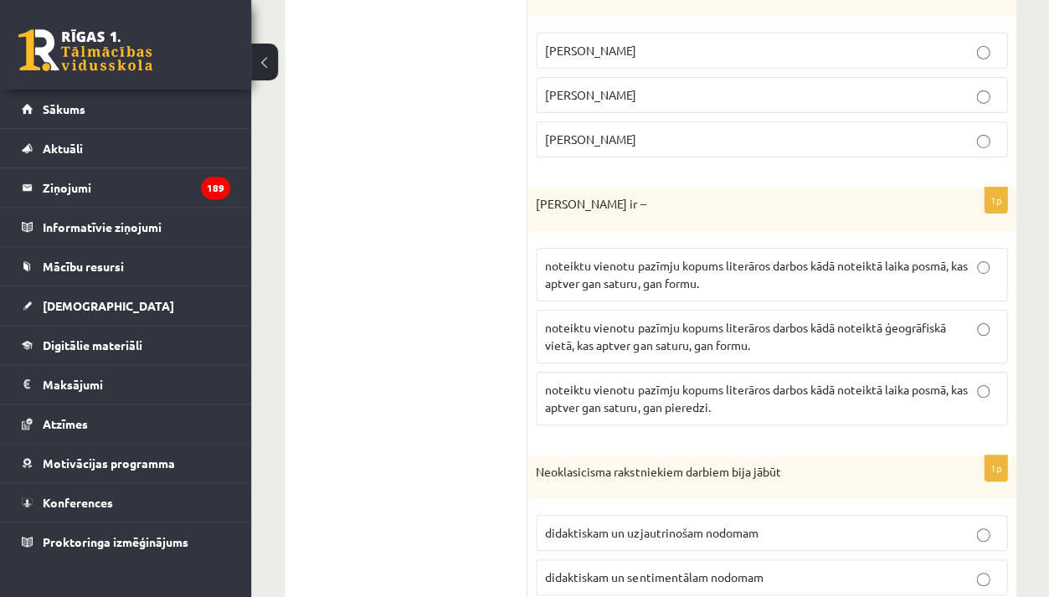
scroll to position [1034, 0]
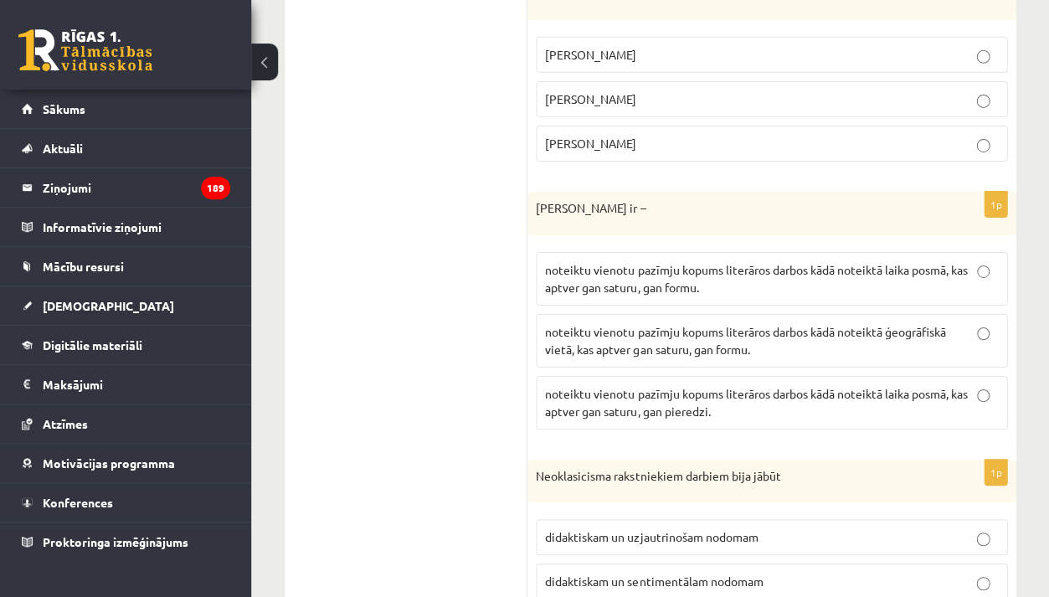
click at [639, 135] on p "Andrejs Upīts" at bounding box center [771, 144] width 453 height 18
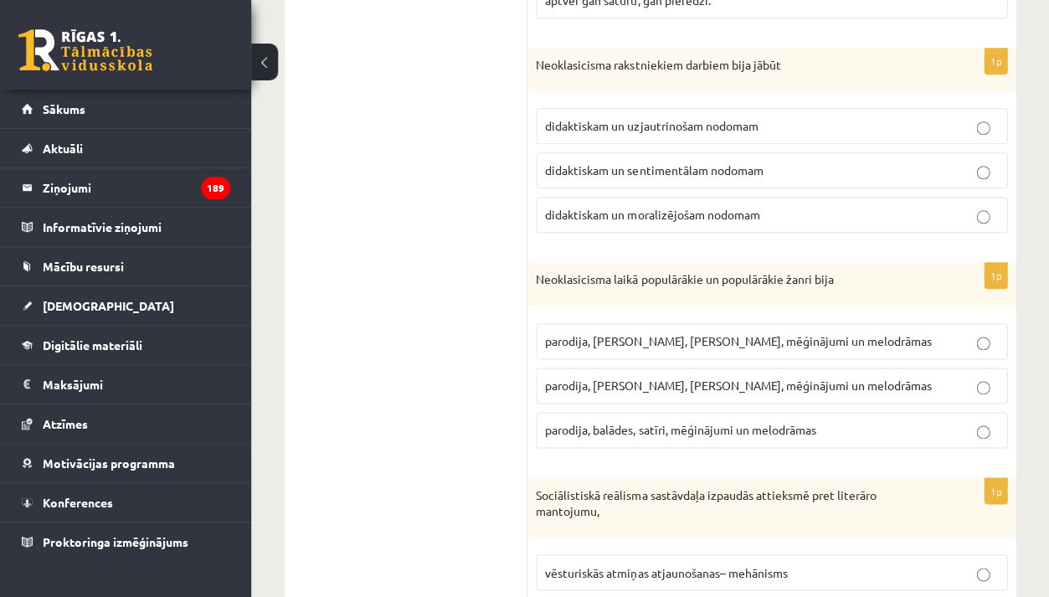
scroll to position [1451, 0]
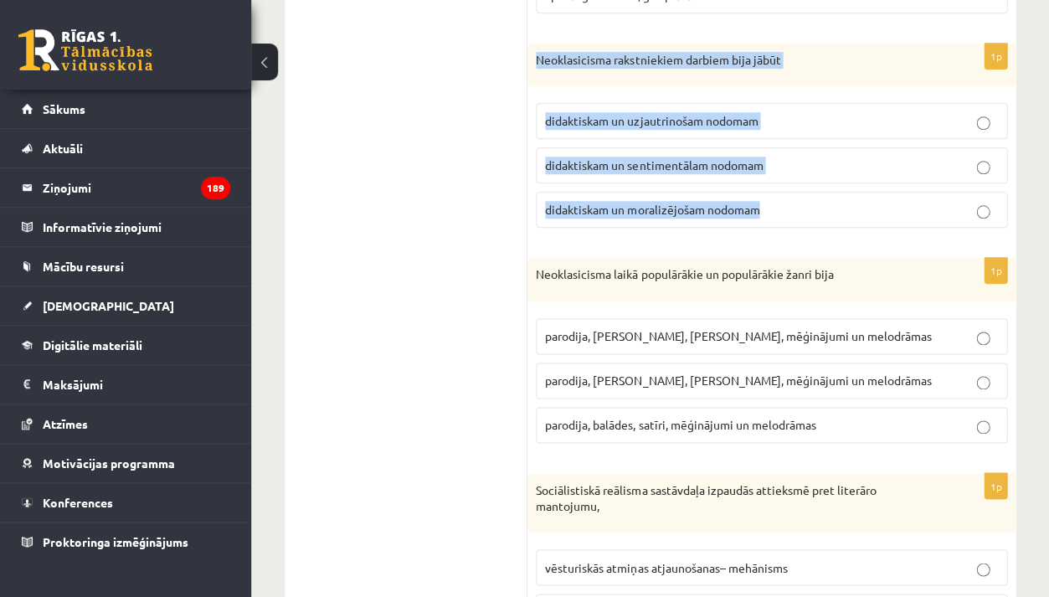
drag, startPoint x: 538, startPoint y: 49, endPoint x: 734, endPoint y: 208, distance: 252.4
click at [734, 208] on div "1p Neoklasicisma rakstniekiem darbiem bija jābūt didaktiskam un uzjautrinošam n…" at bounding box center [772, 143] width 488 height 198
copy div "Neoklasicisma rakstniekiem darbiem bija jābūt didaktiskam un uzjautrinošam nodo…"
click at [657, 202] on span "didaktiskam un moralizējošam nodomam" at bounding box center [652, 209] width 214 height 15
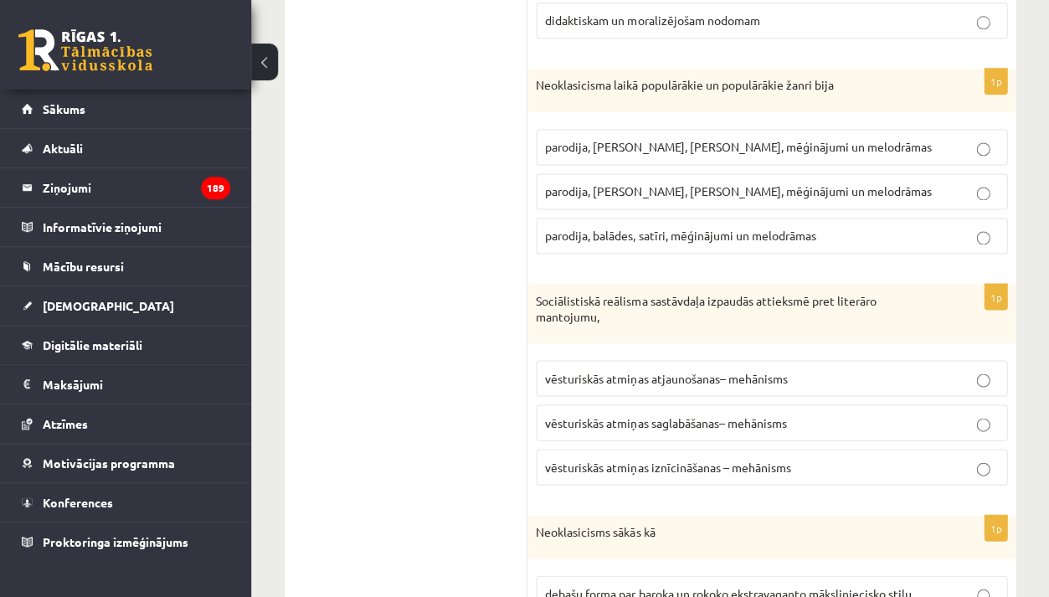
scroll to position [1642, 0]
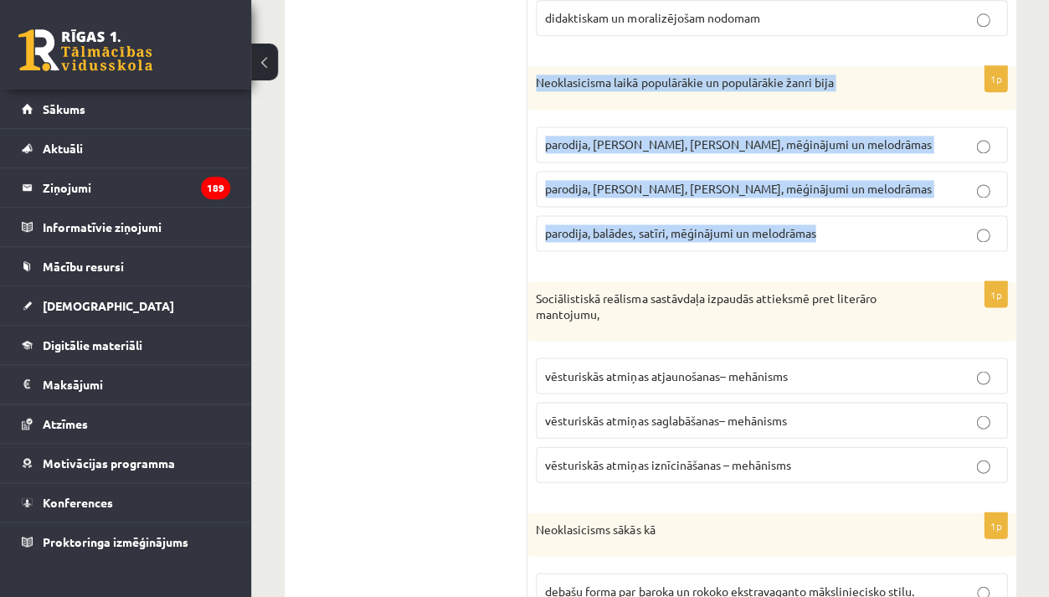
drag, startPoint x: 537, startPoint y: 75, endPoint x: 824, endPoint y: 223, distance: 323.3
click at [825, 223] on div "1p Neoklasicisma laikā populārākie un populārākie žanri bija parodija, fabulas,…" at bounding box center [772, 165] width 488 height 198
copy div "Neoklasicisma laikā populārākie un populārākie žanri bija parodija, fabulas, sa…"
click at [647, 137] on span "parodija, fabulas, satīri, mēģinājumi un melodrāmas" at bounding box center [738, 144] width 386 height 15
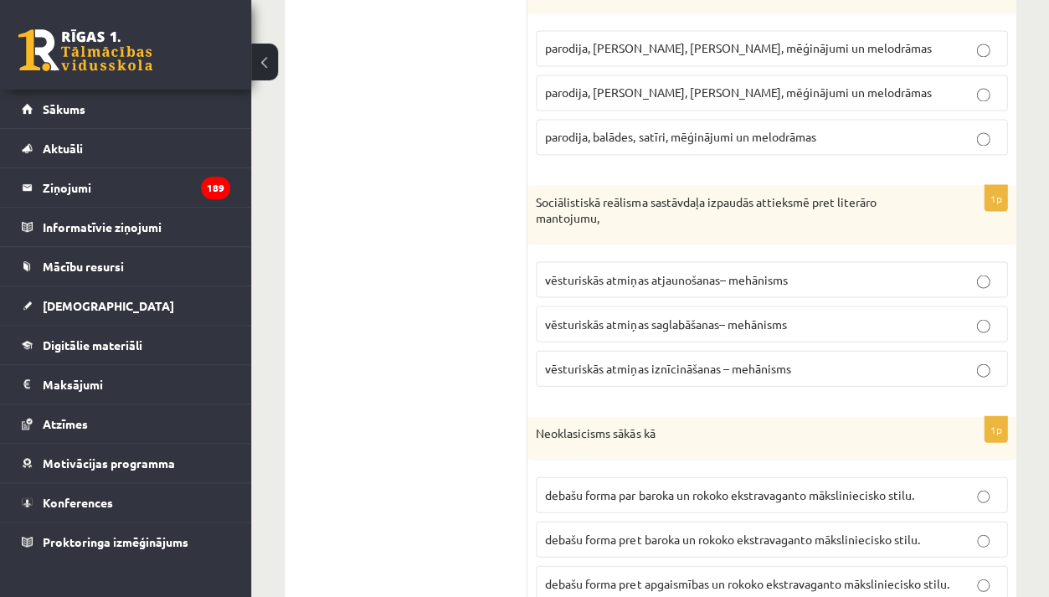
scroll to position [1779, 0]
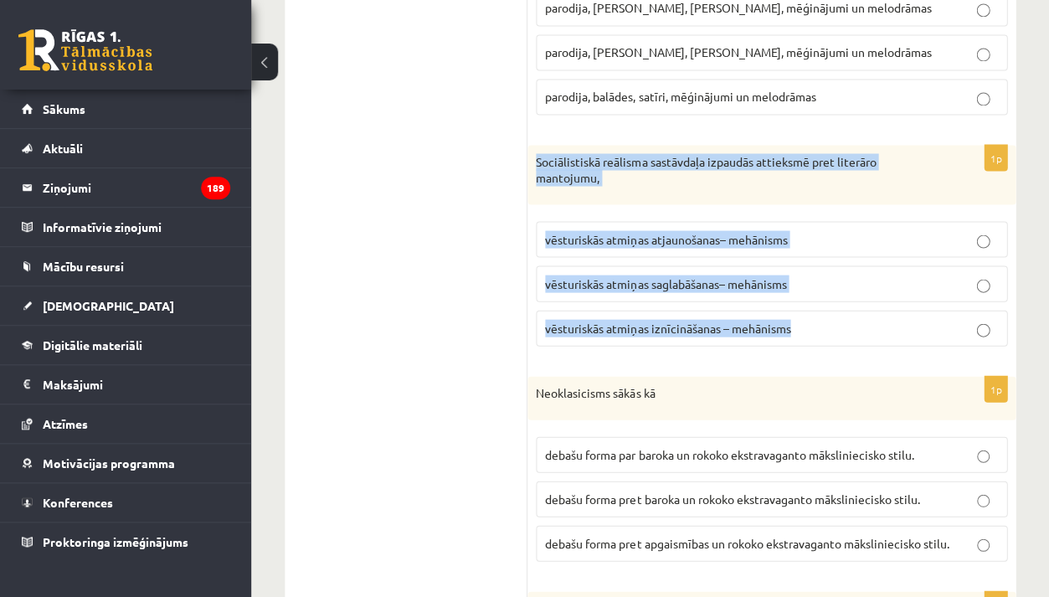
drag, startPoint x: 539, startPoint y: 147, endPoint x: 793, endPoint y: 329, distance: 312.8
click at [793, 324] on div "1p Sociālistiskā reālisma sastāvdaļa izpaudās attieksmē pret literāro mantojumu…" at bounding box center [772, 252] width 488 height 214
copy div "Sociālistiskā reālisma sastāvdaļa izpaudās attieksmē pret literāro mantojumu, v…"
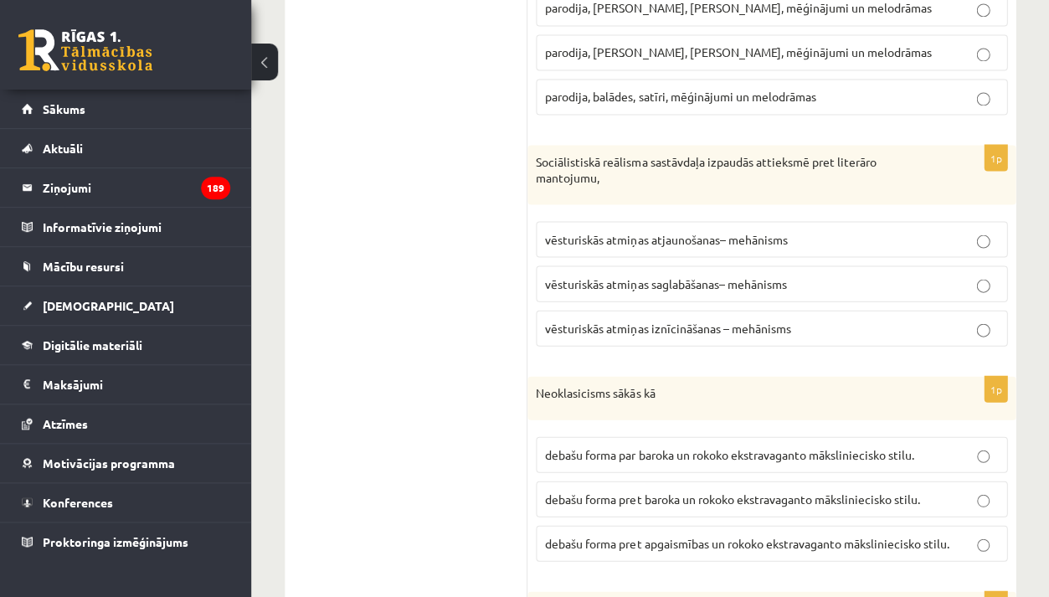
click at [617, 320] on span "vēsturiskās atmiņas iznīcināšanas – mehānisms" at bounding box center [667, 327] width 245 height 15
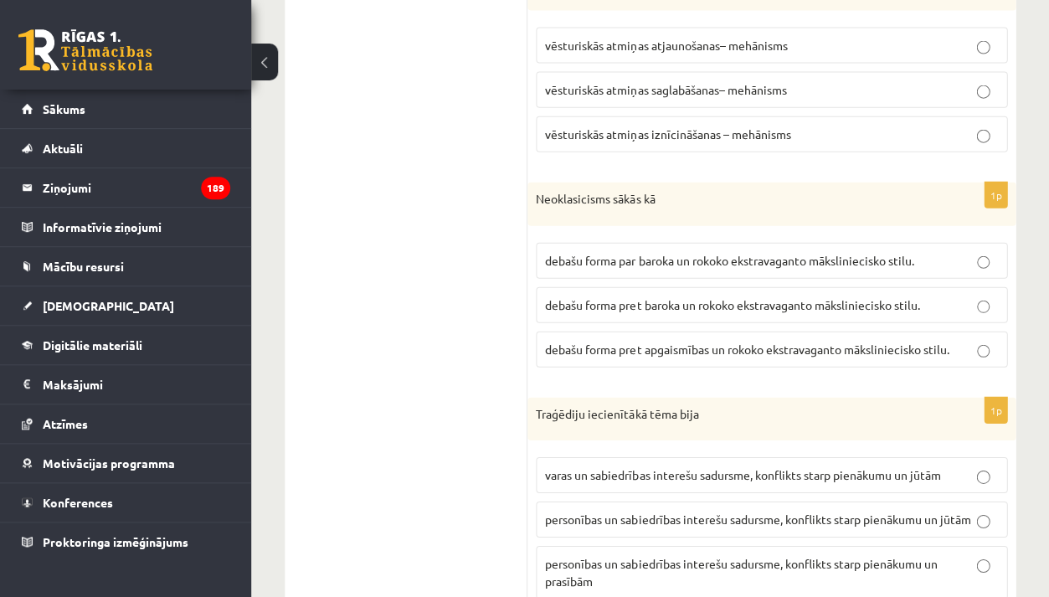
scroll to position [1976, 0]
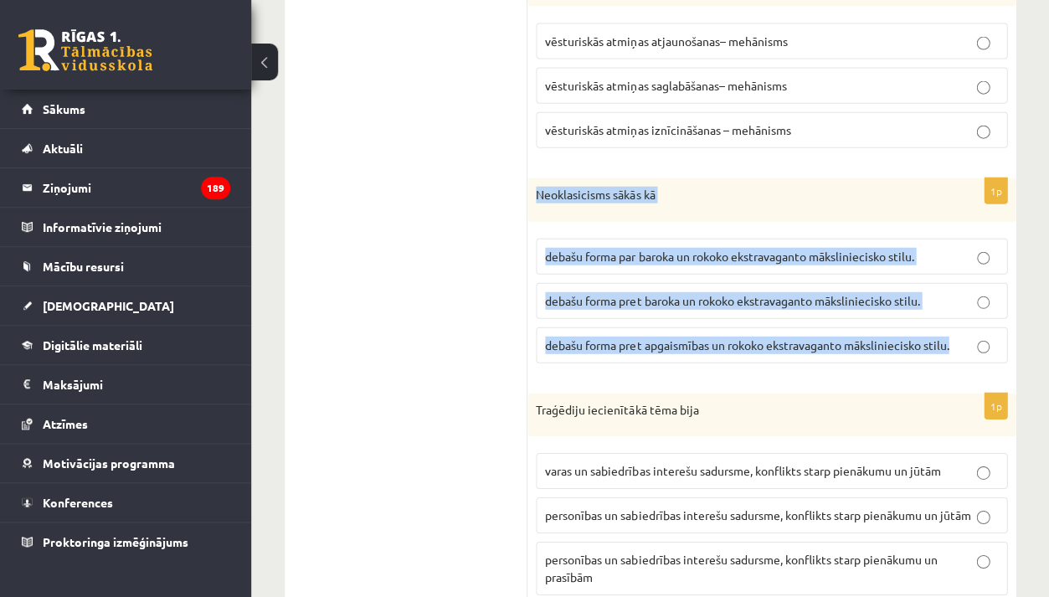
drag, startPoint x: 536, startPoint y: 179, endPoint x: 737, endPoint y: 349, distance: 263.3
click at [737, 350] on div "1p Neoklasicisms sākās kā debašu forma par baroka un rokoko ekstravaganto māksl…" at bounding box center [772, 277] width 488 height 198
copy div "Neoklasicisms sākās kā debašu forma par baroka un rokoko ekstravaganto mākslini…"
click at [657, 293] on span "debašu forma pret baroka un rokoko ekstravaganto māksliniecisko stilu." at bounding box center [732, 300] width 374 height 15
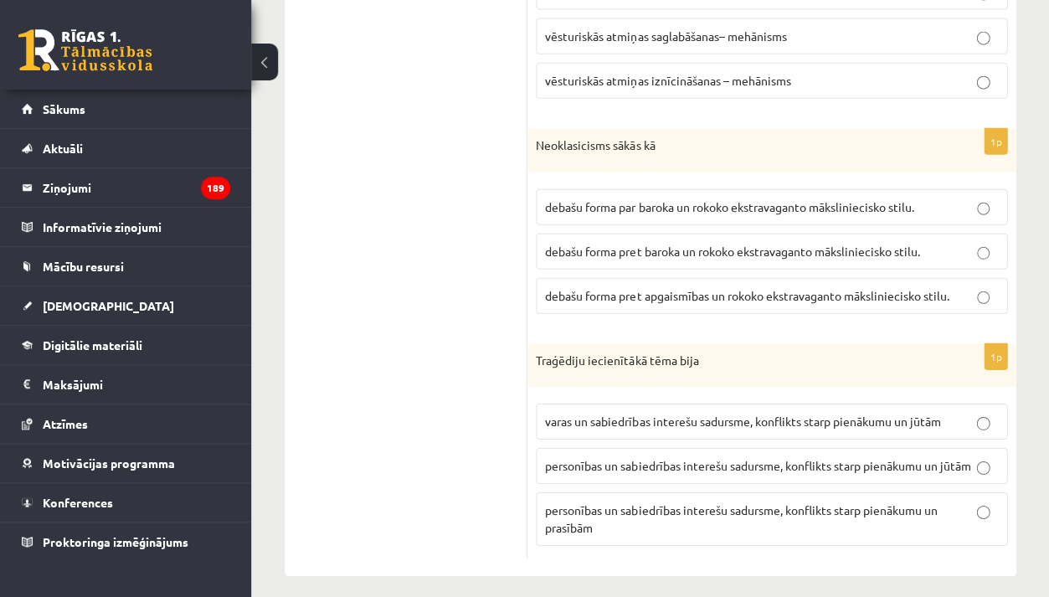
scroll to position [2025, 0]
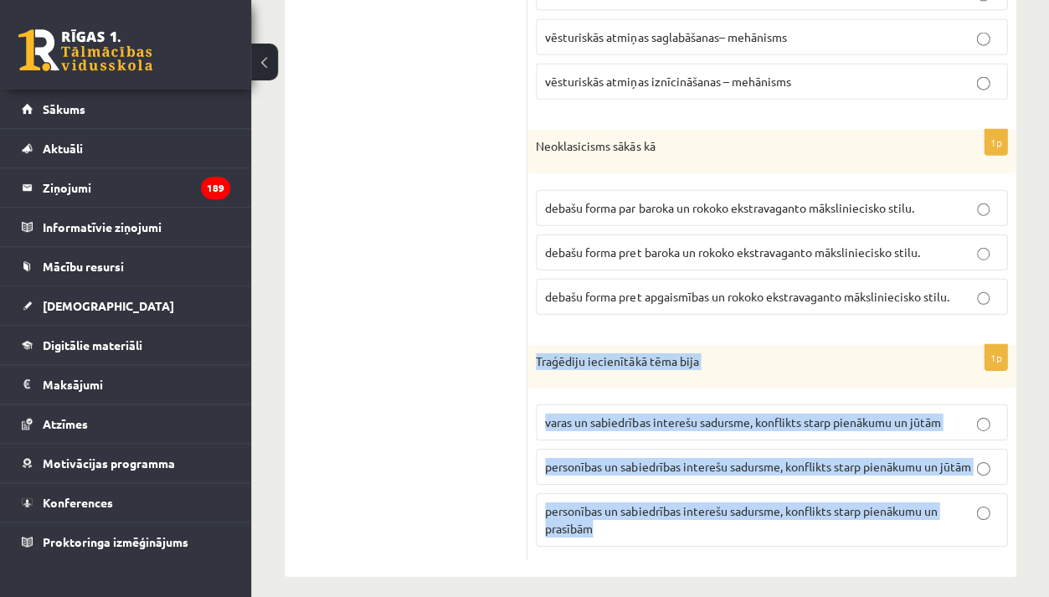
drag, startPoint x: 538, startPoint y: 349, endPoint x: 646, endPoint y: 534, distance: 214.3
click at [646, 534] on div "1p Traģēdiju iecienītākā tēma bija varas un sabiedrības interešu sadursme, konf…" at bounding box center [772, 453] width 488 height 216
copy div "Traģēdiju iecienītākā tēma bija varas un sabiedrības interešu sadursme, konflik…"
click at [705, 459] on span "personības un sabiedrības interešu sadursme, konflikts starp pienākumu un jūtām" at bounding box center [757, 466] width 425 height 15
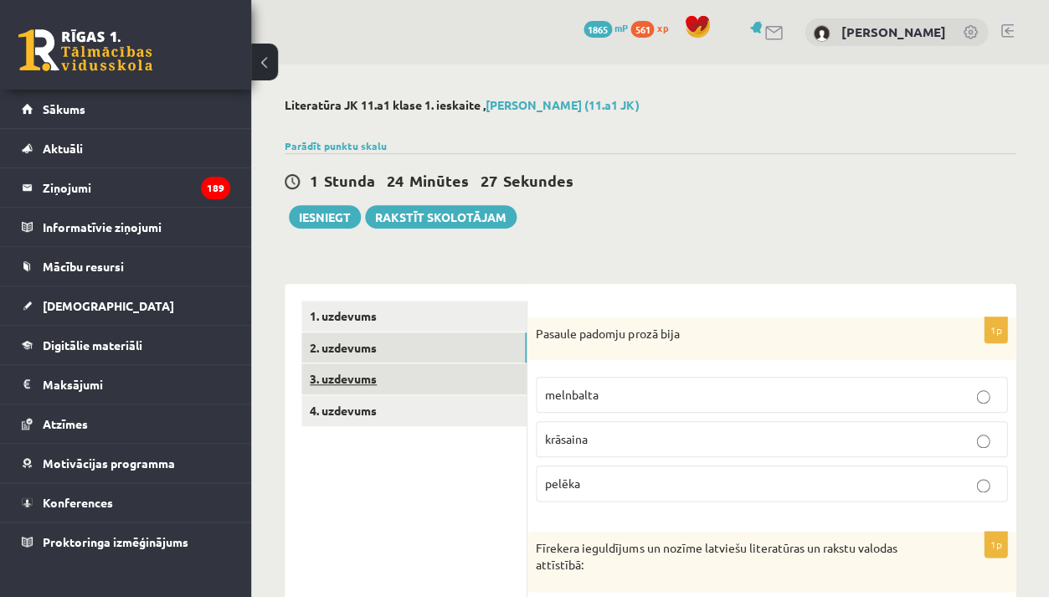
scroll to position [0, 0]
click at [471, 373] on link "3. uzdevums" at bounding box center [413, 378] width 225 height 31
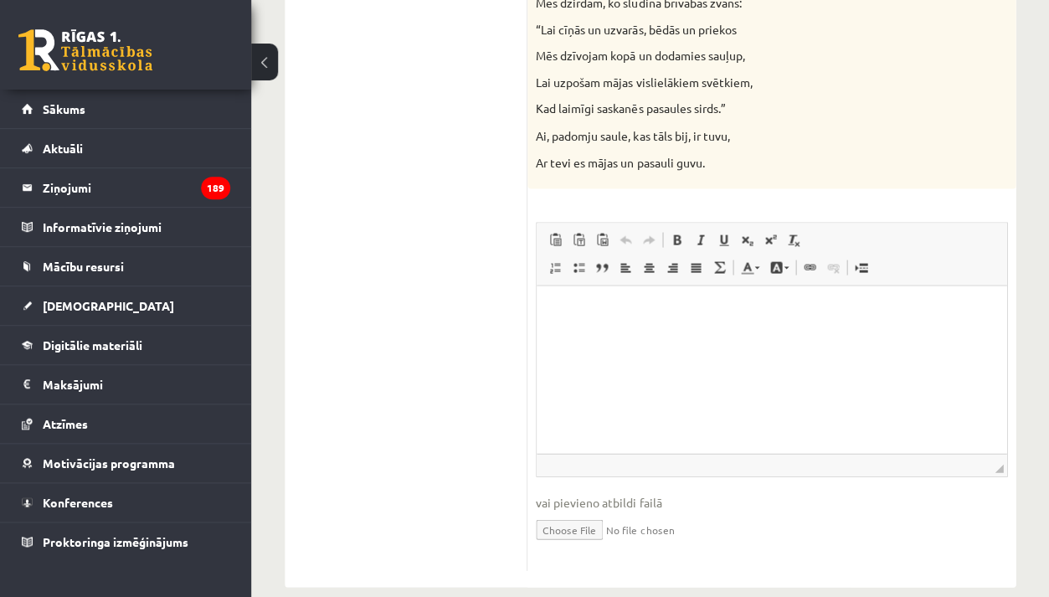
scroll to position [1771, 0]
click at [723, 328] on html at bounding box center [772, 311] width 470 height 51
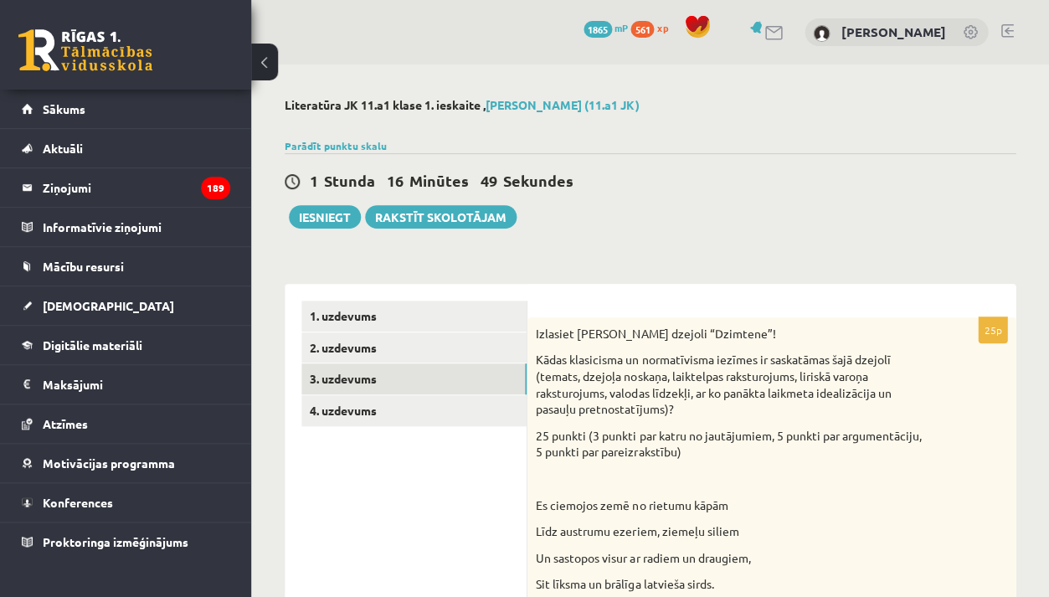
scroll to position [0, 0]
click at [500, 408] on link "4. uzdevums" at bounding box center [413, 410] width 225 height 31
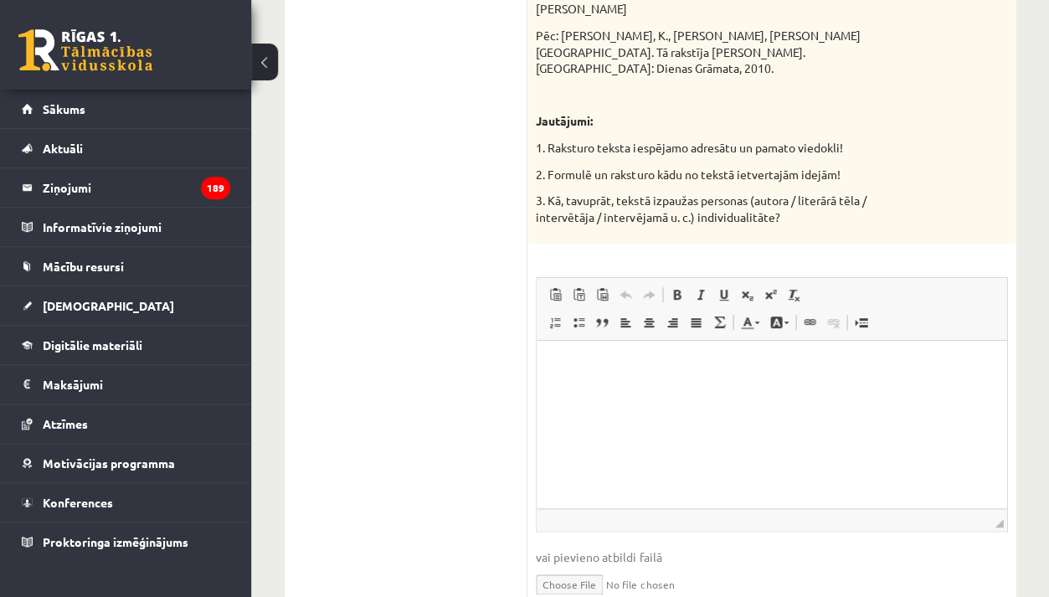
scroll to position [2445, 0]
click at [654, 365] on p "Визуальный текстовый редактор, wiswyg-editor-user-answer-47024757996980" at bounding box center [772, 367] width 436 height 18
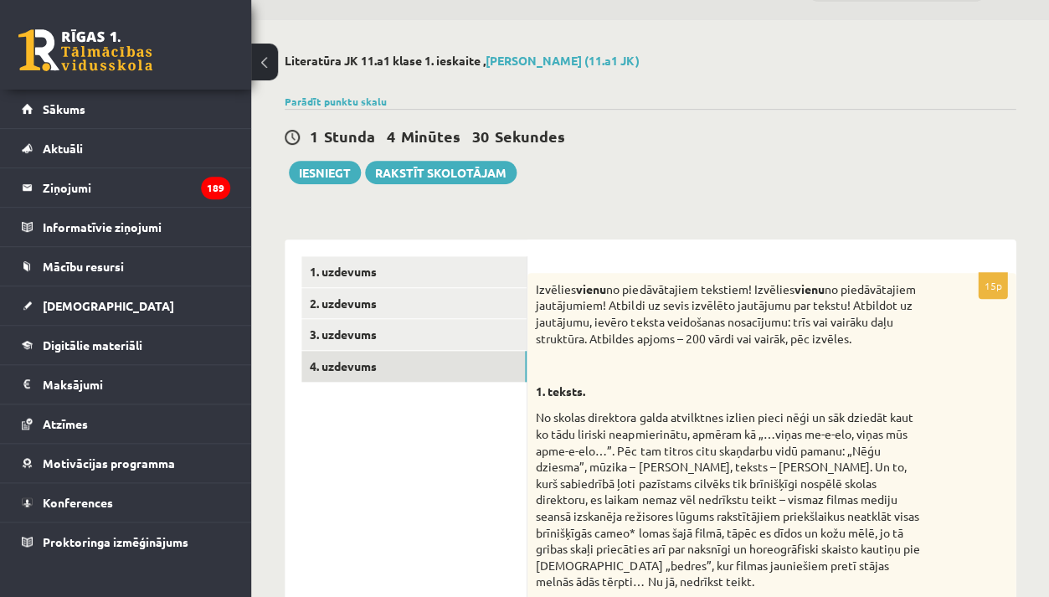
scroll to position [16, 0]
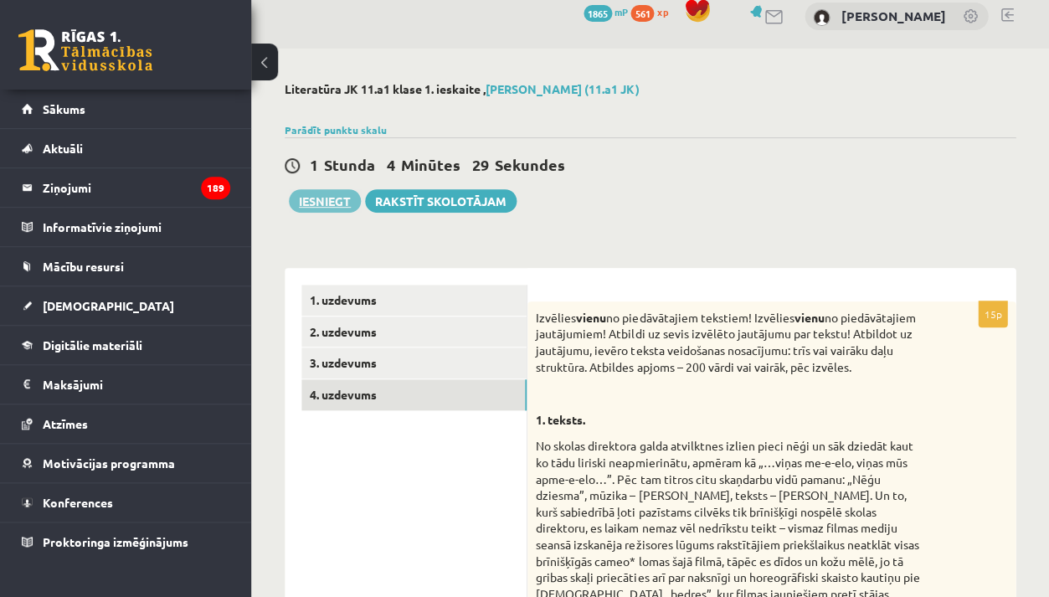
click at [322, 201] on button "Iesniegt" at bounding box center [325, 200] width 72 height 23
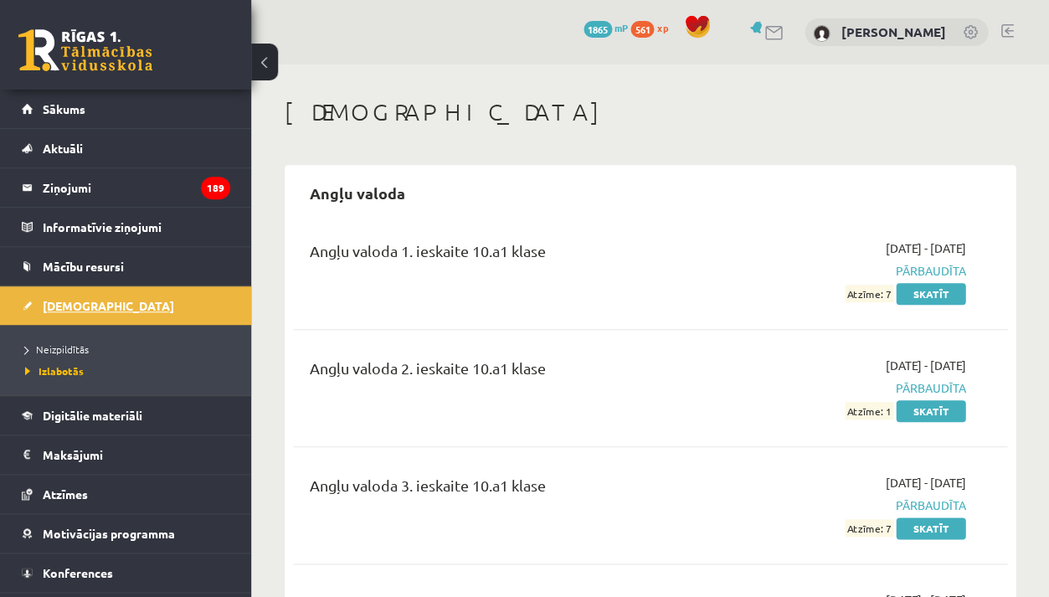
click at [157, 298] on link "[DEMOGRAPHIC_DATA]" at bounding box center [126, 305] width 209 height 39
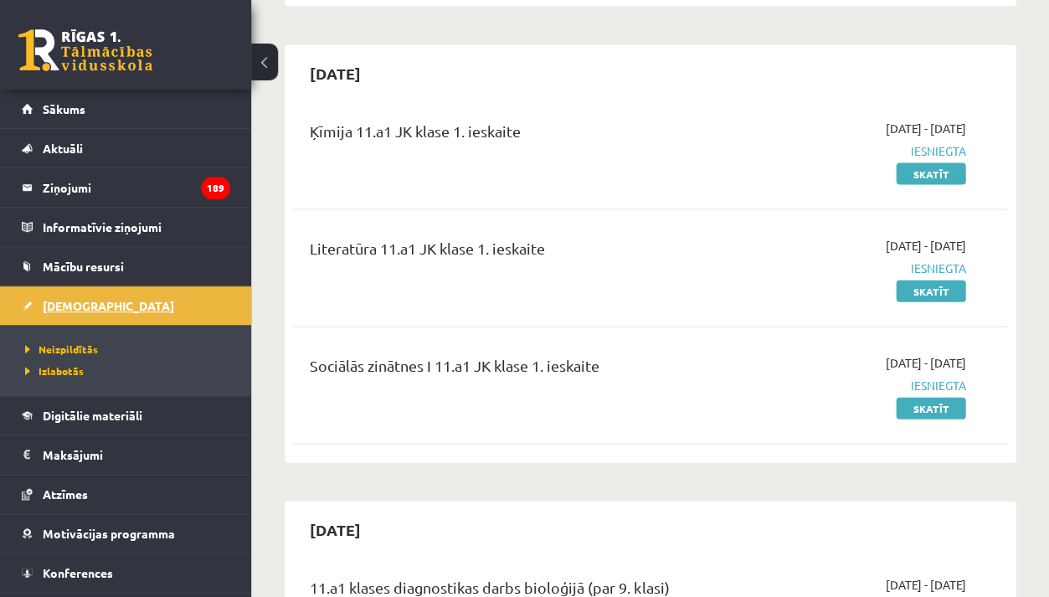
scroll to position [578, 0]
click at [87, 478] on link "Atzīmes" at bounding box center [126, 494] width 209 height 39
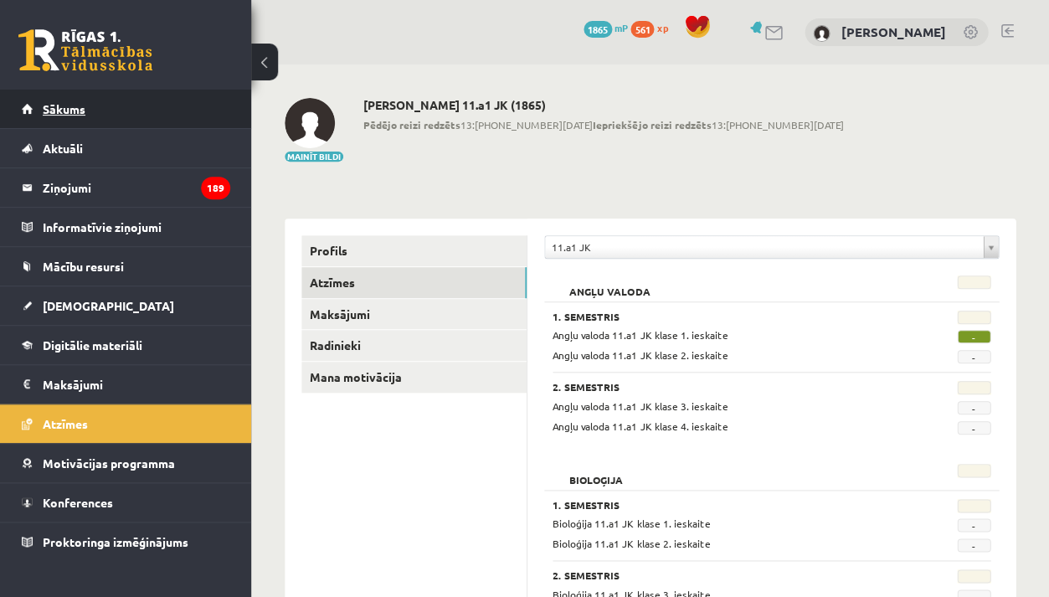
click at [116, 122] on link "Sākums" at bounding box center [126, 109] width 209 height 39
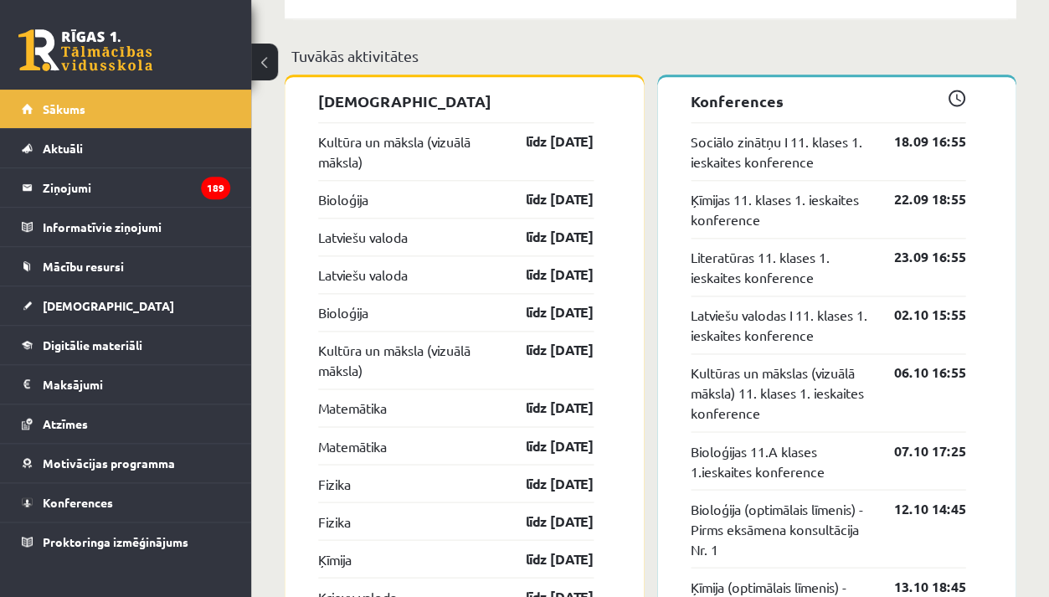
scroll to position [1484, 0]
click at [67, 311] on span "[DEMOGRAPHIC_DATA]" at bounding box center [108, 305] width 131 height 15
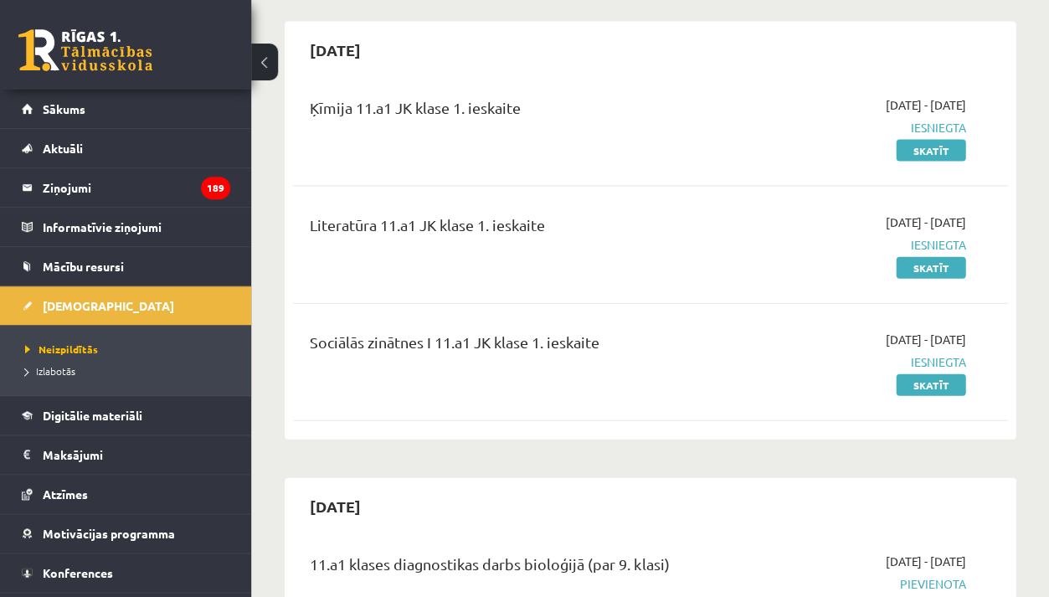
scroll to position [602, 0]
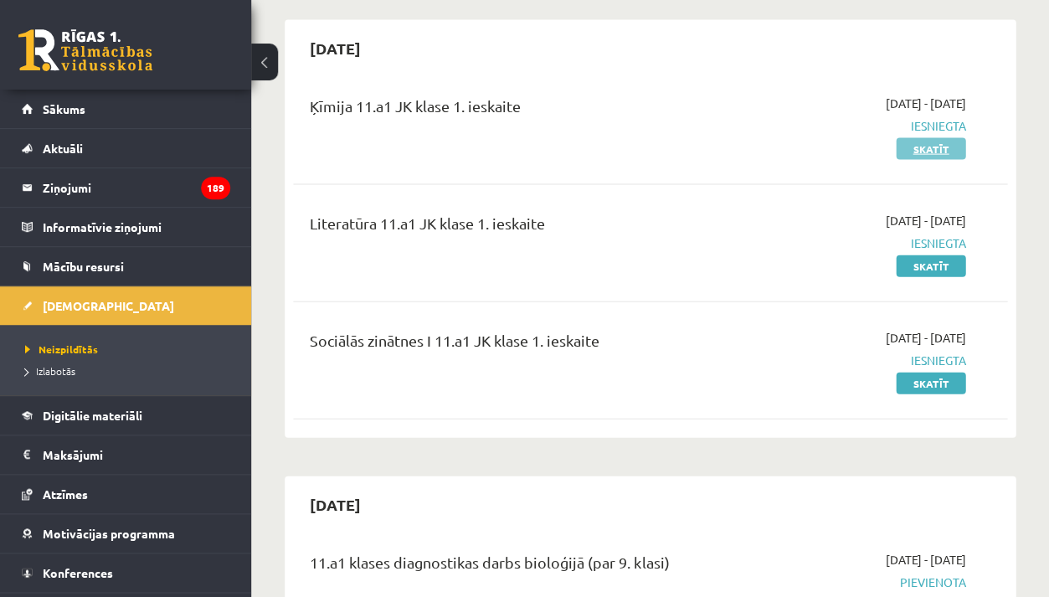
click at [928, 140] on link "Skatīt" at bounding box center [931, 148] width 70 height 22
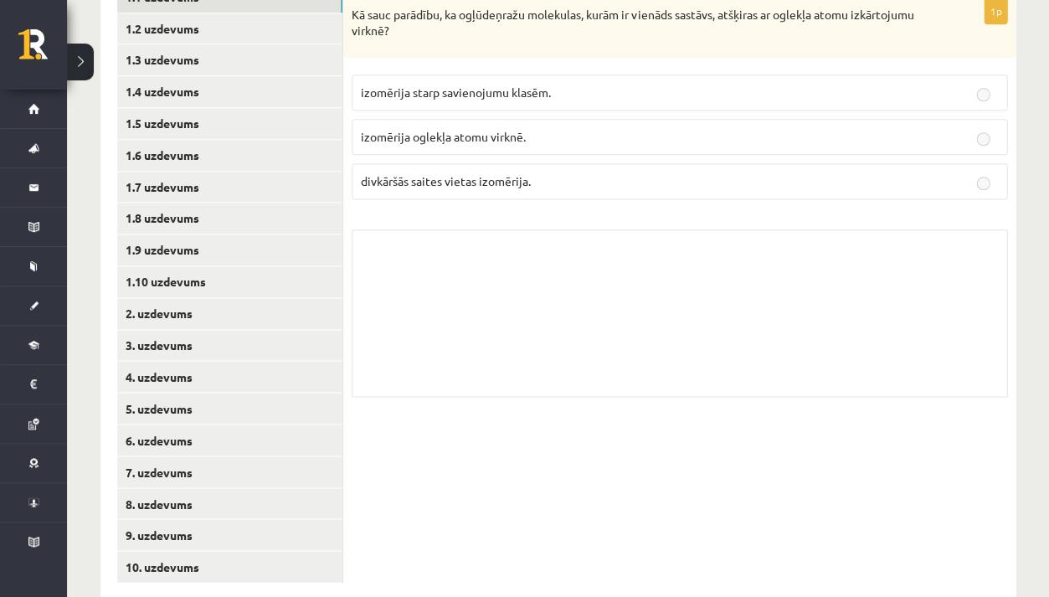
scroll to position [285, 0]
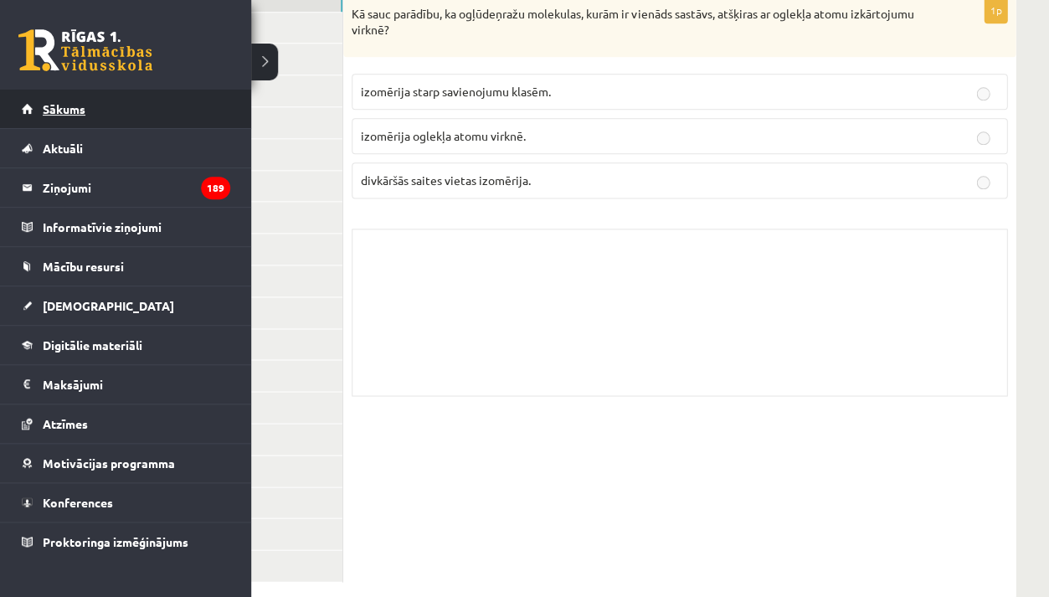
click at [36, 121] on link "Sākums" at bounding box center [126, 109] width 209 height 39
